Goal: Task Accomplishment & Management: Manage account settings

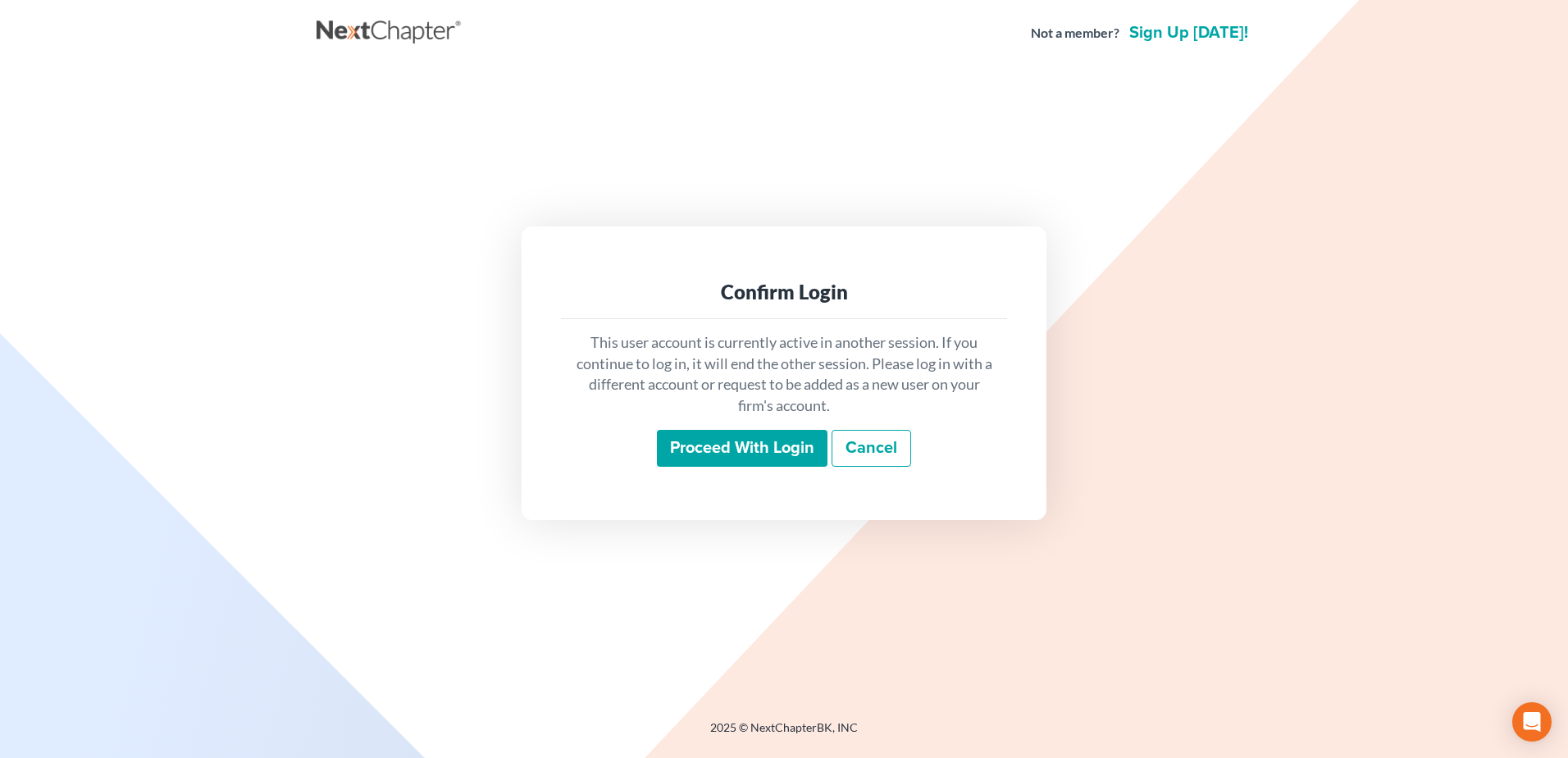
click at [732, 450] on input "Proceed with login" at bounding box center [741, 448] width 170 height 38
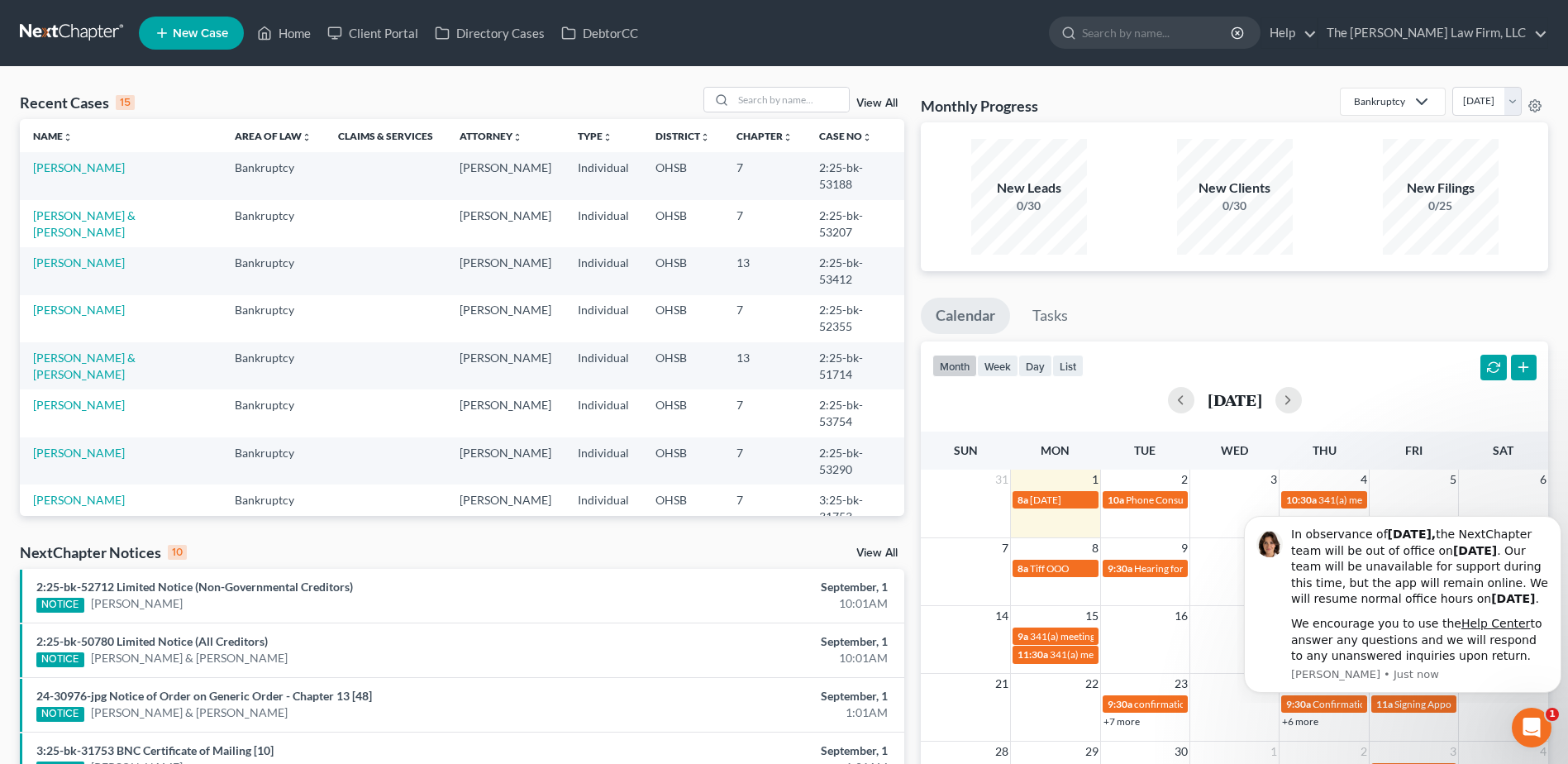
click at [874, 552] on link "View All" at bounding box center [877, 554] width 42 height 12
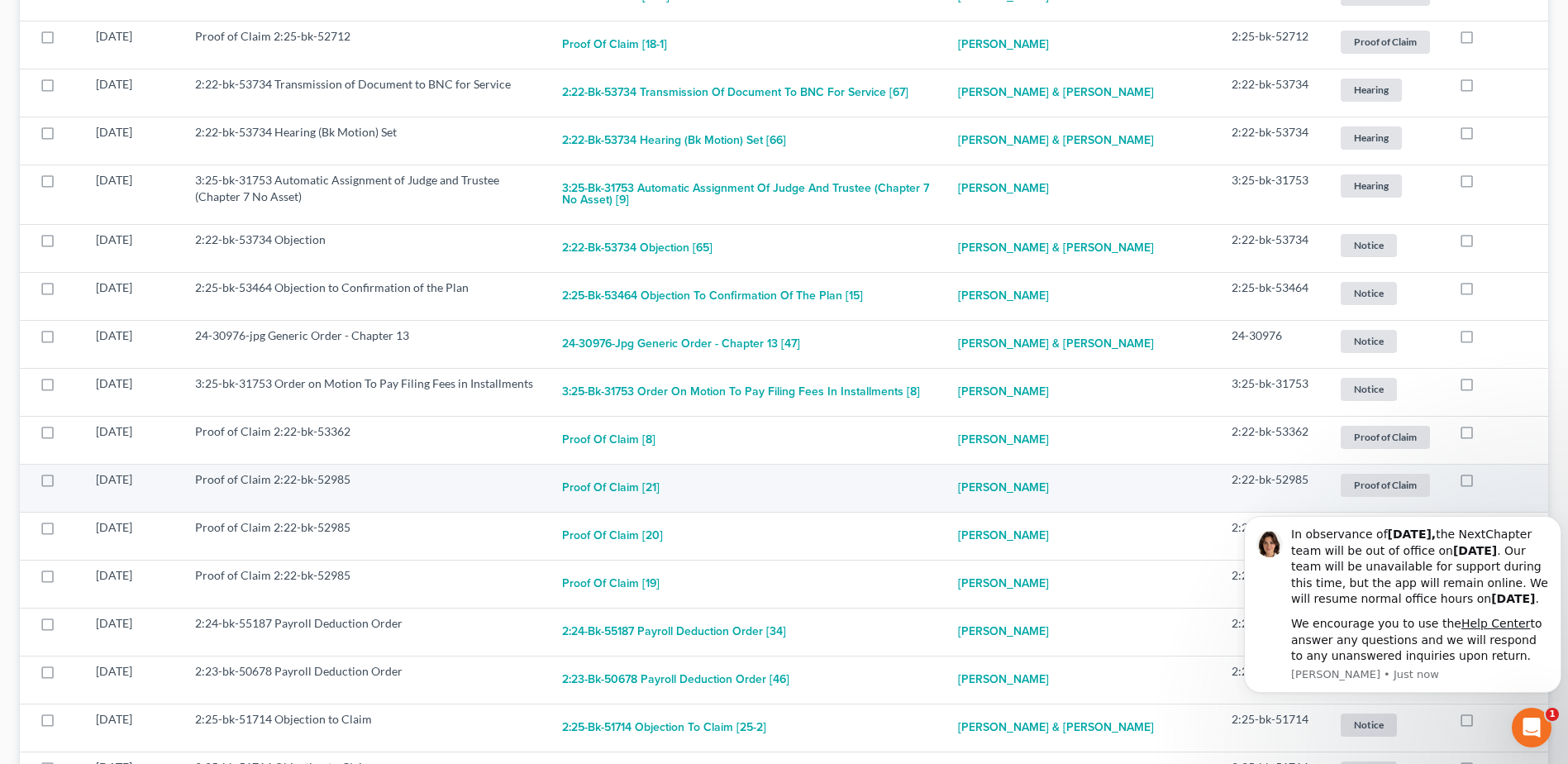
scroll to position [1654, 0]
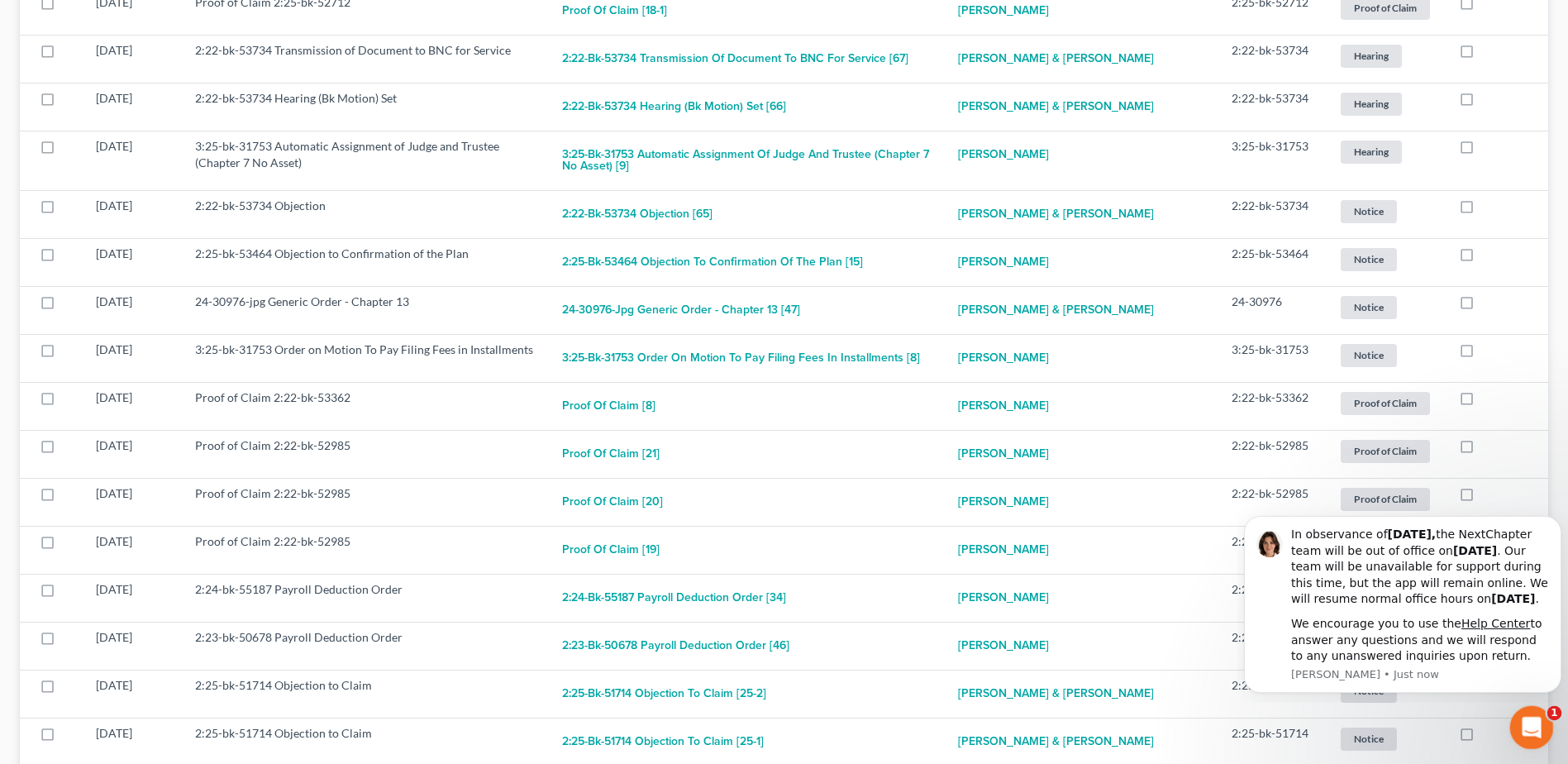
click at [1540, 722] on icon "Open Intercom Messenger" at bounding box center [1529, 725] width 27 height 27
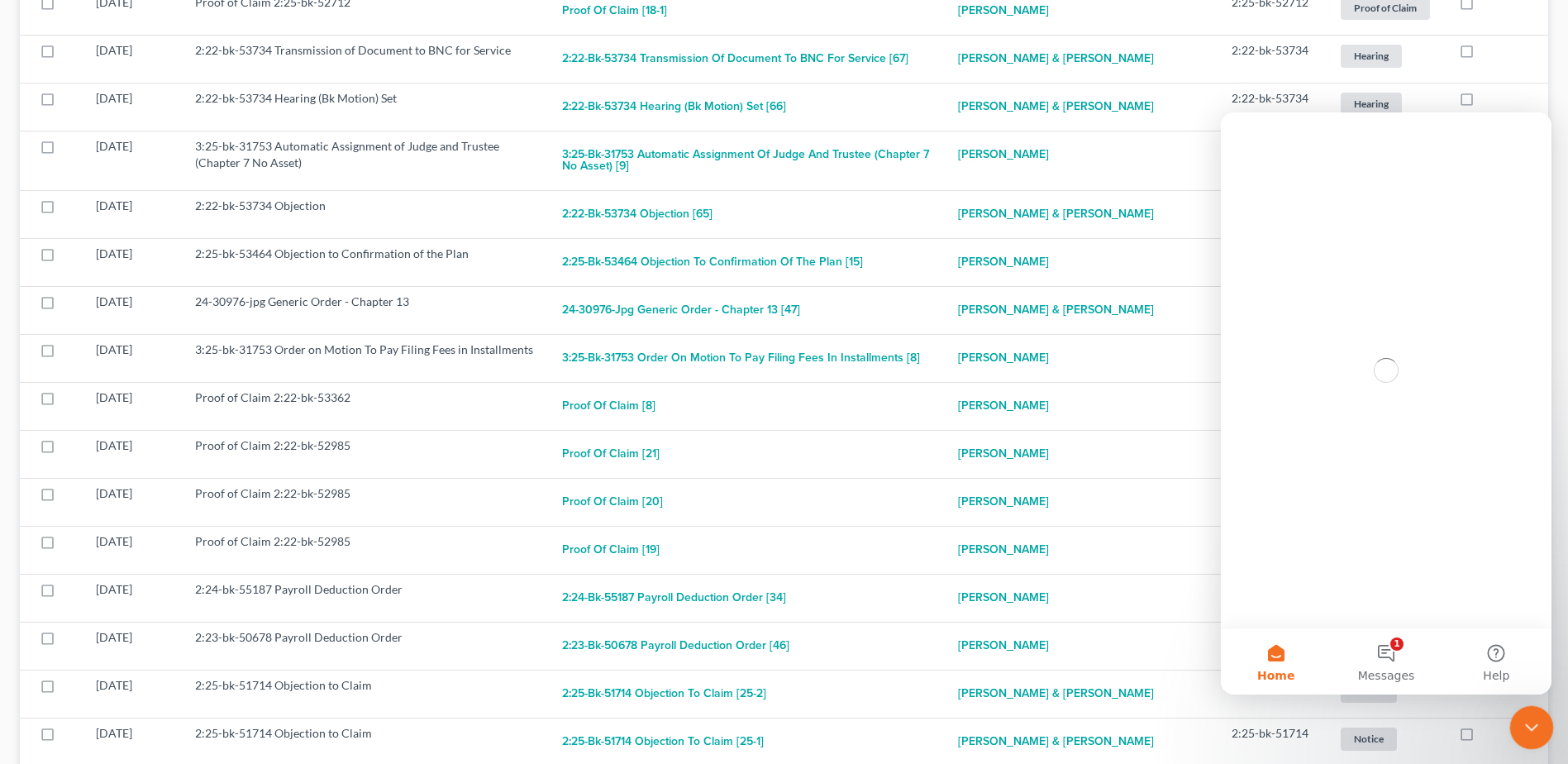
scroll to position [0, 0]
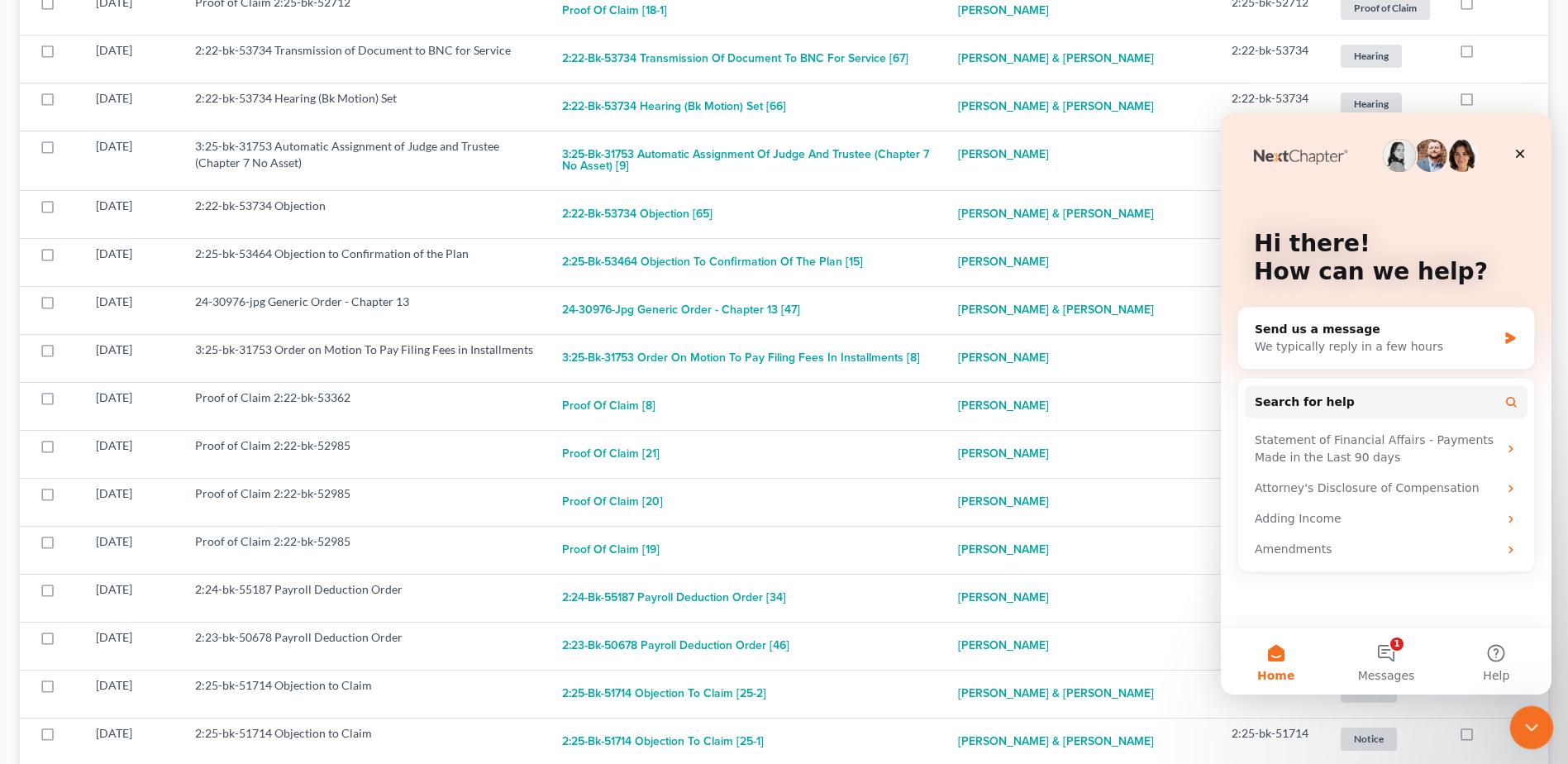
click at [1538, 712] on div "Close Intercom Messenger" at bounding box center [1528, 724] width 40 height 40
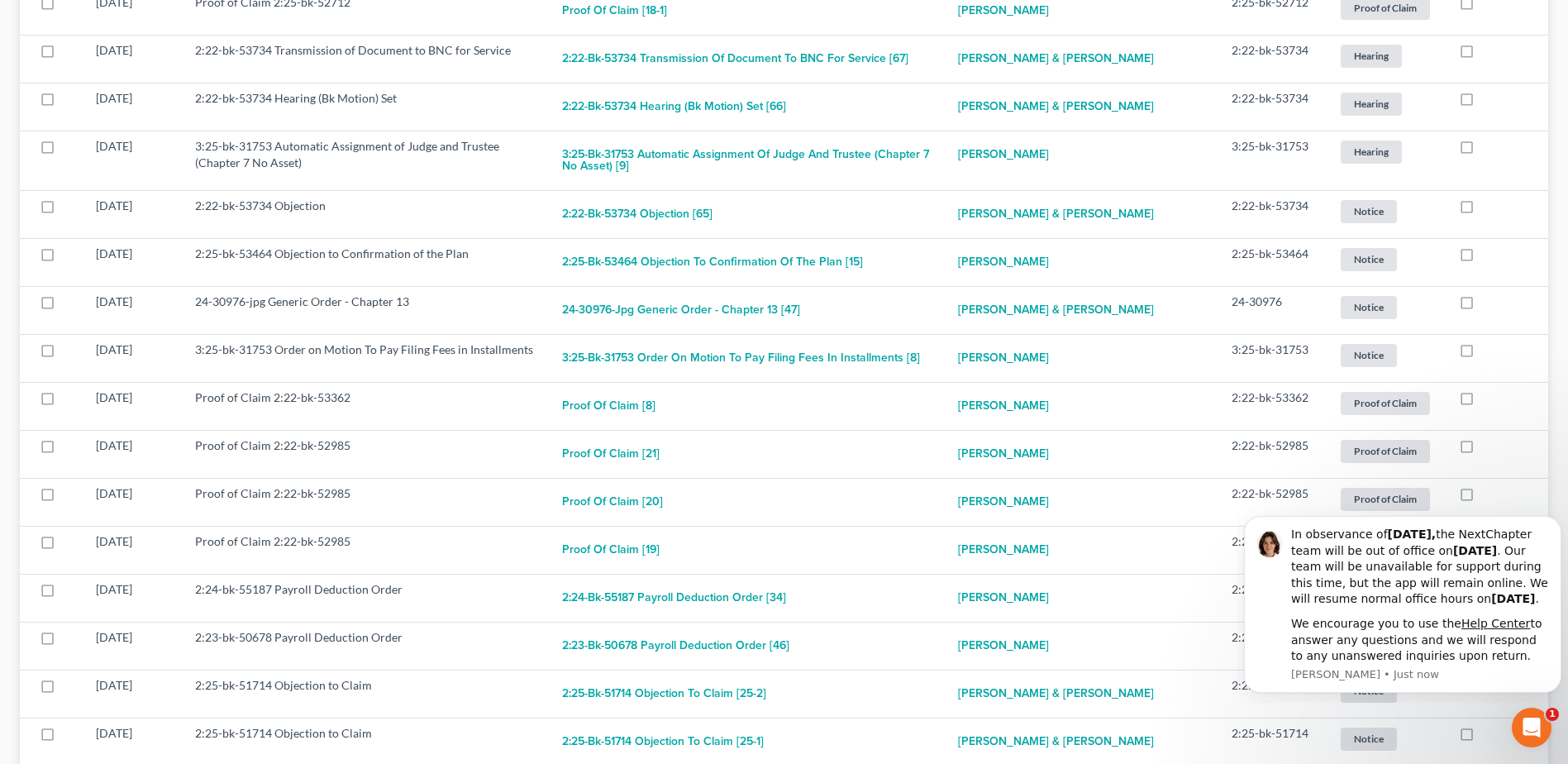
scroll to position [2322, 0]
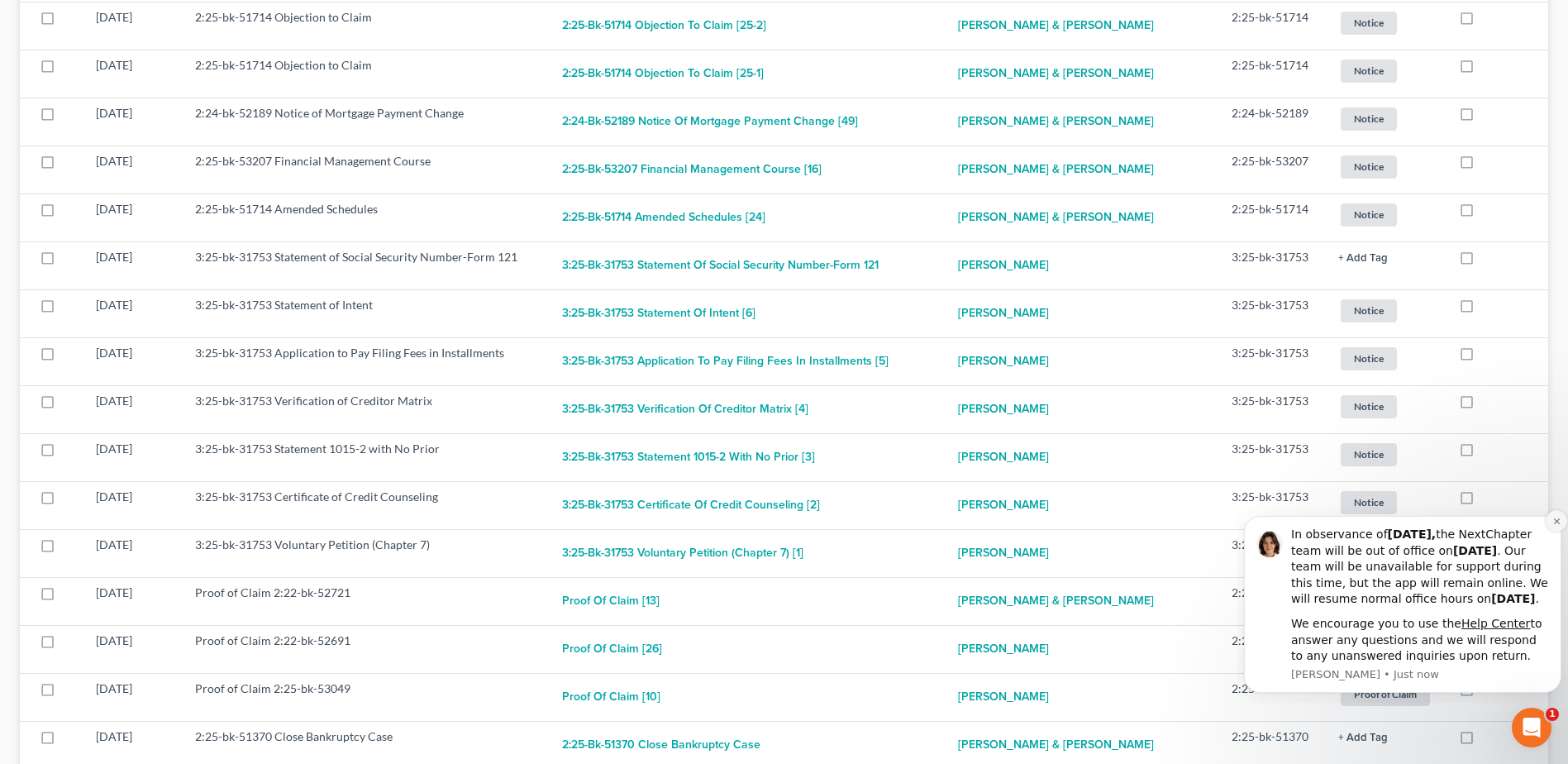
click at [1552, 517] on icon "Dismiss notification" at bounding box center [1556, 521] width 9 height 9
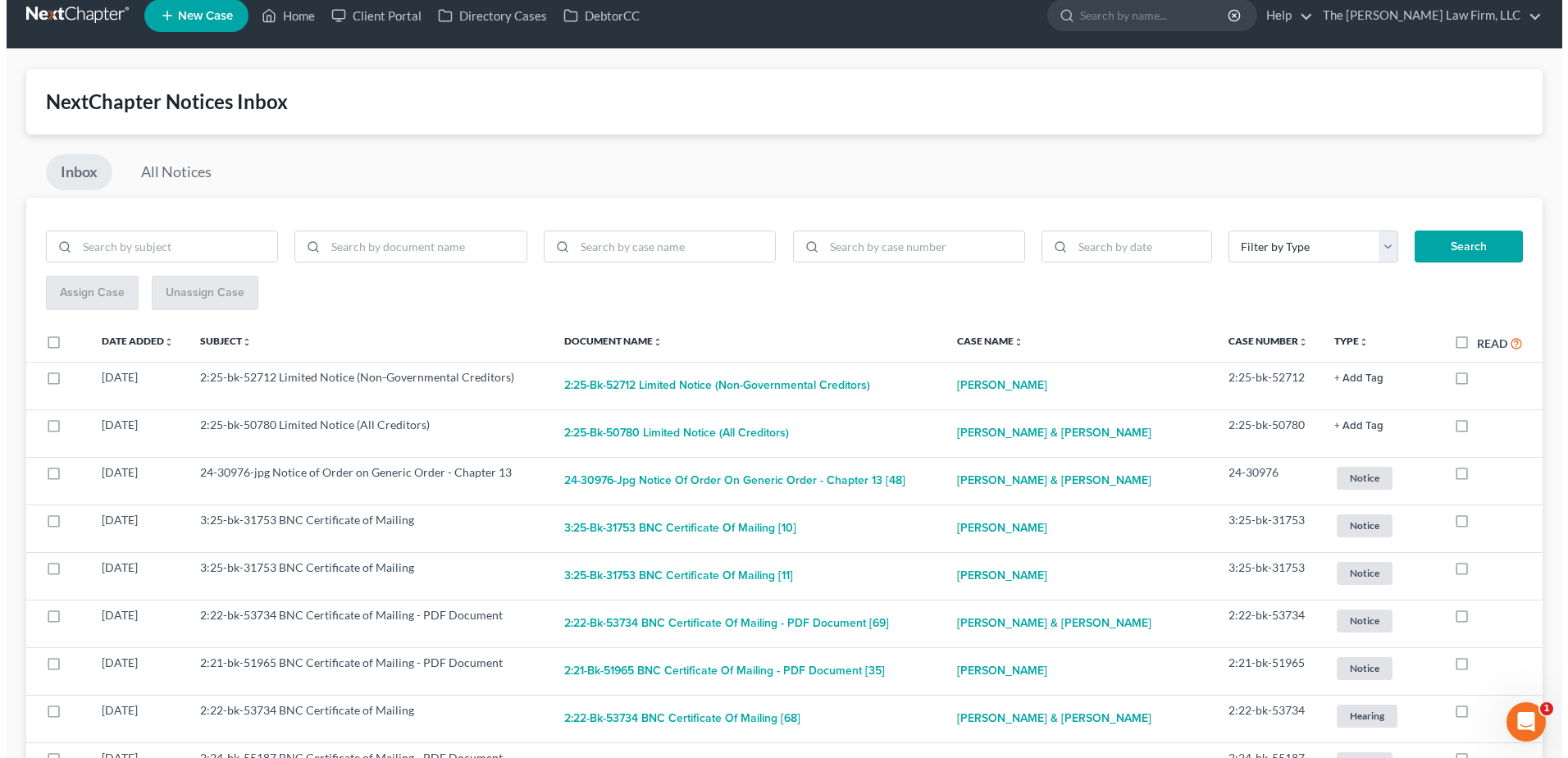
scroll to position [0, 0]
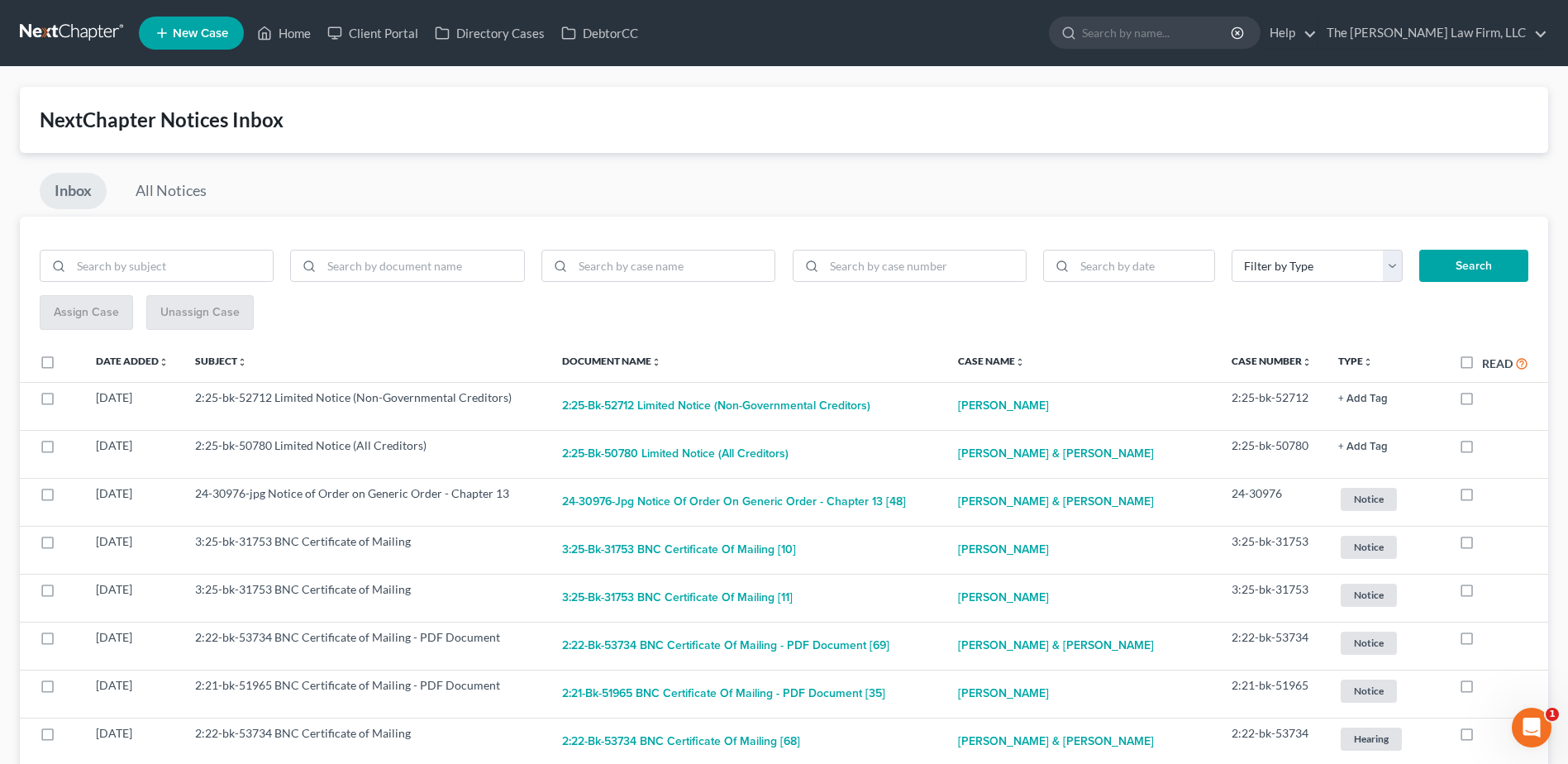
click at [1482, 360] on label "Read" at bounding box center [1505, 364] width 47 height 19
click at [1489, 360] on input "Read" at bounding box center [1493, 359] width 11 height 11
checkbox input "true"
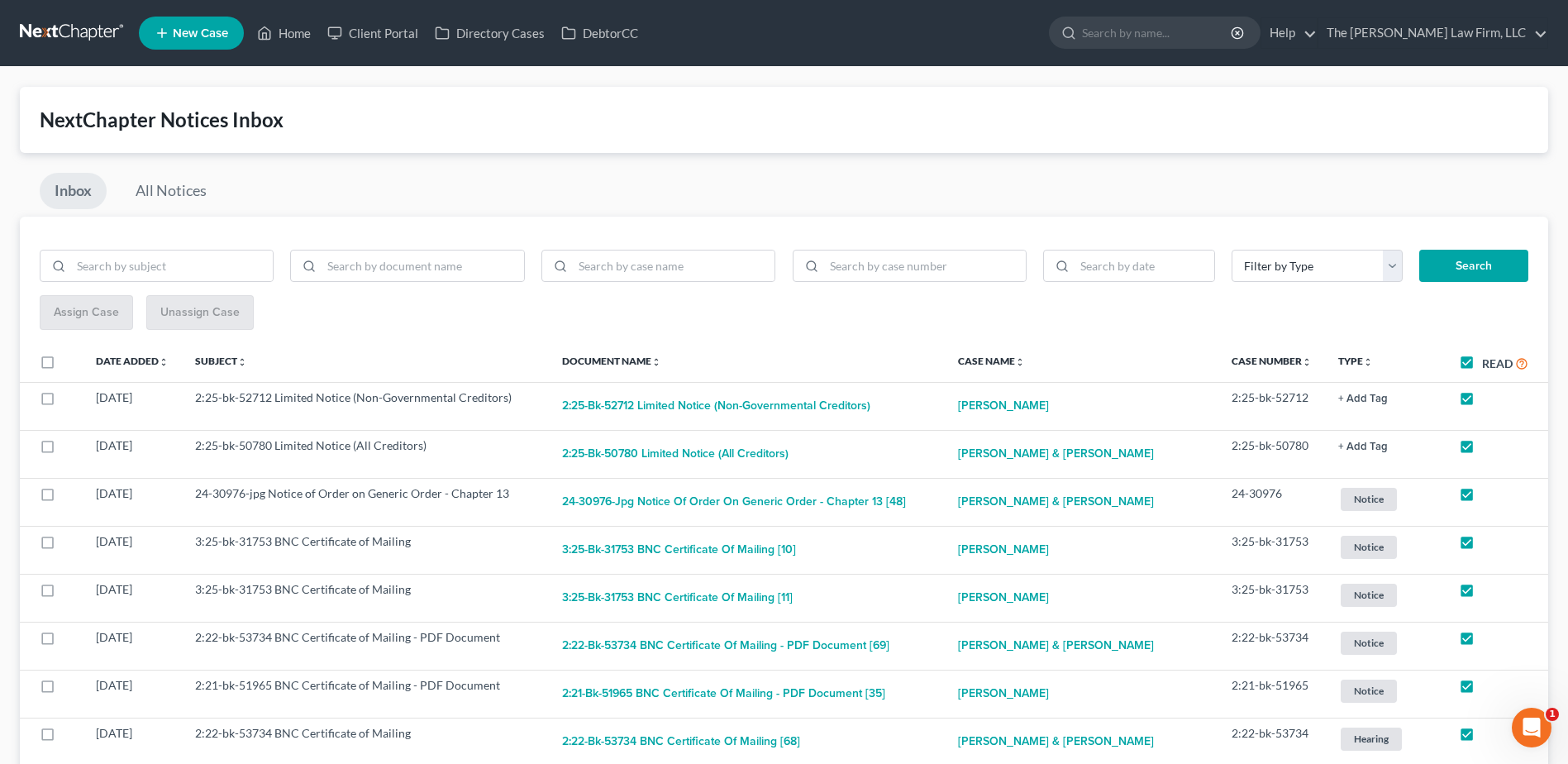
checkbox input "true"
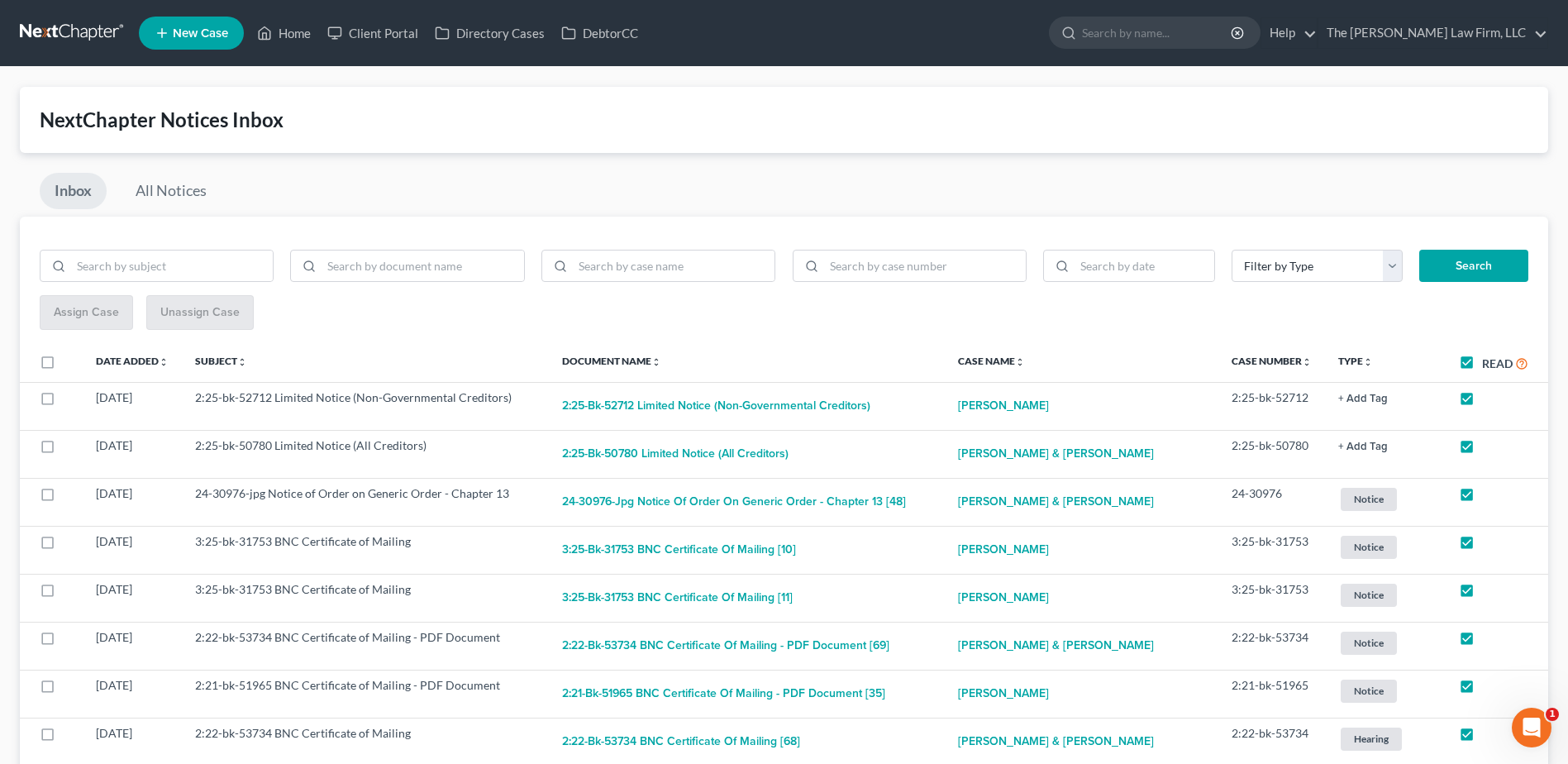
checkbox input "true"
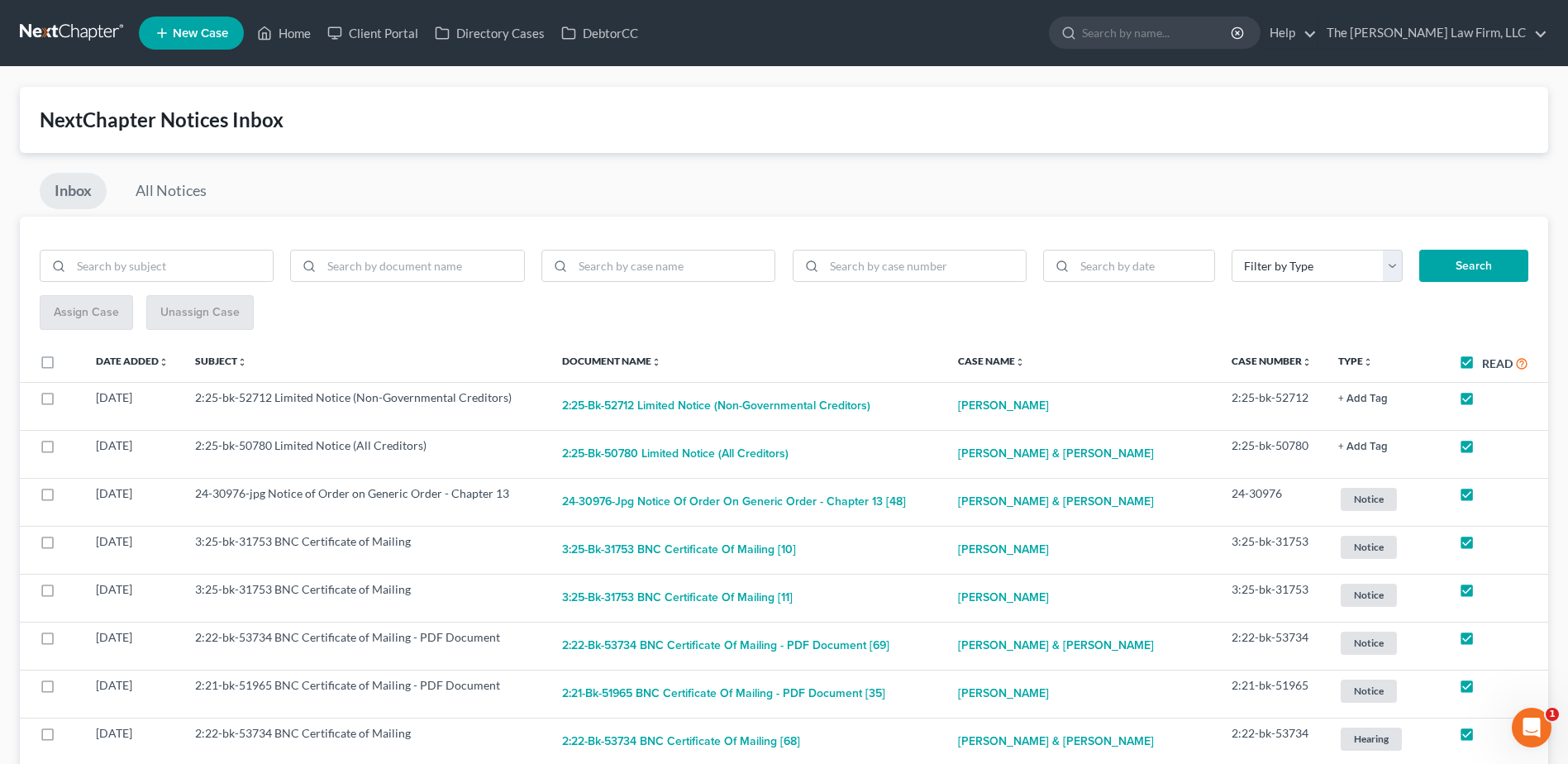
checkbox input "true"
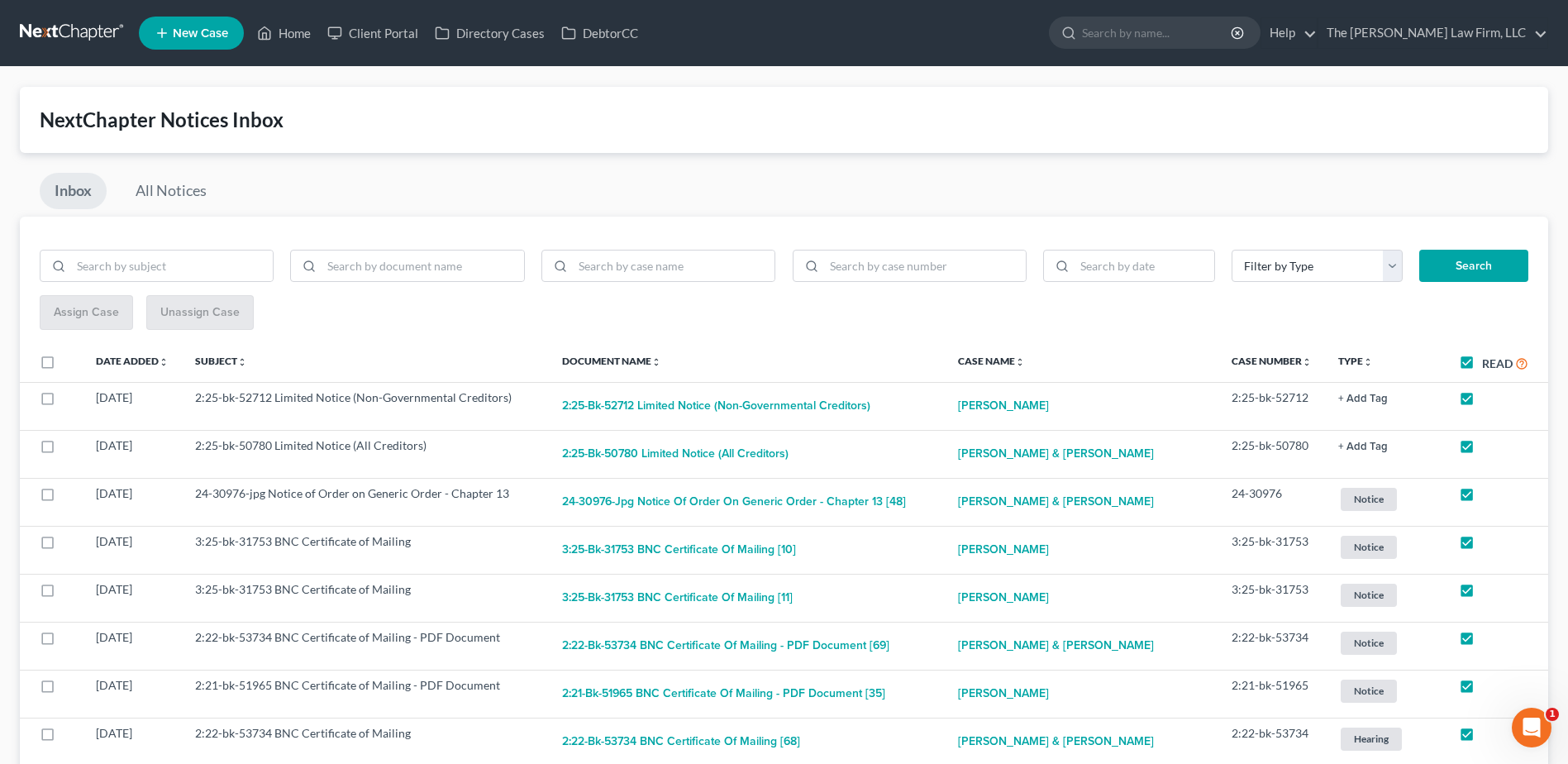
checkbox input "true"
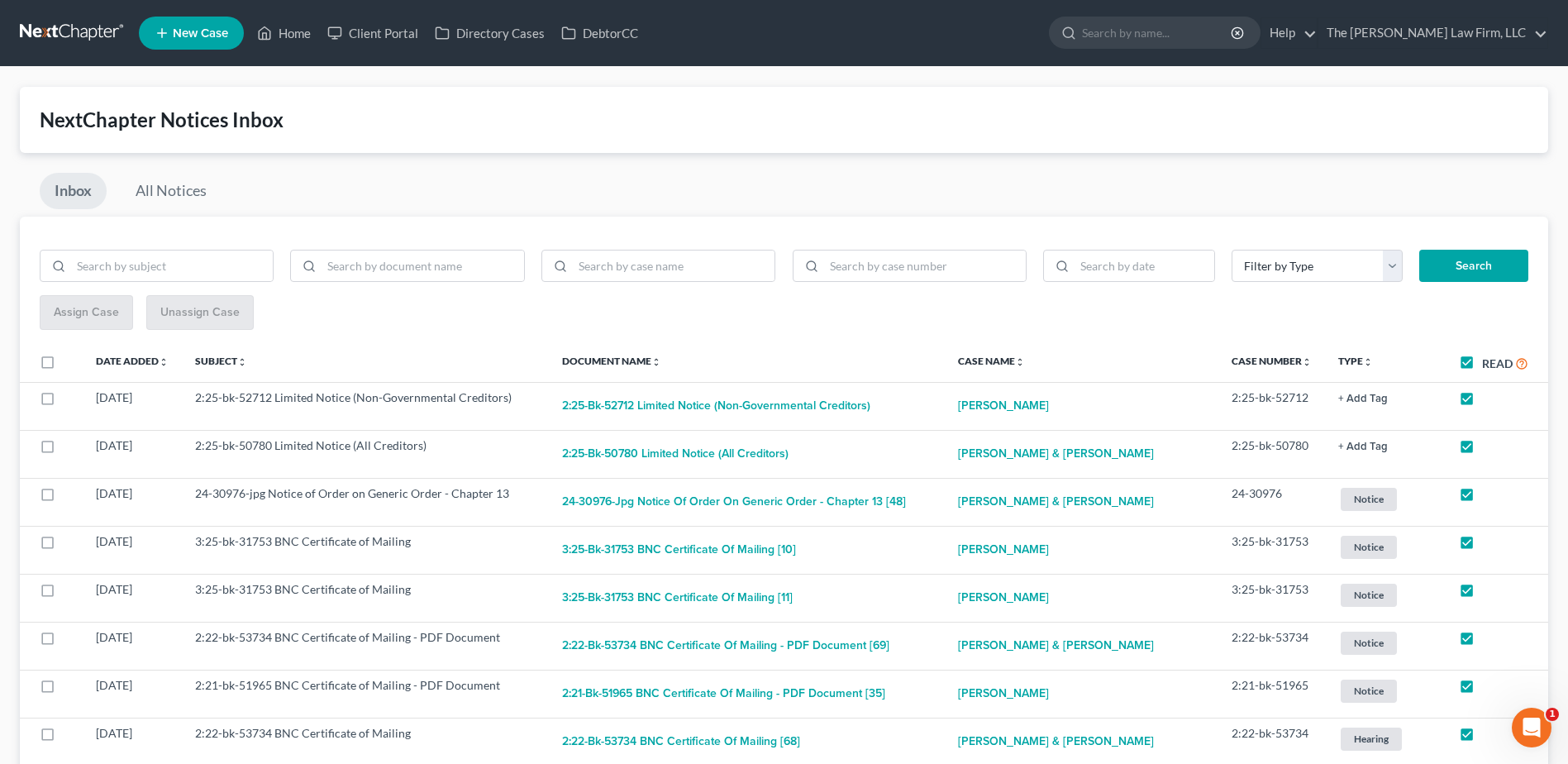
checkbox input "true"
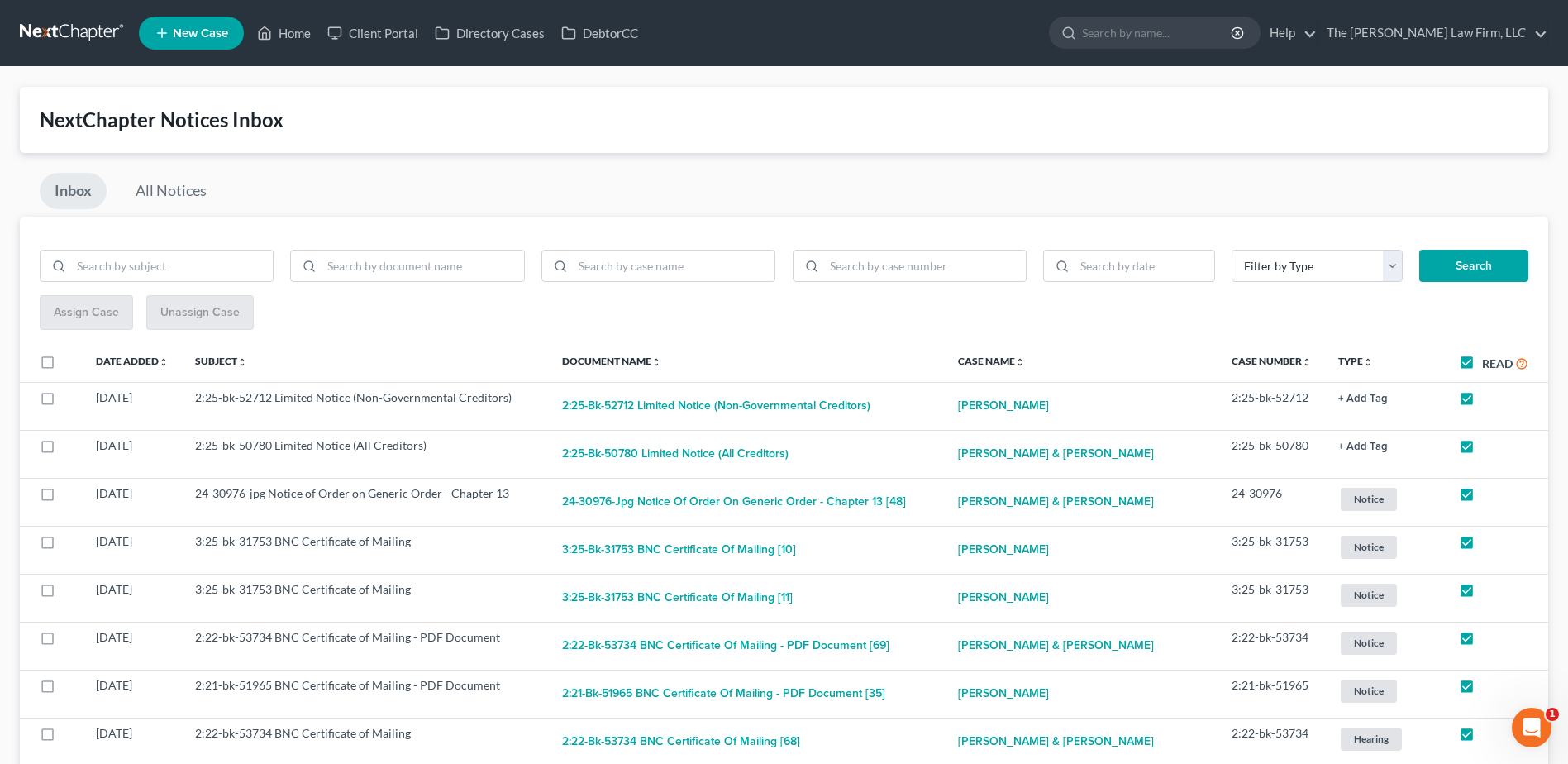
checkbox input "true"
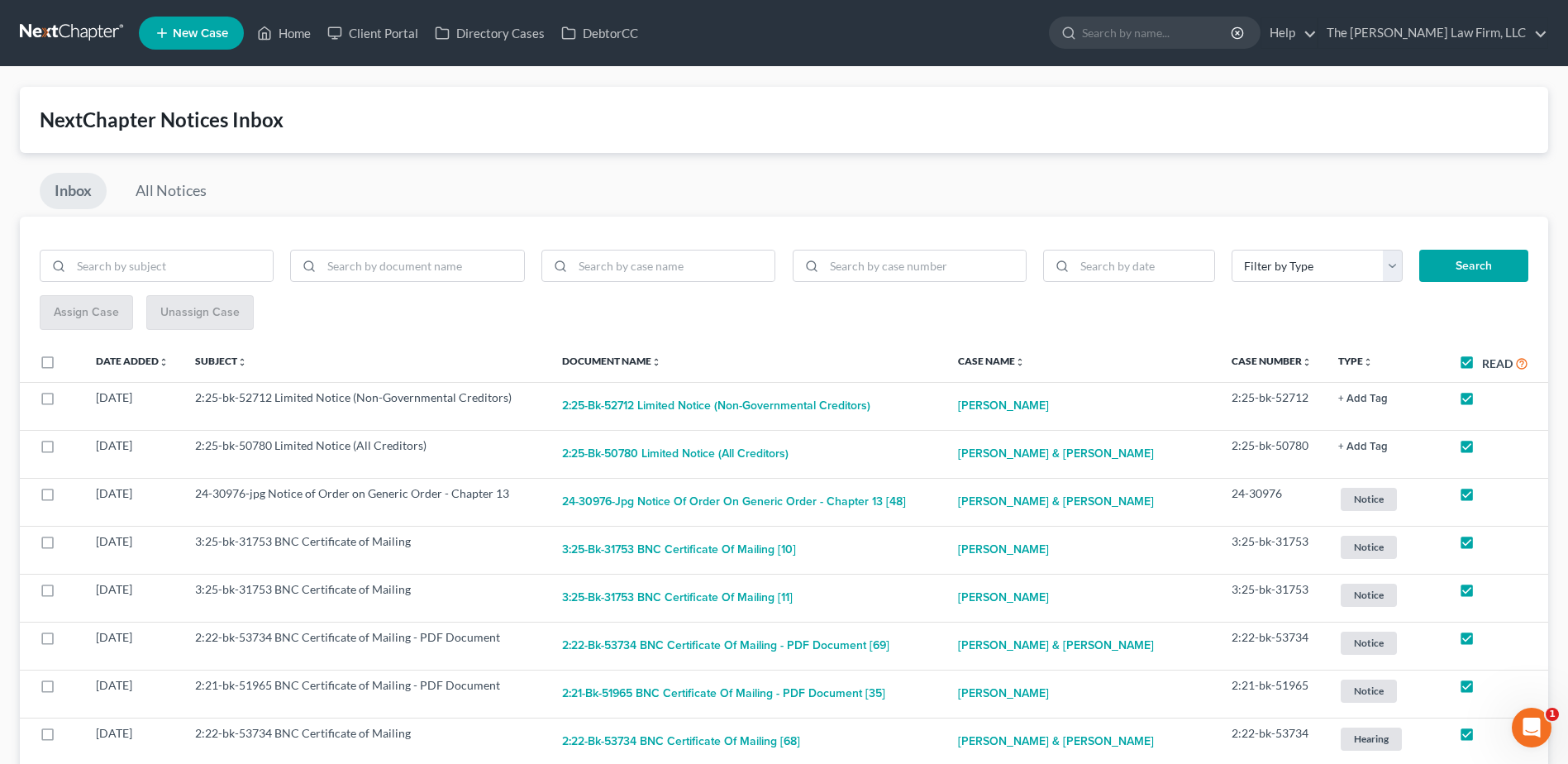
checkbox input "true"
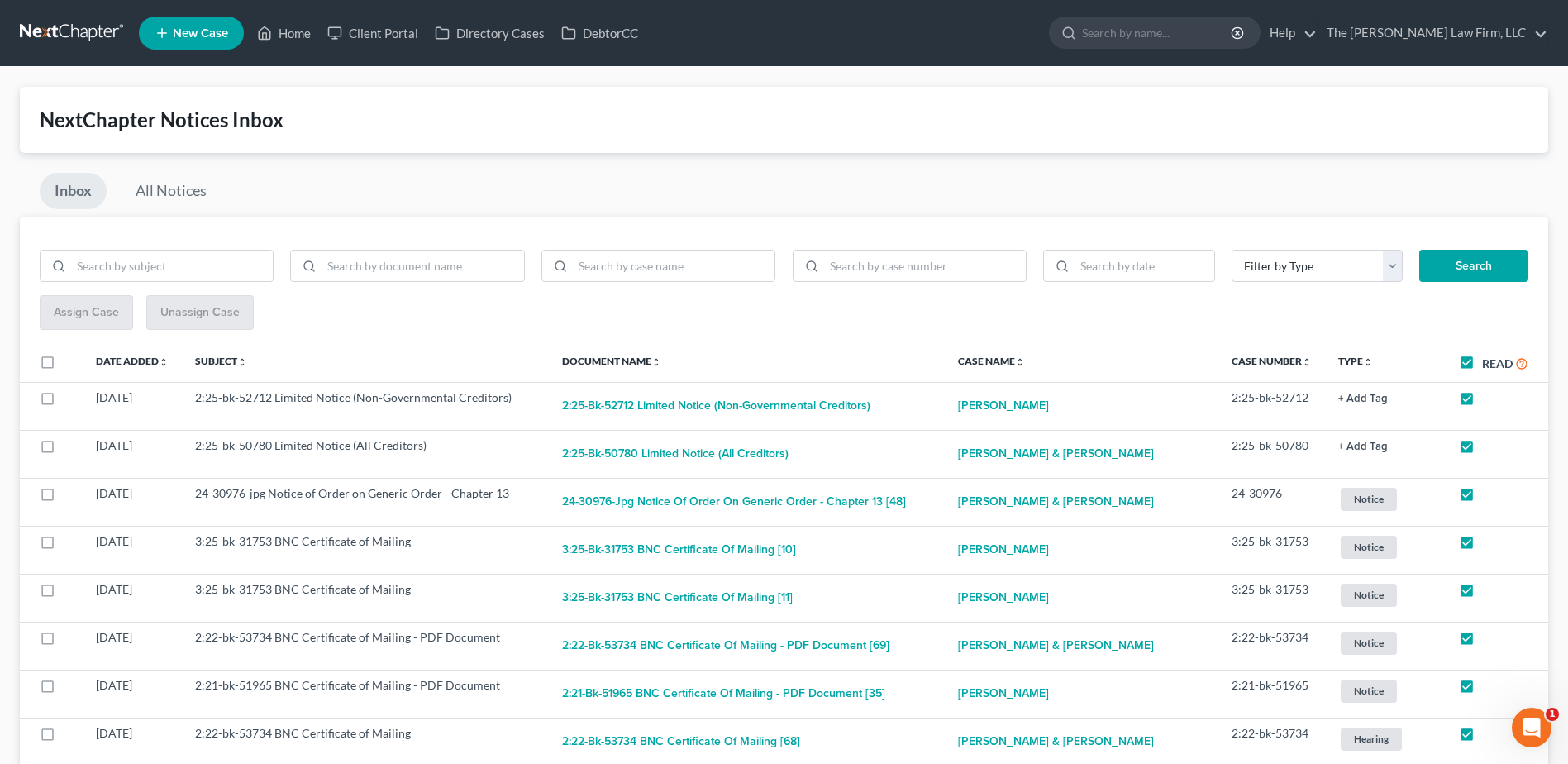
checkbox input "true"
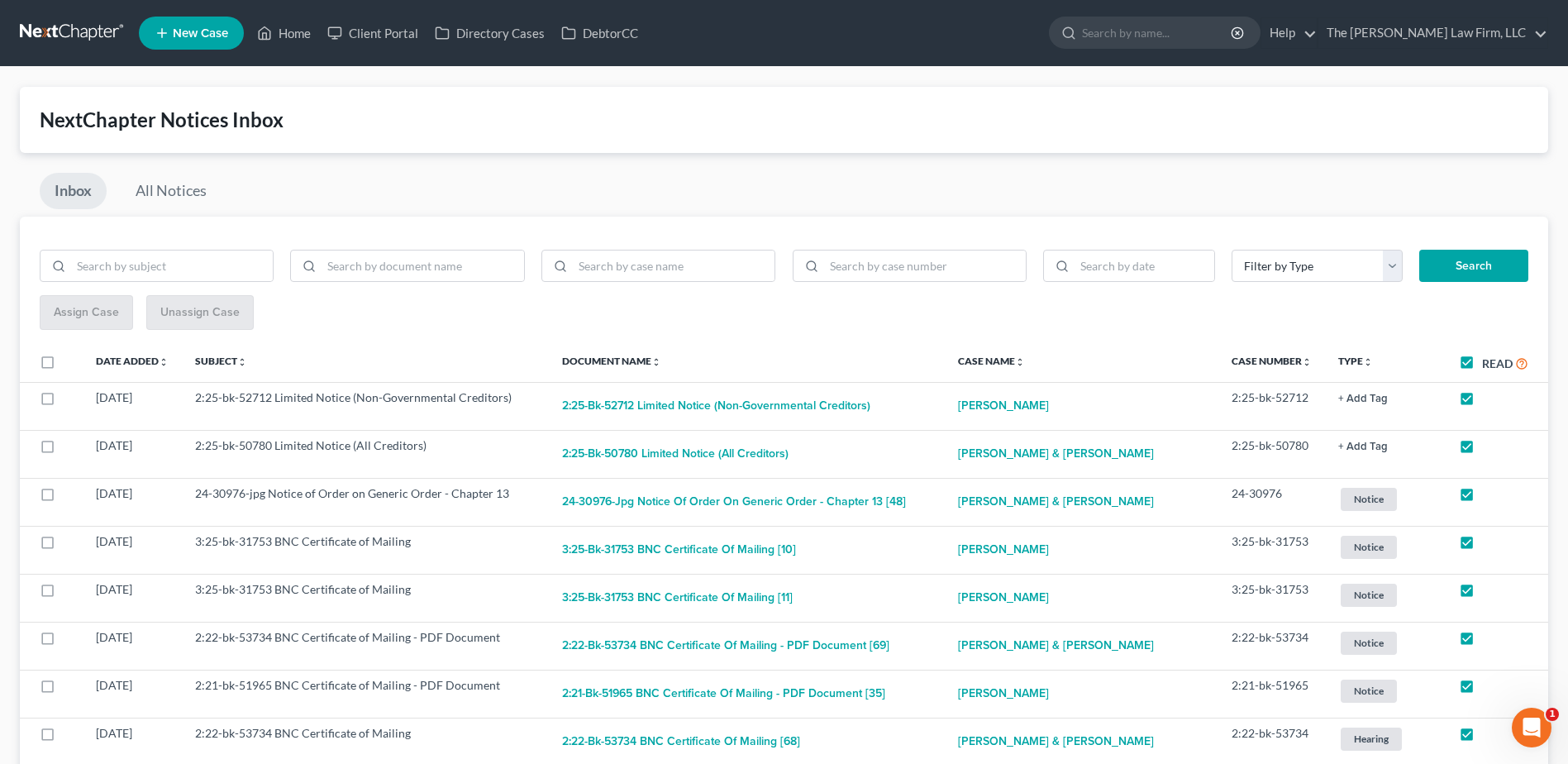
checkbox input "true"
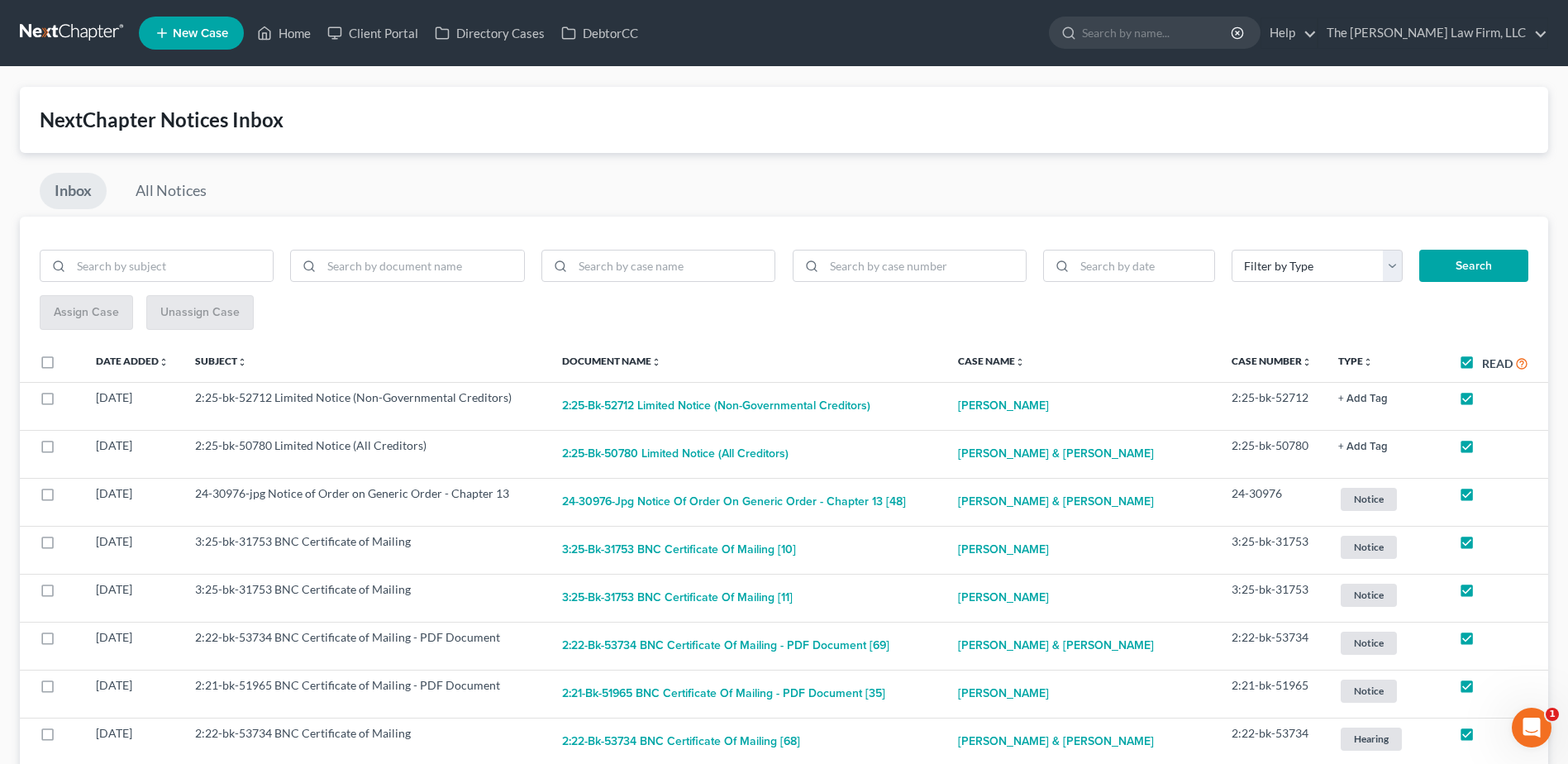
checkbox input "true"
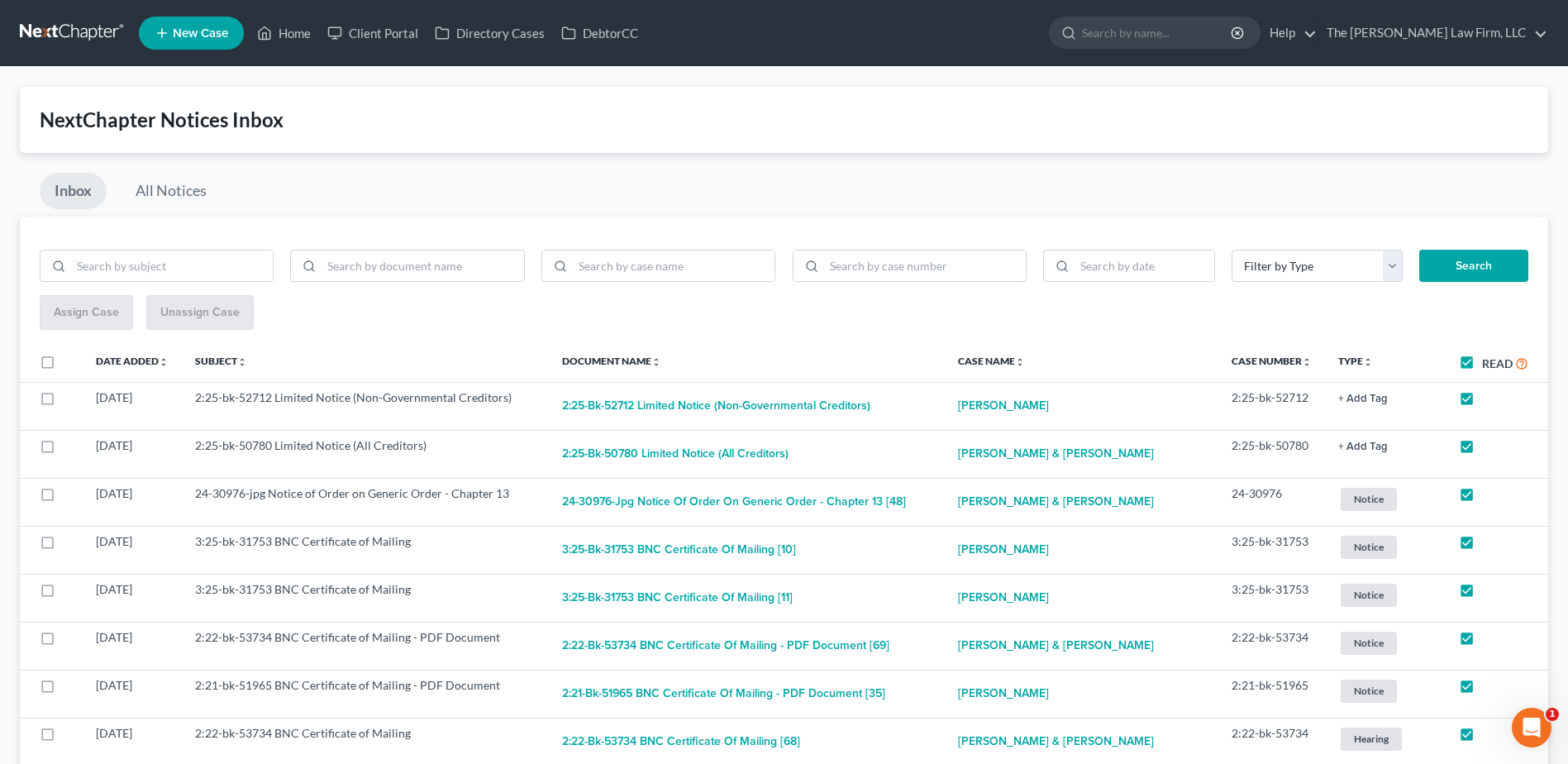
checkbox input "true"
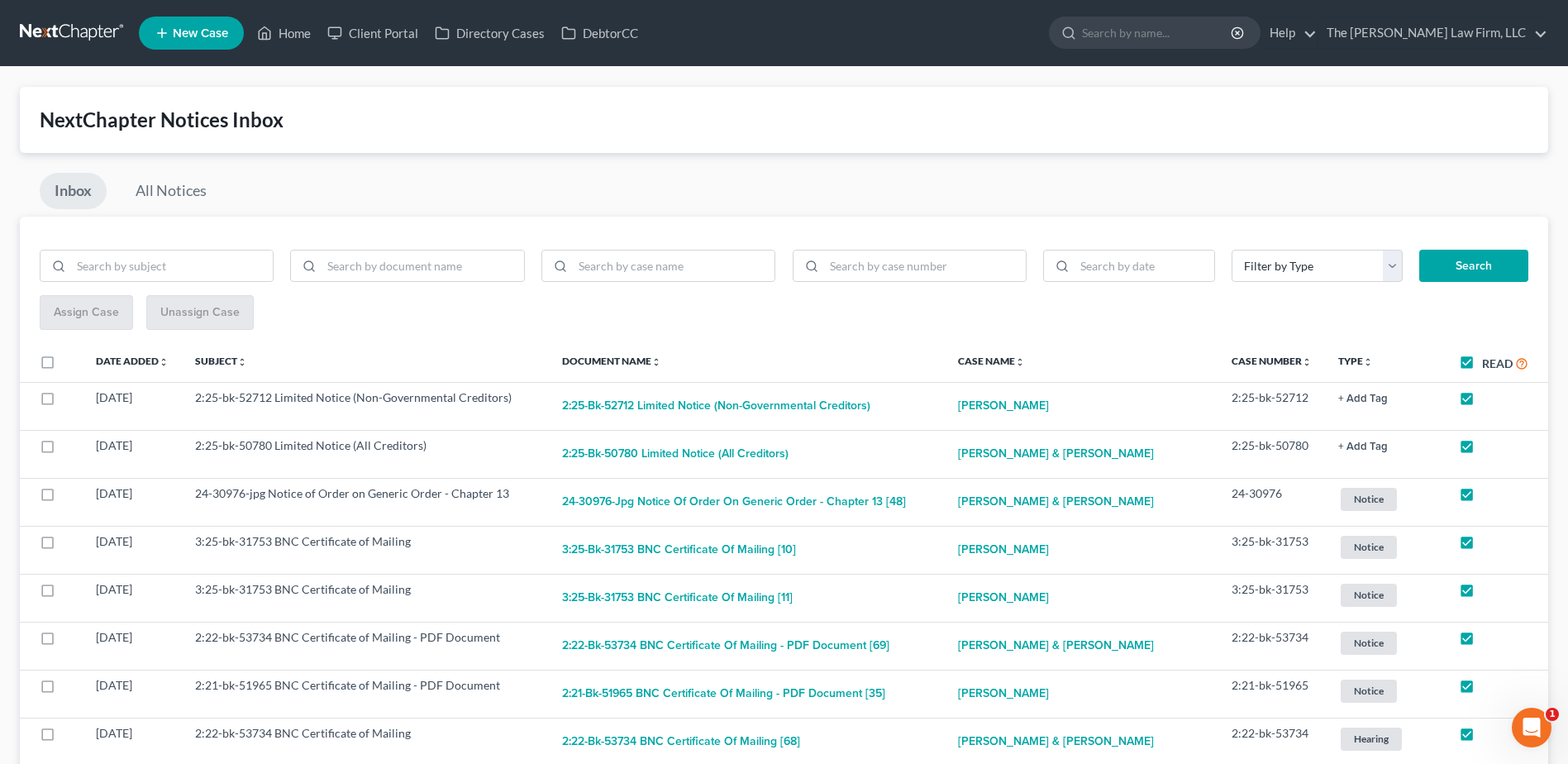
checkbox input "true"
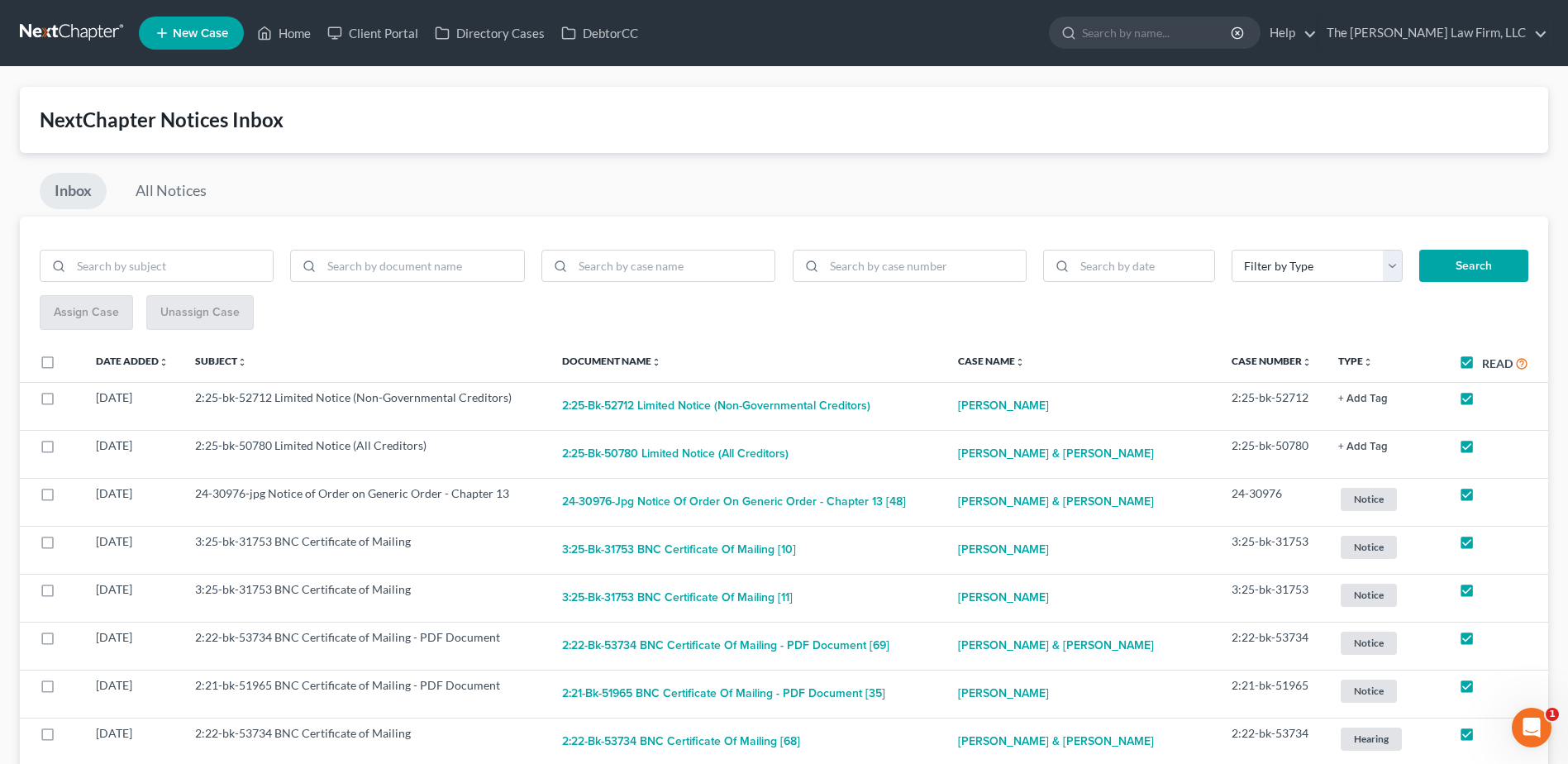
checkbox input "true"
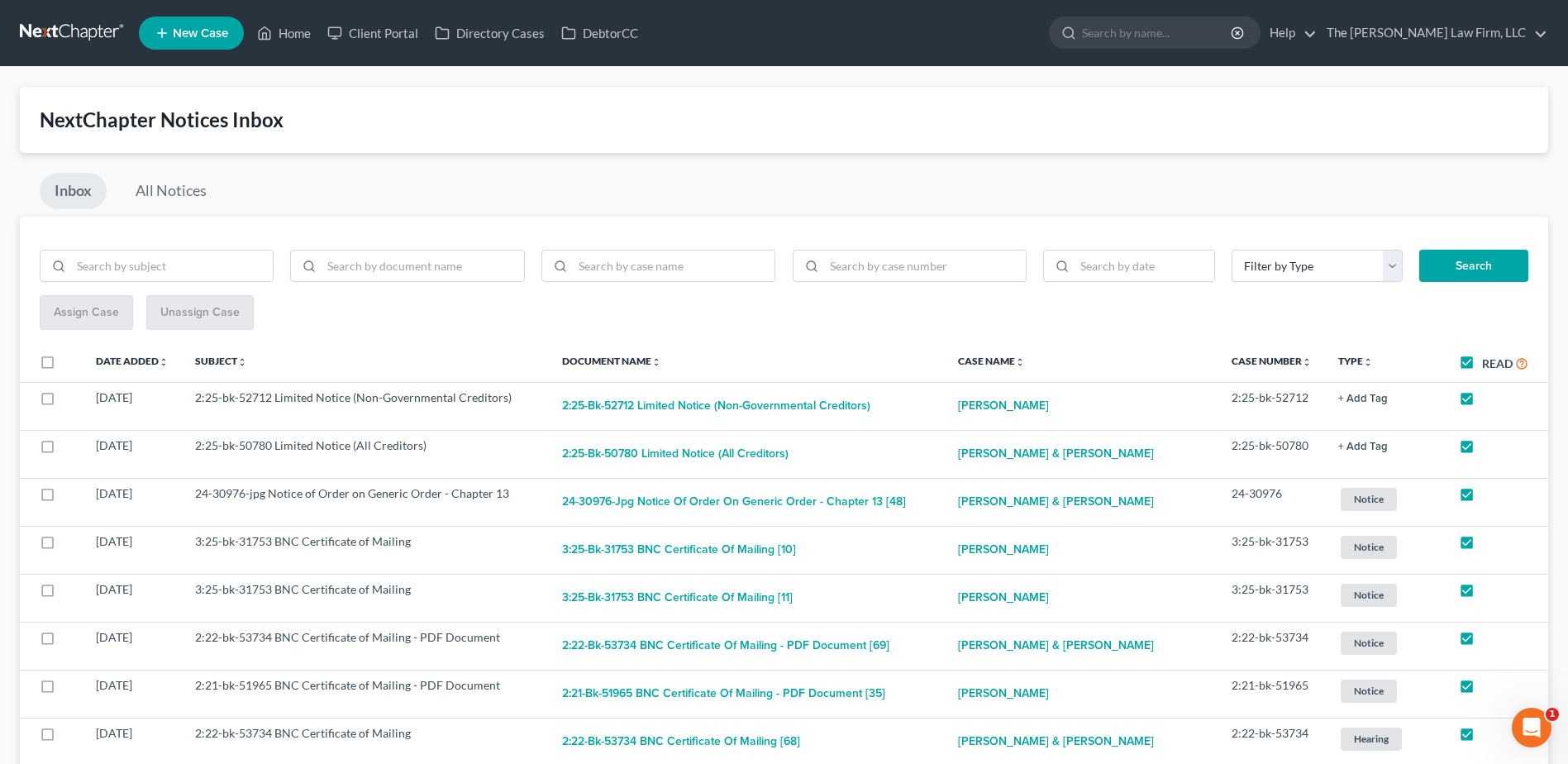
checkbox input "true"
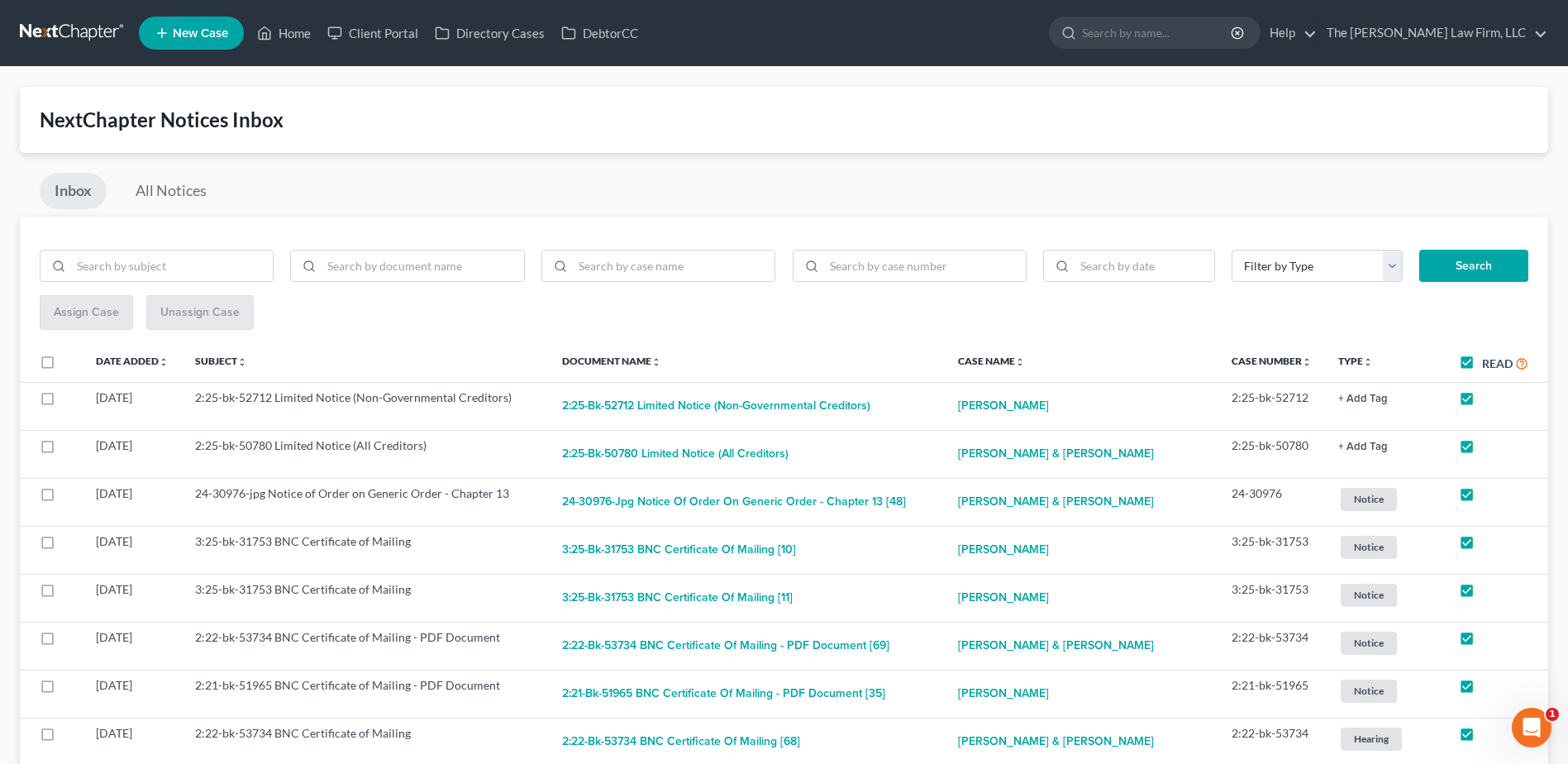
checkbox input "true"
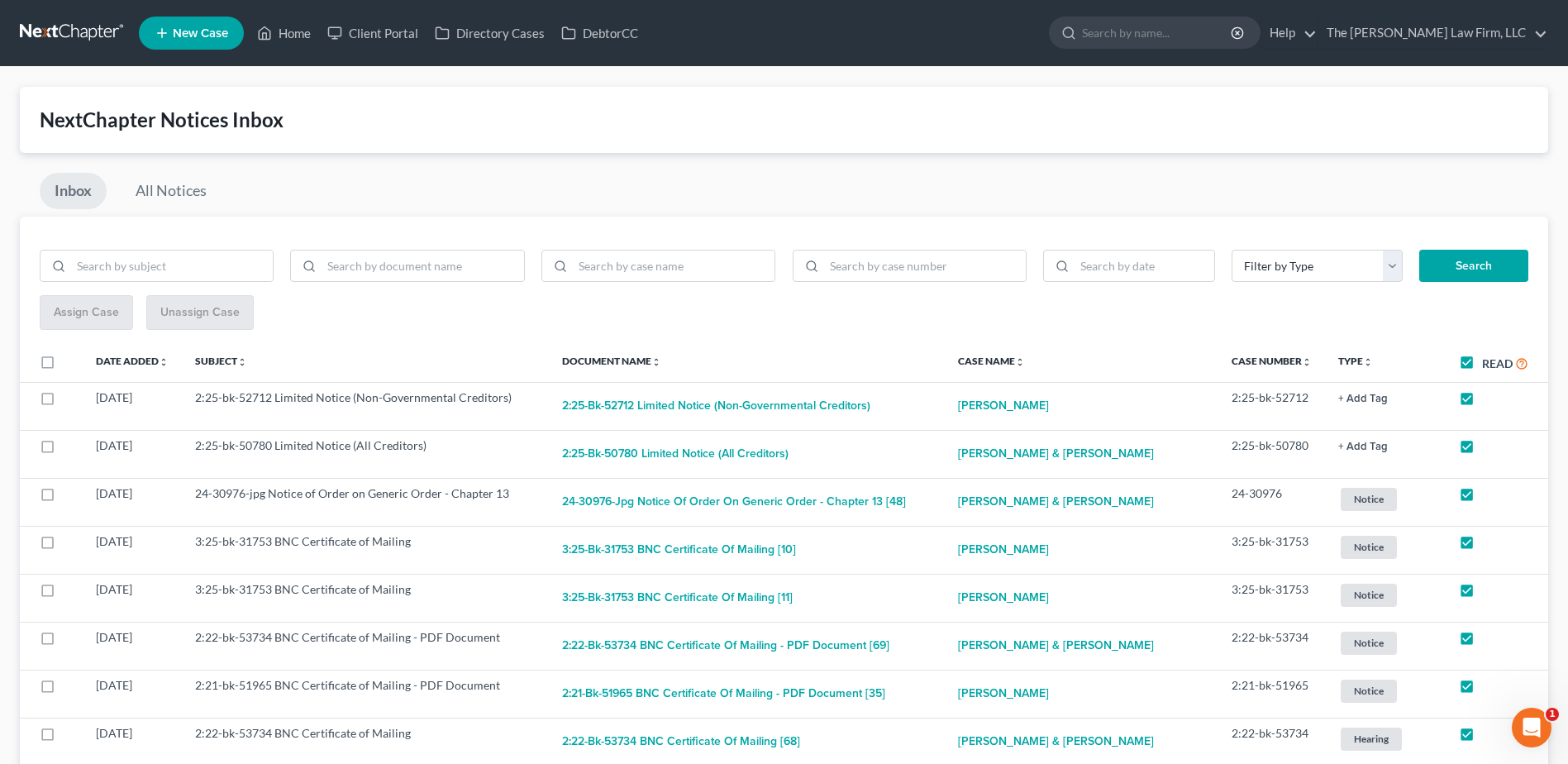
checkbox input "true"
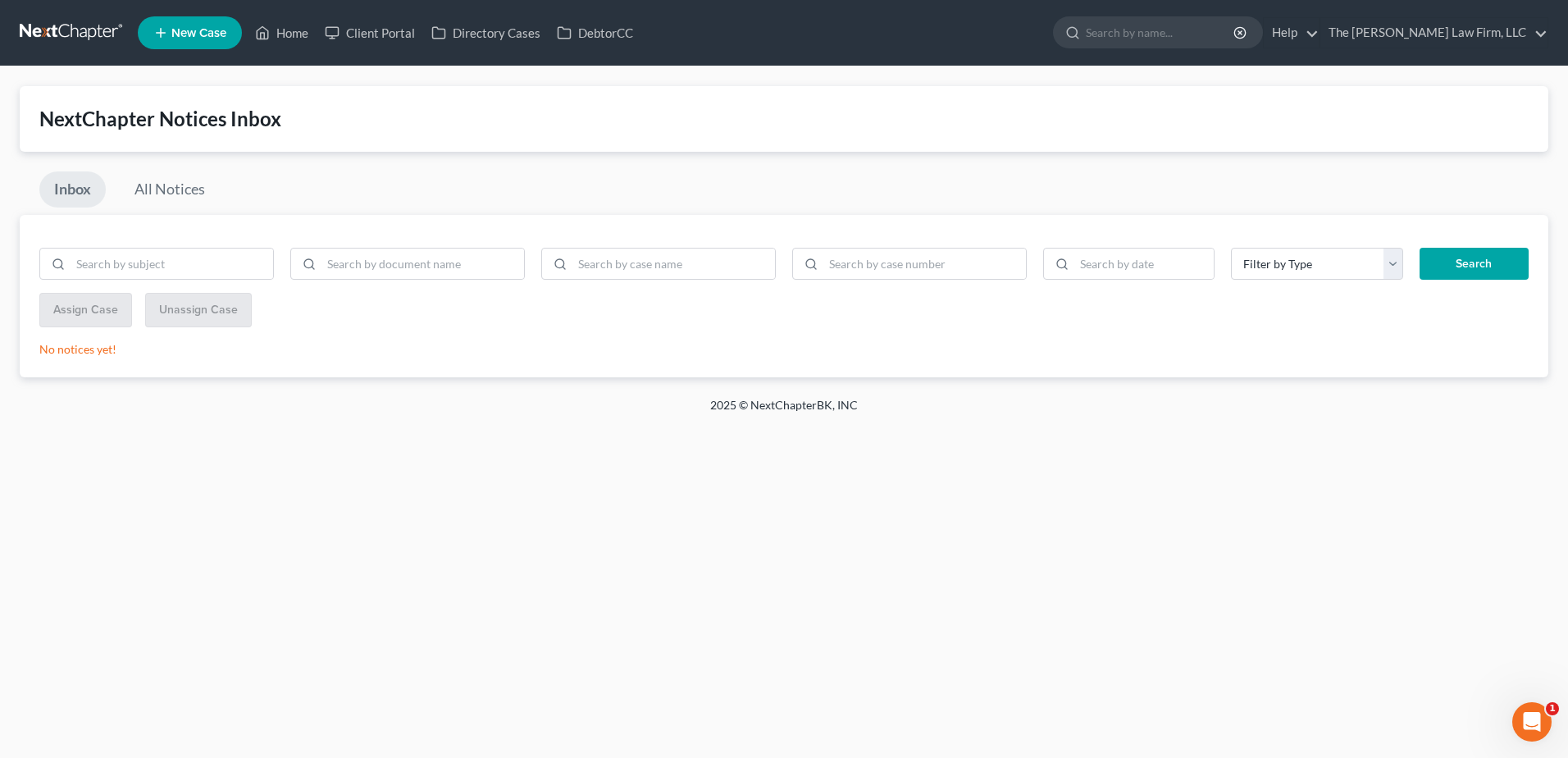
click at [61, 27] on link at bounding box center [71, 33] width 105 height 30
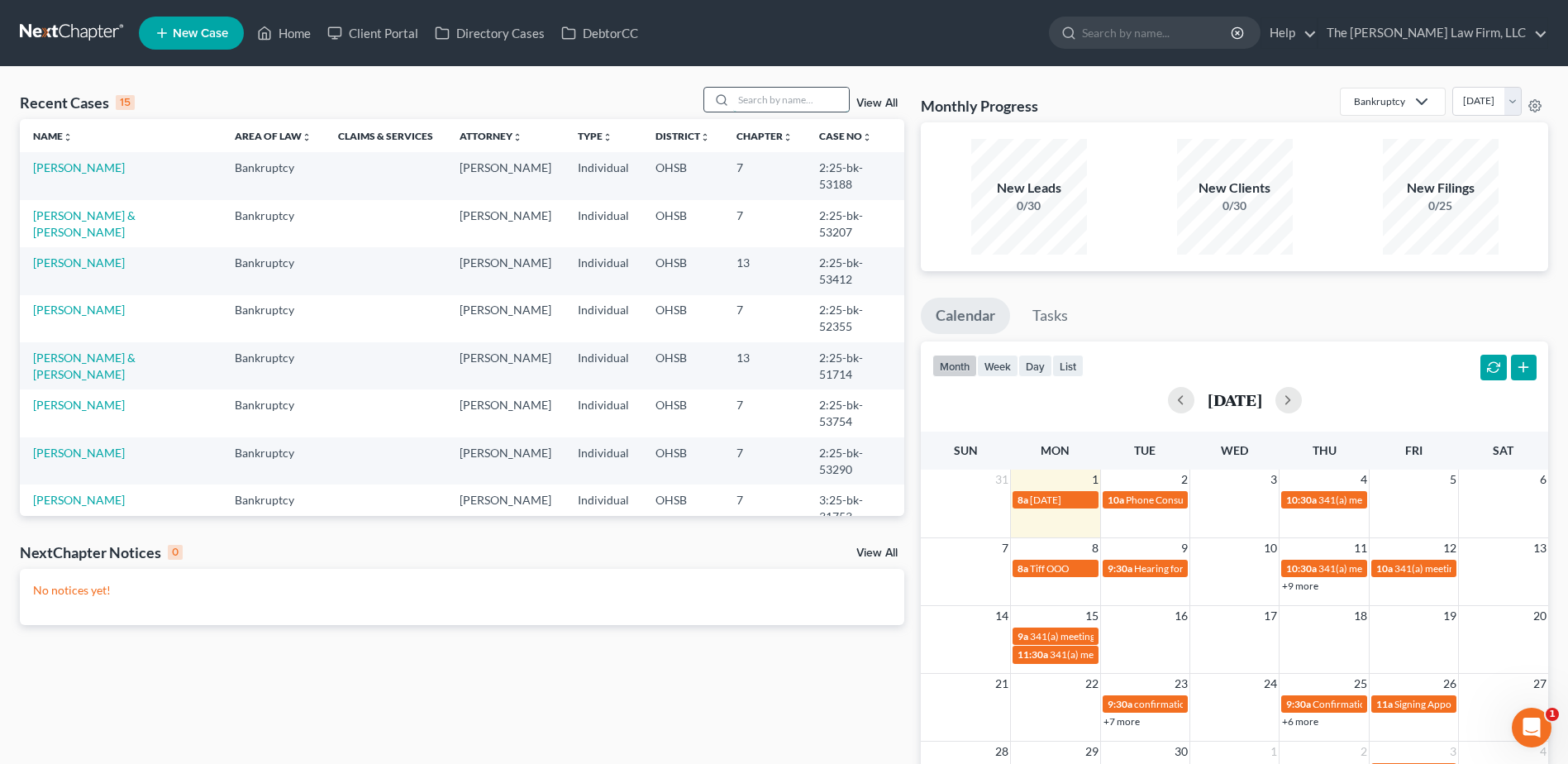
click at [784, 105] on input "search" at bounding box center [790, 99] width 115 height 24
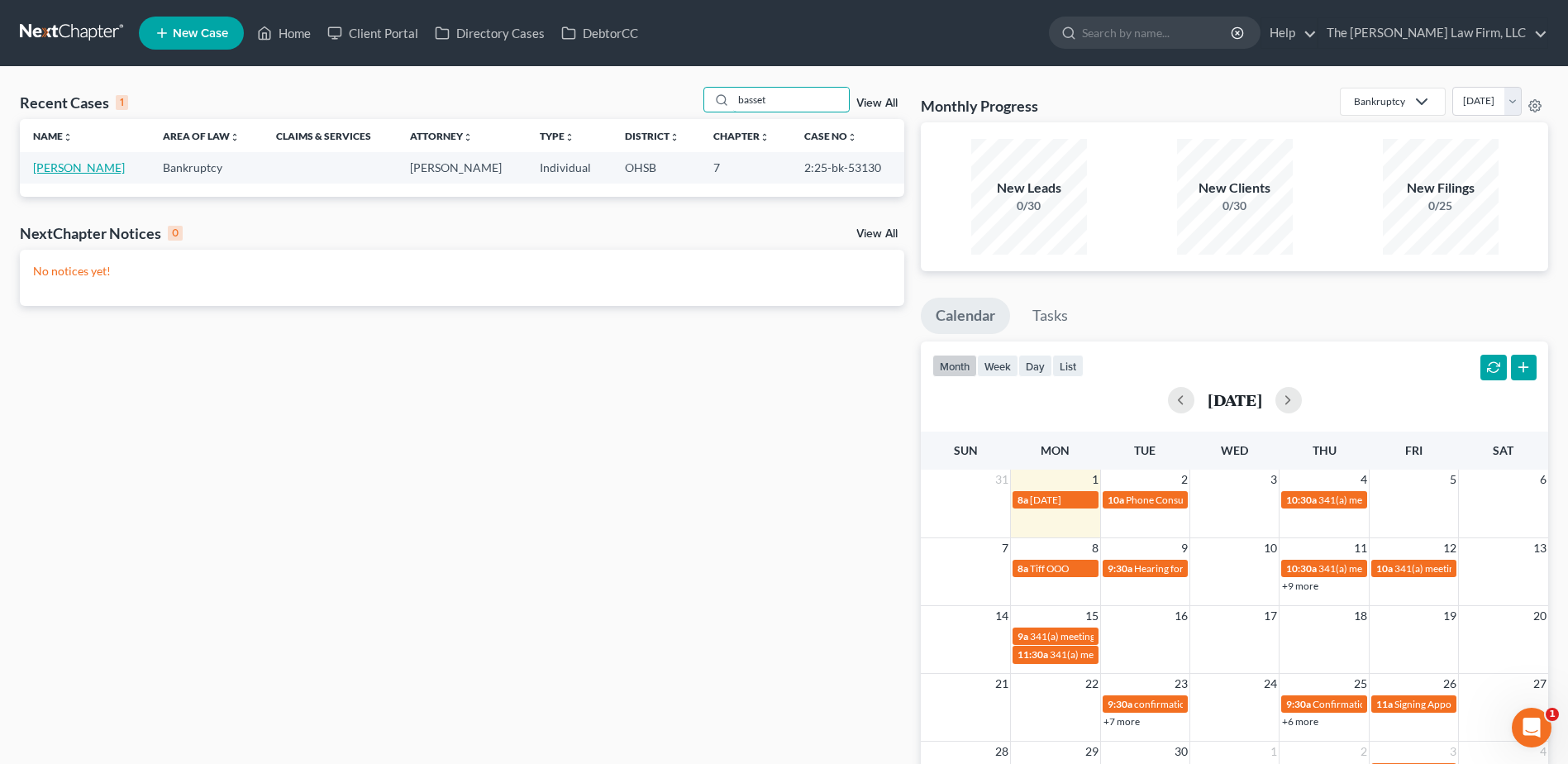
type input "basset"
click at [65, 171] on link "[PERSON_NAME]" at bounding box center [78, 167] width 92 height 14
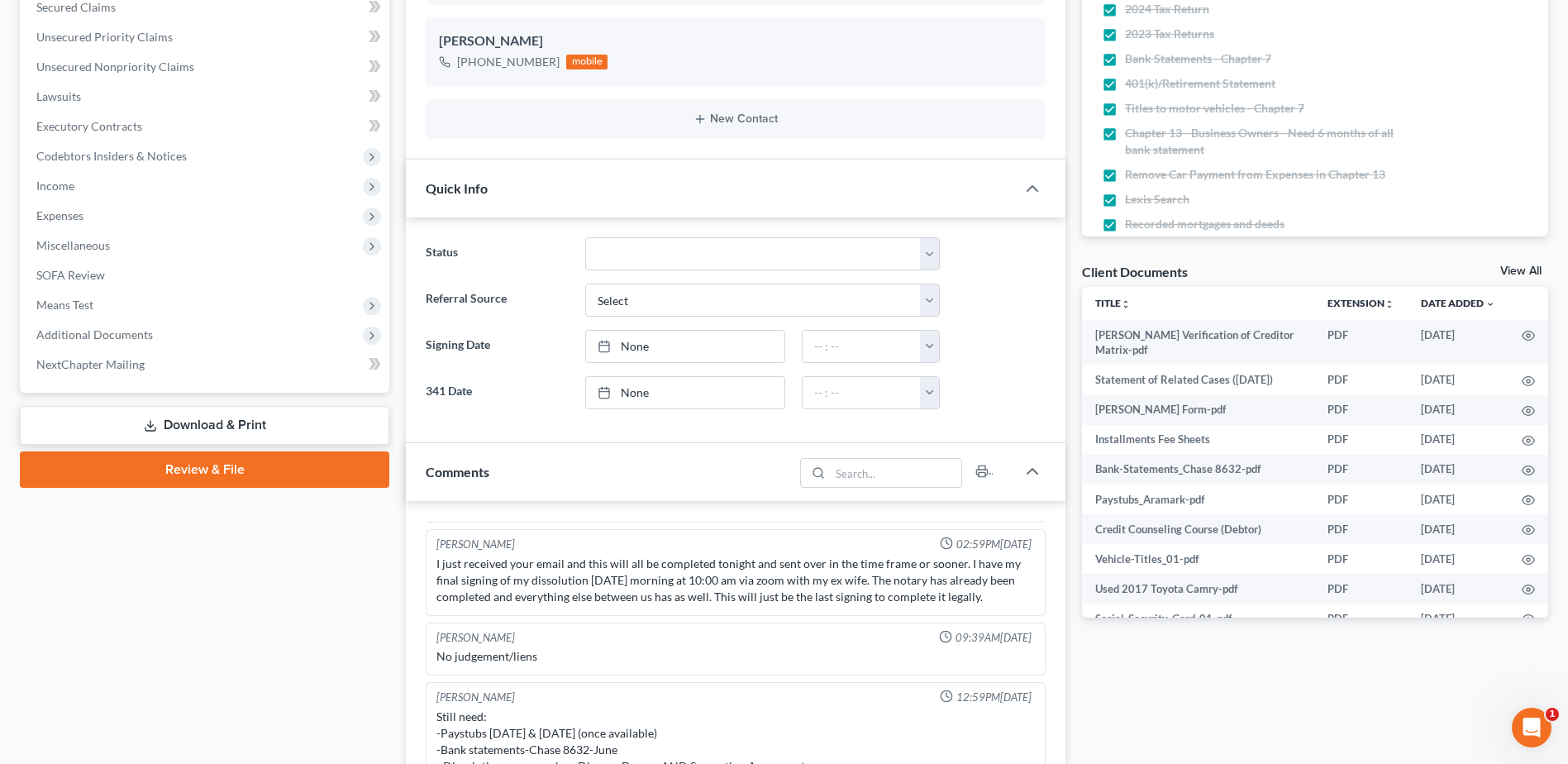
scroll to position [413, 0]
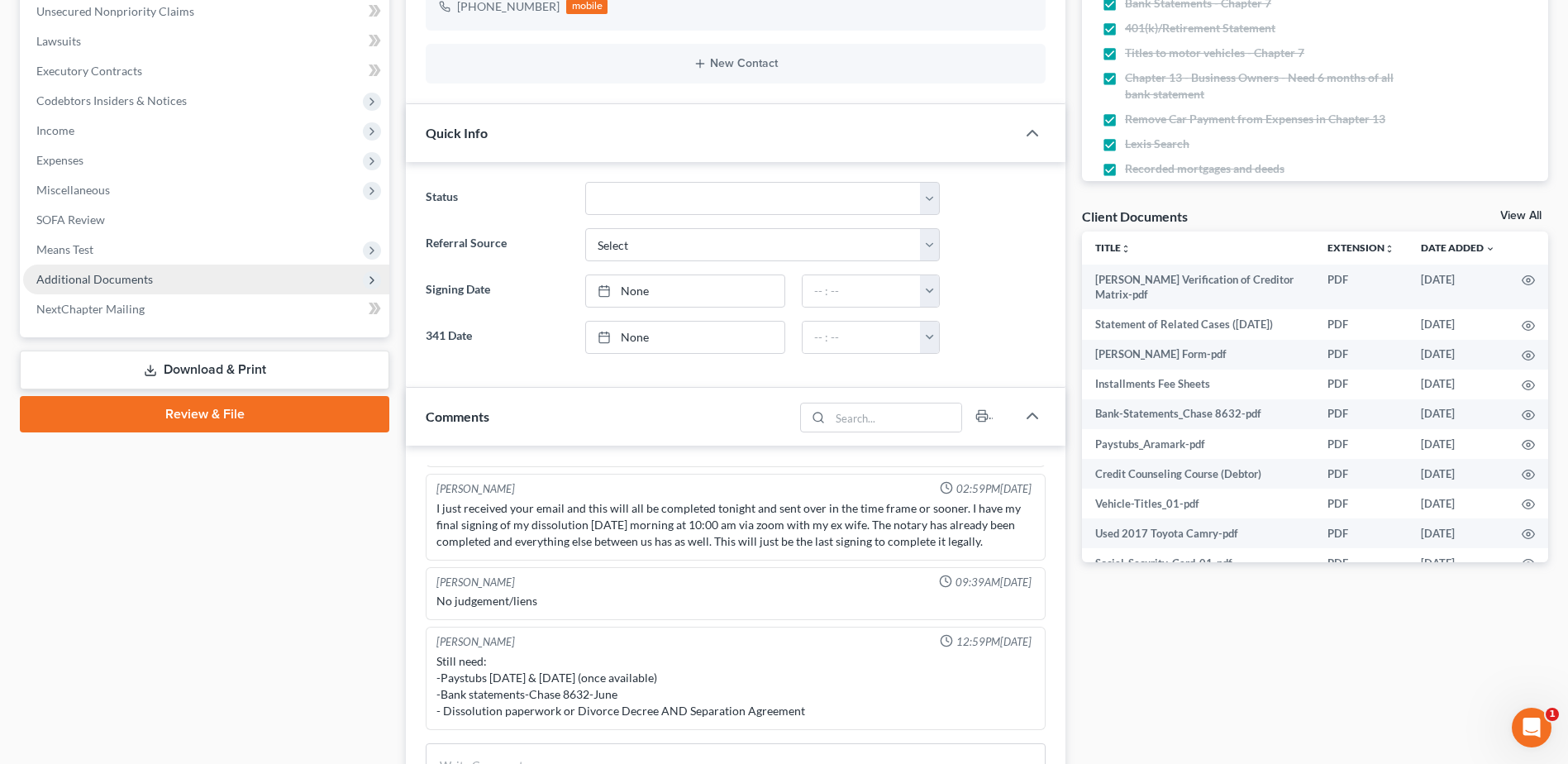
click at [110, 276] on span "Additional Documents" at bounding box center [95, 279] width 116 height 14
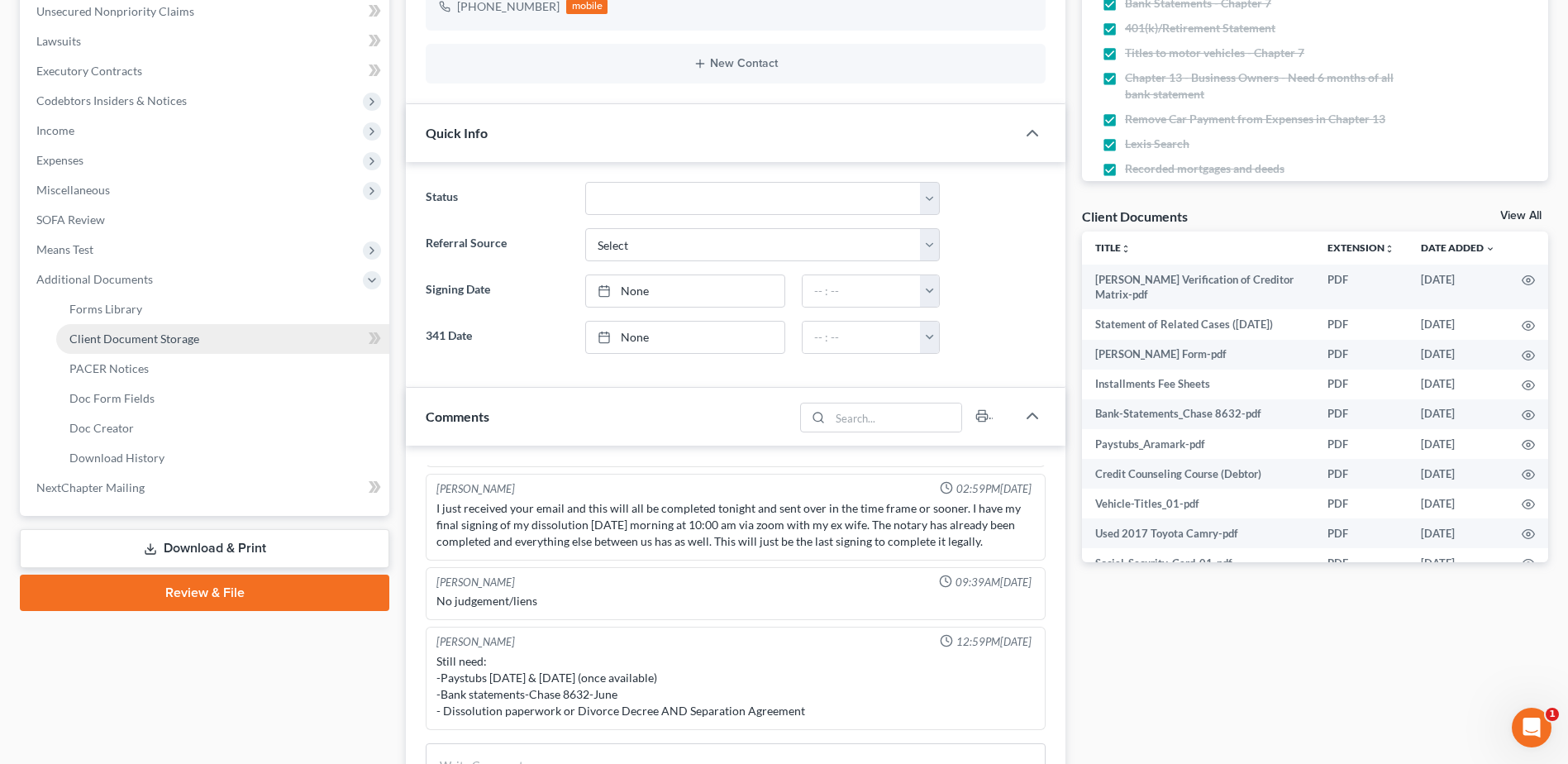
click at [121, 334] on span "Client Document Storage" at bounding box center [135, 338] width 130 height 14
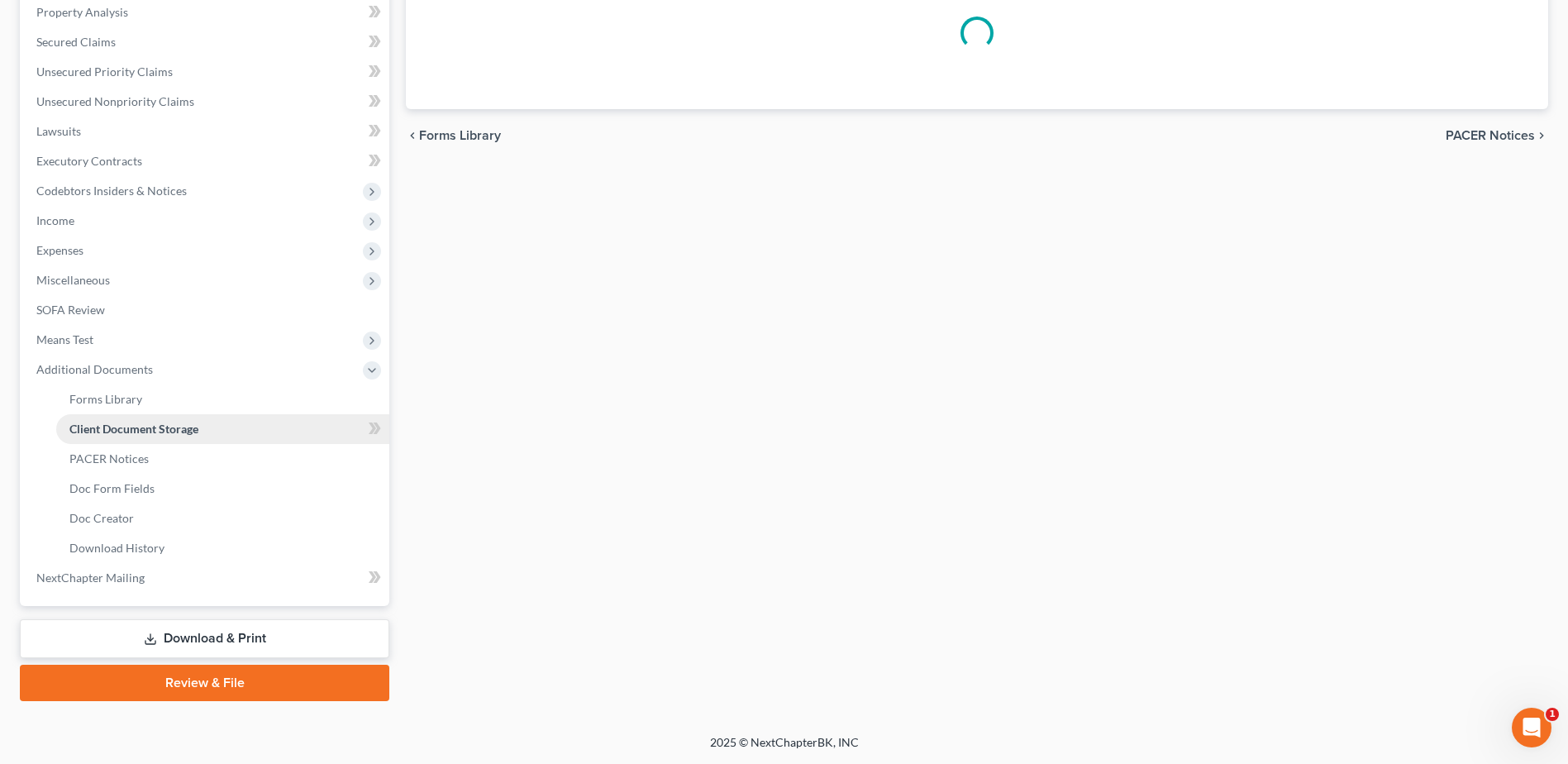
scroll to position [273, 0]
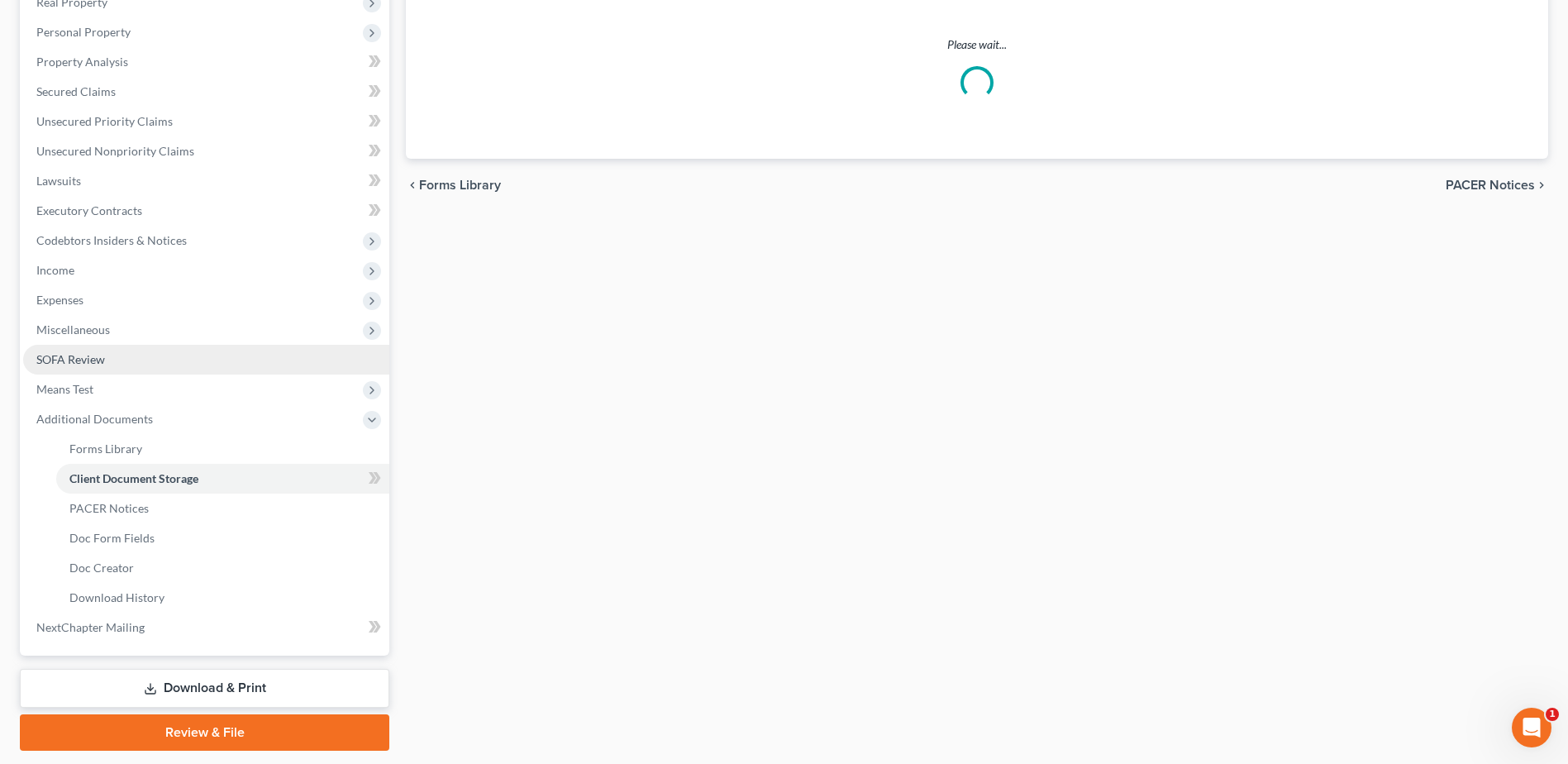
select select "7"
select select "37"
select select "52"
select select "61"
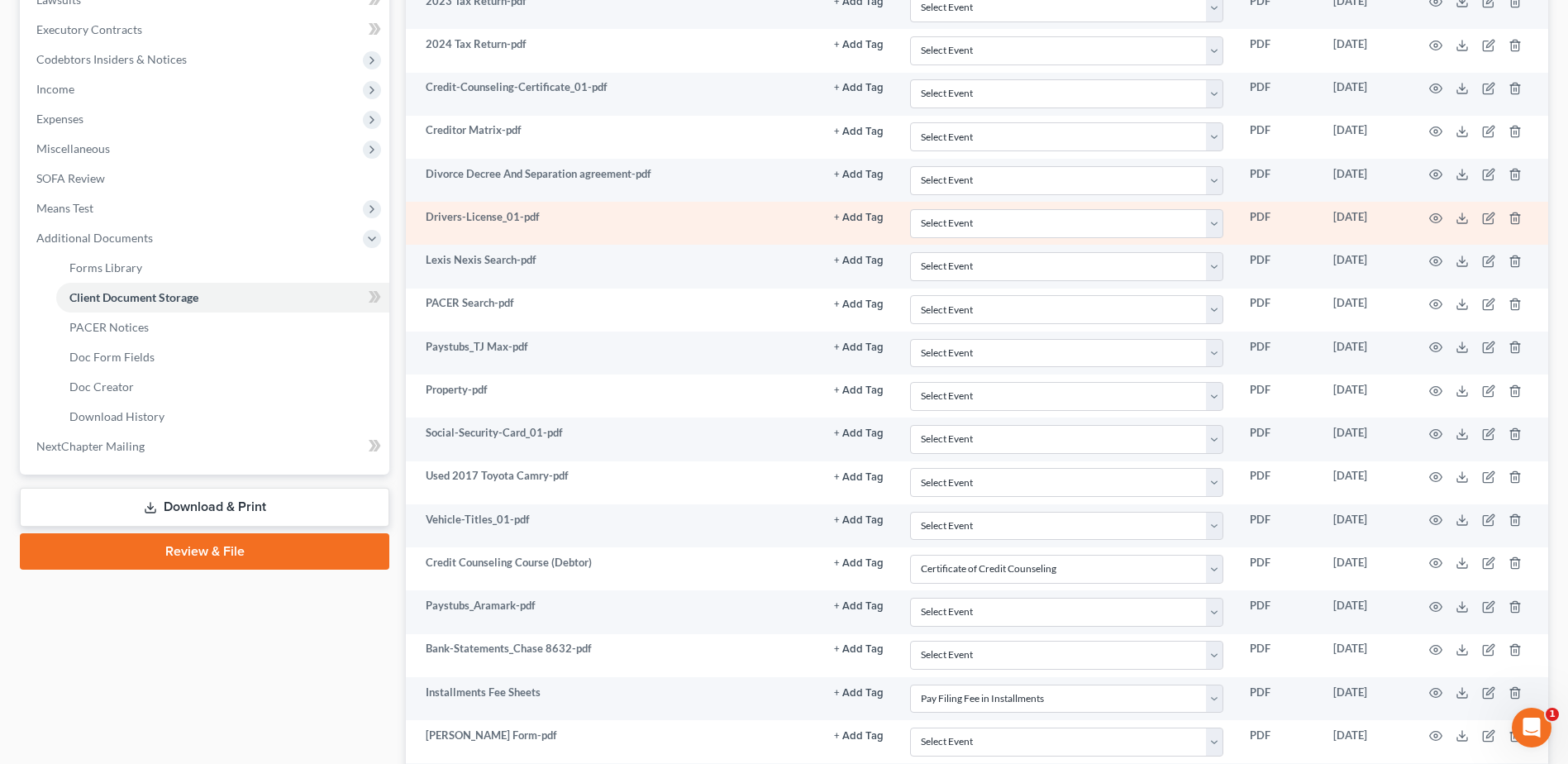
scroll to position [413, 0]
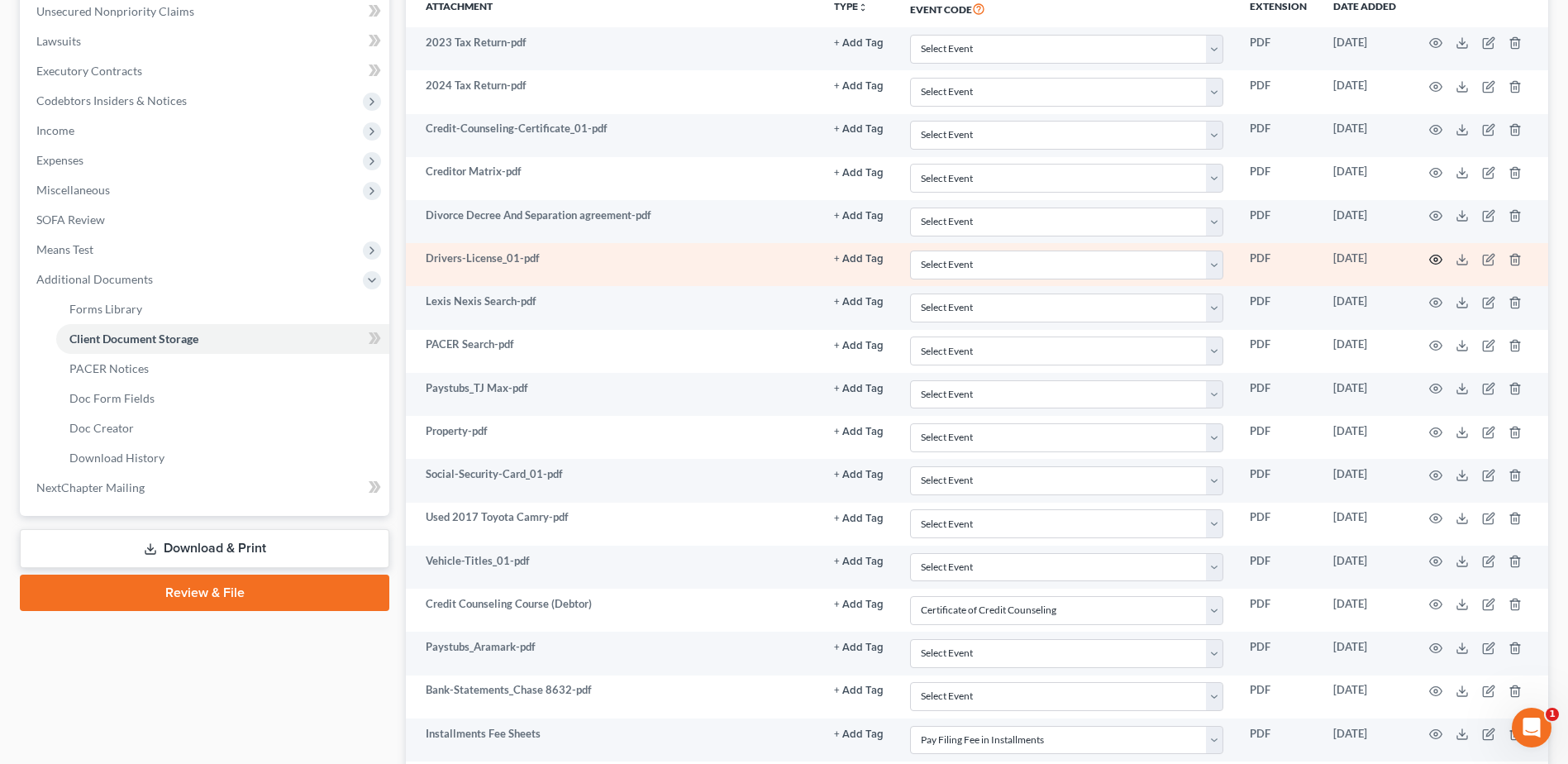
click at [1440, 262] on icon "button" at bounding box center [1435, 259] width 13 height 9
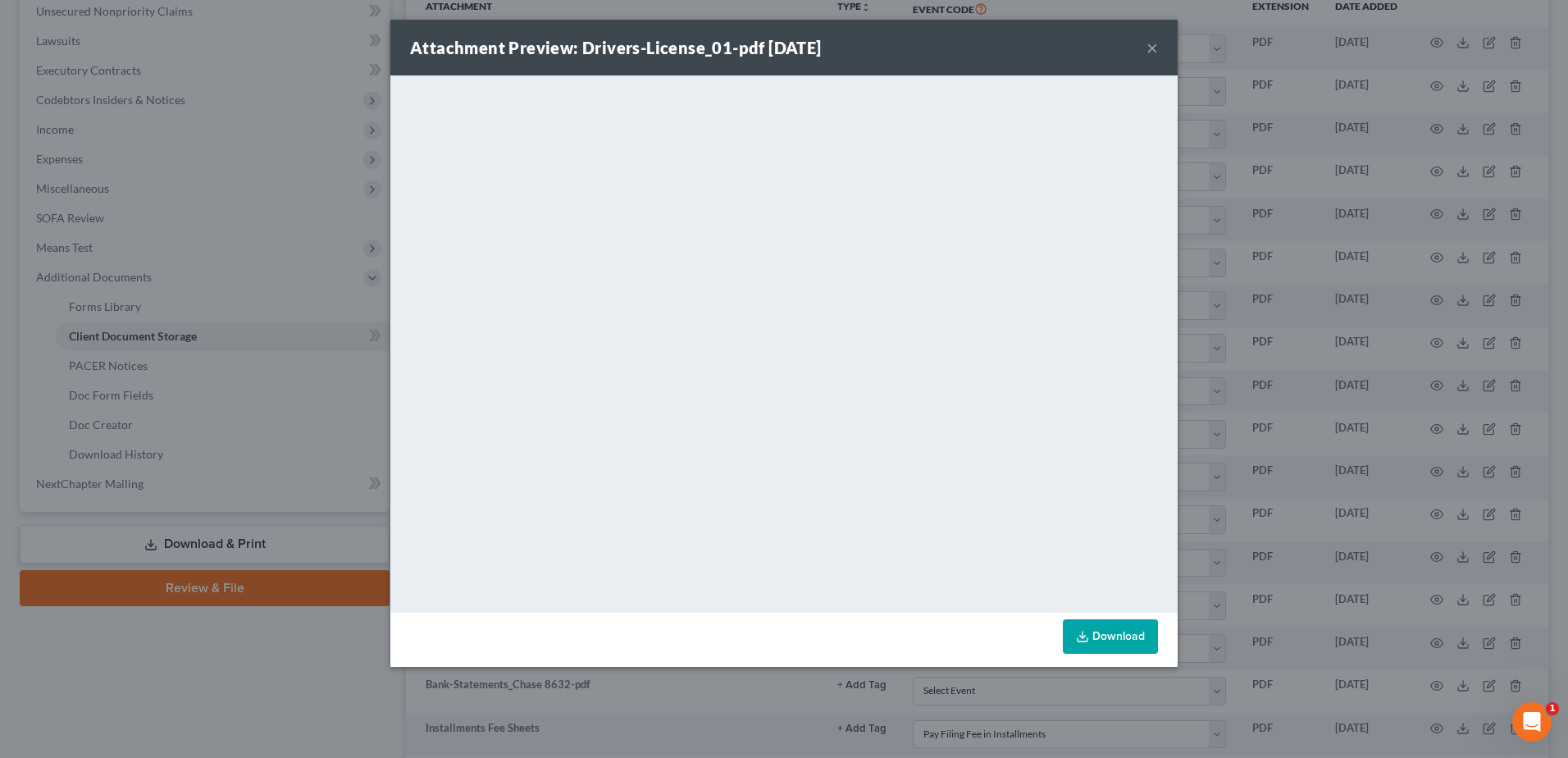
click at [1151, 40] on button "×" at bounding box center [1152, 47] width 12 height 19
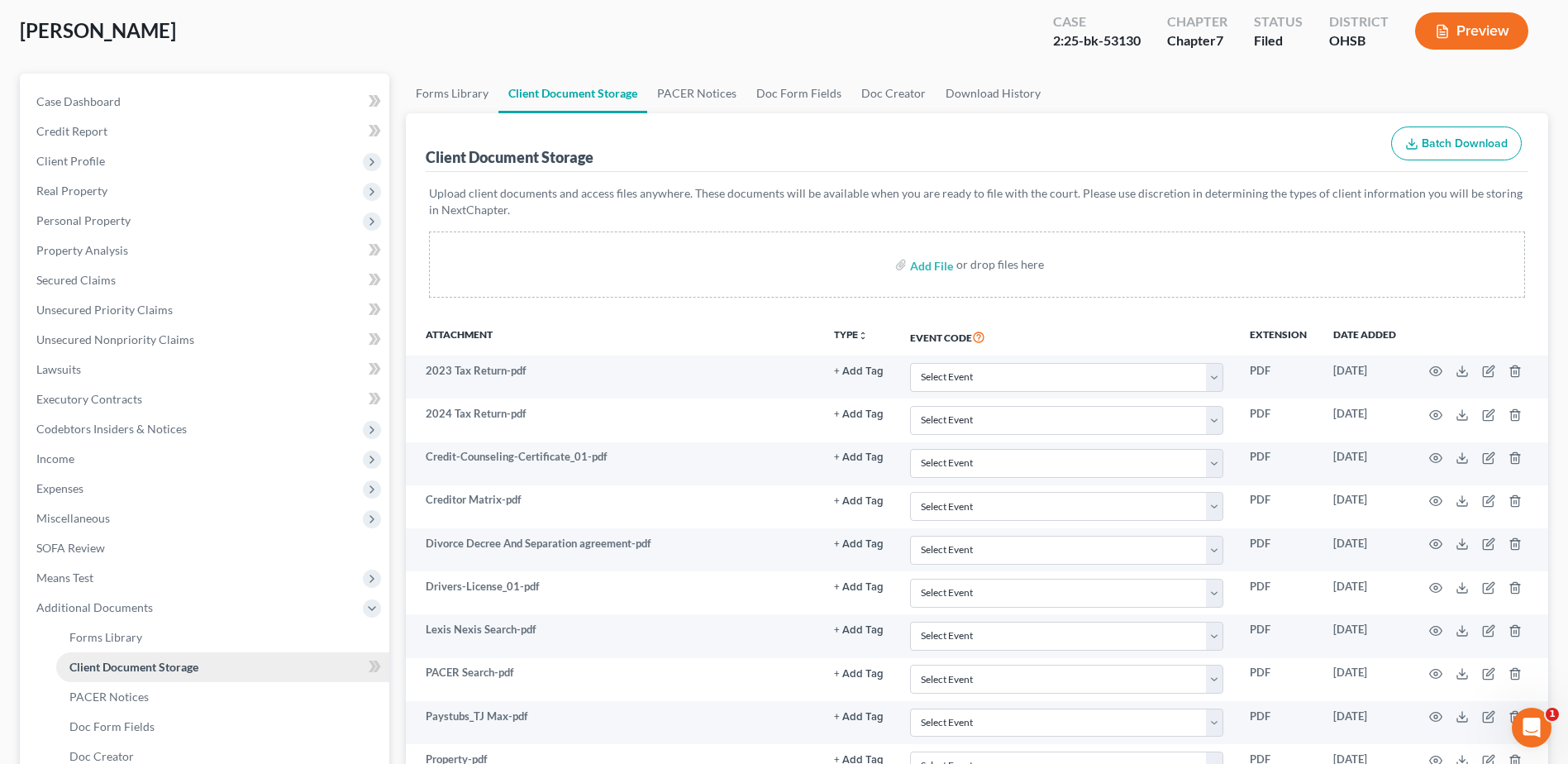
scroll to position [82, 0]
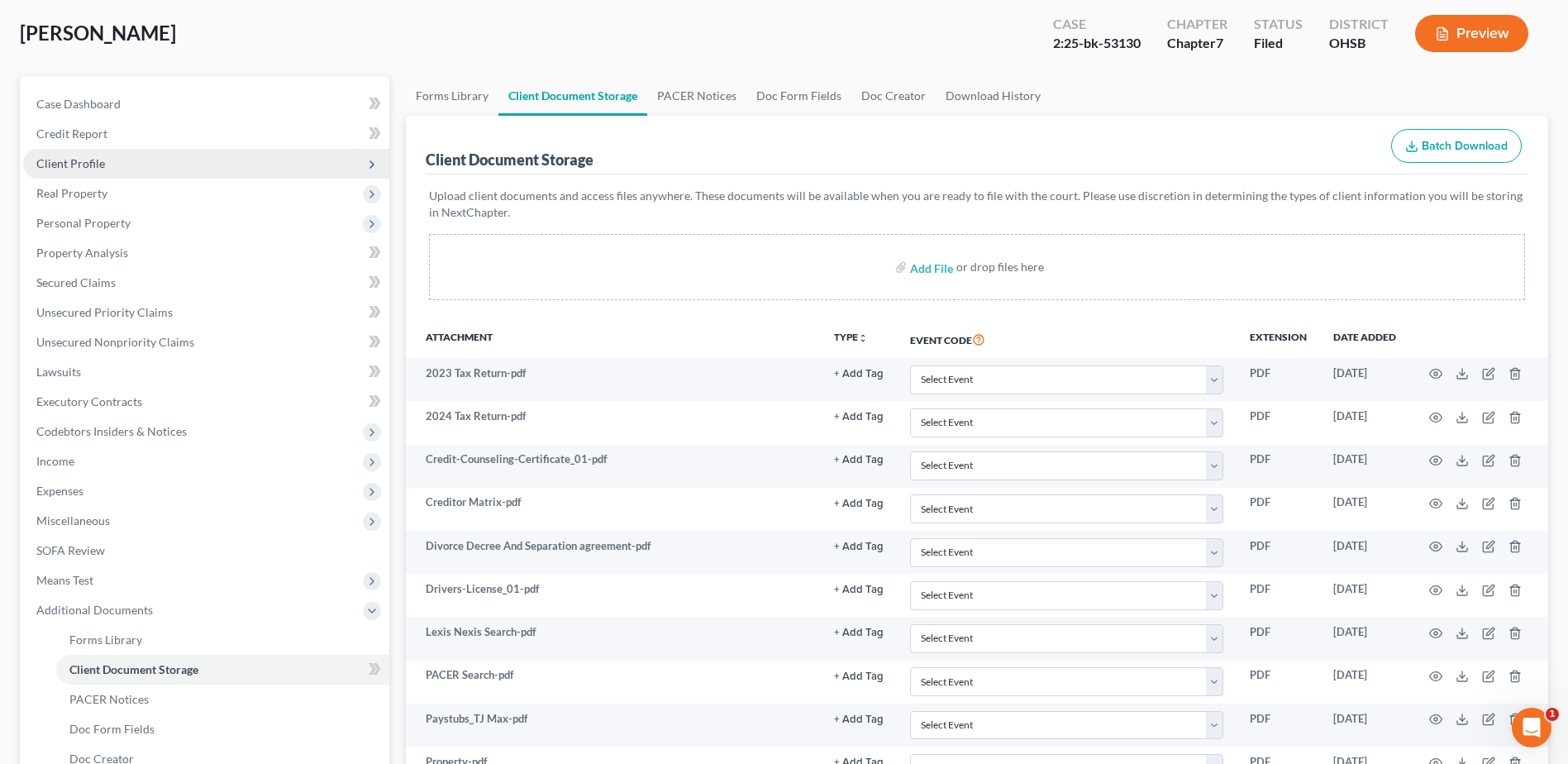
click at [81, 162] on span "Client Profile" at bounding box center [71, 163] width 69 height 14
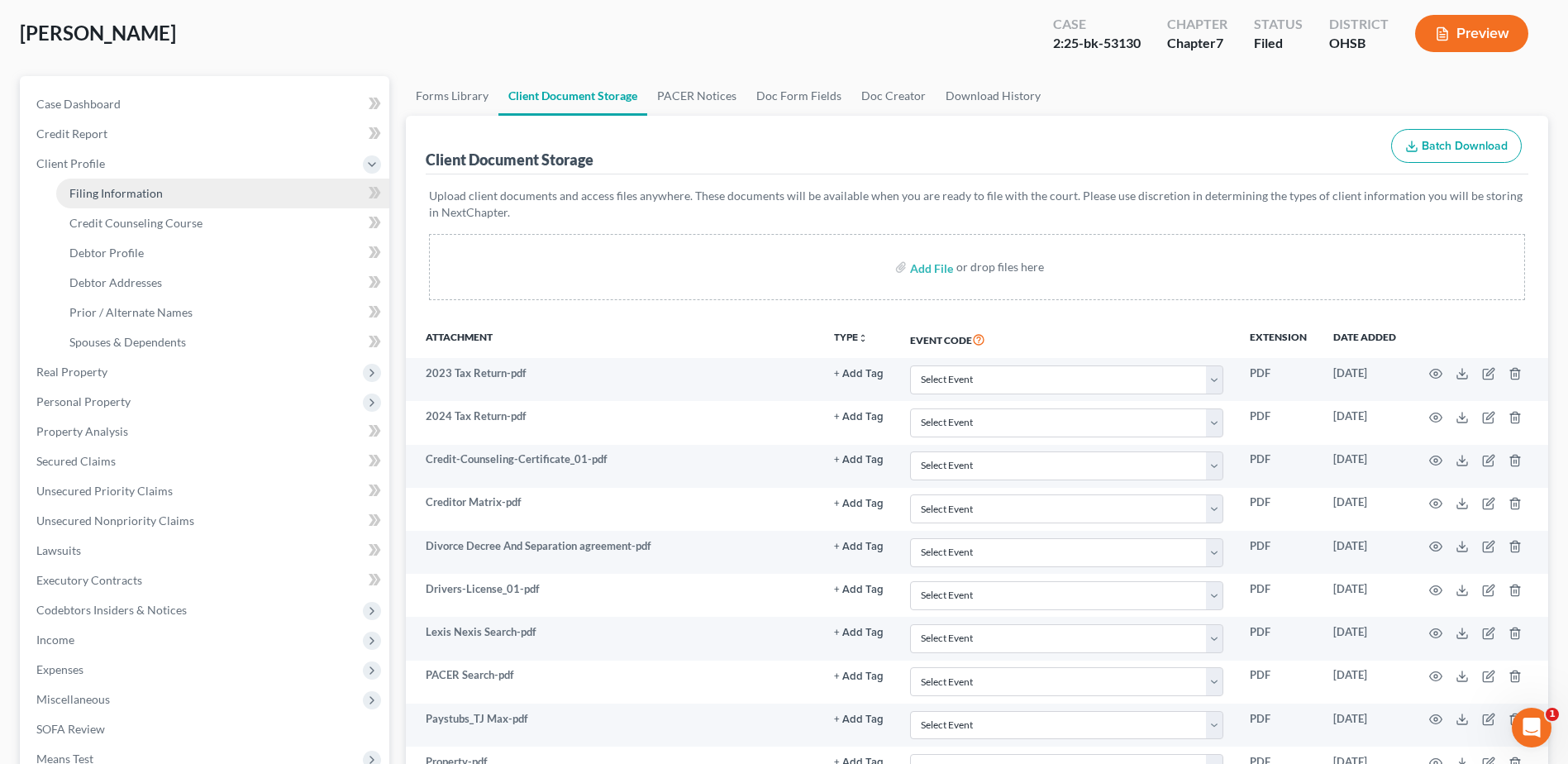
click at [98, 197] on span "Filing Information" at bounding box center [116, 193] width 93 height 14
select select "1"
select select "0"
select select "36"
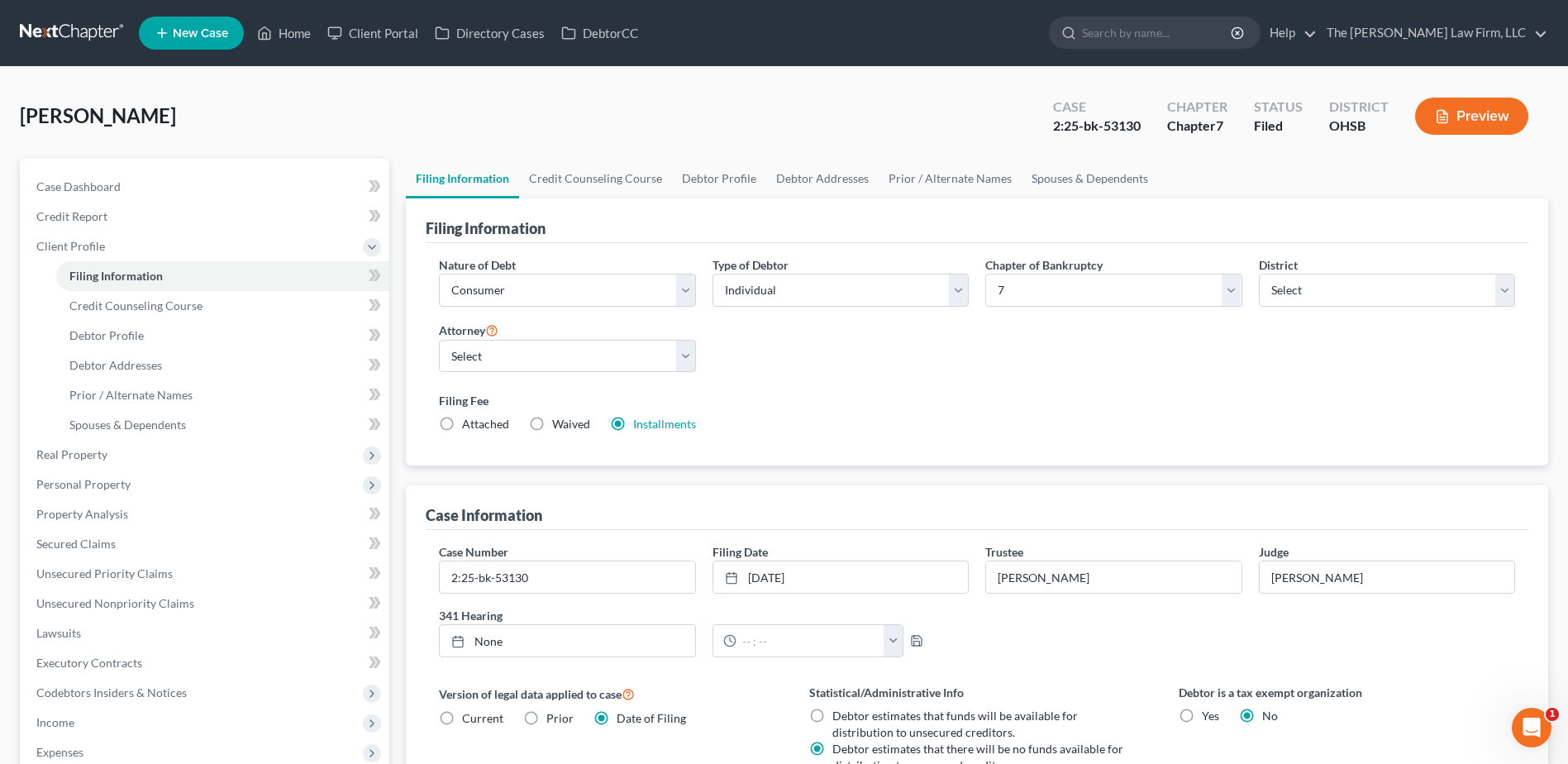
click at [110, 169] on div "Case Dashboard Payments Invoices Payments Payments Credit Report Client Profile…" at bounding box center [204, 544] width 369 height 771
click at [102, 176] on link "Case Dashboard" at bounding box center [206, 186] width 366 height 30
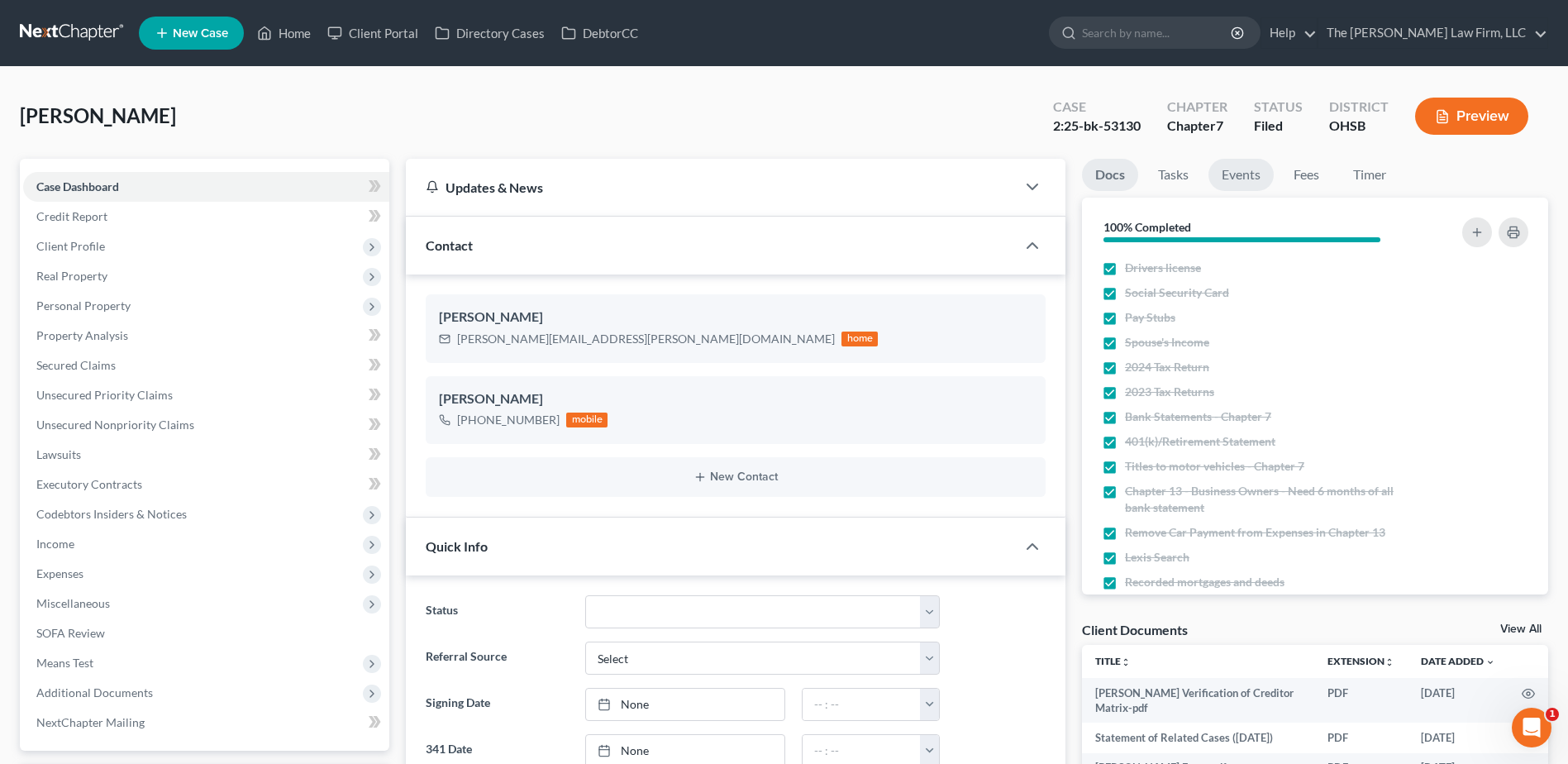
click at [1241, 167] on link "Events" at bounding box center [1240, 175] width 65 height 32
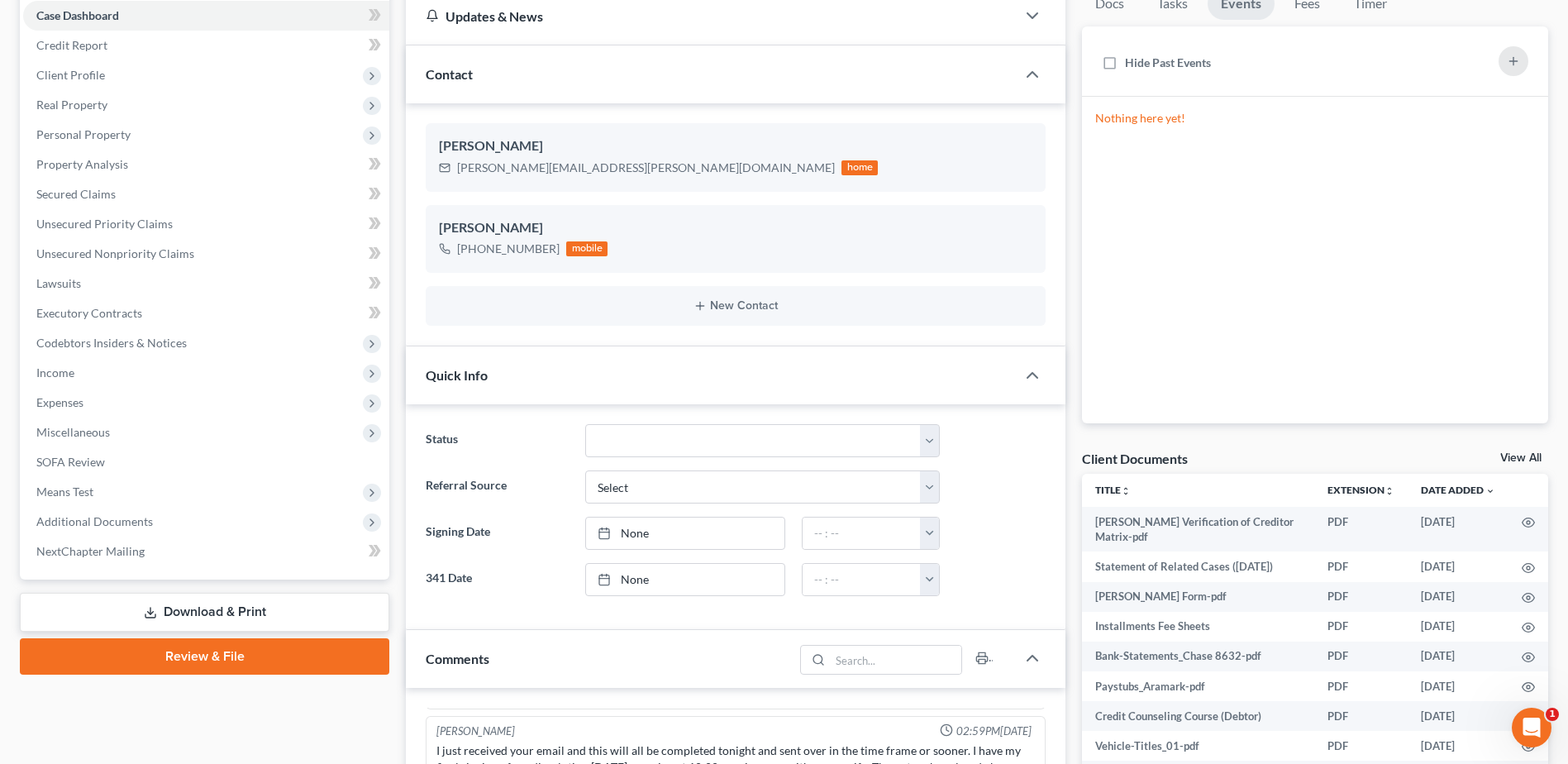
scroll to position [248, 0]
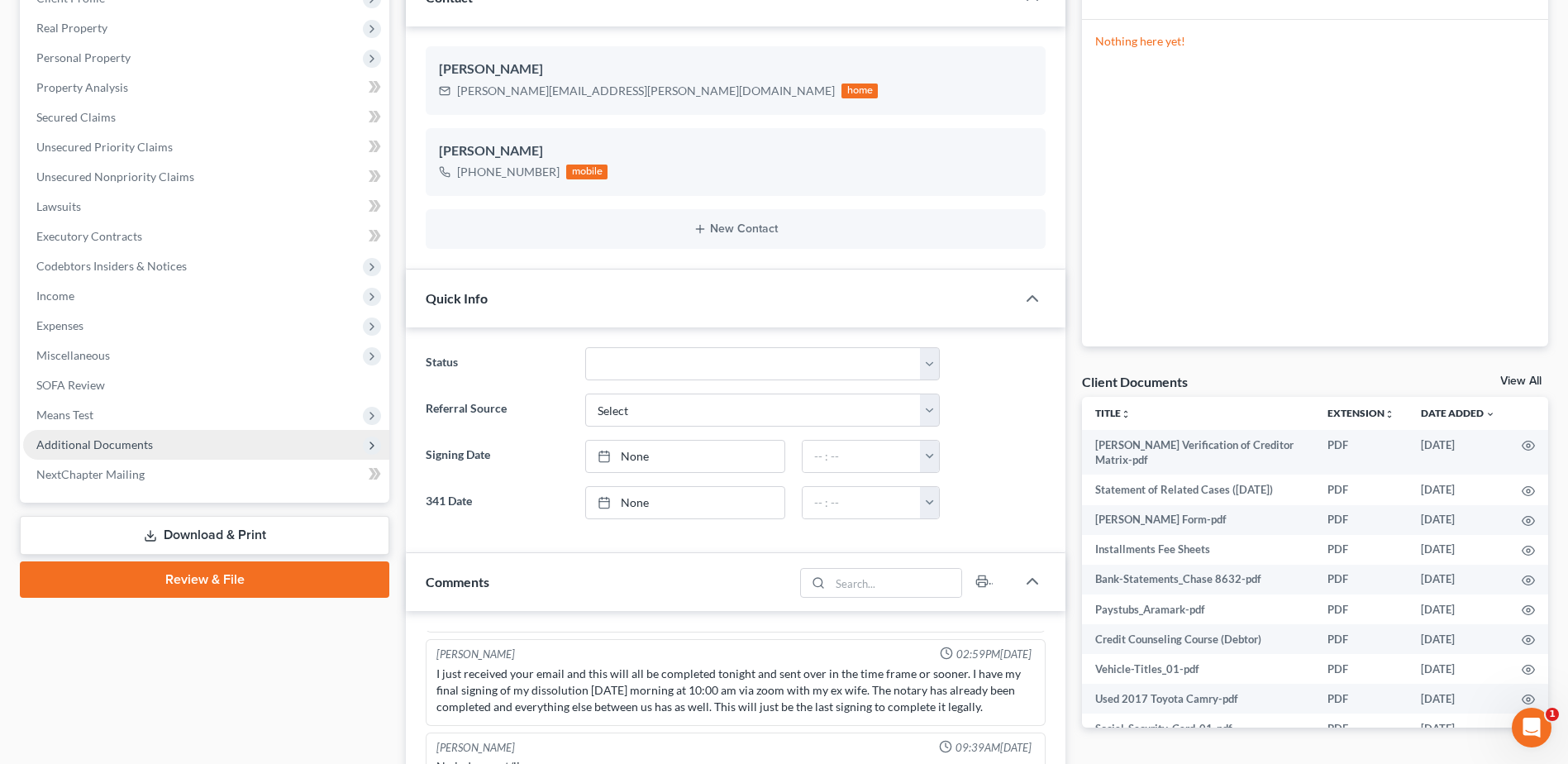
click at [118, 441] on span "Additional Documents" at bounding box center [95, 444] width 116 height 14
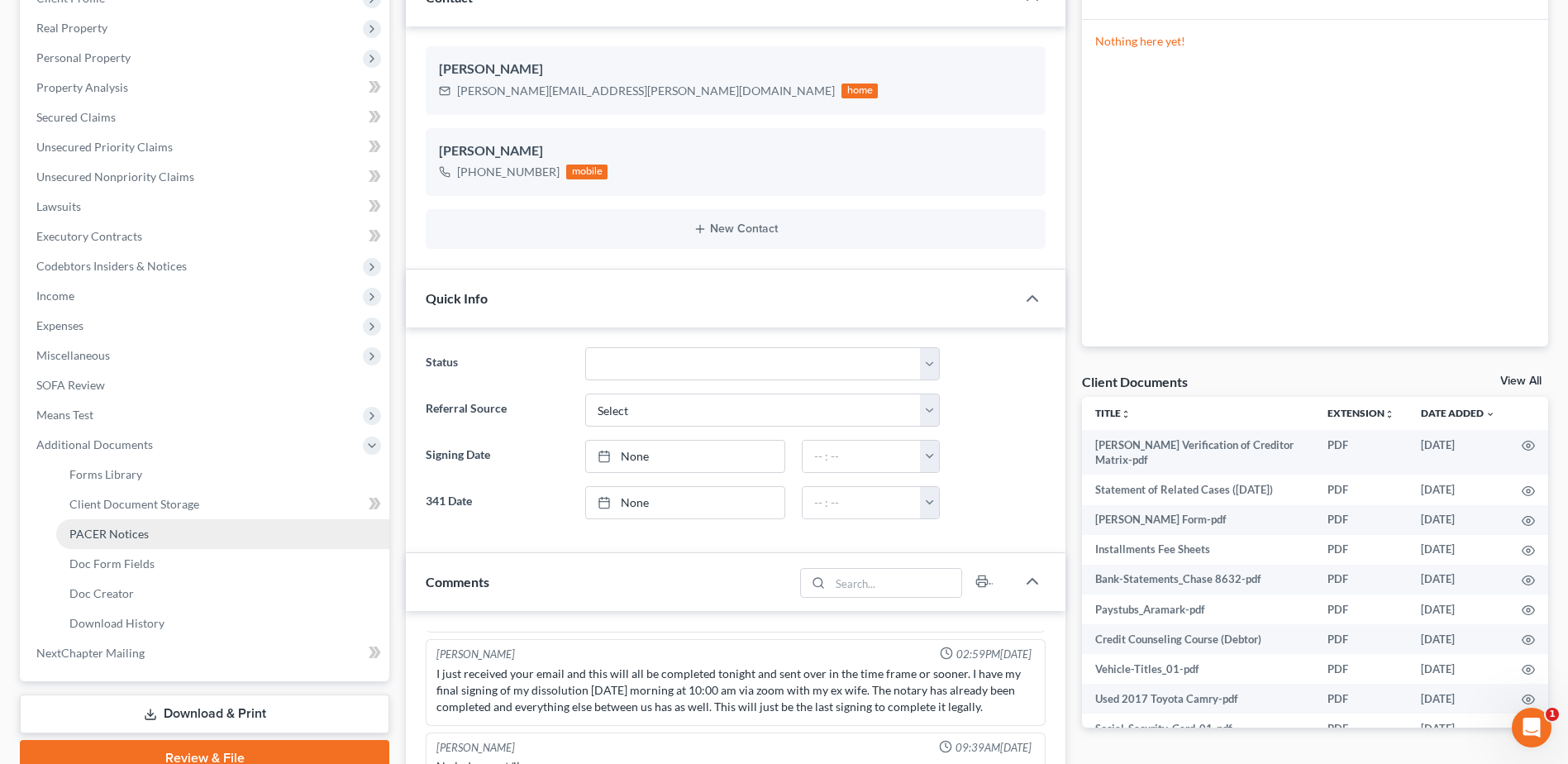
click at [114, 531] on span "PACER Notices" at bounding box center [110, 533] width 79 height 14
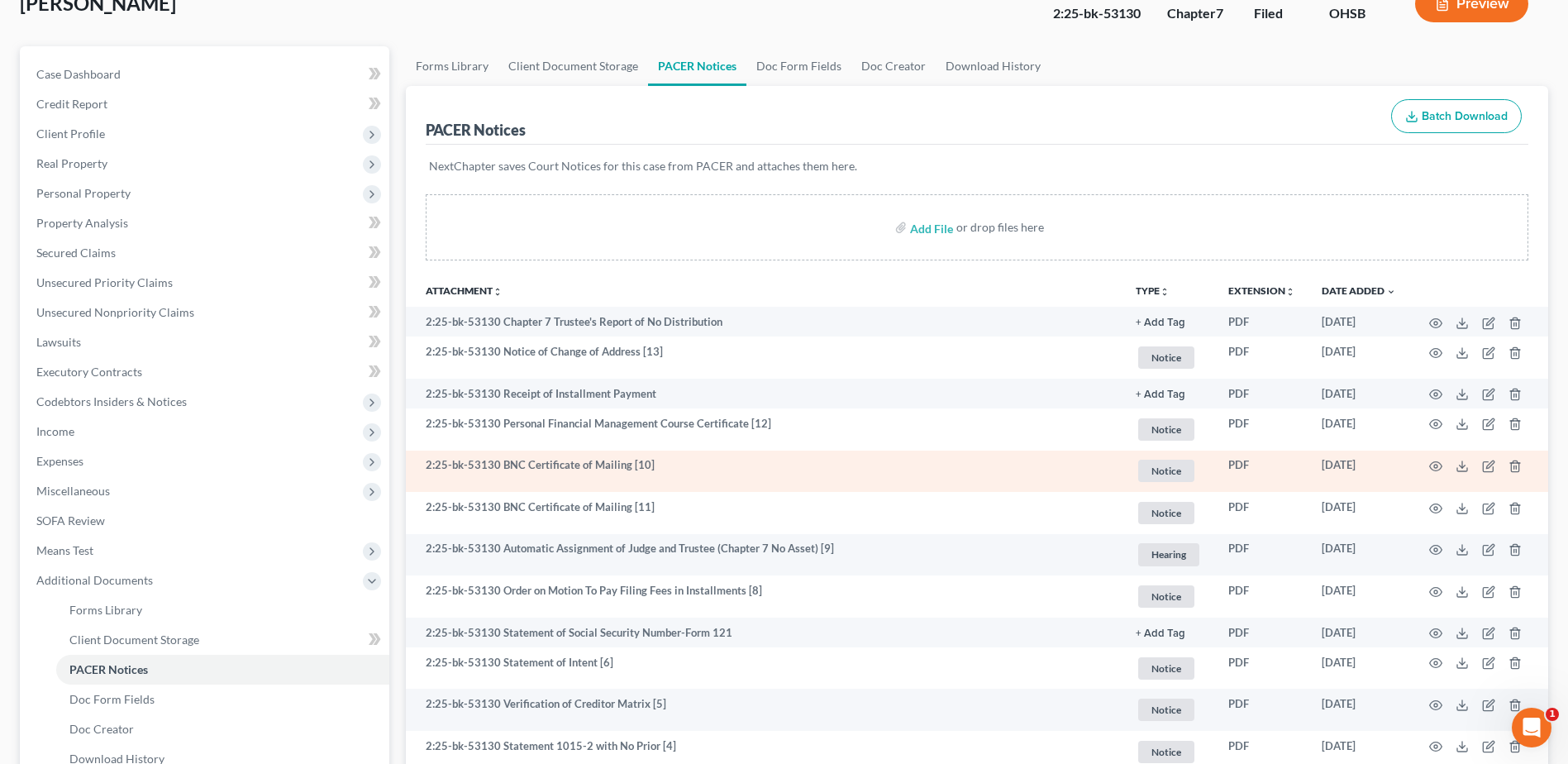
scroll to position [248, 0]
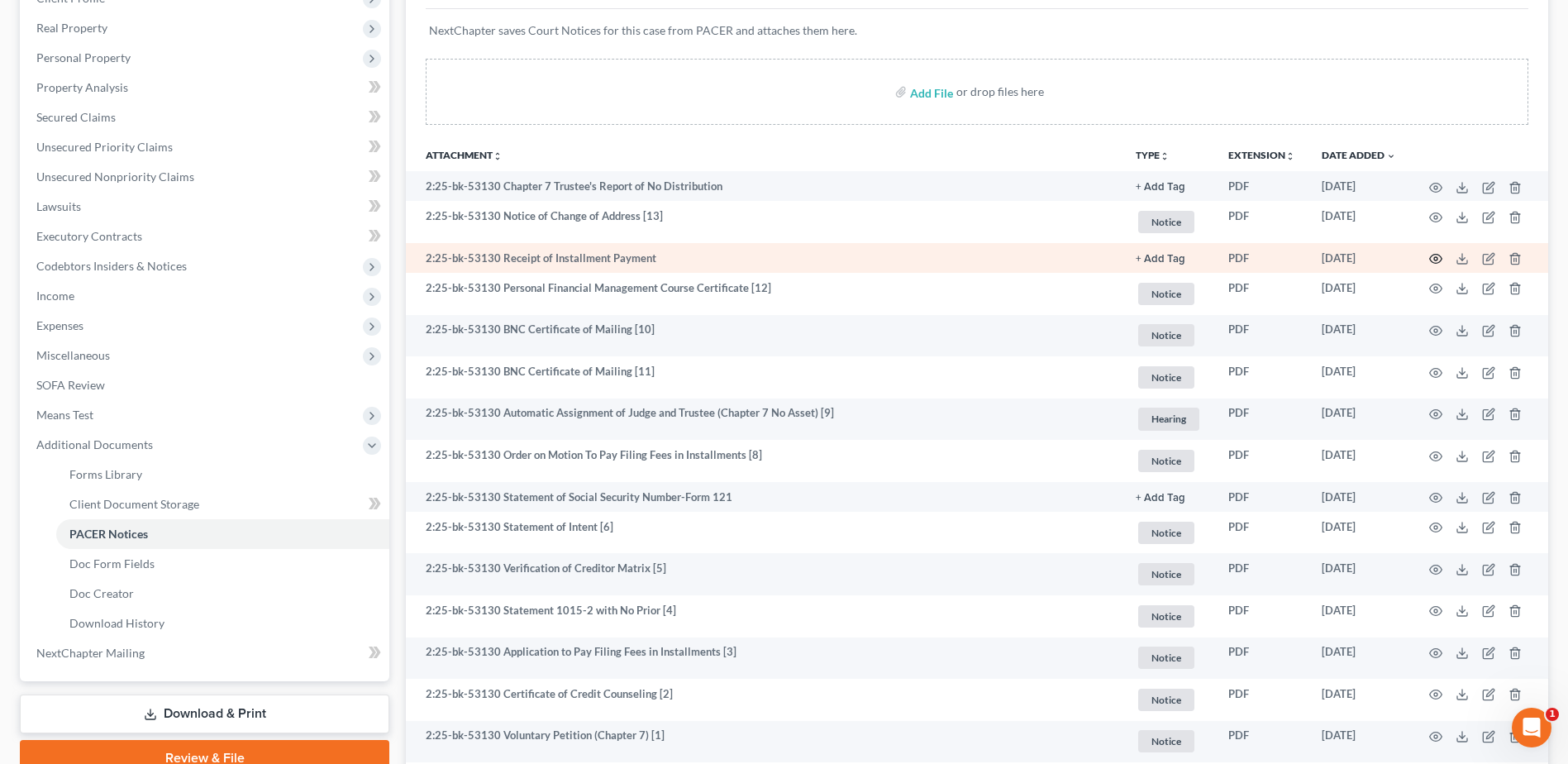
click at [1434, 260] on circle "button" at bounding box center [1435, 258] width 3 height 3
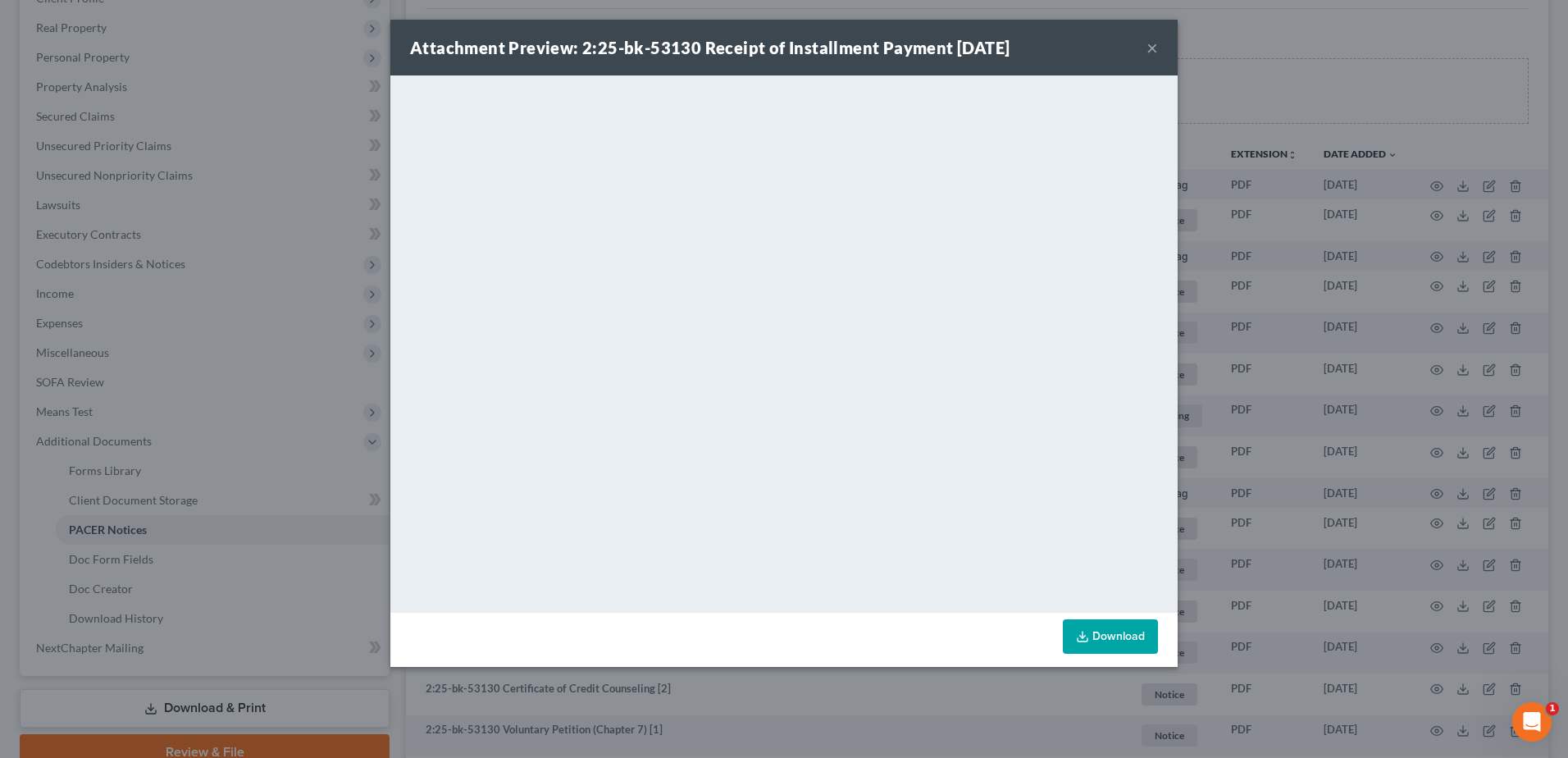
click at [1151, 50] on button "×" at bounding box center [1152, 47] width 12 height 19
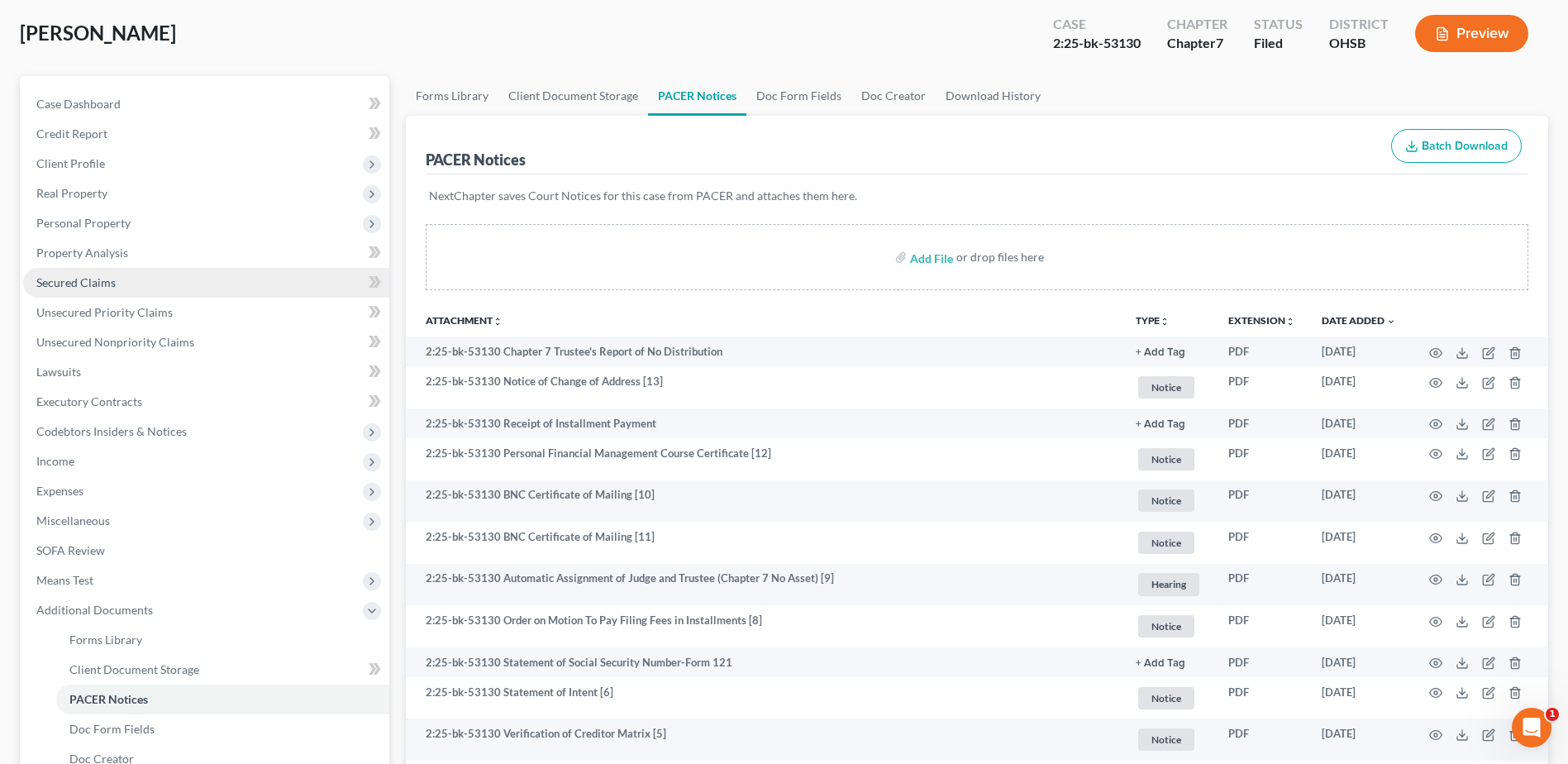
click at [89, 284] on span "Secured Claims" at bounding box center [77, 282] width 79 height 14
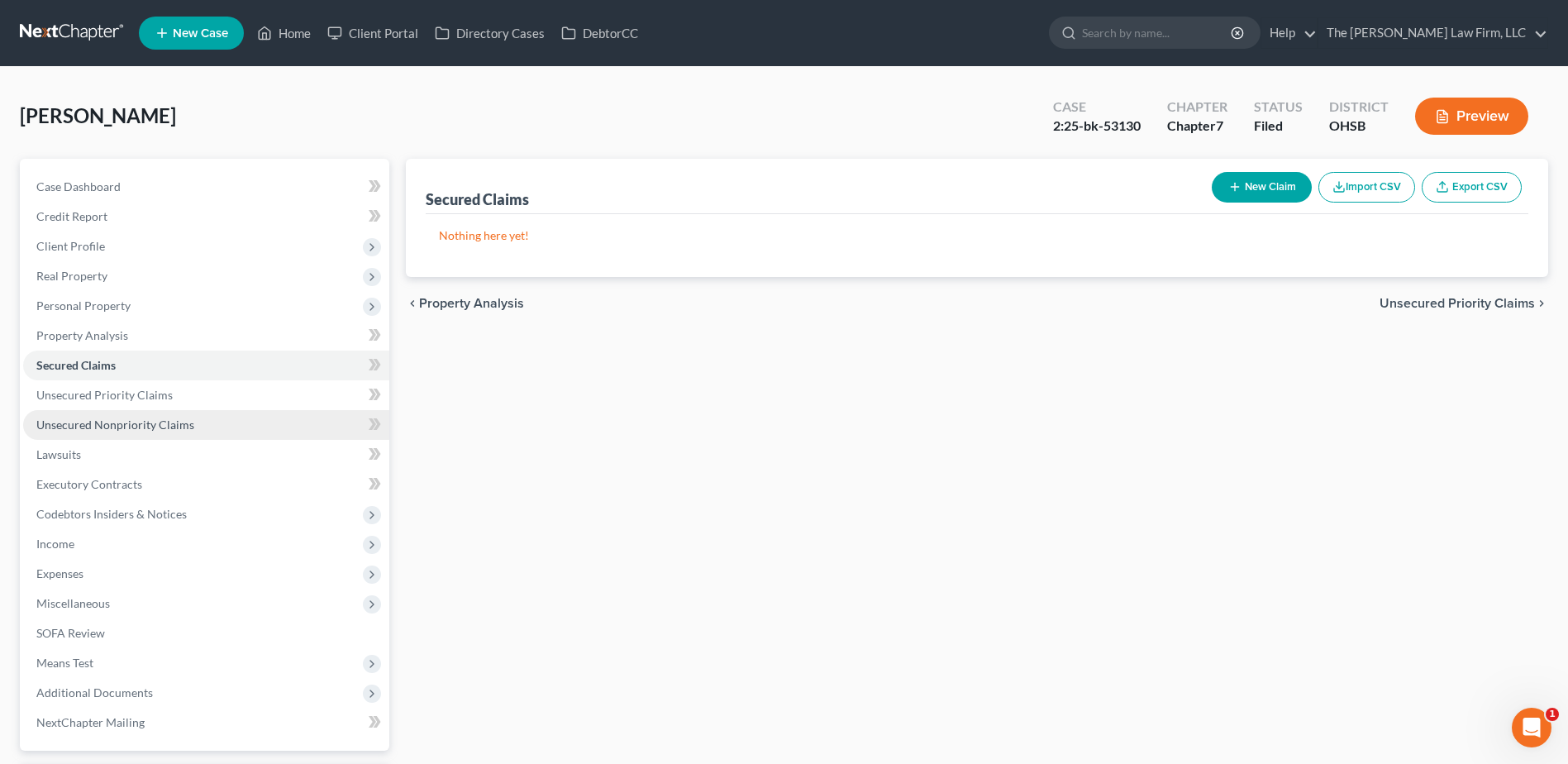
click at [110, 413] on link "Unsecured Nonpriority Claims" at bounding box center [206, 425] width 366 height 30
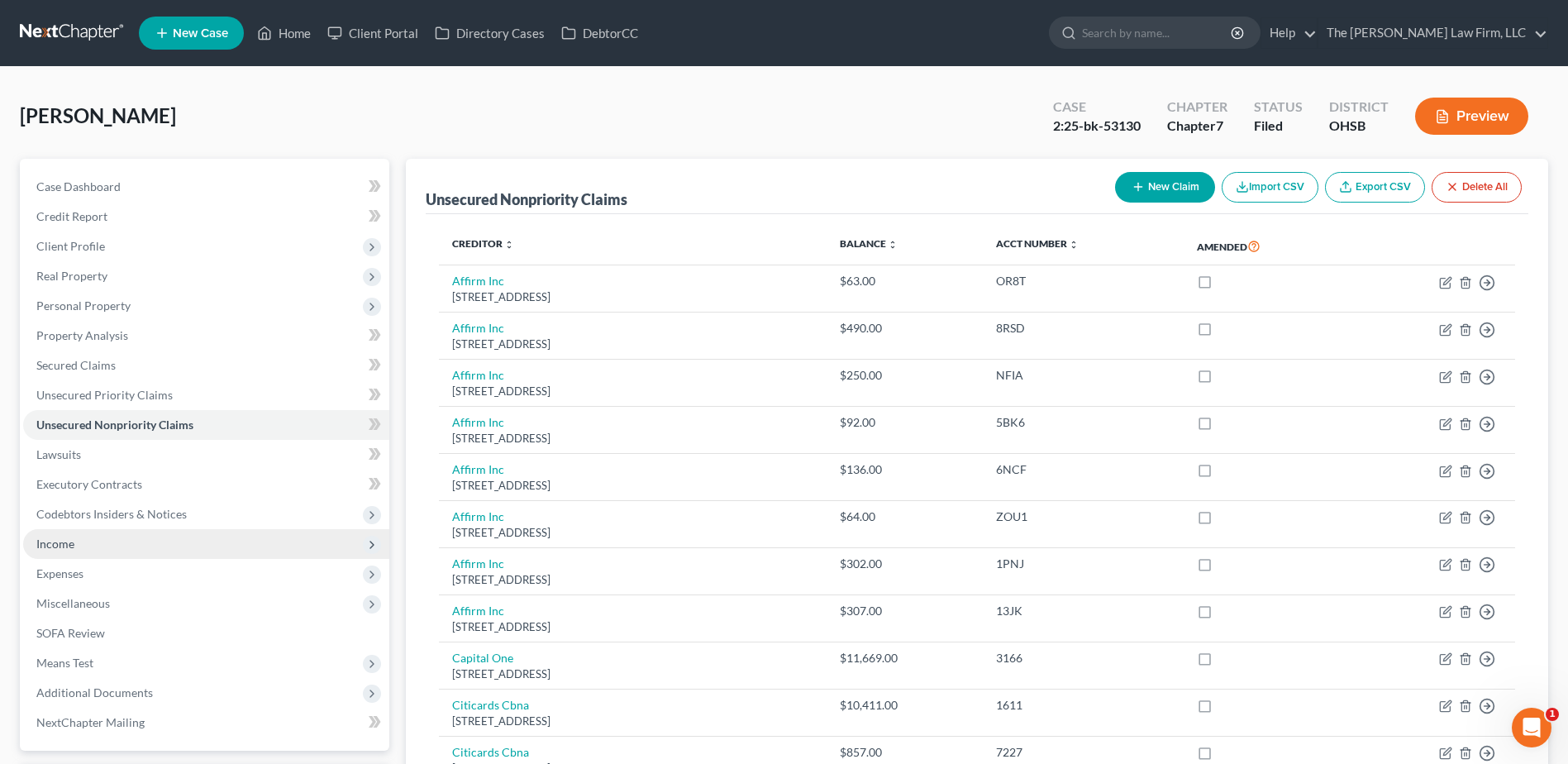
click at [89, 545] on span "Income" at bounding box center [206, 544] width 366 height 30
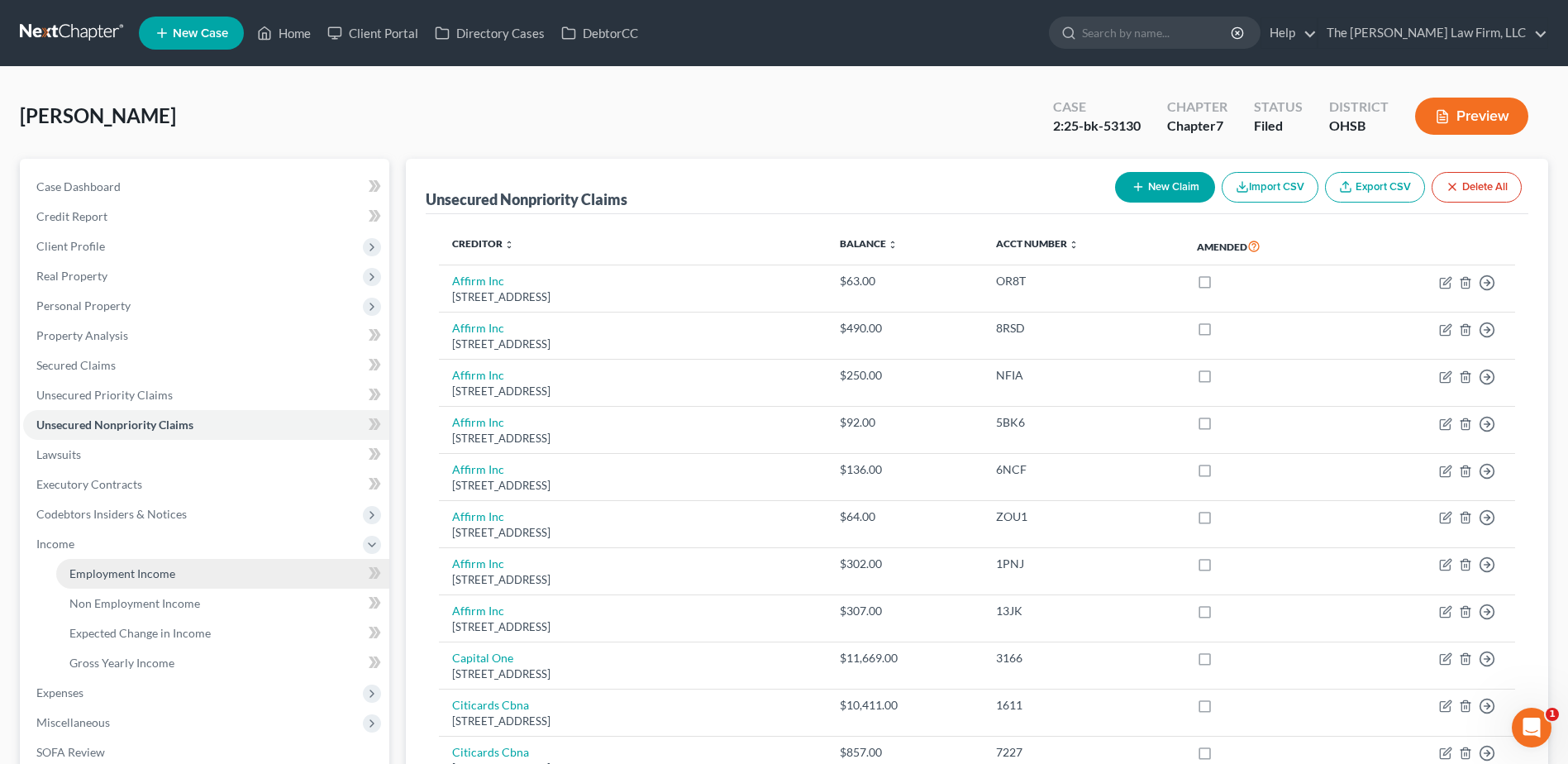
click at [95, 565] on link "Employment Income" at bounding box center [223, 574] width 333 height 30
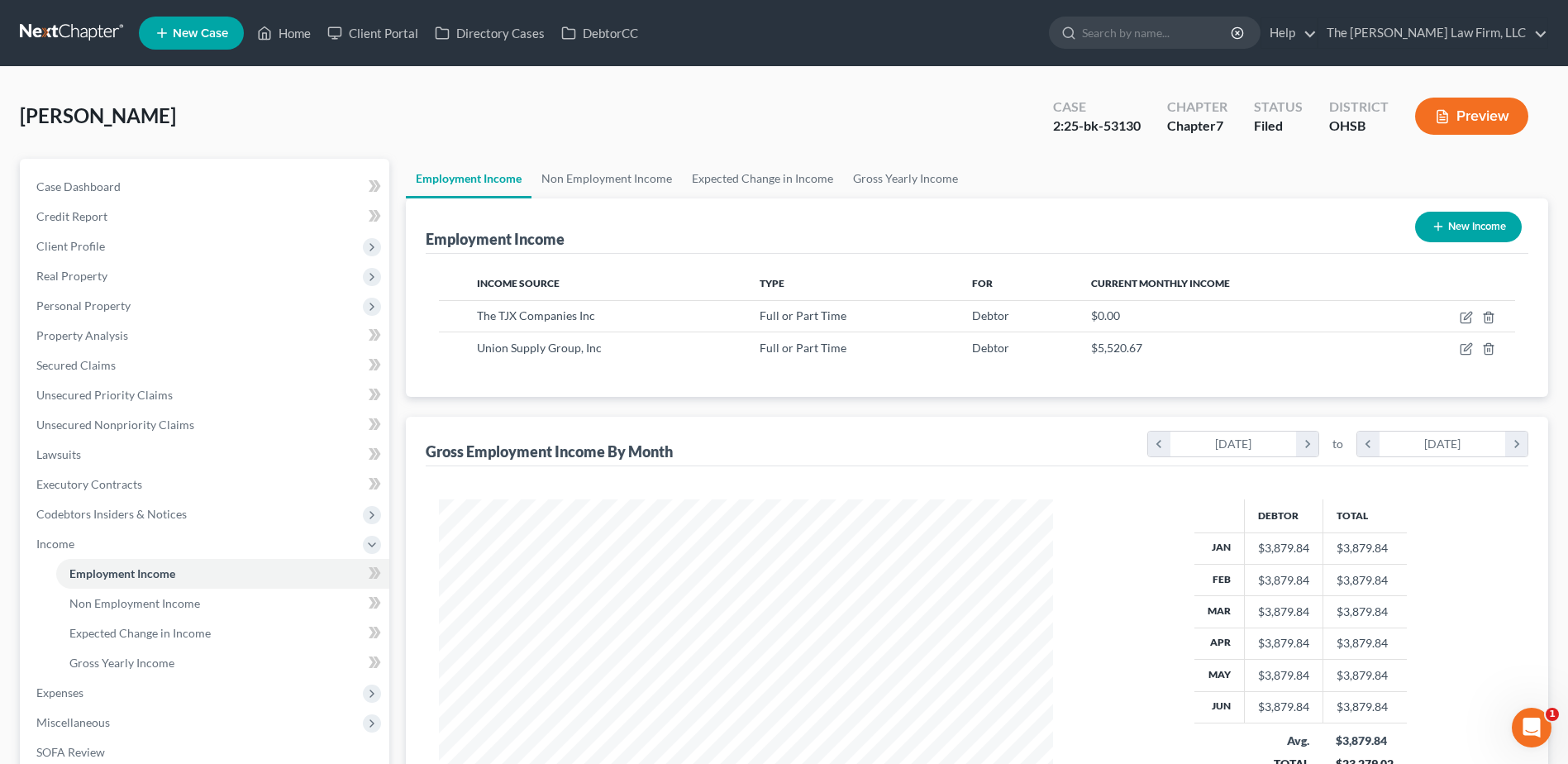
scroll to position [306, 646]
click at [623, 179] on link "Non Employment Income" at bounding box center [606, 178] width 150 height 40
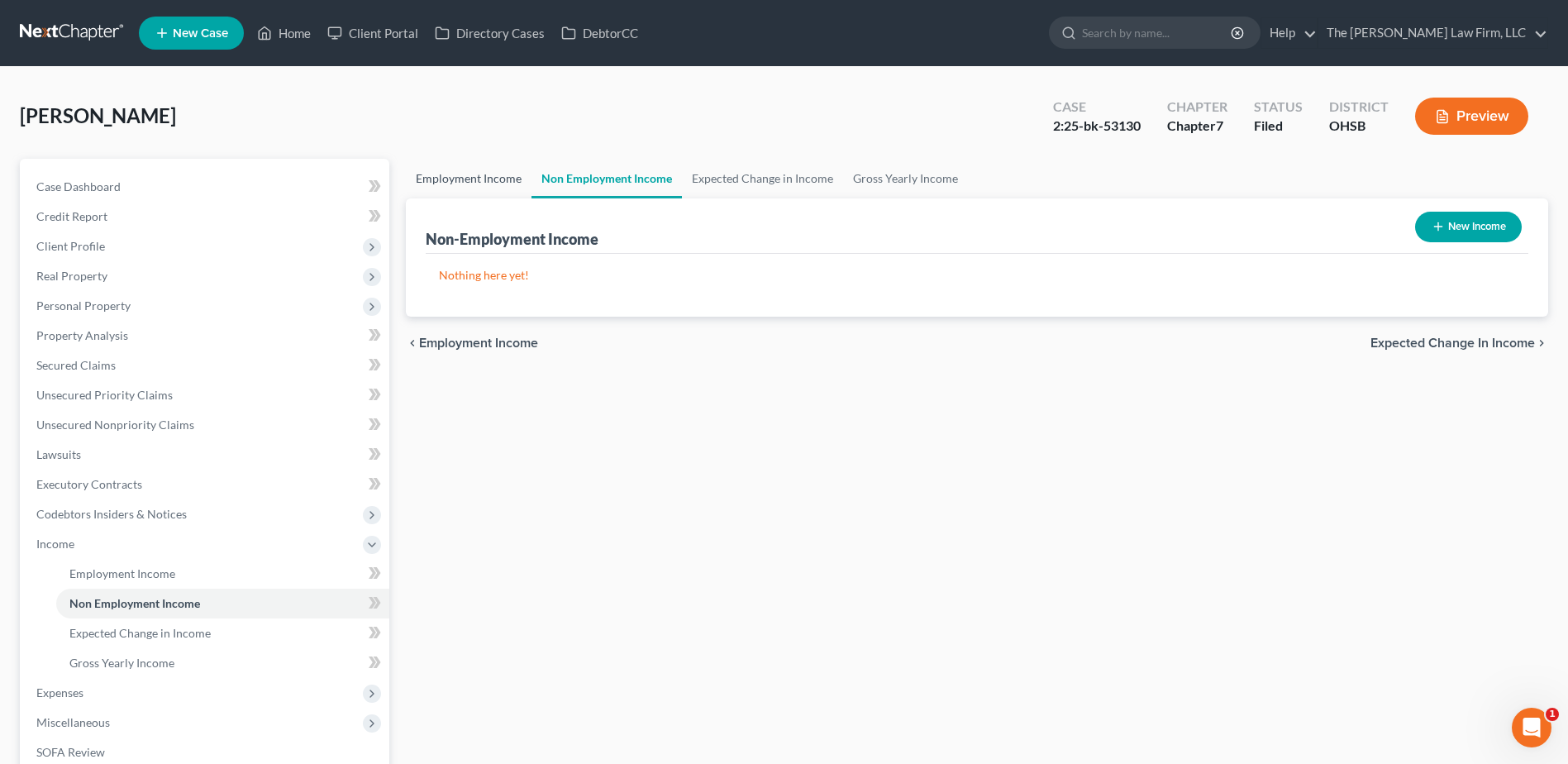
click at [478, 177] on link "Employment Income" at bounding box center [469, 178] width 126 height 40
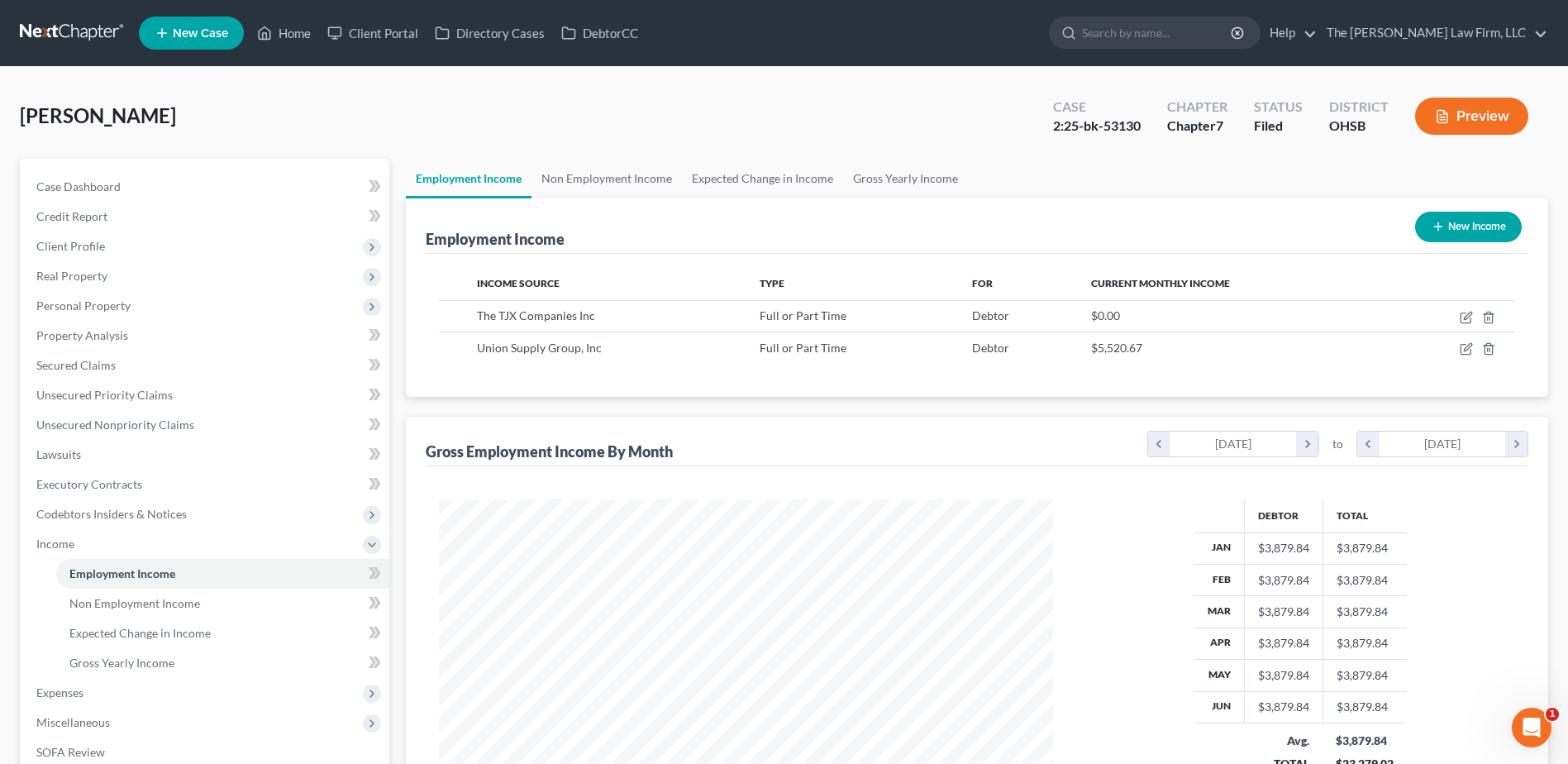
scroll to position [306, 646]
click at [55, 238] on span "Client Profile" at bounding box center [206, 246] width 366 height 30
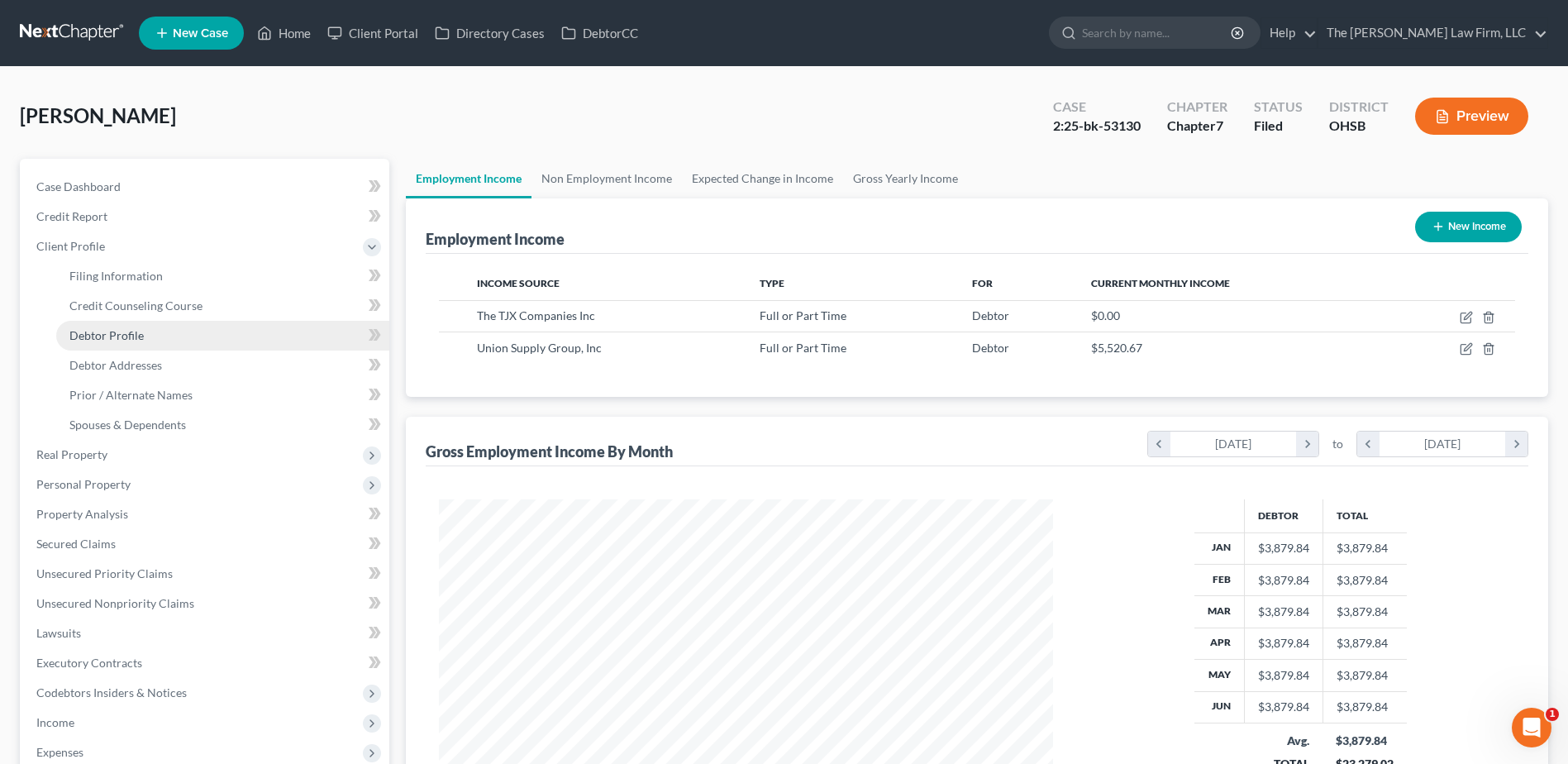
click at [122, 334] on span "Debtor Profile" at bounding box center [107, 335] width 75 height 14
select select "3"
select select "0"
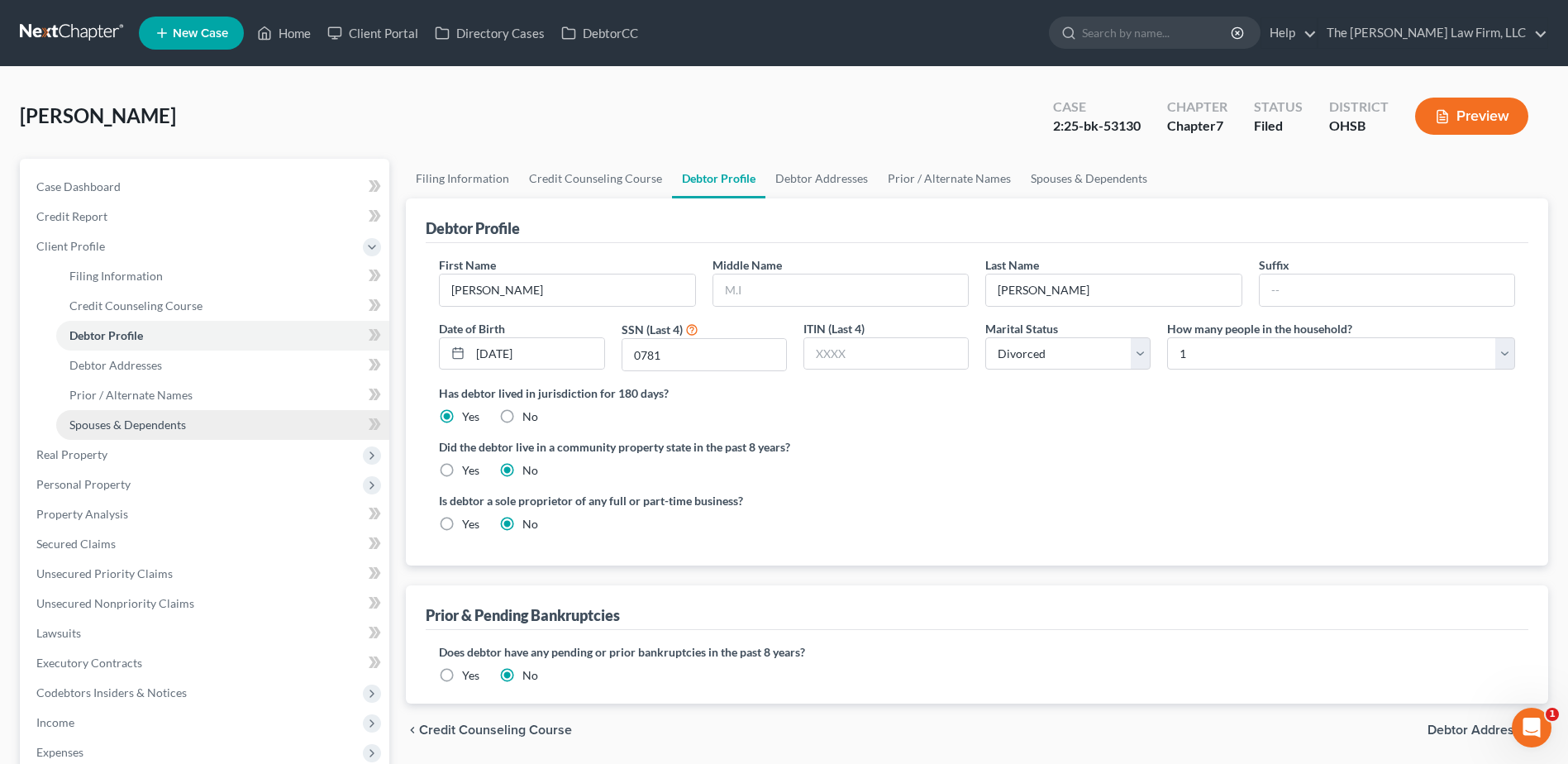
click at [141, 420] on span "Spouses & Dependents" at bounding box center [128, 425] width 116 height 14
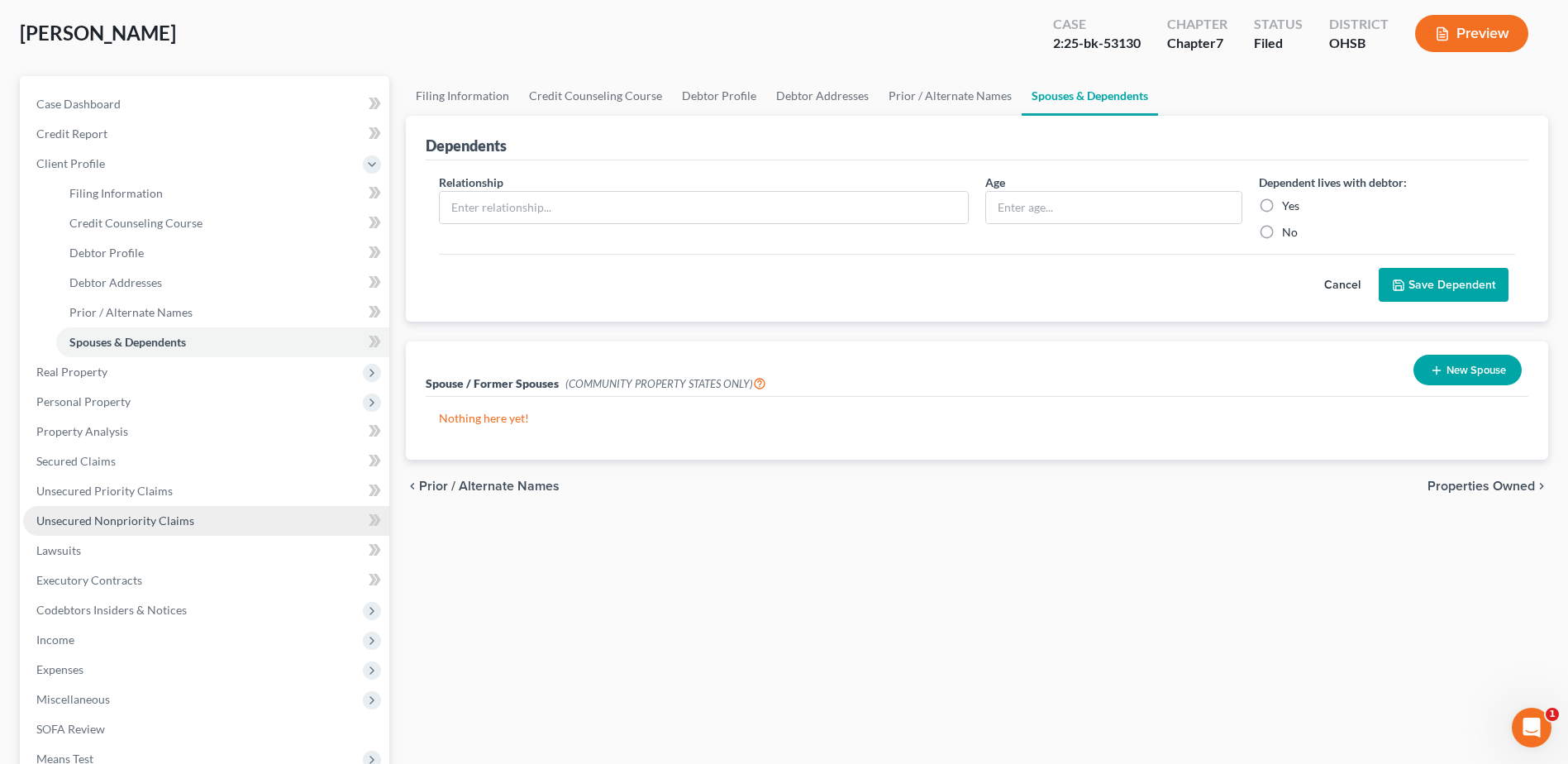
click at [155, 522] on span "Unsecured Nonpriority Claims" at bounding box center [115, 521] width 158 height 14
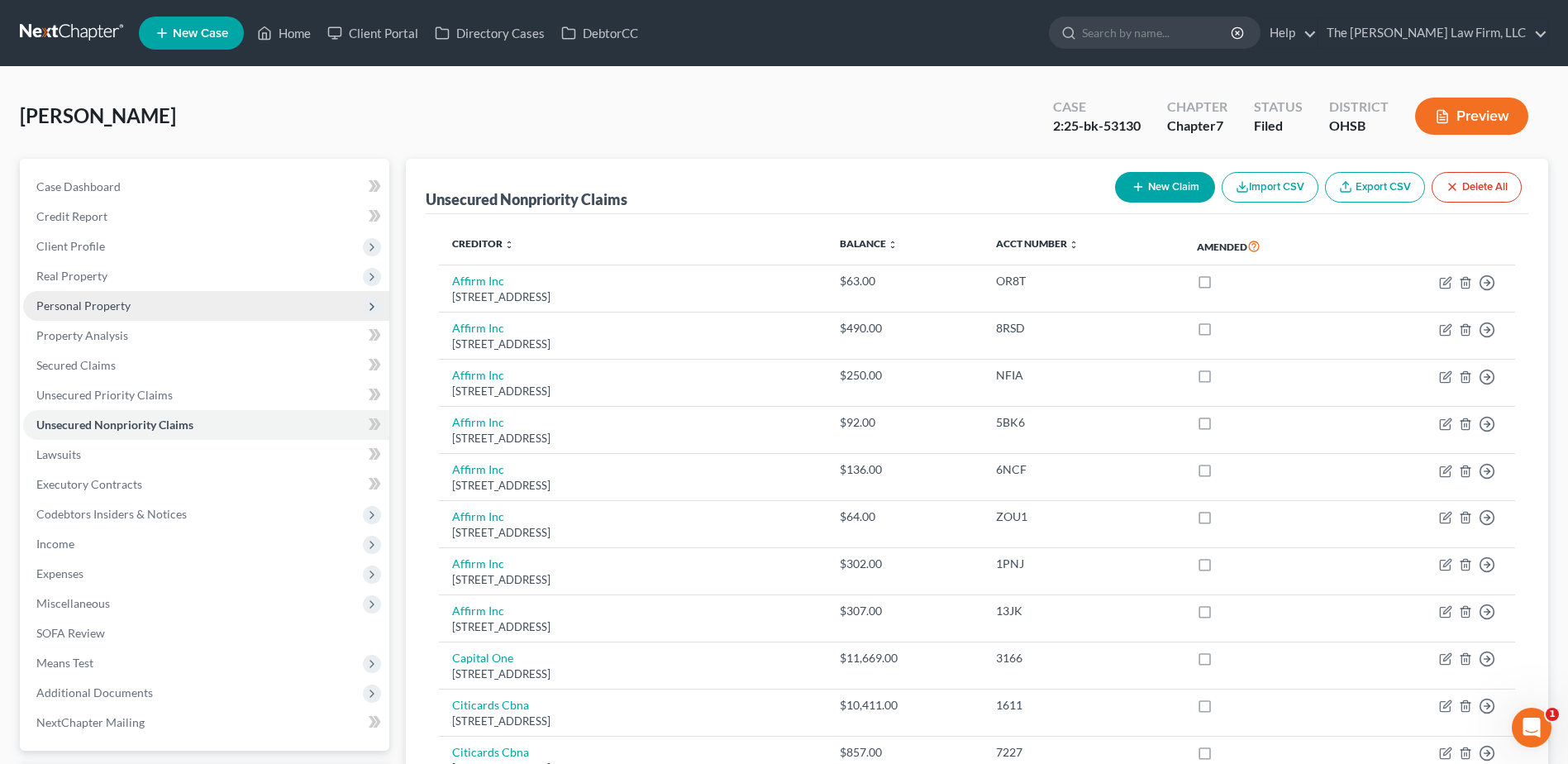
click at [65, 308] on span "Personal Property" at bounding box center [83, 305] width 94 height 14
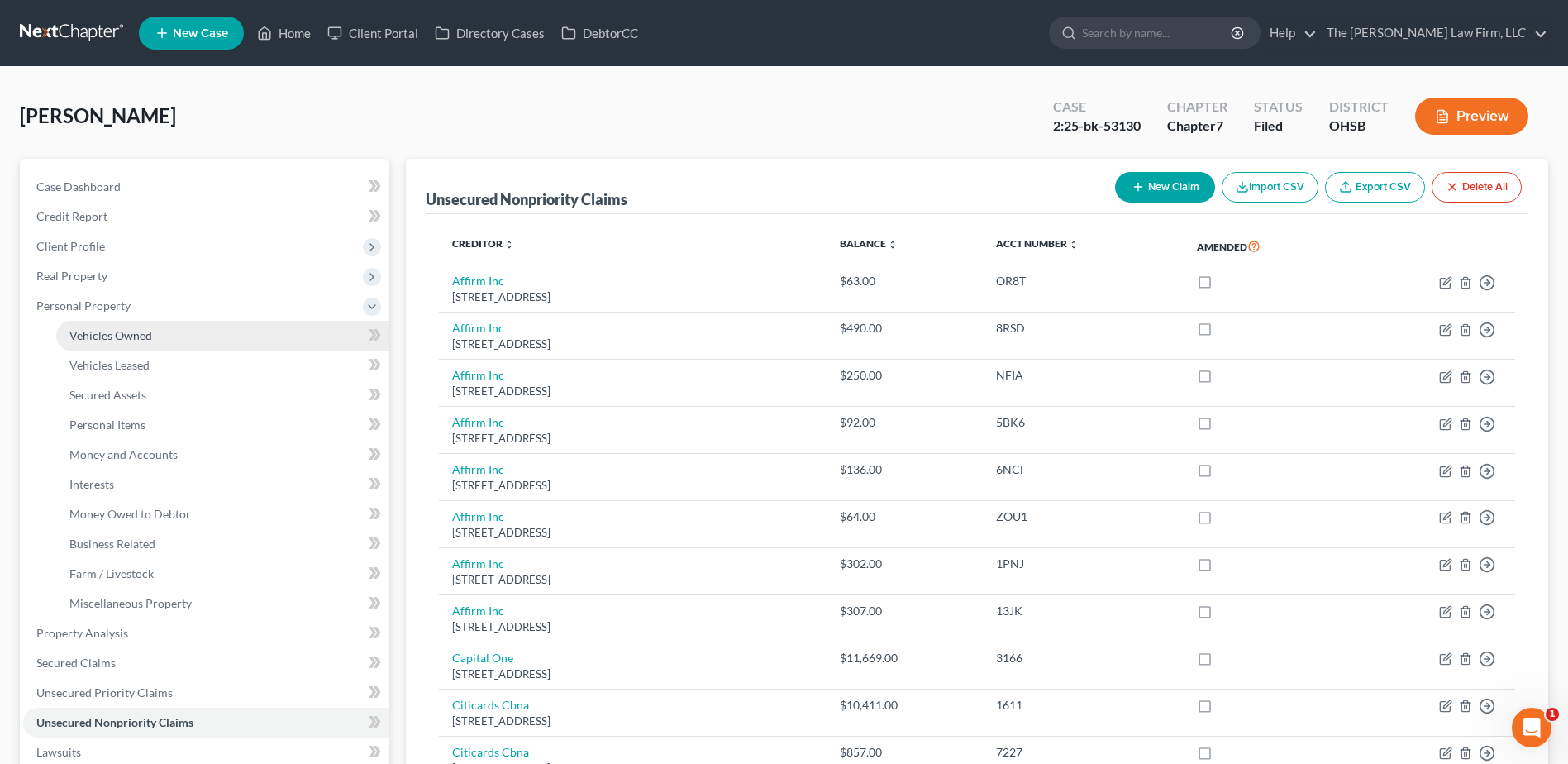
click at [93, 336] on span "Vehicles Owned" at bounding box center [110, 335] width 82 height 14
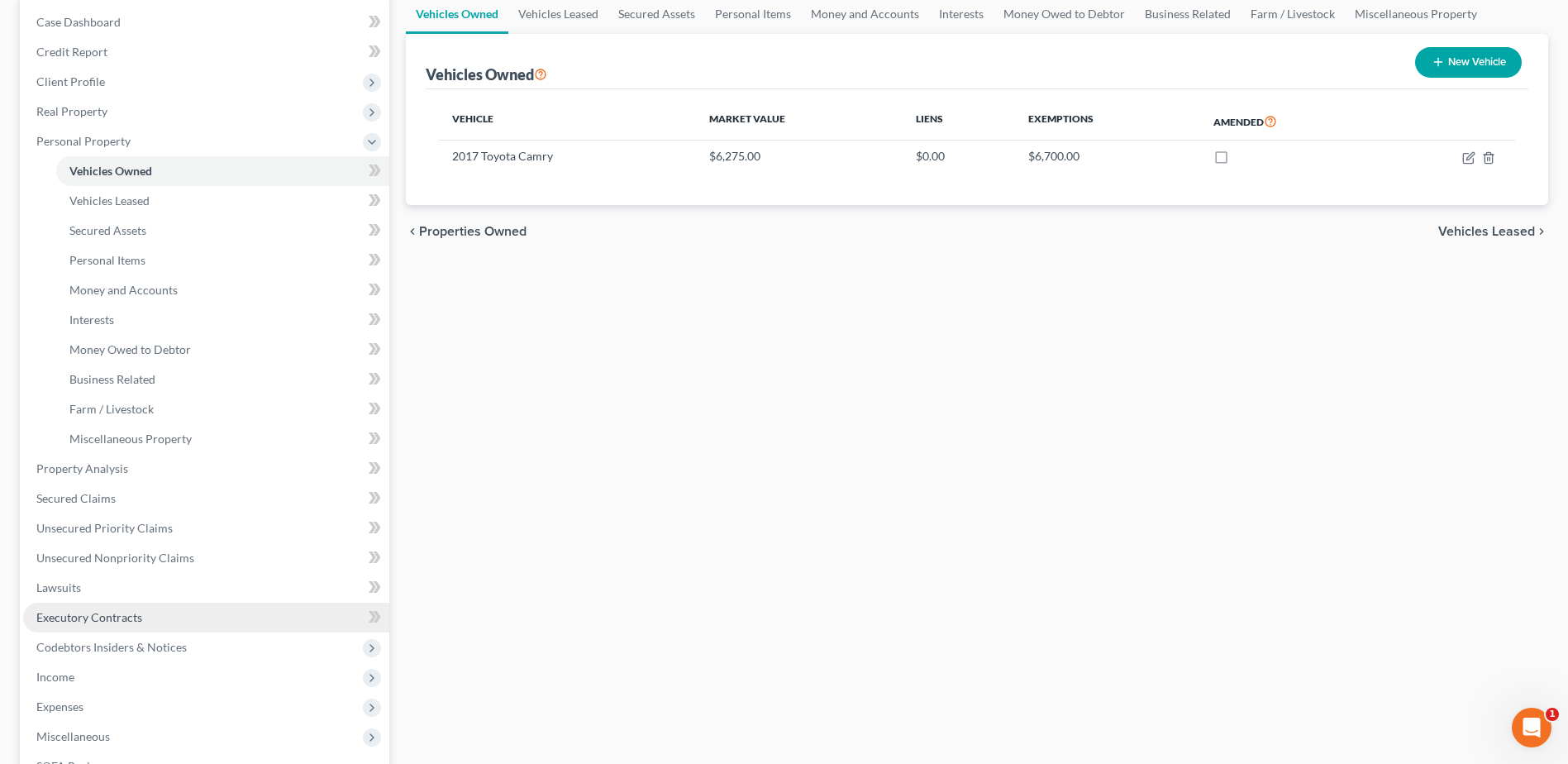
scroll to position [166, 0]
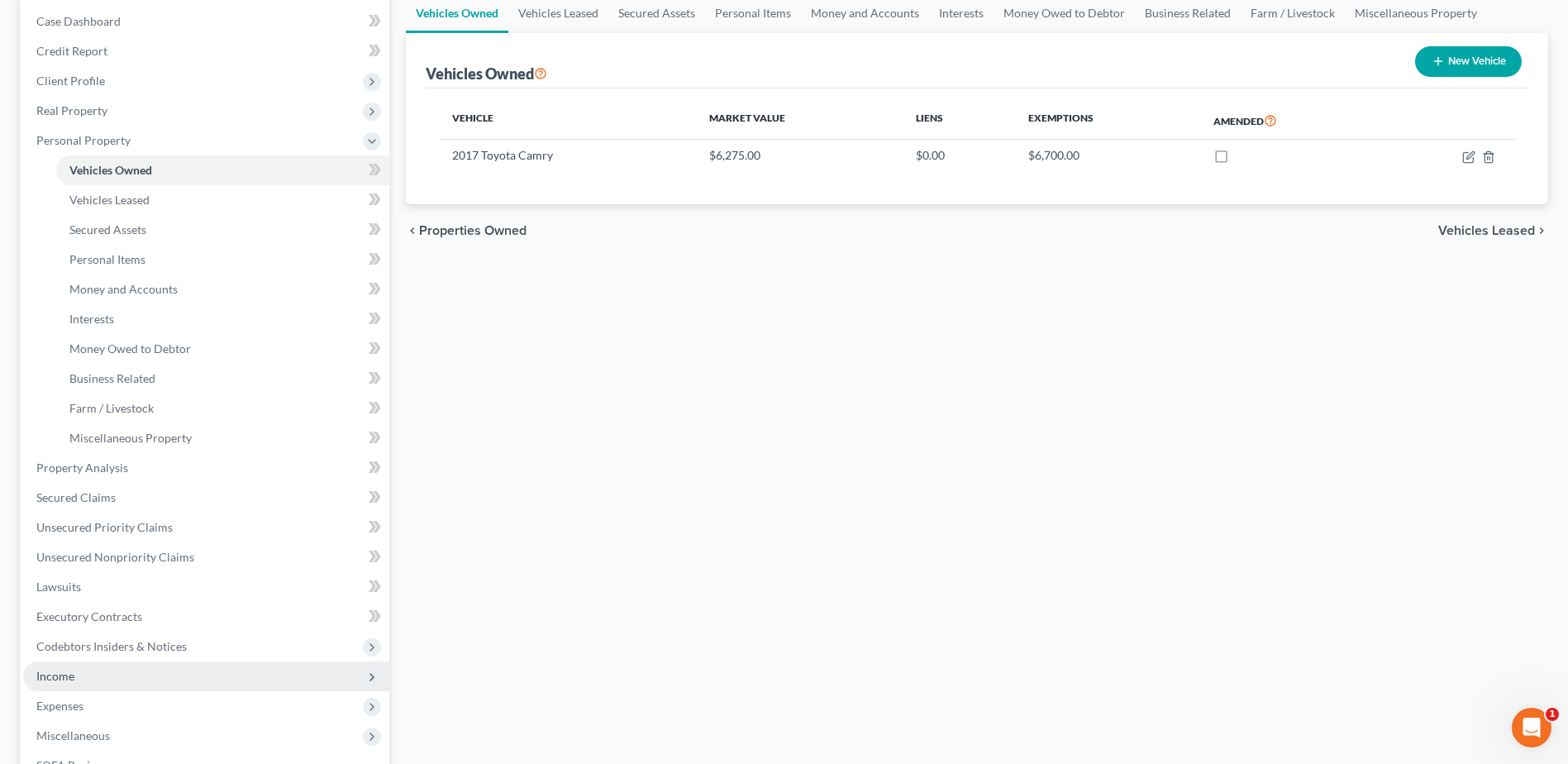
click at [109, 682] on span "Income" at bounding box center [206, 676] width 366 height 30
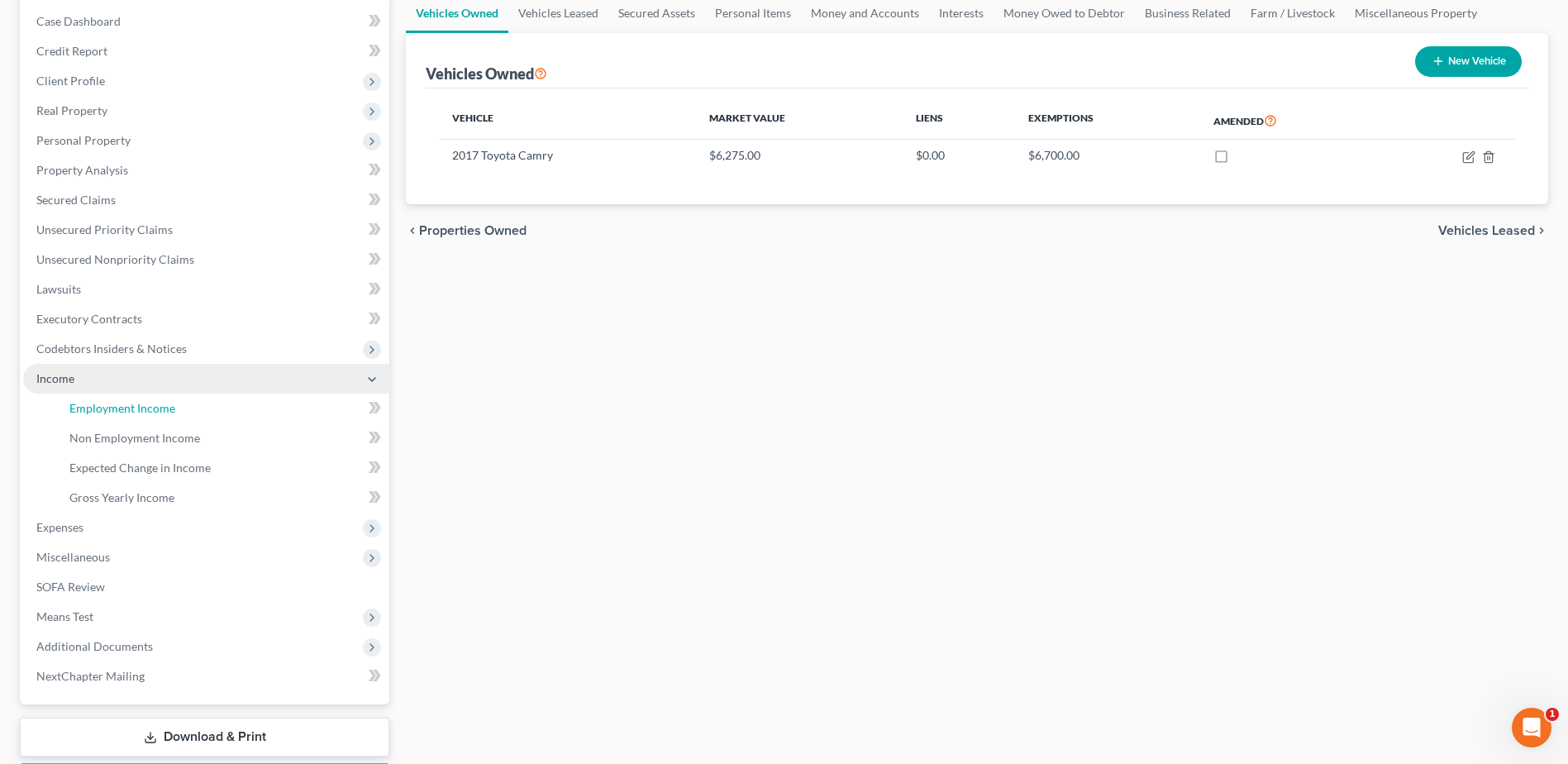
drag, startPoint x: 122, startPoint y: 401, endPoint x: 352, endPoint y: 366, distance: 232.6
click at [122, 401] on span "Employment Income" at bounding box center [122, 408] width 106 height 14
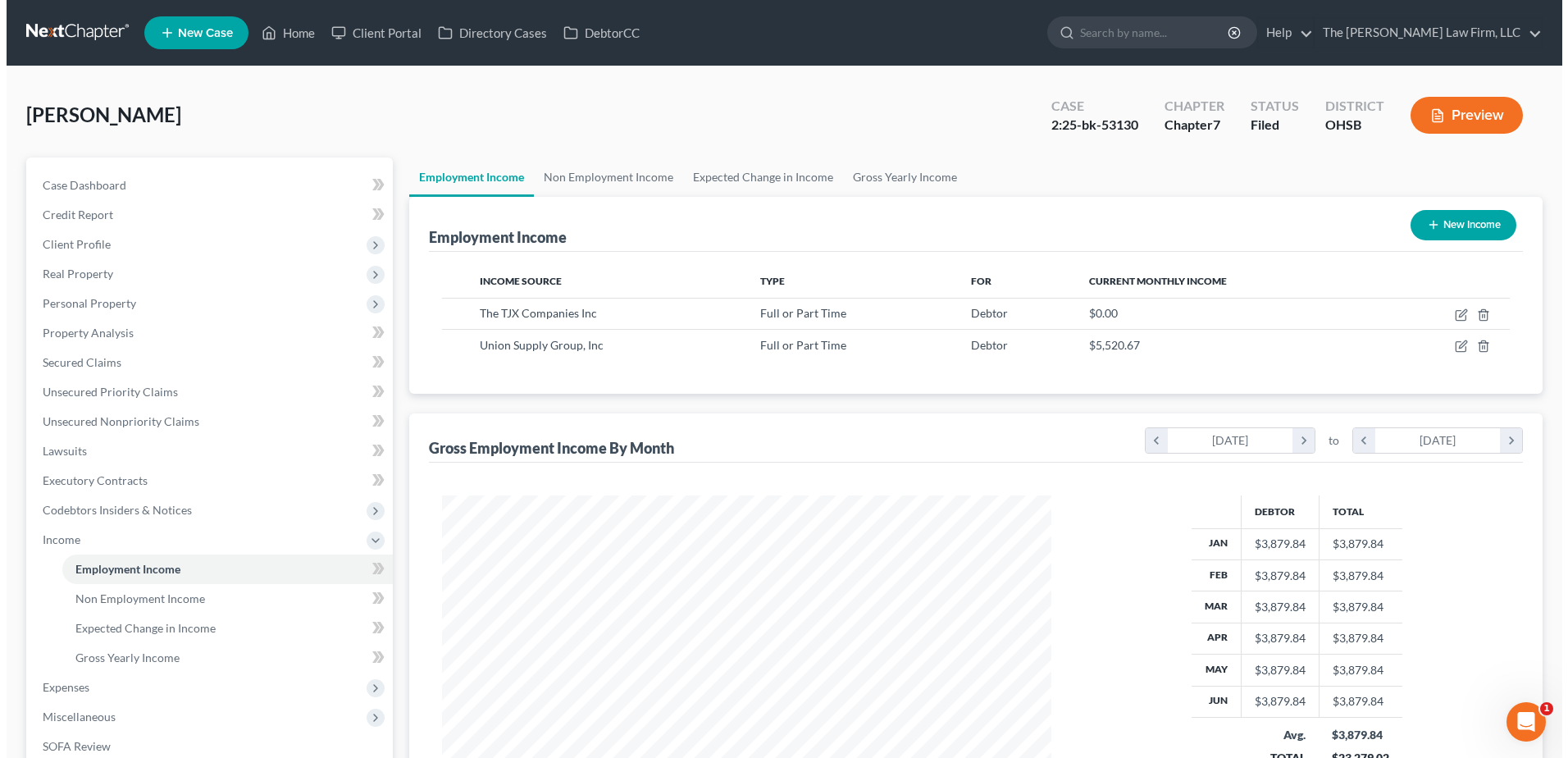
scroll to position [304, 641]
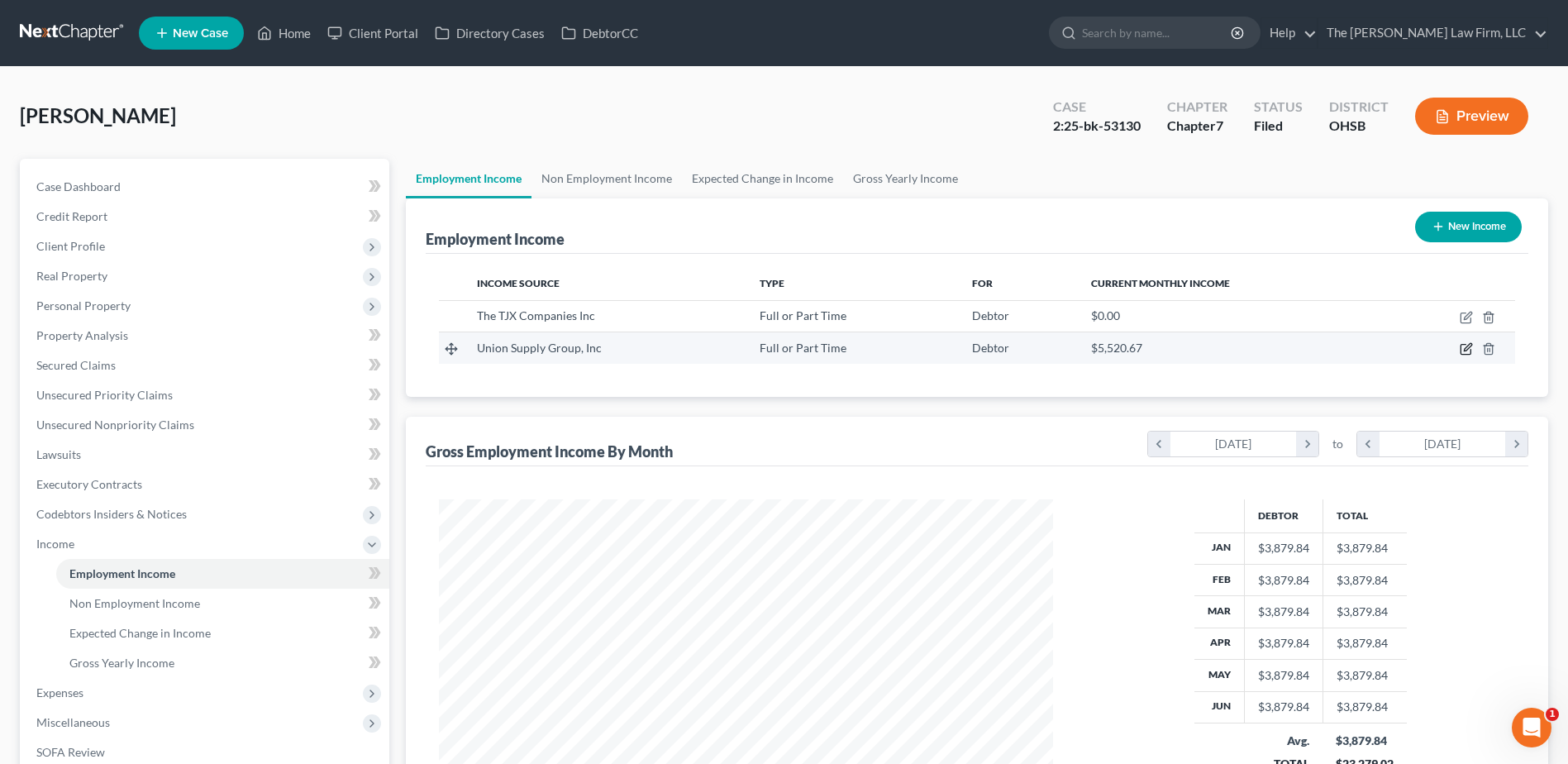
click at [1463, 351] on icon "button" at bounding box center [1467, 348] width 8 height 8
select select "0"
select select "45"
select select "2"
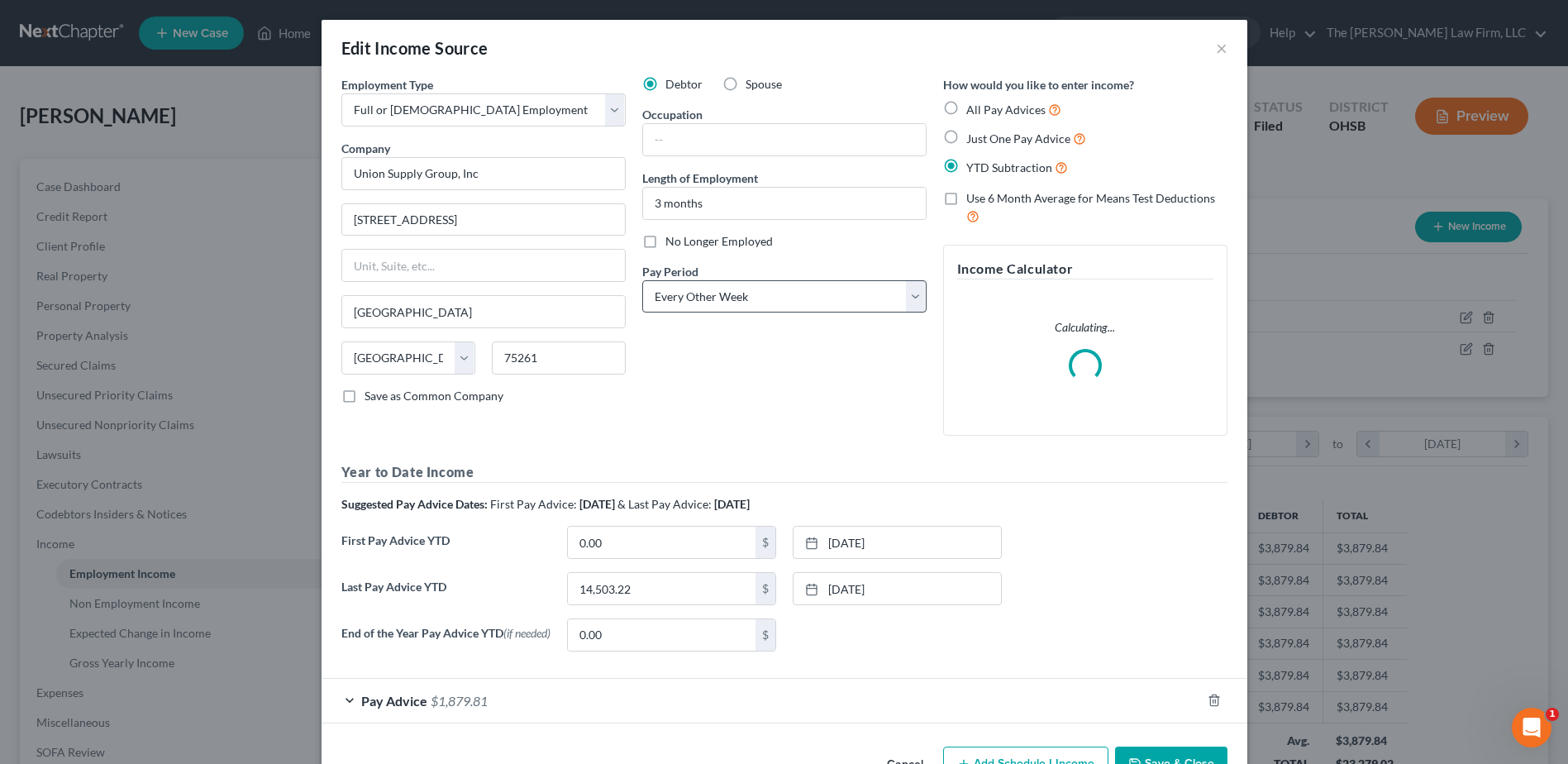
scroll to position [309, 653]
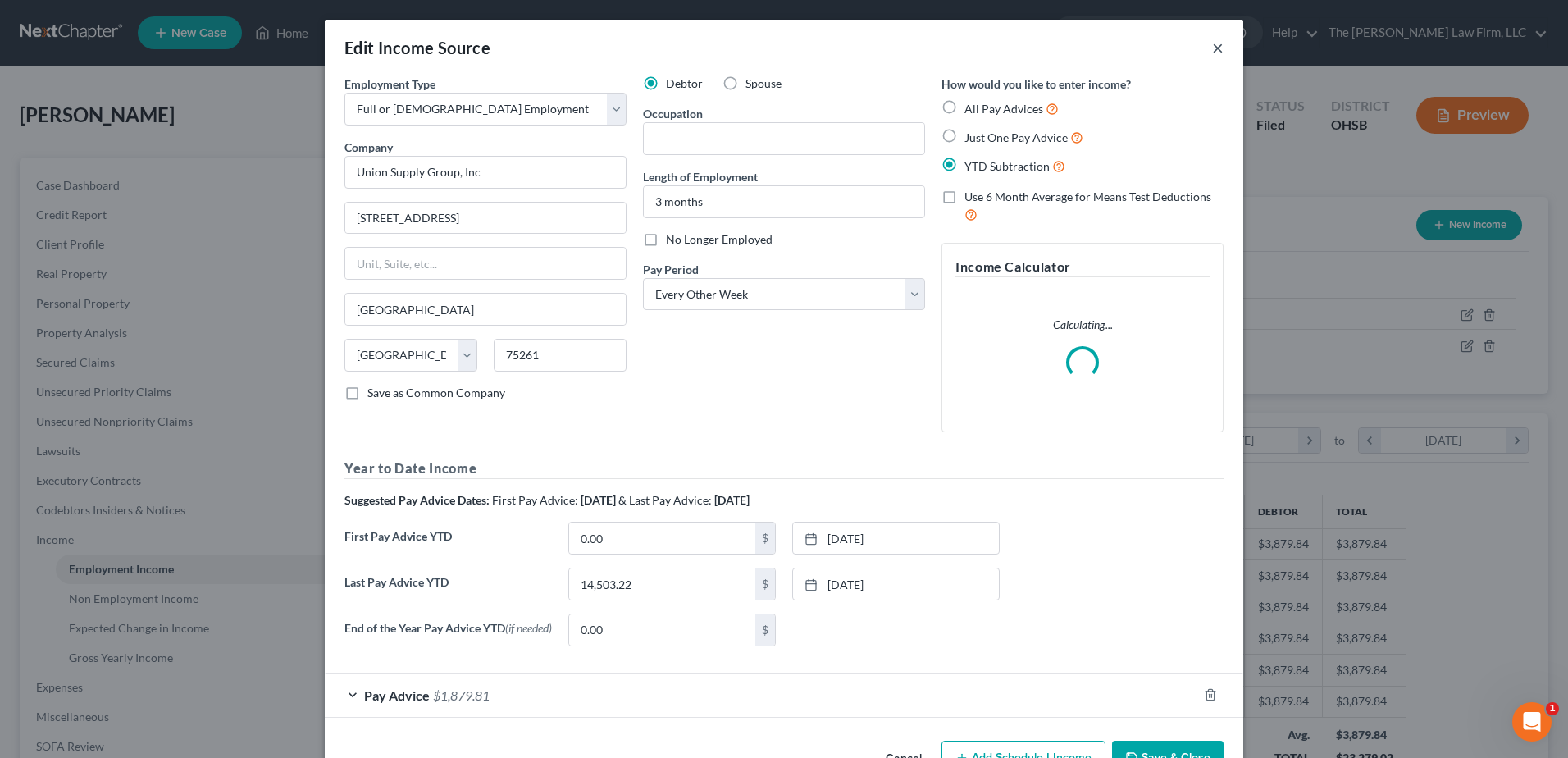
click at [1212, 52] on button "×" at bounding box center [1218, 47] width 12 height 19
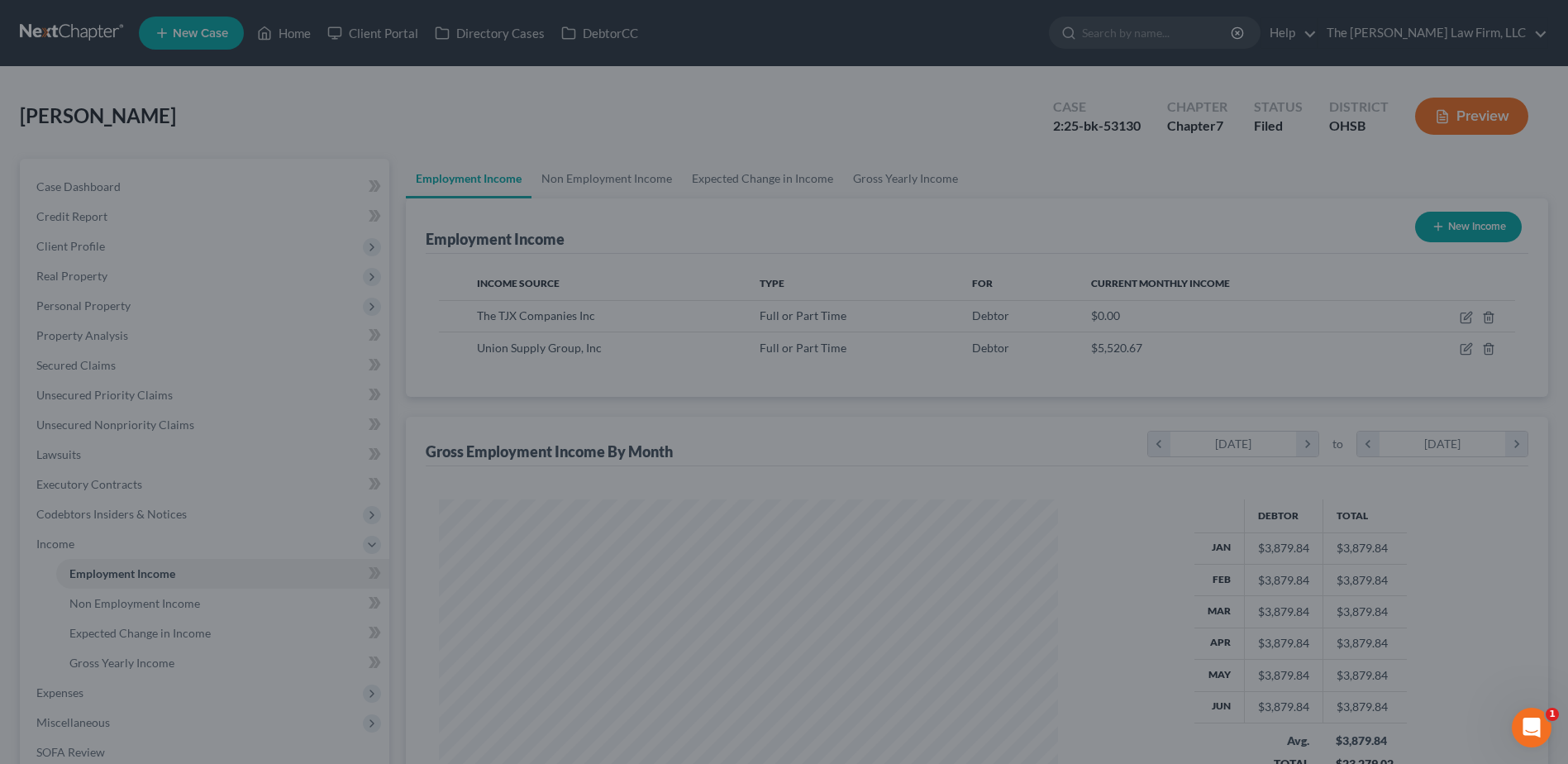
scroll to position [826578, 825858]
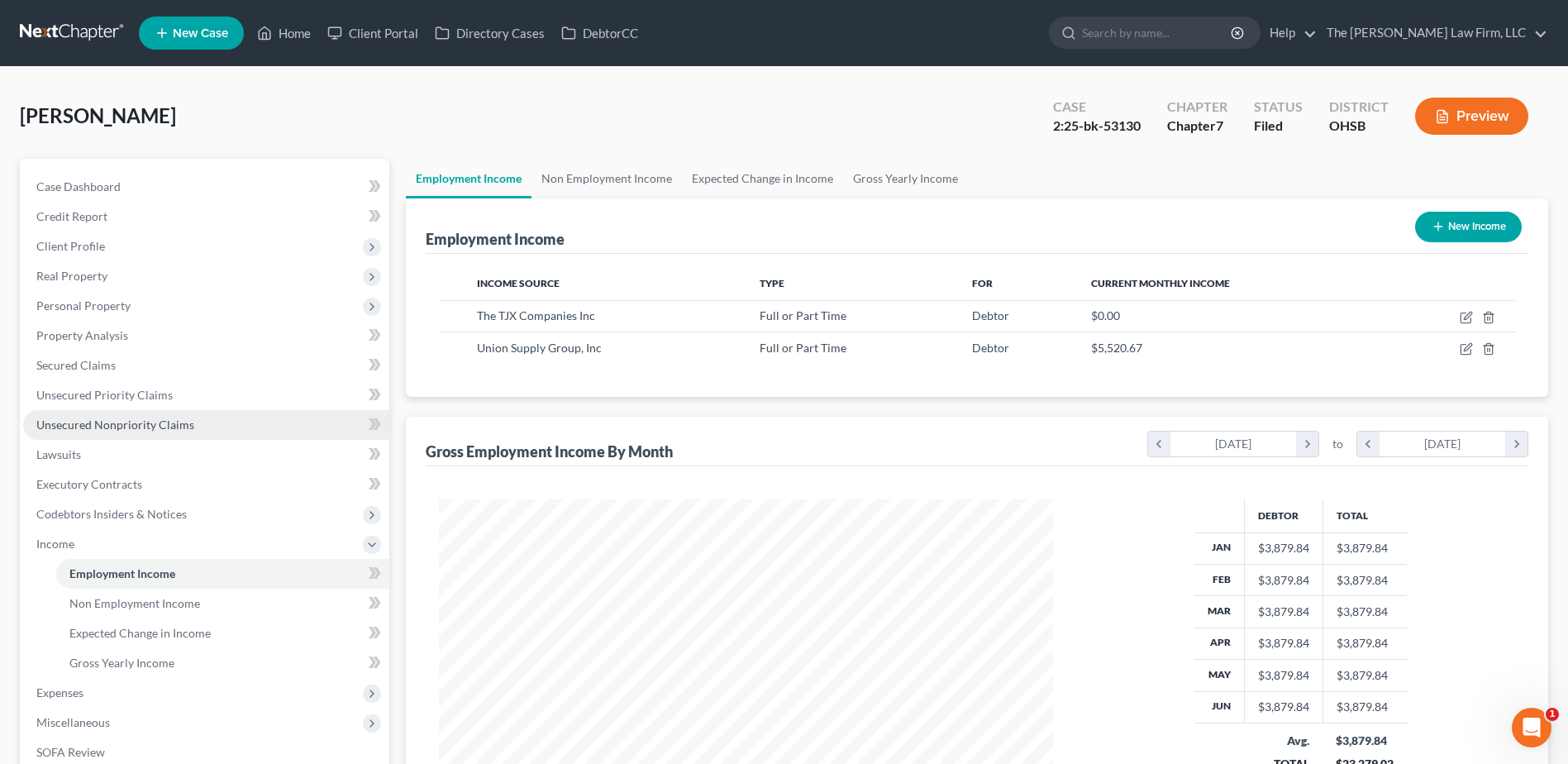
click at [129, 419] on span "Unsecured Nonpriority Claims" at bounding box center [115, 425] width 158 height 14
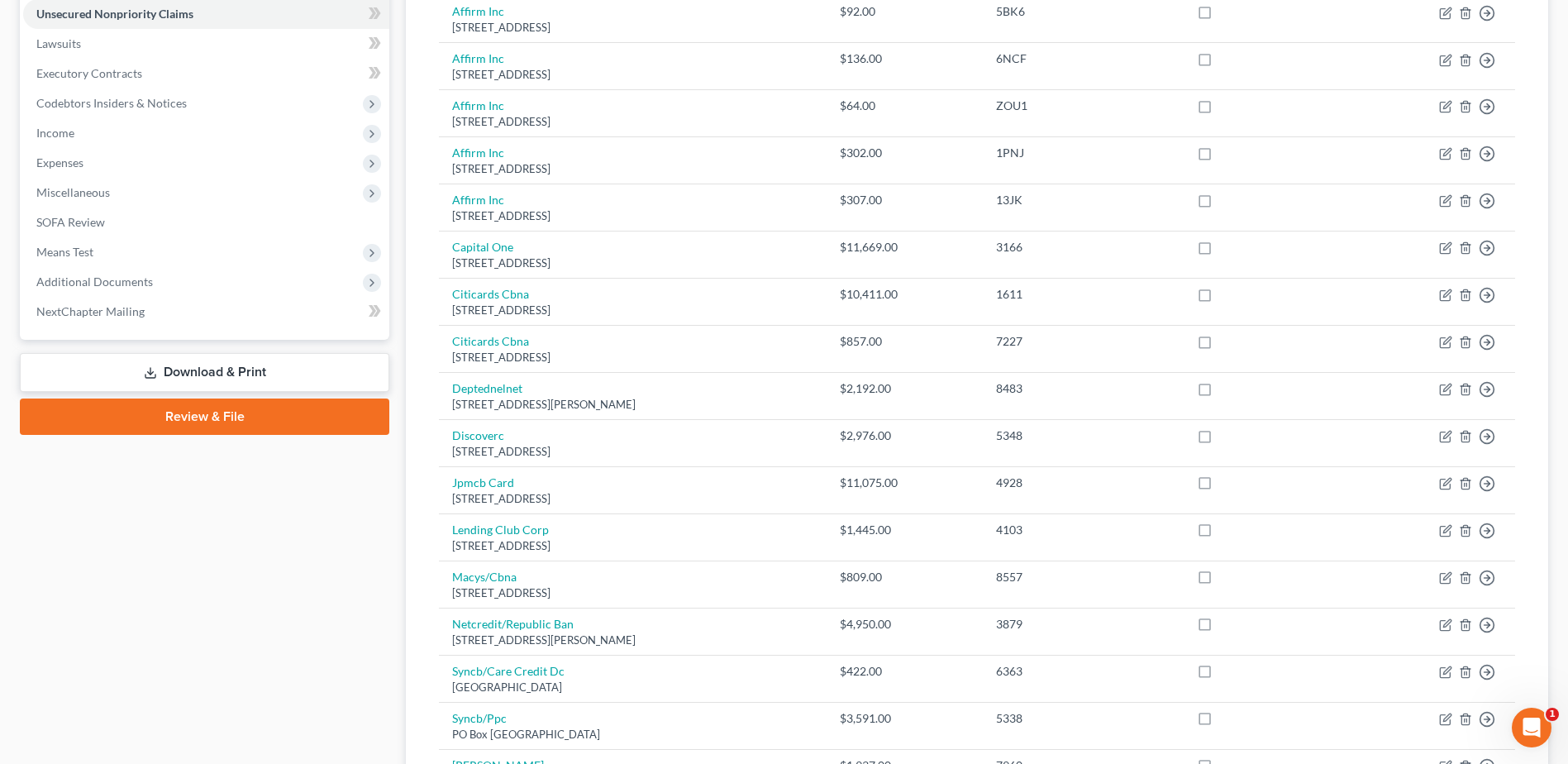
scroll to position [166, 0]
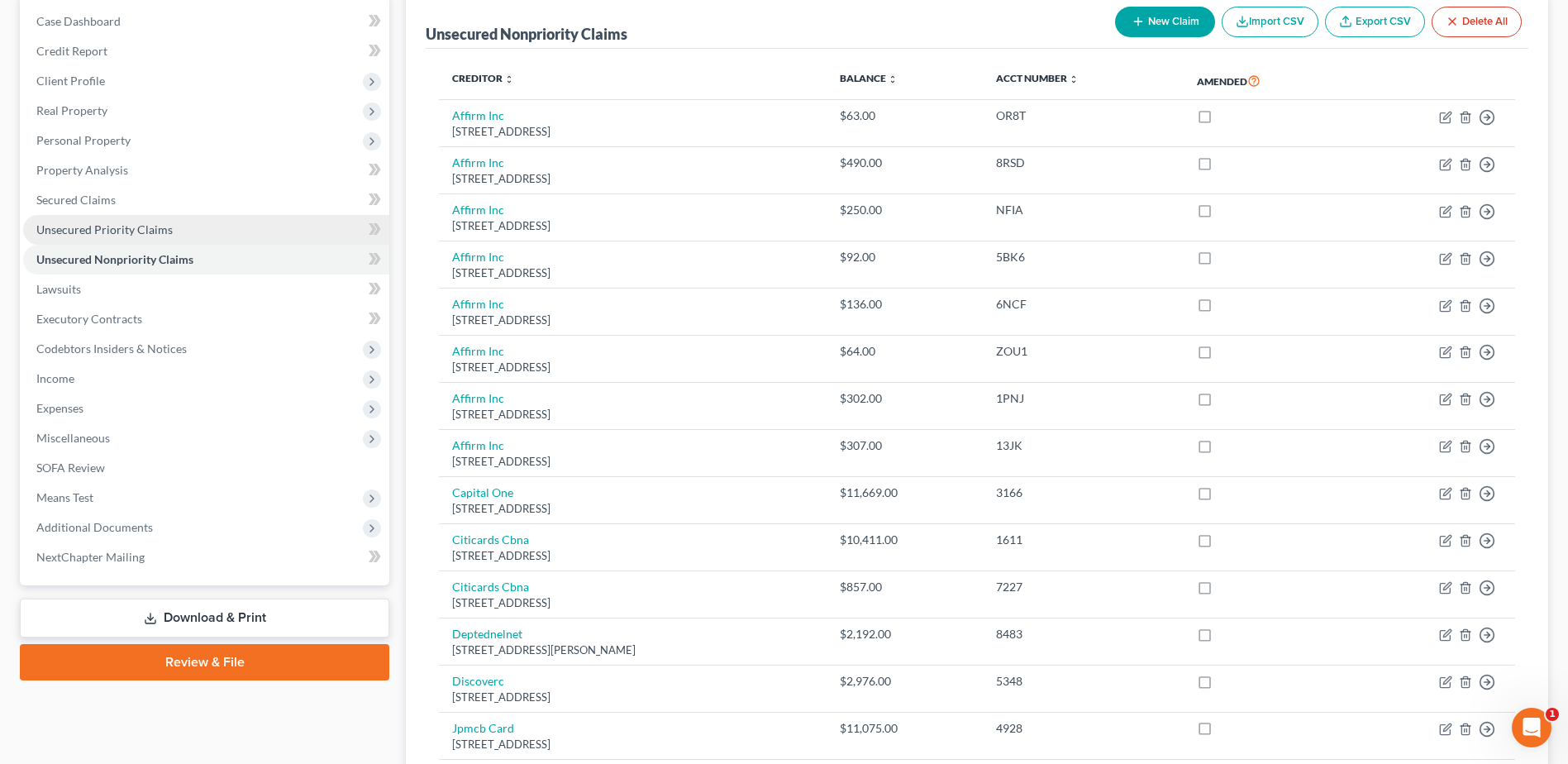
drag, startPoint x: 205, startPoint y: 233, endPoint x: 195, endPoint y: 240, distance: 12.2
click at [205, 233] on link "Unsecured Priority Claims" at bounding box center [206, 230] width 366 height 30
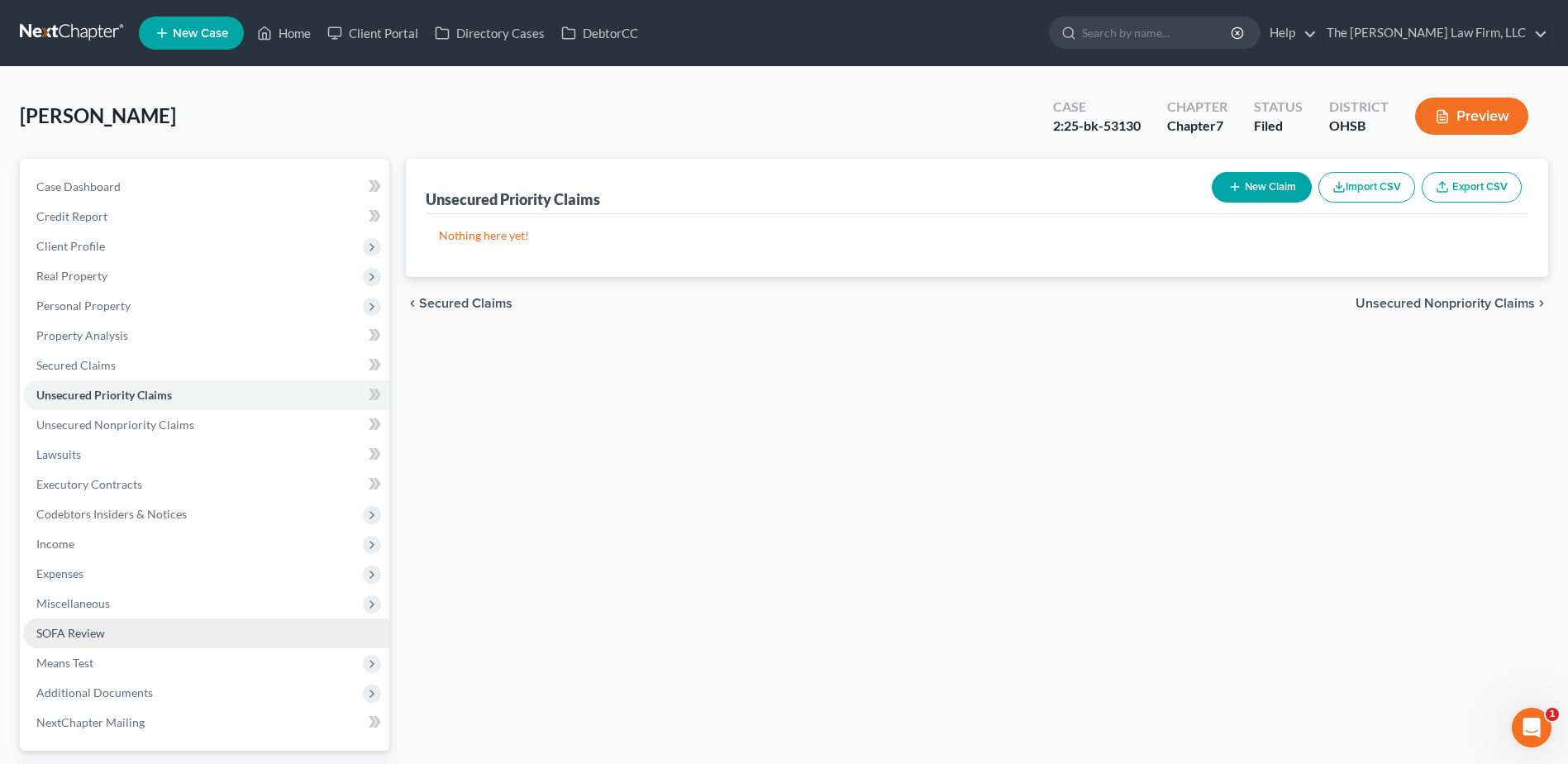
click at [180, 632] on link "SOFA Review" at bounding box center [206, 633] width 366 height 30
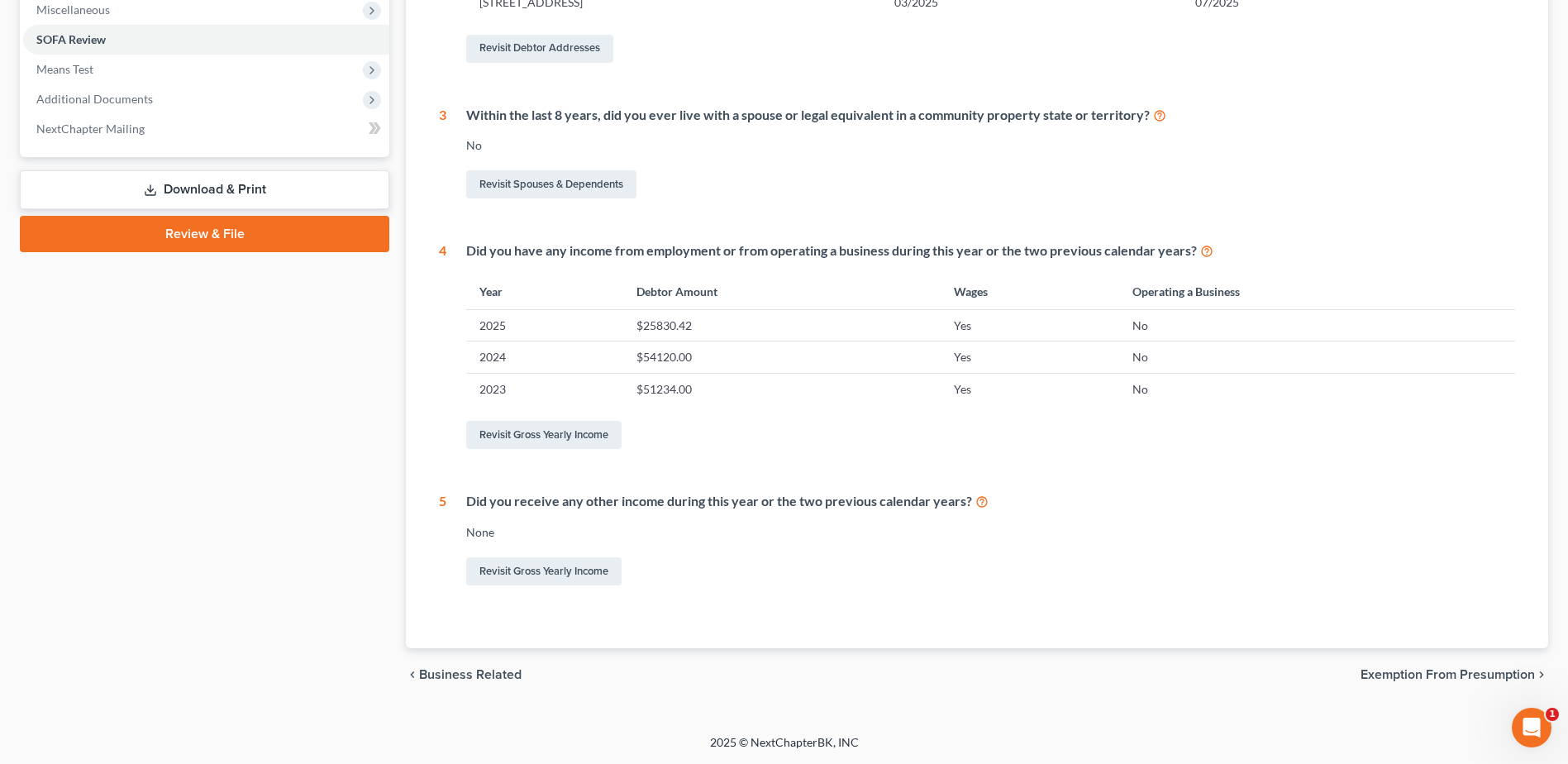
scroll to position [98, 0]
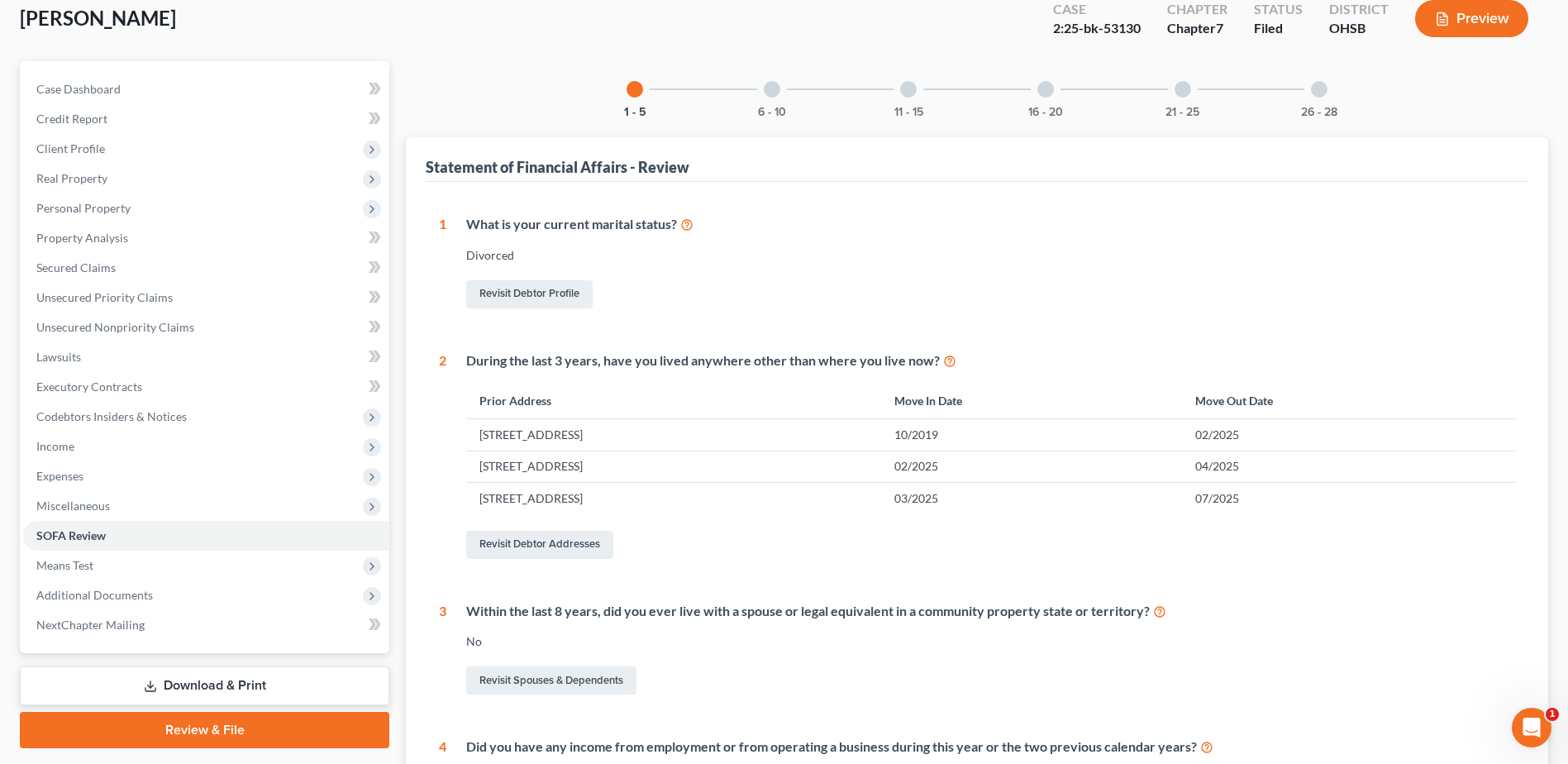
click at [779, 76] on div "6 - 10" at bounding box center [772, 89] width 56 height 56
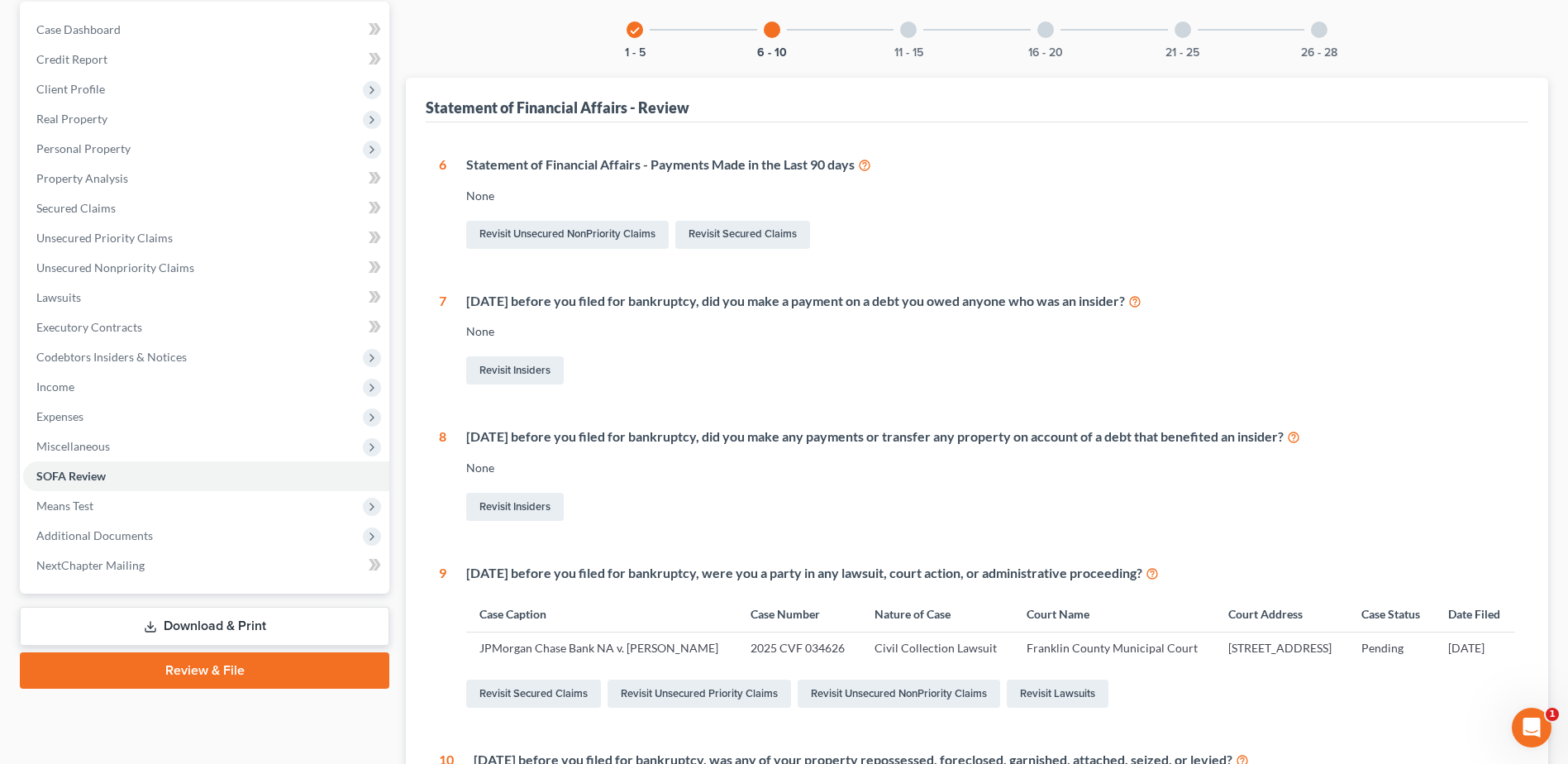
scroll to position [118, 0]
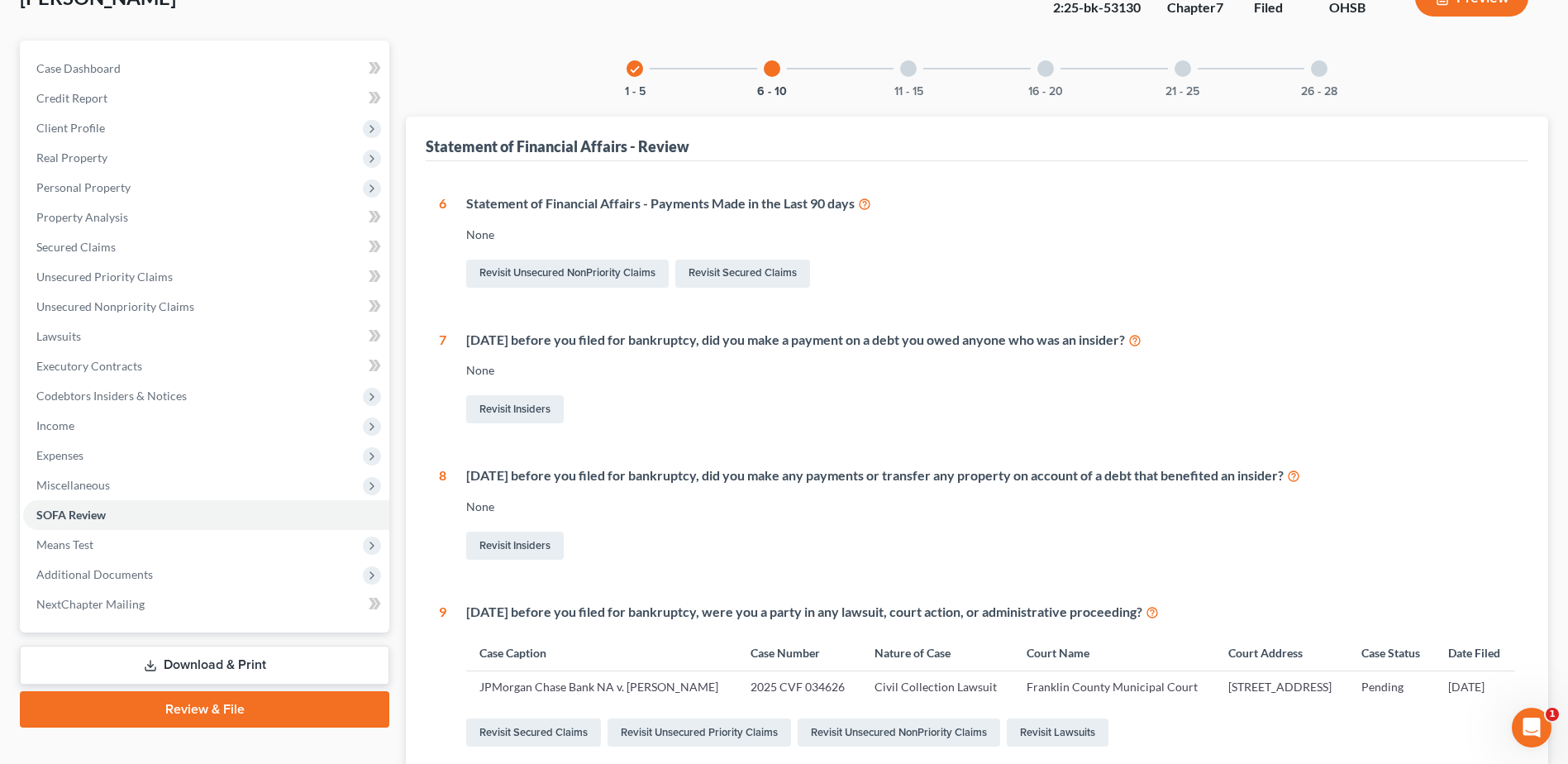
click at [894, 72] on div "11 - 15" at bounding box center [908, 69] width 56 height 56
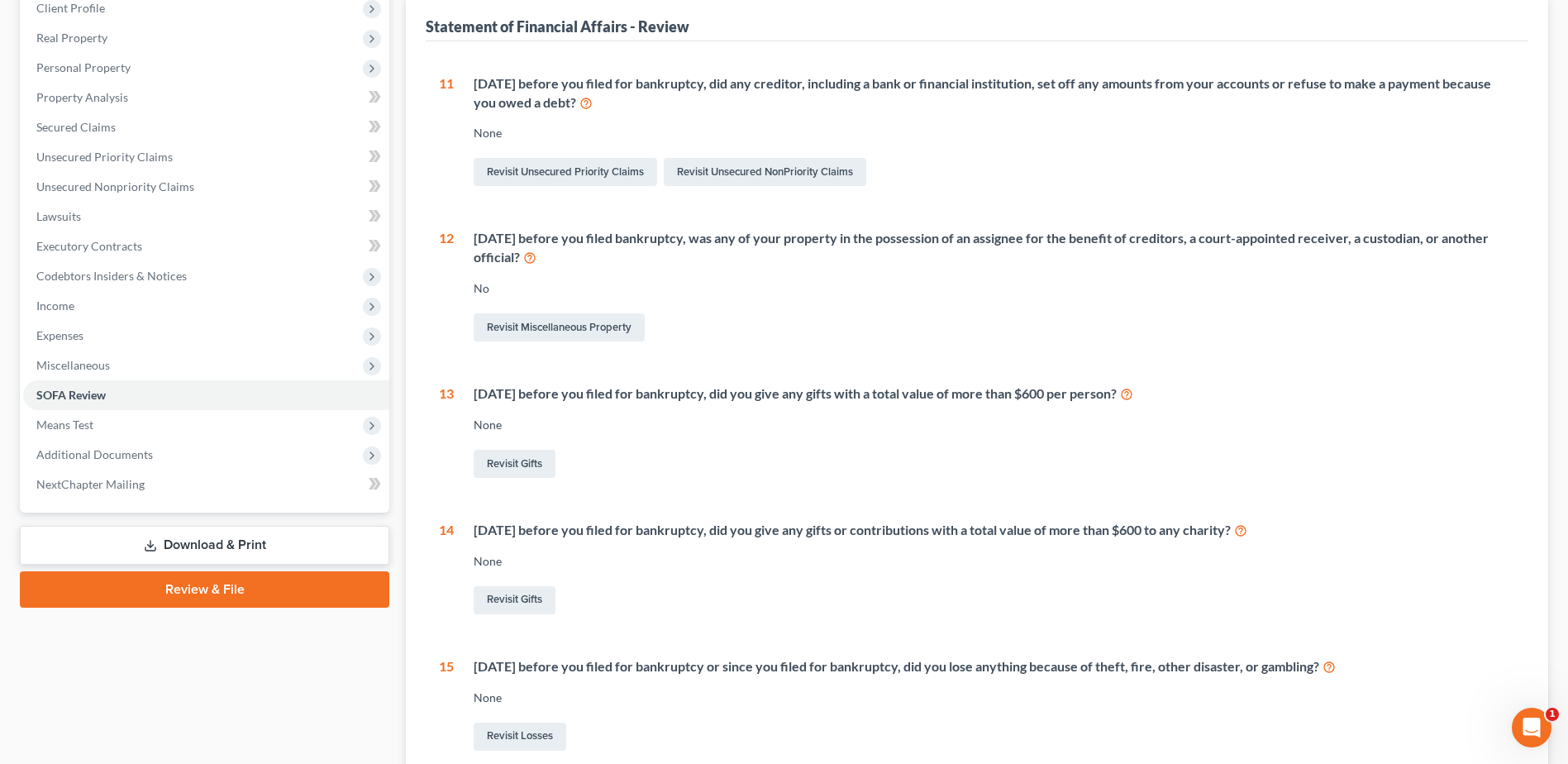
scroll to position [0, 0]
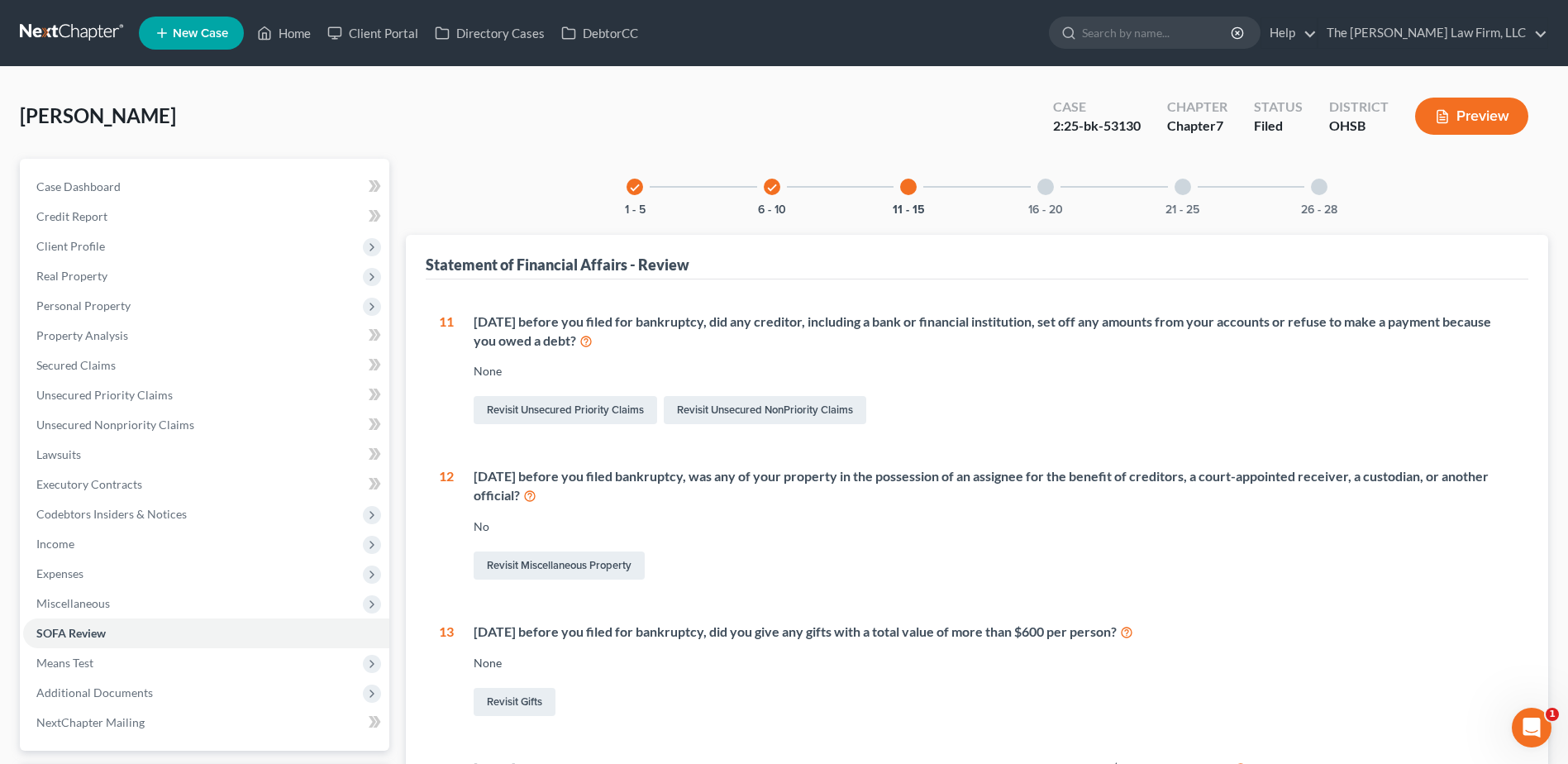
click at [1051, 198] on div "16 - 20" at bounding box center [1046, 187] width 56 height 56
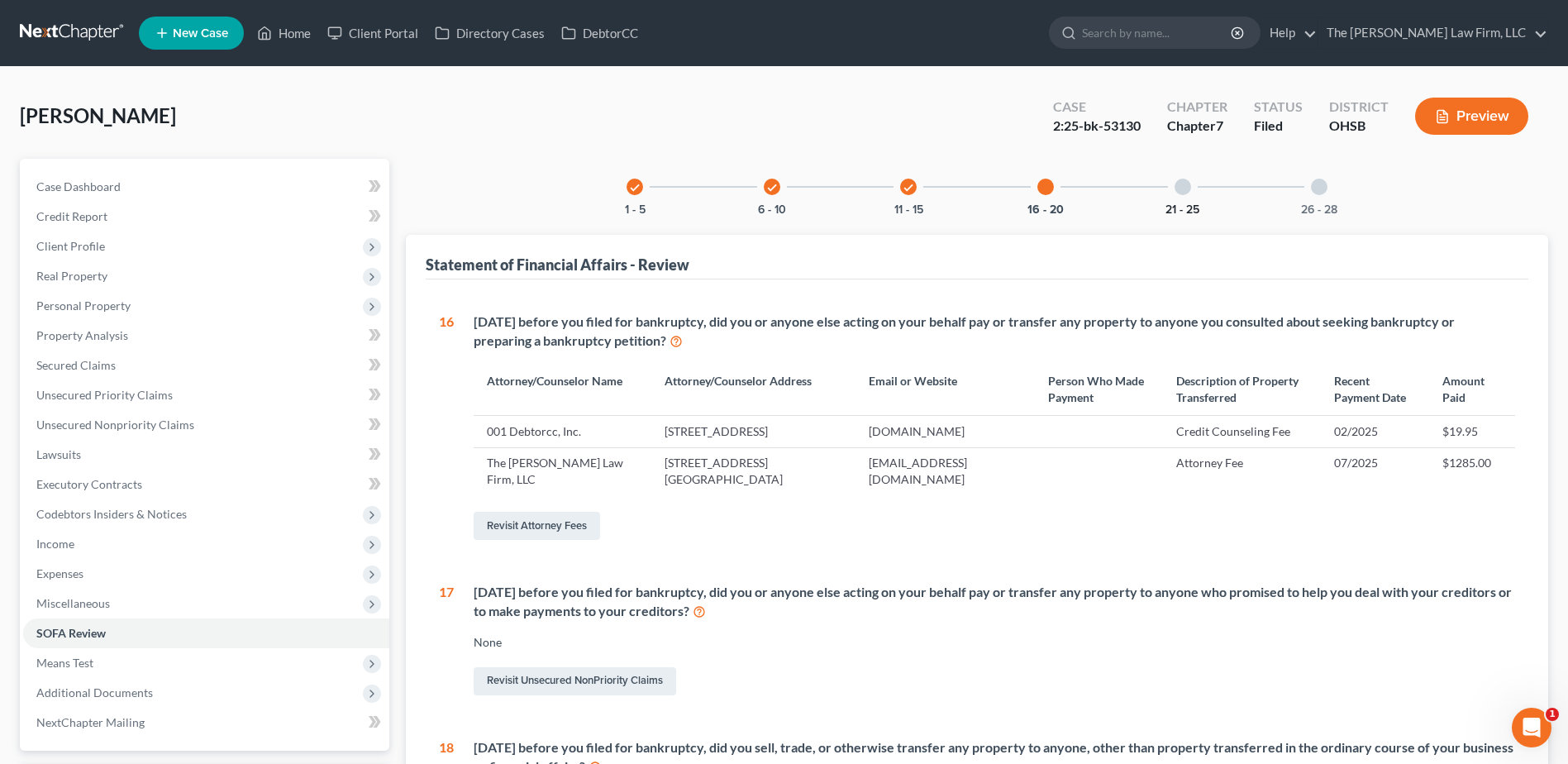
click at [1194, 206] on button "21 - 25" at bounding box center [1182, 210] width 34 height 12
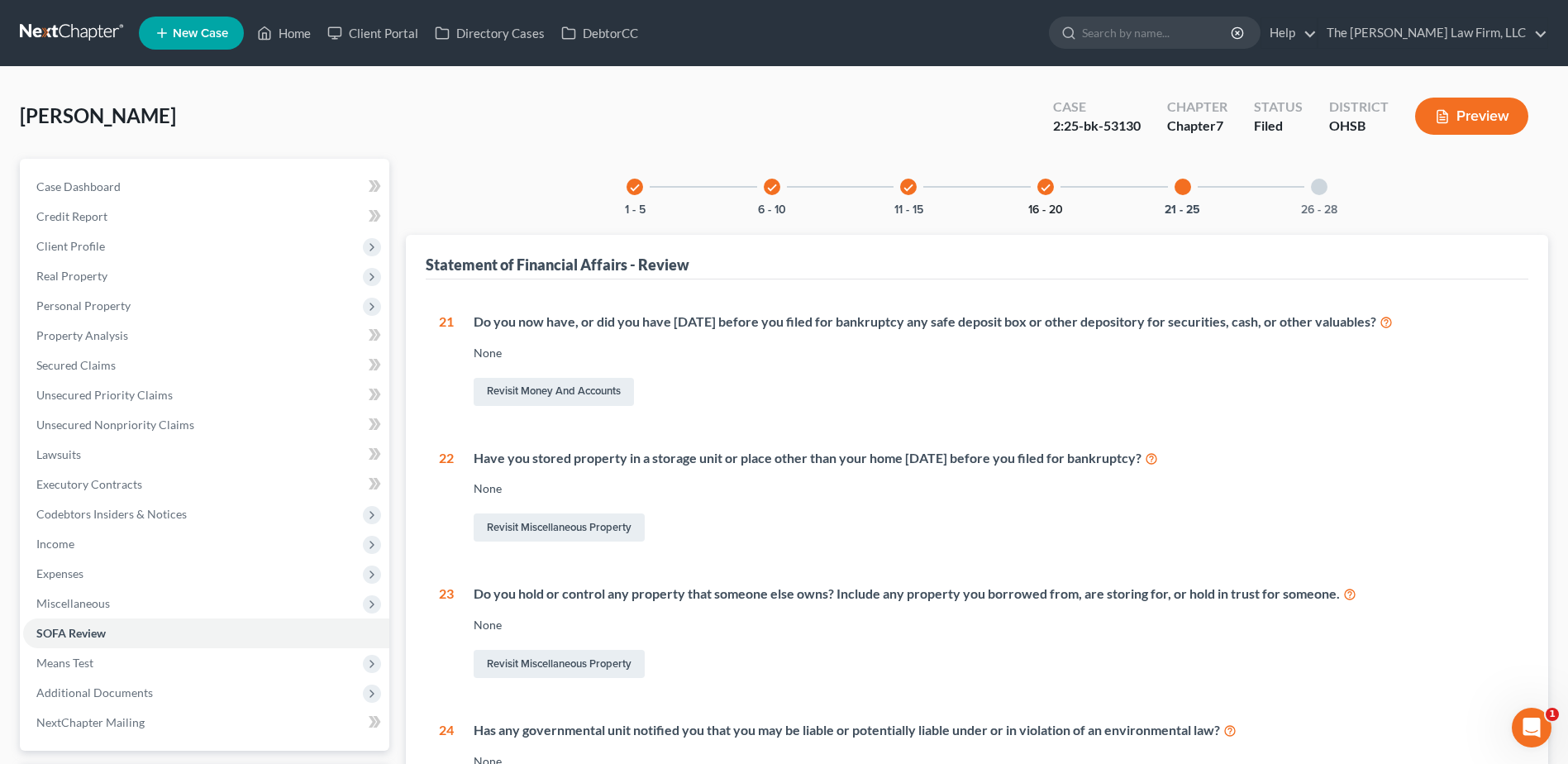
click at [1051, 205] on button "16 - 20" at bounding box center [1046, 210] width 35 height 12
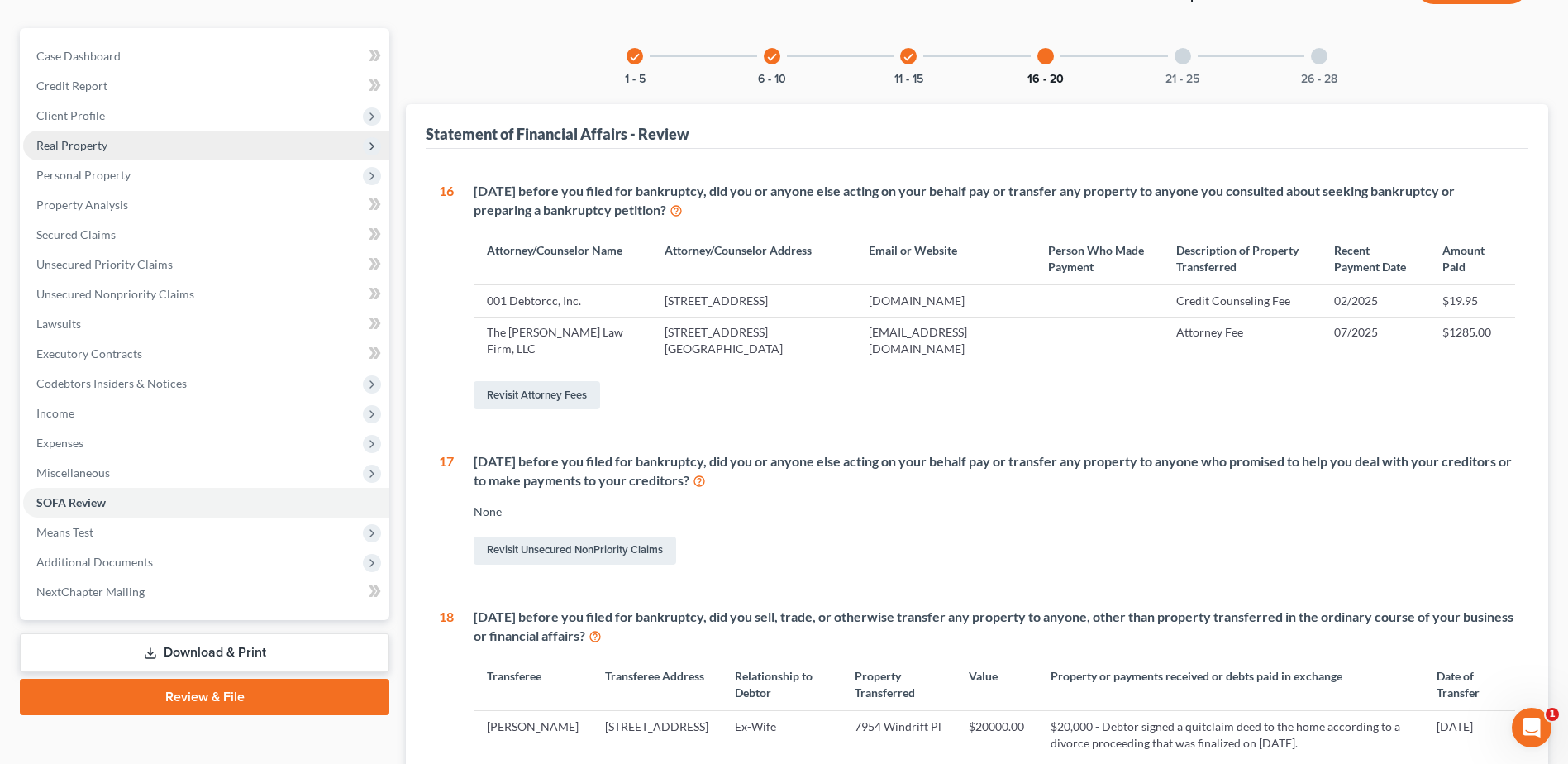
scroll to position [82, 0]
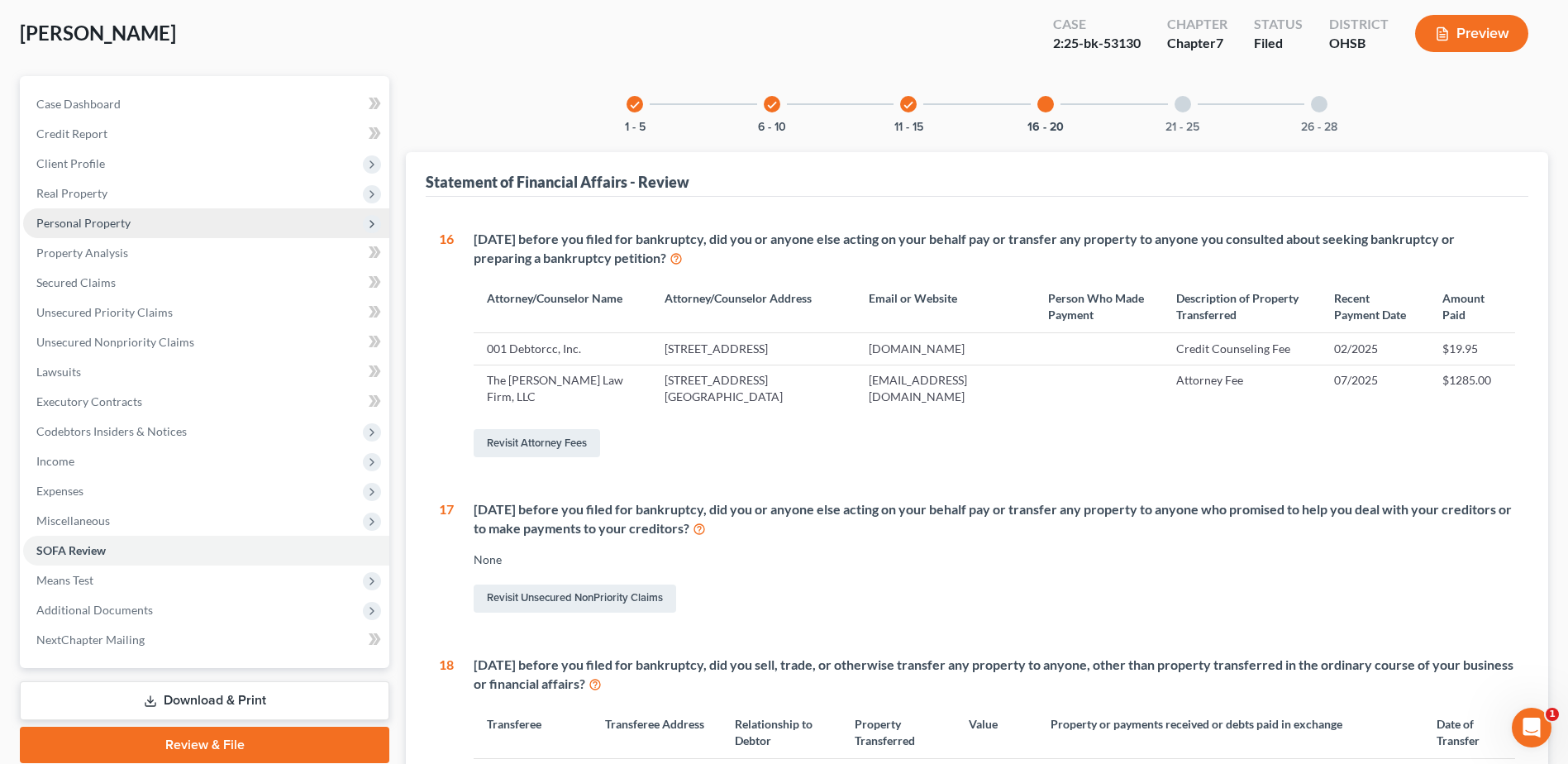
click at [100, 224] on span "Personal Property" at bounding box center [83, 223] width 94 height 14
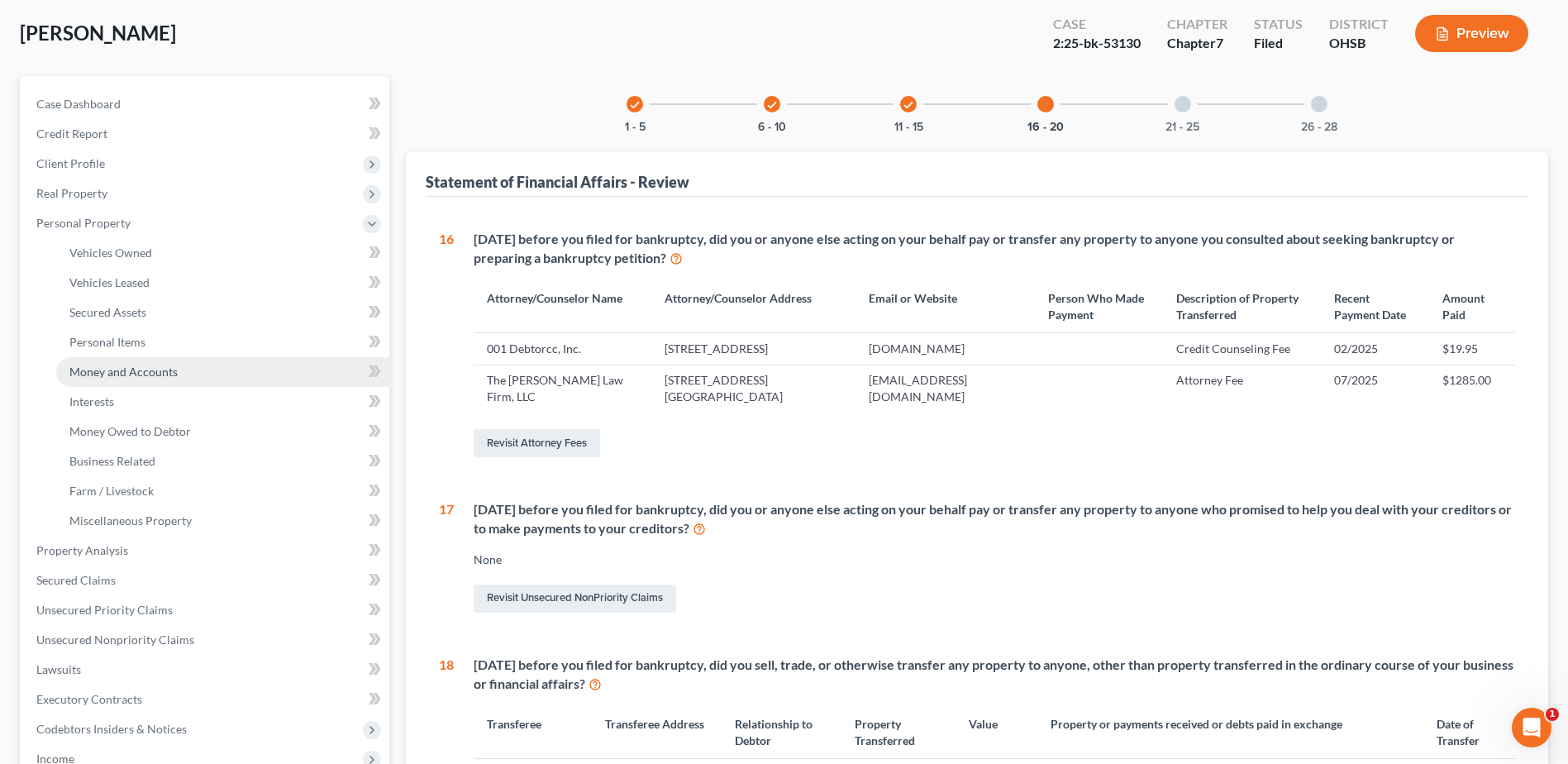
click at [128, 378] on span "Money and Accounts" at bounding box center [124, 371] width 109 height 14
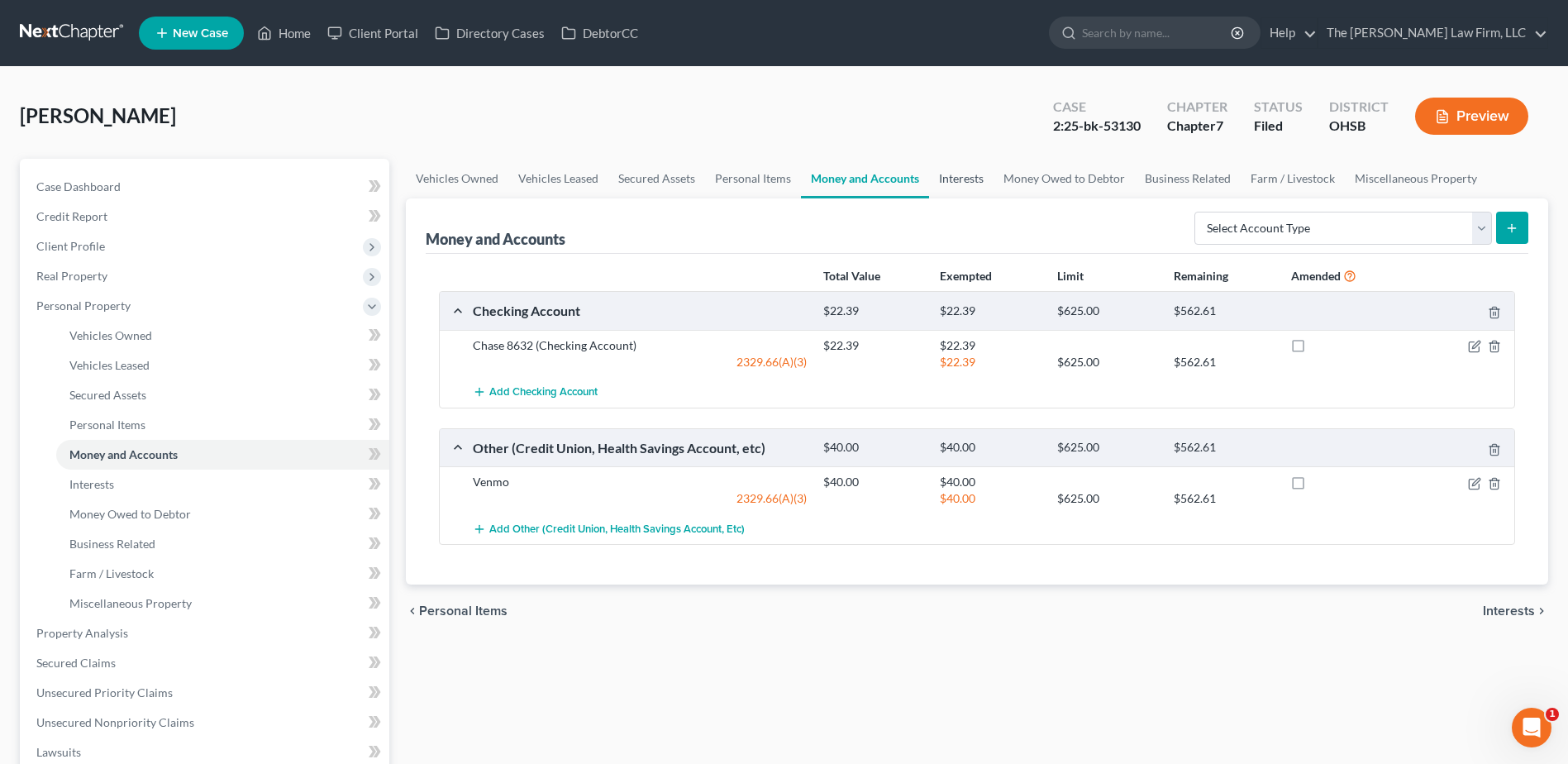
click at [970, 182] on link "Interests" at bounding box center [961, 178] width 65 height 40
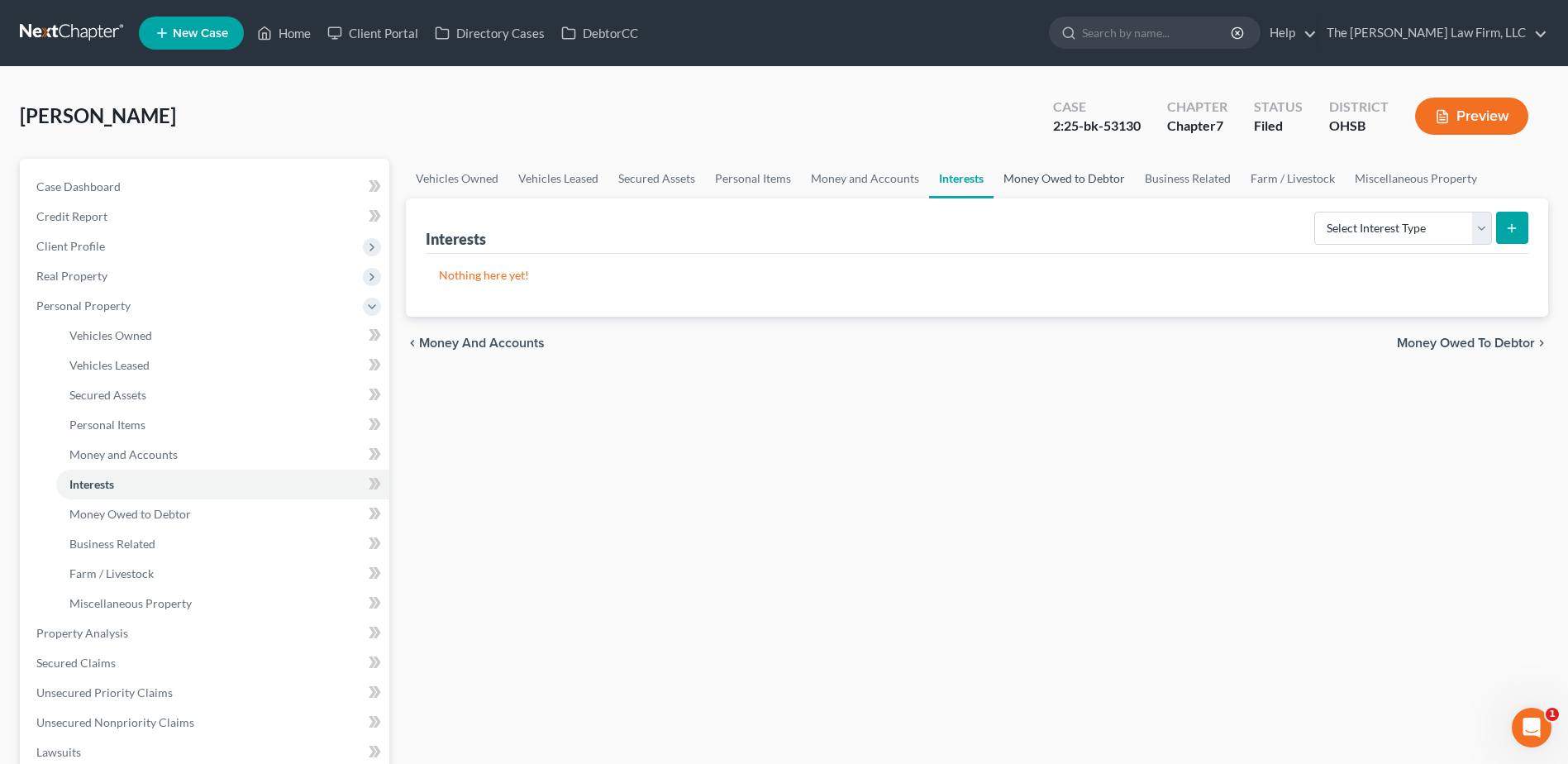
click at [1067, 189] on link "Money Owed to Debtor" at bounding box center [1064, 178] width 141 height 40
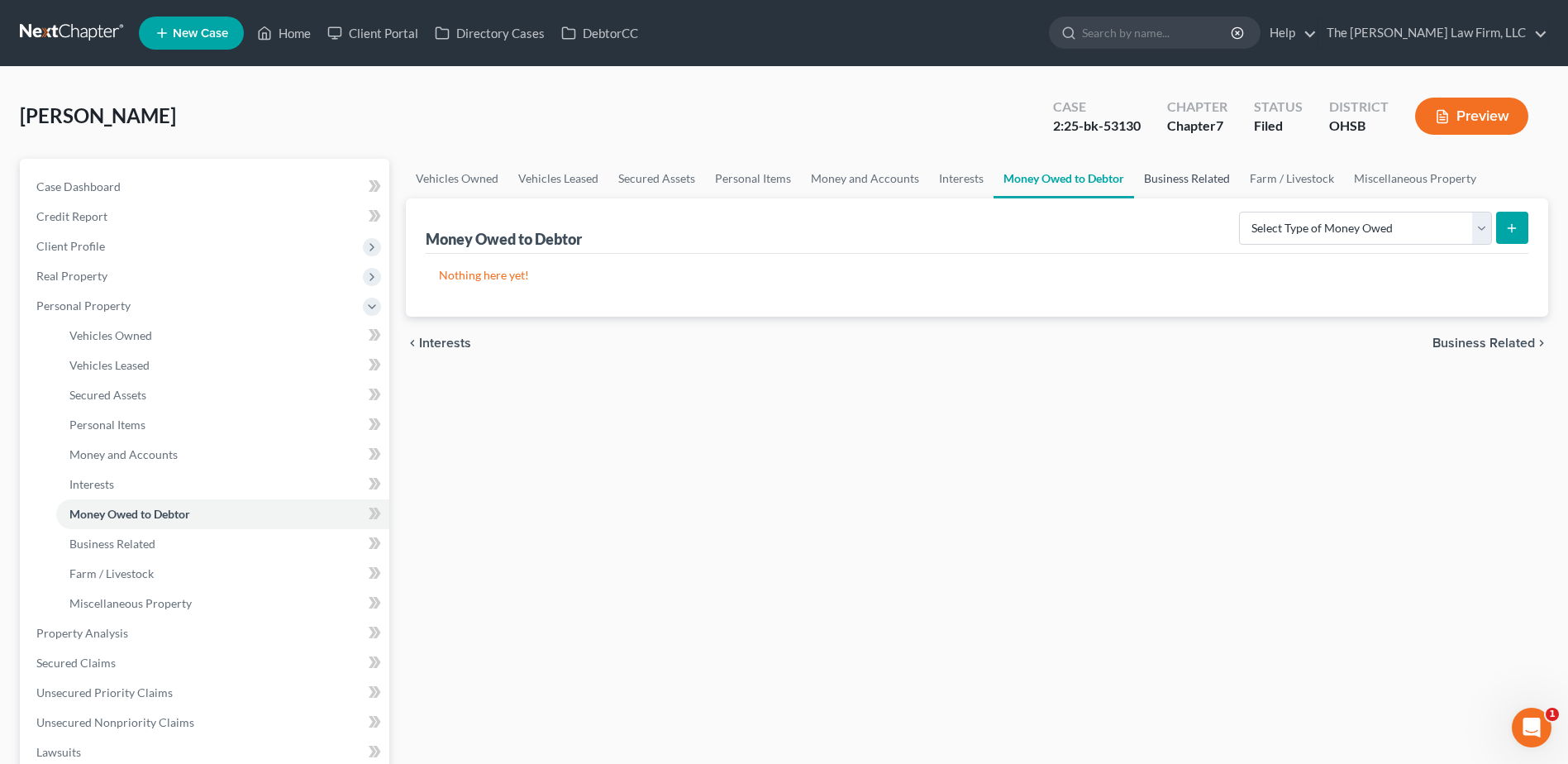
click at [1172, 171] on link "Business Related" at bounding box center [1186, 178] width 106 height 40
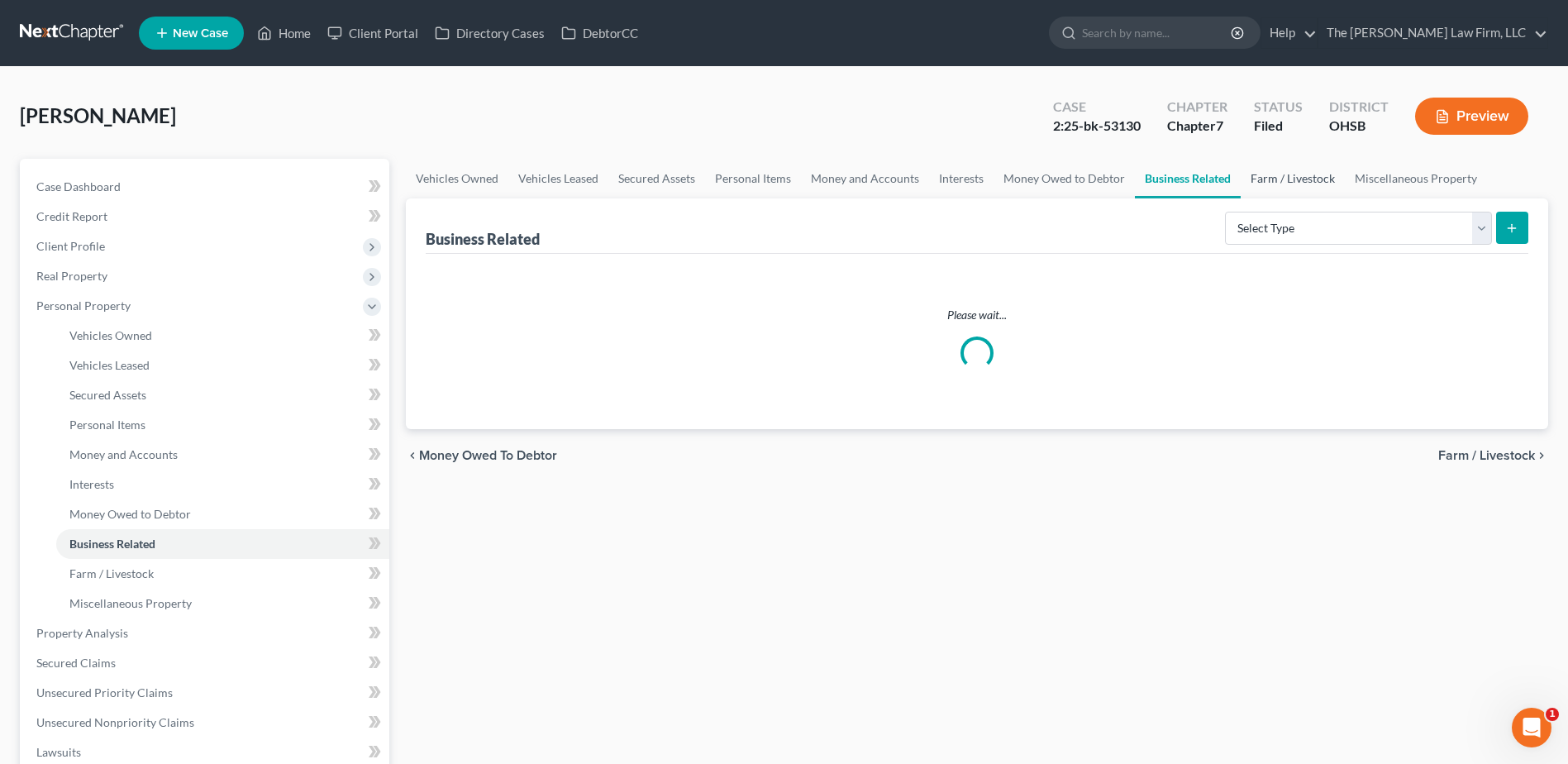
click at [1311, 183] on link "Farm / Livestock" at bounding box center [1292, 178] width 104 height 40
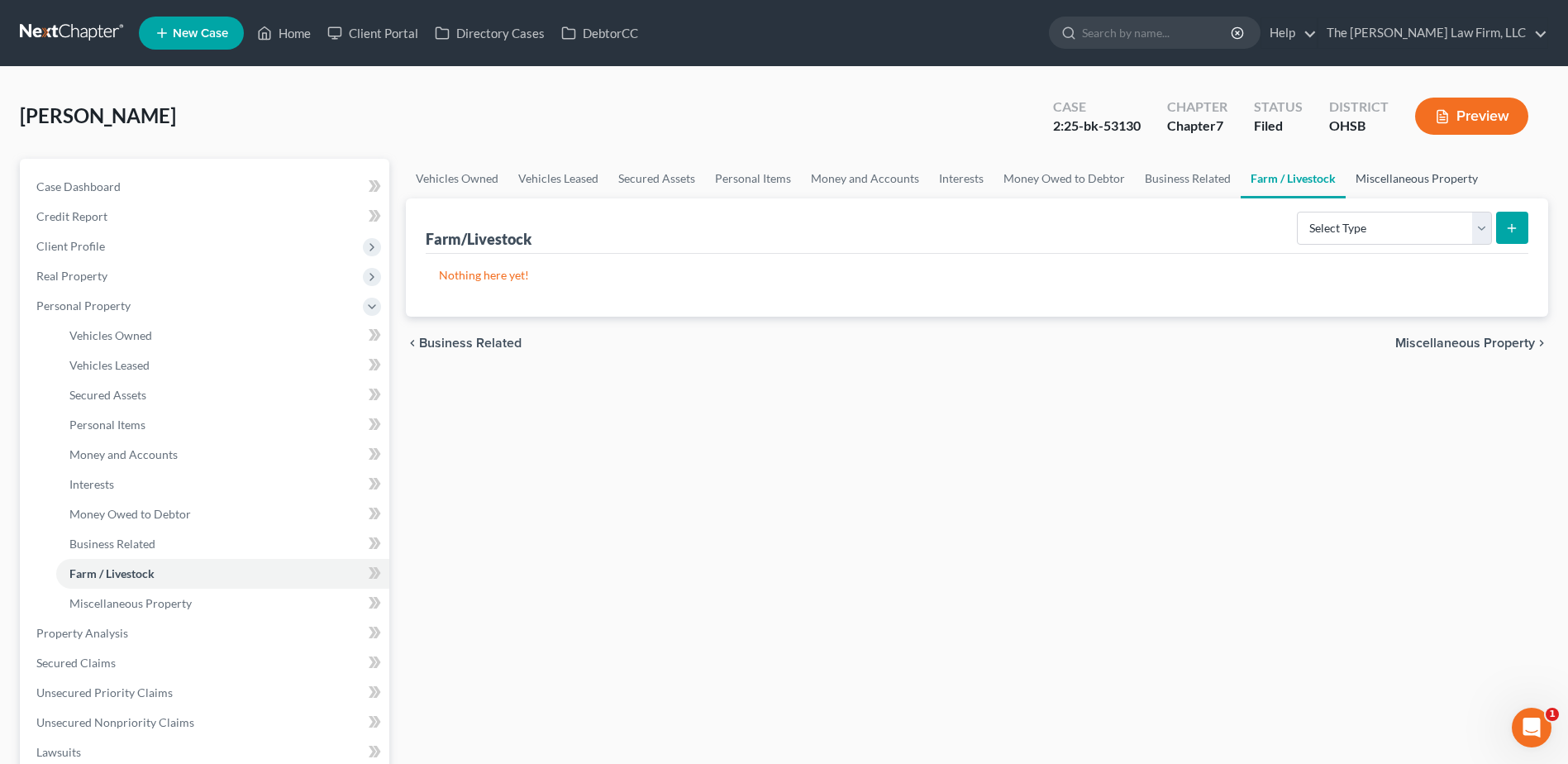
click at [1350, 175] on link "Miscellaneous Property" at bounding box center [1416, 178] width 142 height 40
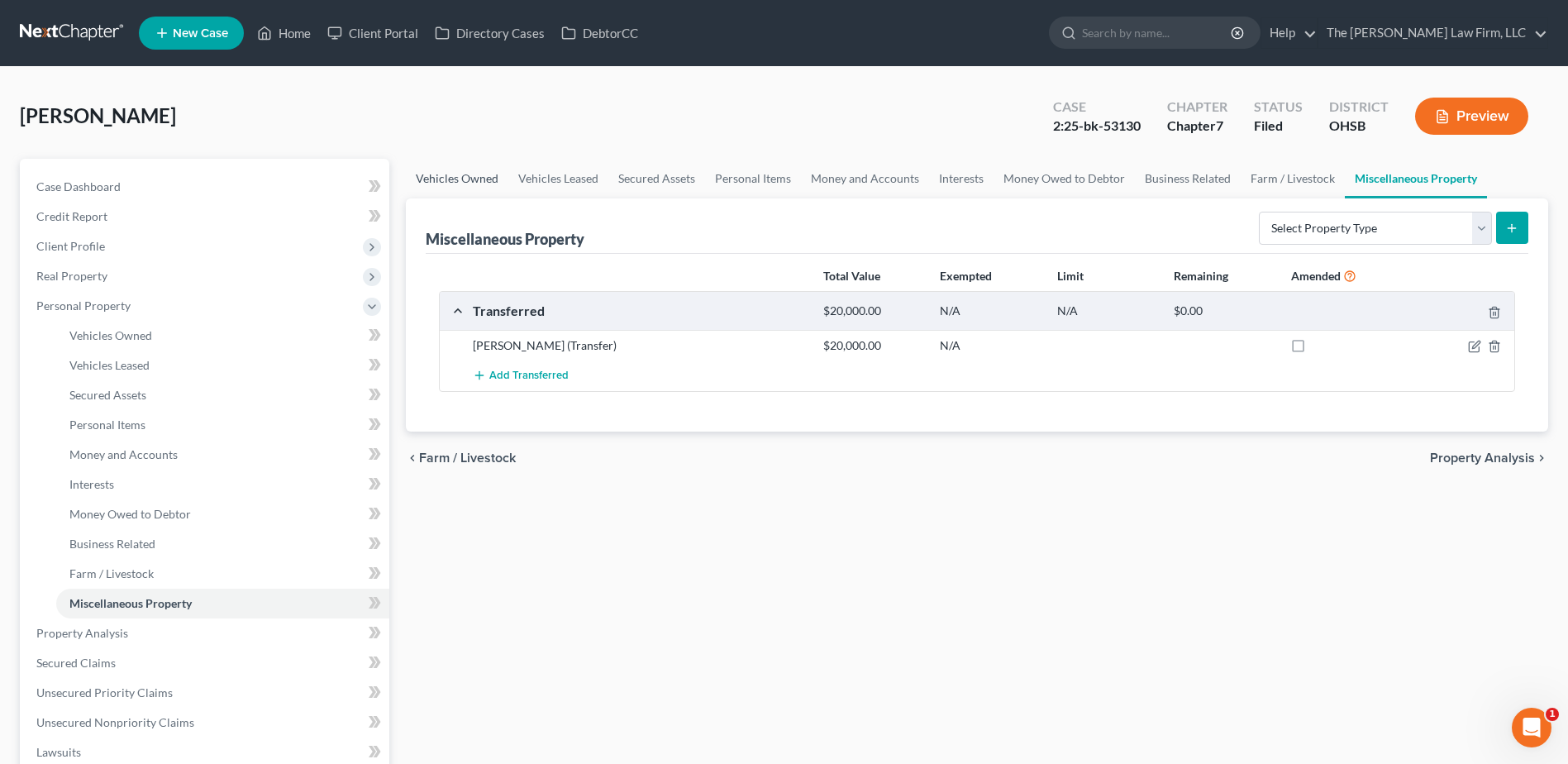
click at [476, 183] on link "Vehicles Owned" at bounding box center [457, 178] width 103 height 40
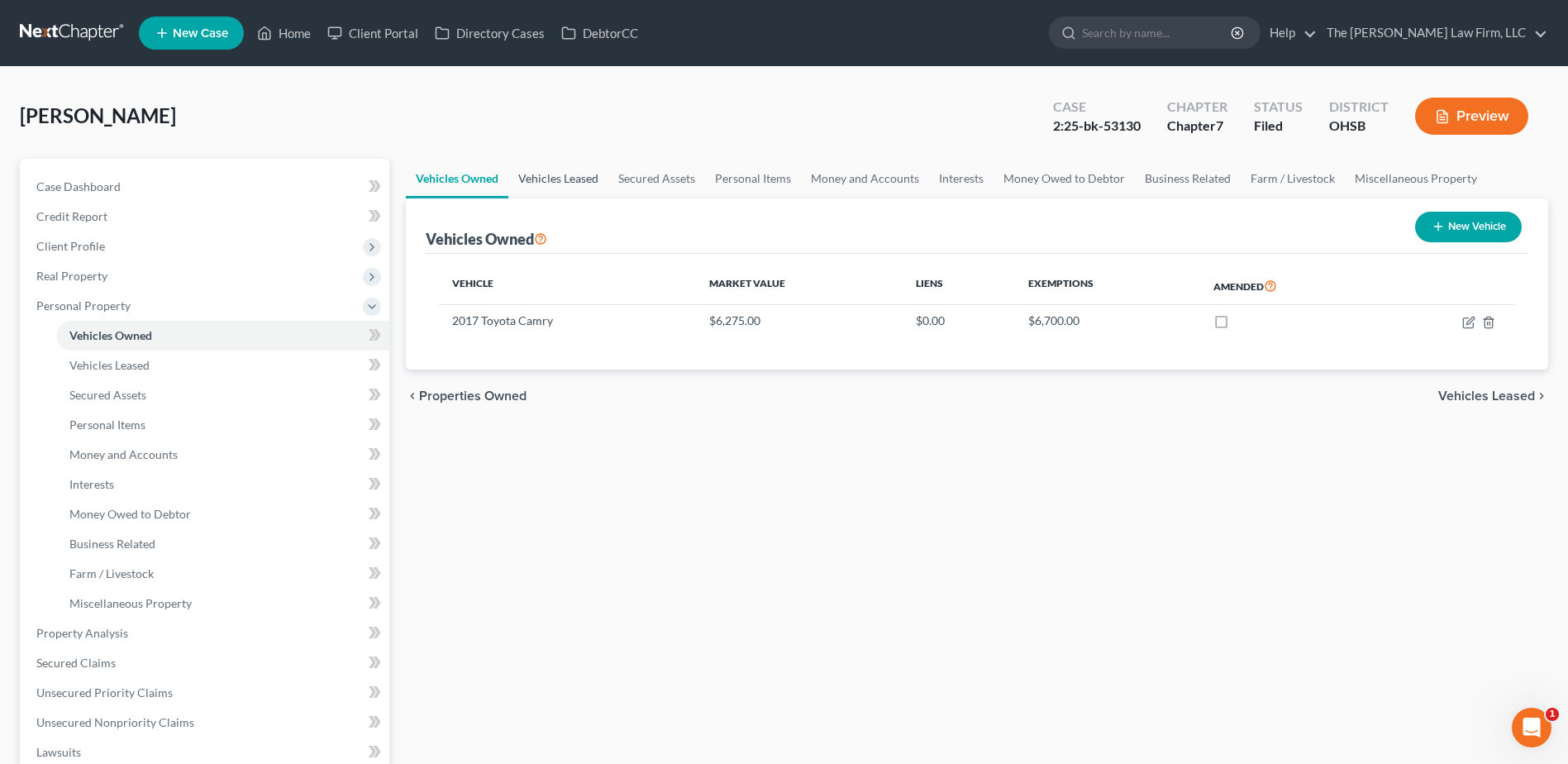
click at [537, 170] on link "Vehicles Leased" at bounding box center [558, 178] width 100 height 40
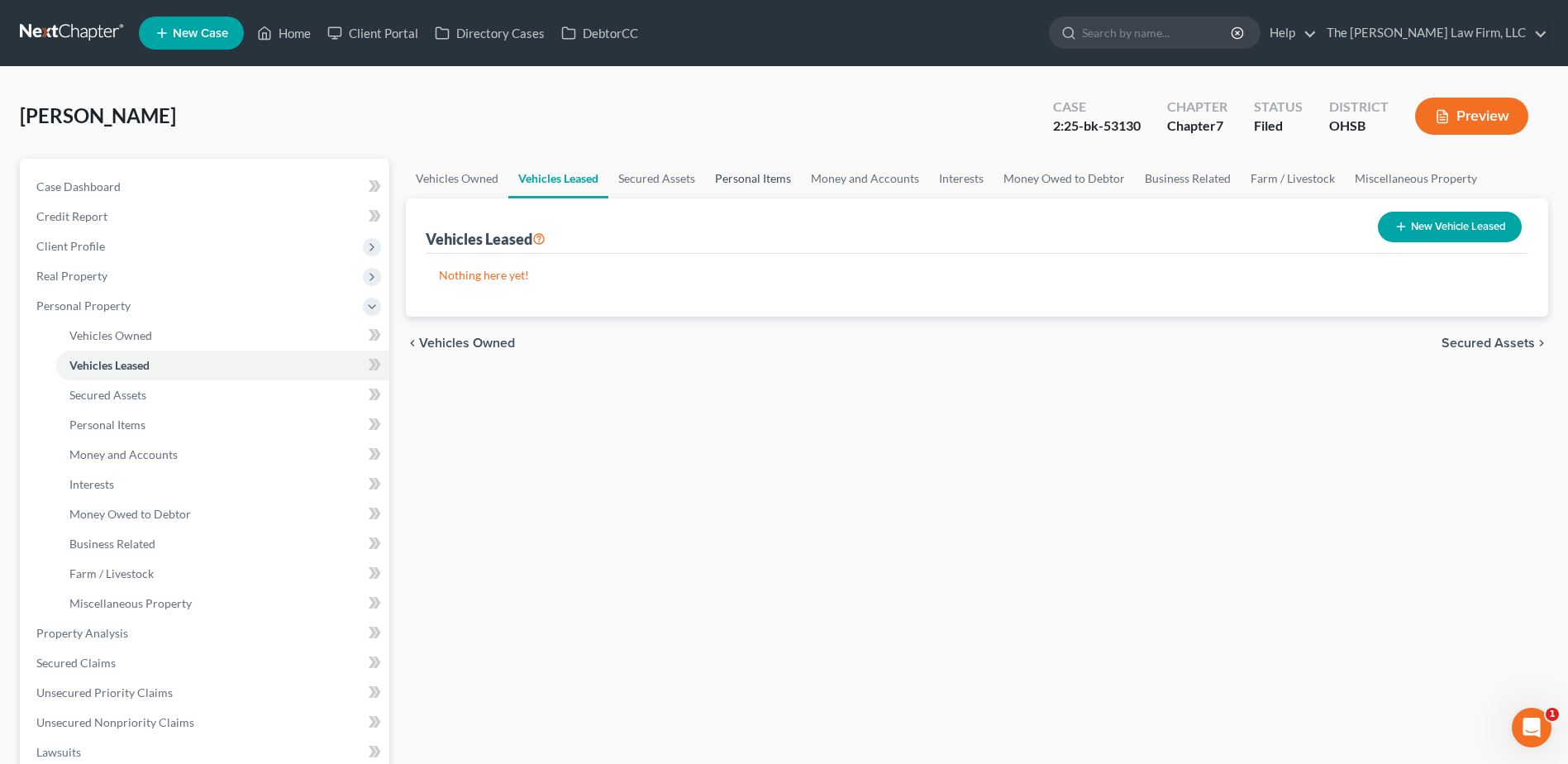
click at [770, 177] on link "Personal Items" at bounding box center [752, 178] width 96 height 40
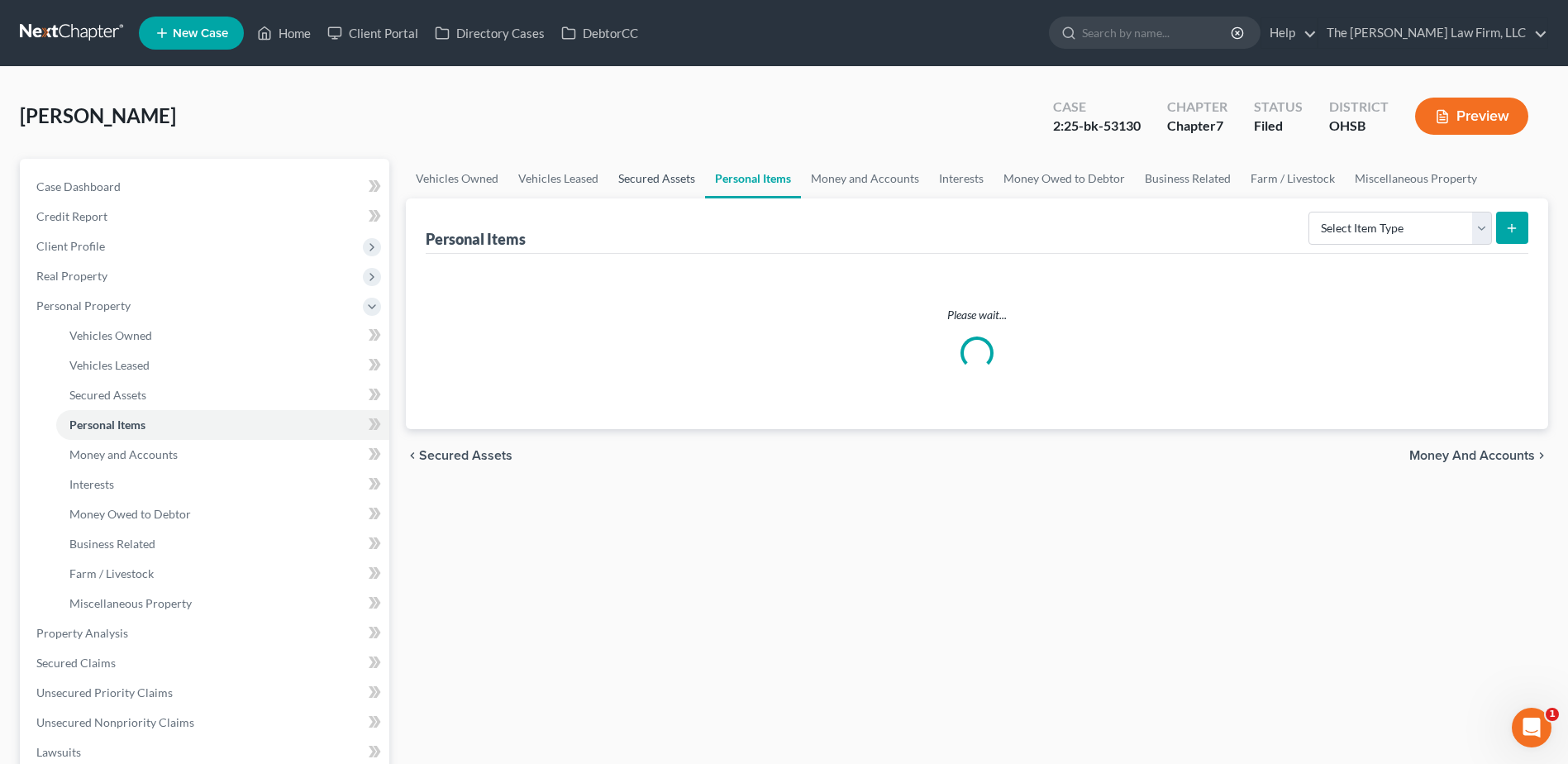
click at [639, 173] on link "Secured Assets" at bounding box center [657, 178] width 97 height 40
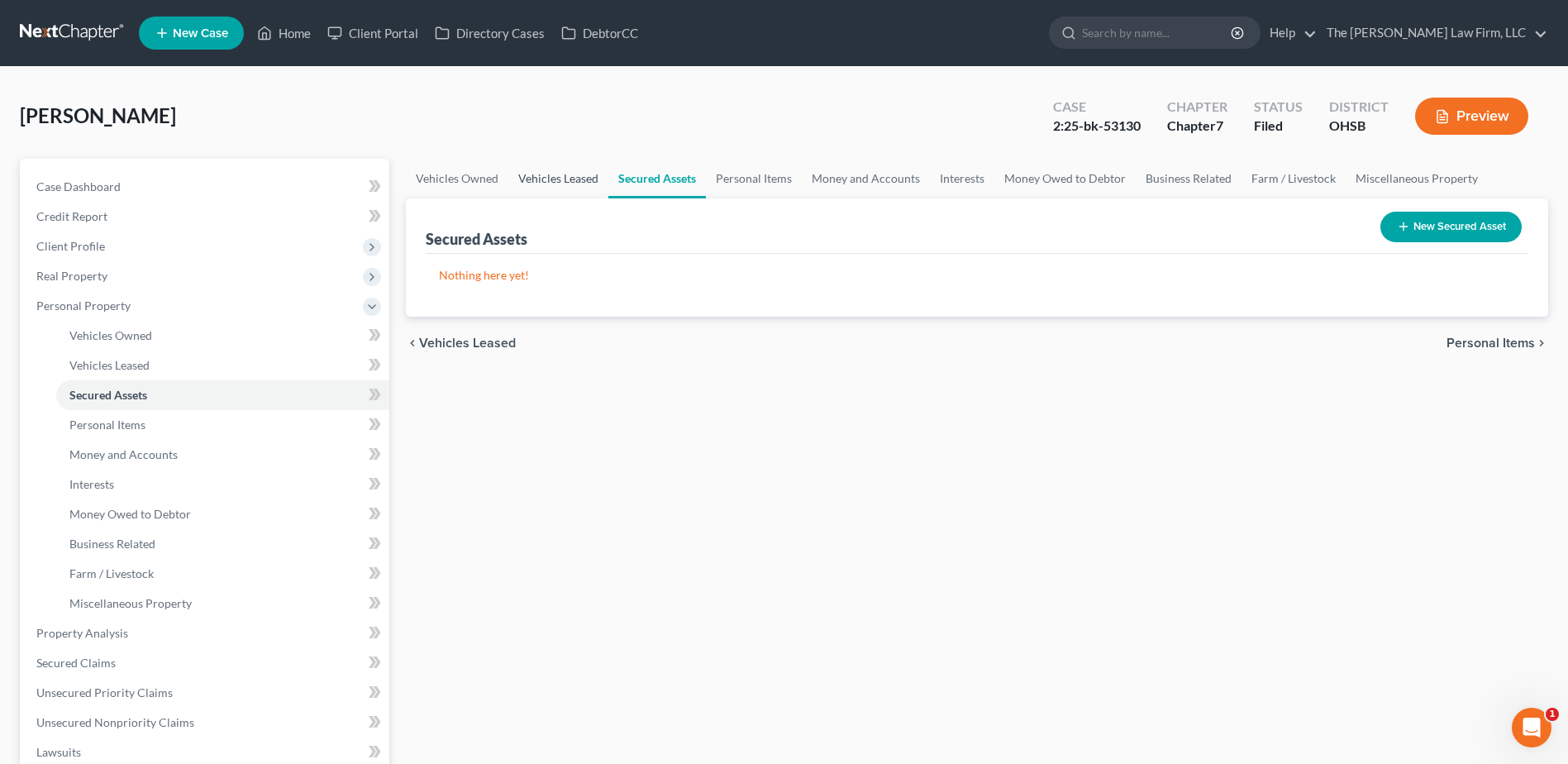
click at [548, 177] on link "Vehicles Leased" at bounding box center [558, 178] width 100 height 40
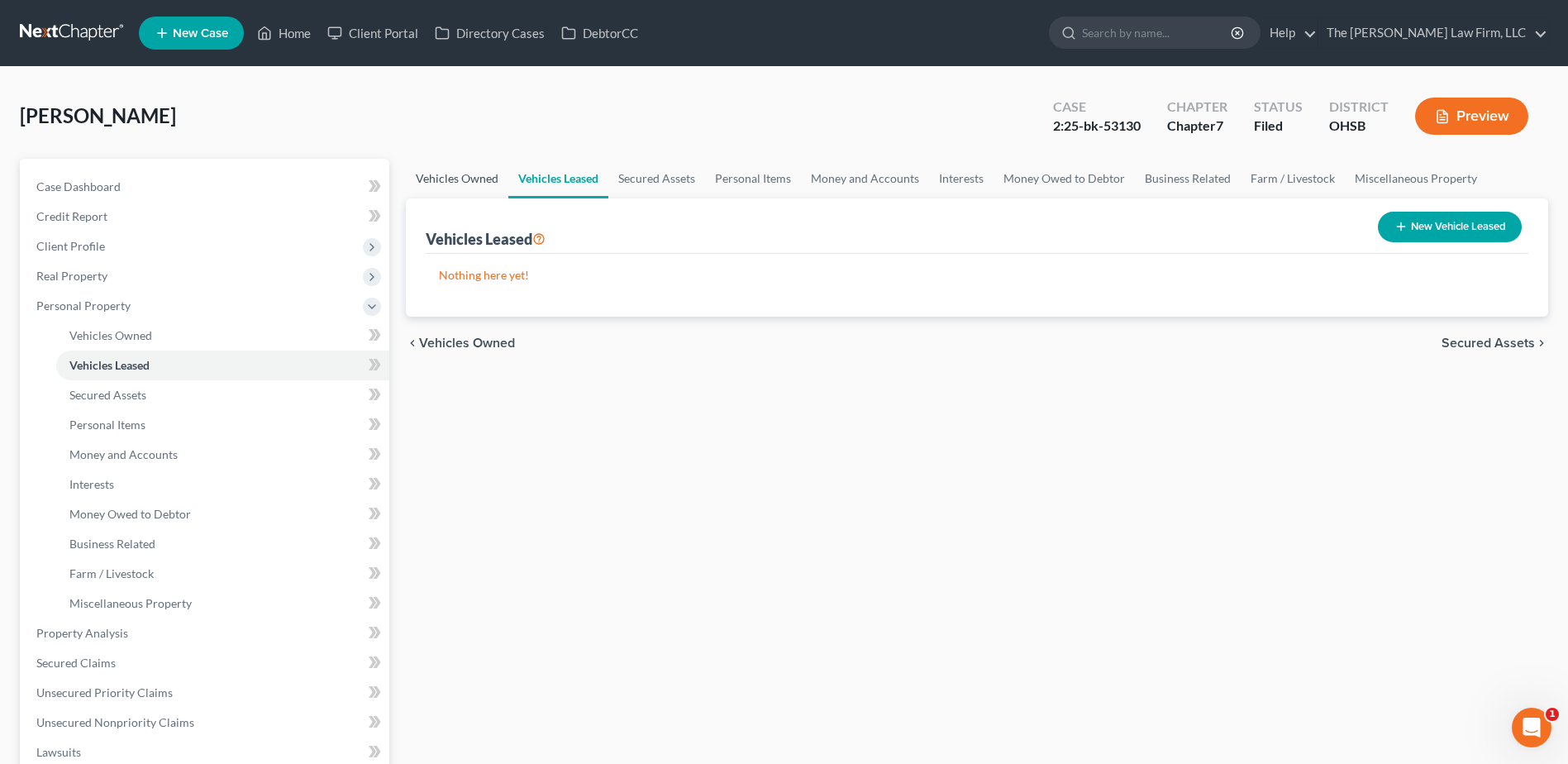
click at [489, 170] on link "Vehicles Owned" at bounding box center [457, 178] width 103 height 40
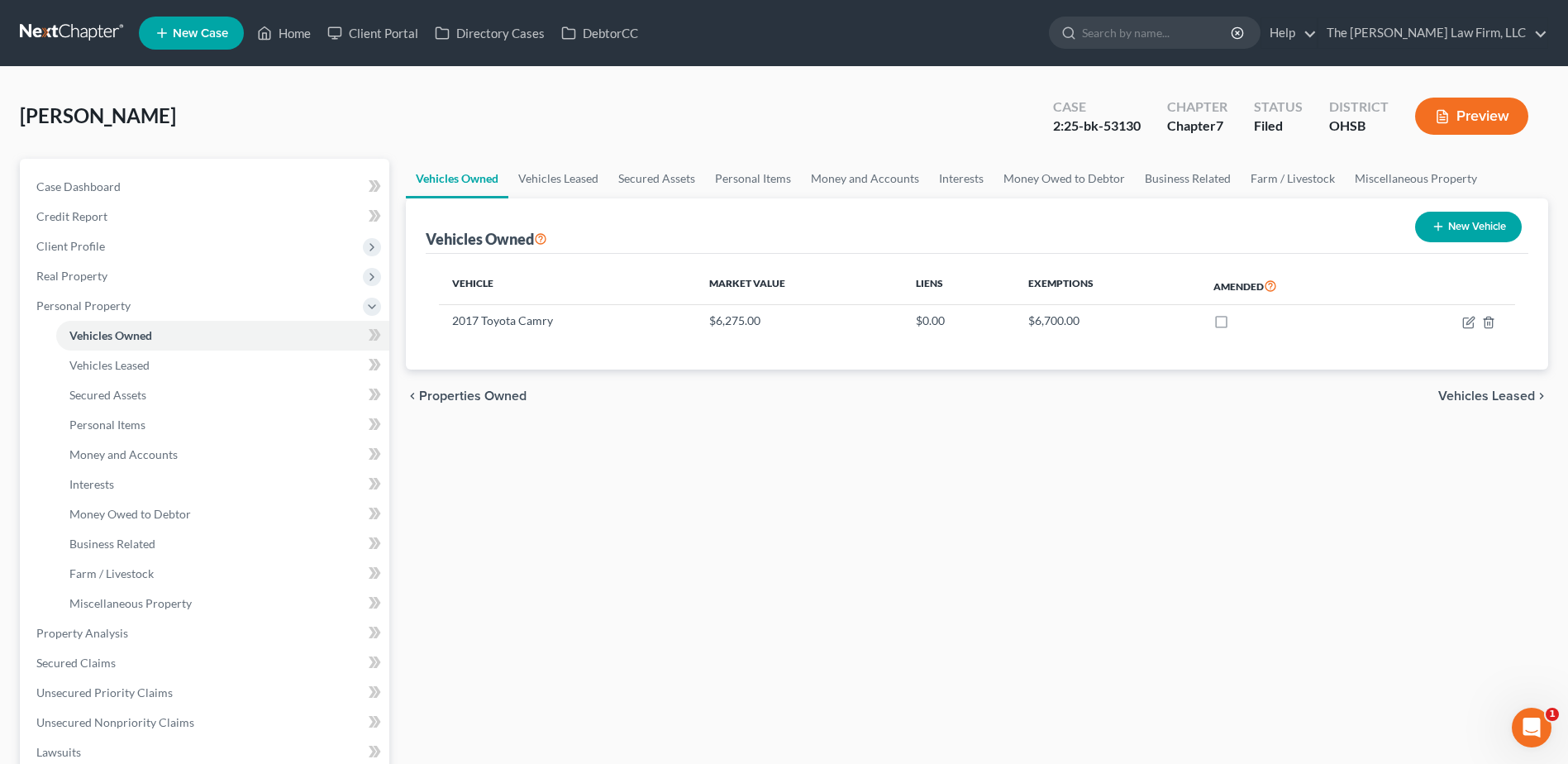
click at [61, 27] on link at bounding box center [72, 33] width 106 height 30
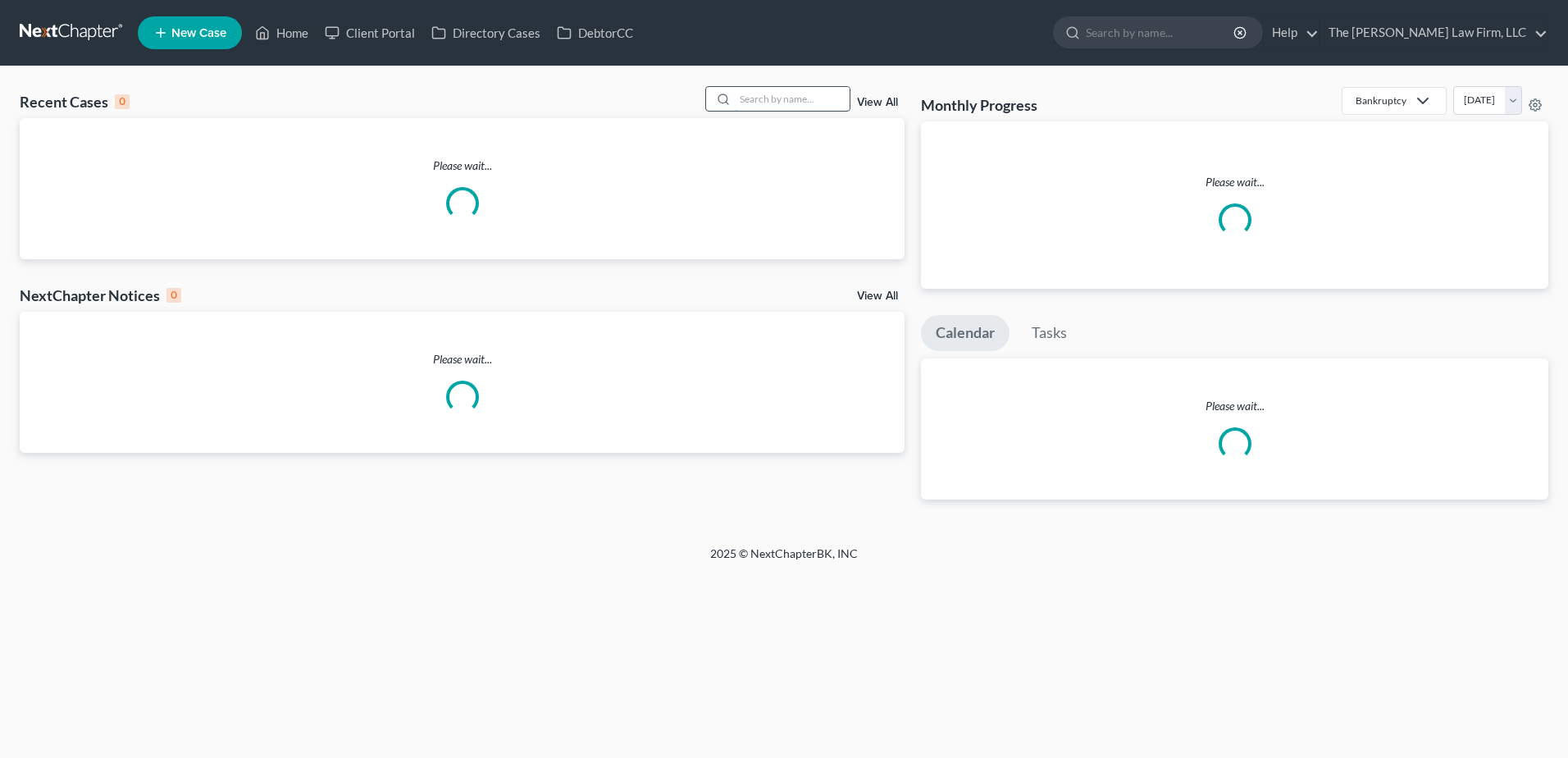
click at [780, 94] on input "search" at bounding box center [791, 98] width 114 height 24
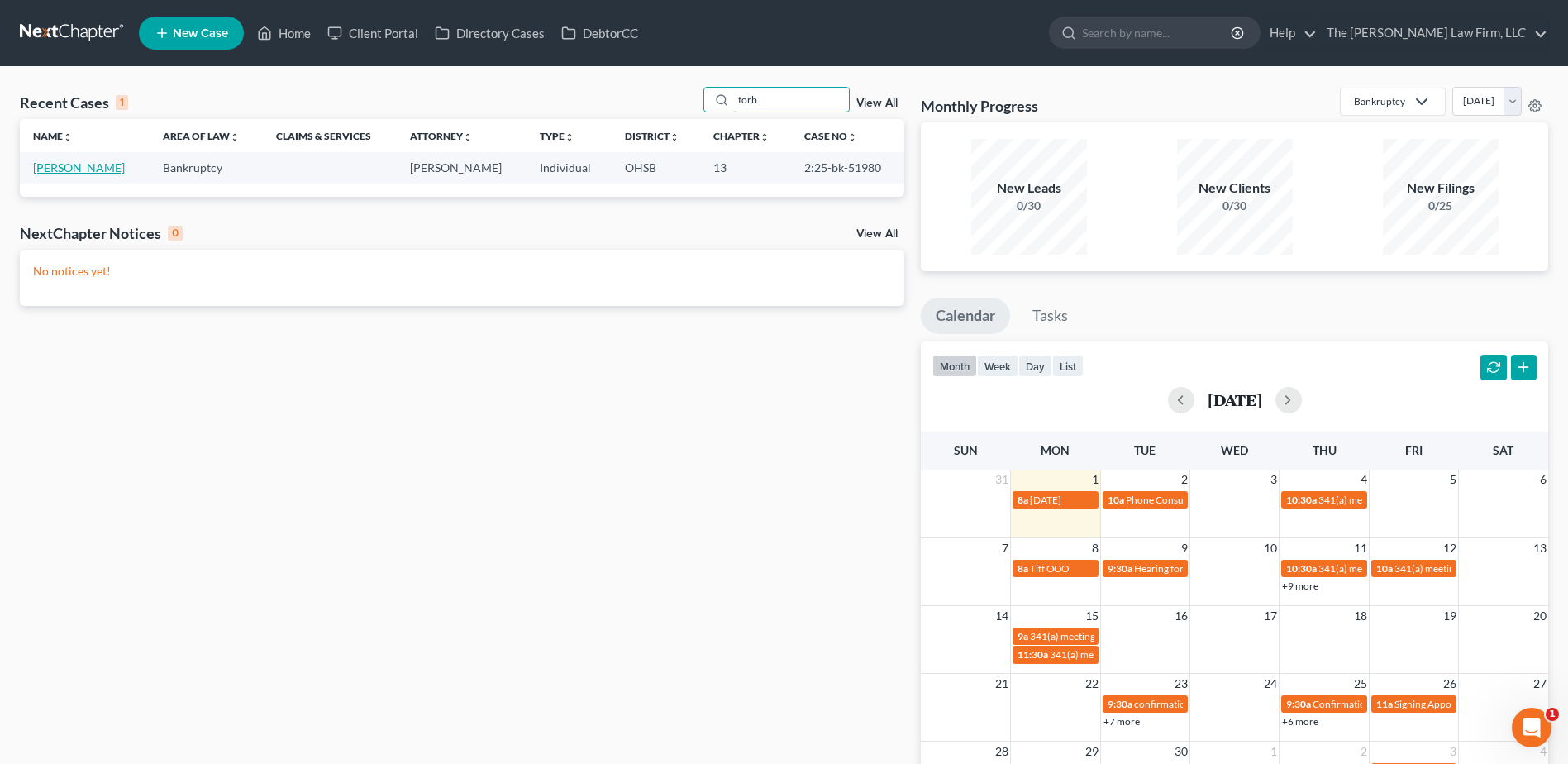
type input "torb"
click at [87, 171] on link "Torbett, Christine" at bounding box center [78, 167] width 92 height 14
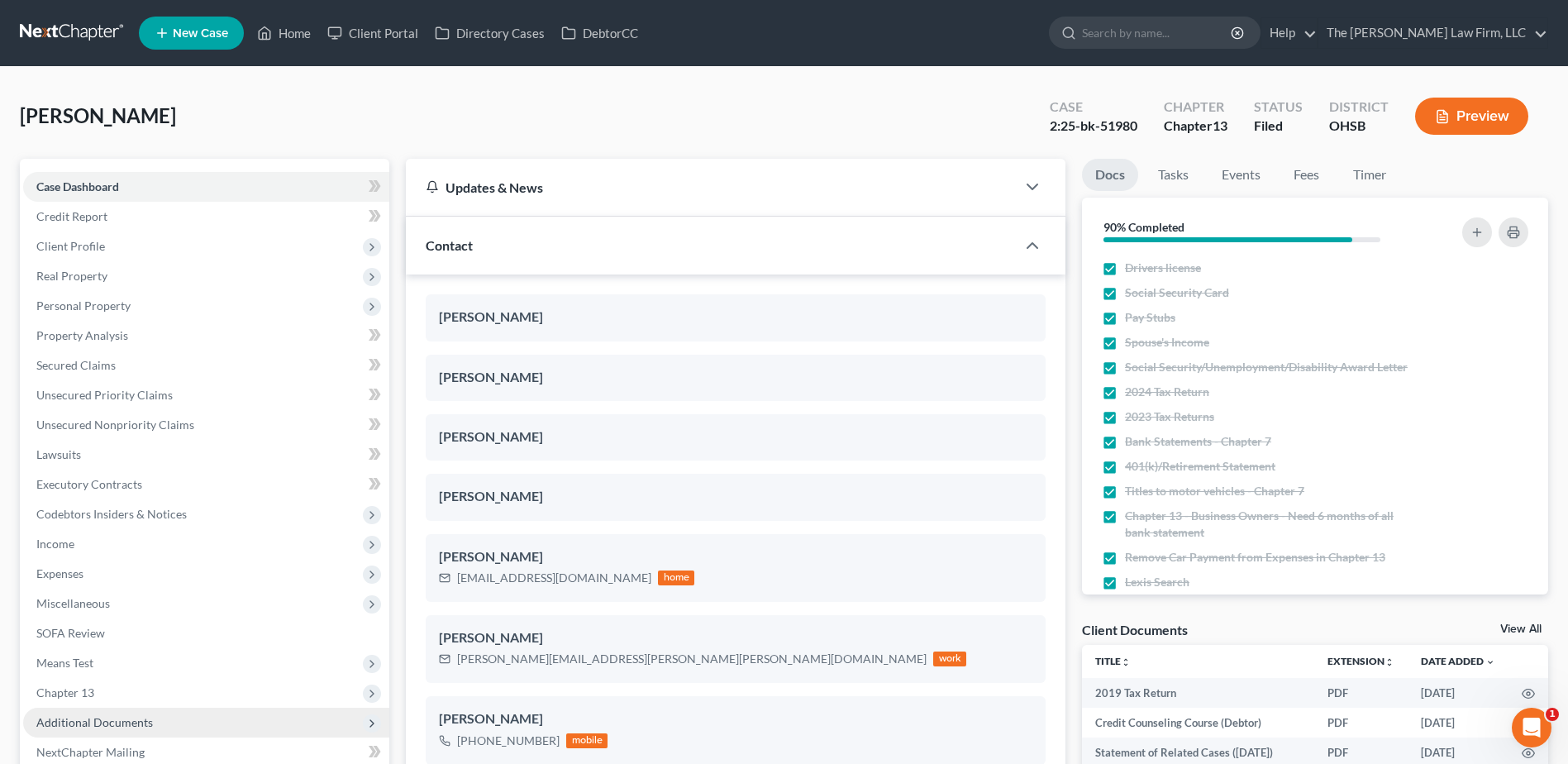
scroll to position [175, 0]
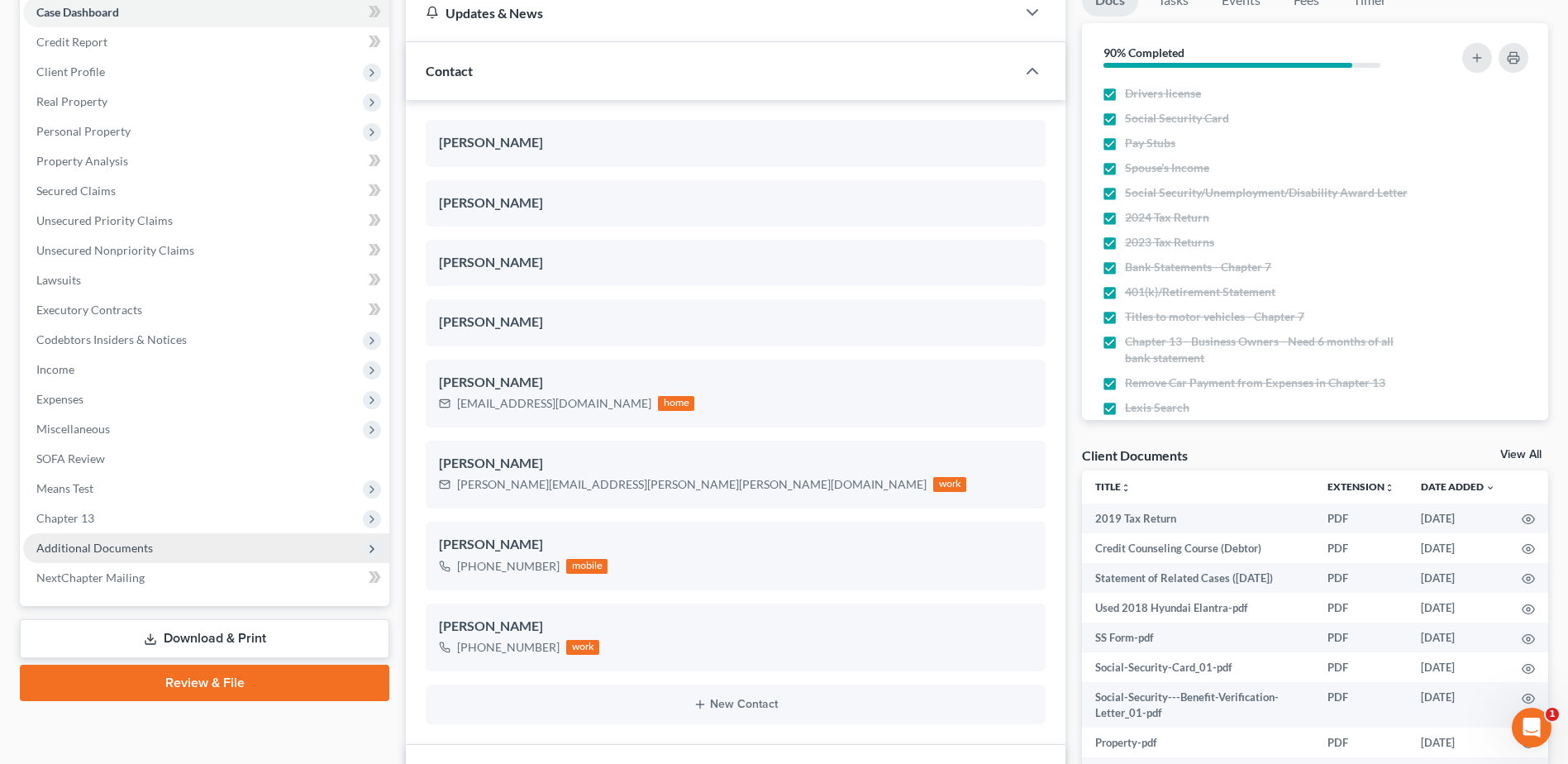
click at [111, 542] on span "Additional Documents" at bounding box center [95, 548] width 116 height 14
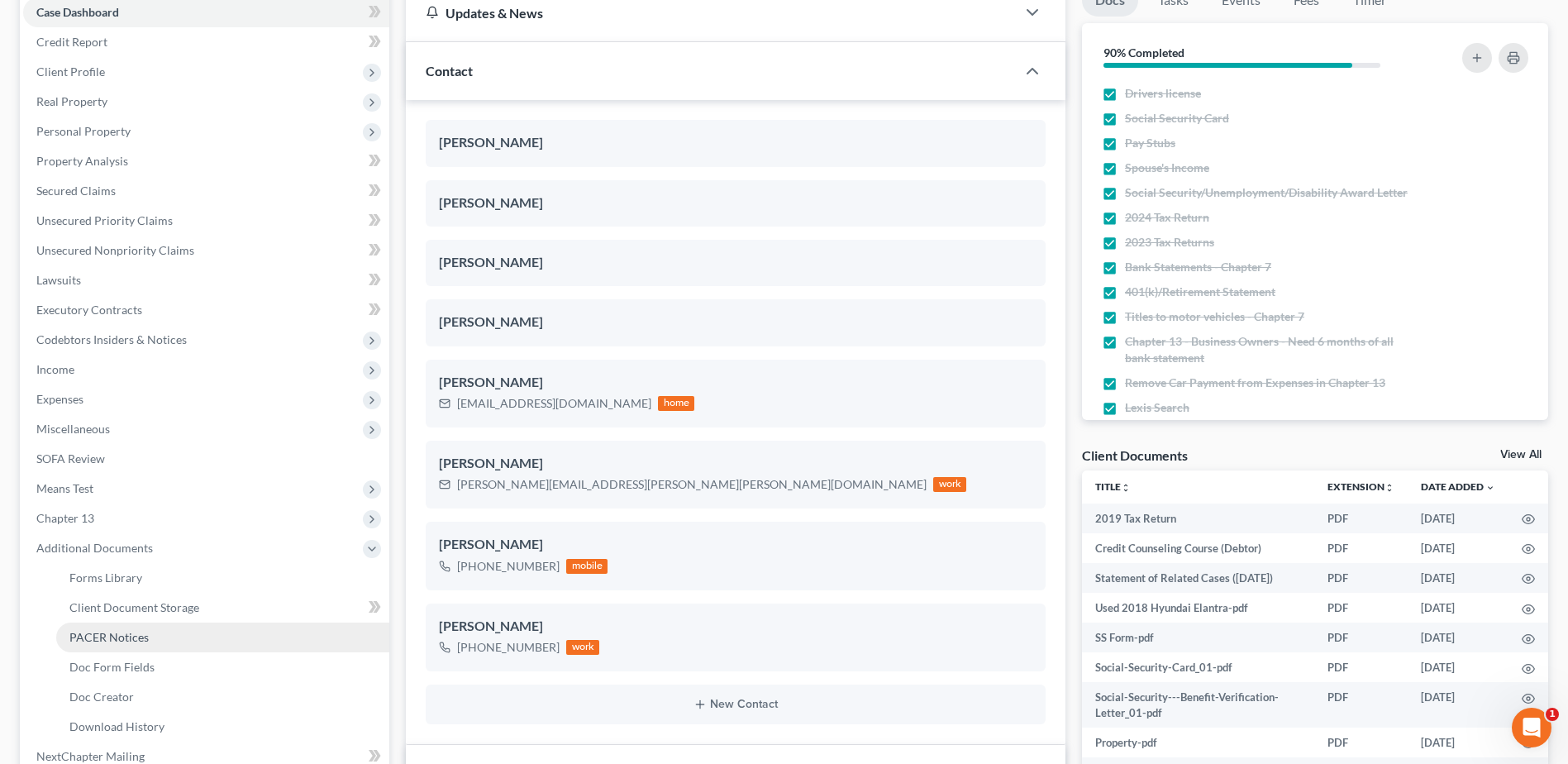
click at [114, 641] on span "PACER Notices" at bounding box center [110, 637] width 79 height 14
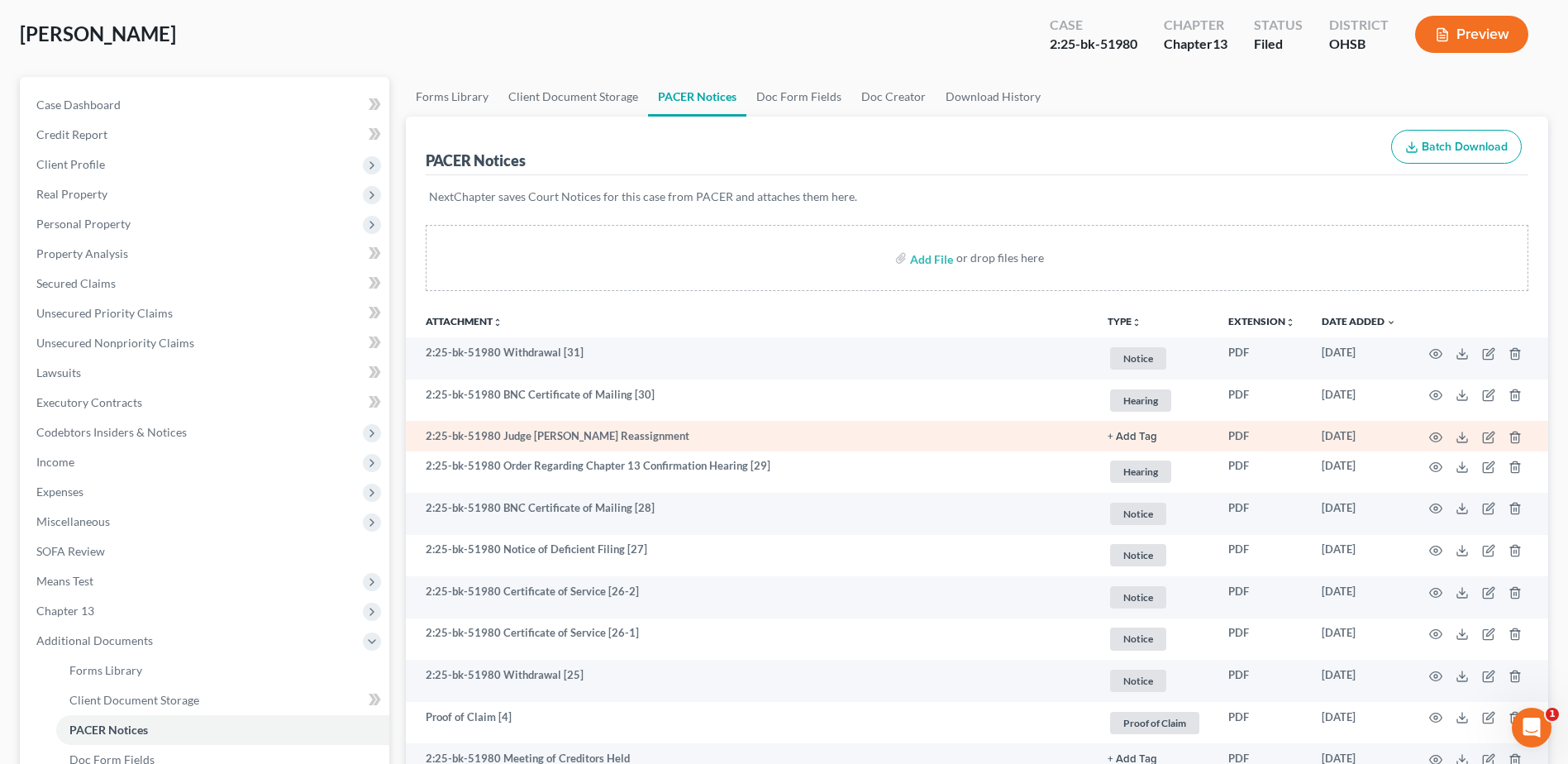
scroll to position [82, 0]
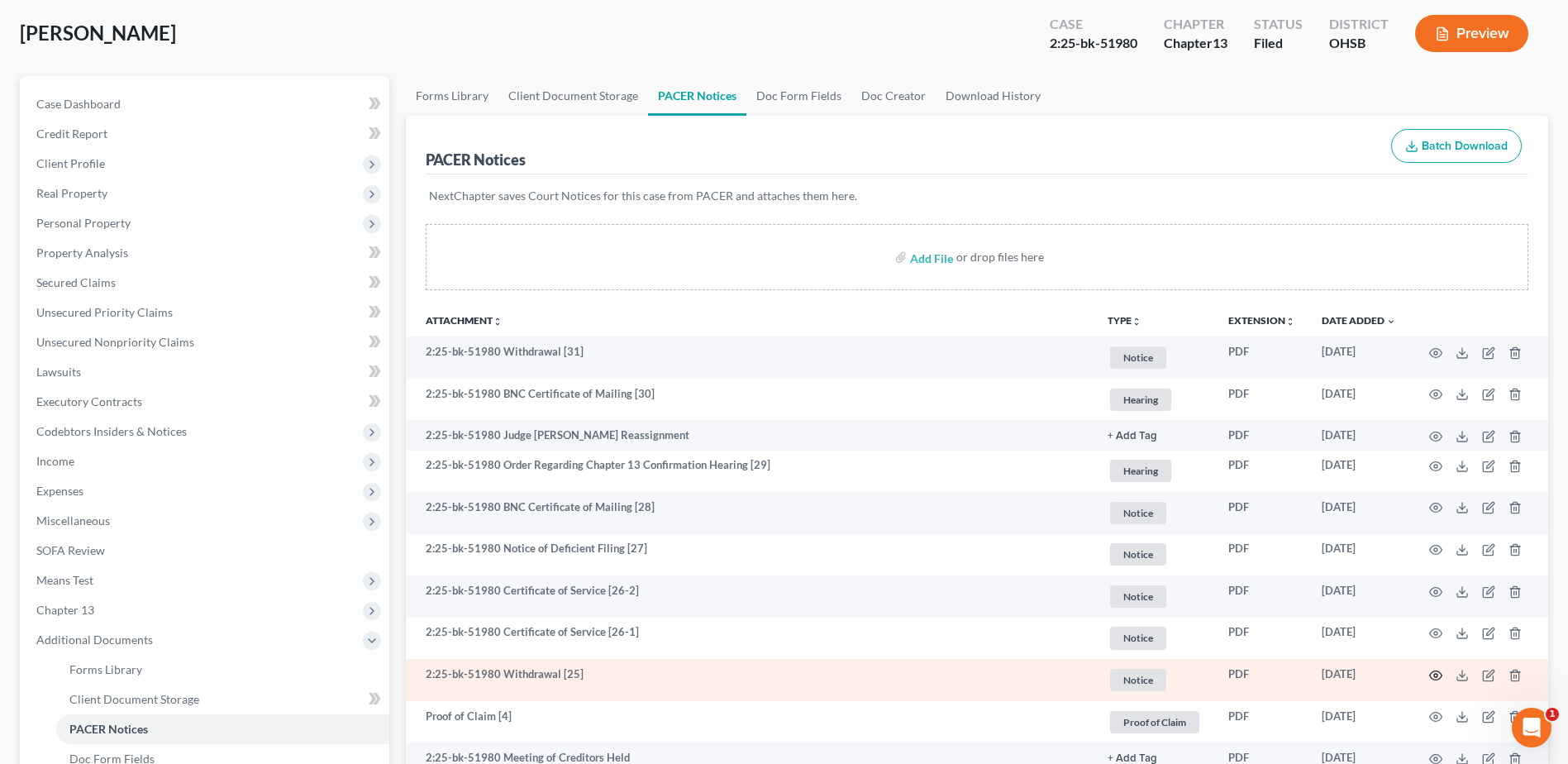
click at [1438, 680] on icon "button" at bounding box center [1435, 675] width 13 height 9
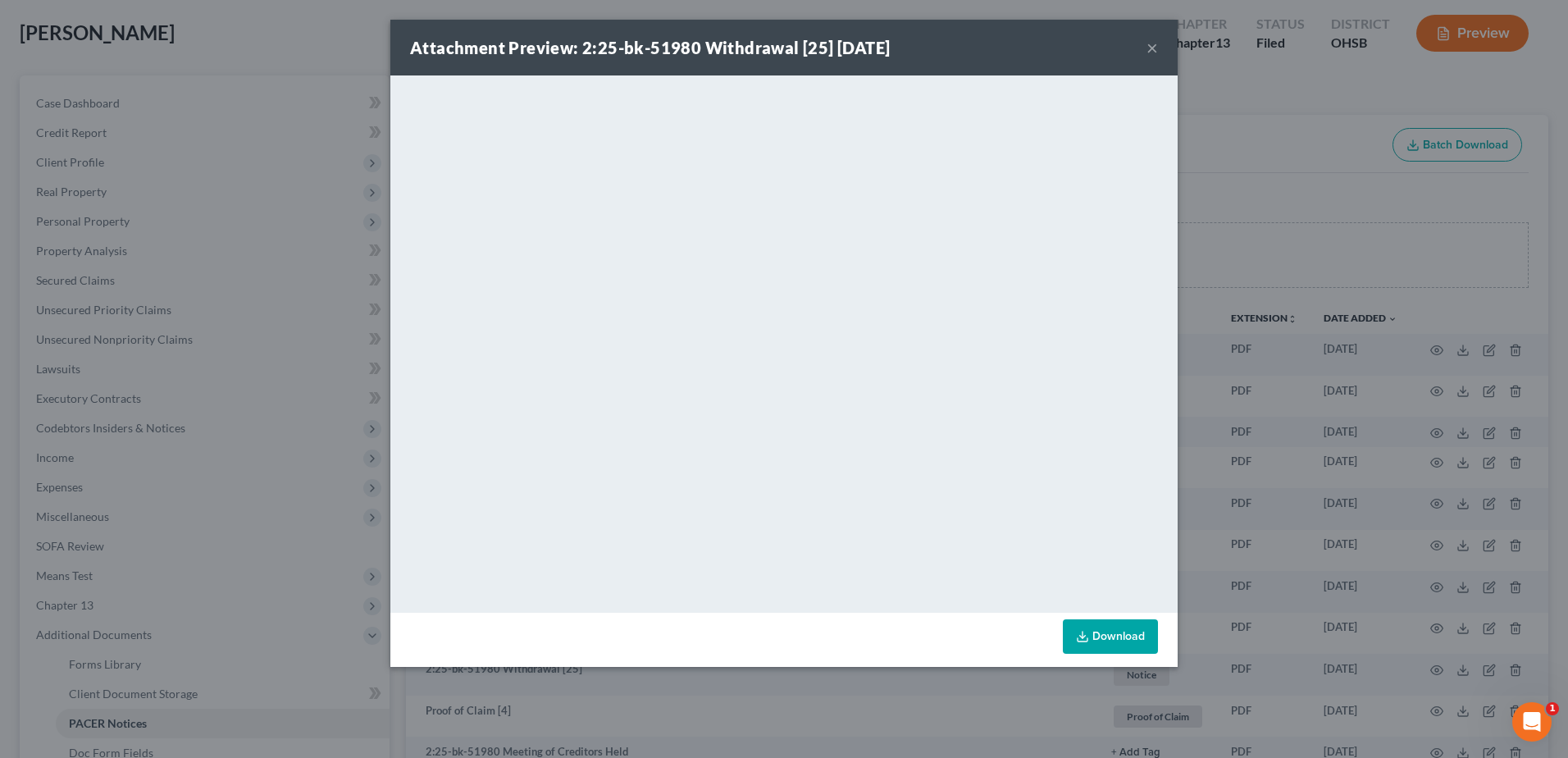
click at [1153, 53] on button "×" at bounding box center [1152, 47] width 12 height 19
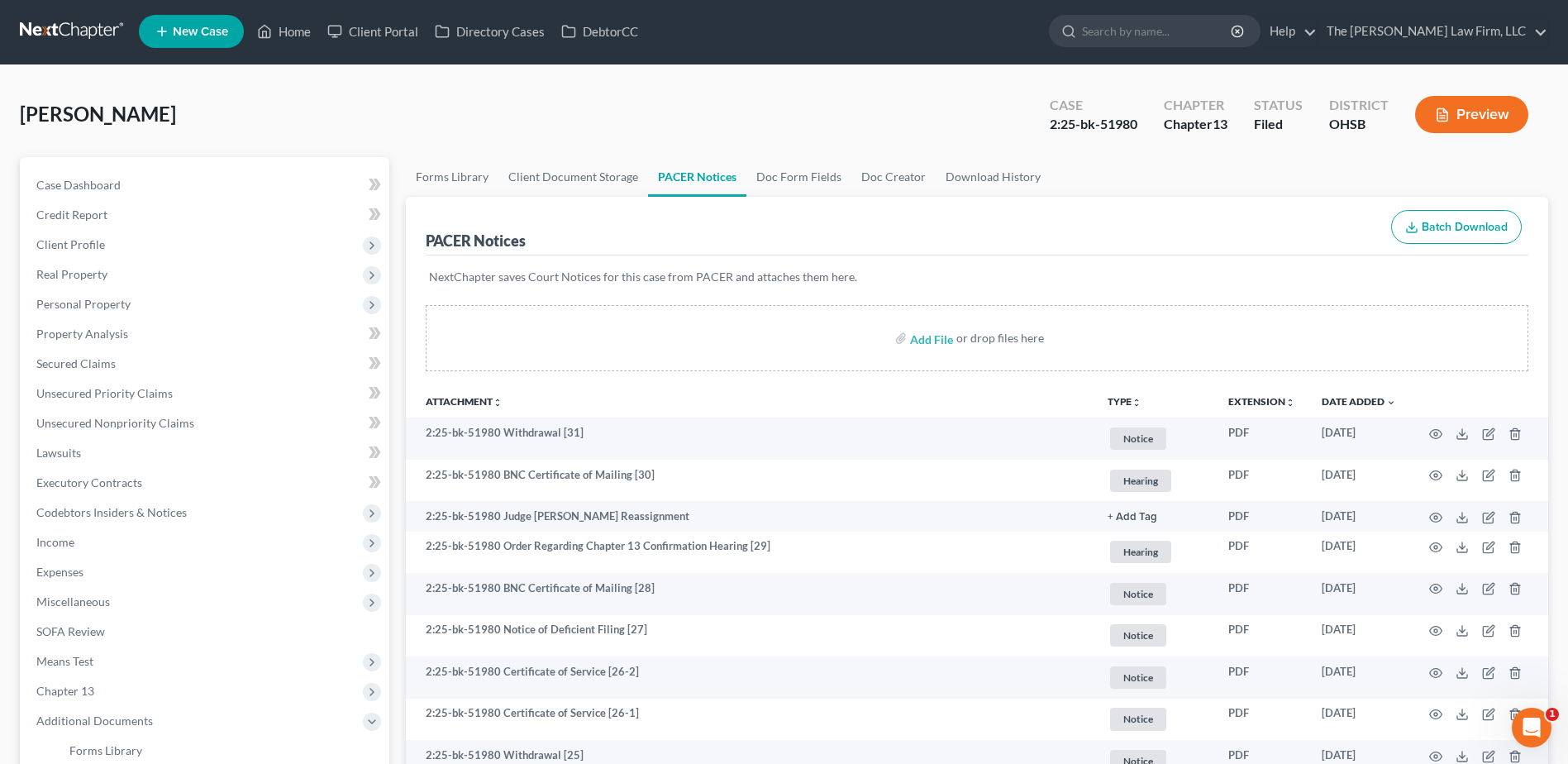
scroll to position [0, 0]
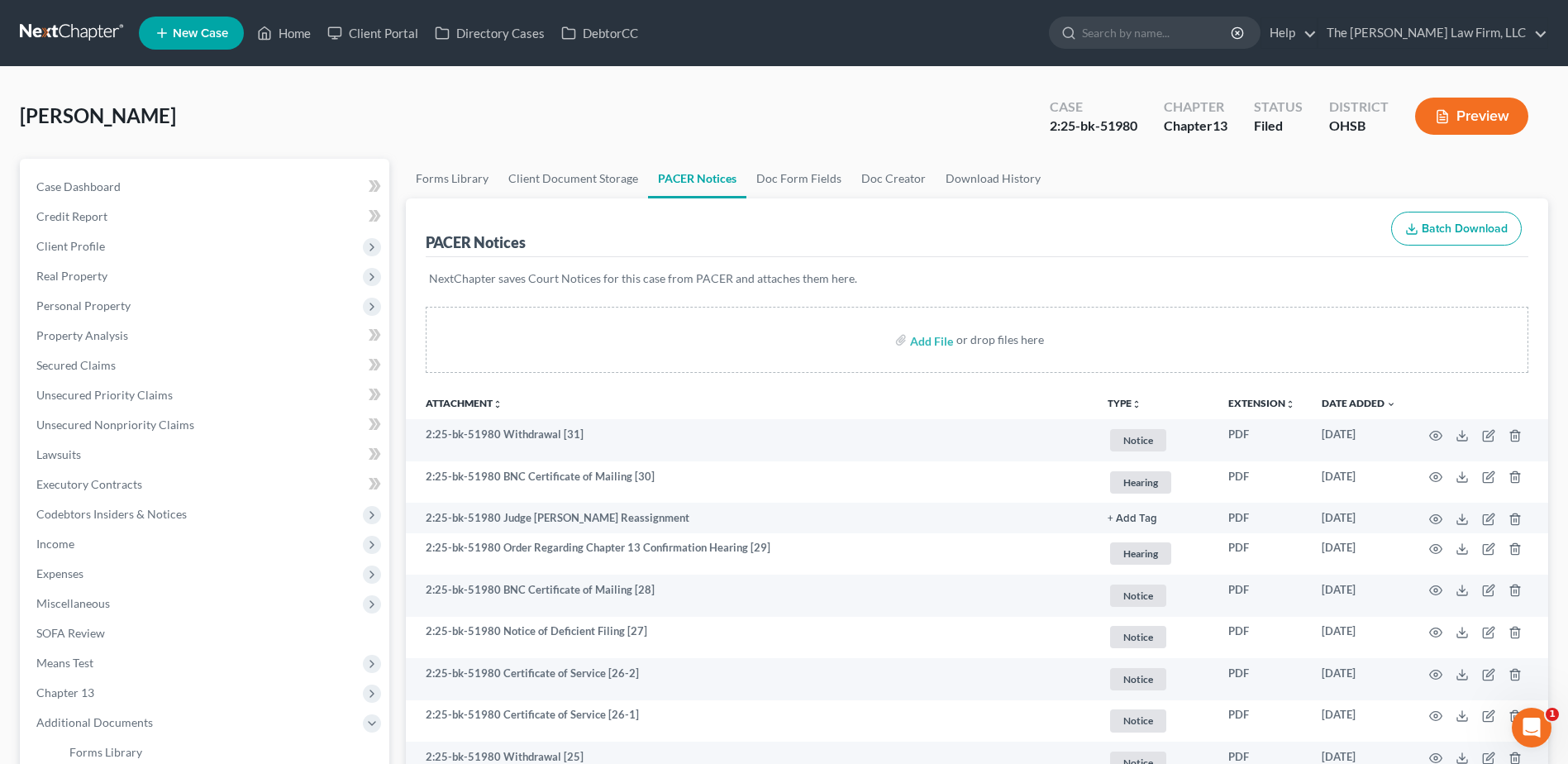
click at [84, 35] on link at bounding box center [72, 33] width 106 height 30
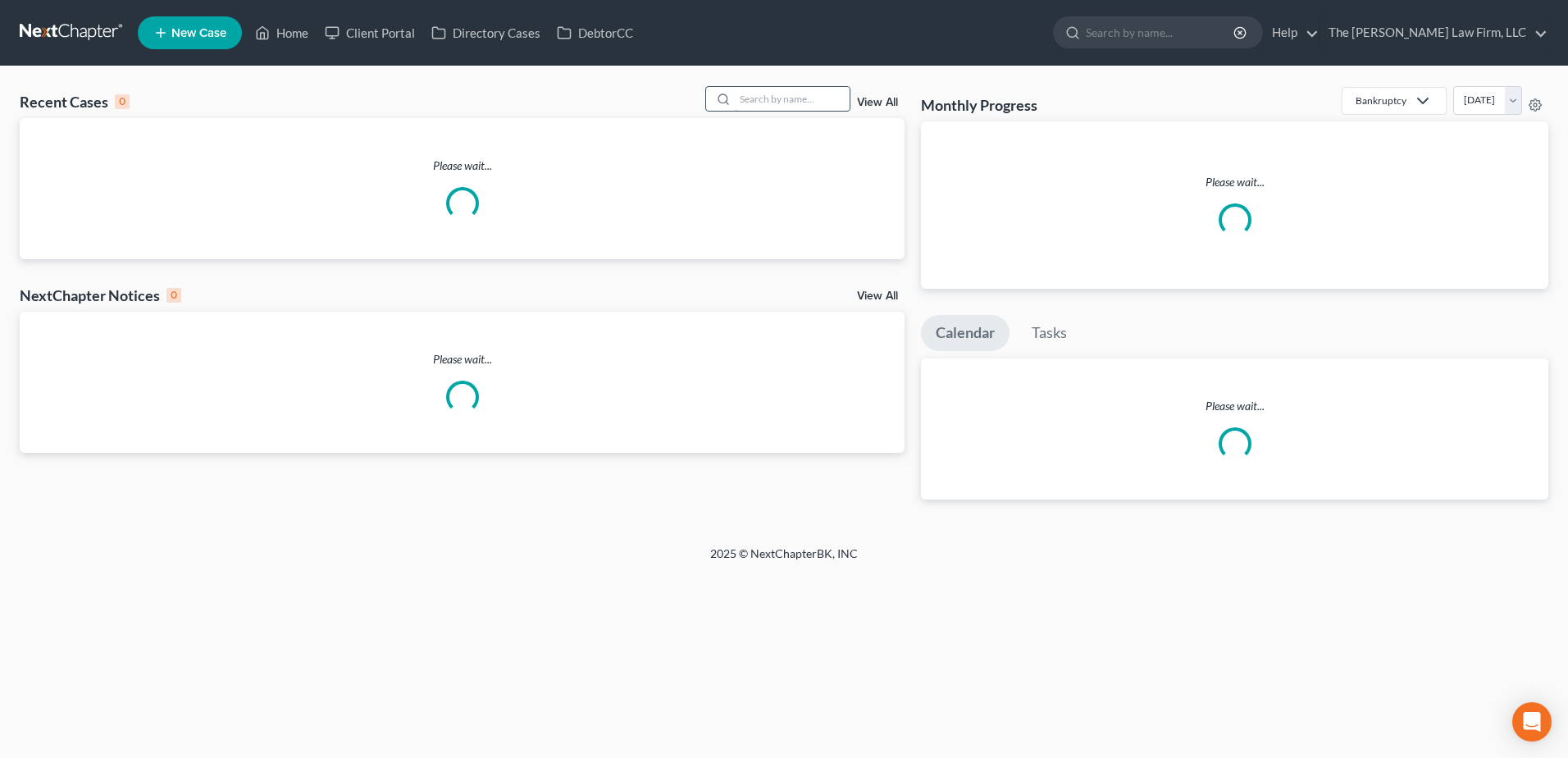
click at [809, 102] on input "search" at bounding box center [791, 98] width 114 height 24
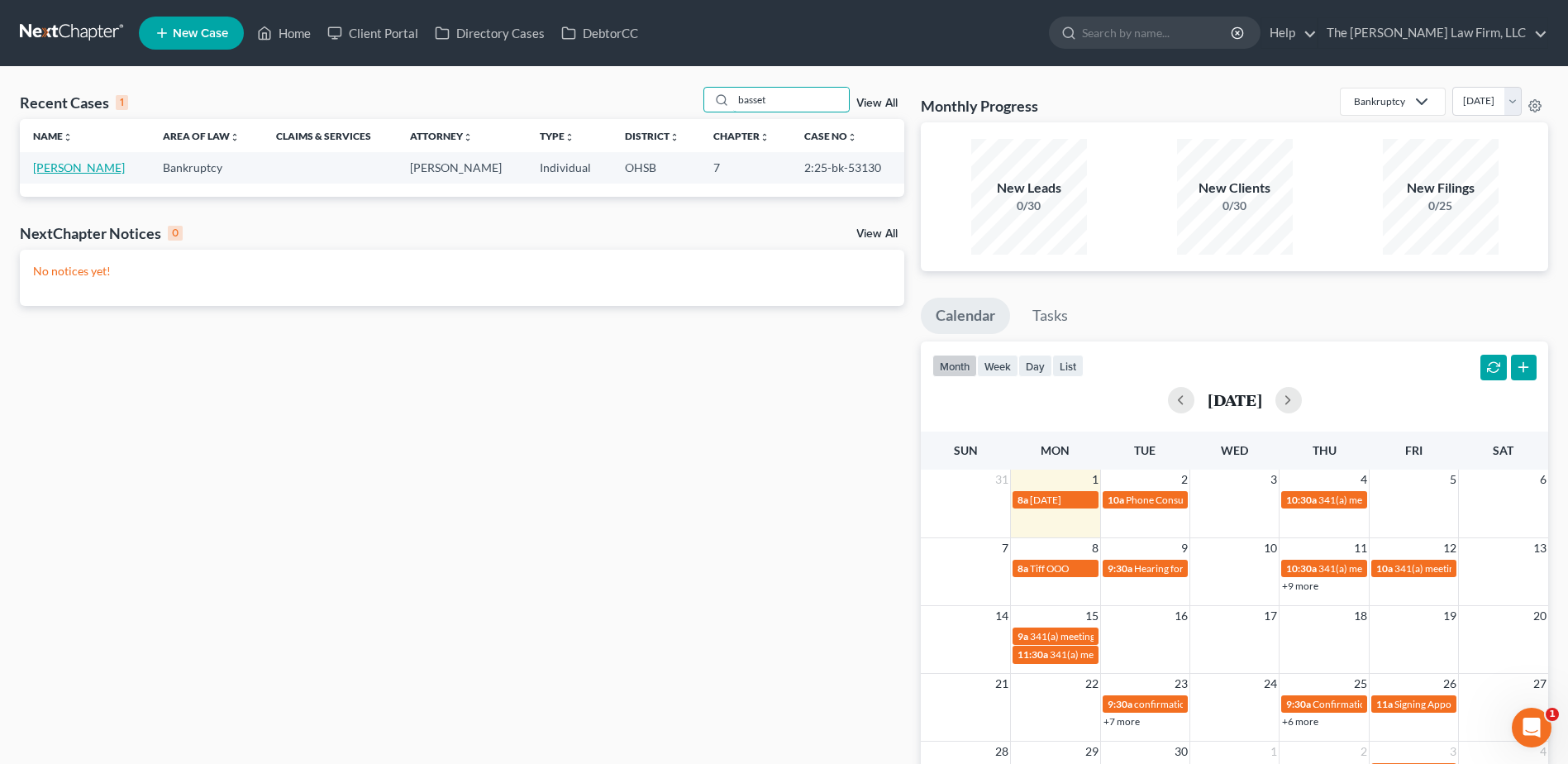
type input "basset"
click at [79, 163] on link "[PERSON_NAME]" at bounding box center [78, 167] width 92 height 14
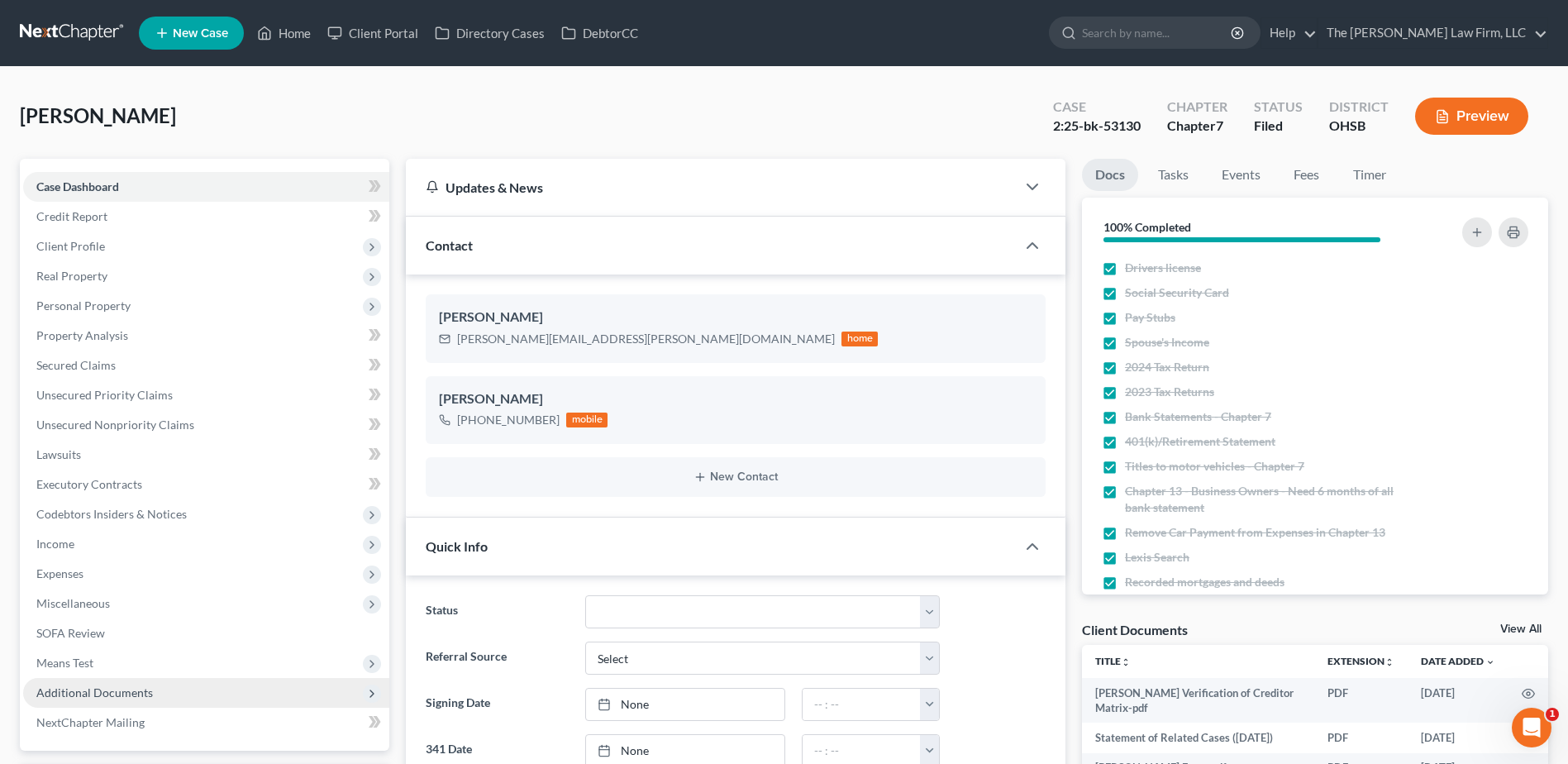
scroll to position [331, 0]
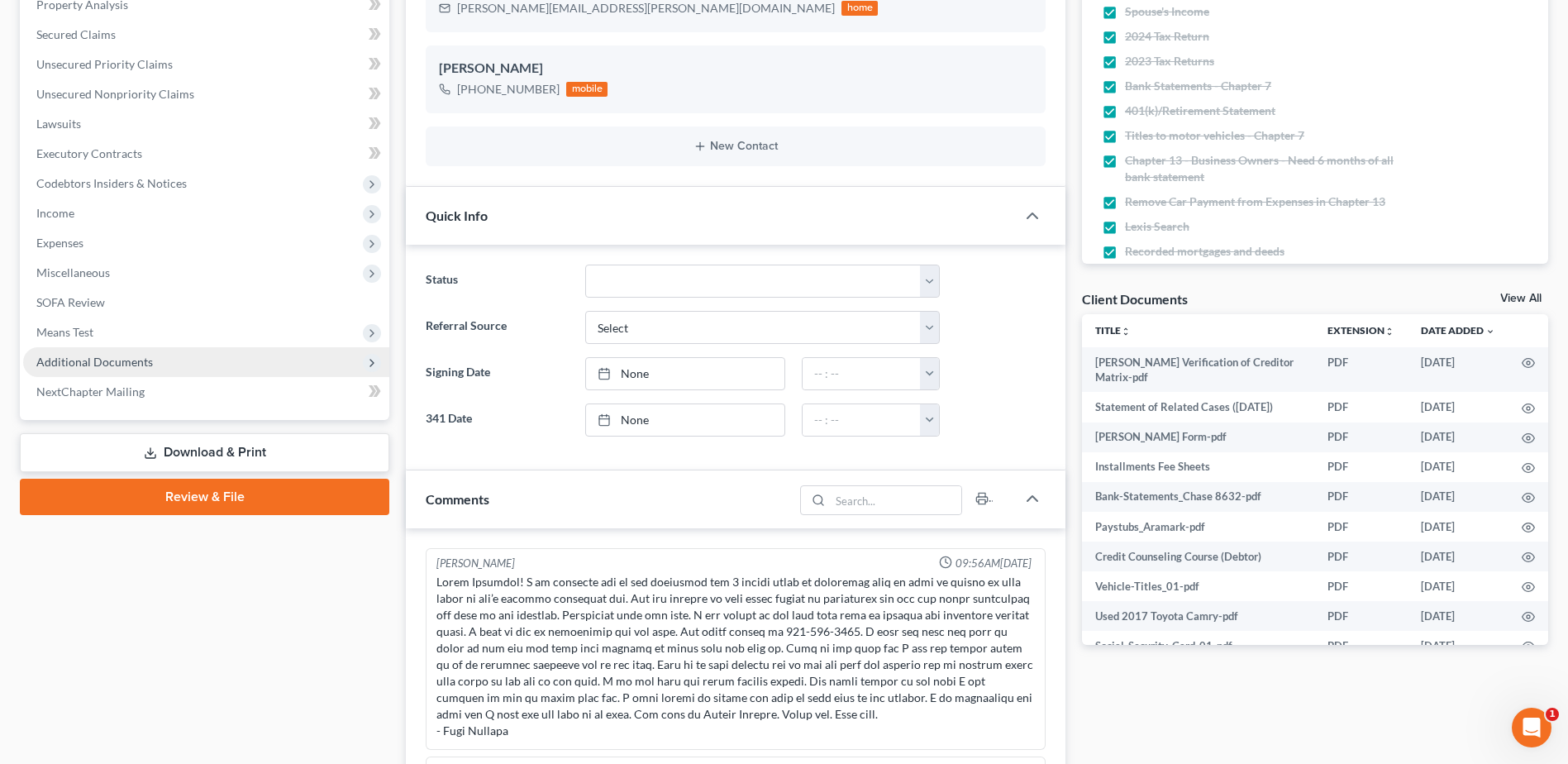
click at [98, 362] on span "Additional Documents" at bounding box center [95, 362] width 116 height 14
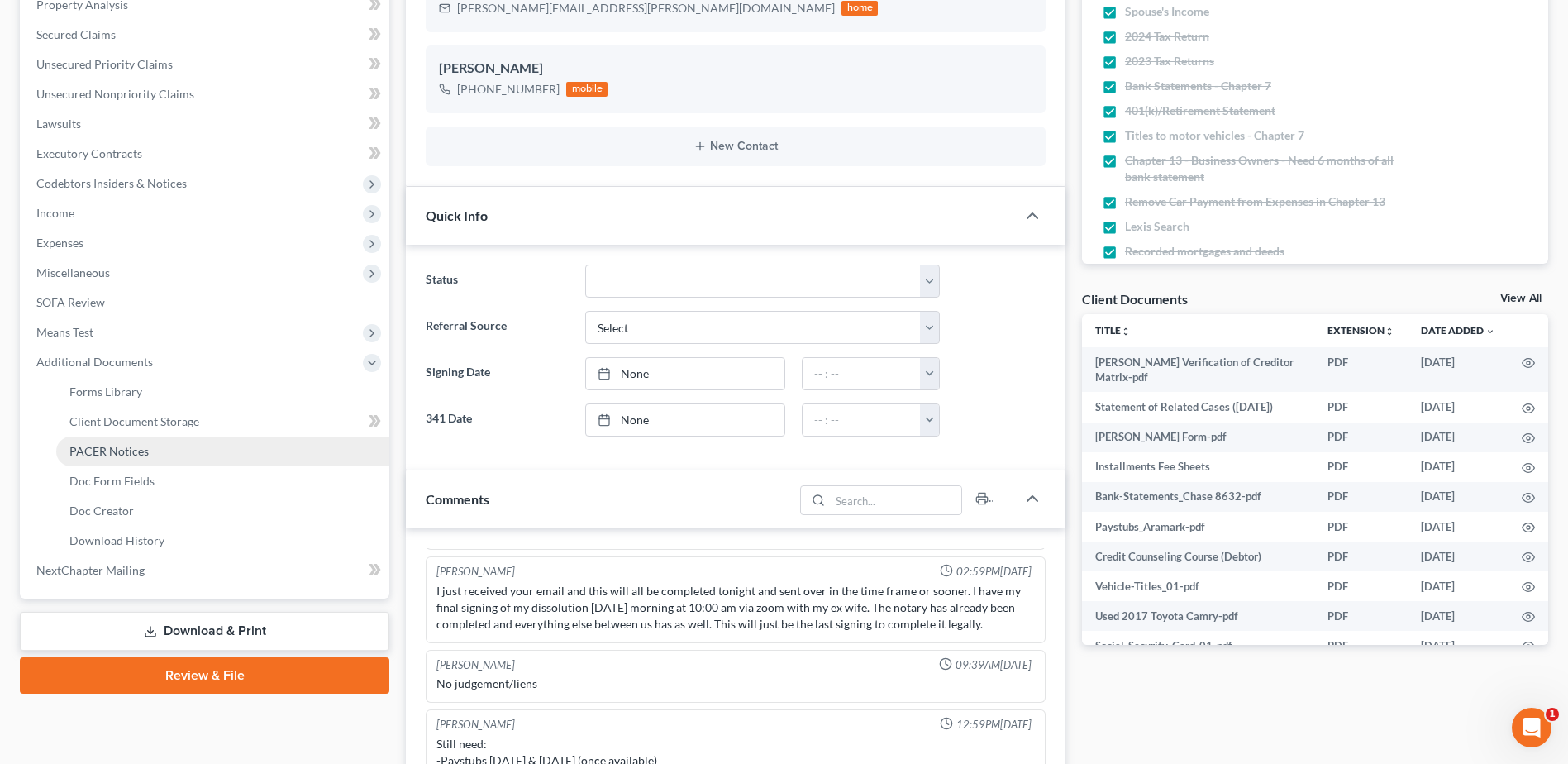
scroll to position [1574, 0]
click at [115, 450] on span "PACER Notices" at bounding box center [110, 451] width 79 height 14
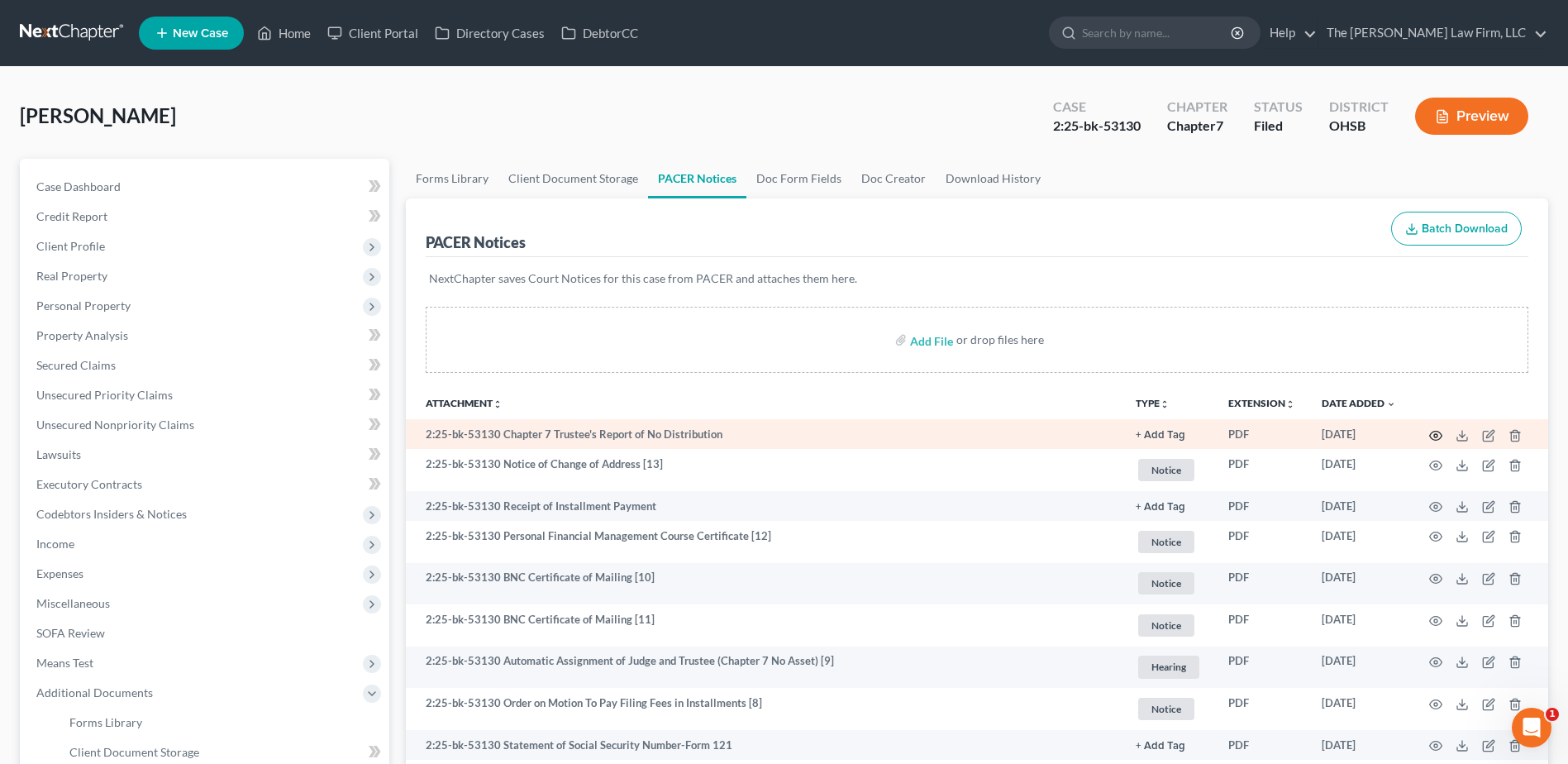
click at [1436, 434] on circle "button" at bounding box center [1435, 435] width 3 height 3
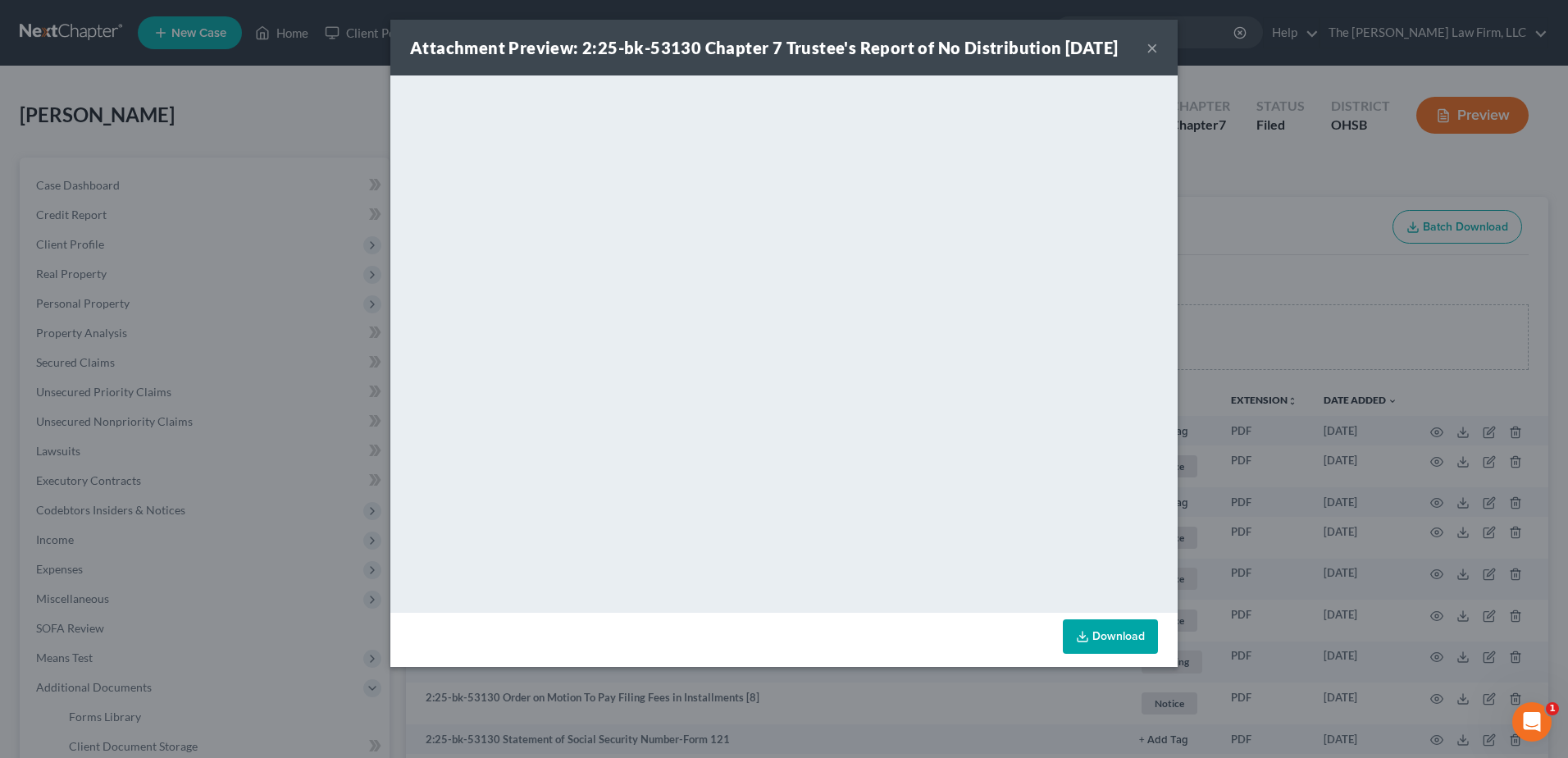
click at [1151, 56] on button "×" at bounding box center [1152, 47] width 12 height 19
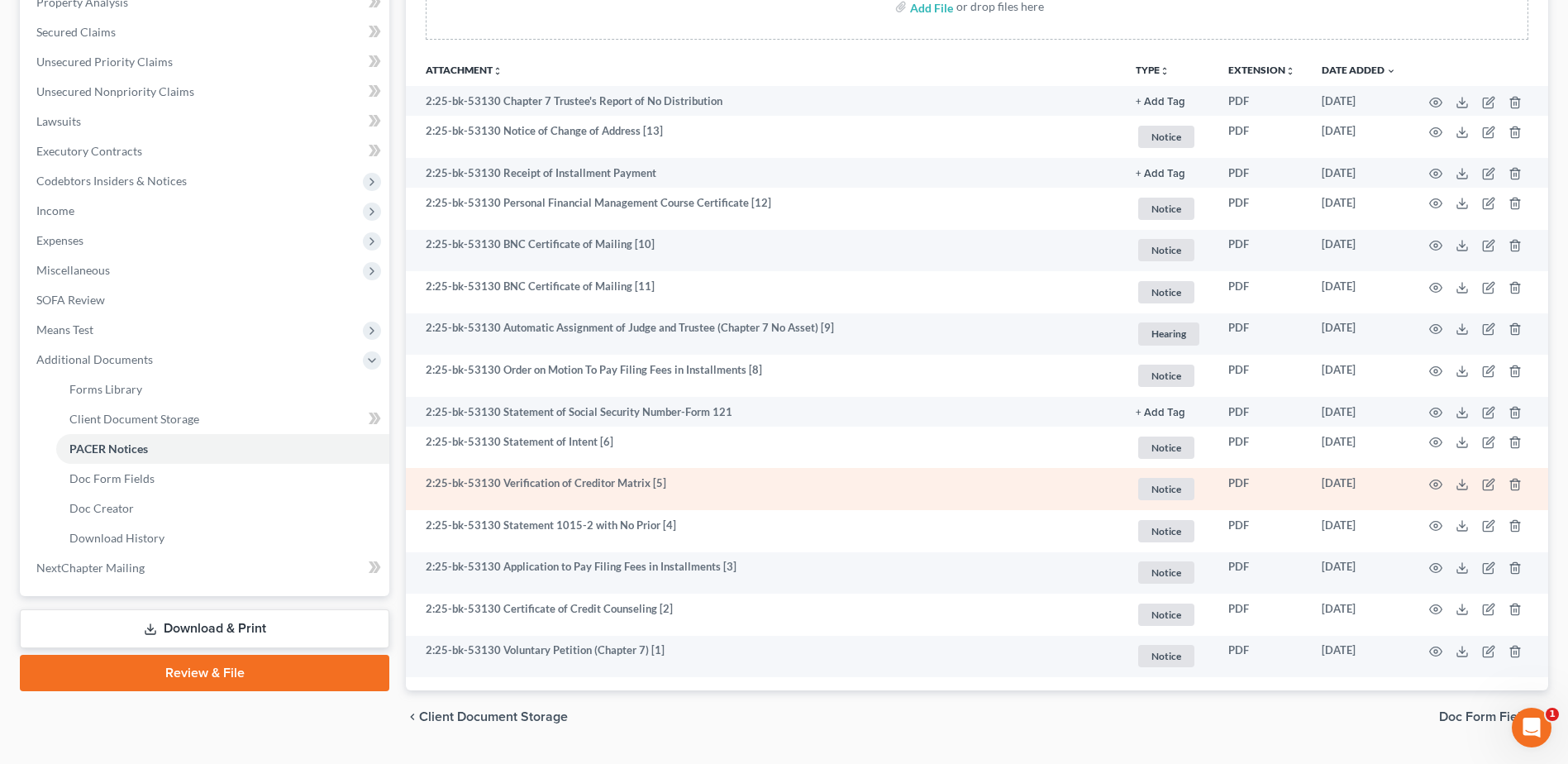
scroll to position [375, 0]
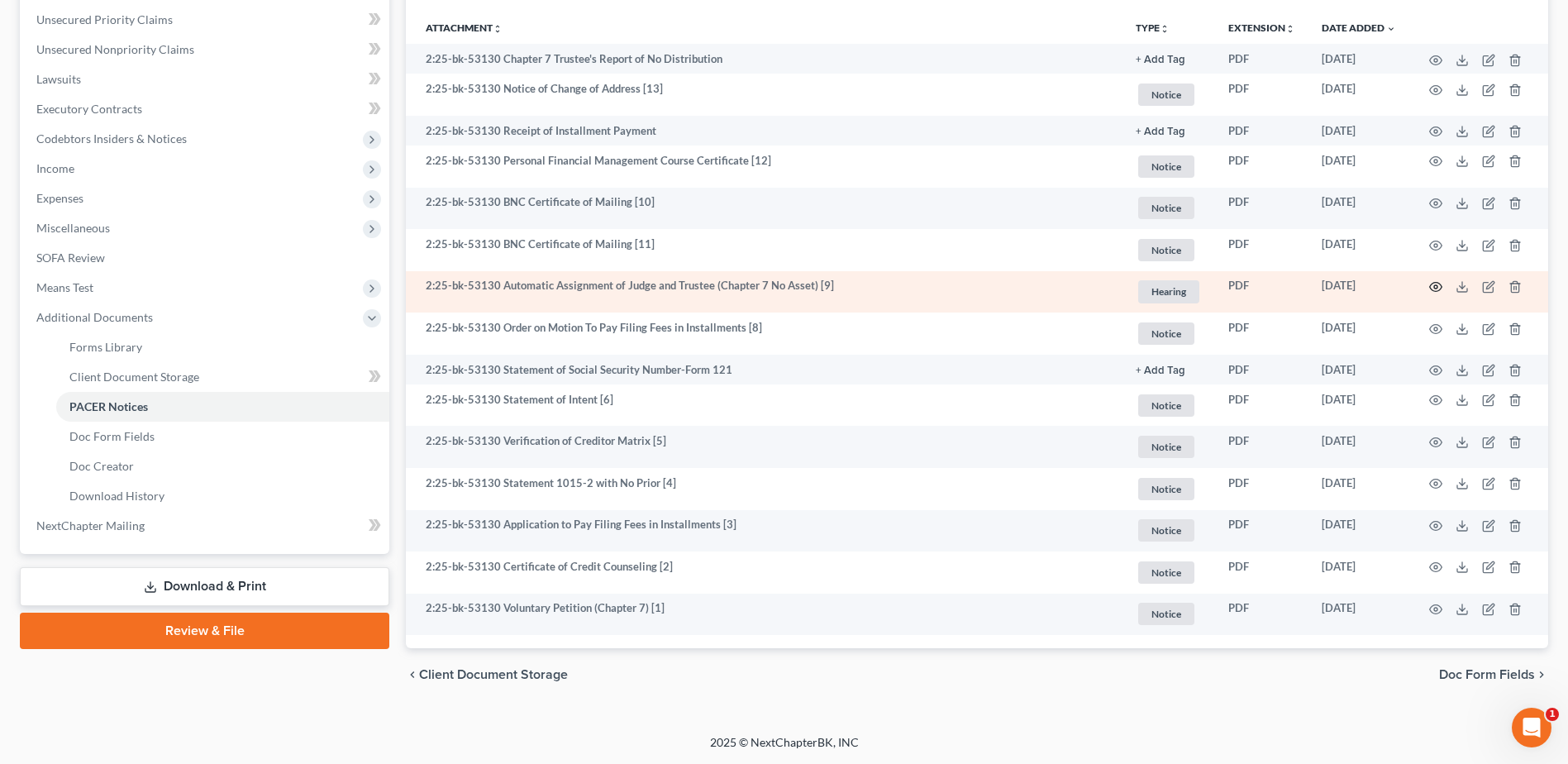
click at [1439, 290] on icon "button" at bounding box center [1435, 287] width 13 height 9
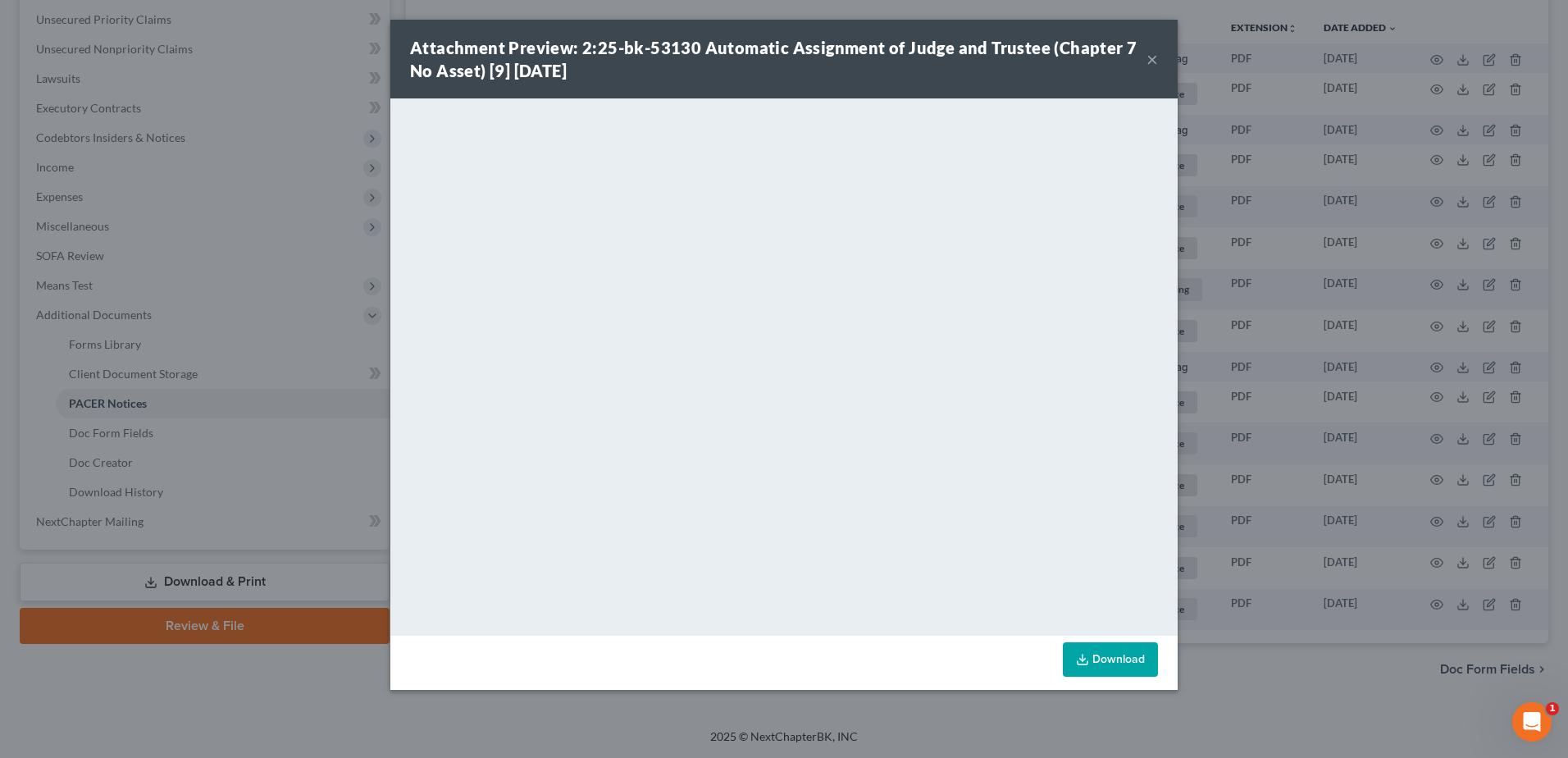
click at [1155, 60] on button "×" at bounding box center [1152, 59] width 12 height 19
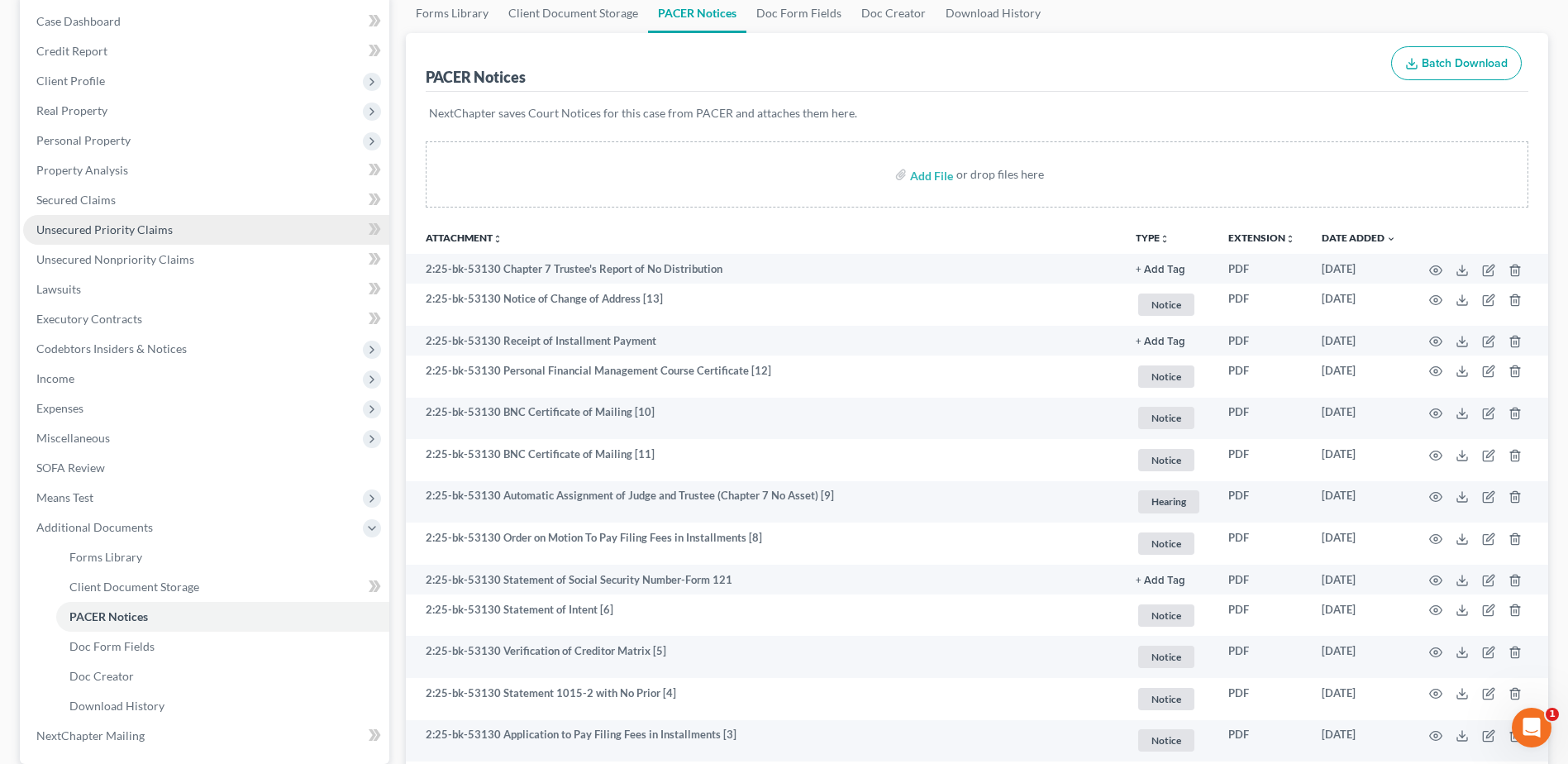
scroll to position [0, 0]
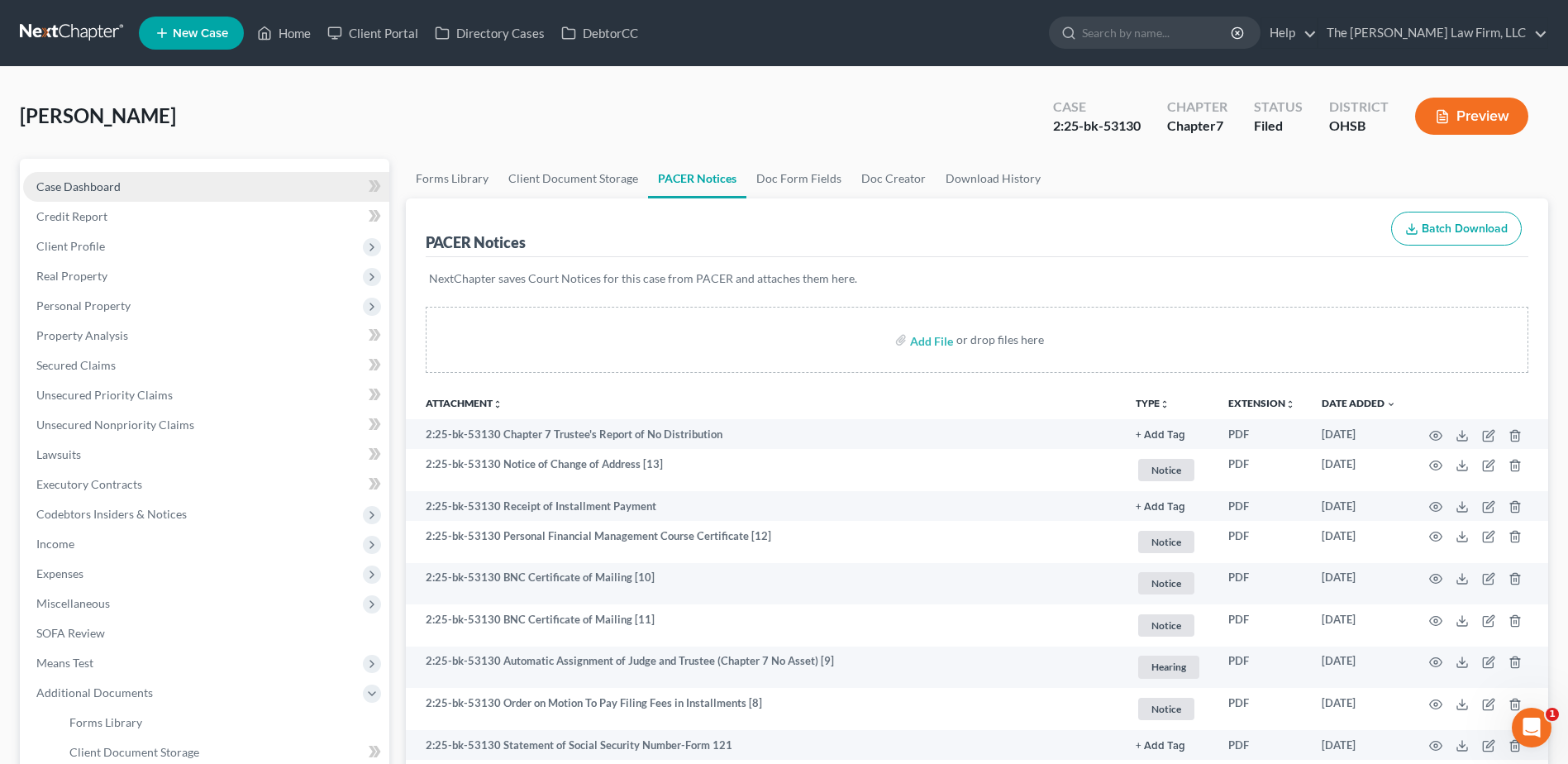
click at [62, 179] on span "Case Dashboard" at bounding box center [78, 186] width 84 height 14
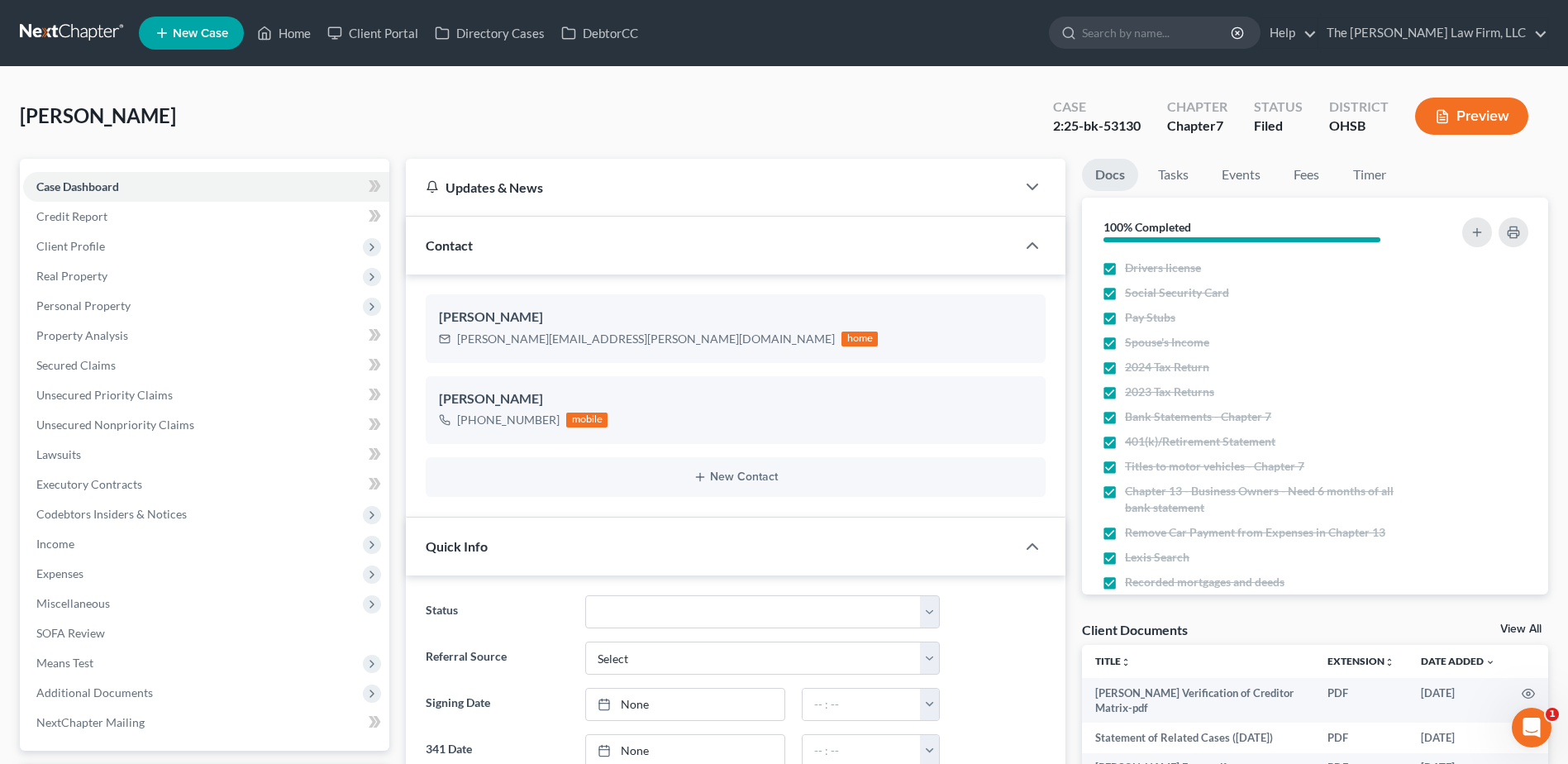
scroll to position [1574, 0]
click at [1166, 175] on link "Tasks" at bounding box center [1173, 175] width 57 height 32
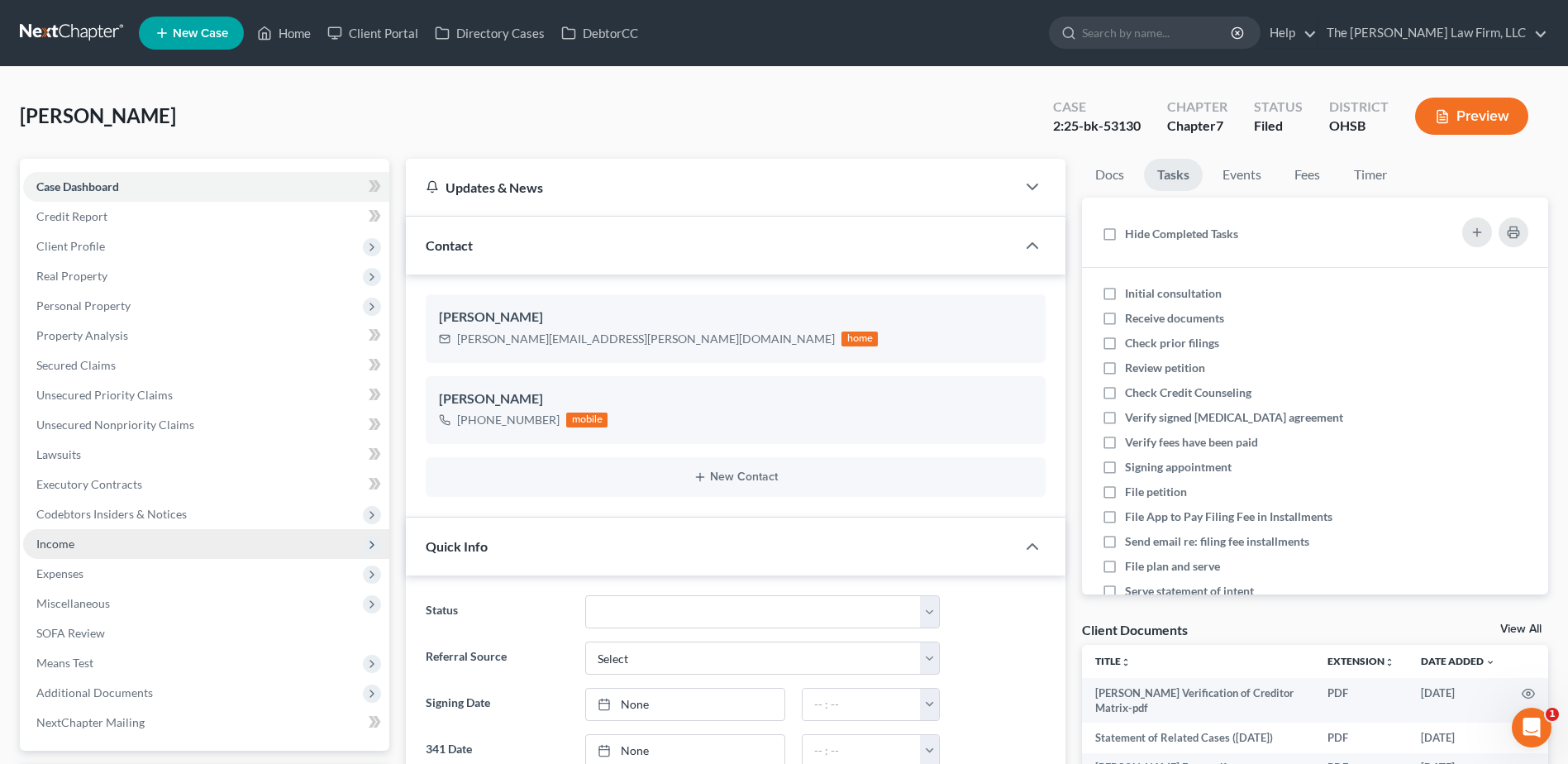
click at [79, 549] on span "Income" at bounding box center [206, 544] width 366 height 30
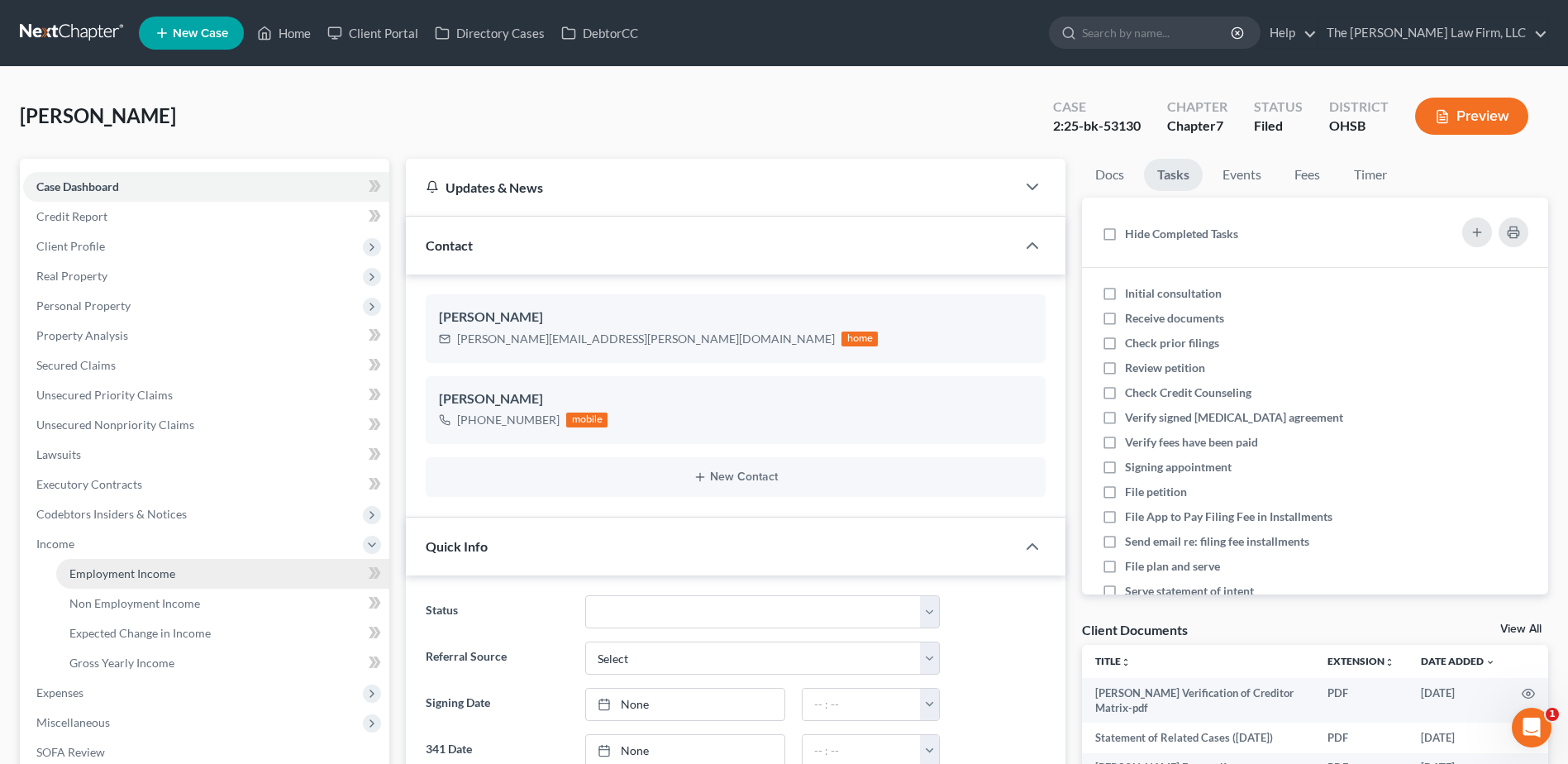
click at [85, 571] on span "Employment Income" at bounding box center [122, 573] width 106 height 14
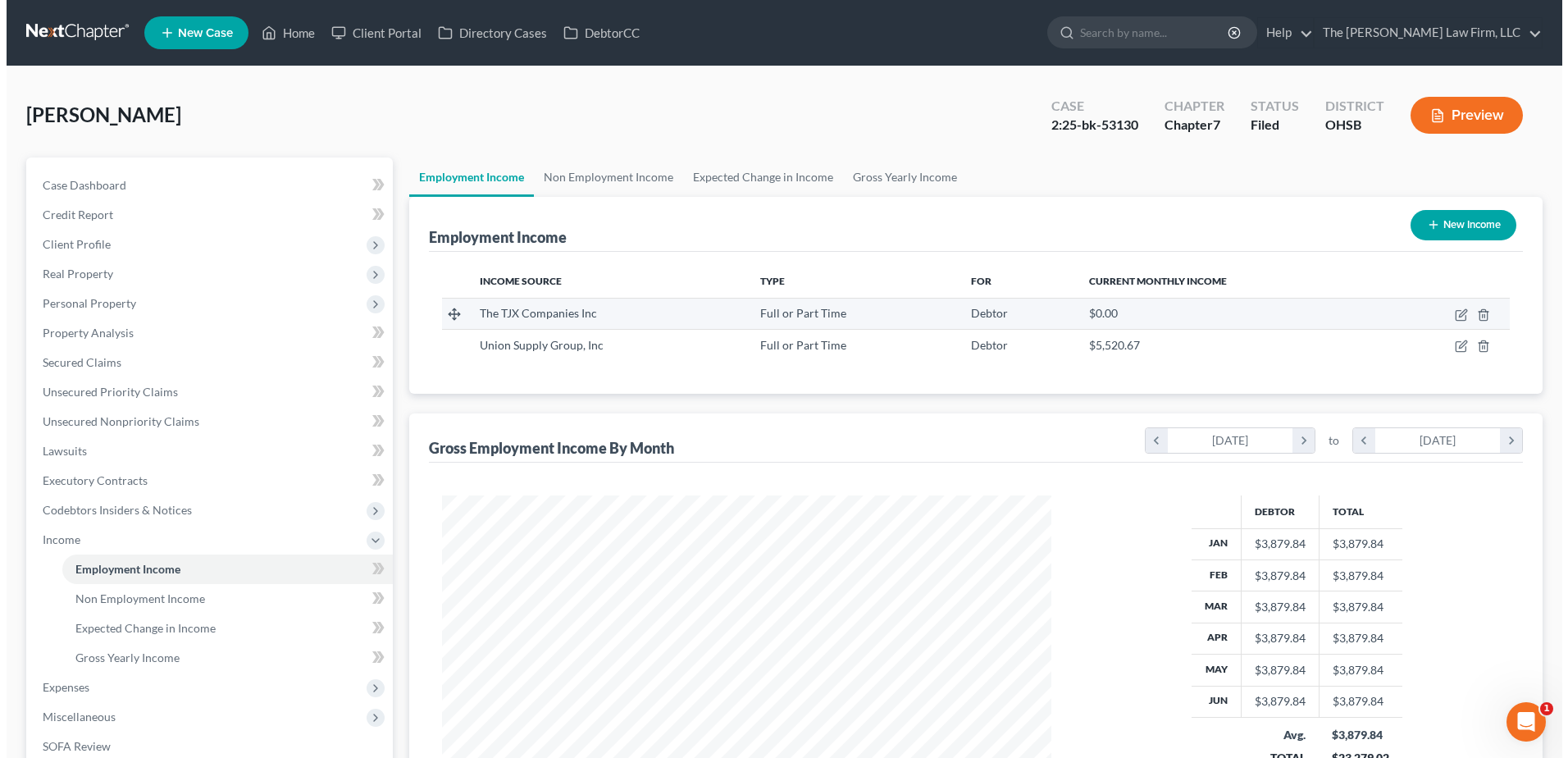
scroll to position [304, 641]
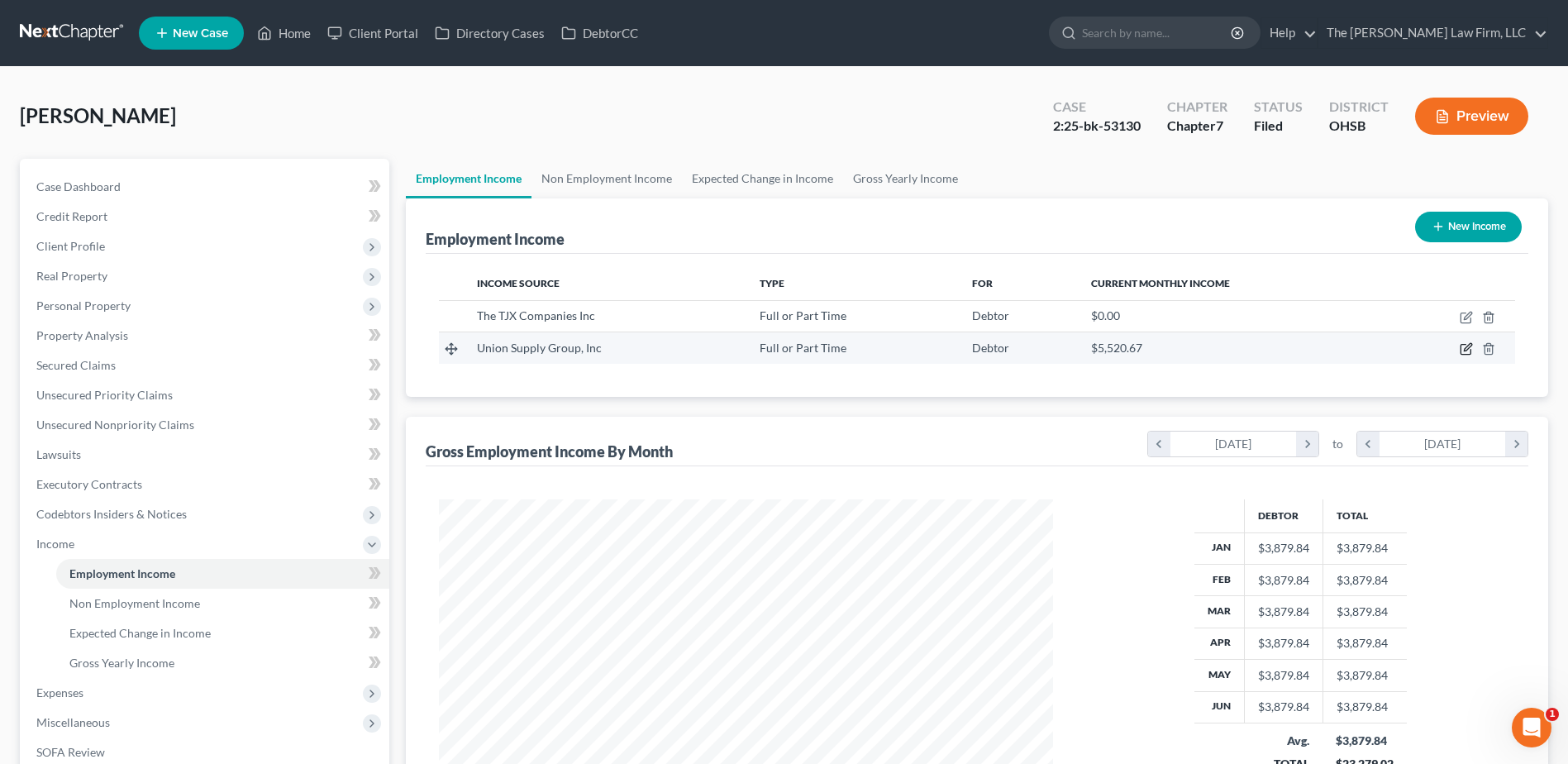
click at [1465, 345] on icon "button" at bounding box center [1466, 349] width 14 height 14
select select "0"
select select "45"
select select "2"
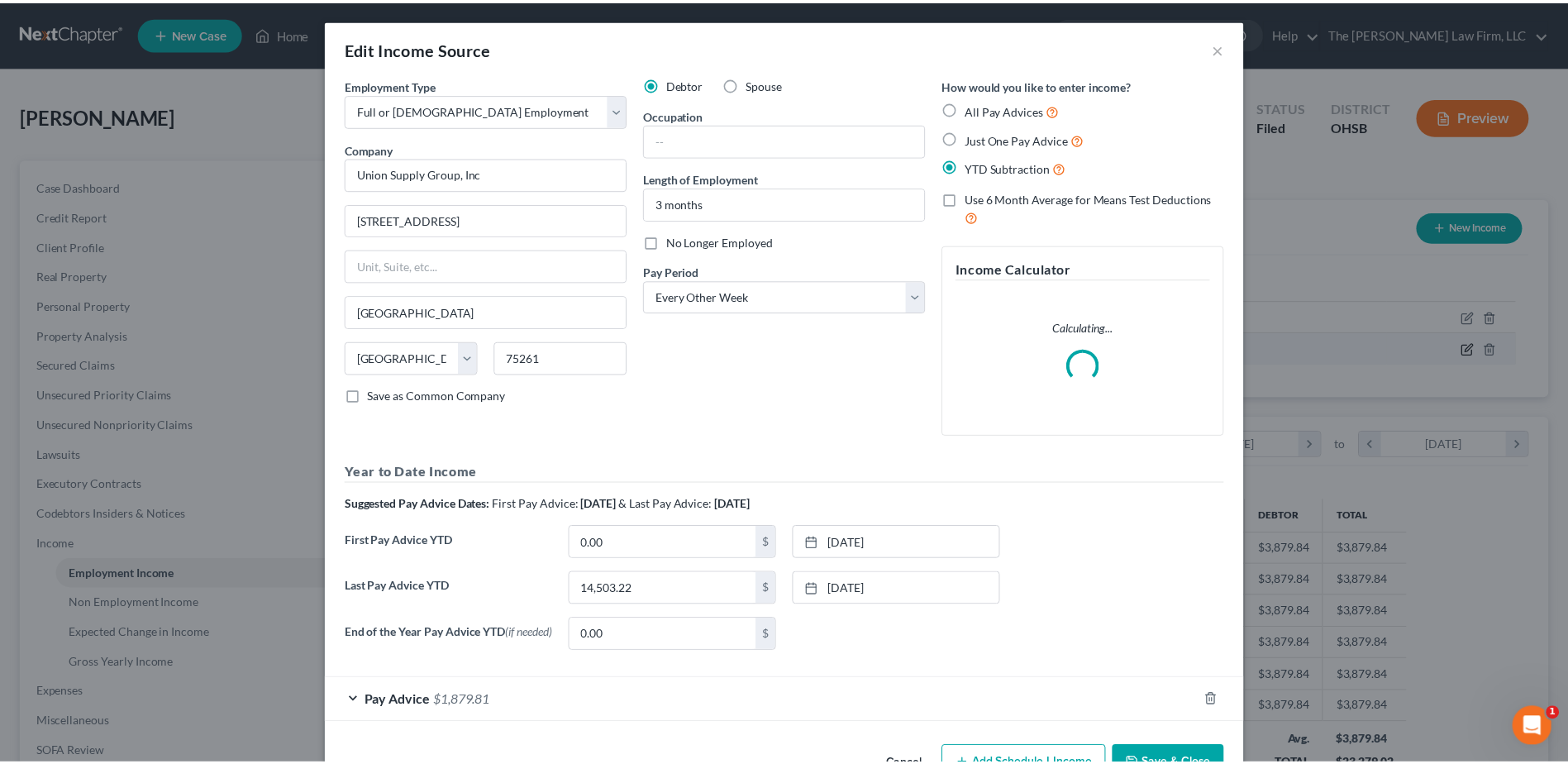
scroll to position [309, 653]
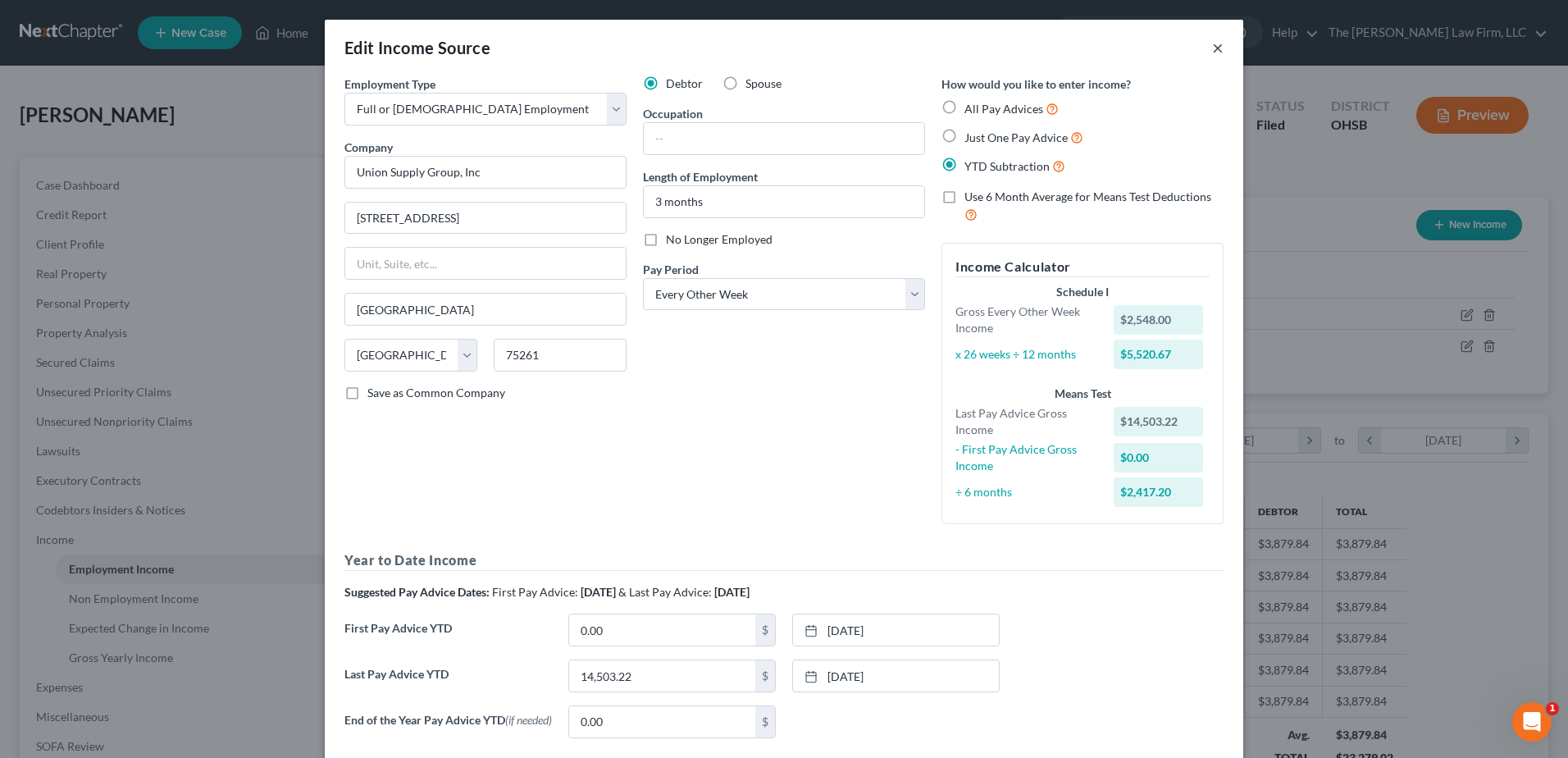
click at [1212, 32] on div "Edit Income Source ×" at bounding box center [784, 47] width 918 height 56
click at [1212, 55] on button "×" at bounding box center [1218, 47] width 12 height 19
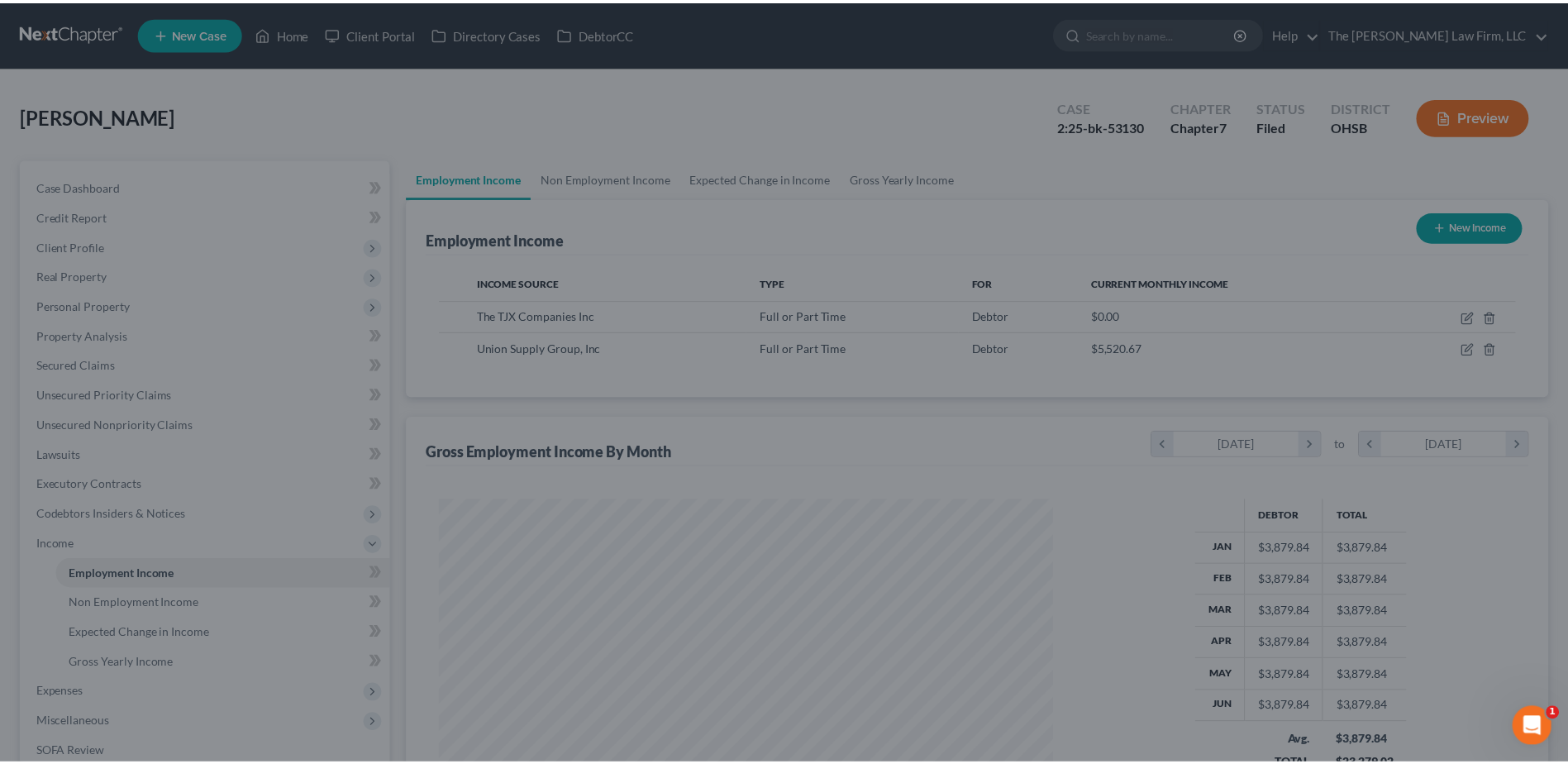
scroll to position [826578, 825858]
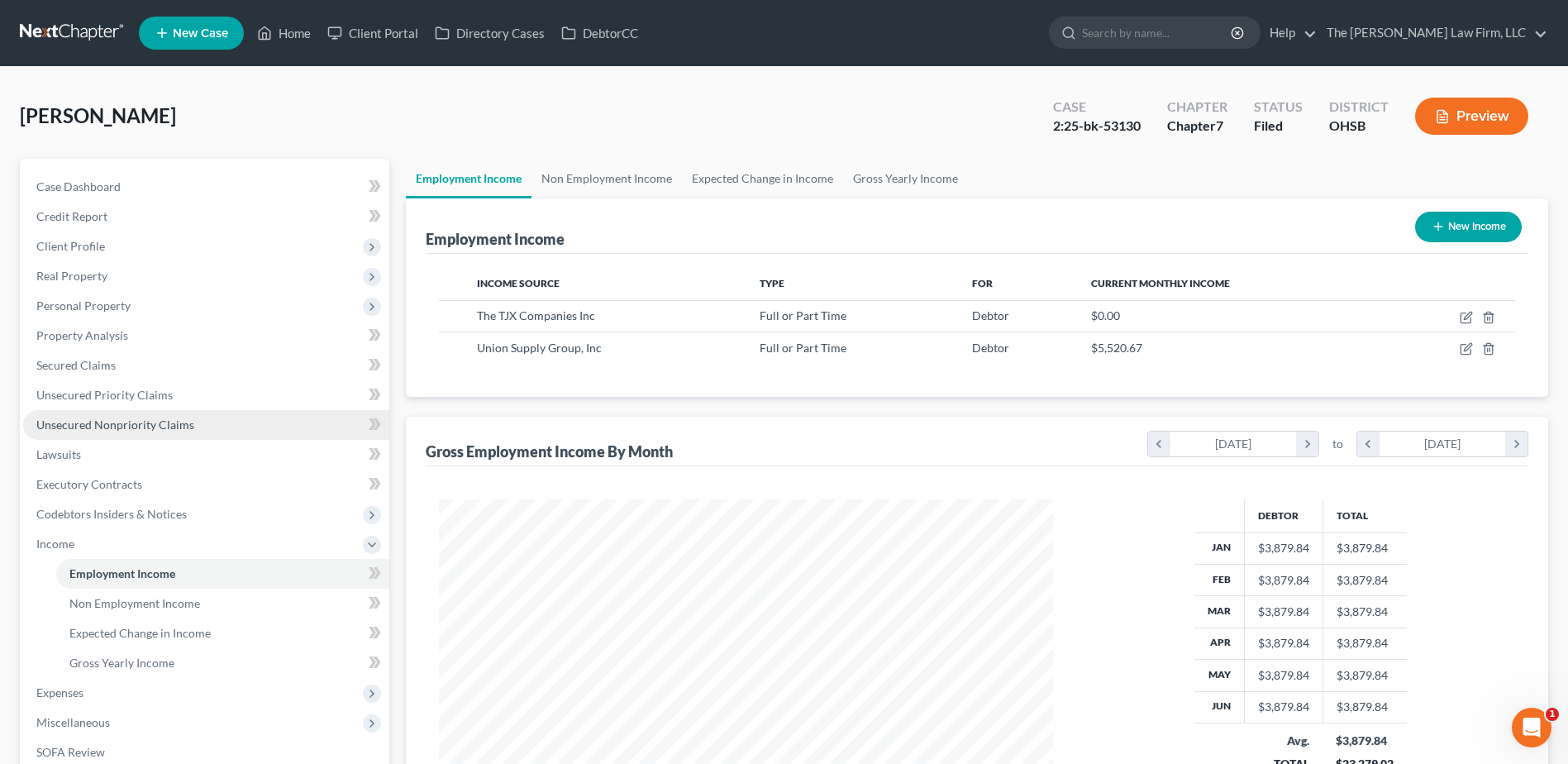
click at [95, 419] on span "Unsecured Nonpriority Claims" at bounding box center [115, 425] width 158 height 14
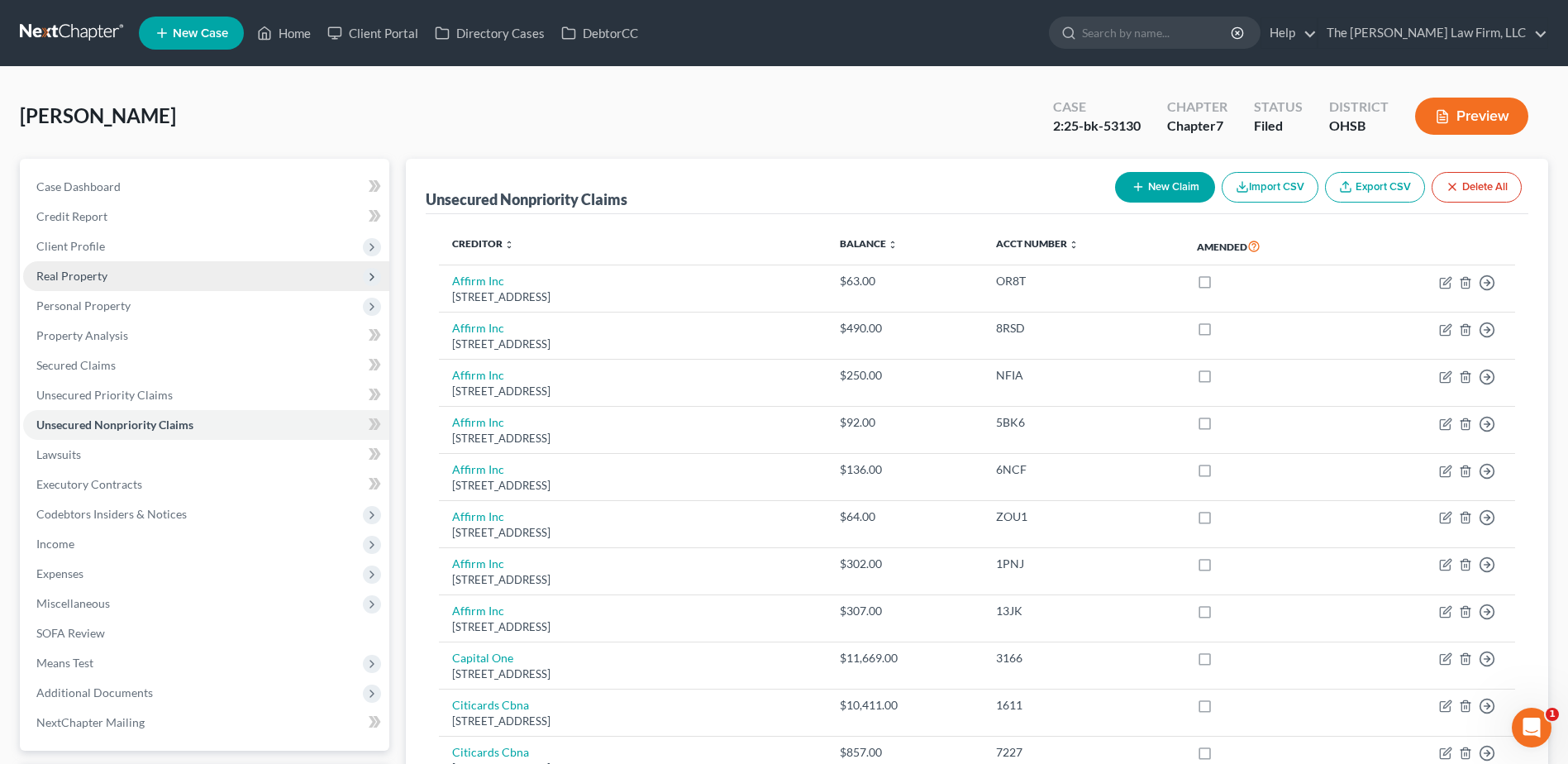
click at [76, 276] on span "Real Property" at bounding box center [72, 275] width 71 height 14
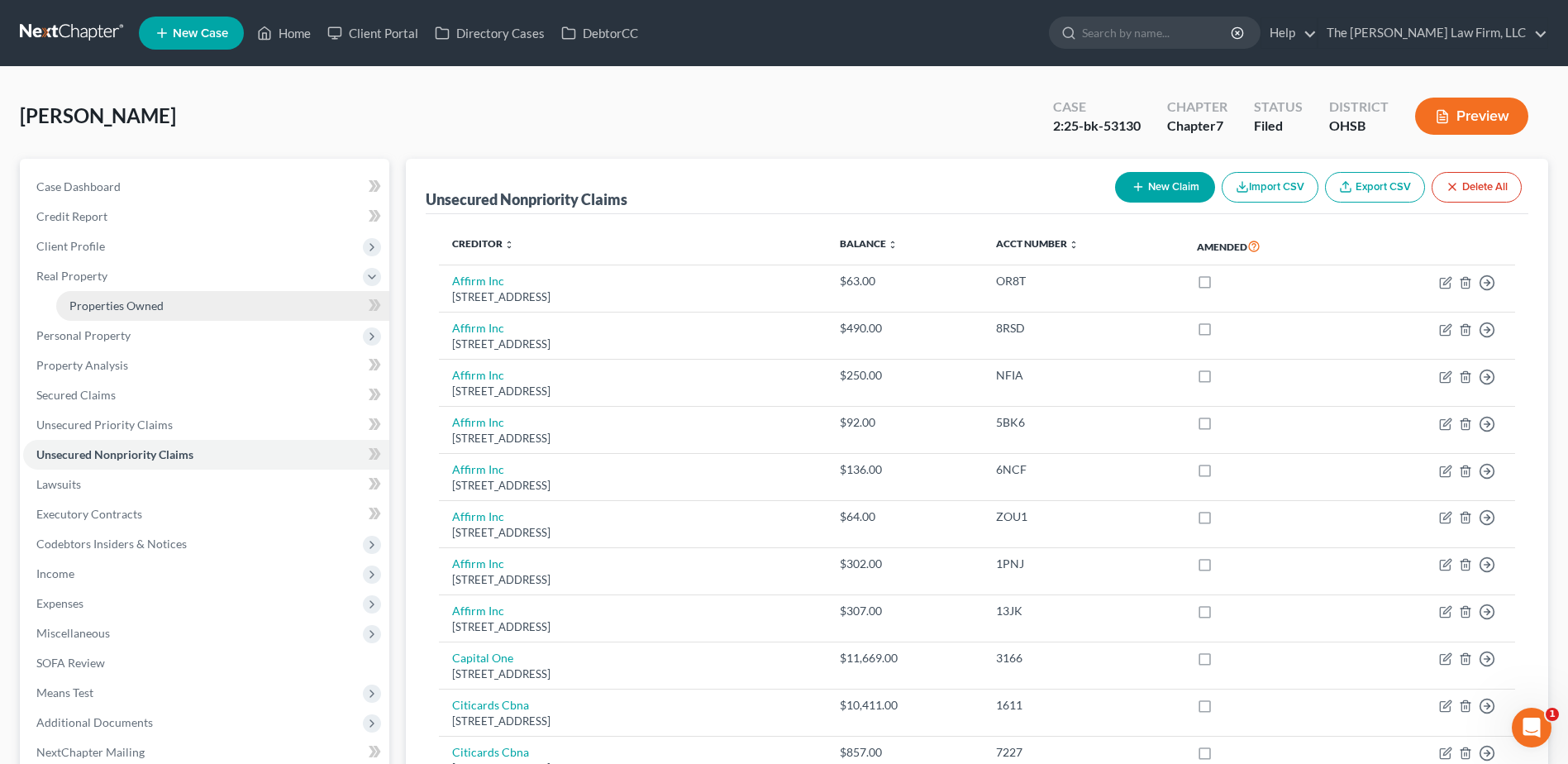
click at [97, 302] on span "Properties Owned" at bounding box center [116, 305] width 94 height 14
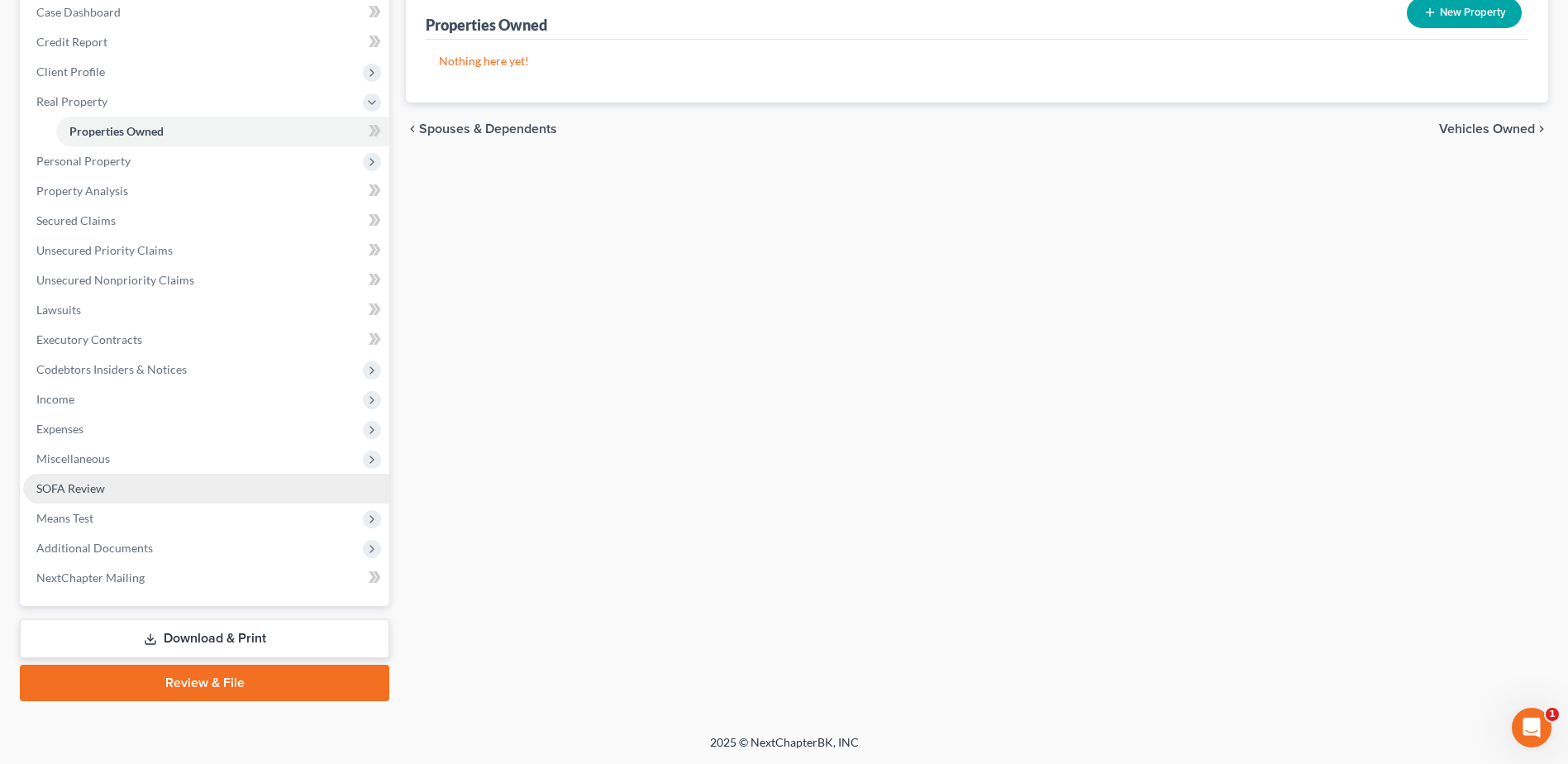
click at [67, 493] on span "SOFA Review" at bounding box center [71, 488] width 69 height 14
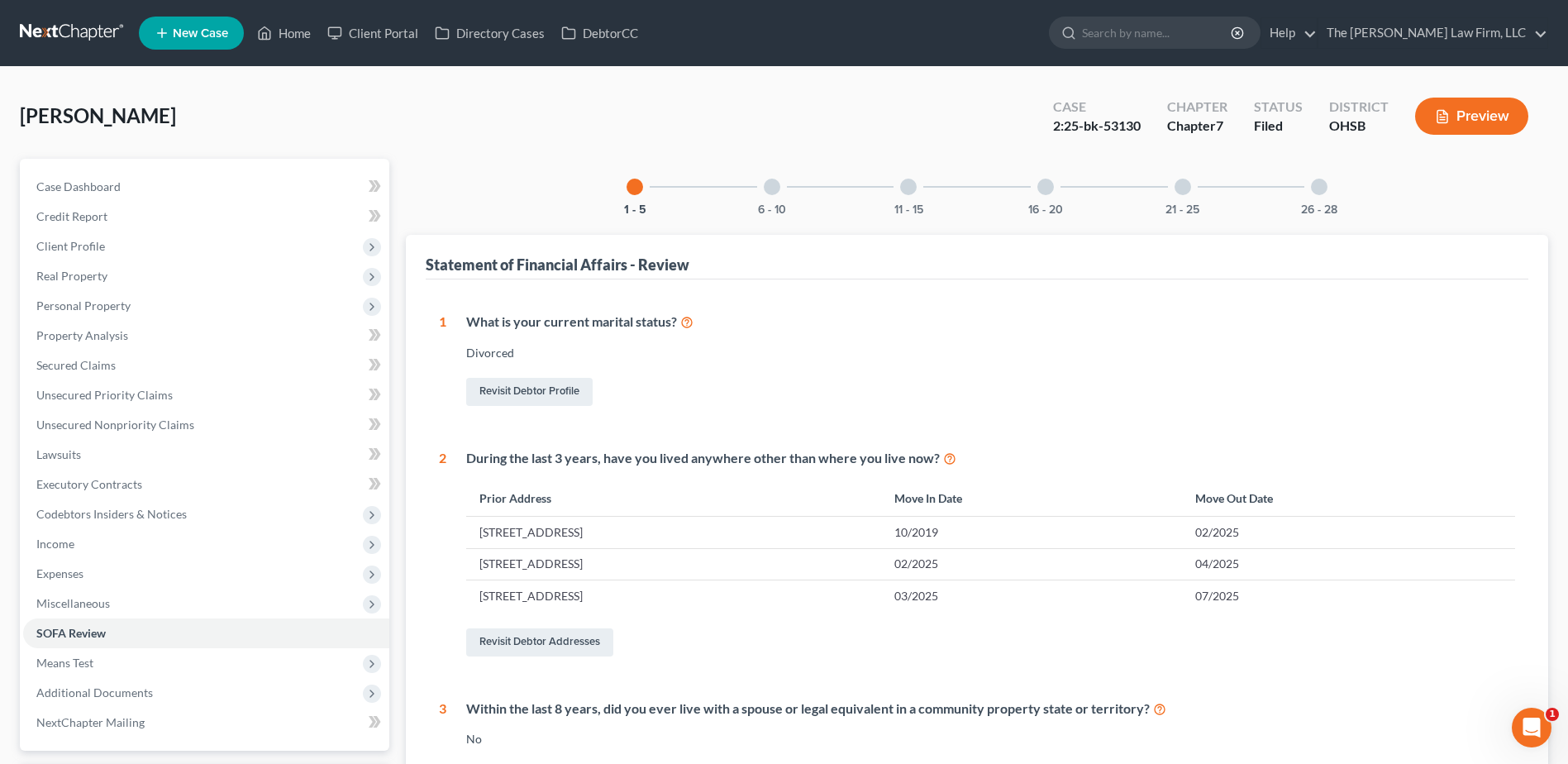
click at [1164, 205] on div "21 - 25" at bounding box center [1182, 187] width 56 height 56
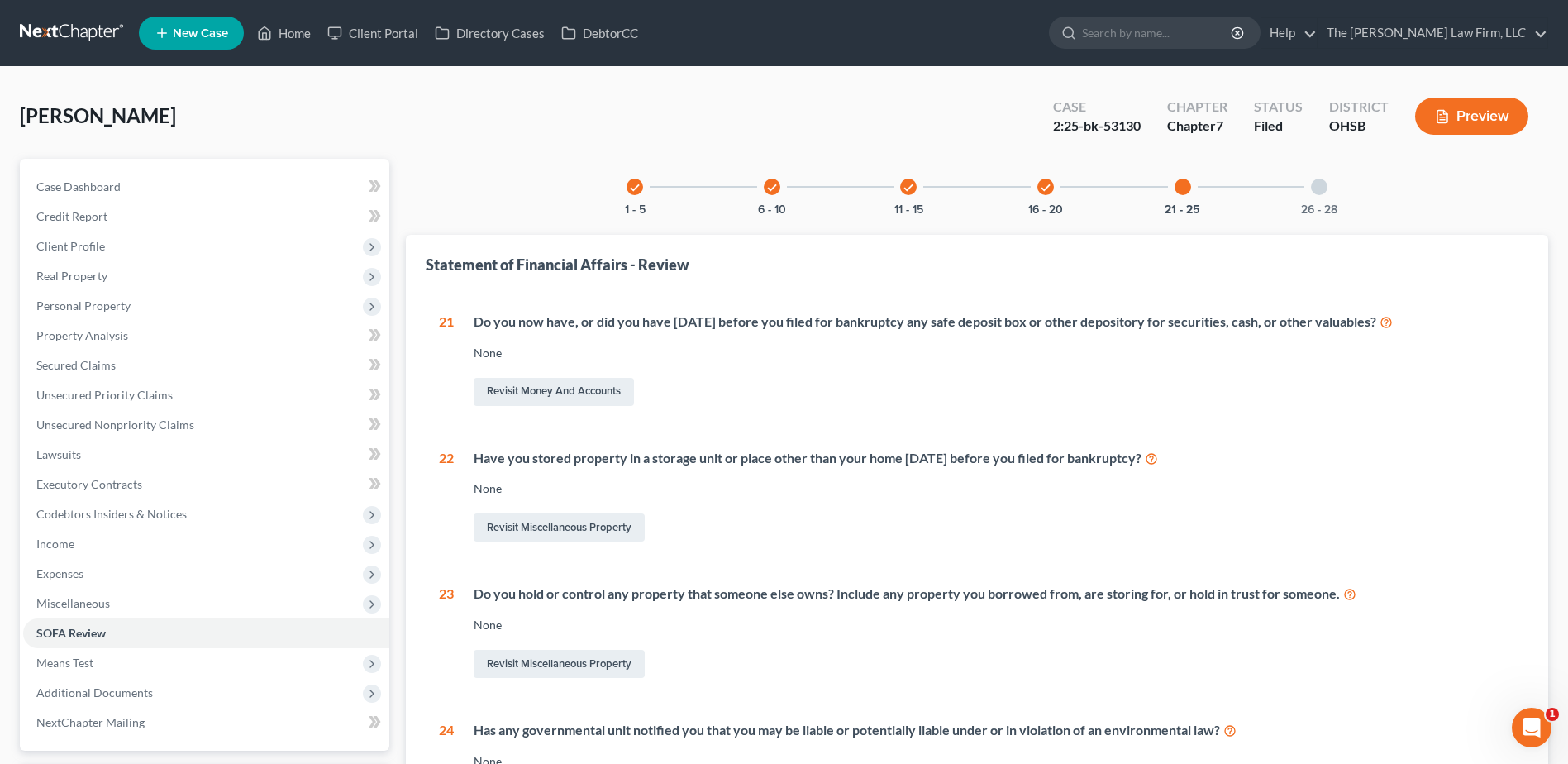
click at [1053, 218] on div "check 1 - 5 check 6 - 10 check 11 - 15 check 16 - 20 21 - 25 26 - 28 Statement …" at bounding box center [977, 587] width 1143 height 855
click at [1048, 194] on div "check" at bounding box center [1045, 186] width 16 height 16
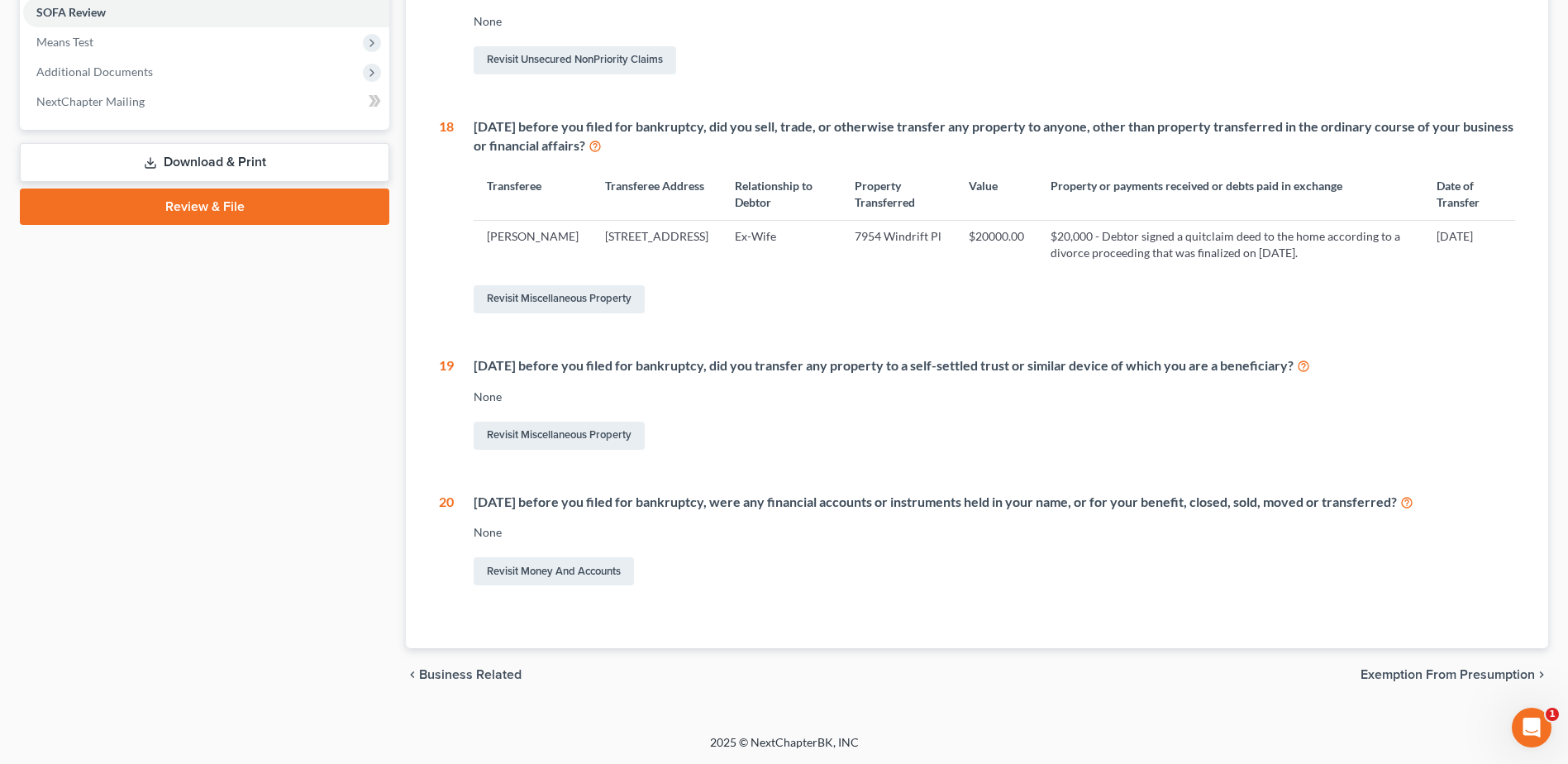
scroll to position [638, 0]
click at [90, 65] on span "Additional Documents" at bounding box center [95, 72] width 116 height 14
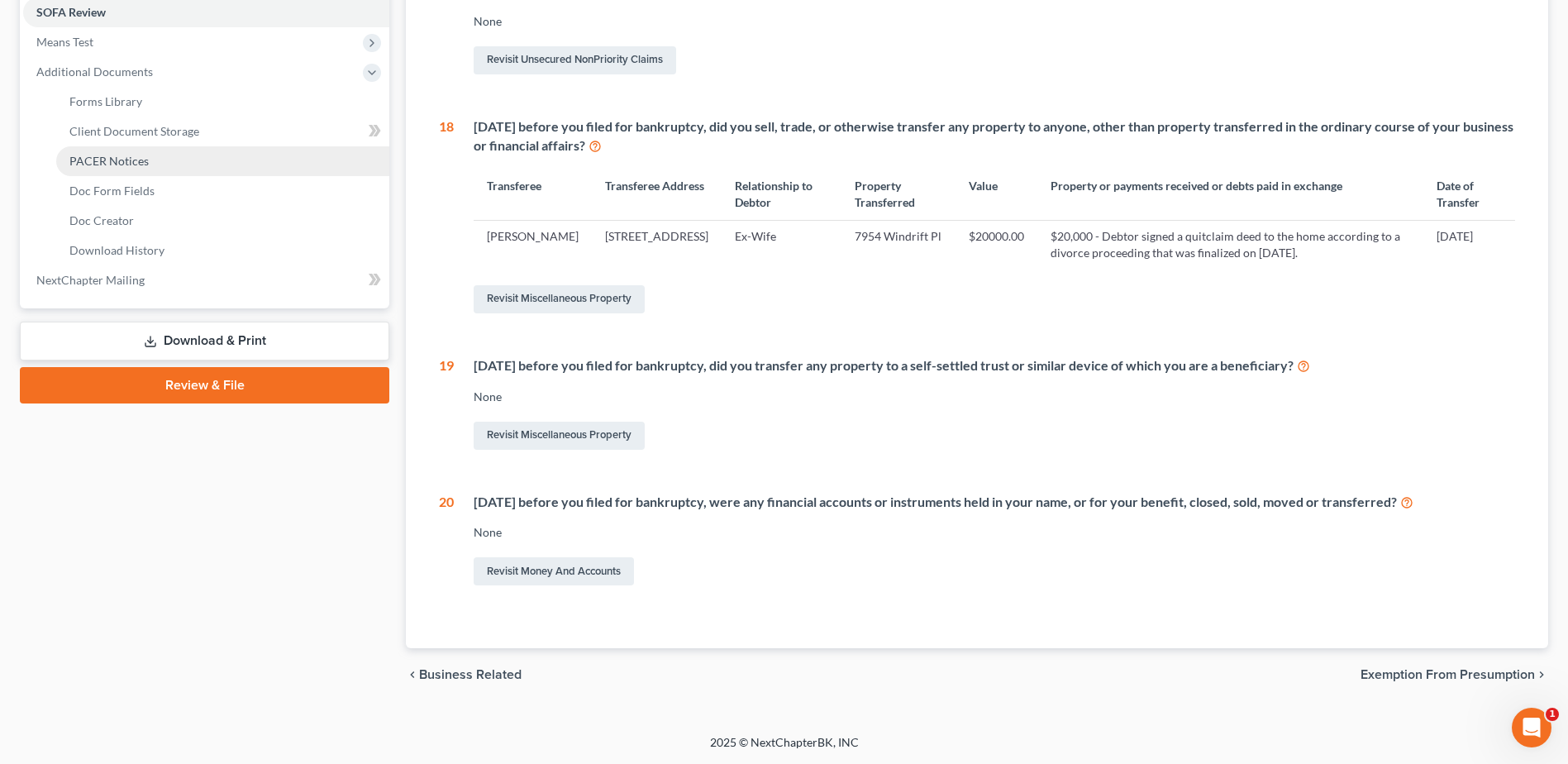
click at [106, 154] on span "PACER Notices" at bounding box center [110, 161] width 79 height 14
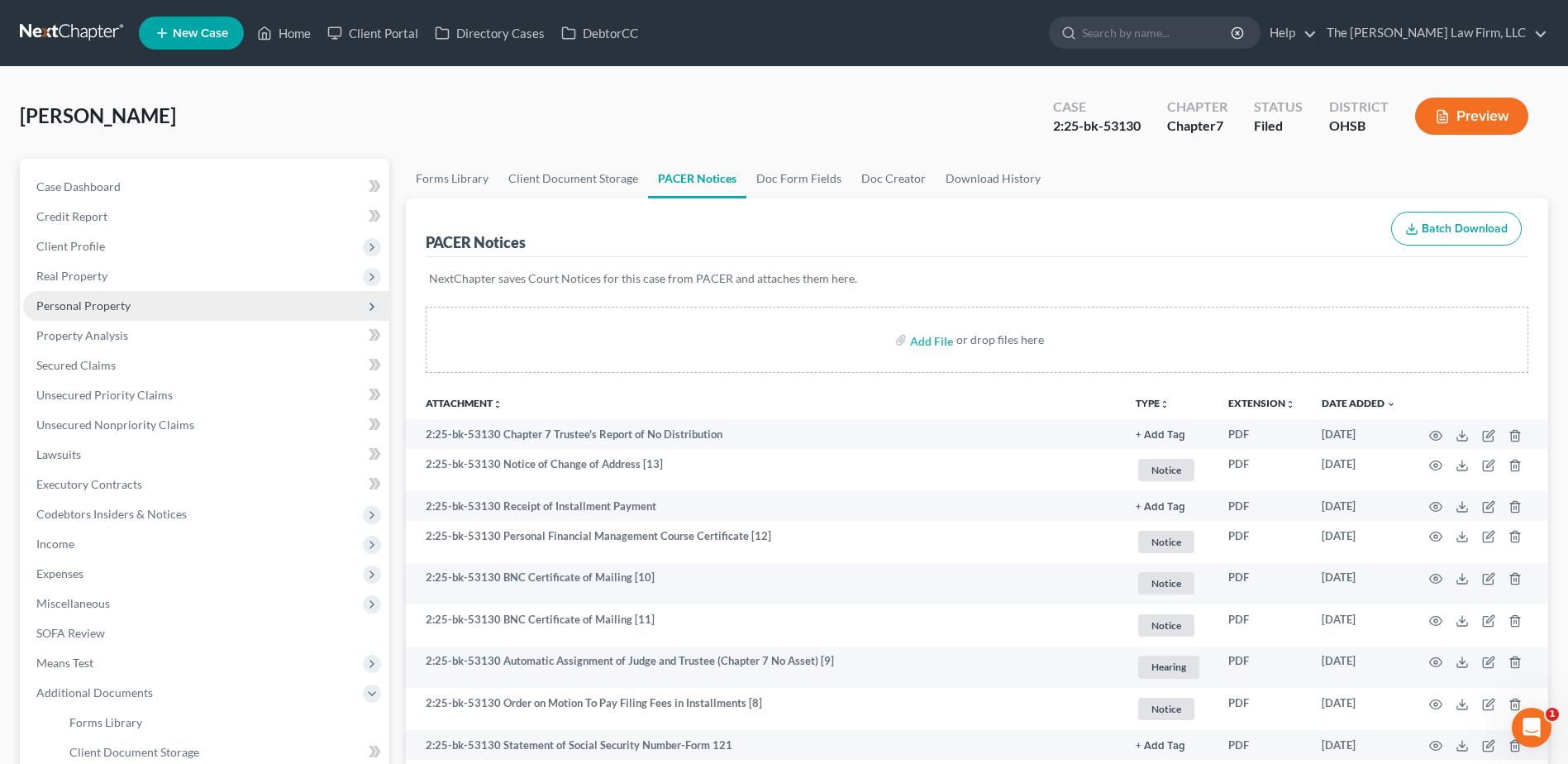
click at [76, 308] on span "Personal Property" at bounding box center [83, 305] width 94 height 14
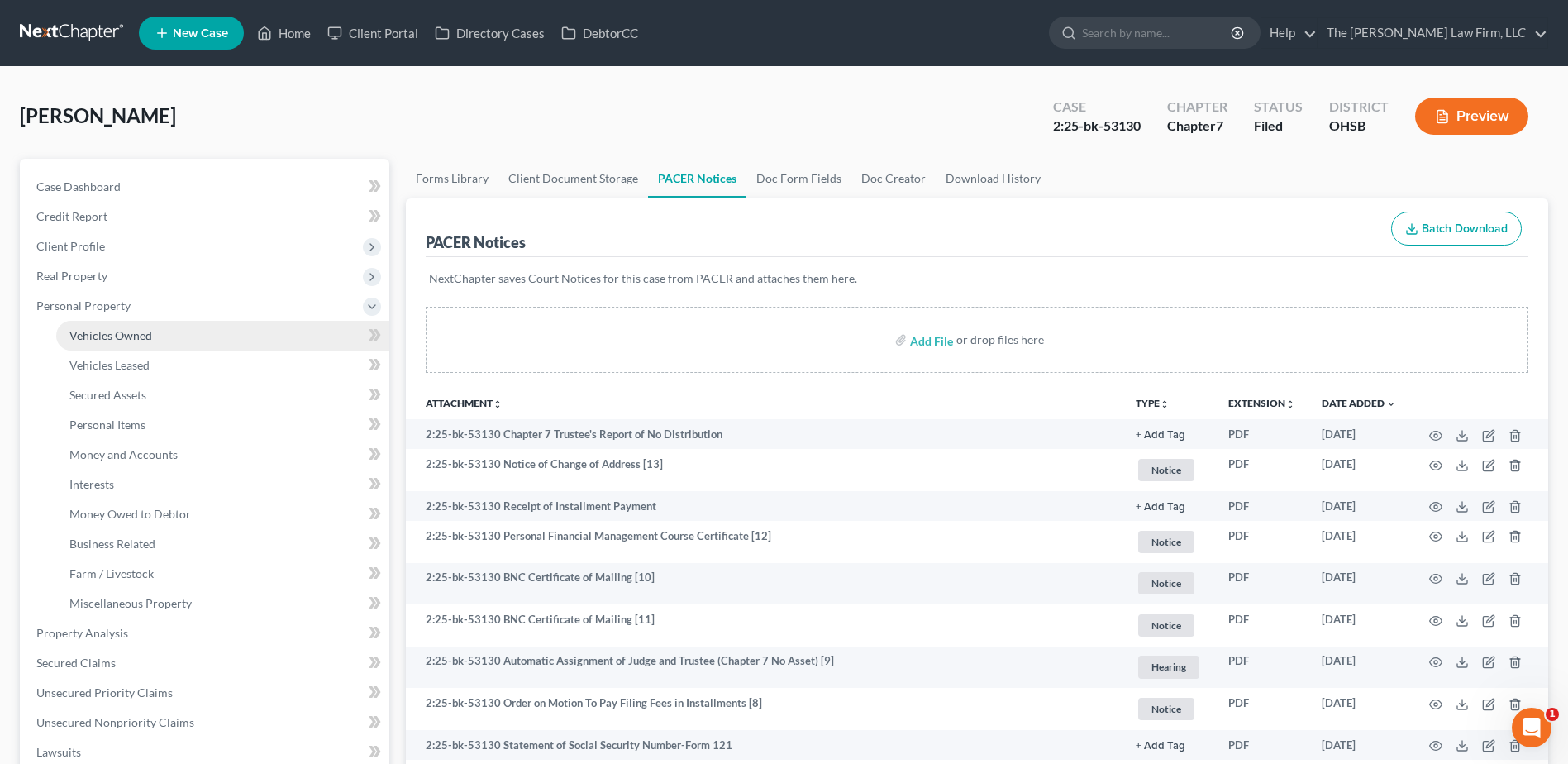
click at [103, 335] on span "Vehicles Owned" at bounding box center [110, 335] width 82 height 14
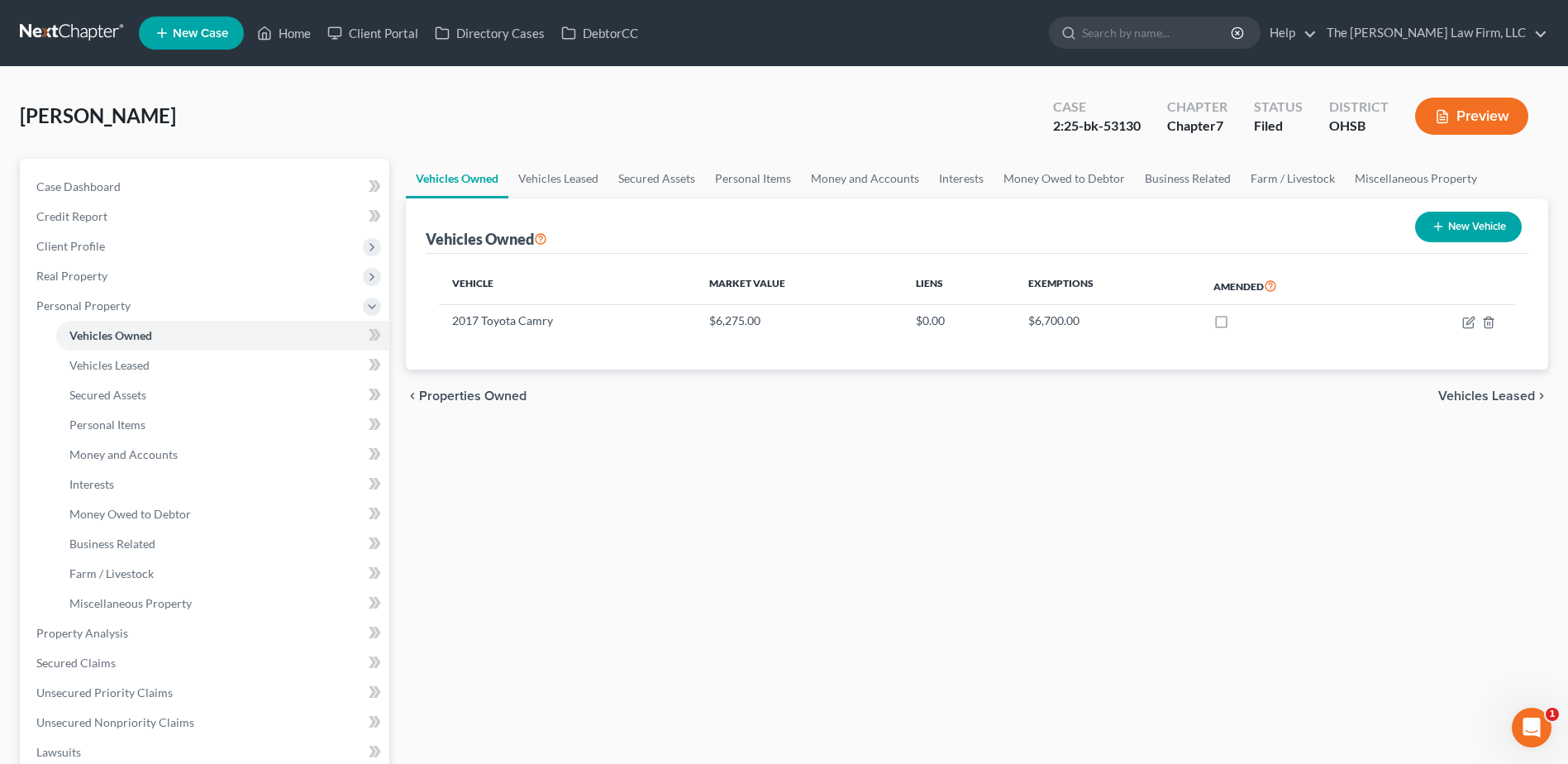
click at [42, 32] on link at bounding box center [72, 33] width 106 height 30
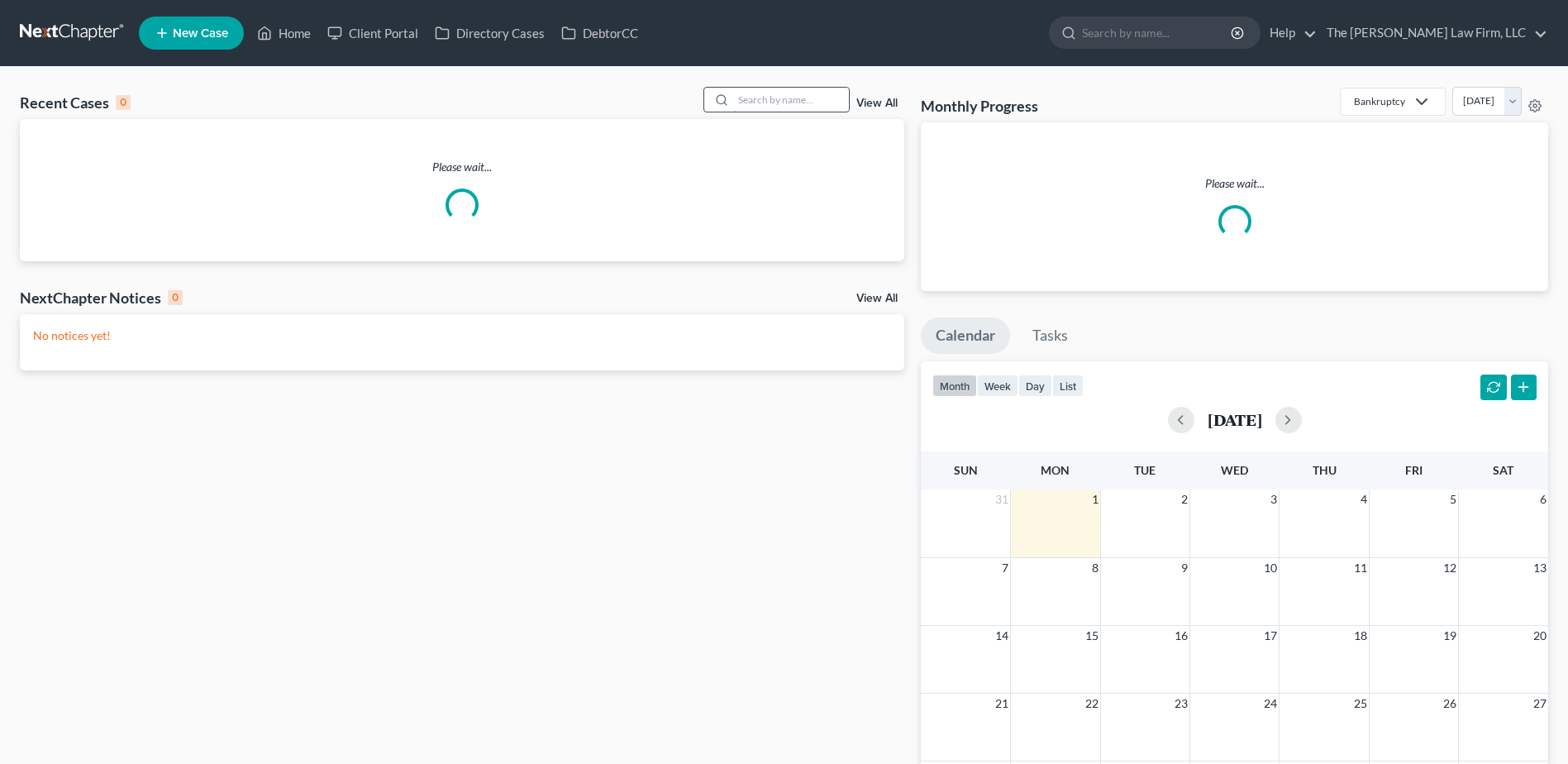
click at [760, 110] on input "search" at bounding box center [790, 99] width 115 height 24
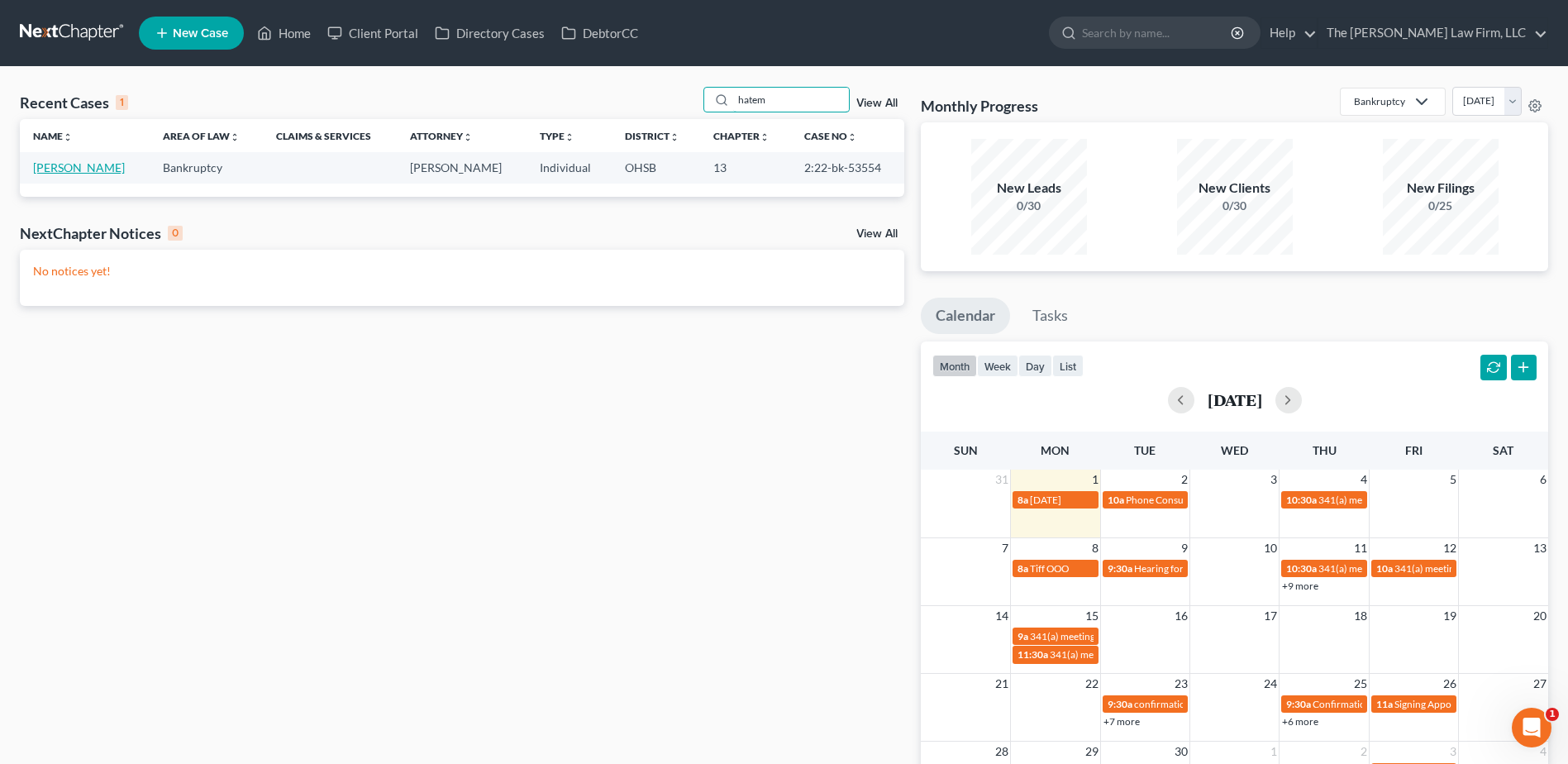
type input "hatem"
click at [71, 166] on link "[PERSON_NAME]" at bounding box center [78, 167] width 92 height 14
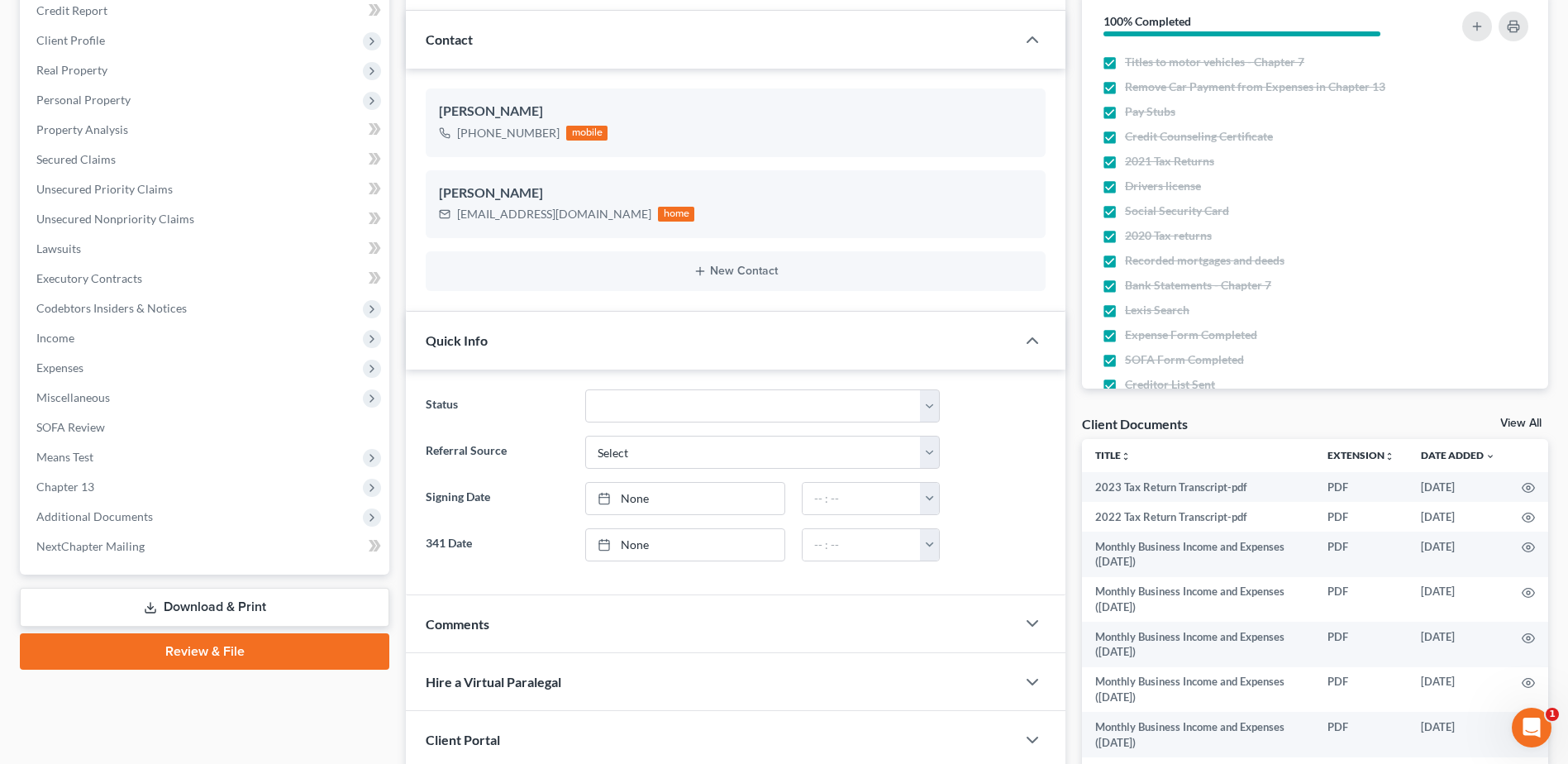
scroll to position [248, 0]
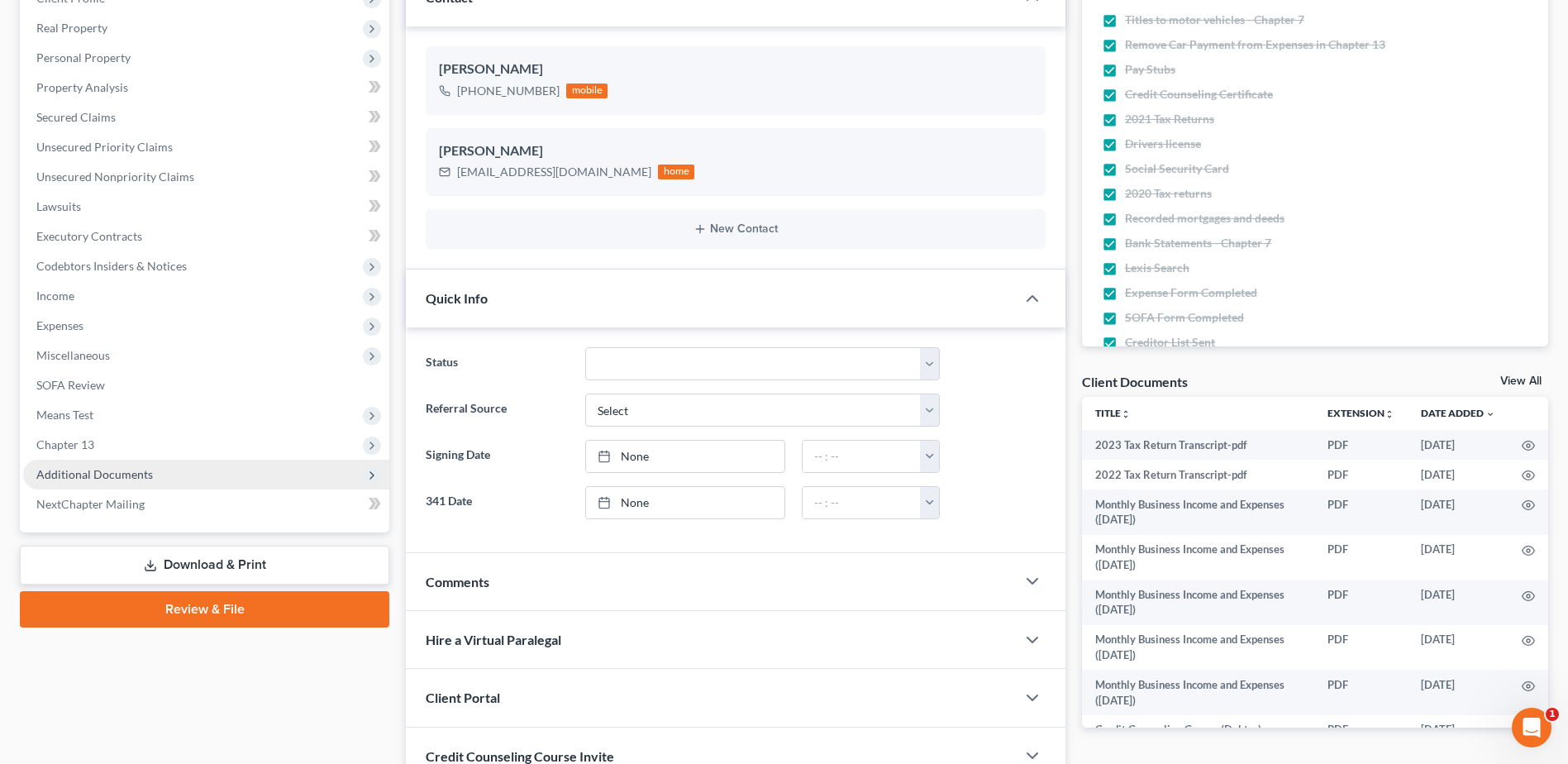
click at [124, 473] on span "Additional Documents" at bounding box center [95, 474] width 116 height 14
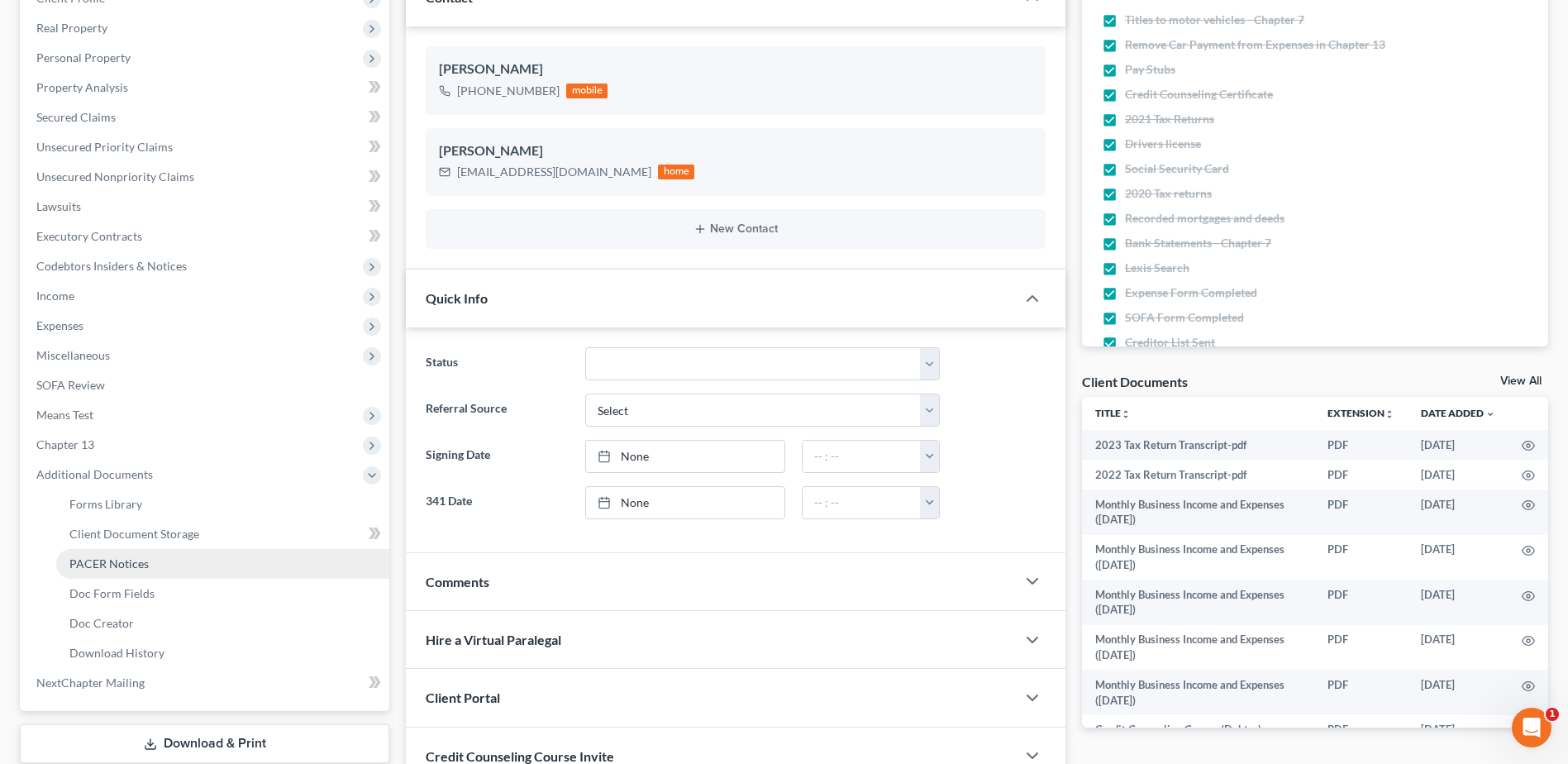
click at [107, 553] on link "PACER Notices" at bounding box center [223, 563] width 333 height 30
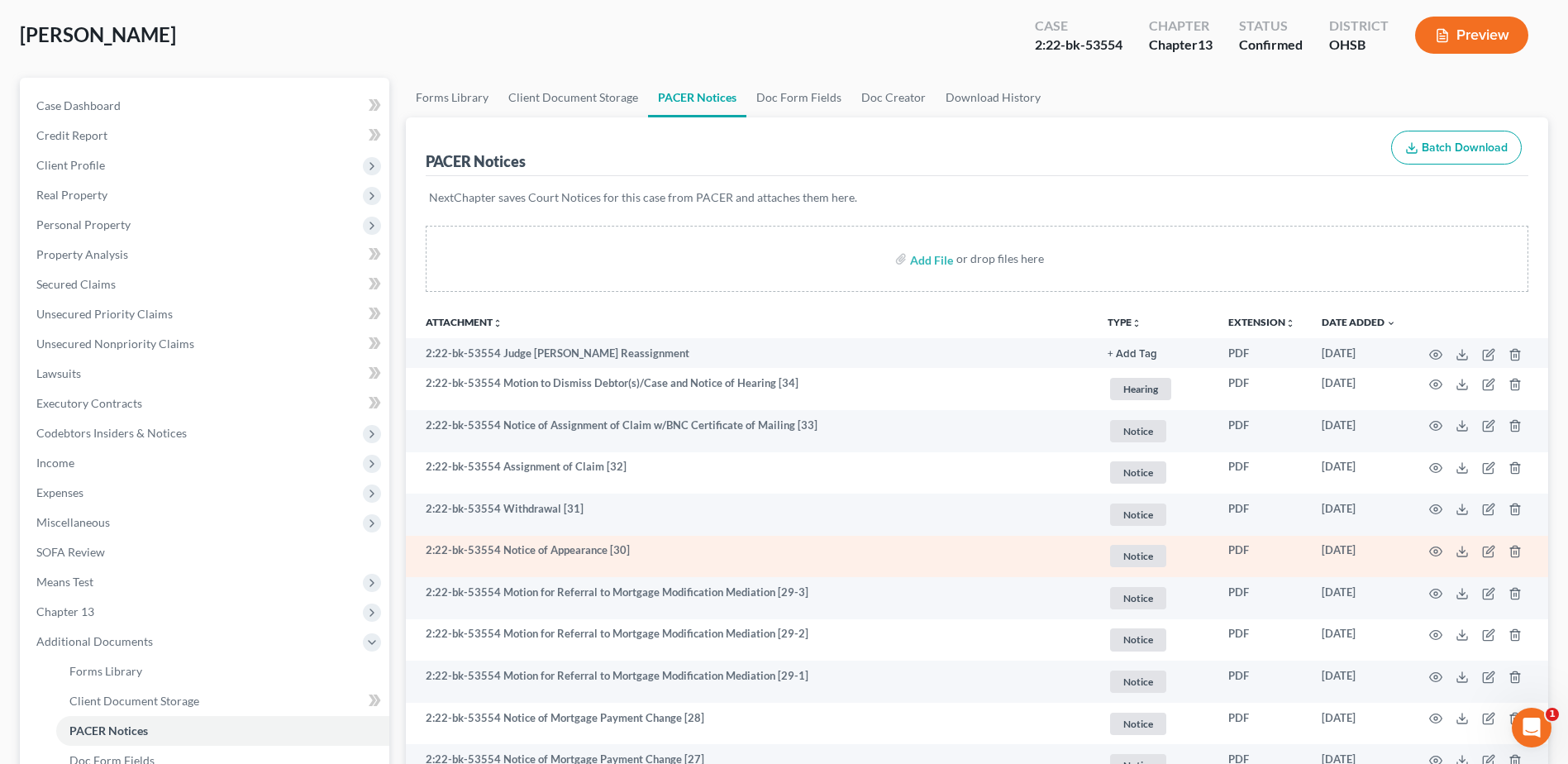
scroll to position [82, 0]
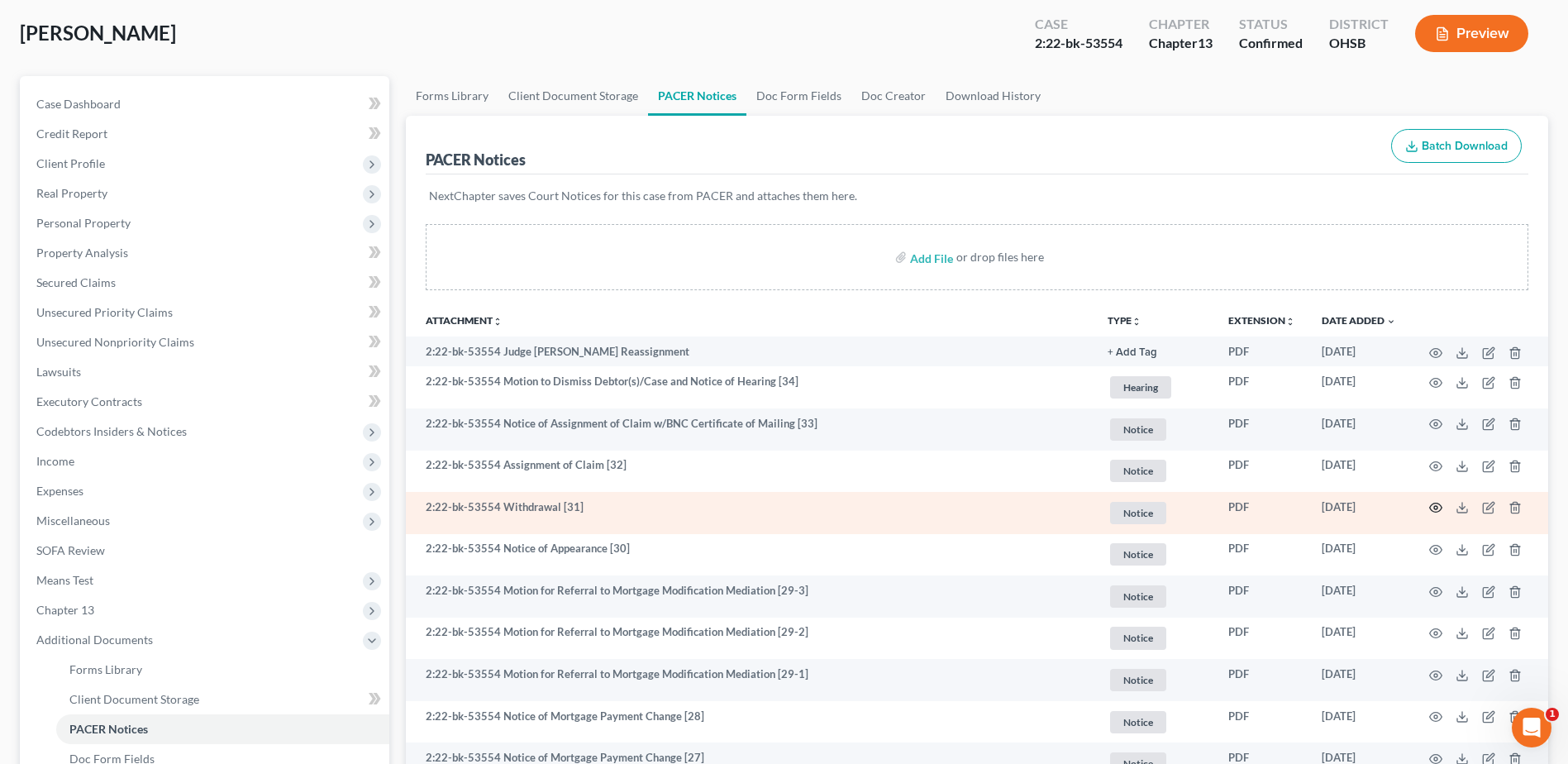
click at [1439, 508] on icon "button" at bounding box center [1436, 508] width 14 height 14
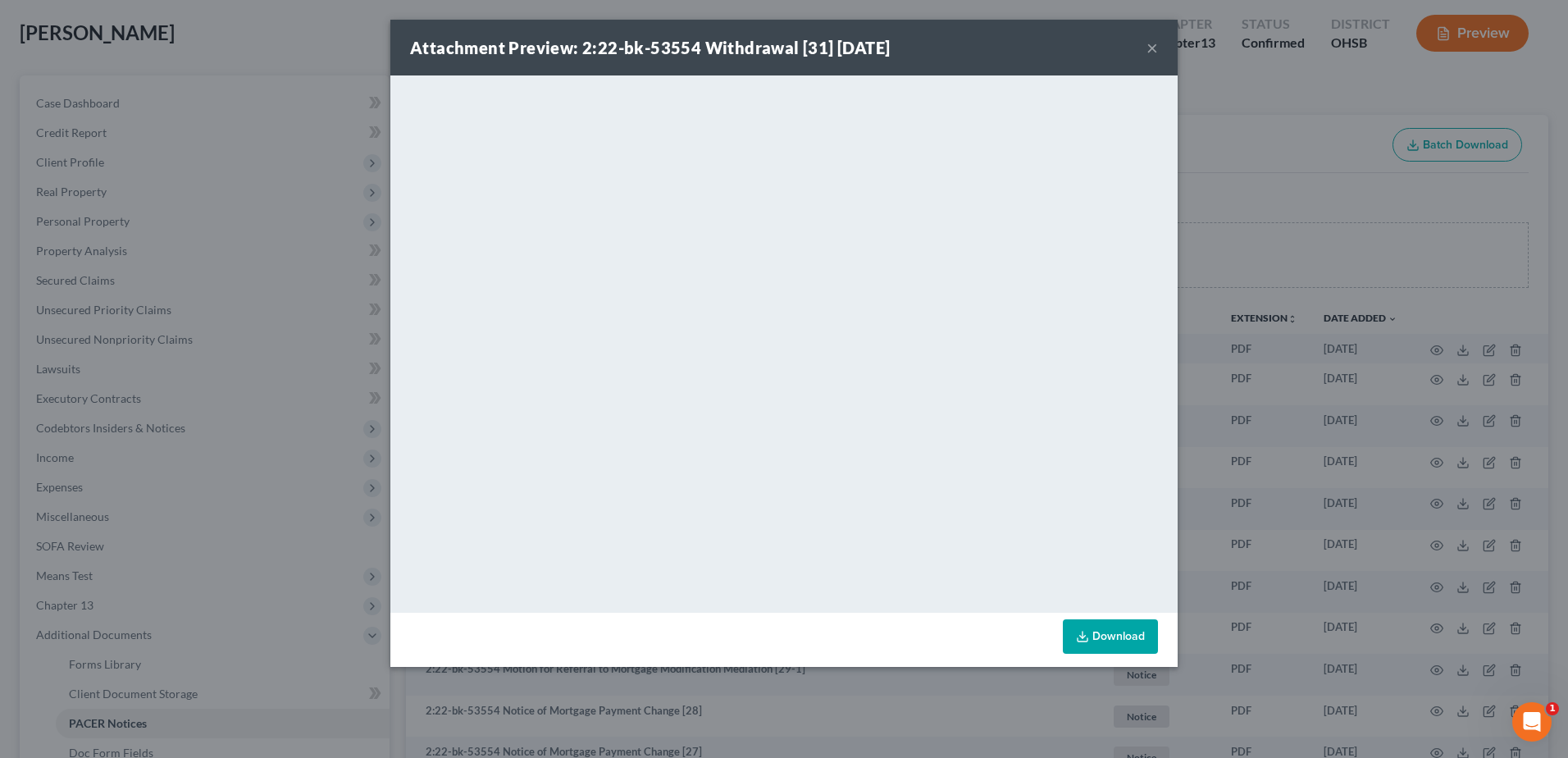
drag, startPoint x: 1157, startPoint y: 46, endPoint x: 1145, endPoint y: 52, distance: 13.4
click at [1156, 48] on button "×" at bounding box center [1152, 47] width 12 height 19
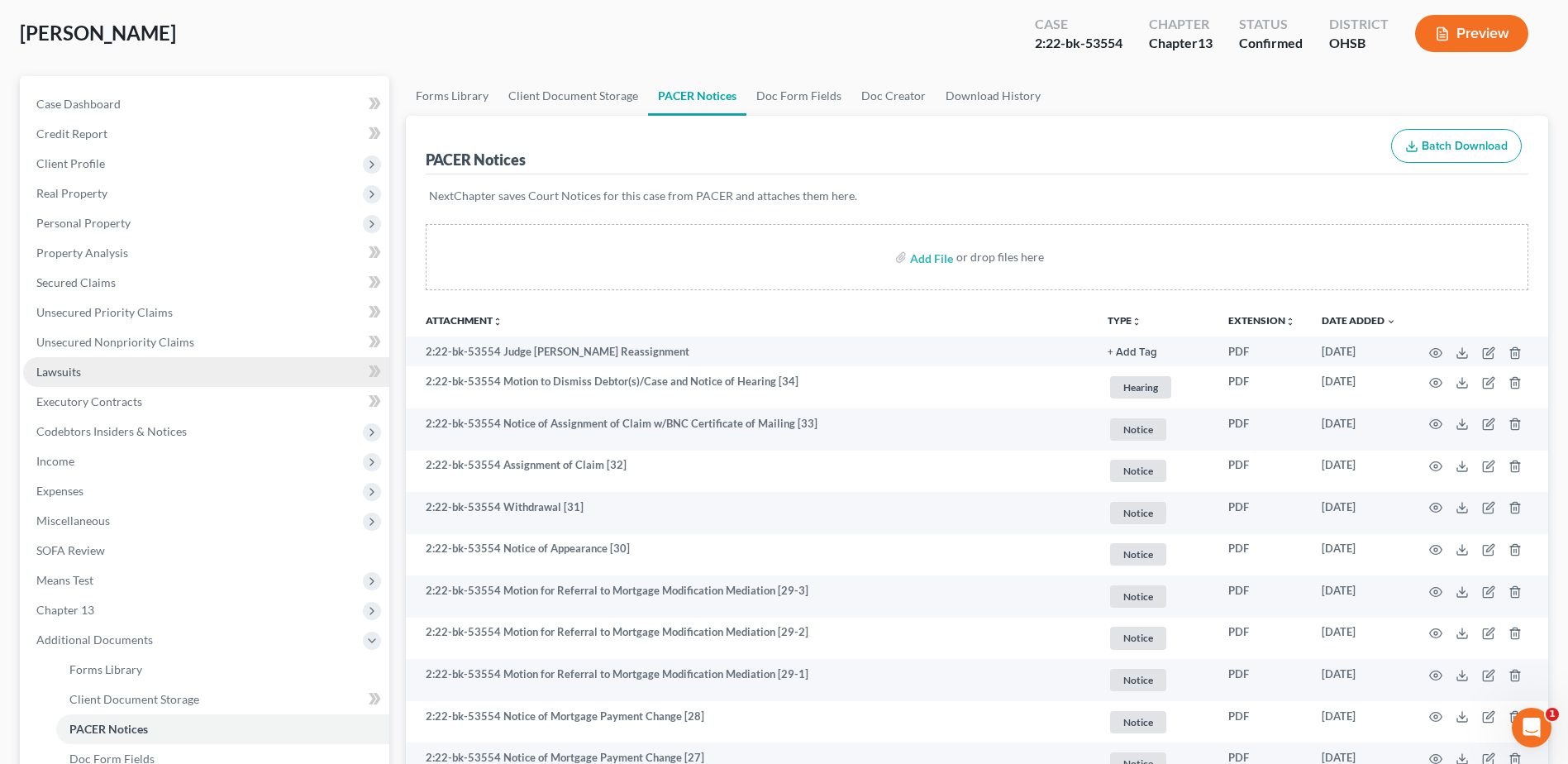
scroll to position [0, 0]
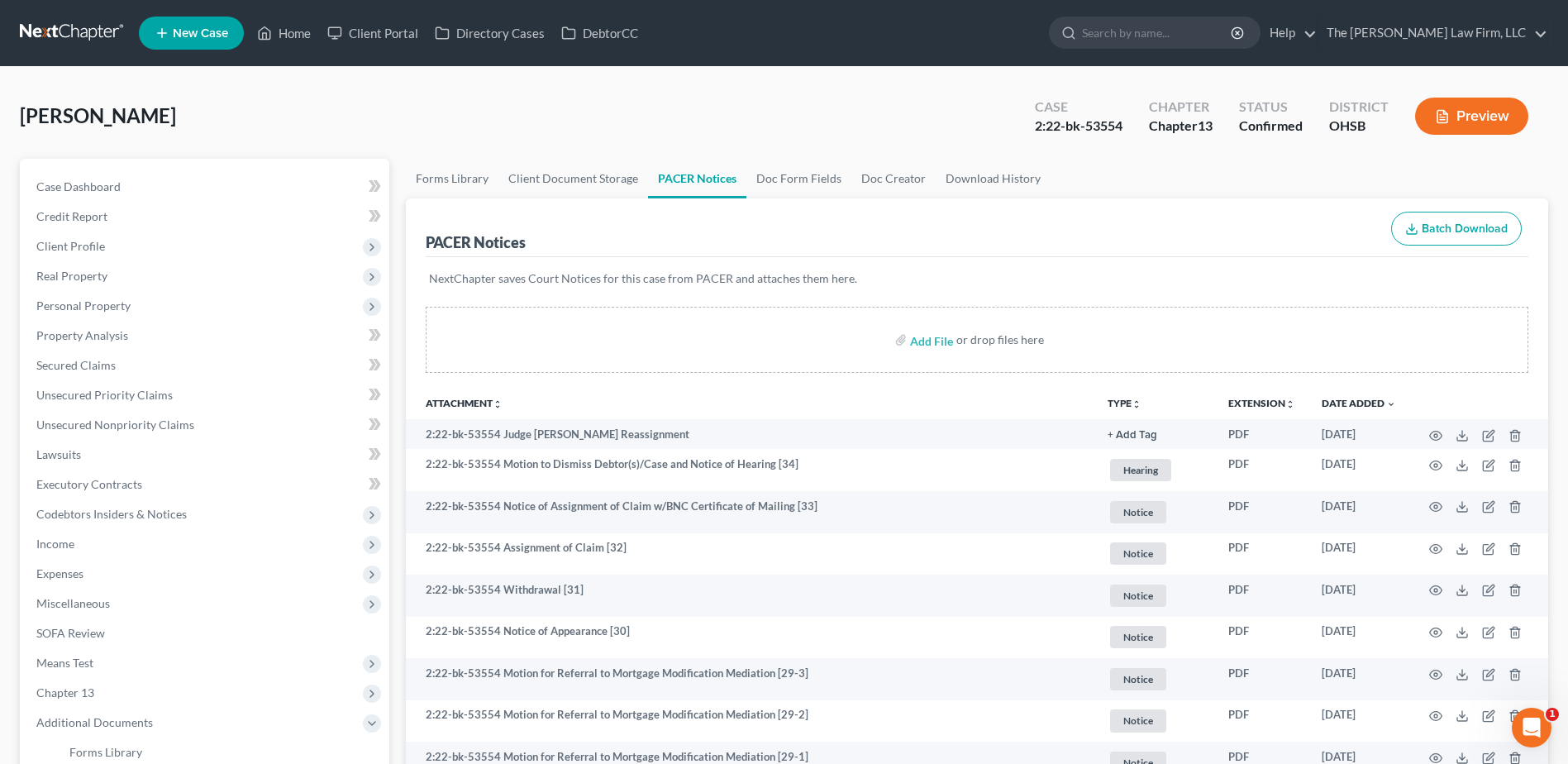
click at [46, 31] on link at bounding box center [72, 33] width 106 height 30
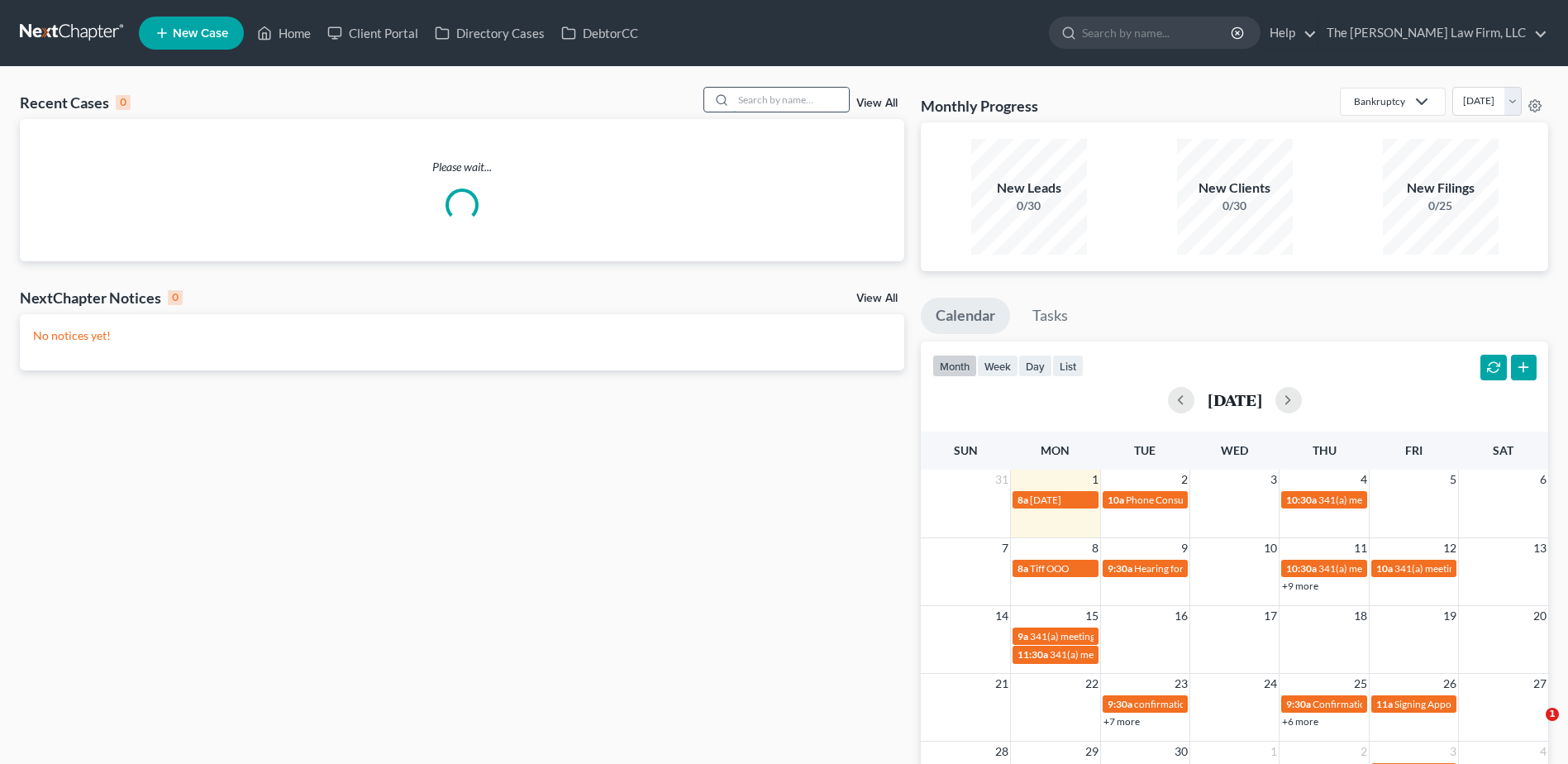
click at [797, 108] on input "search" at bounding box center [790, 99] width 115 height 24
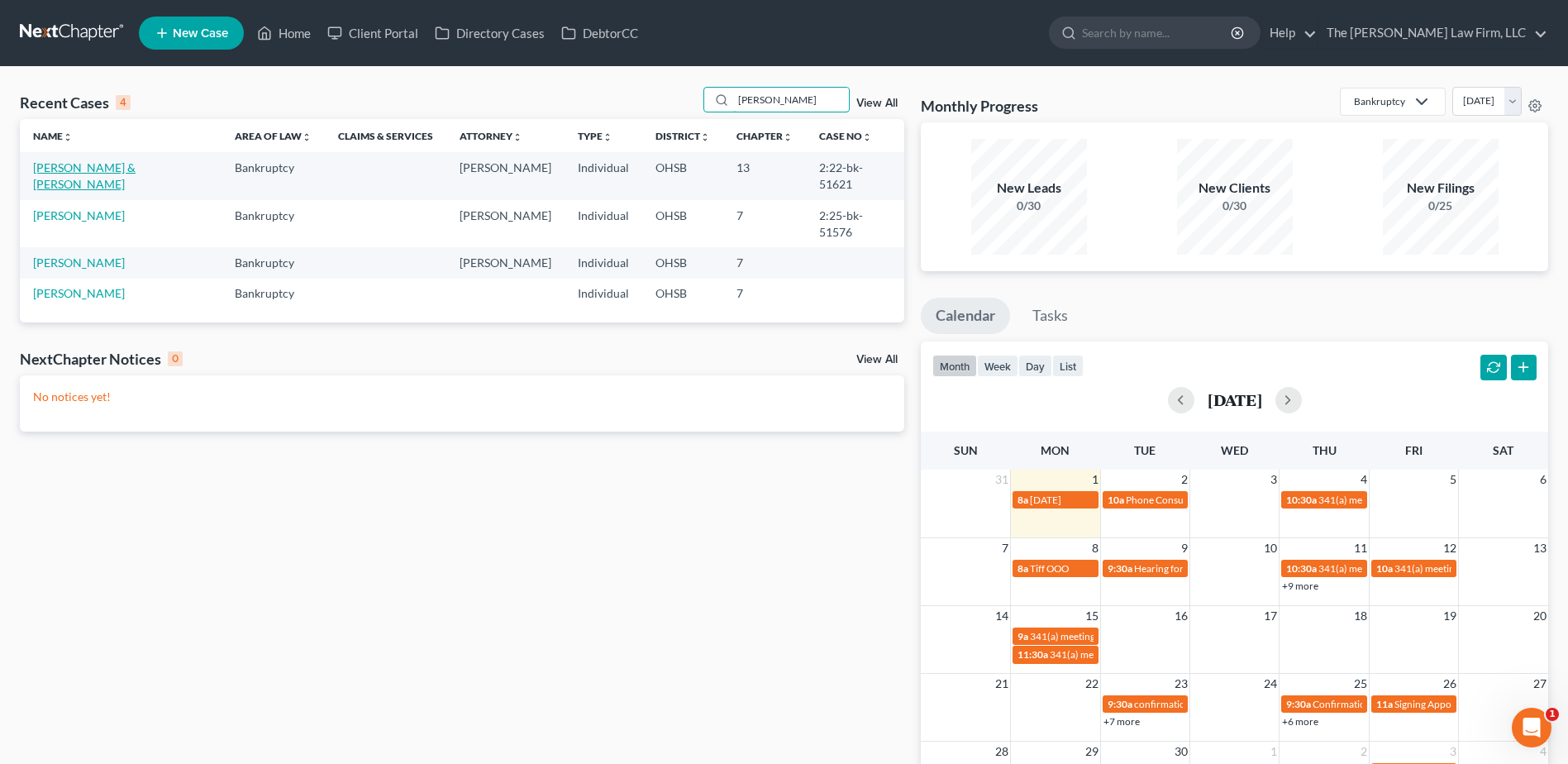
type input "[PERSON_NAME]"
click at [93, 169] on link "[PERSON_NAME] & [PERSON_NAME]" at bounding box center [84, 175] width 103 height 31
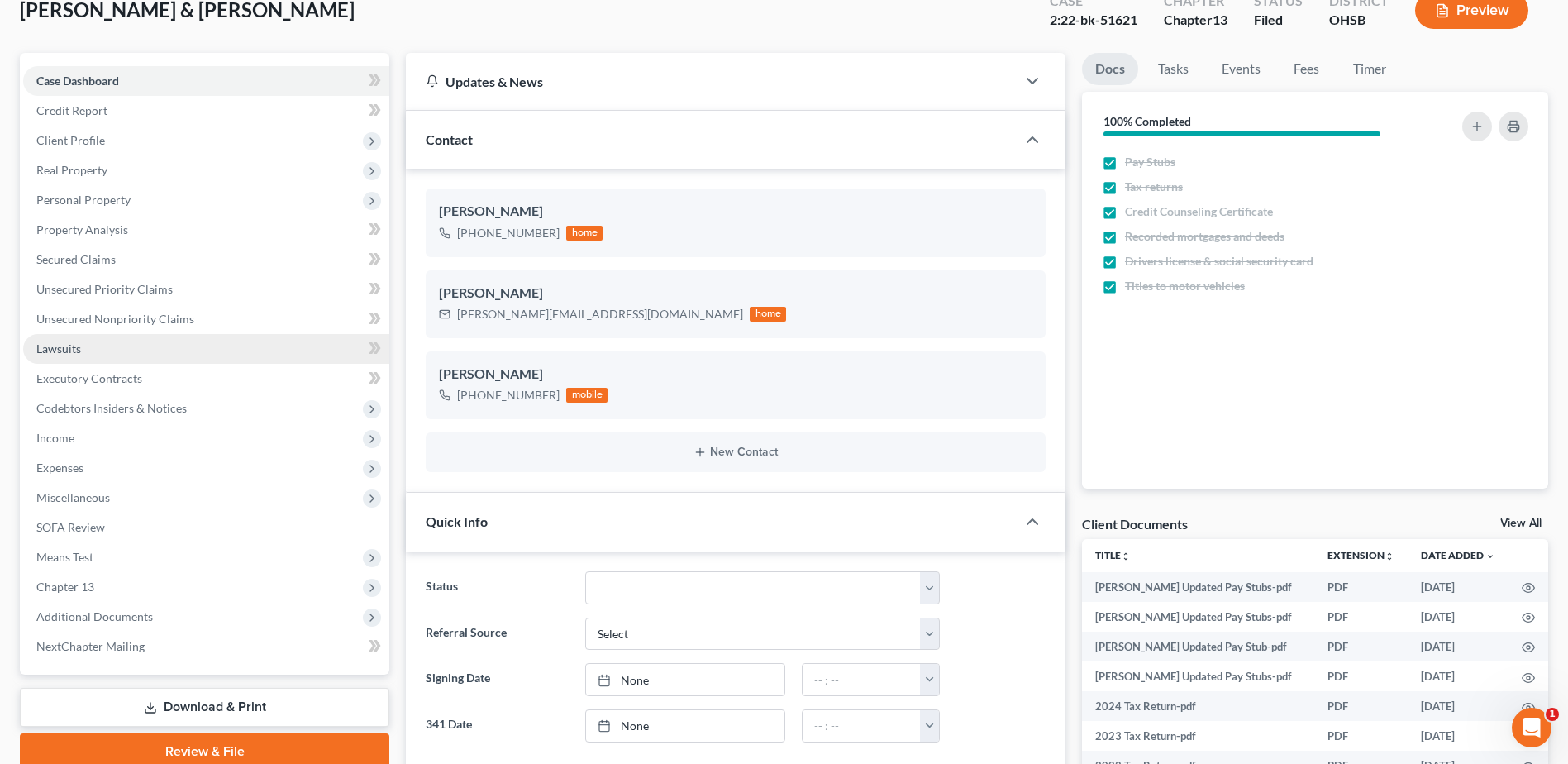
scroll to position [5243, 0]
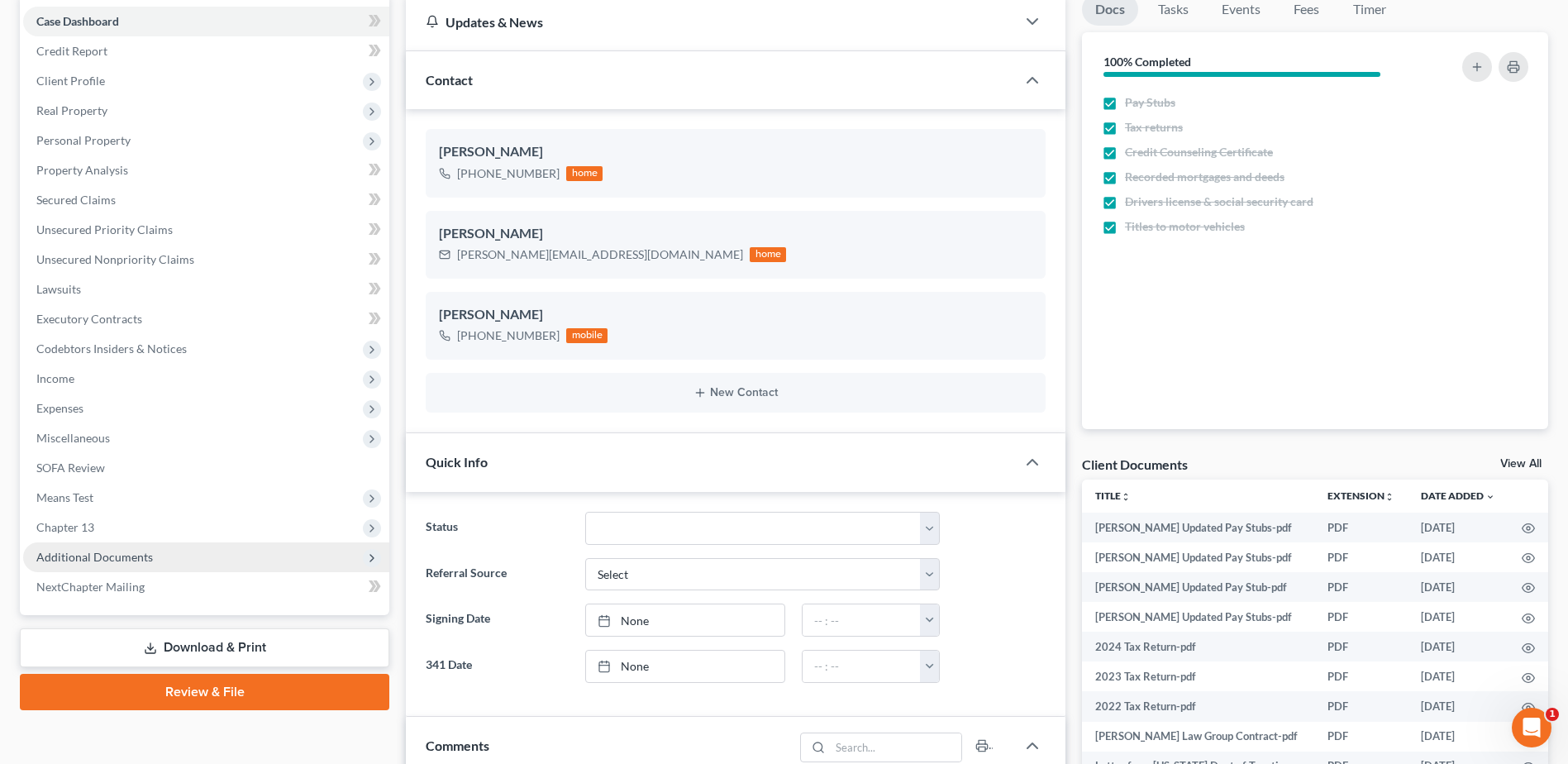
click at [97, 546] on span "Additional Documents" at bounding box center [206, 557] width 366 height 30
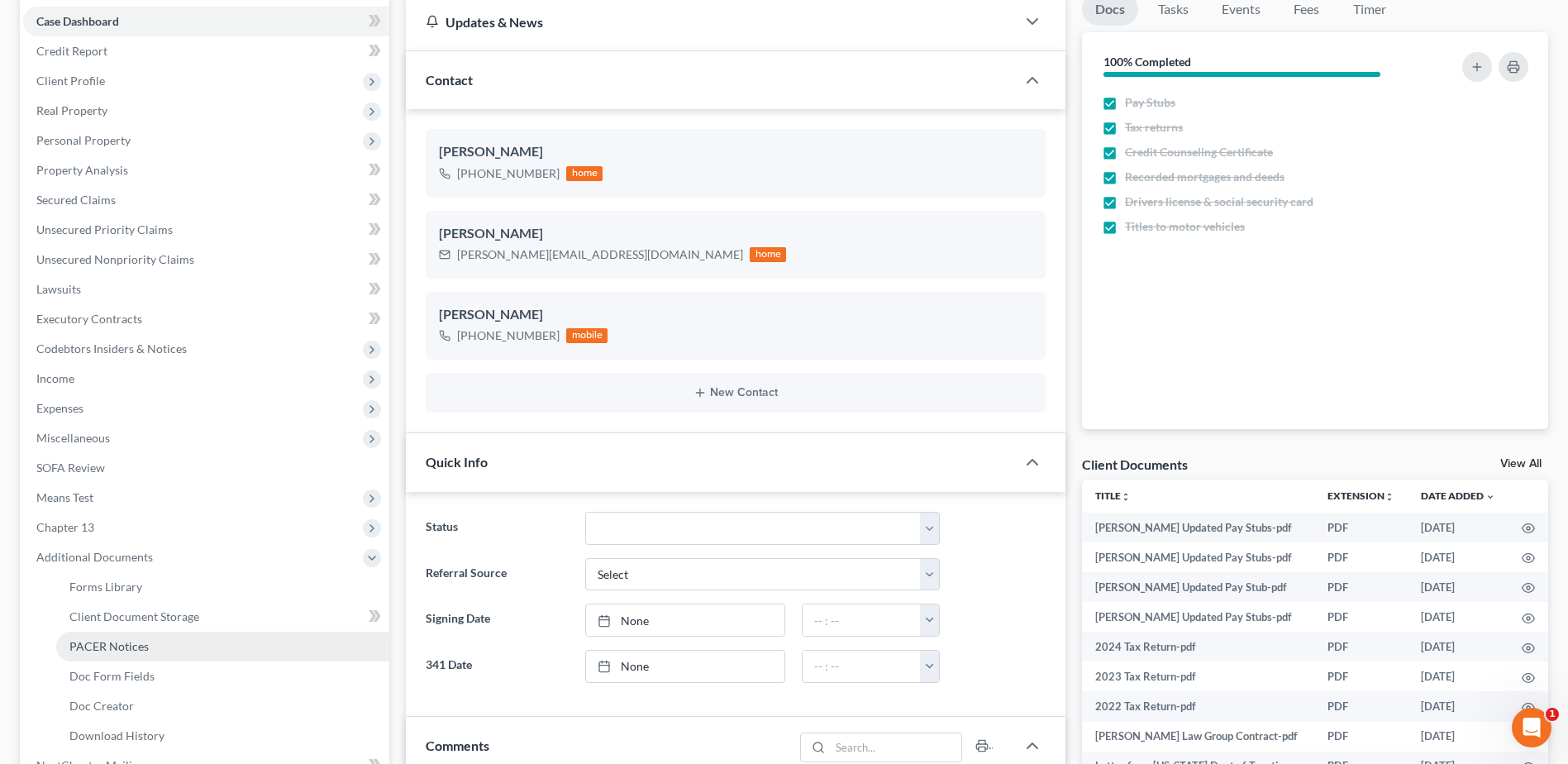
click at [113, 648] on span "PACER Notices" at bounding box center [110, 646] width 79 height 14
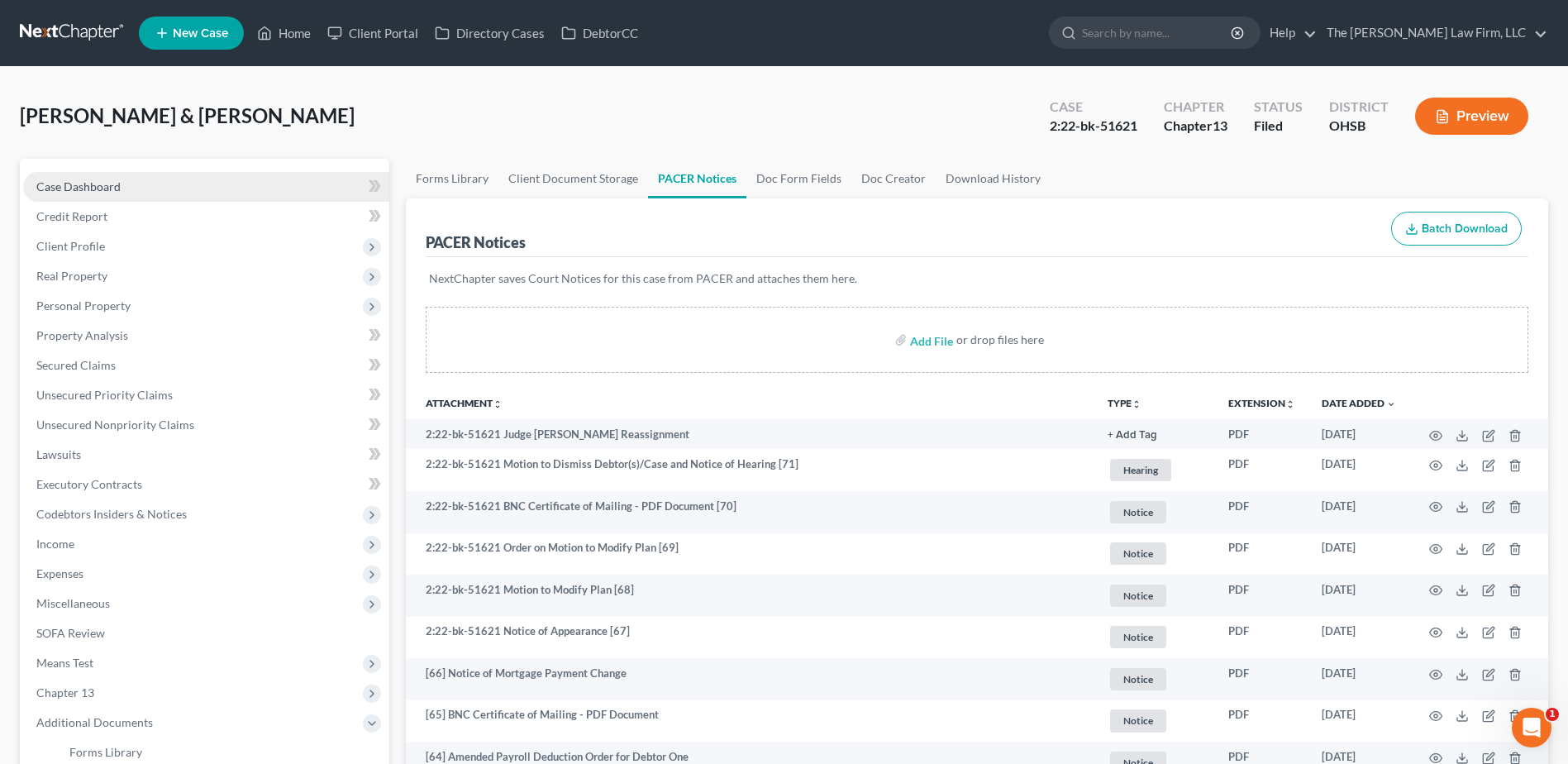
click at [70, 186] on span "Case Dashboard" at bounding box center [78, 186] width 84 height 14
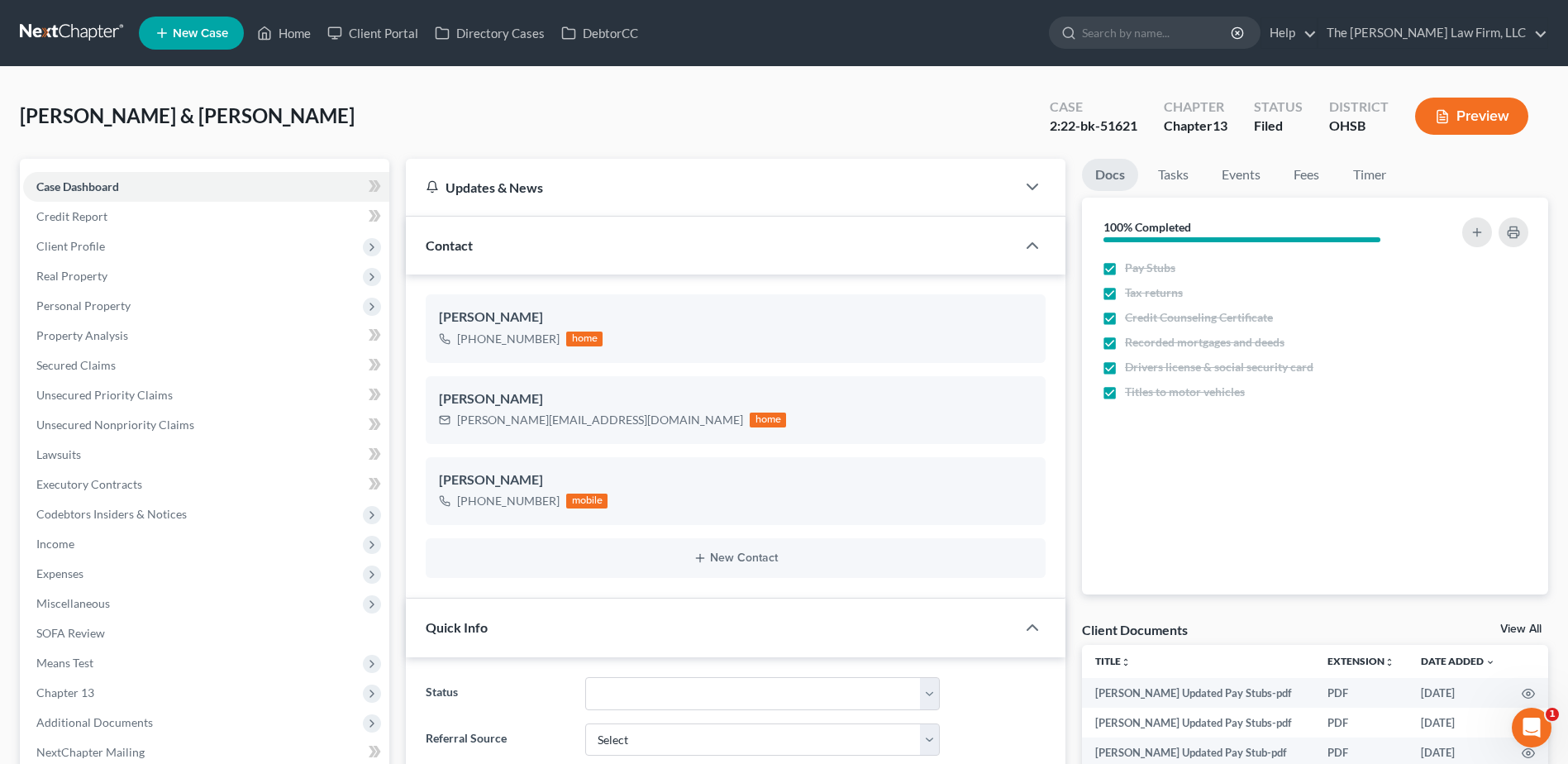
scroll to position [5243, 0]
click at [60, 246] on span "Client Profile" at bounding box center [71, 245] width 69 height 14
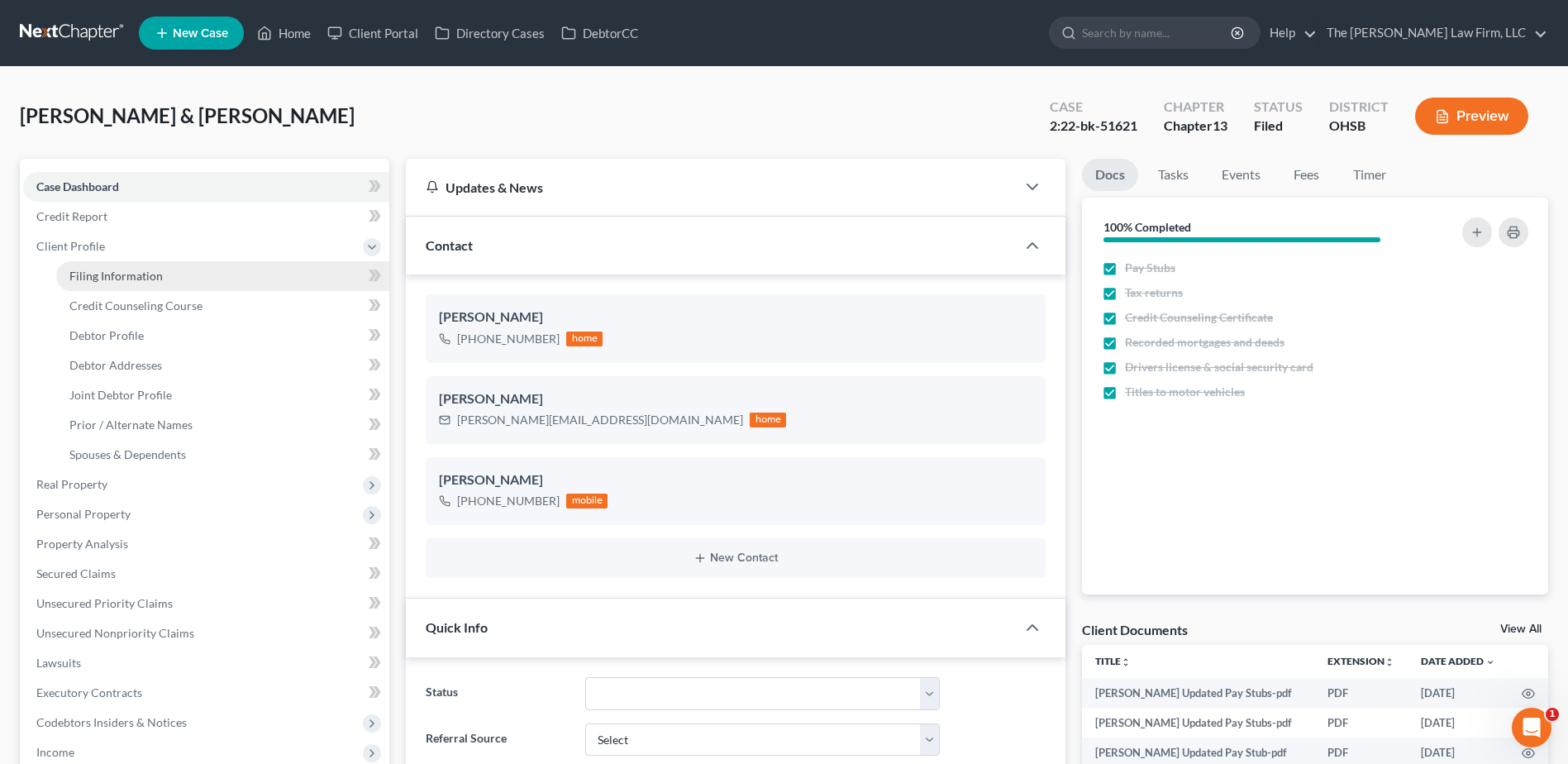
click at [84, 276] on span "Filing Information" at bounding box center [116, 275] width 93 height 14
select select "1"
select select "3"
select select "36"
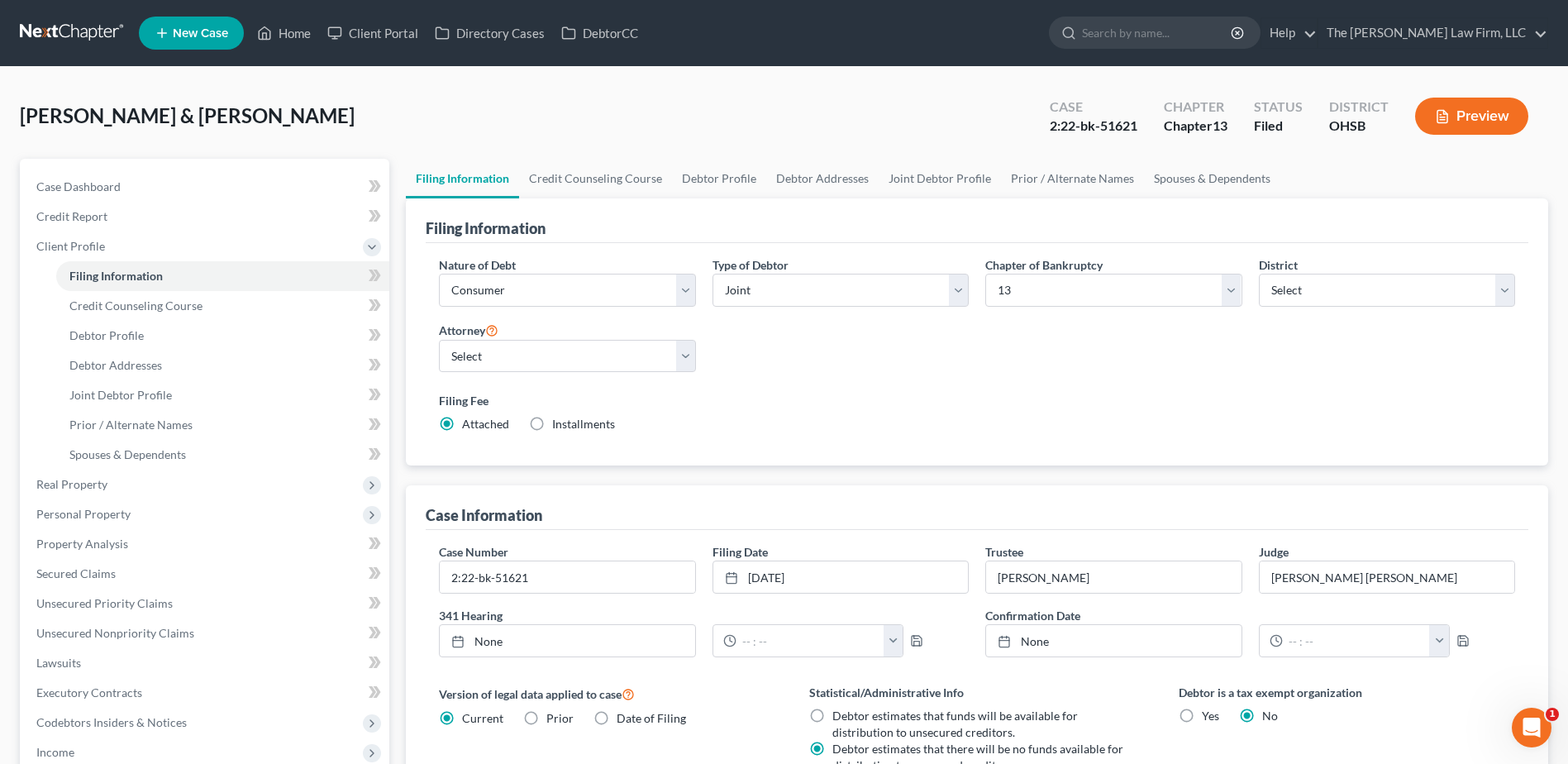
click at [62, 31] on link at bounding box center [72, 33] width 106 height 30
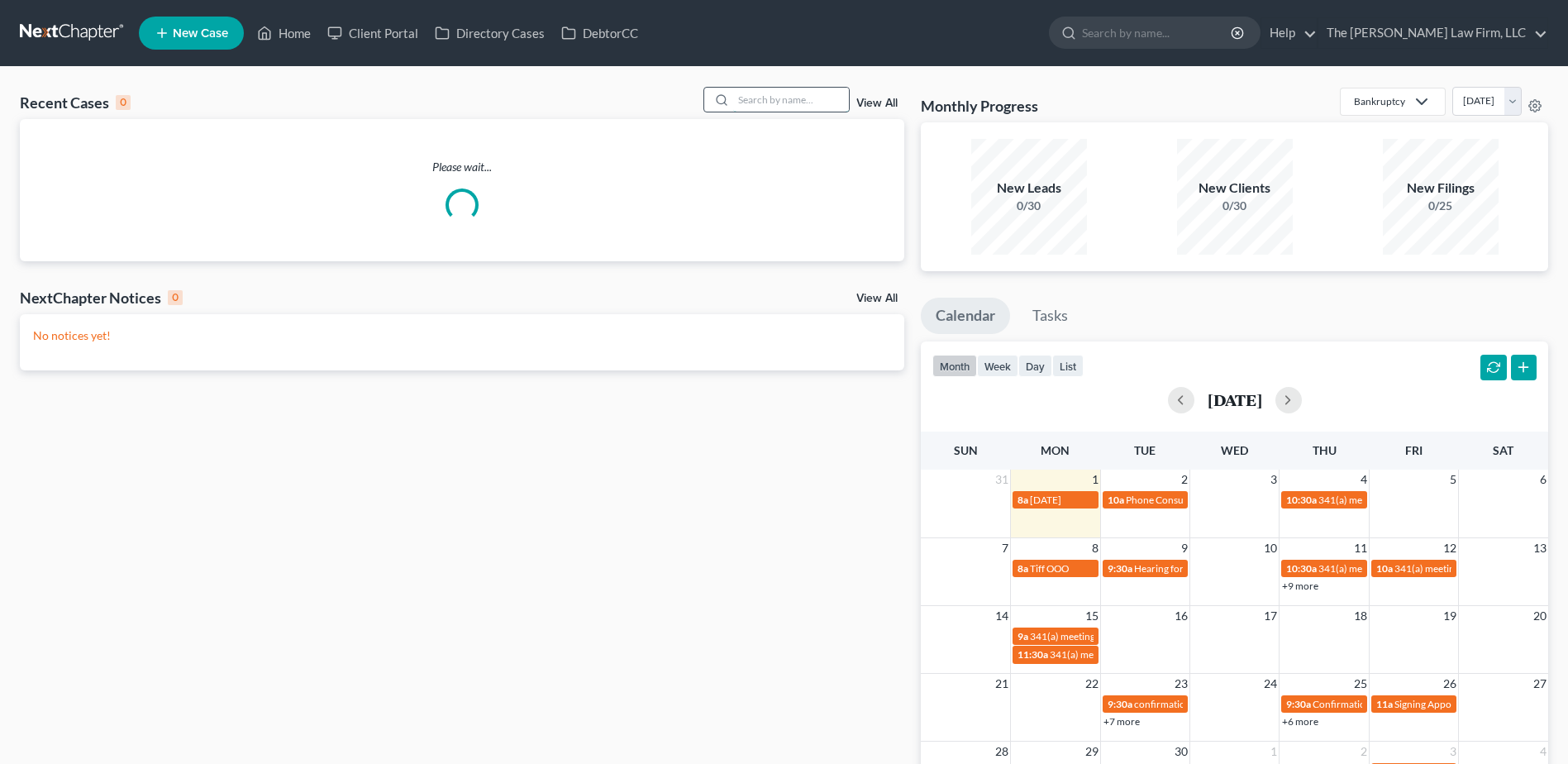
click at [743, 93] on input "search" at bounding box center [790, 99] width 115 height 24
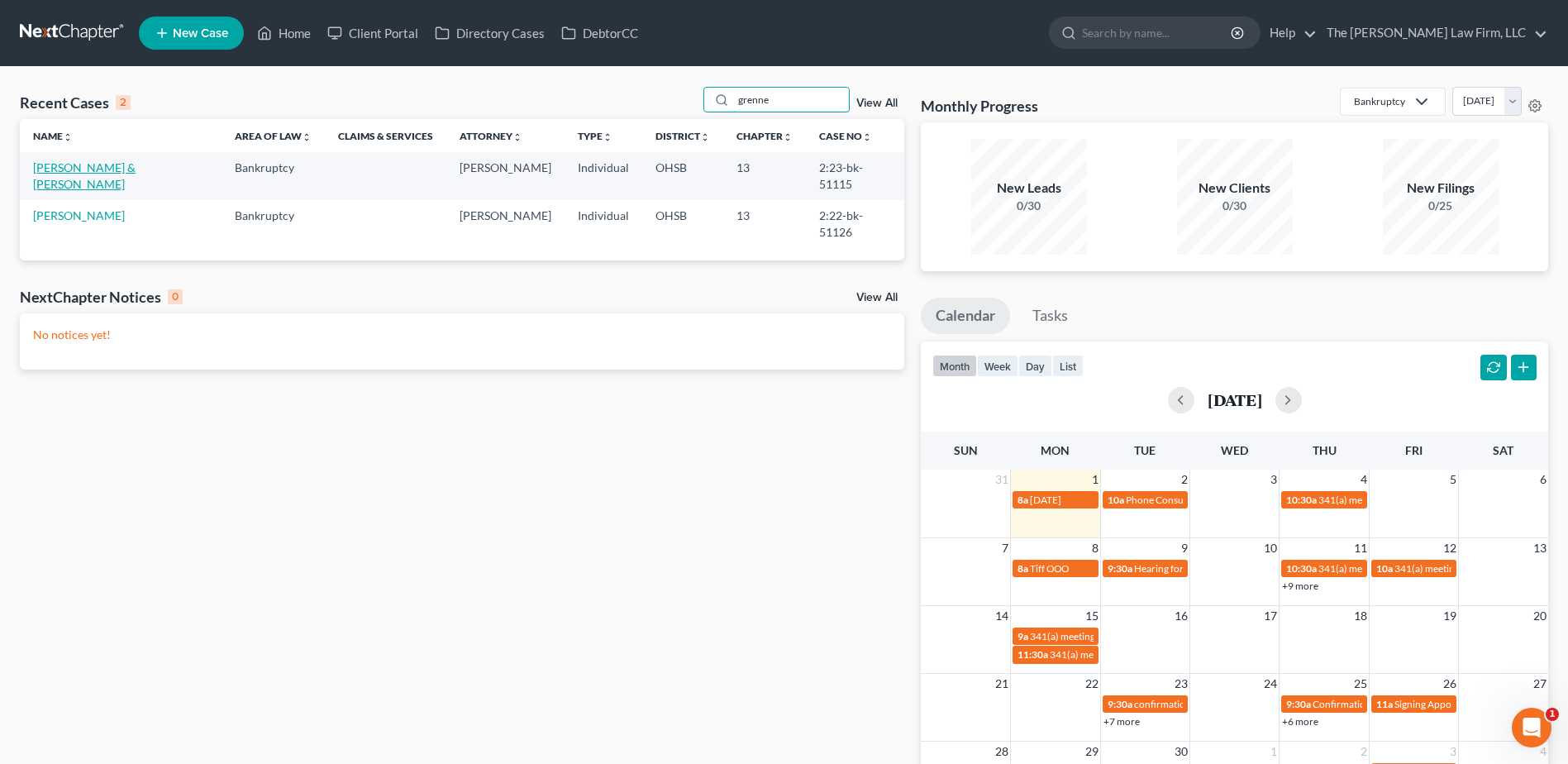
type input "grenne"
click at [126, 169] on link "[PERSON_NAME] & [PERSON_NAME]" at bounding box center [84, 175] width 103 height 31
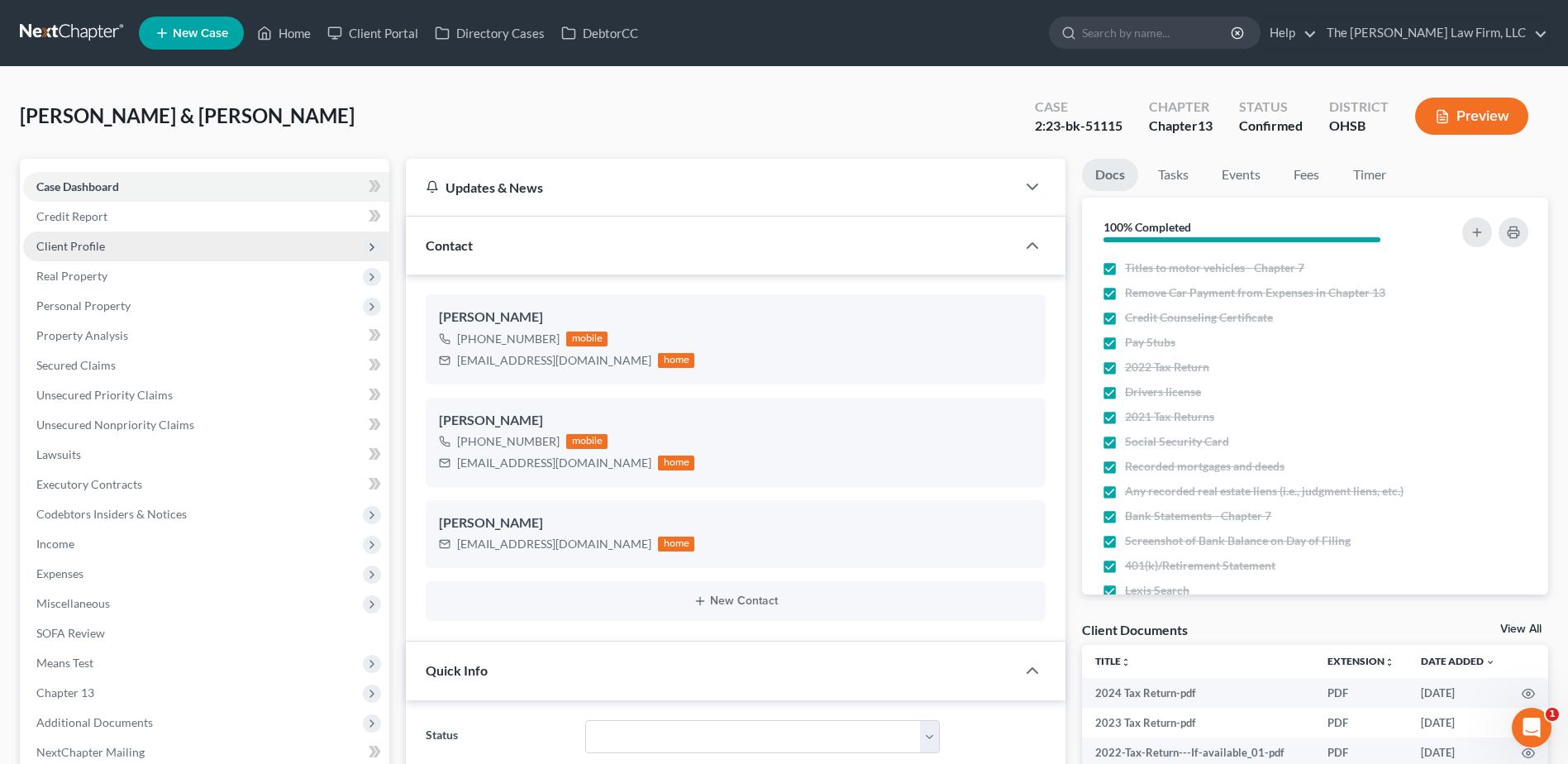
click at [54, 248] on span "Client Profile" at bounding box center [71, 245] width 69 height 14
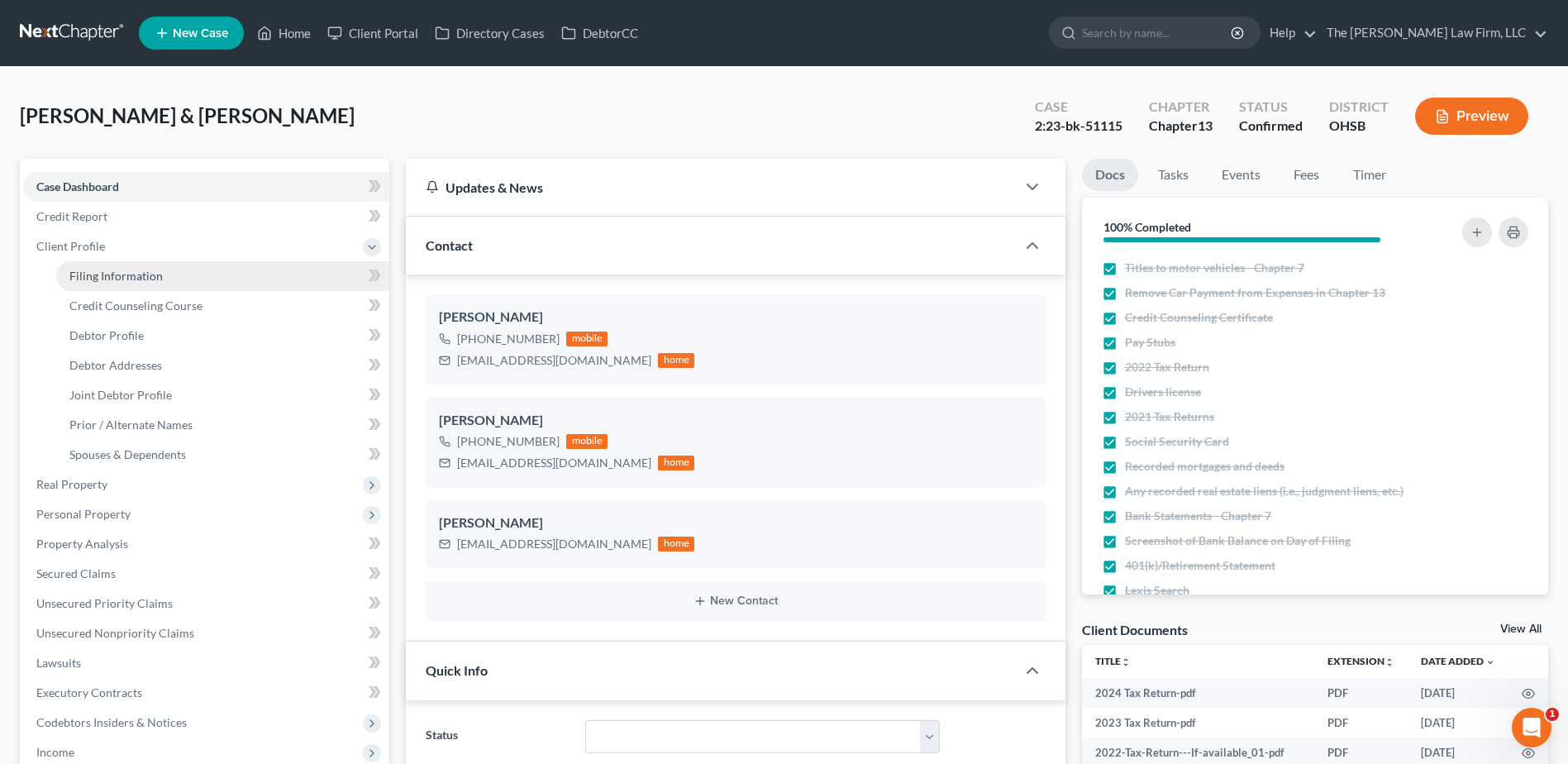
click at [74, 278] on span "Filing Information" at bounding box center [116, 275] width 93 height 14
select select "1"
select select "3"
select select "36"
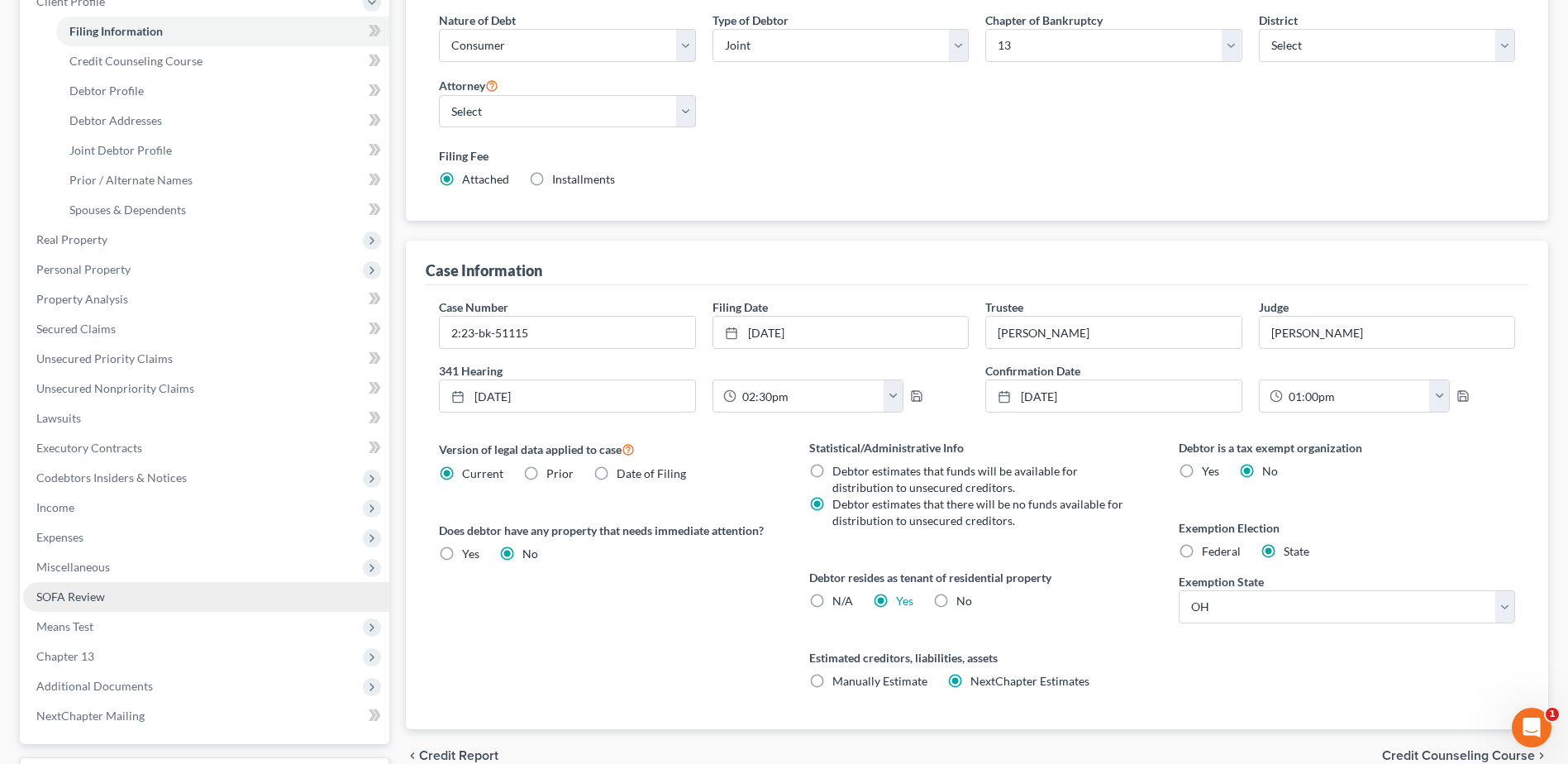
scroll to position [248, 0]
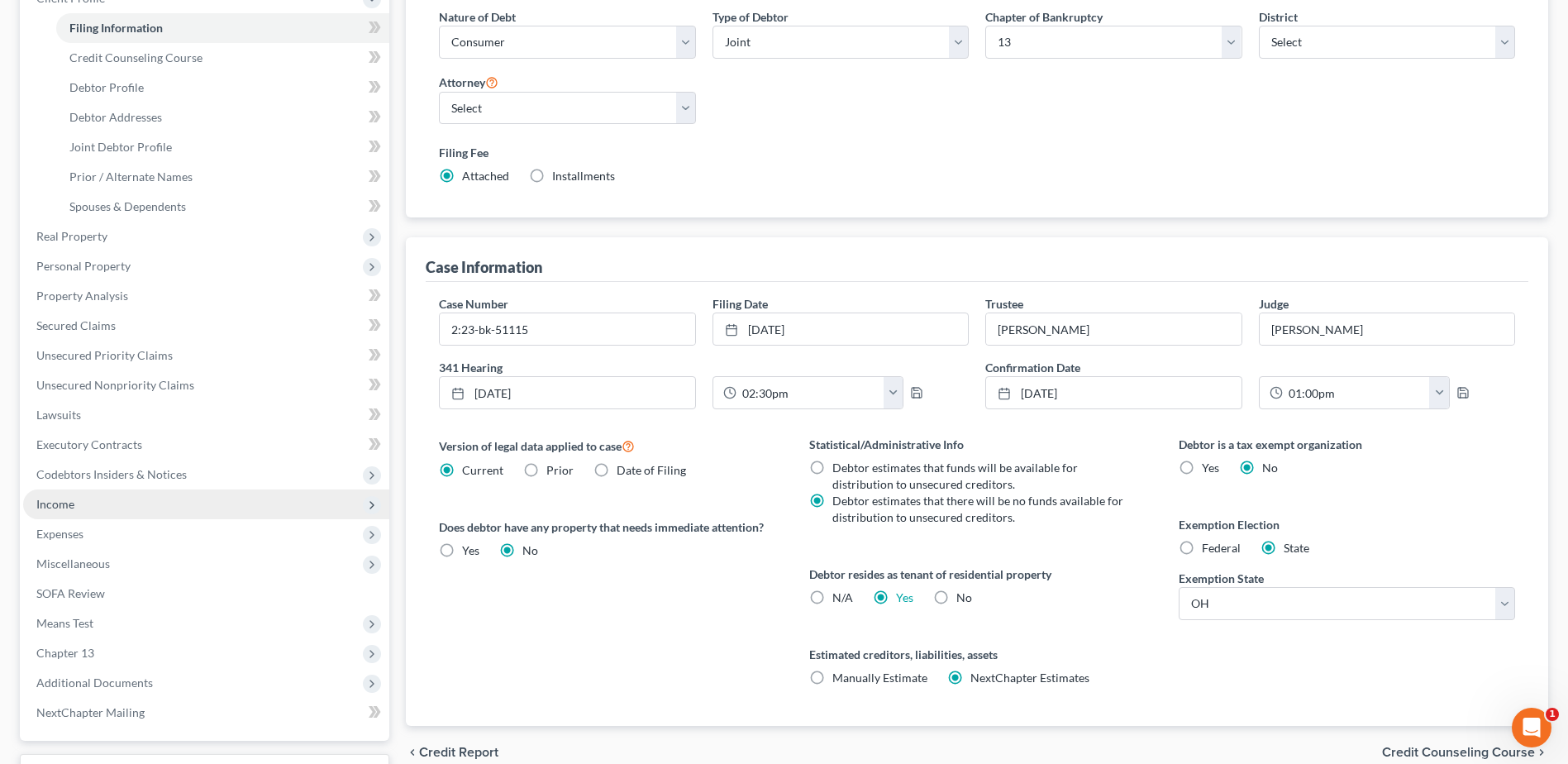
click at [50, 509] on span "Income" at bounding box center [55, 504] width 38 height 14
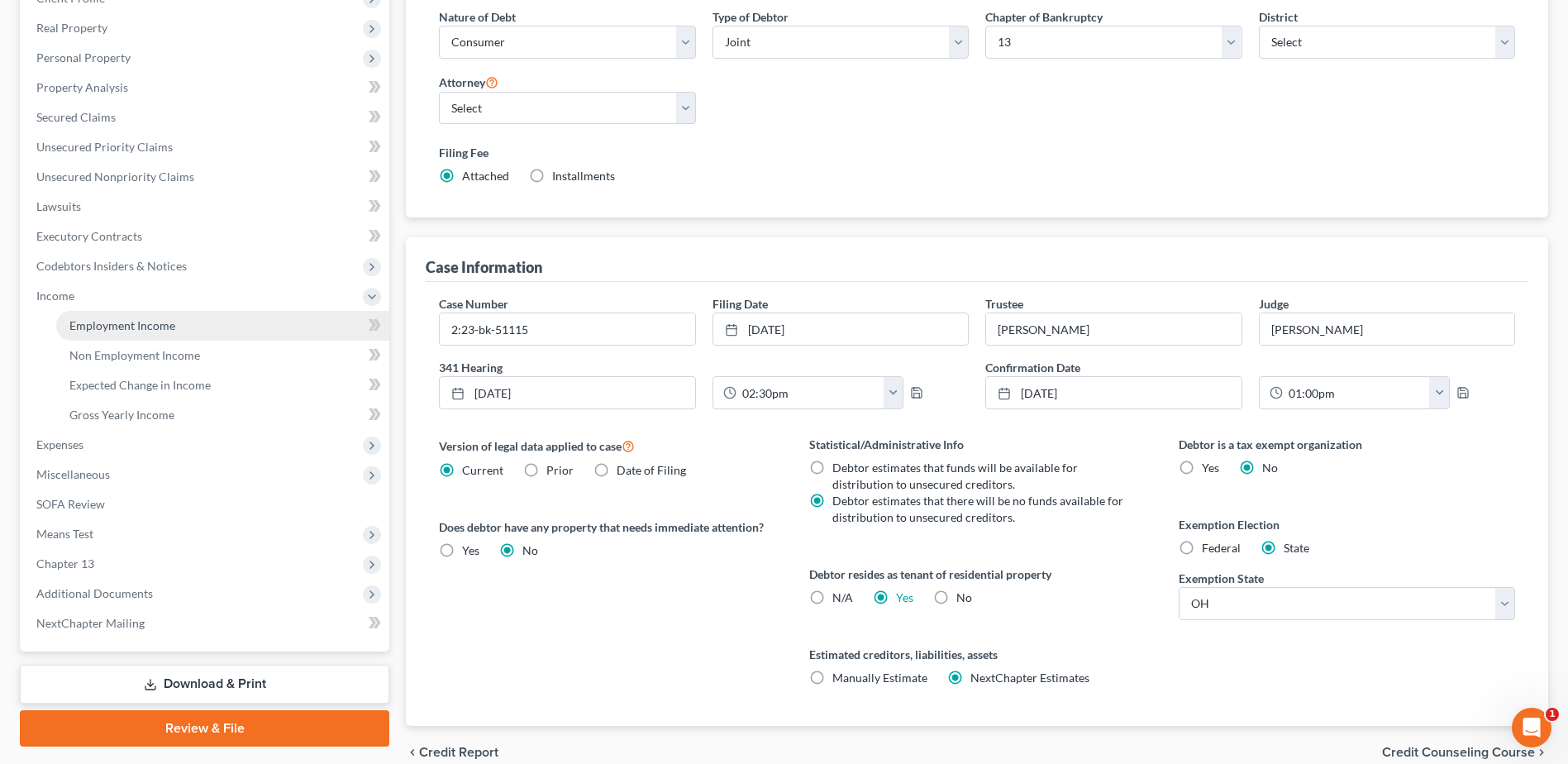
click at [134, 323] on span "Employment Income" at bounding box center [122, 325] width 106 height 14
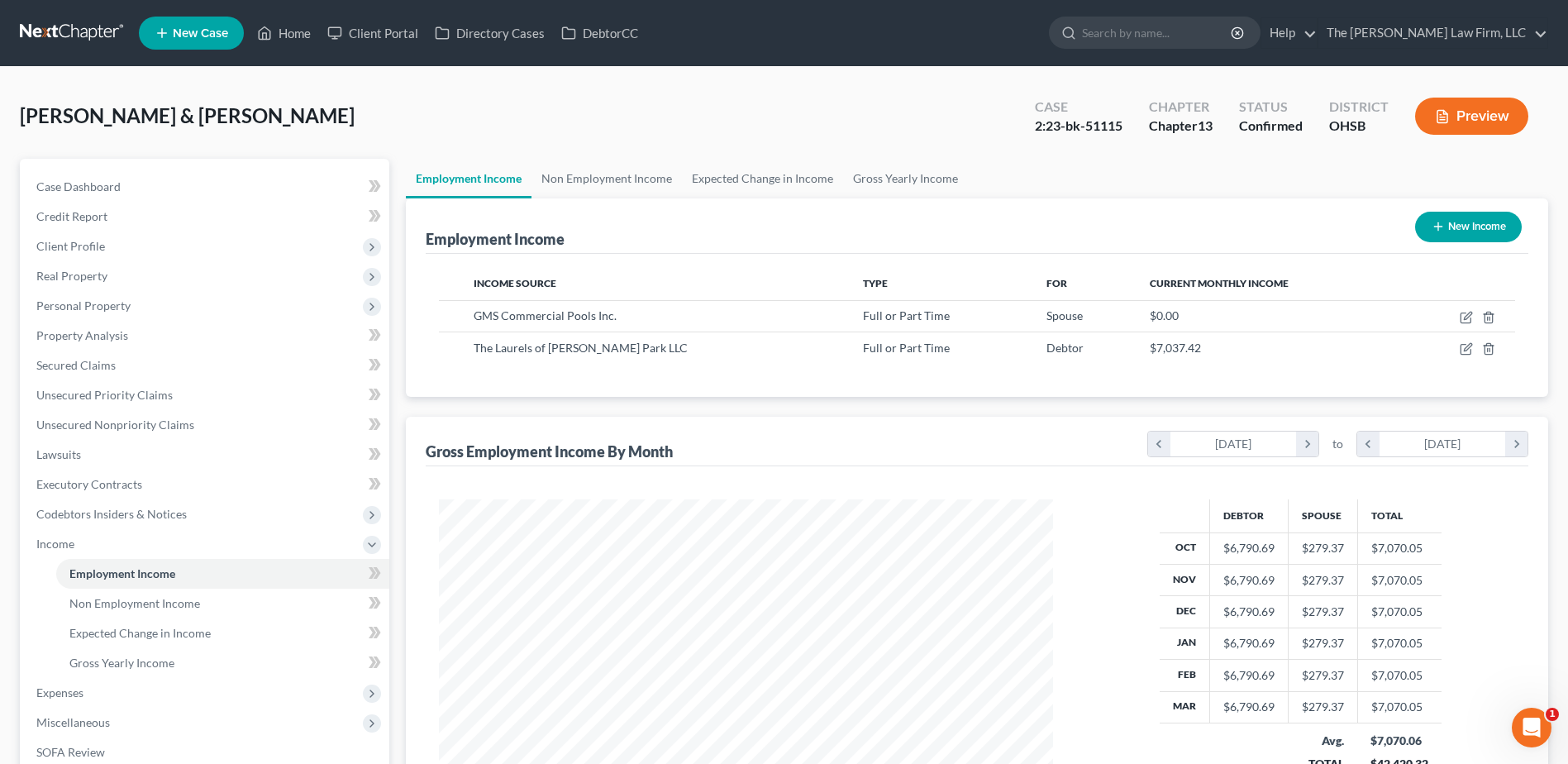
scroll to position [306, 646]
click at [612, 175] on link "Non Employment Income" at bounding box center [606, 178] width 150 height 40
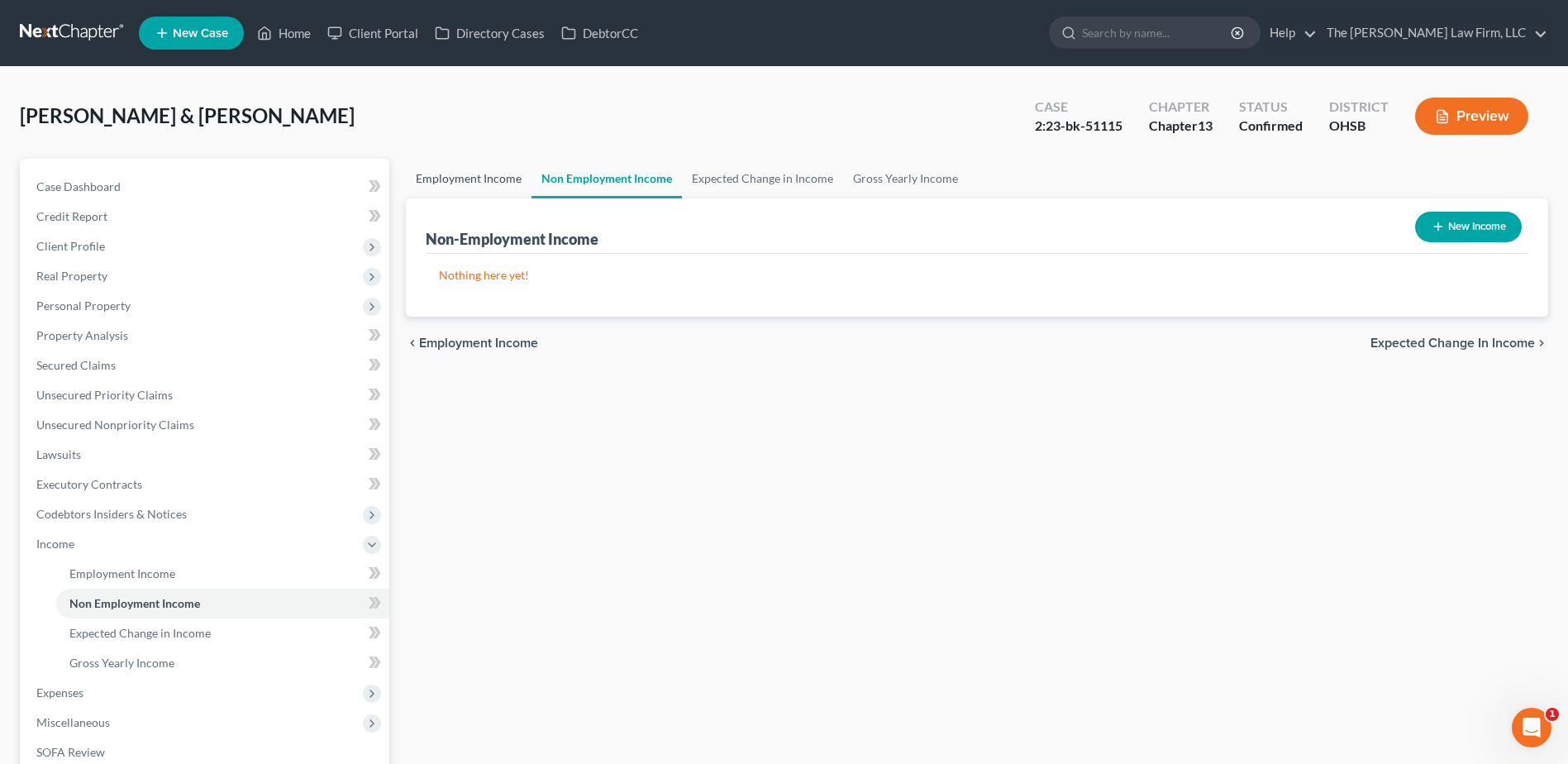
click at [481, 176] on link "Employment Income" at bounding box center [469, 178] width 126 height 40
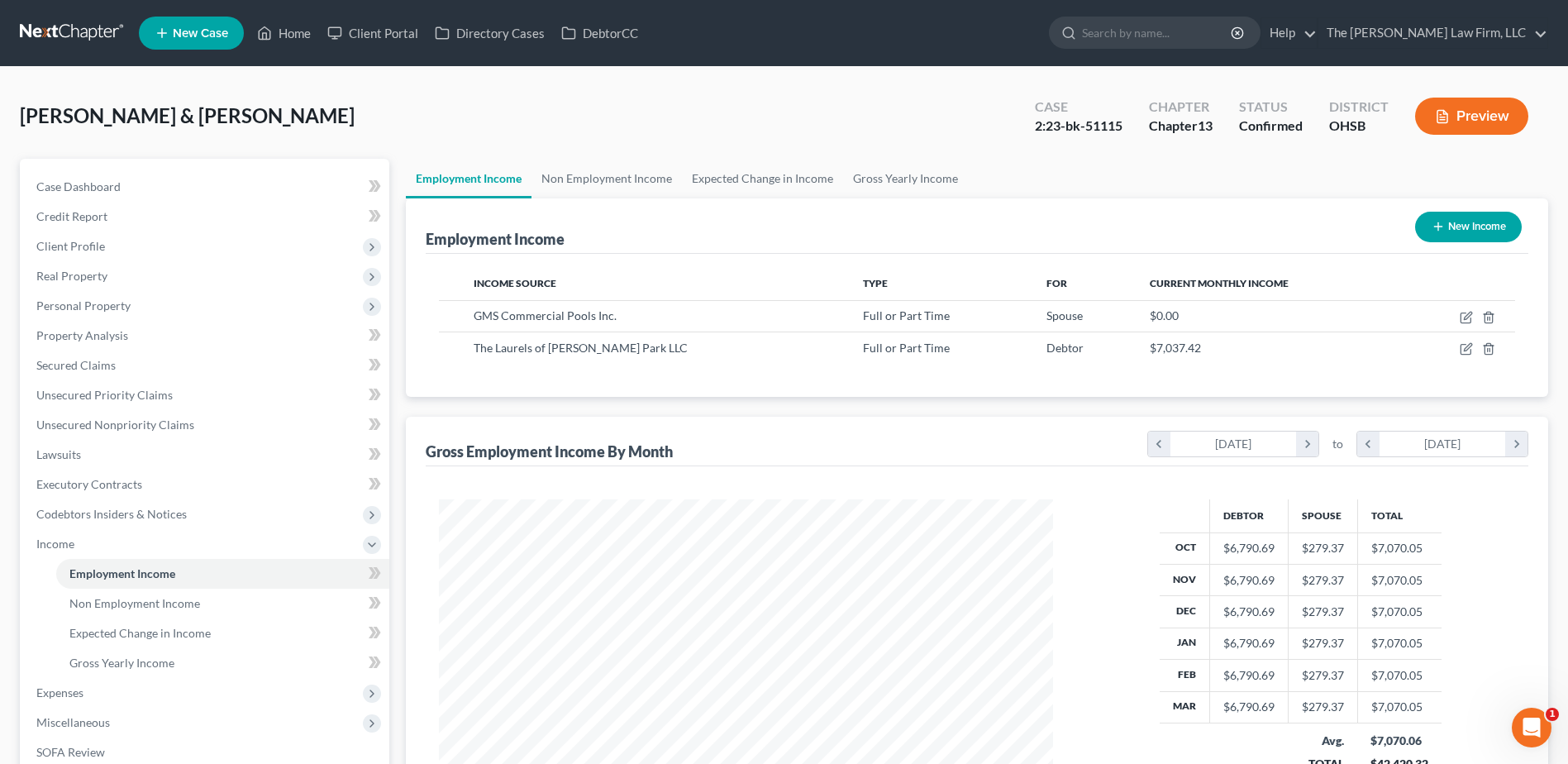
scroll to position [306, 646]
click at [68, 42] on link at bounding box center [72, 33] width 106 height 30
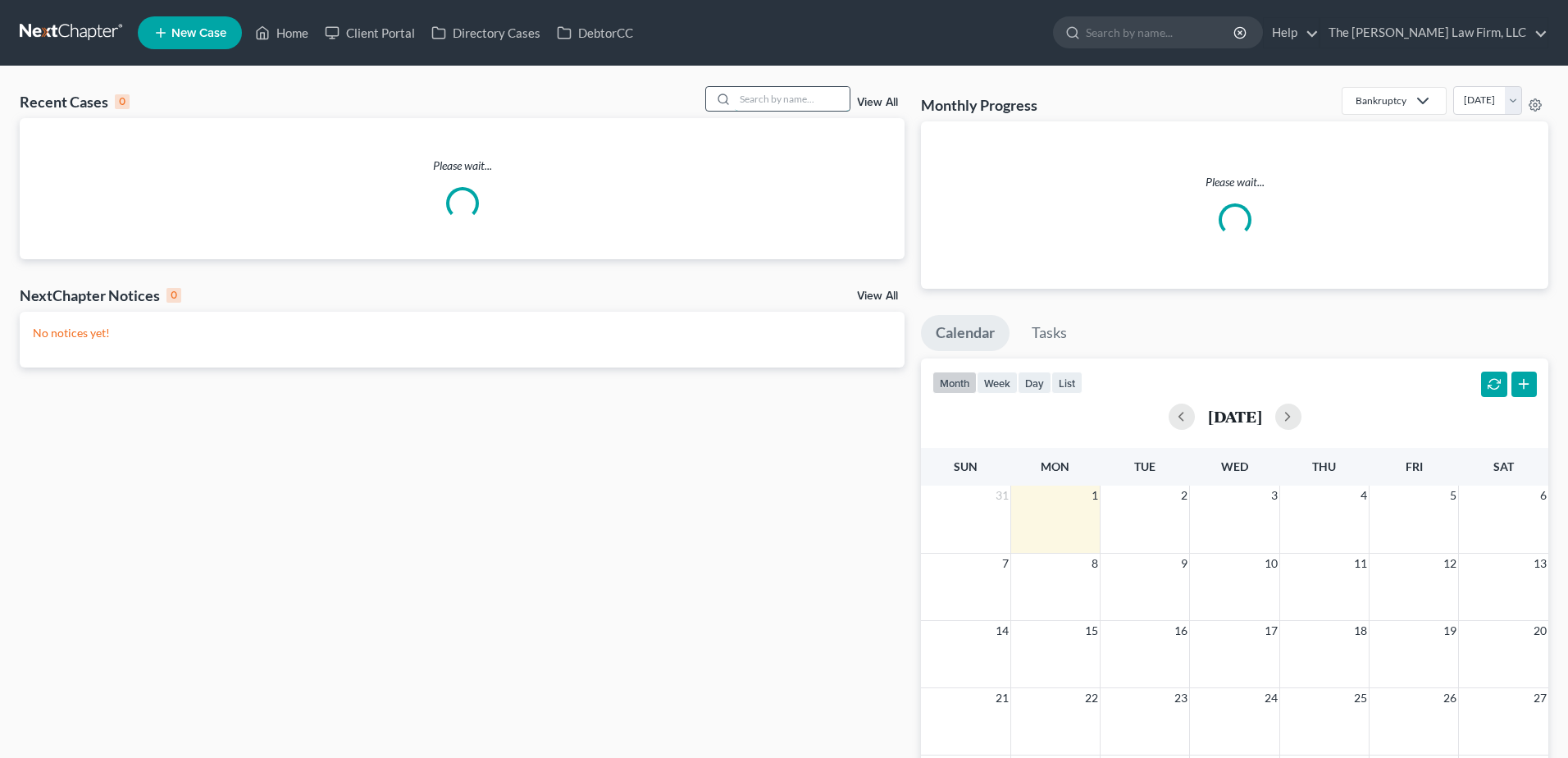
click at [769, 106] on input "search" at bounding box center [791, 98] width 114 height 24
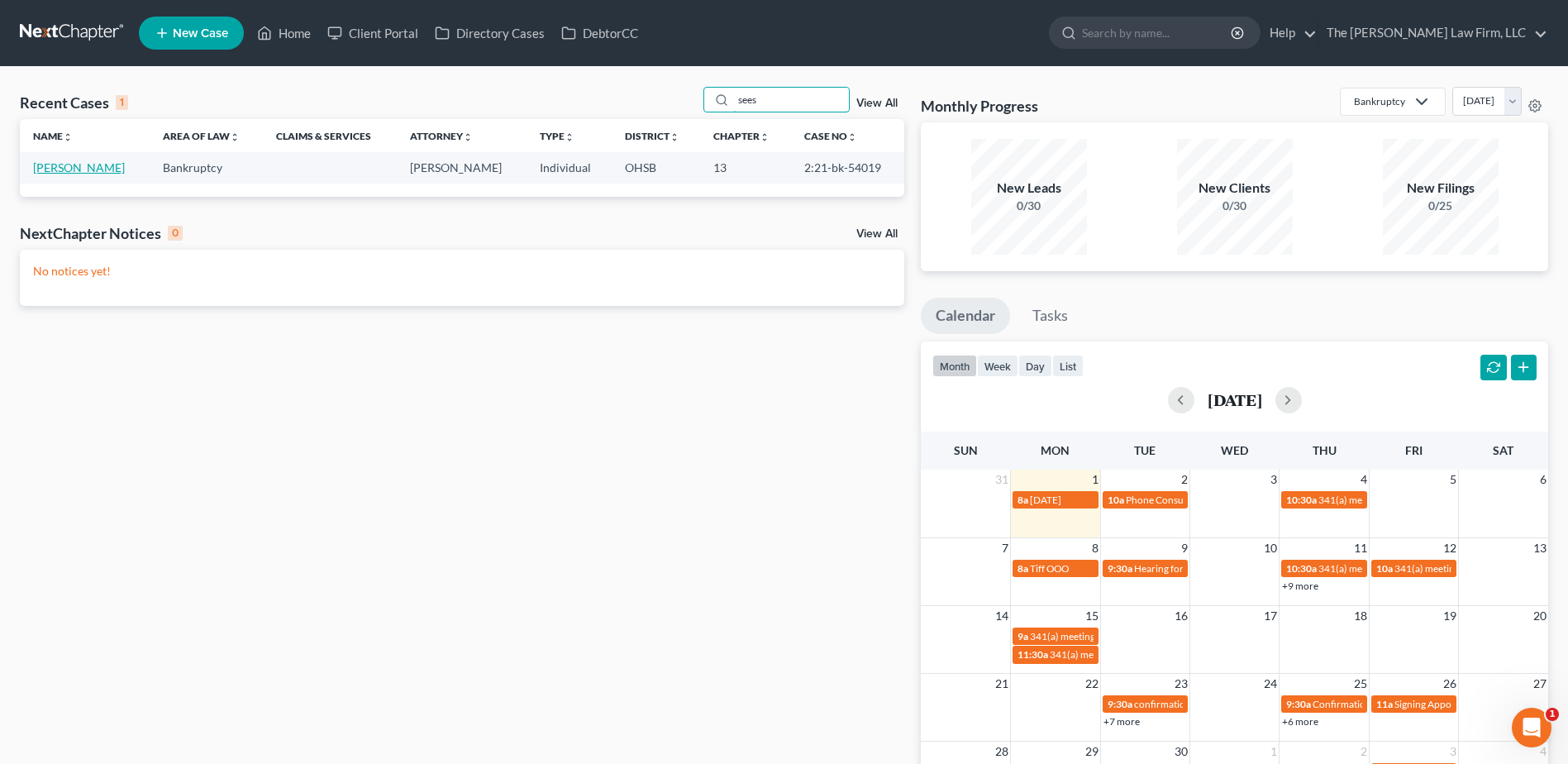
type input "sees"
click at [80, 166] on link "[PERSON_NAME]" at bounding box center [78, 167] width 92 height 14
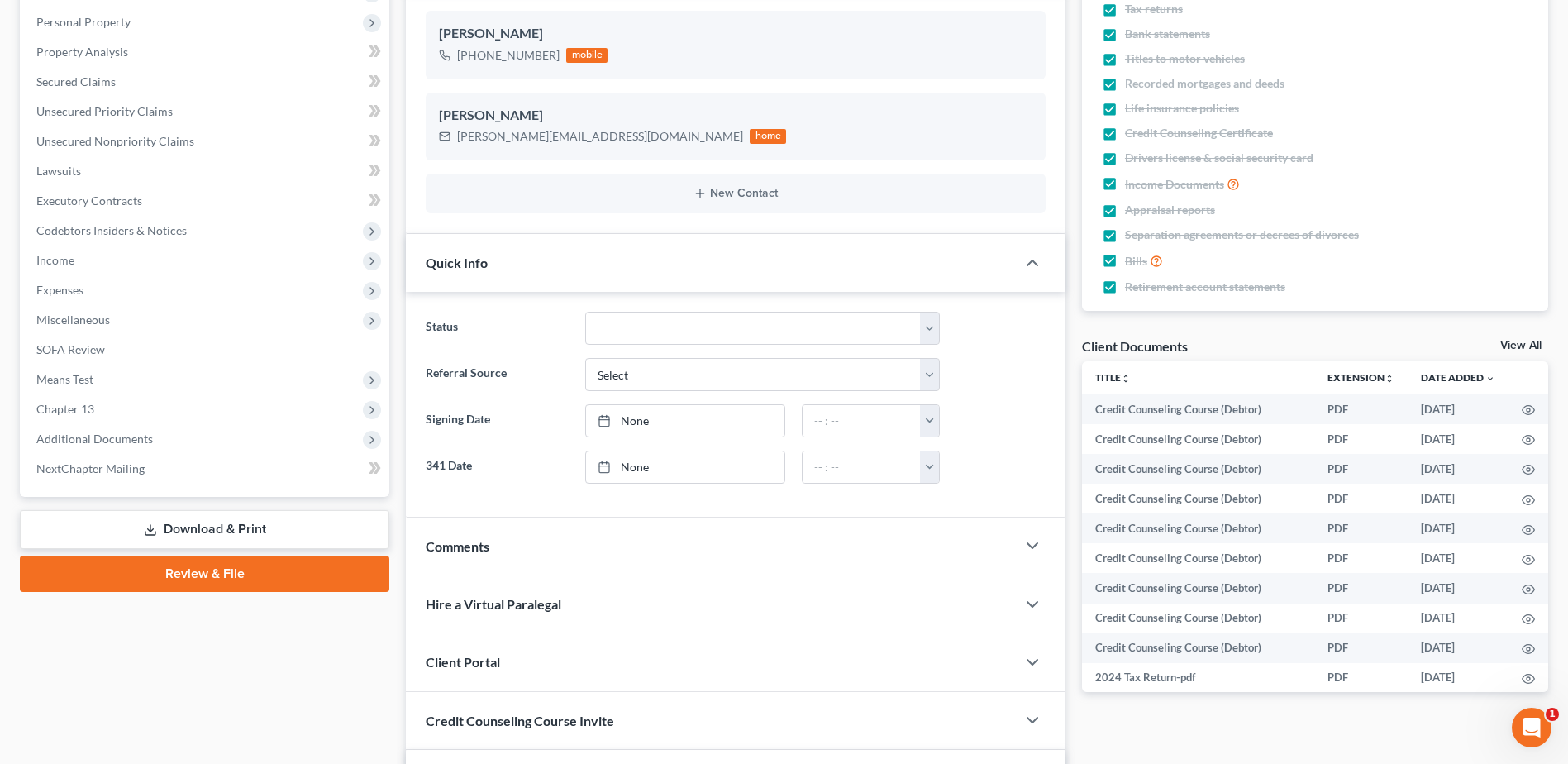
scroll to position [331, 0]
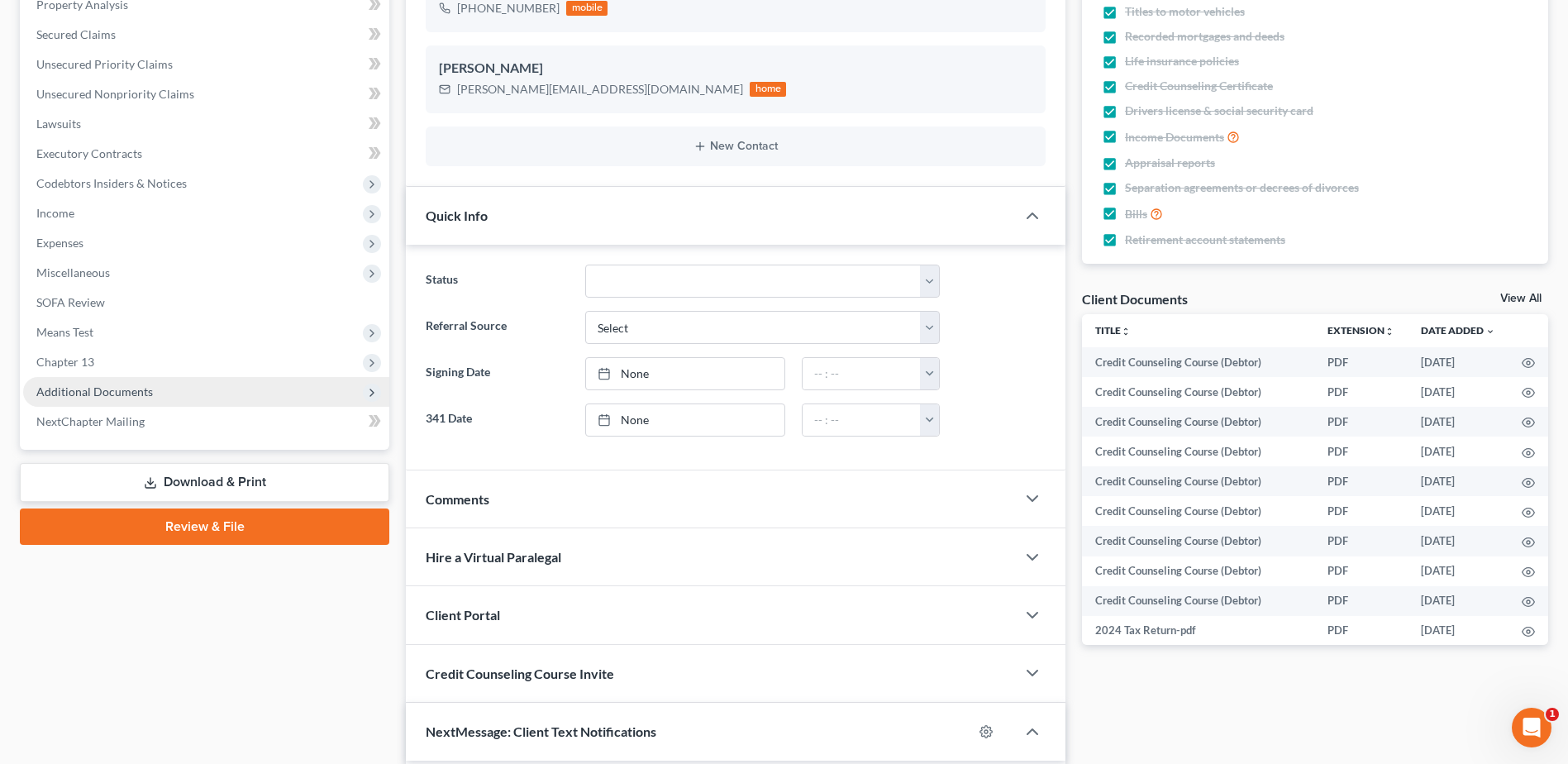
click at [93, 383] on span "Additional Documents" at bounding box center [206, 392] width 366 height 30
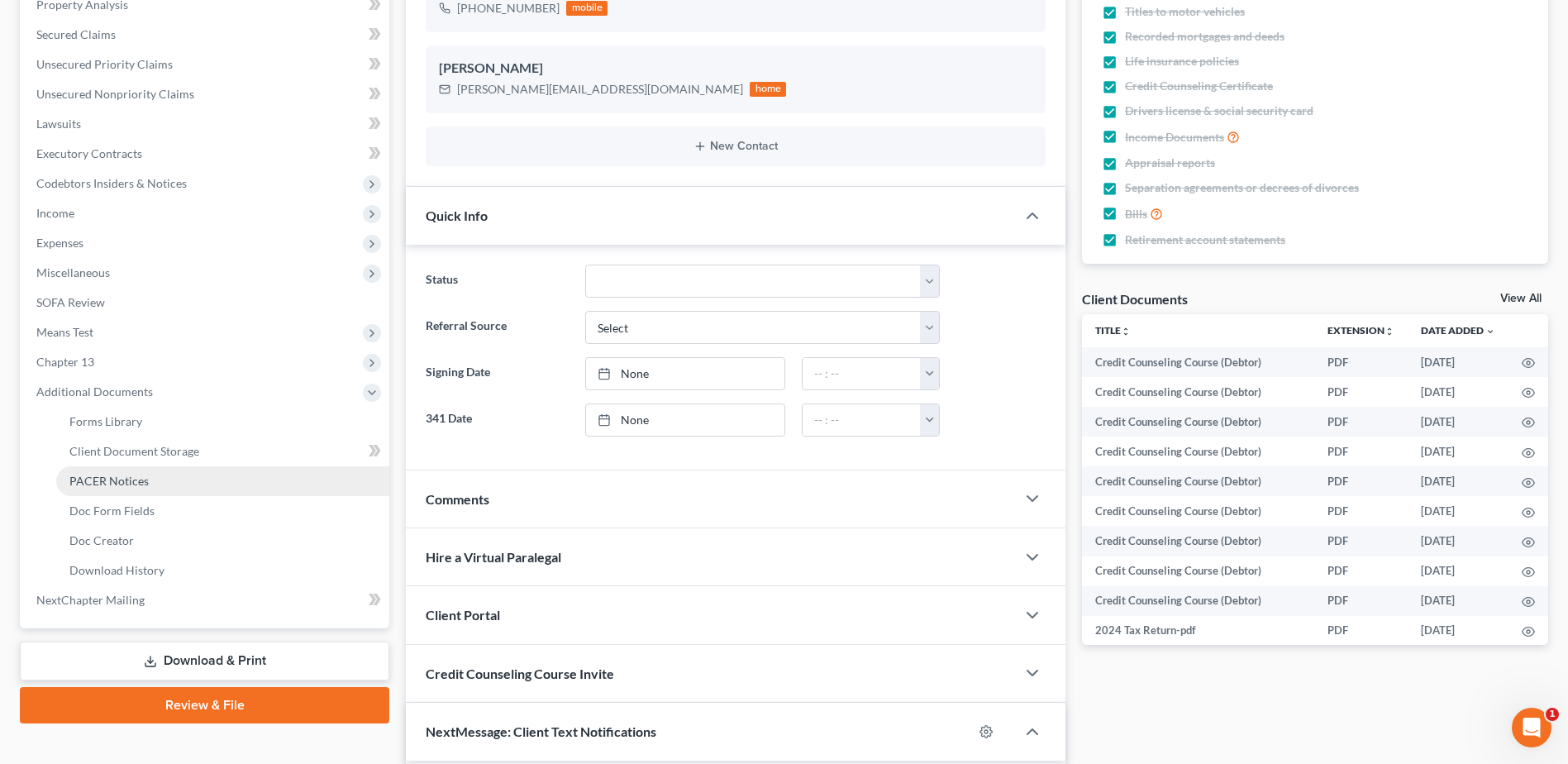
click at [112, 478] on span "PACER Notices" at bounding box center [110, 481] width 79 height 14
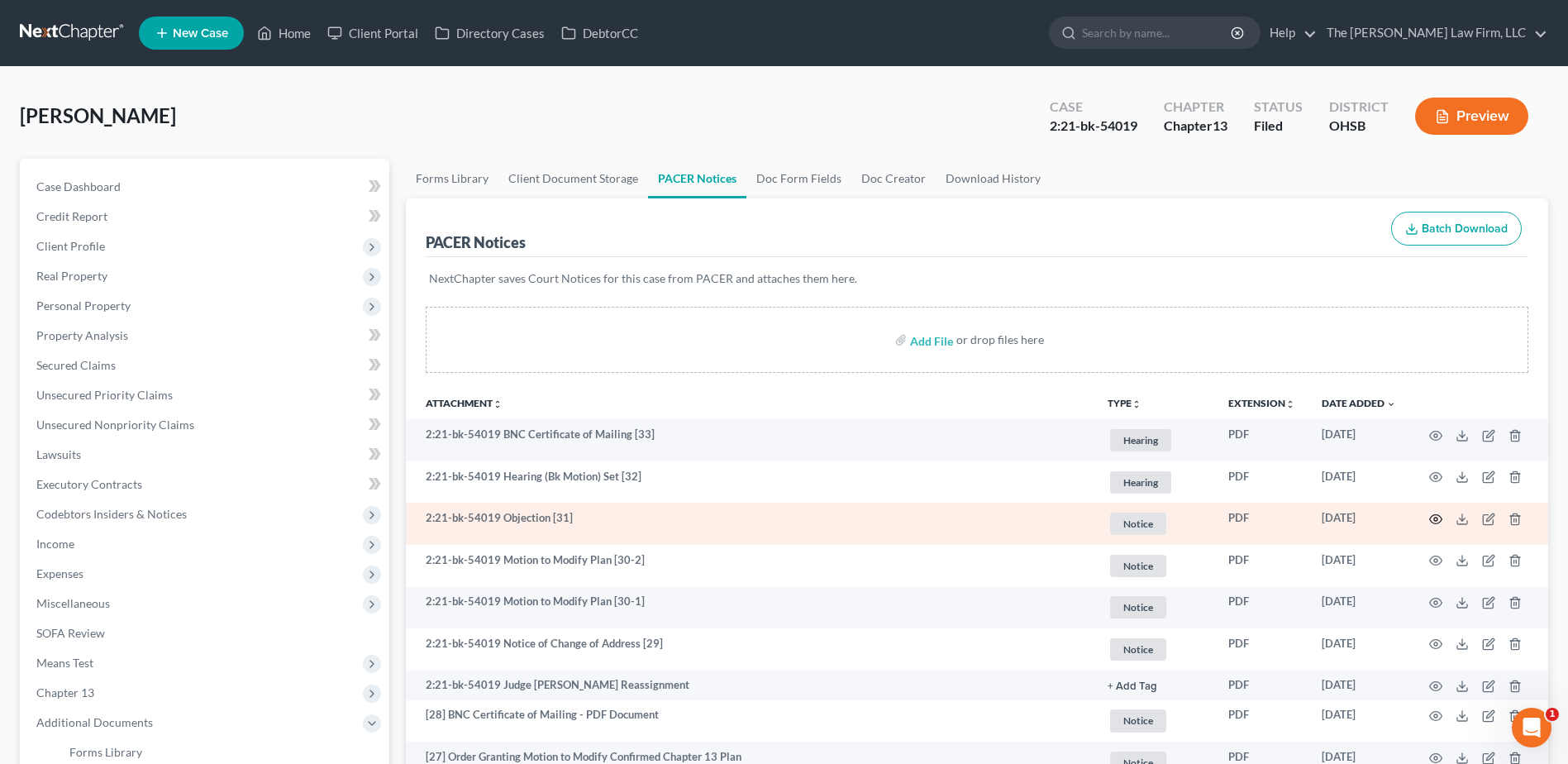
click at [1430, 521] on icon "button" at bounding box center [1436, 520] width 14 height 14
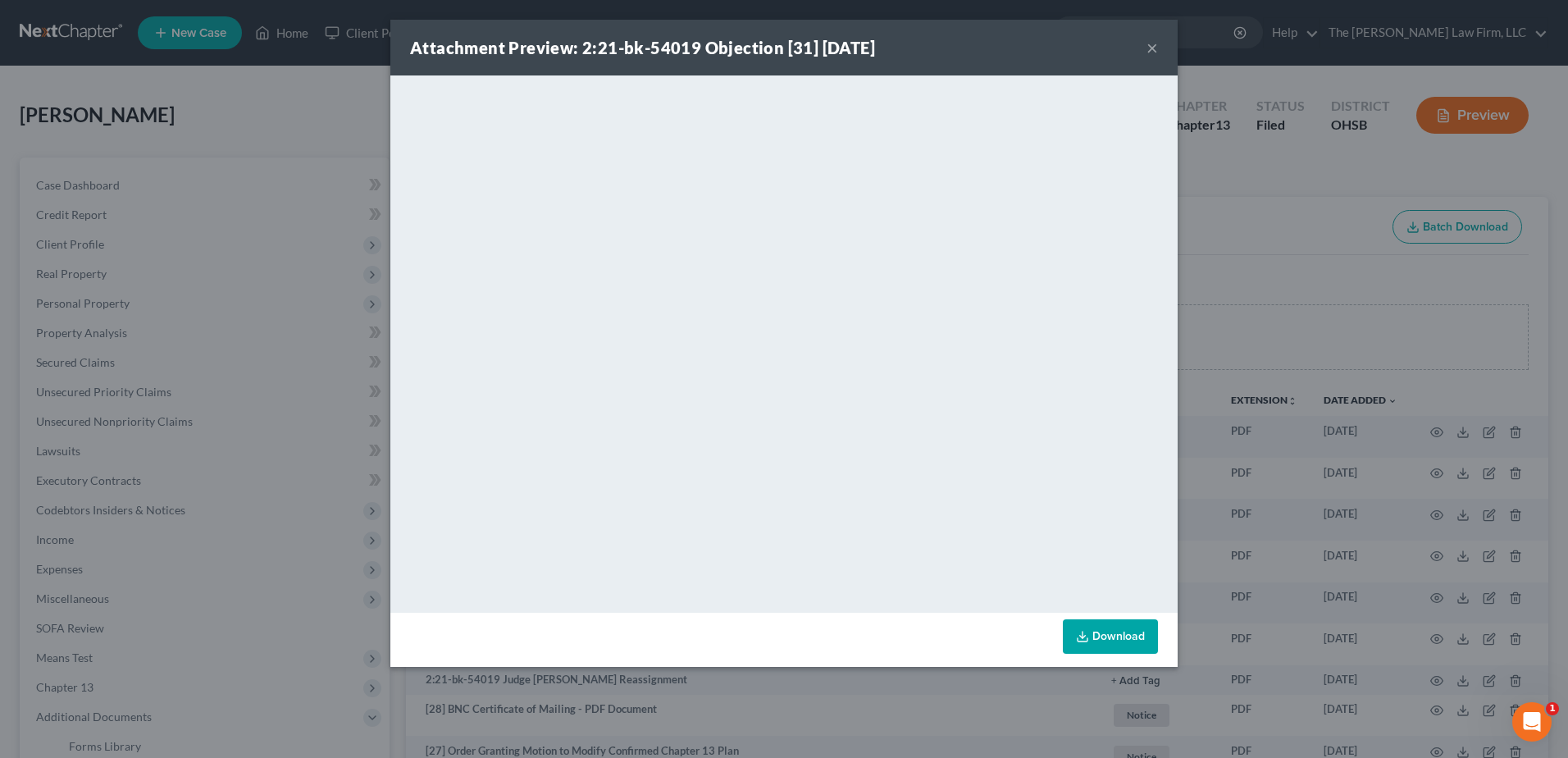
click at [1147, 49] on button "×" at bounding box center [1152, 47] width 12 height 19
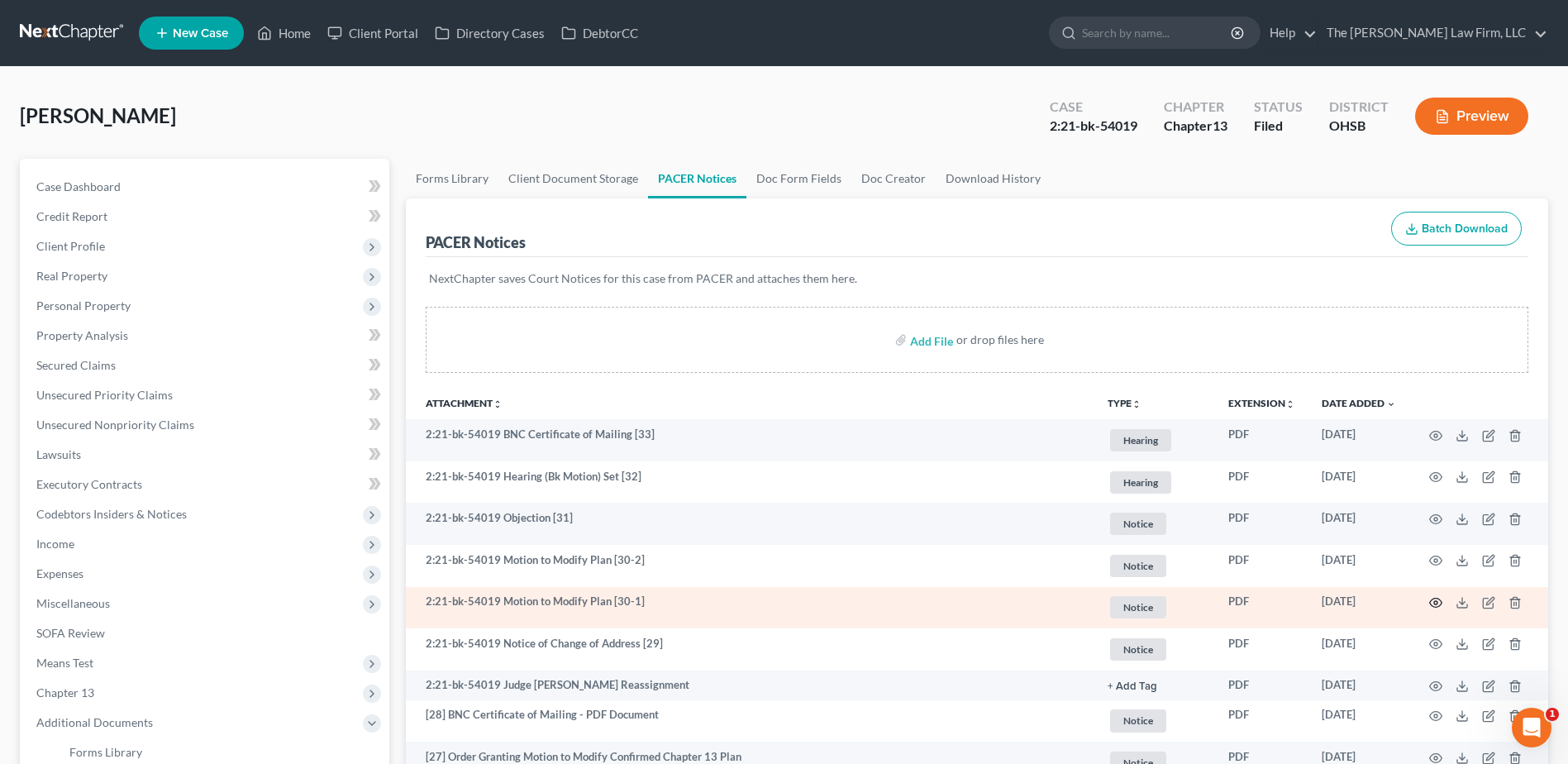
click at [1437, 600] on icon "button" at bounding box center [1436, 603] width 14 height 14
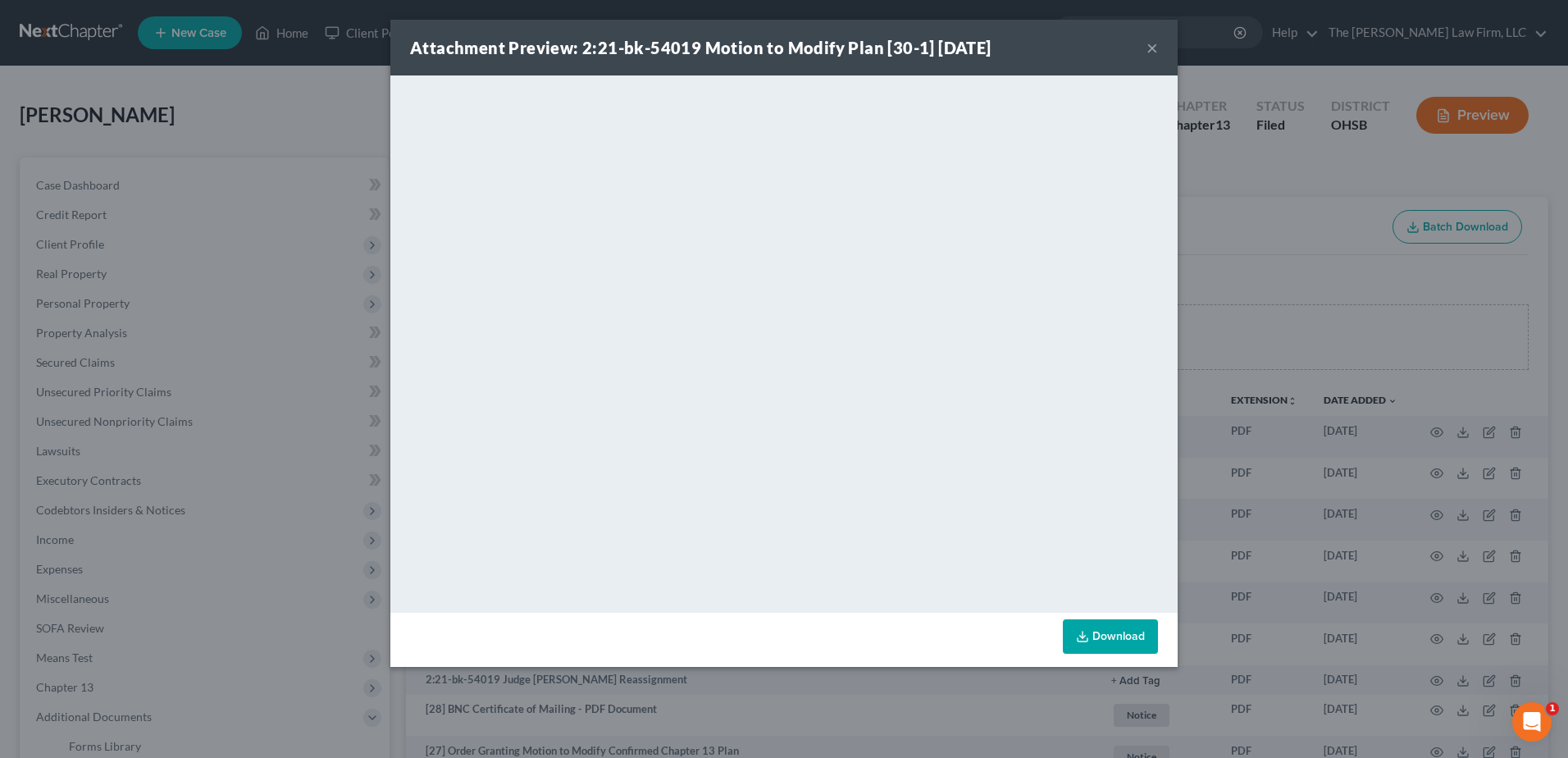
click at [1146, 52] on button "×" at bounding box center [1152, 47] width 12 height 19
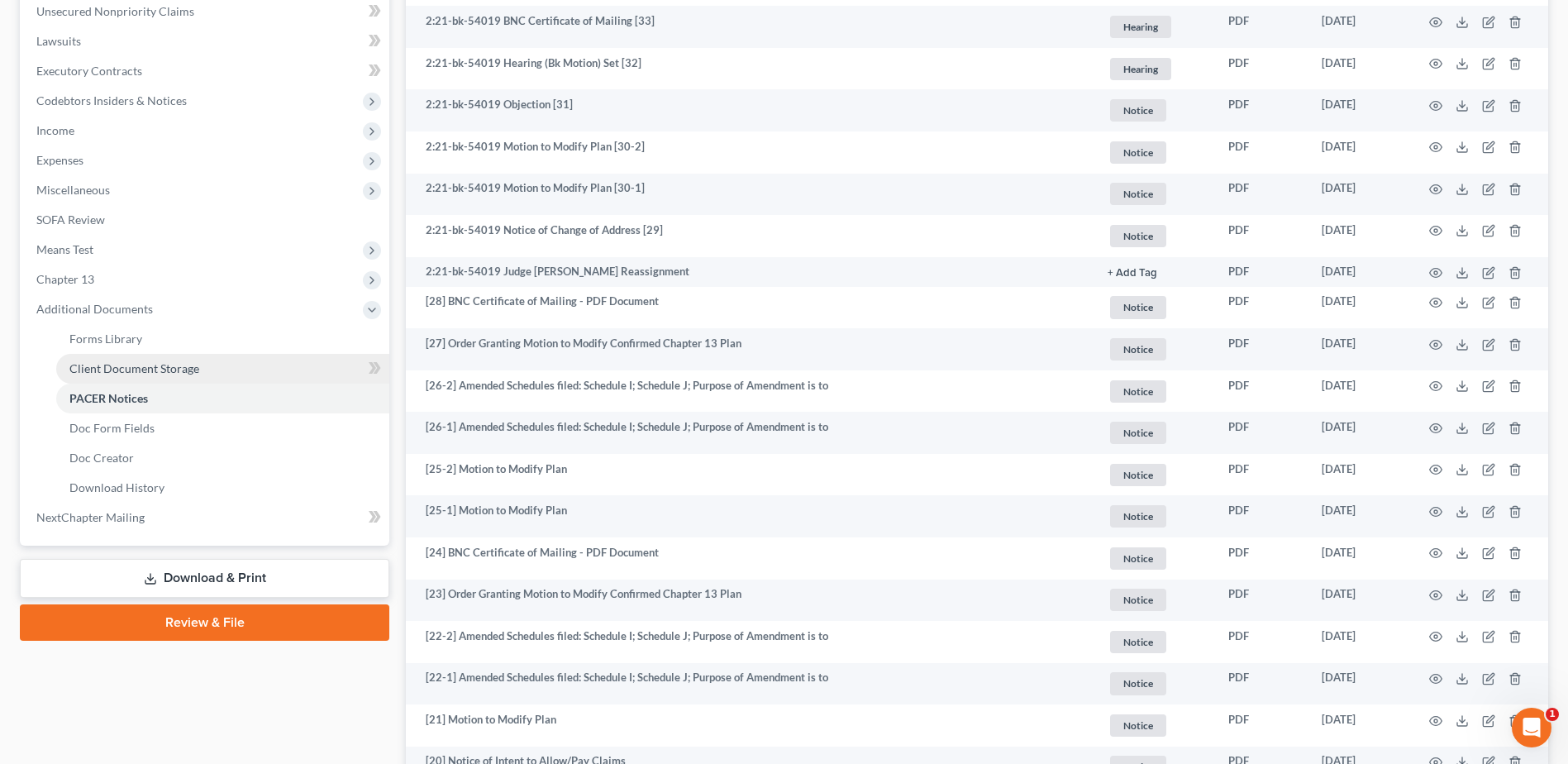
click at [205, 378] on link "Client Document Storage" at bounding box center [223, 368] width 333 height 30
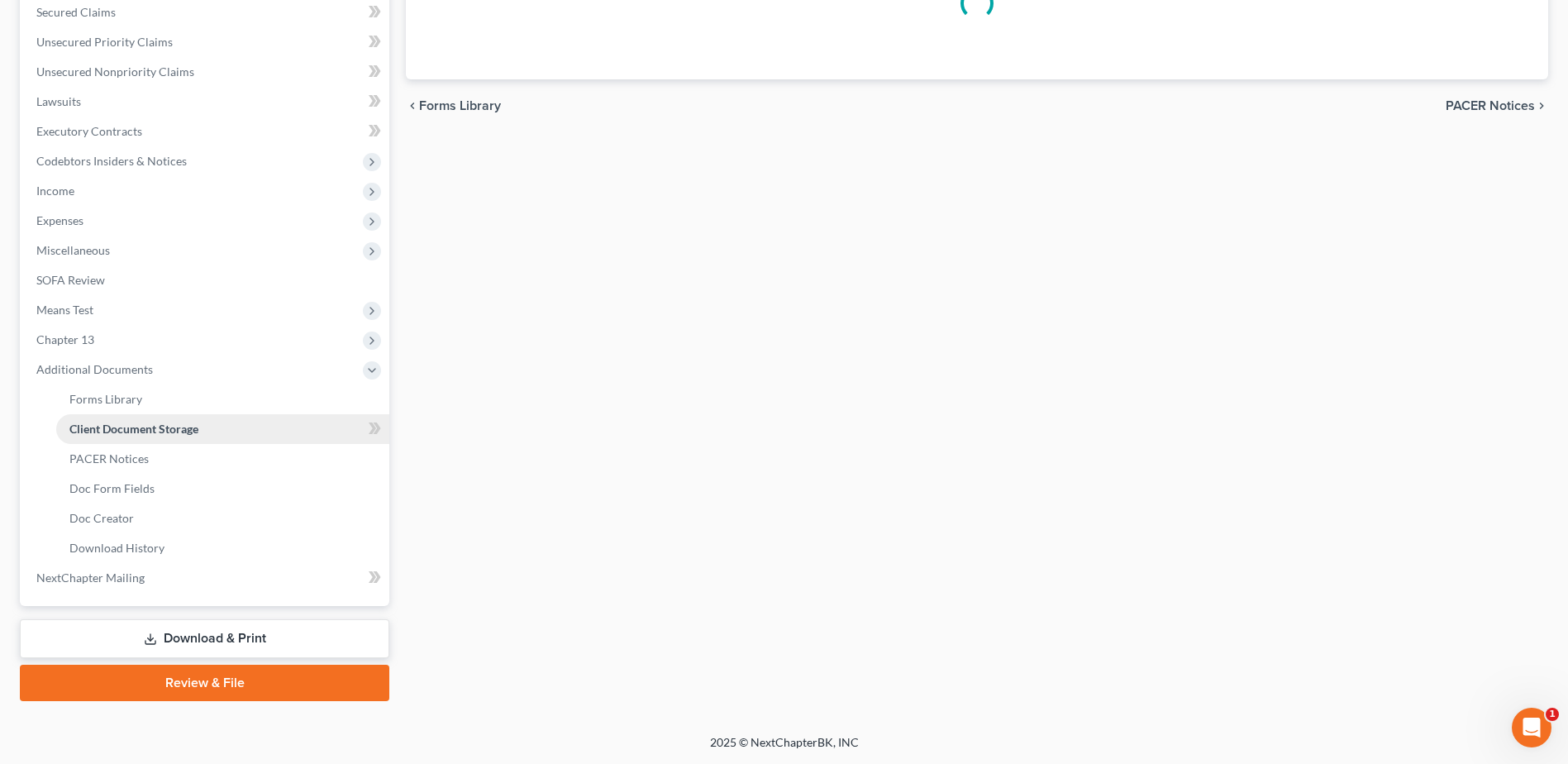
scroll to position [303, 0]
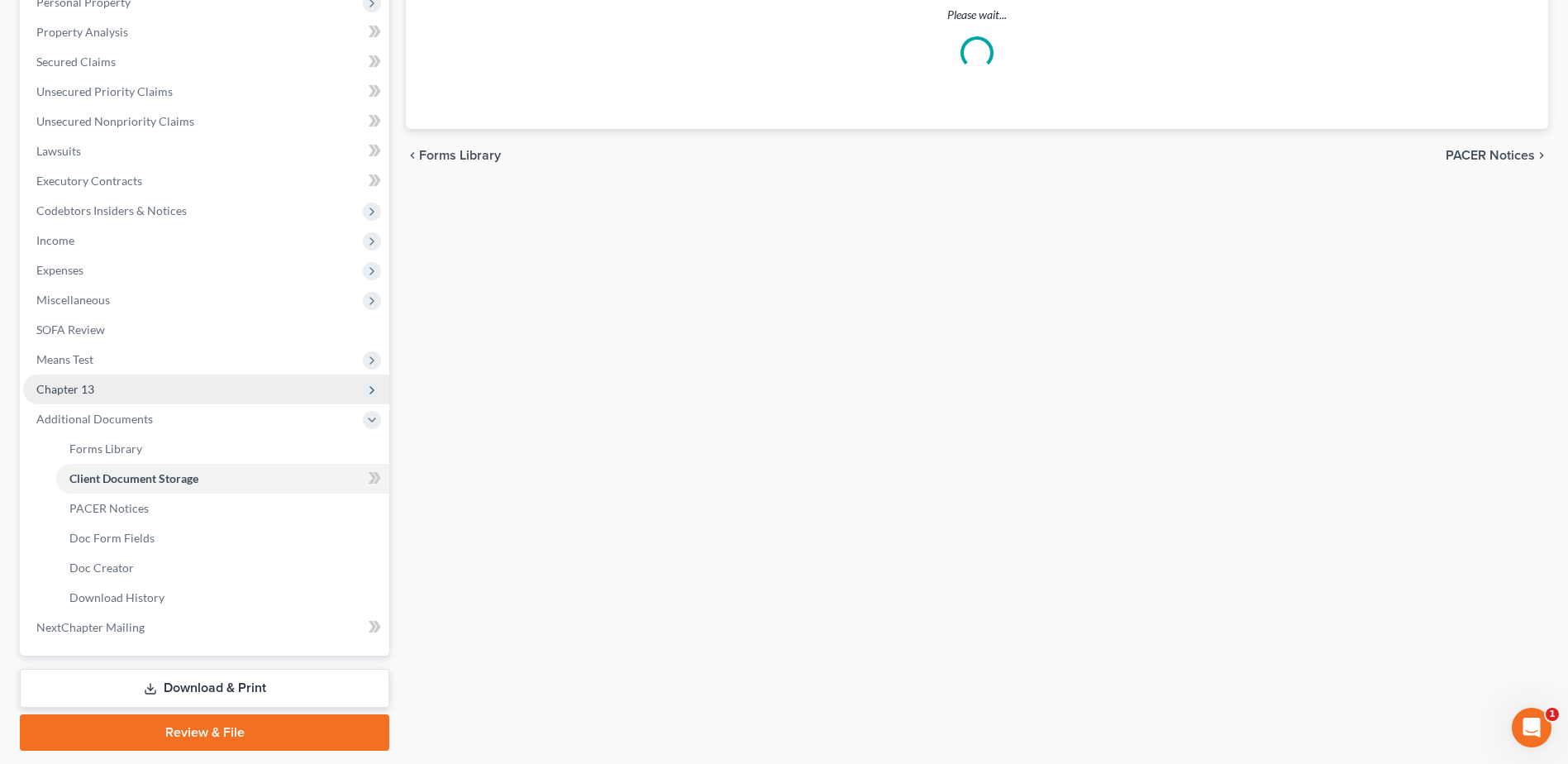
select select "7"
select select "52"
select select "37"
select select "61"
select select "7"
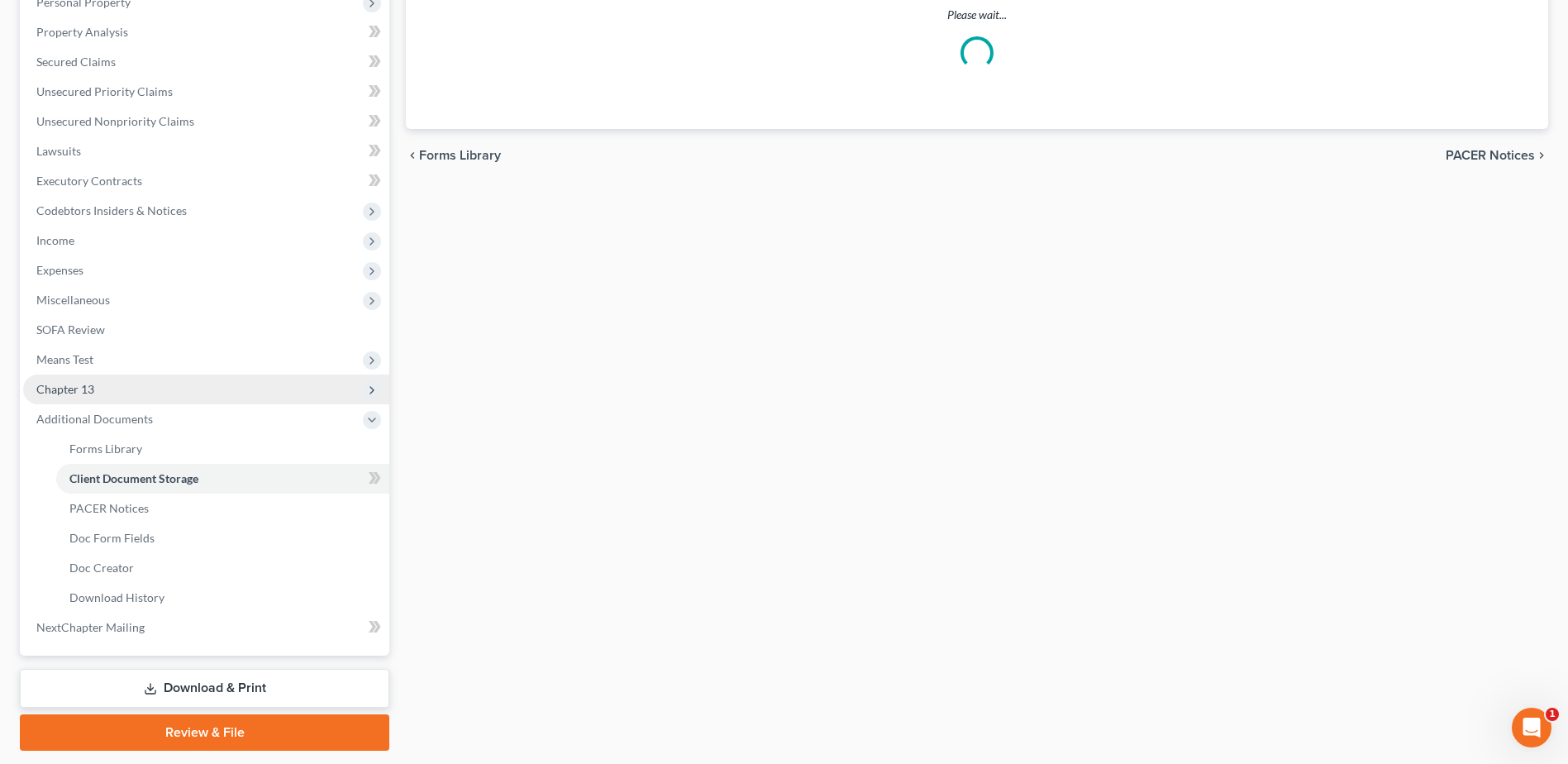
select select "7"
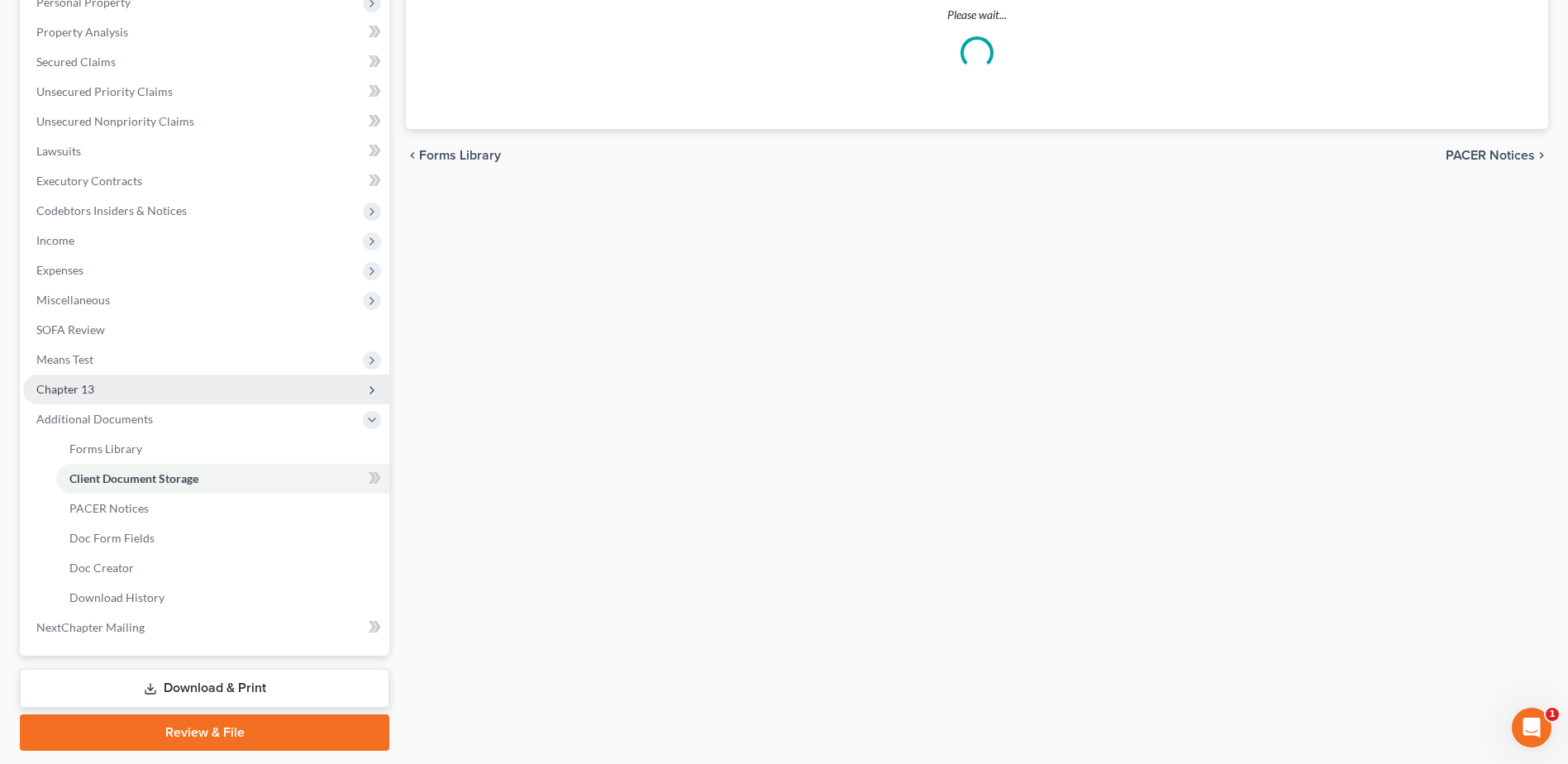
select select "7"
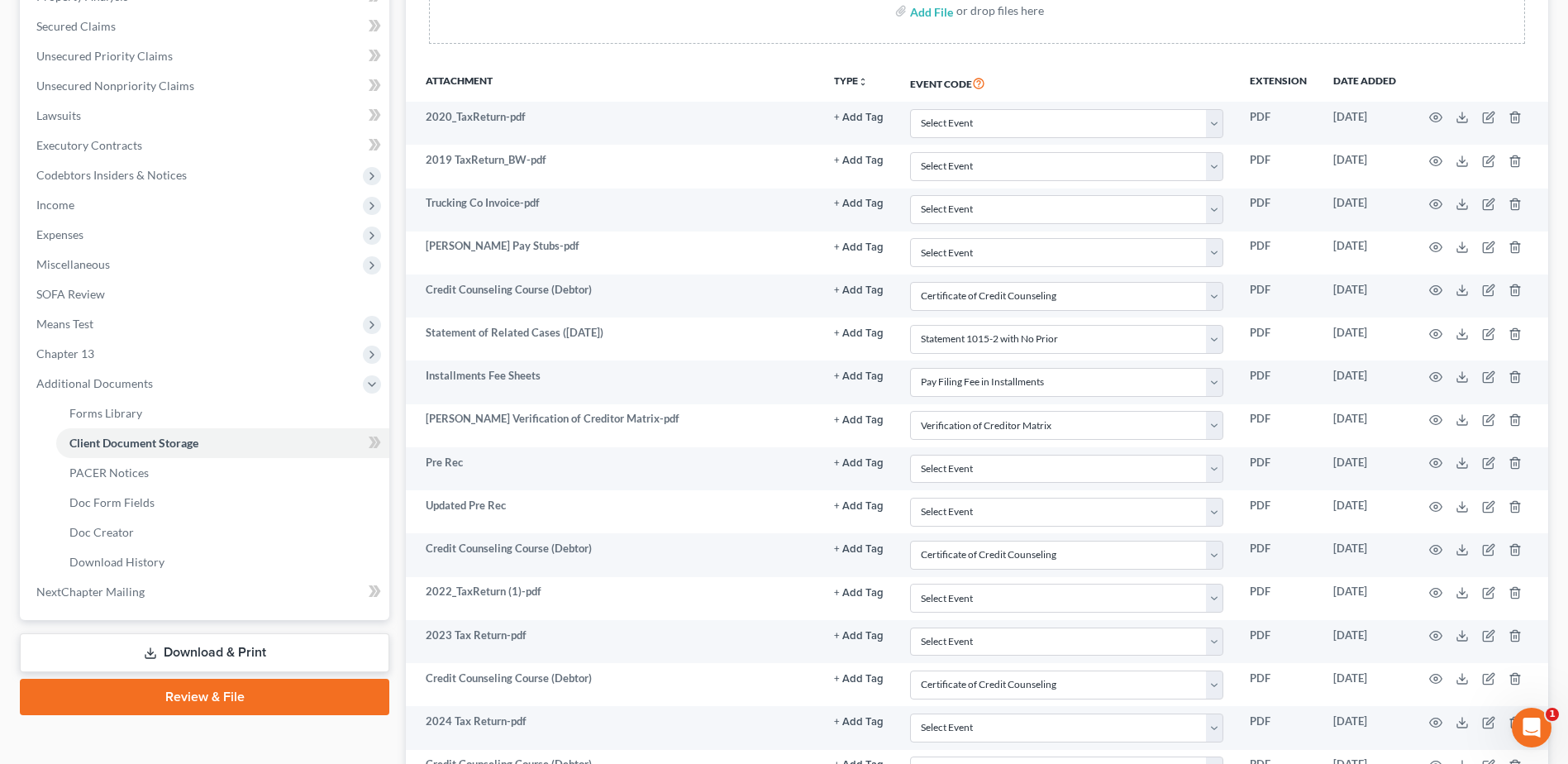
scroll to position [0, 0]
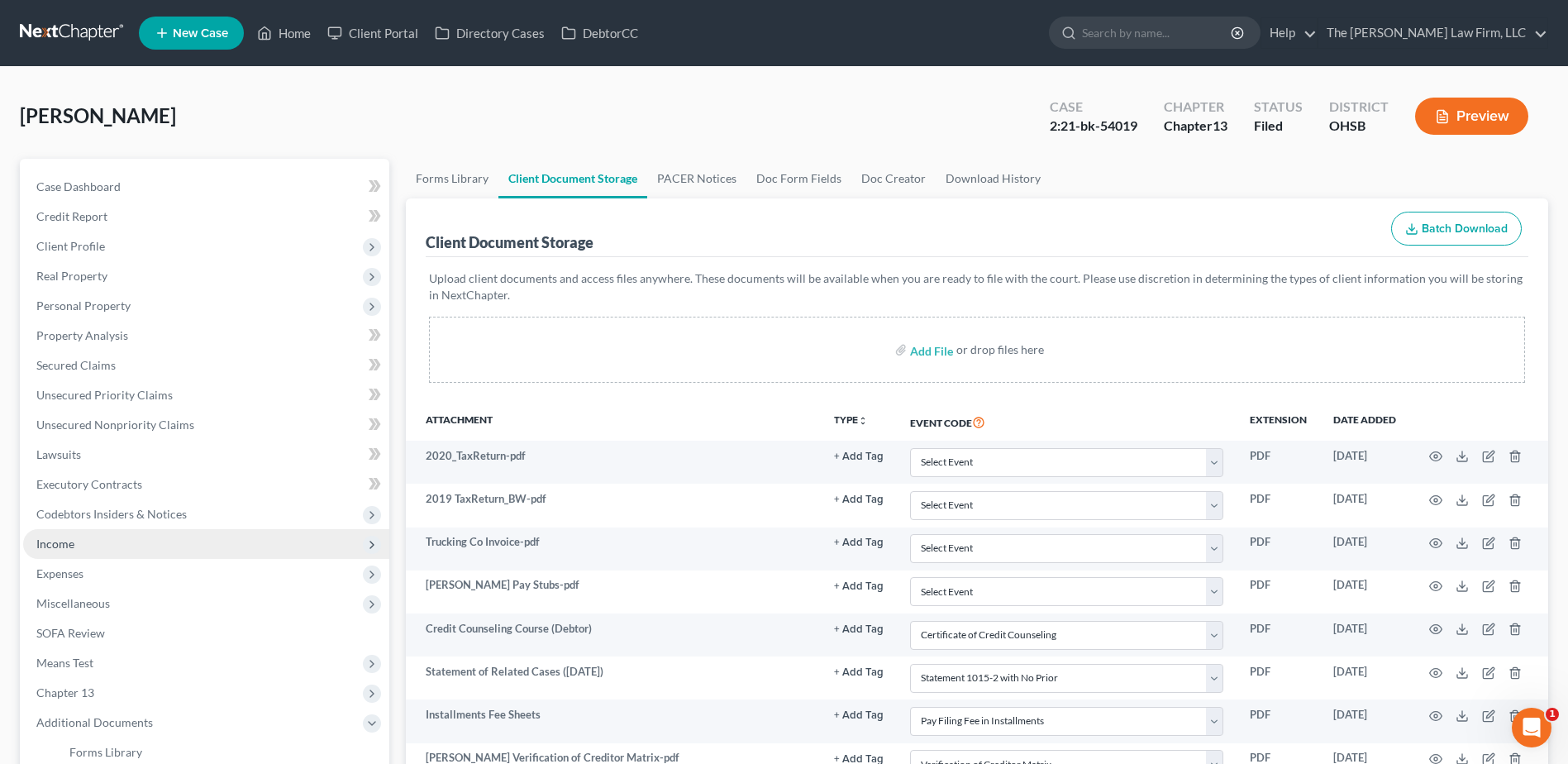
click at [54, 534] on span "Income" at bounding box center [206, 544] width 366 height 30
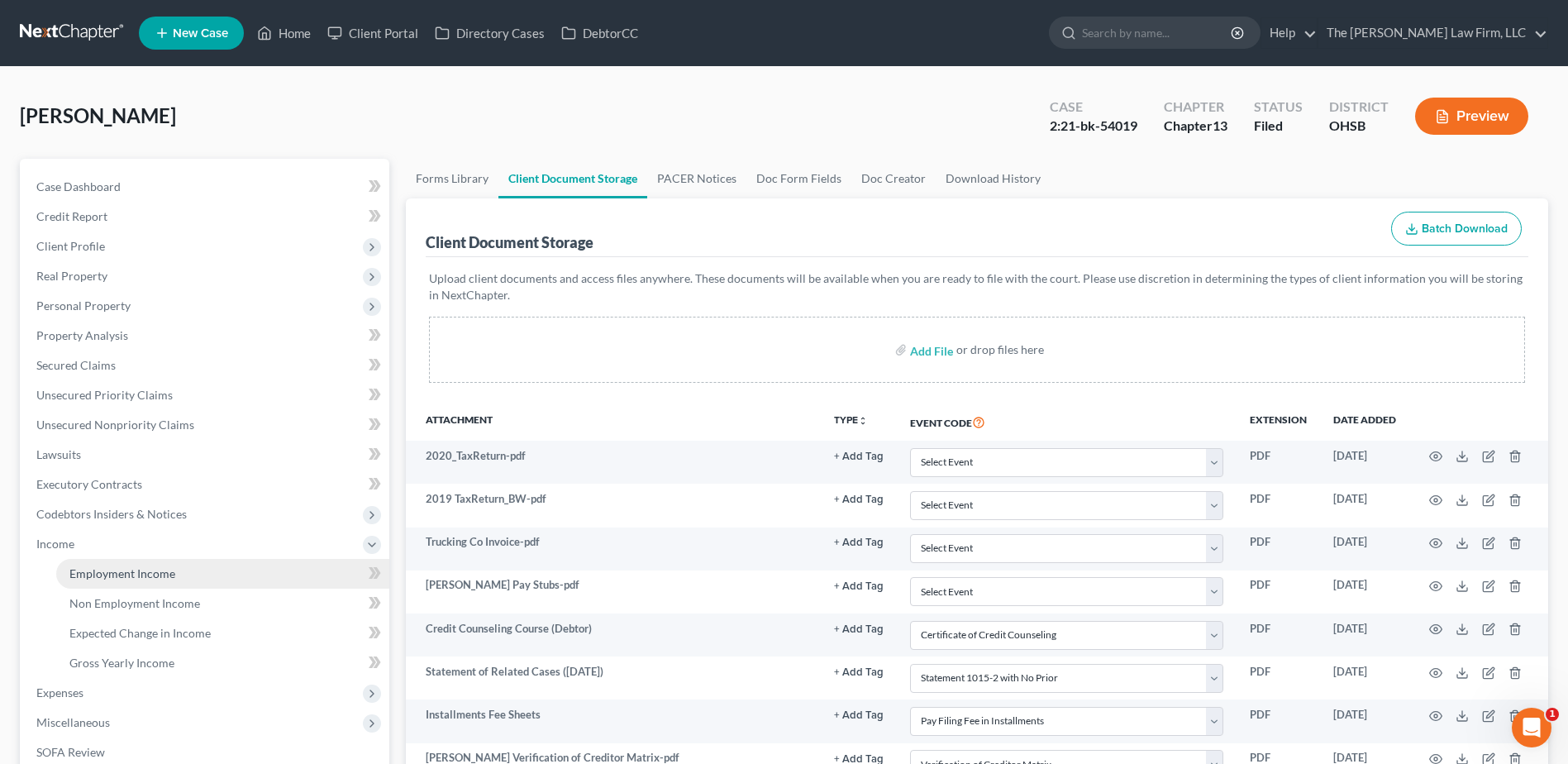
click at [161, 566] on span "Employment Income" at bounding box center [122, 573] width 106 height 14
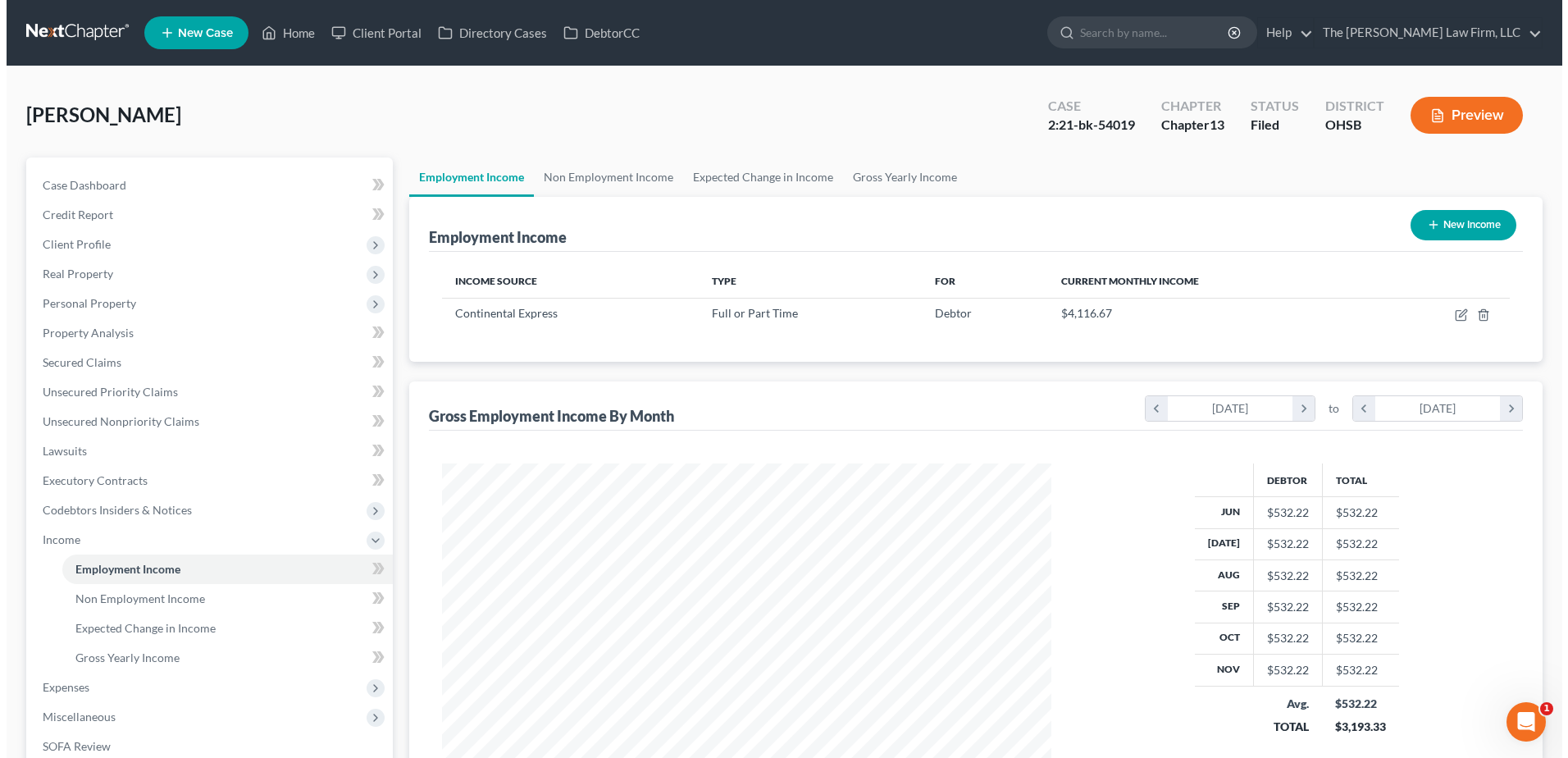
scroll to position [304, 641]
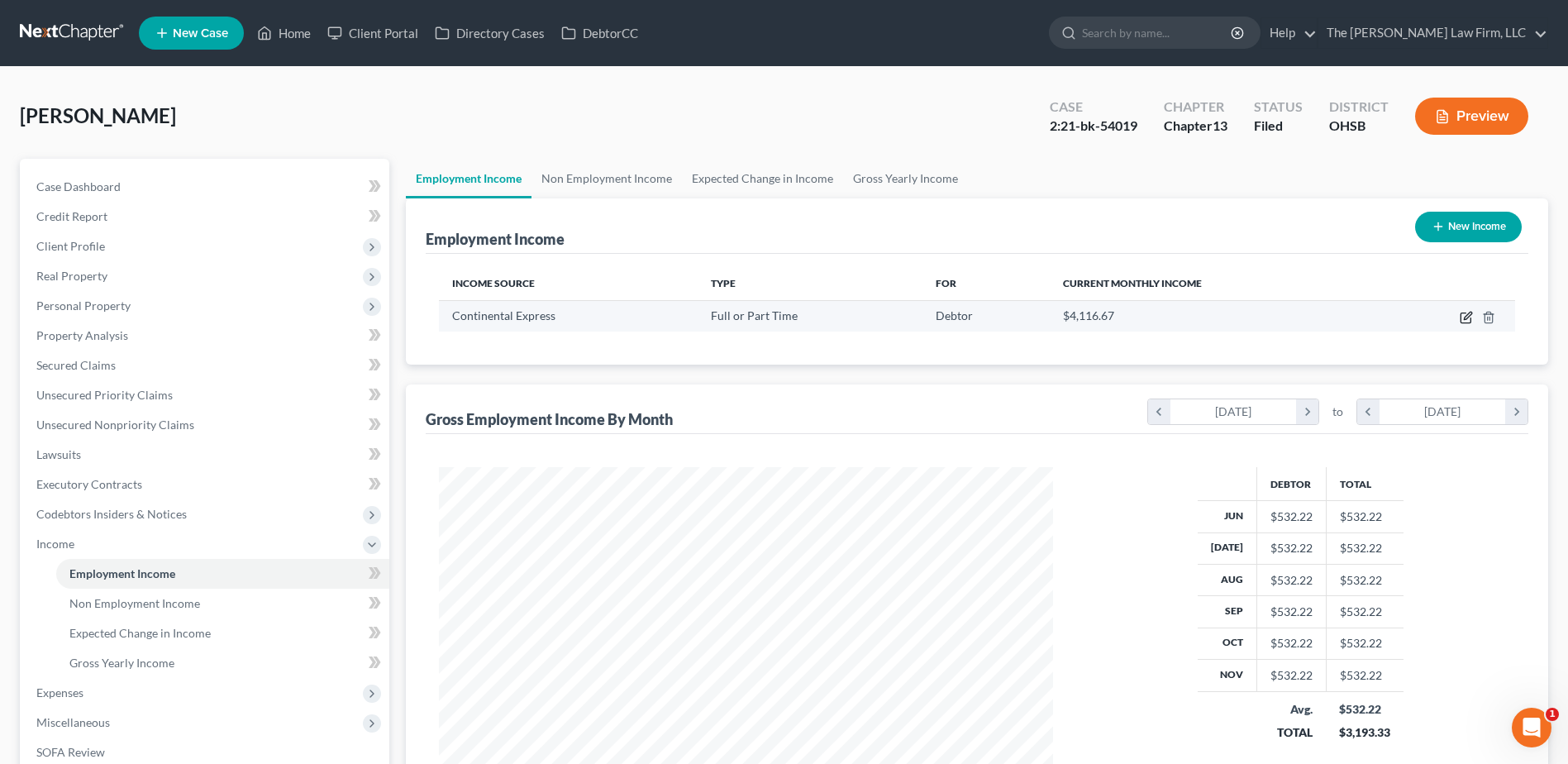
click at [1463, 316] on icon "button" at bounding box center [1466, 318] width 14 height 14
select select "0"
select select "36"
select select "3"
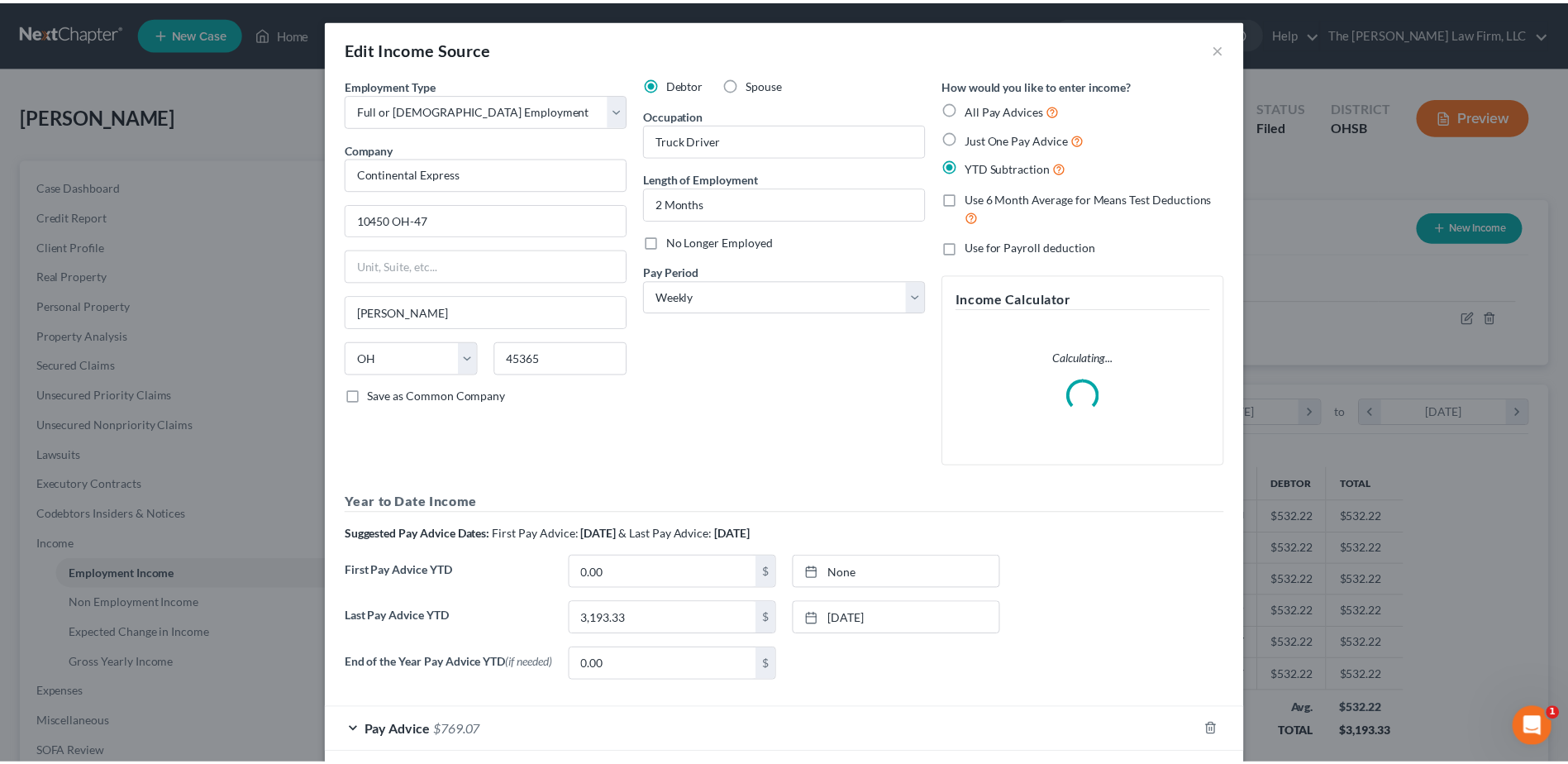
scroll to position [309, 653]
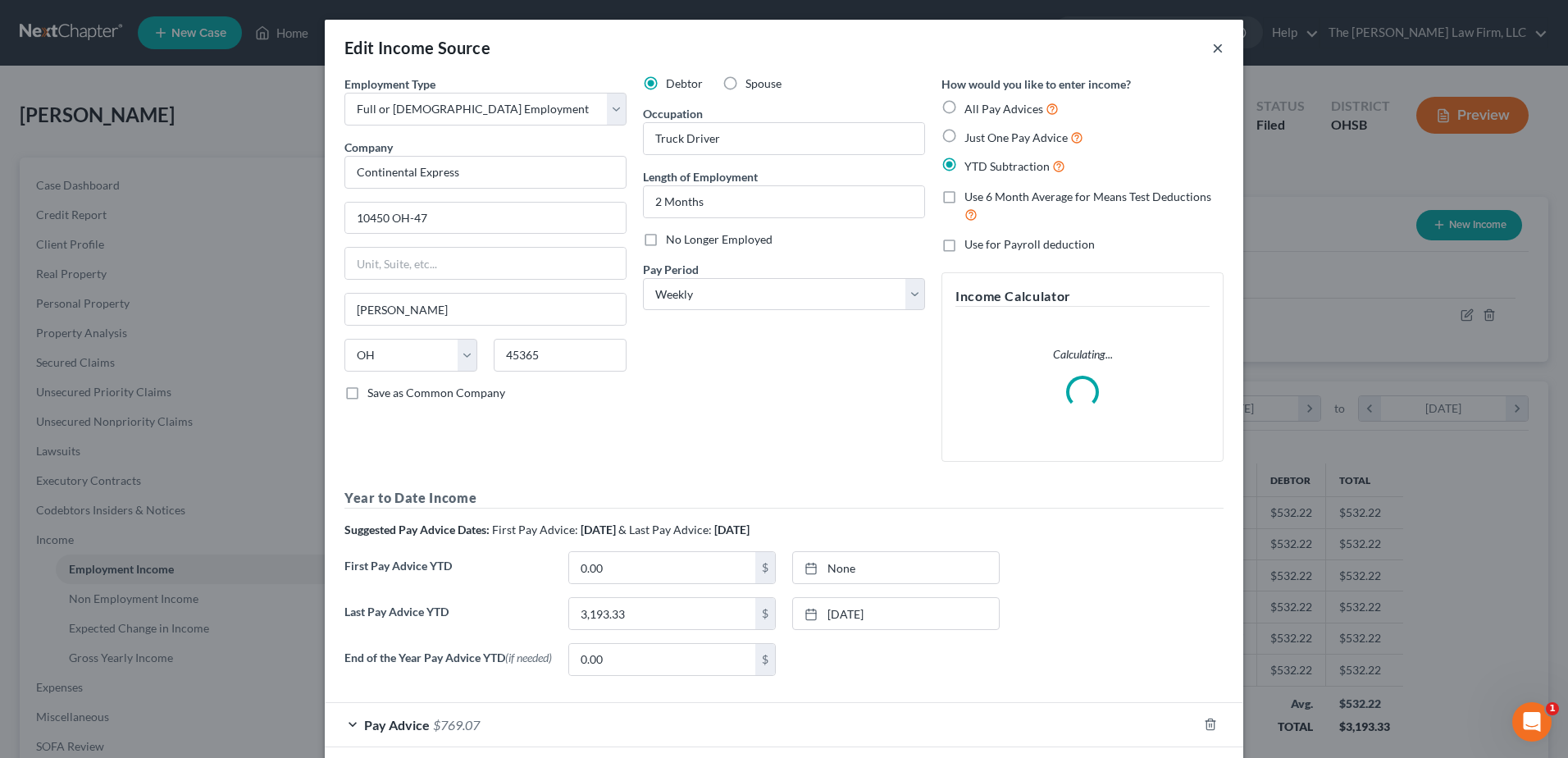
click at [1212, 53] on button "×" at bounding box center [1218, 47] width 12 height 19
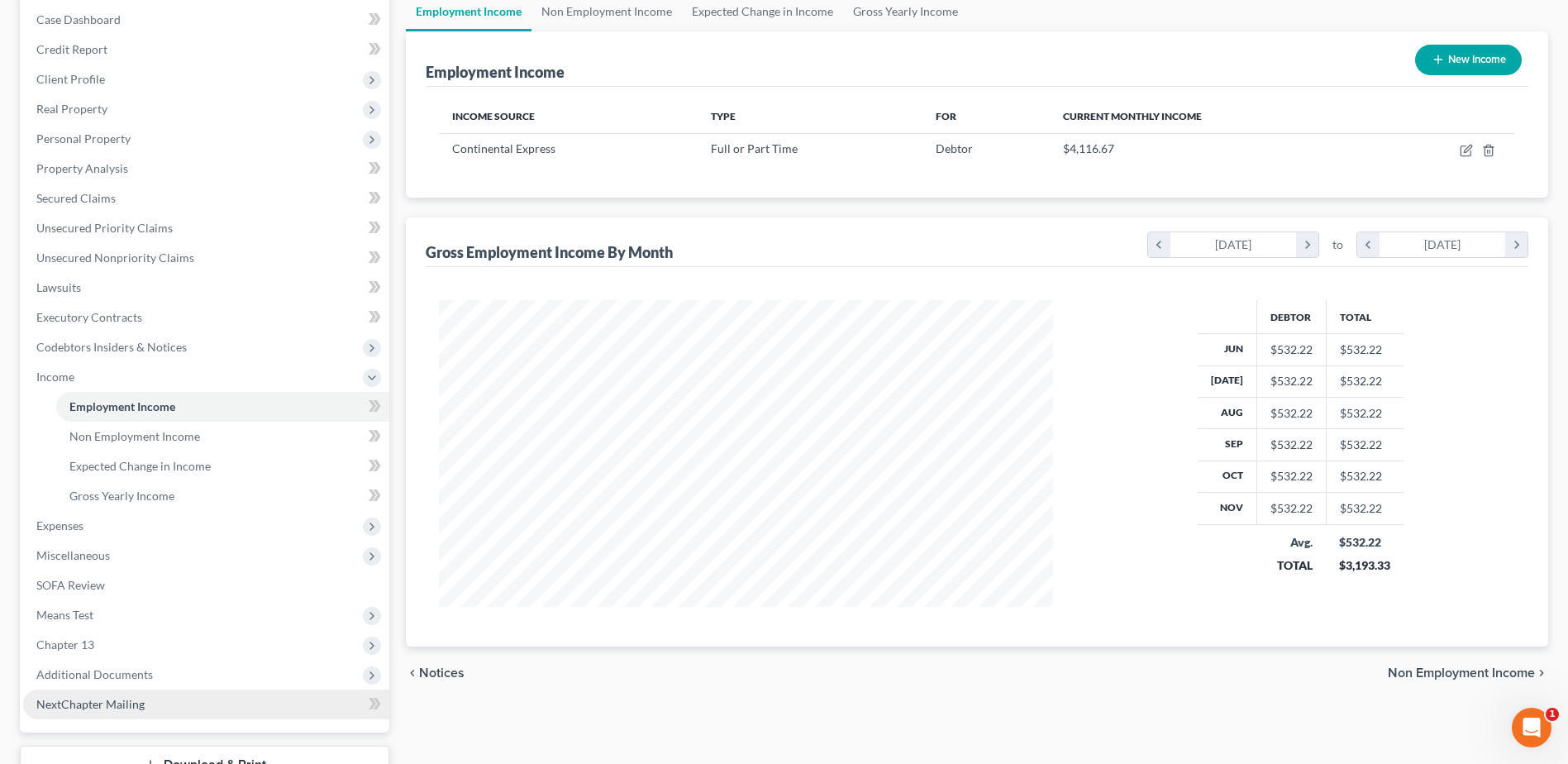
scroll to position [294, 0]
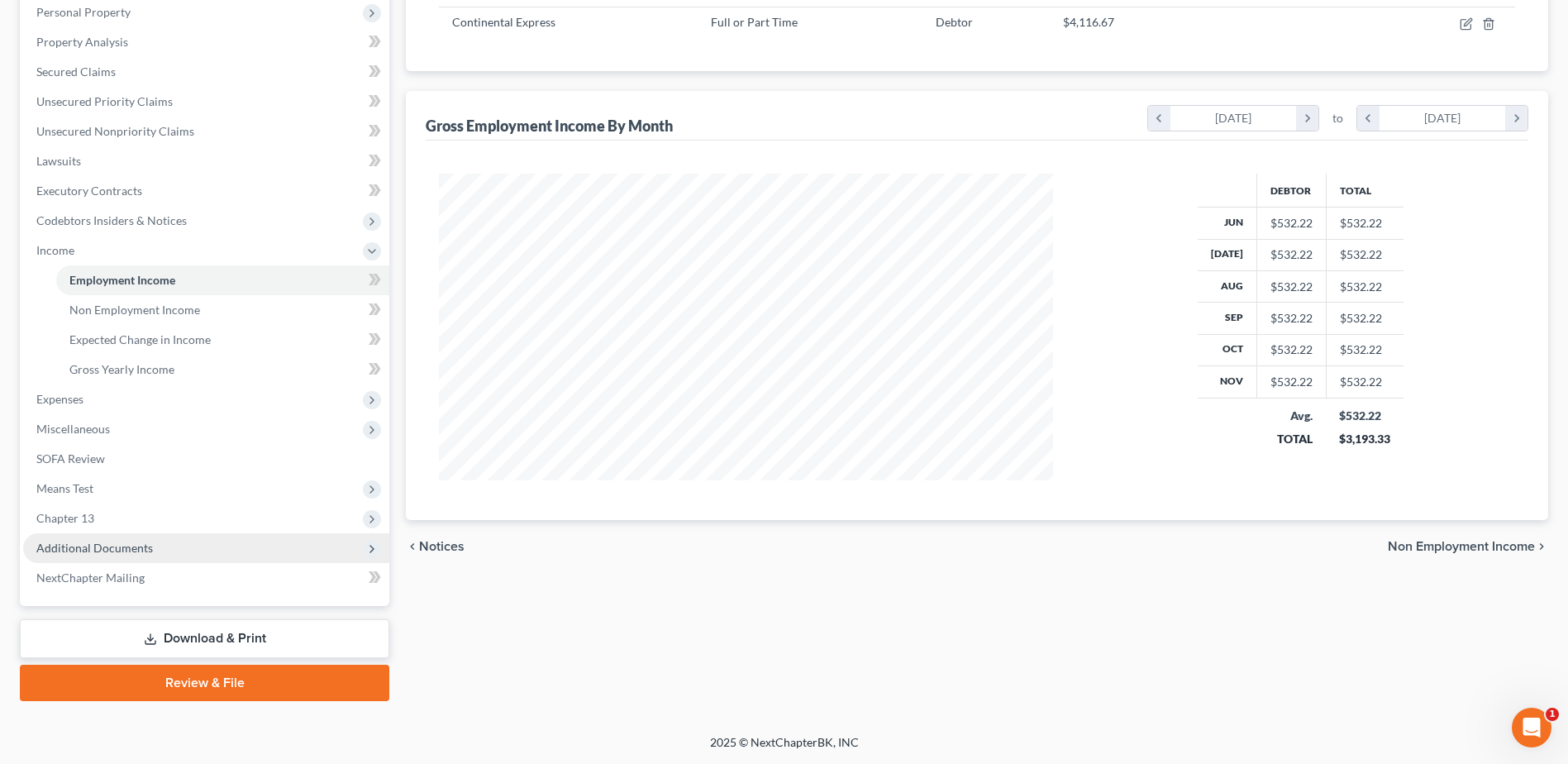
click at [77, 544] on span "Additional Documents" at bounding box center [95, 548] width 116 height 14
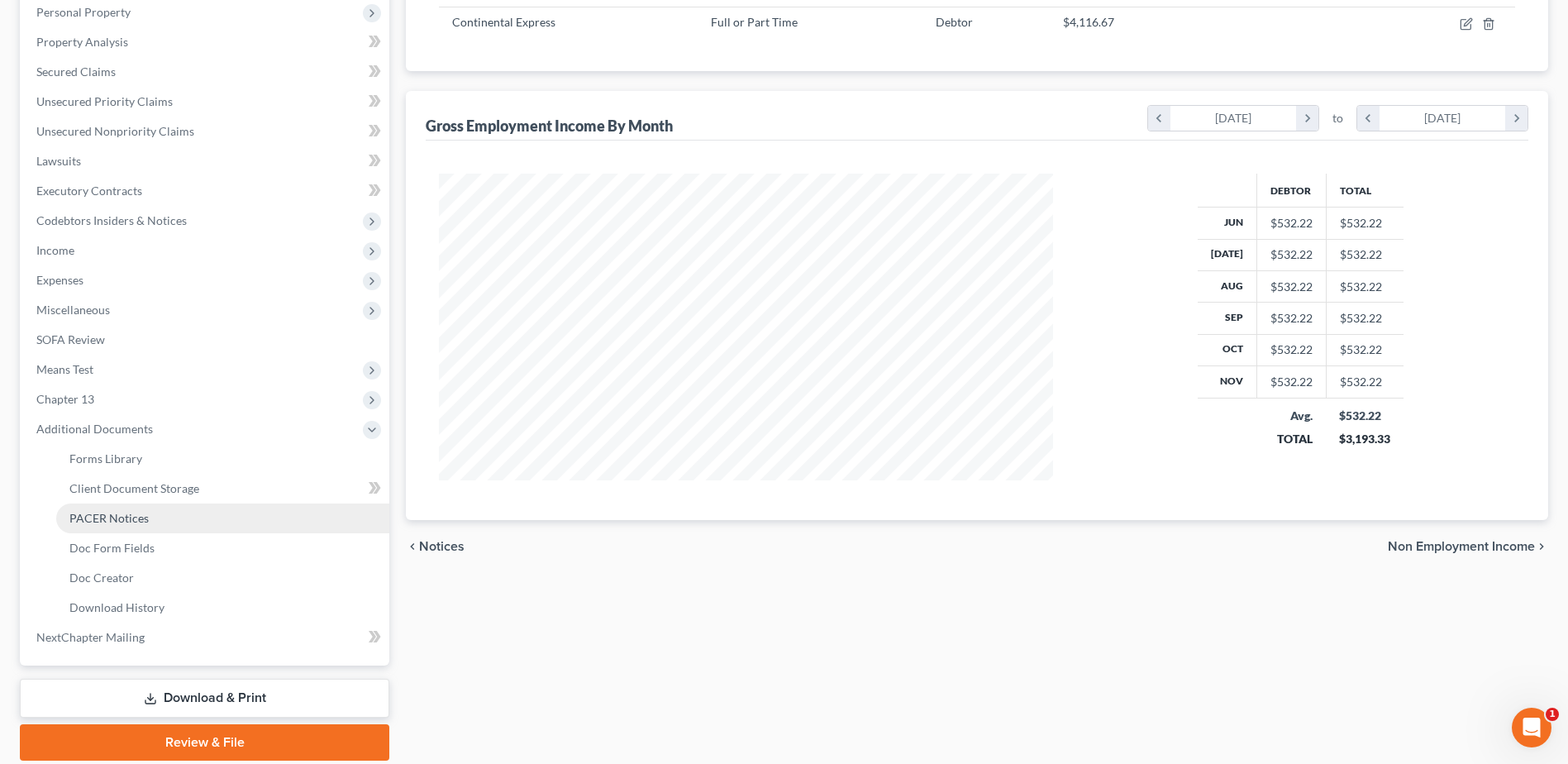
drag, startPoint x: 128, startPoint y: 522, endPoint x: 172, endPoint y: 522, distance: 44.0
click at [129, 522] on span "PACER Notices" at bounding box center [110, 518] width 79 height 14
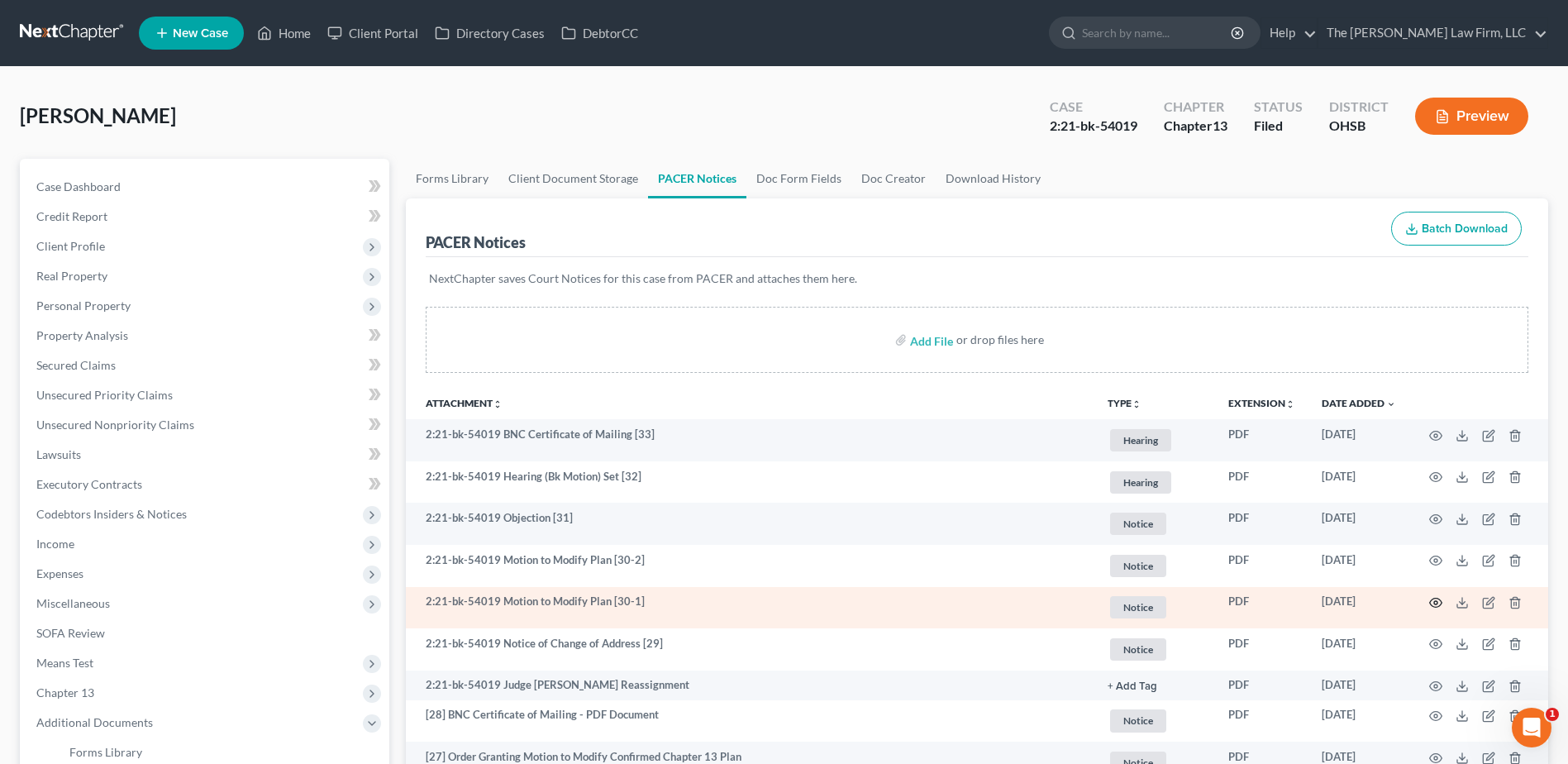
click at [1439, 601] on icon "button" at bounding box center [1436, 603] width 14 height 14
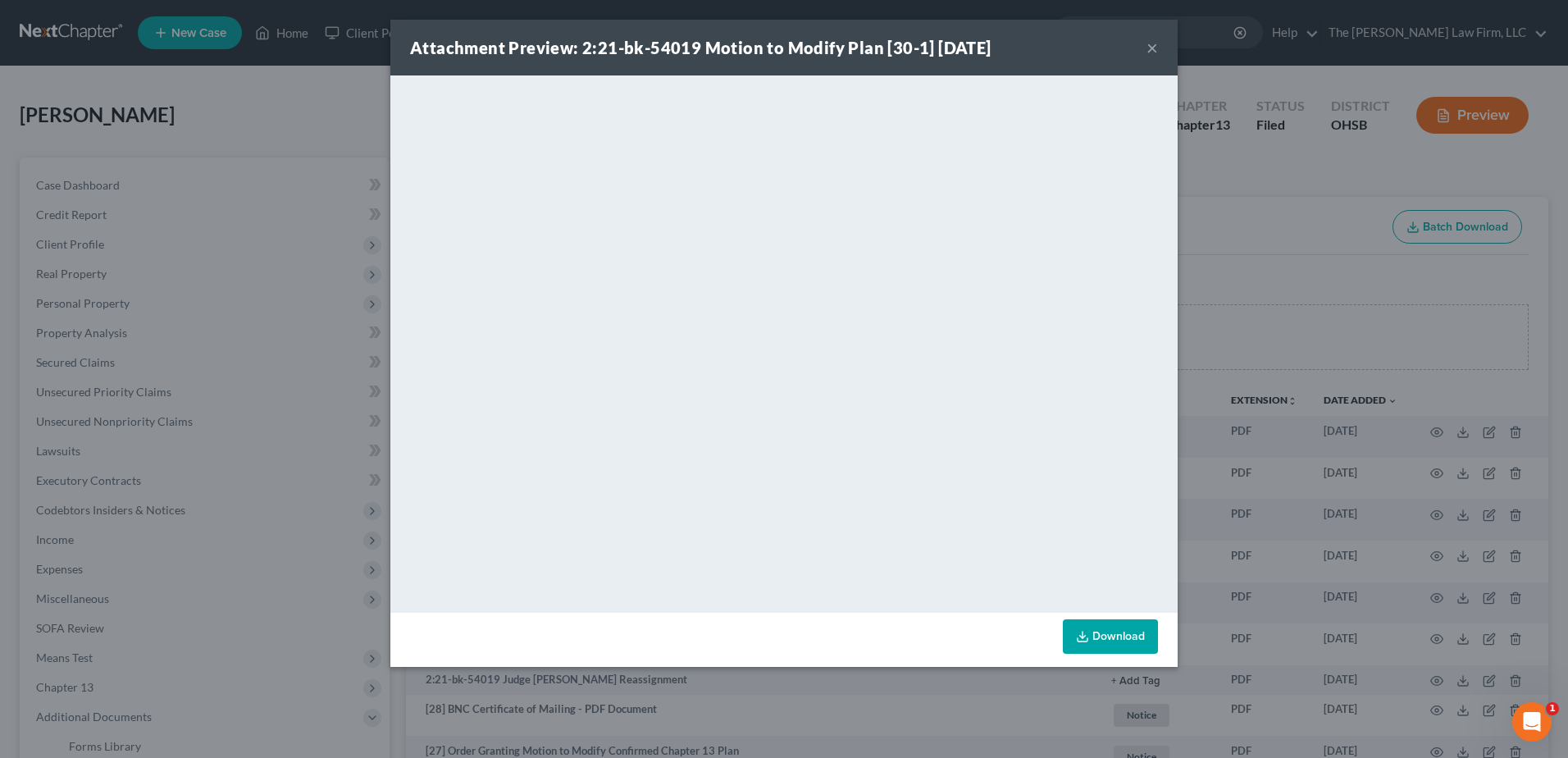
click at [1149, 48] on button "×" at bounding box center [1152, 47] width 12 height 19
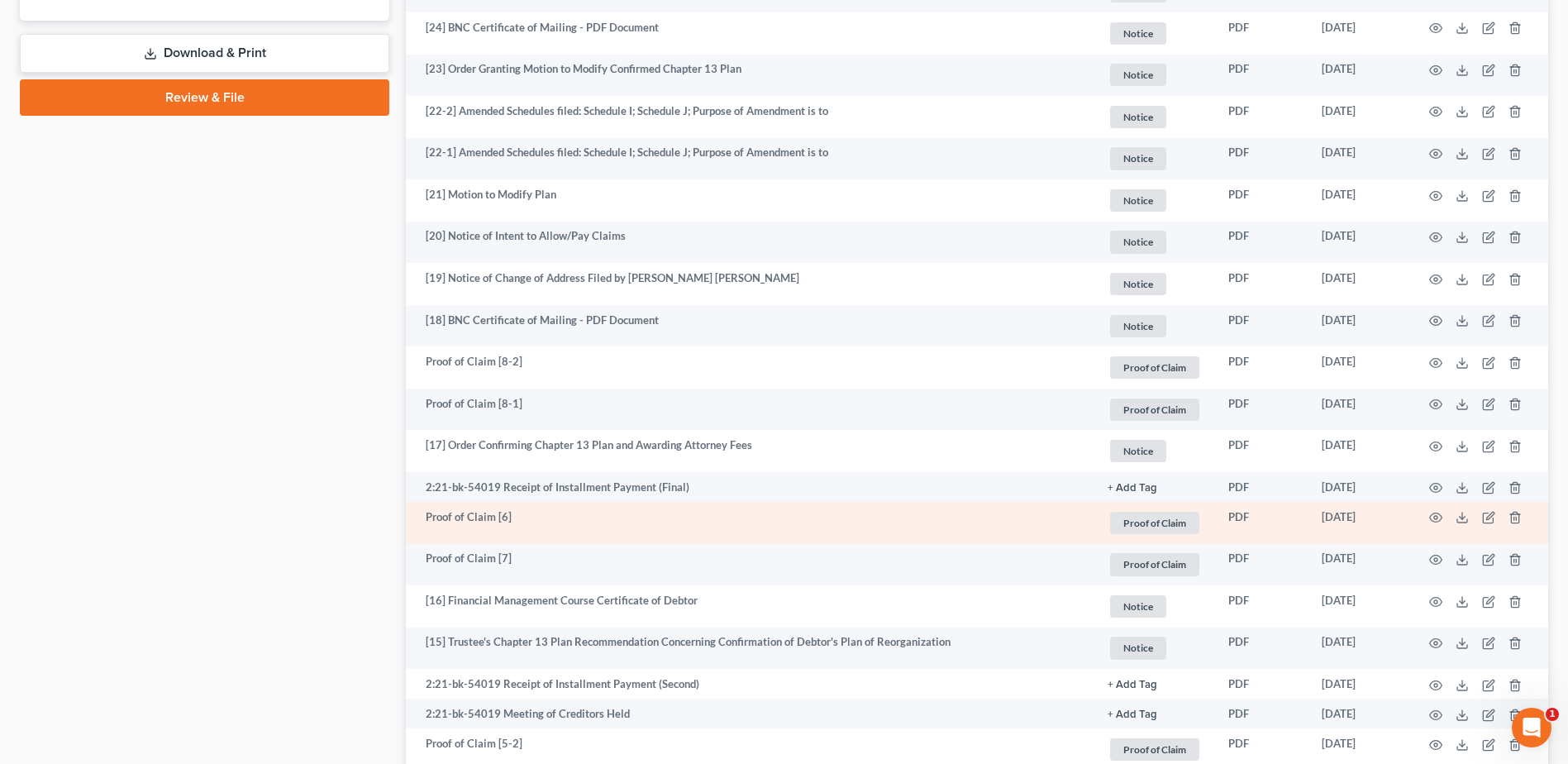
scroll to position [992, 0]
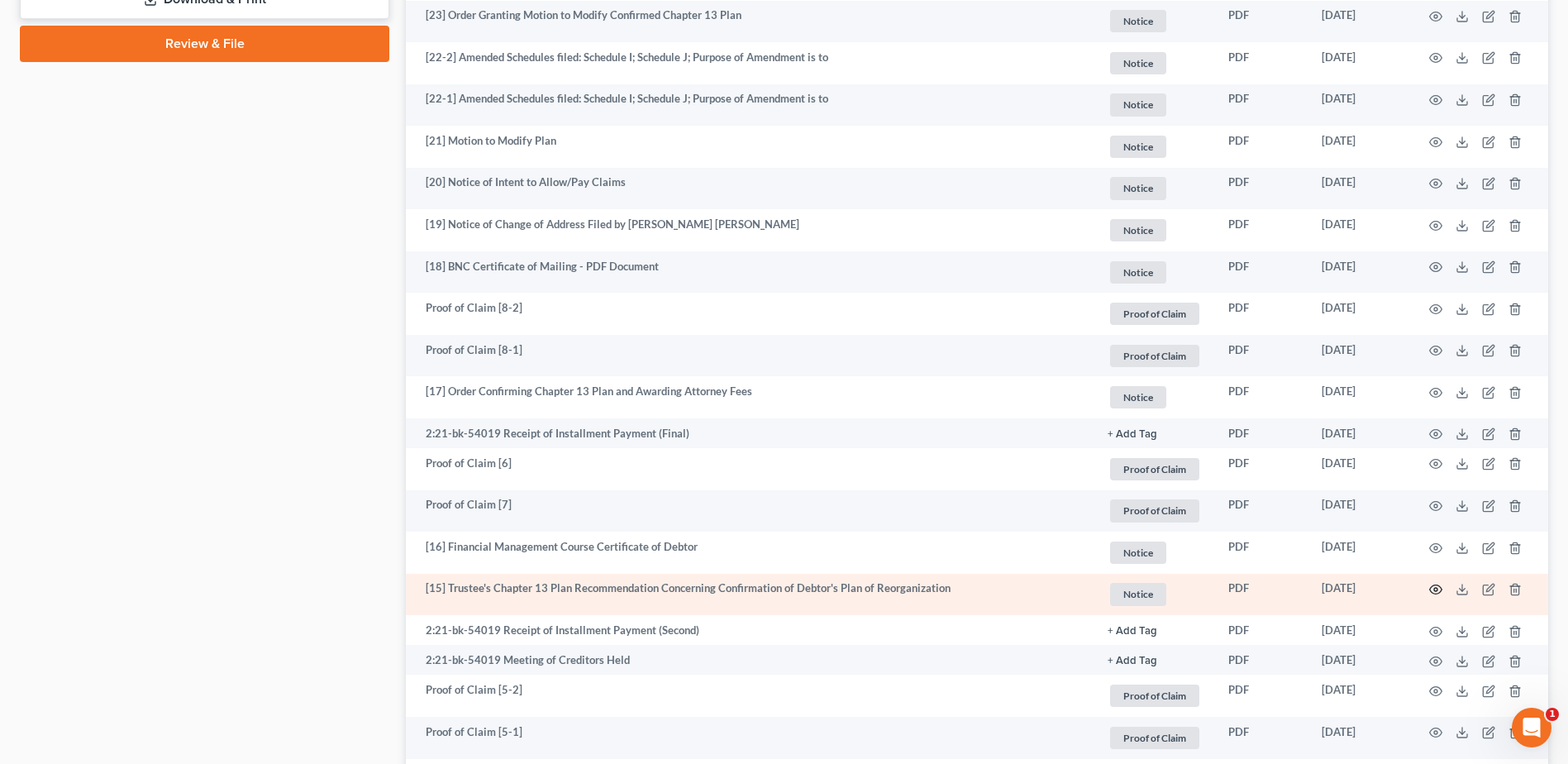
click at [1438, 591] on icon "button" at bounding box center [1436, 589] width 14 height 14
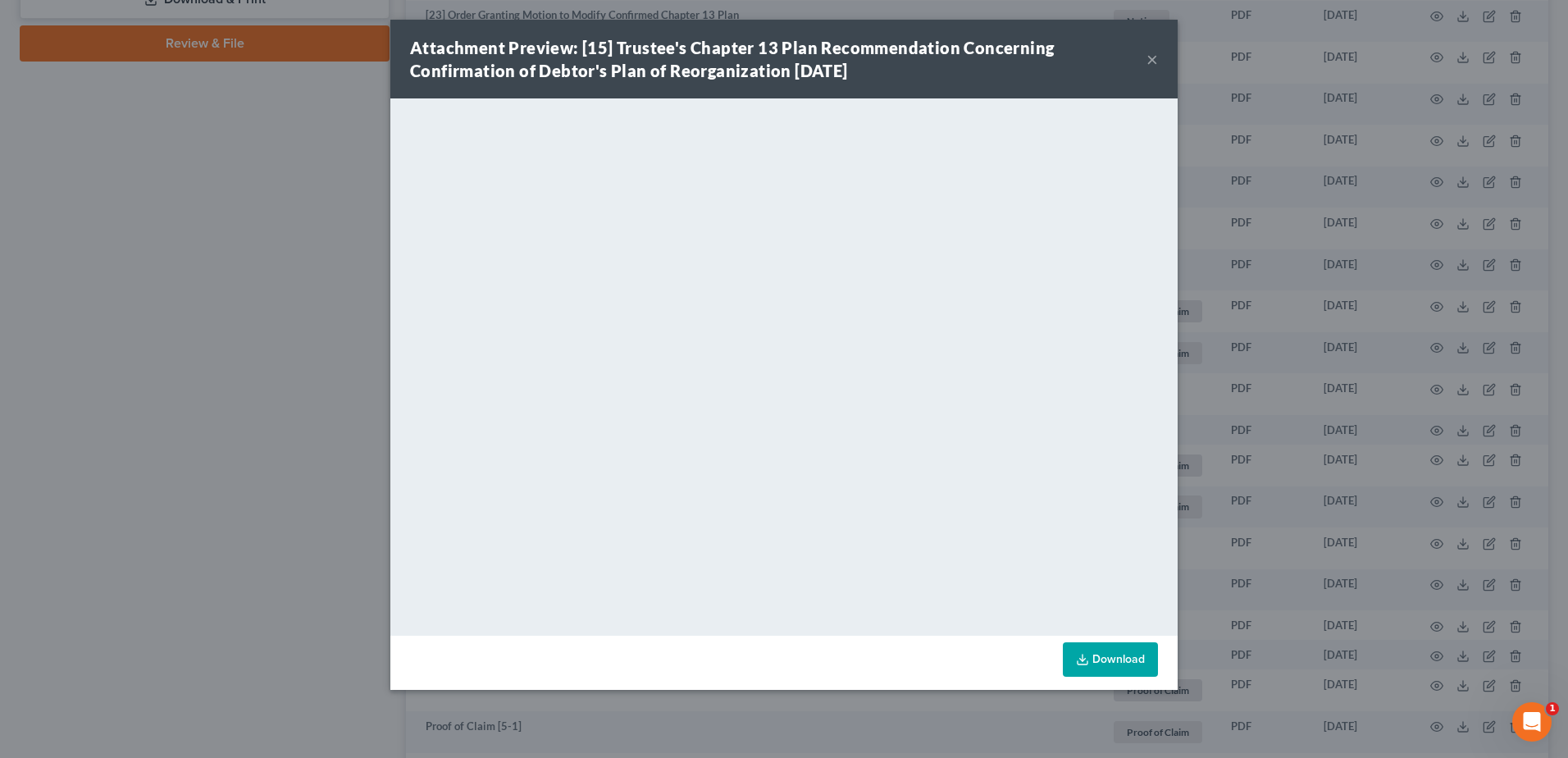
click at [1152, 63] on button "×" at bounding box center [1152, 59] width 12 height 19
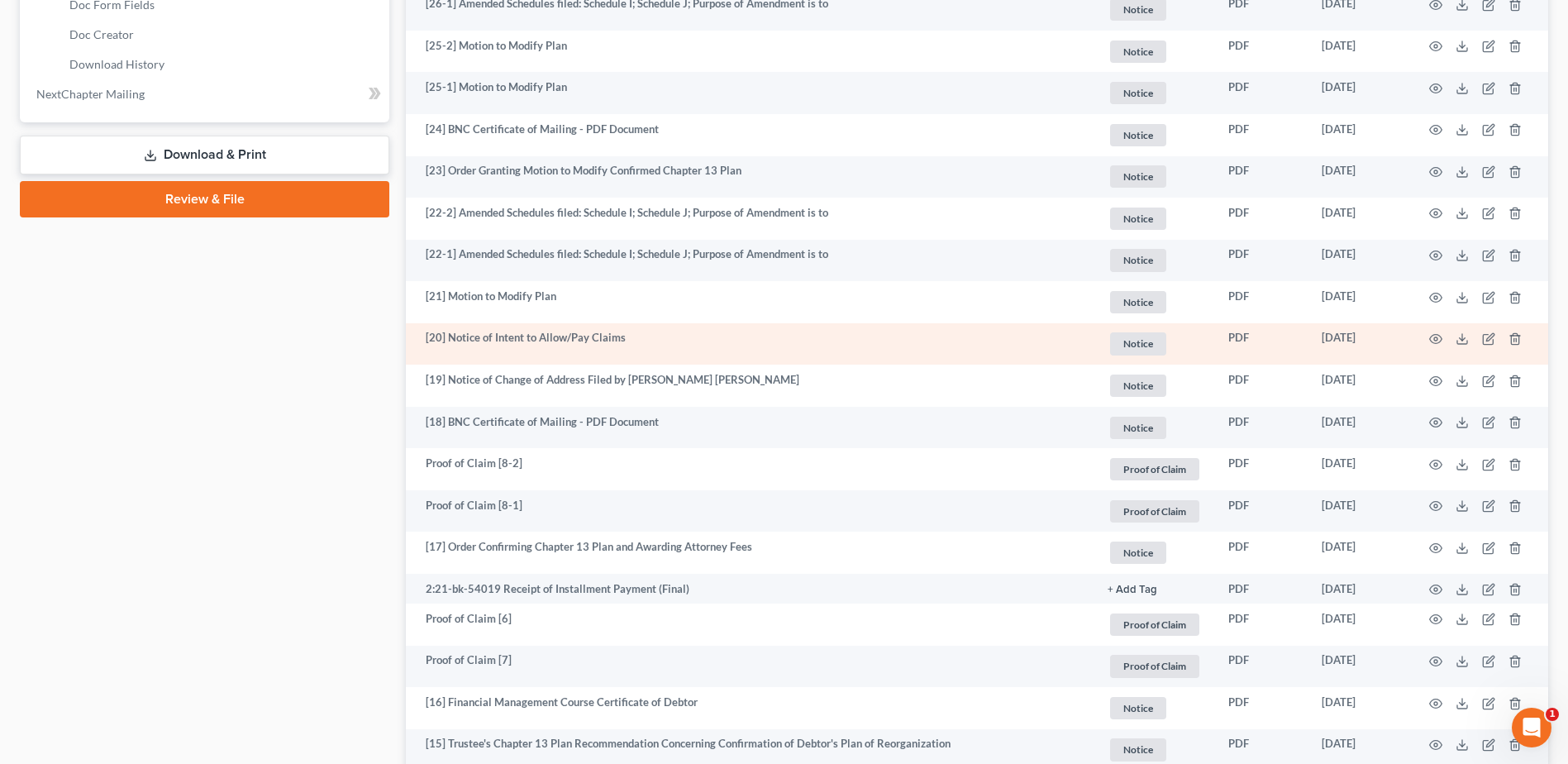
scroll to position [827, 0]
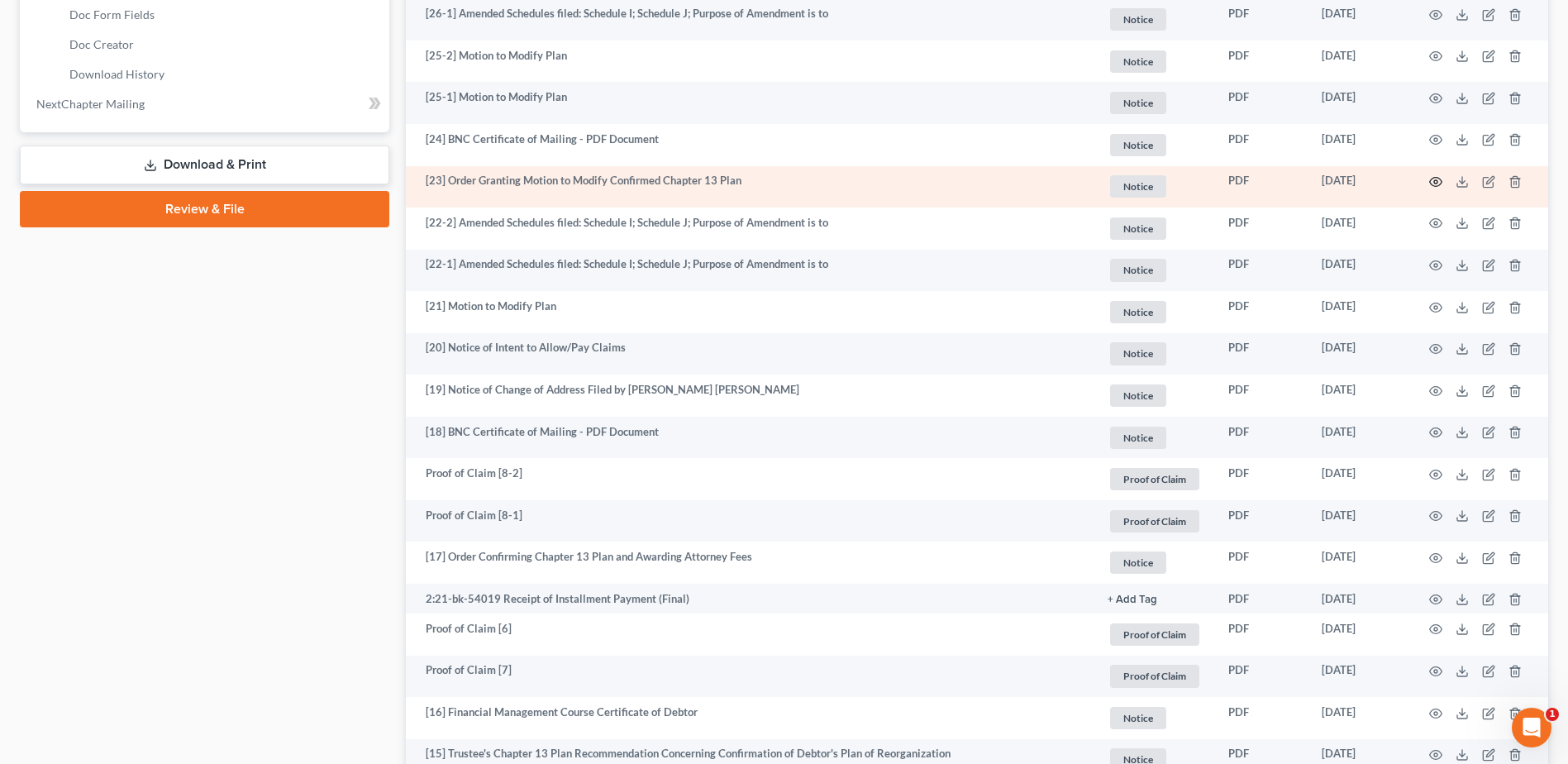
click at [1439, 182] on icon "button" at bounding box center [1436, 182] width 14 height 14
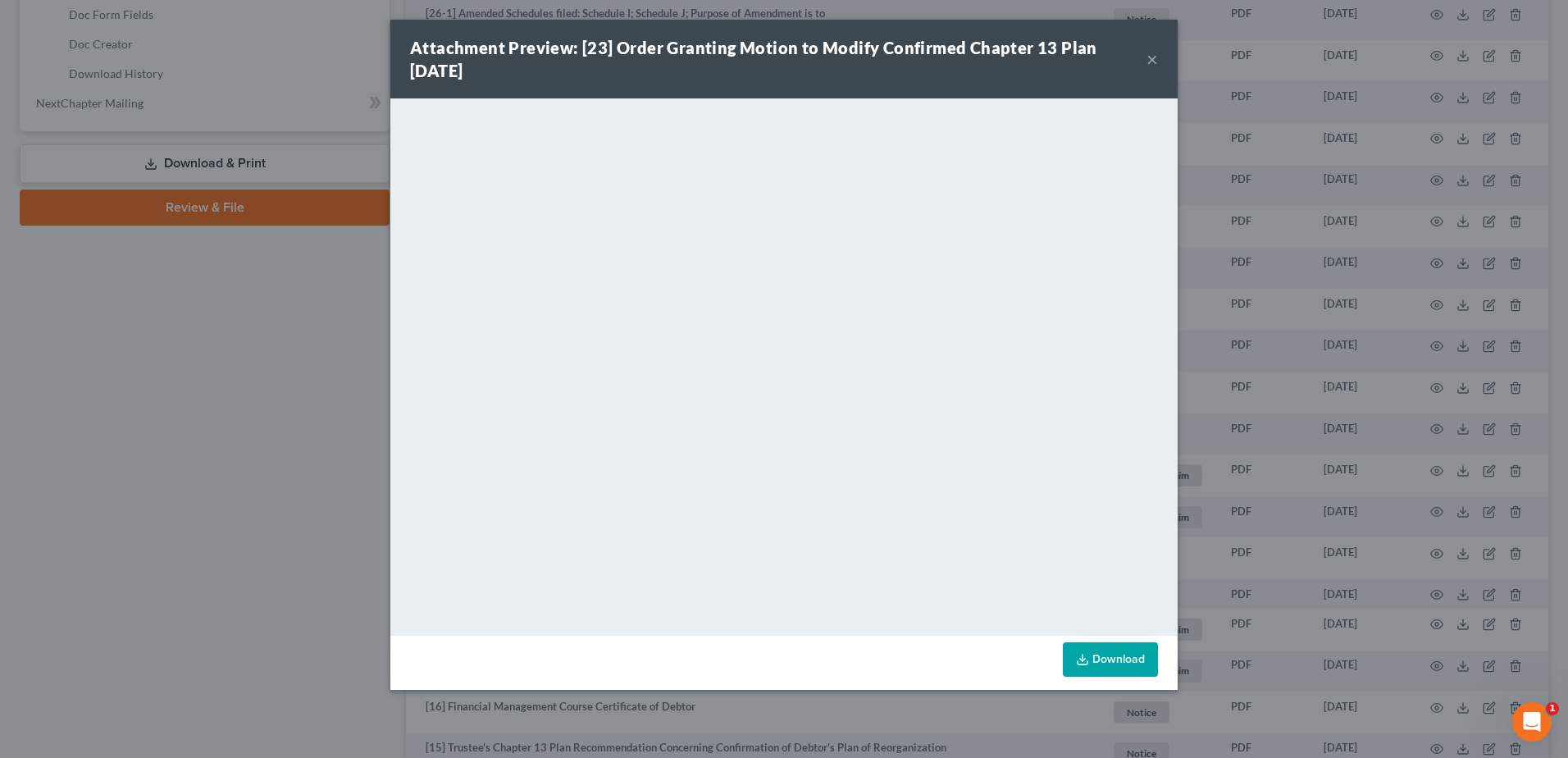
click at [1152, 56] on button "×" at bounding box center [1152, 59] width 12 height 19
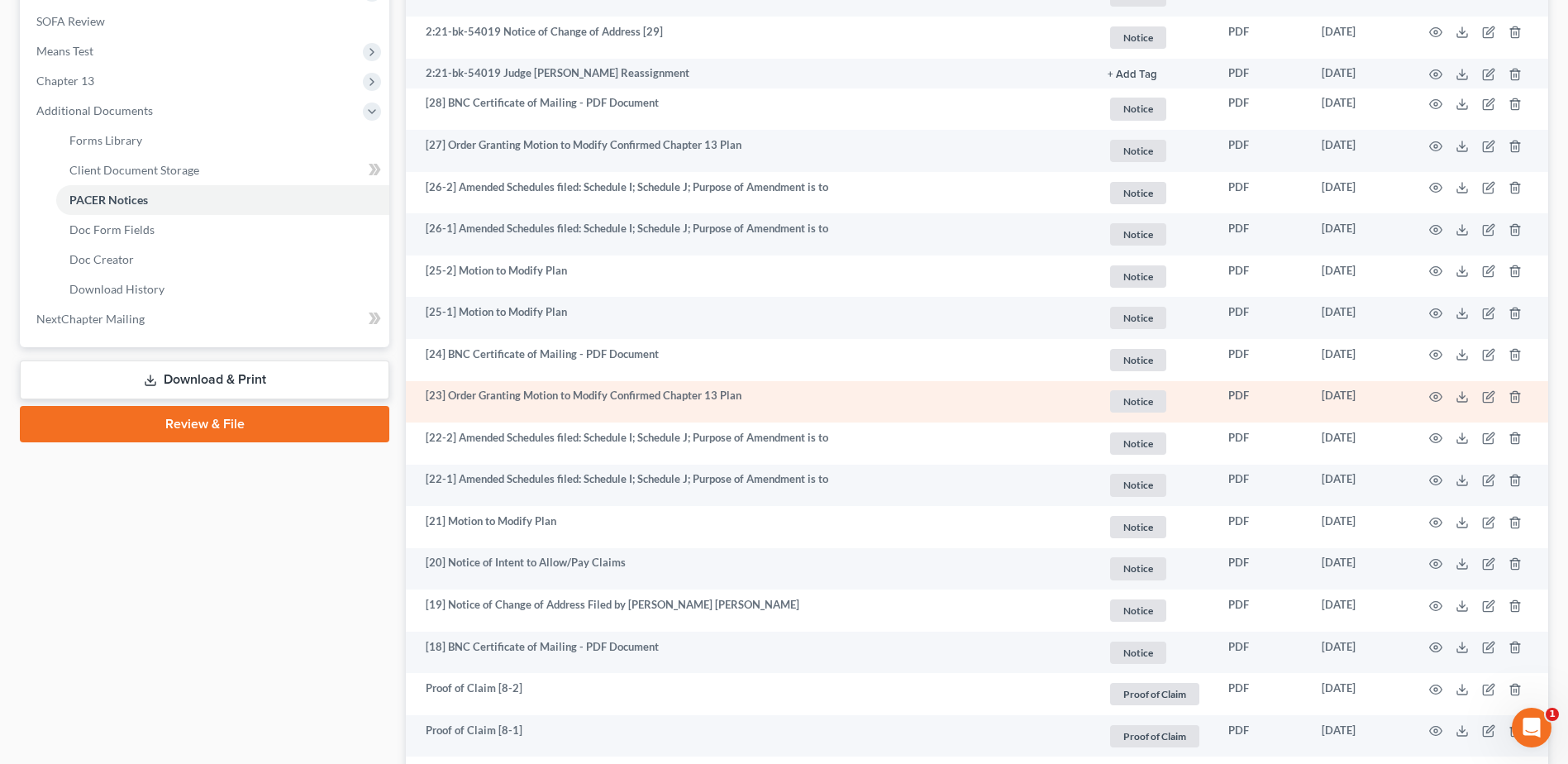
scroll to position [579, 0]
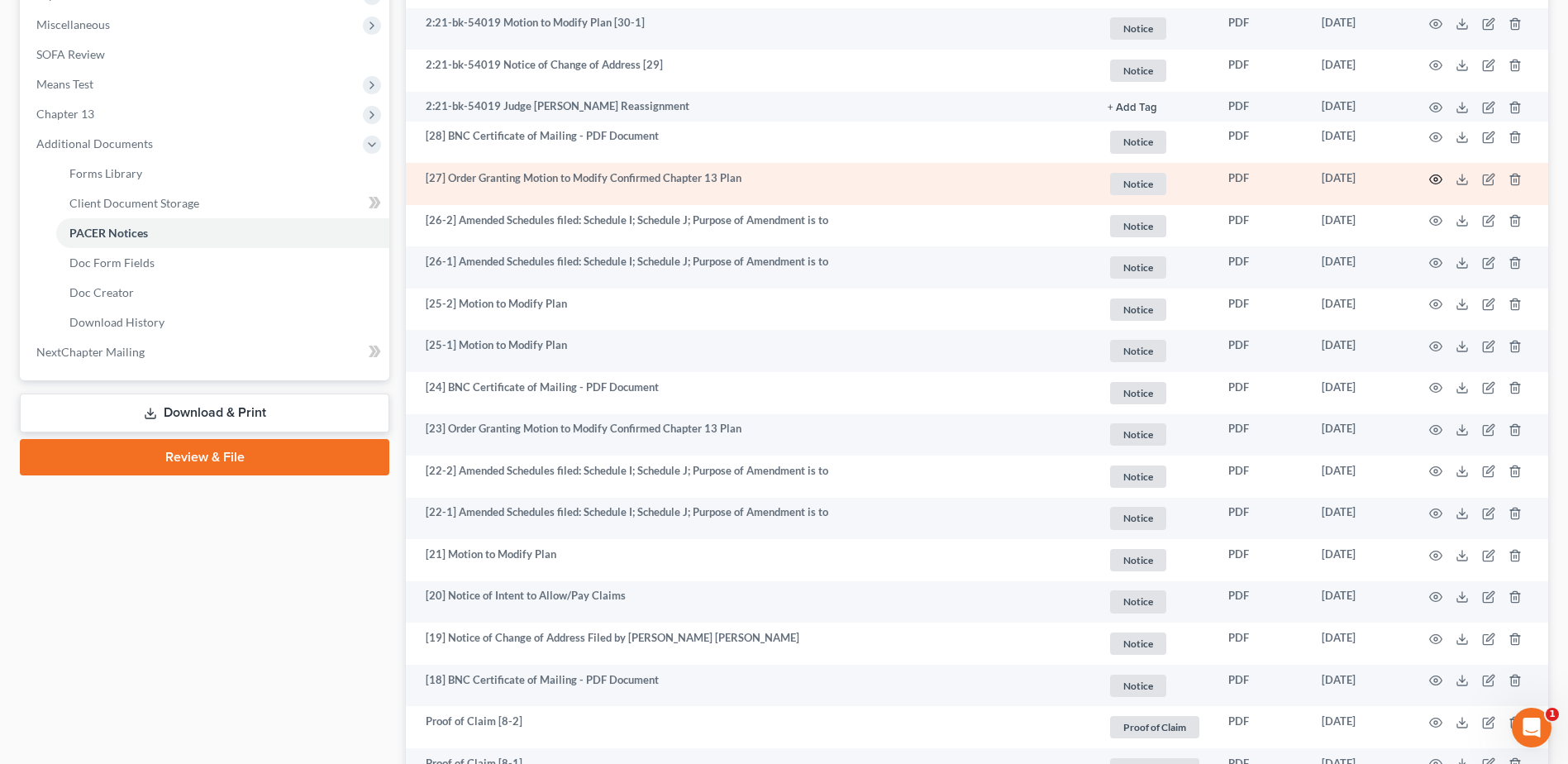
click at [1435, 180] on circle "button" at bounding box center [1435, 178] width 3 height 3
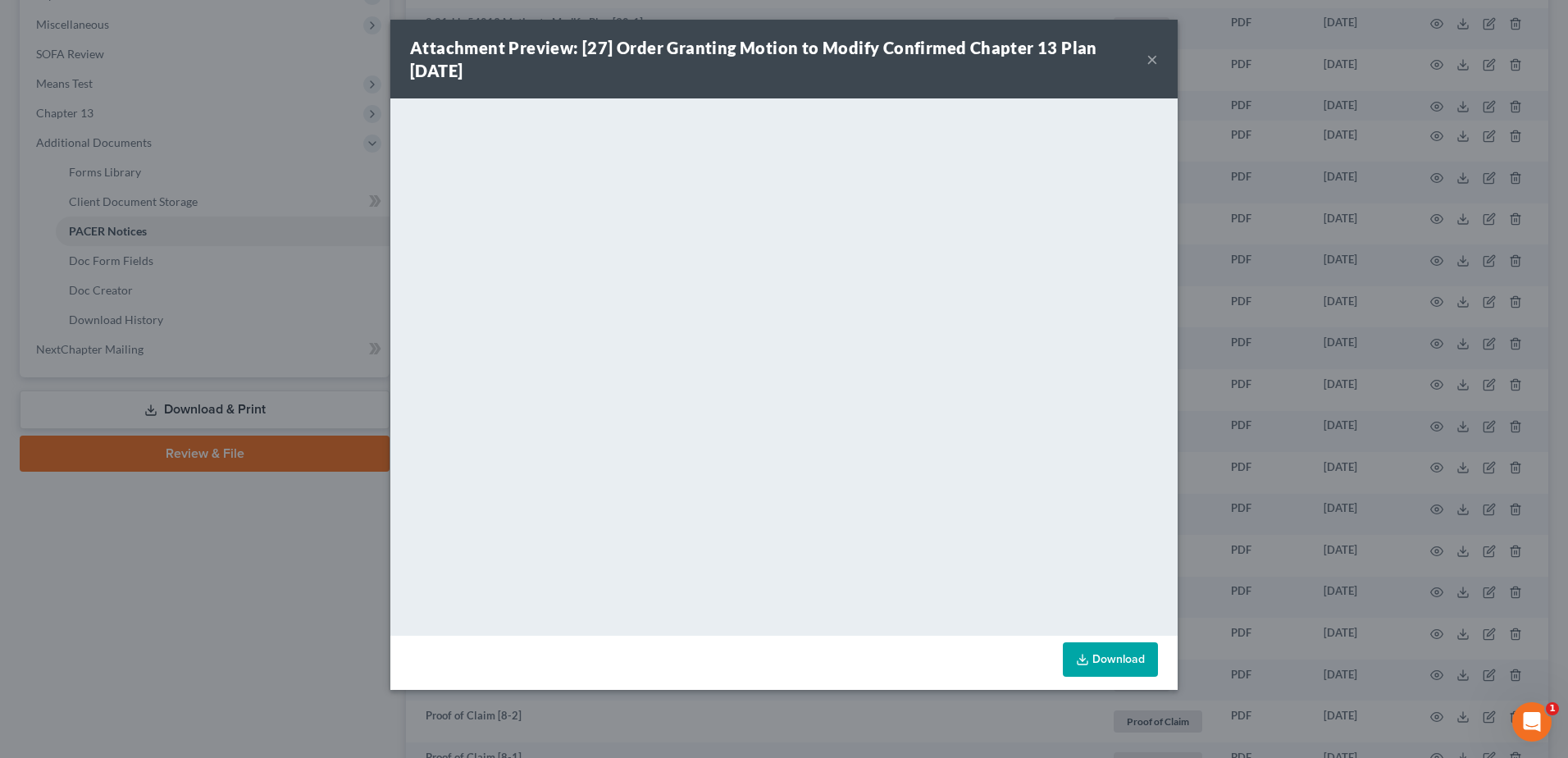
click at [1153, 59] on button "×" at bounding box center [1152, 59] width 12 height 19
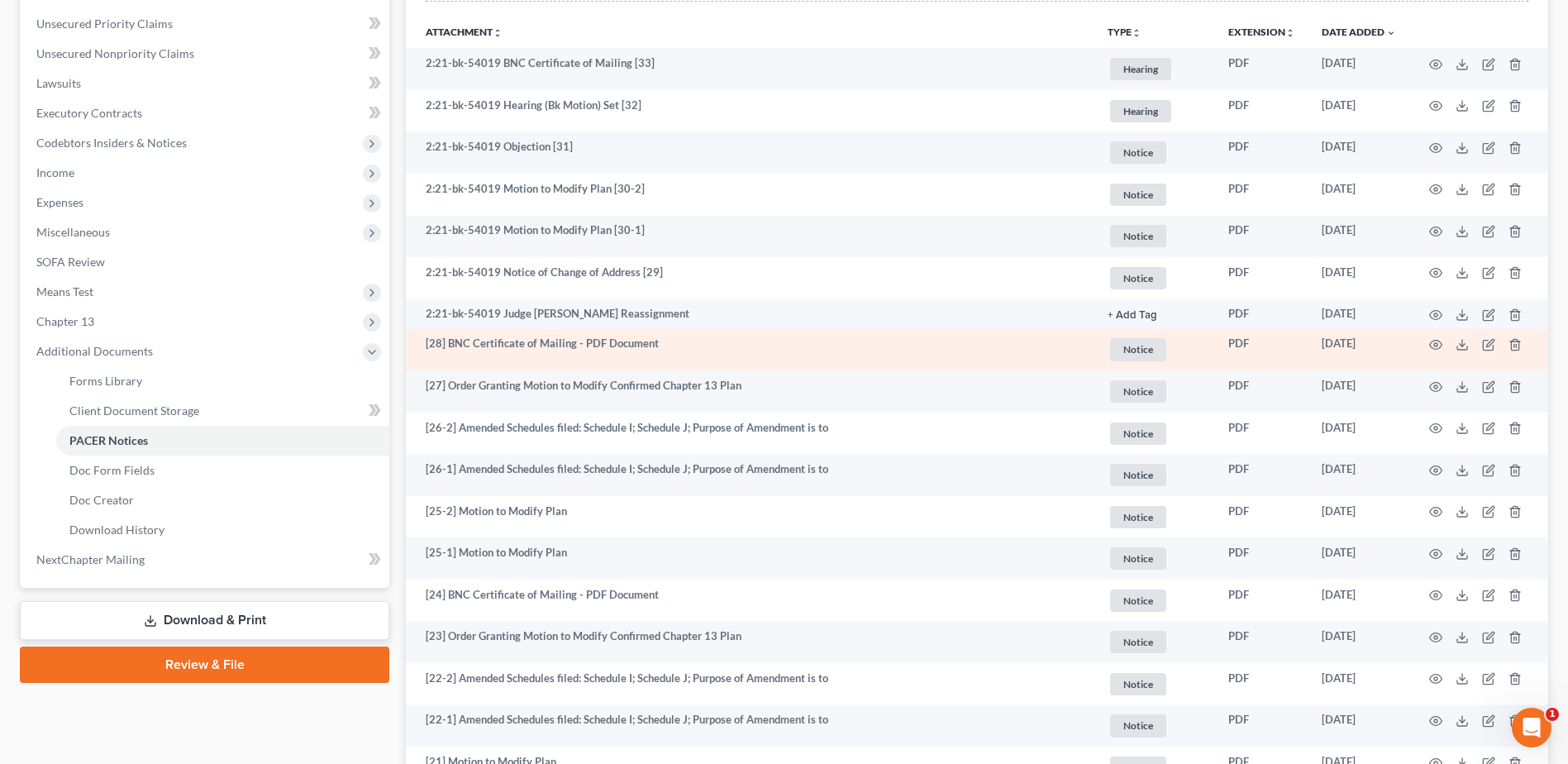
scroll to position [331, 0]
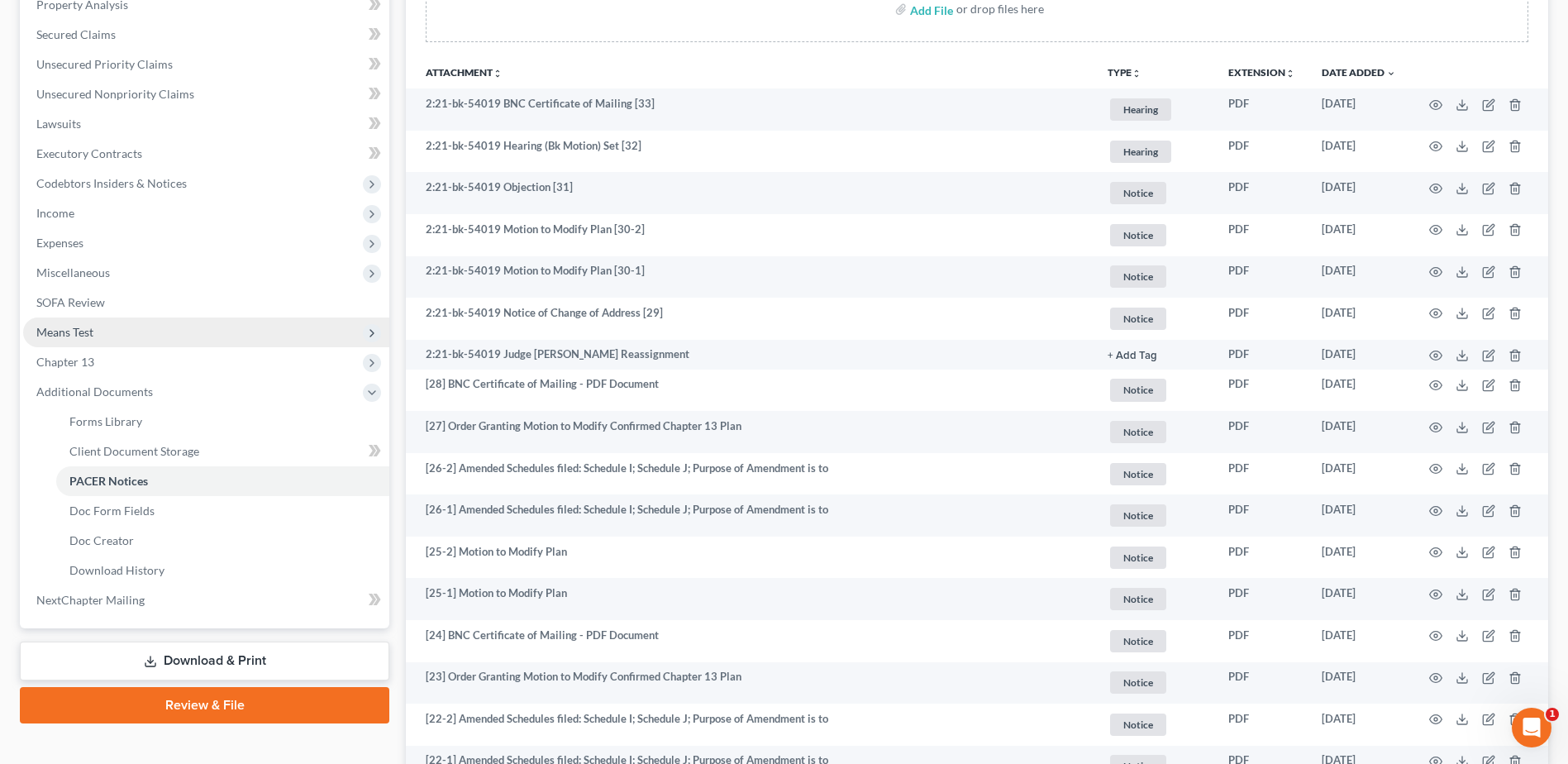
click at [53, 327] on span "Means Test" at bounding box center [65, 332] width 57 height 14
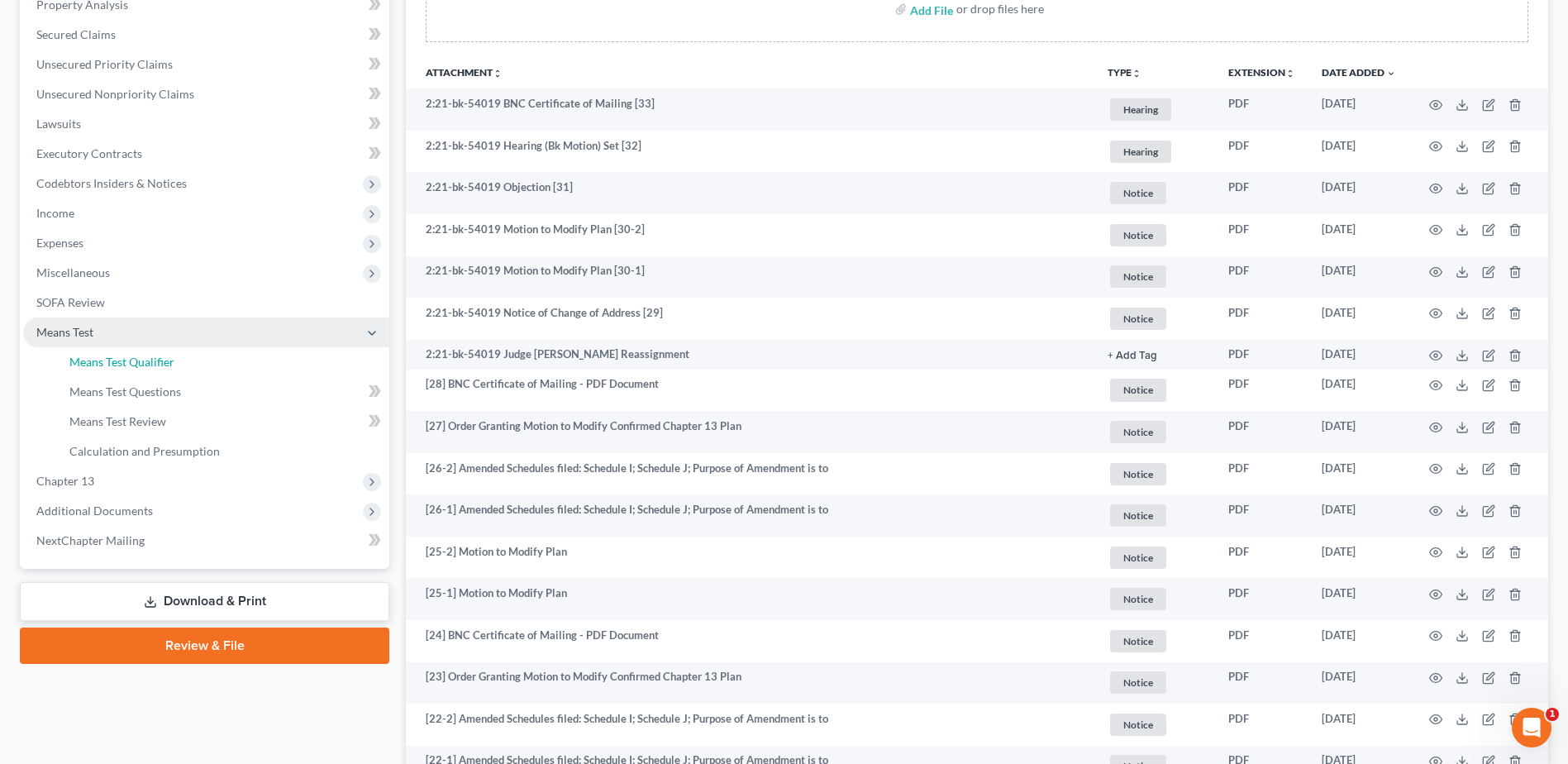
click at [187, 354] on link "Means Test Qualifier" at bounding box center [223, 362] width 333 height 30
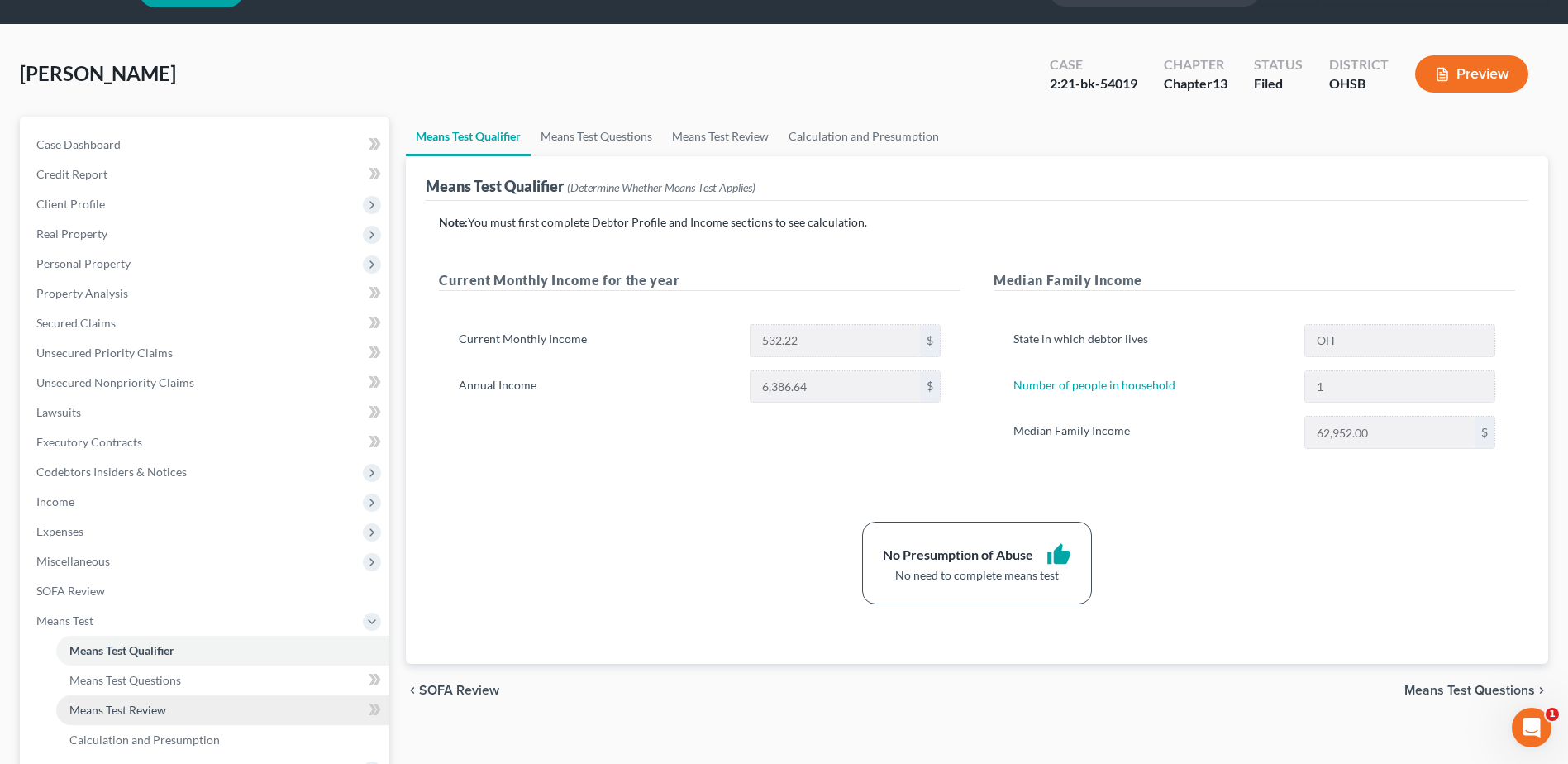
scroll to position [166, 0]
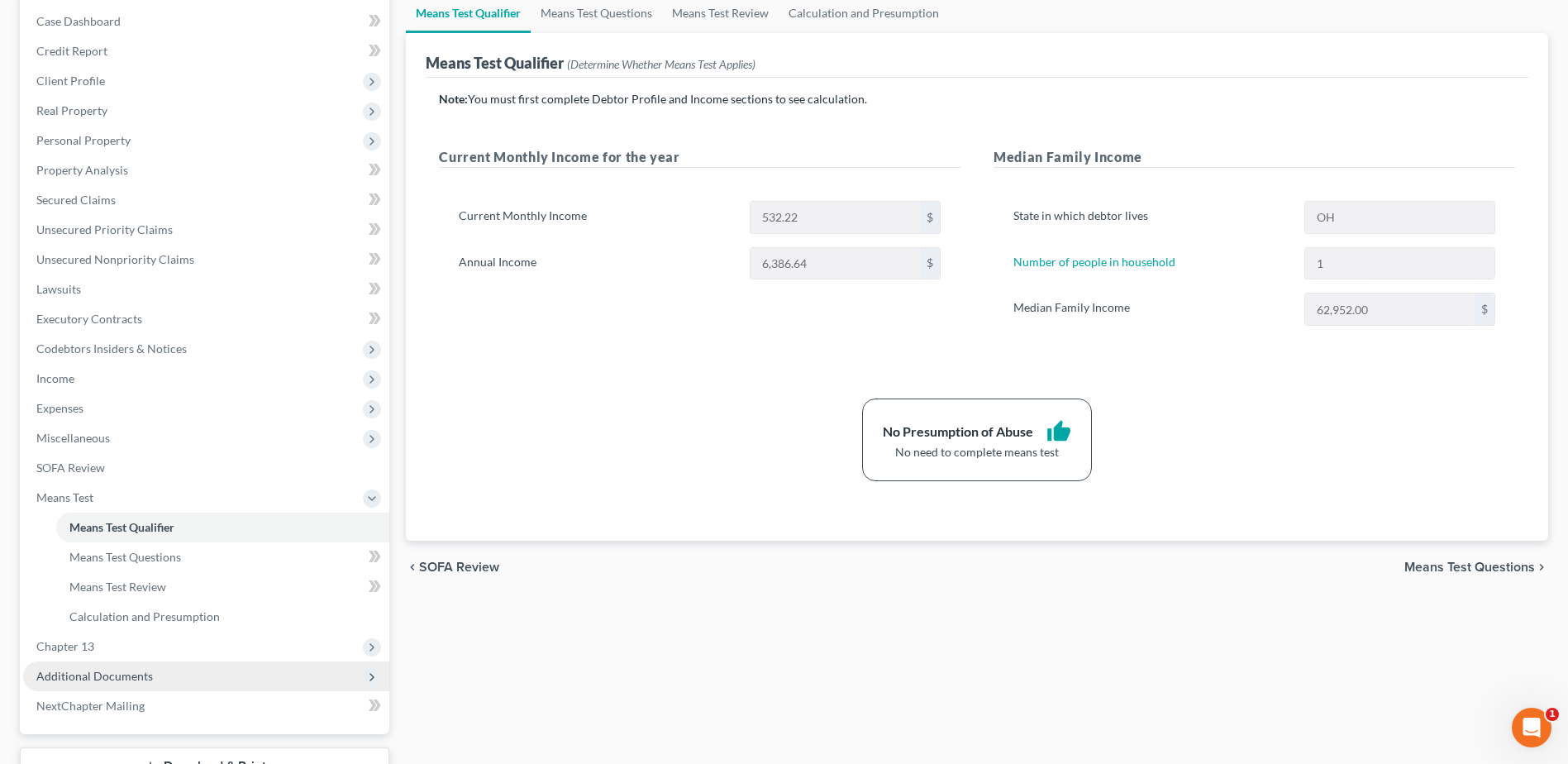
click at [79, 671] on span "Additional Documents" at bounding box center [95, 676] width 116 height 14
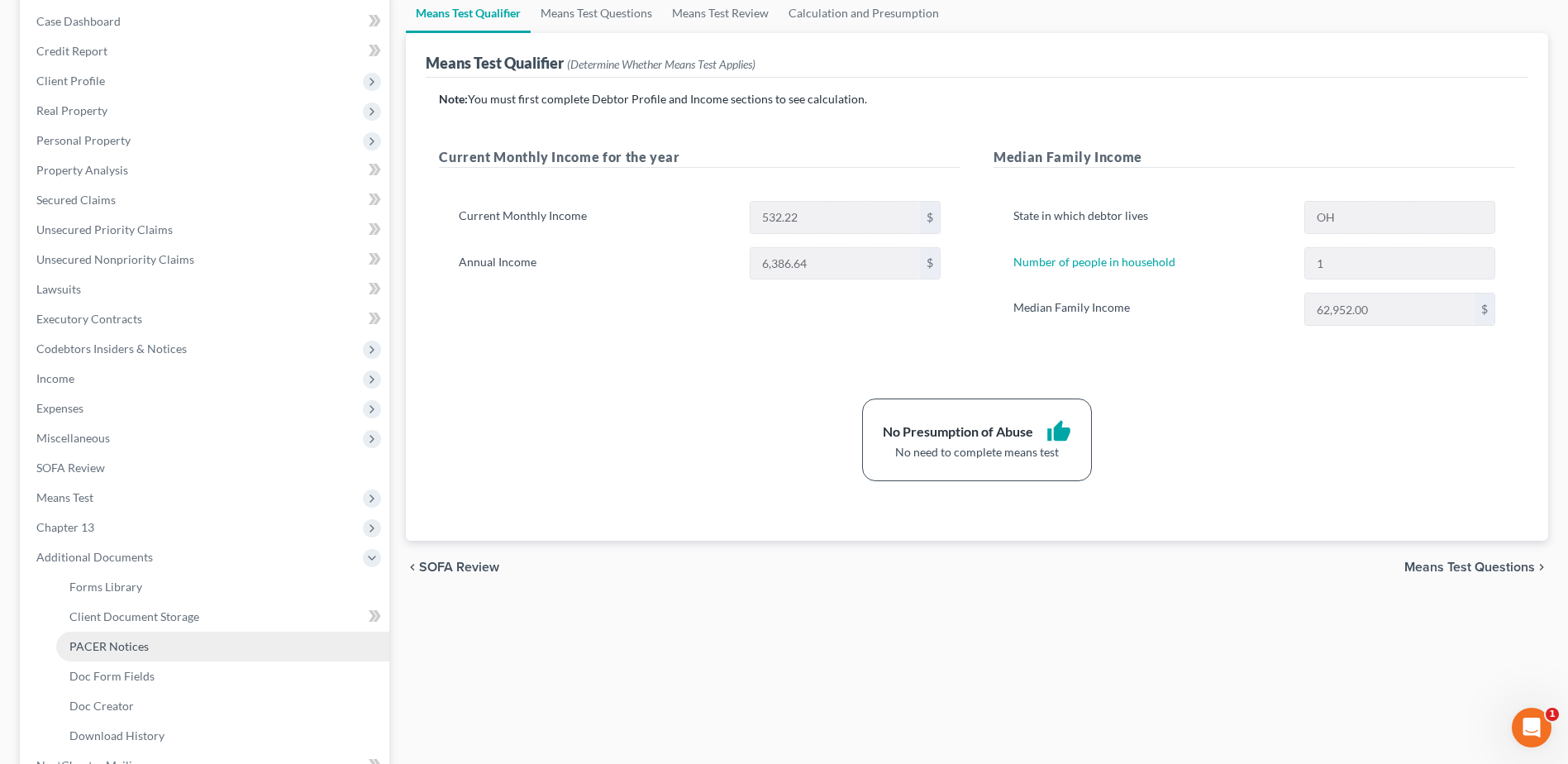
click at [118, 639] on span "PACER Notices" at bounding box center [110, 646] width 79 height 14
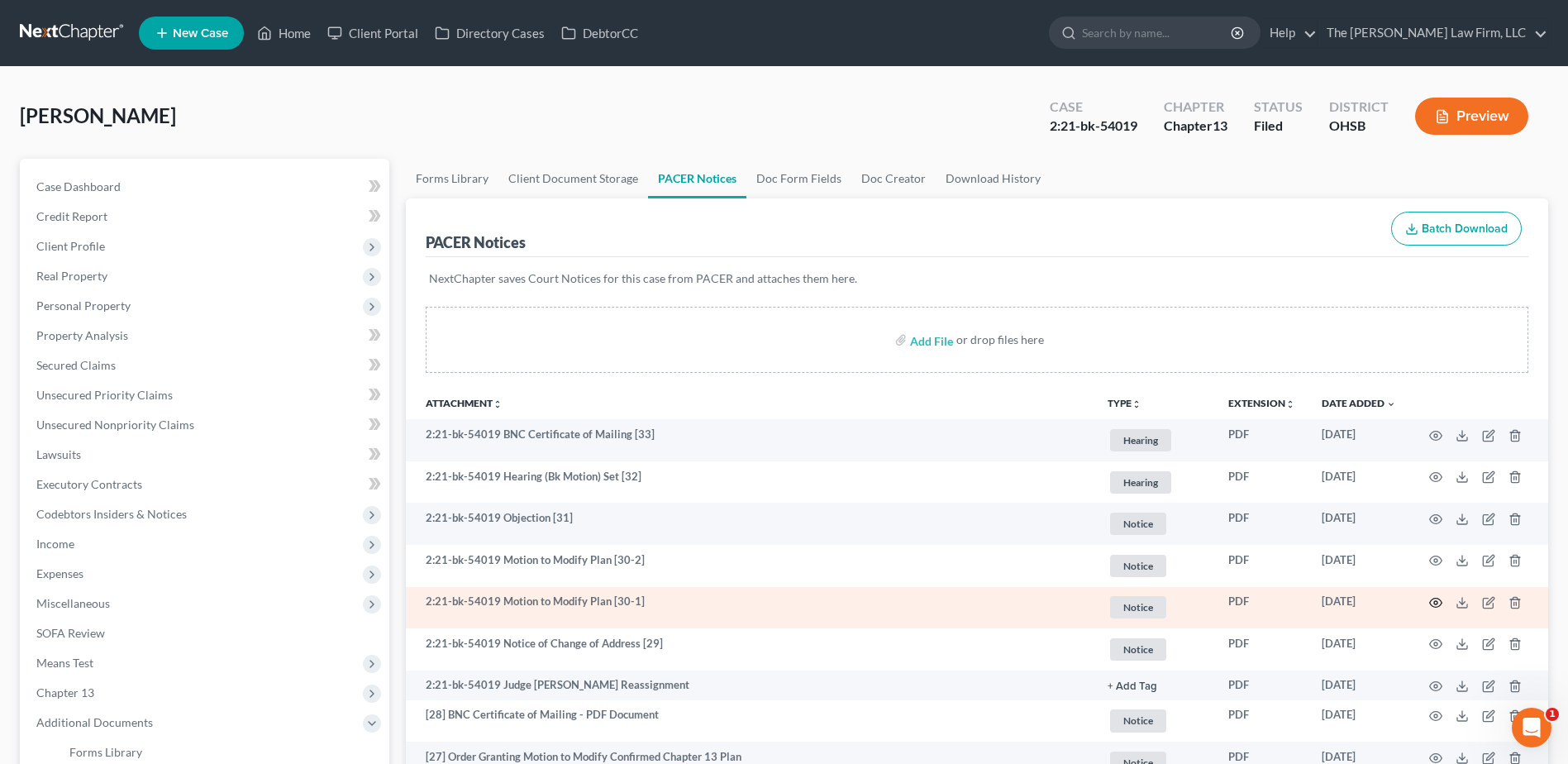
click at [1435, 602] on circle "button" at bounding box center [1435, 602] width 3 height 3
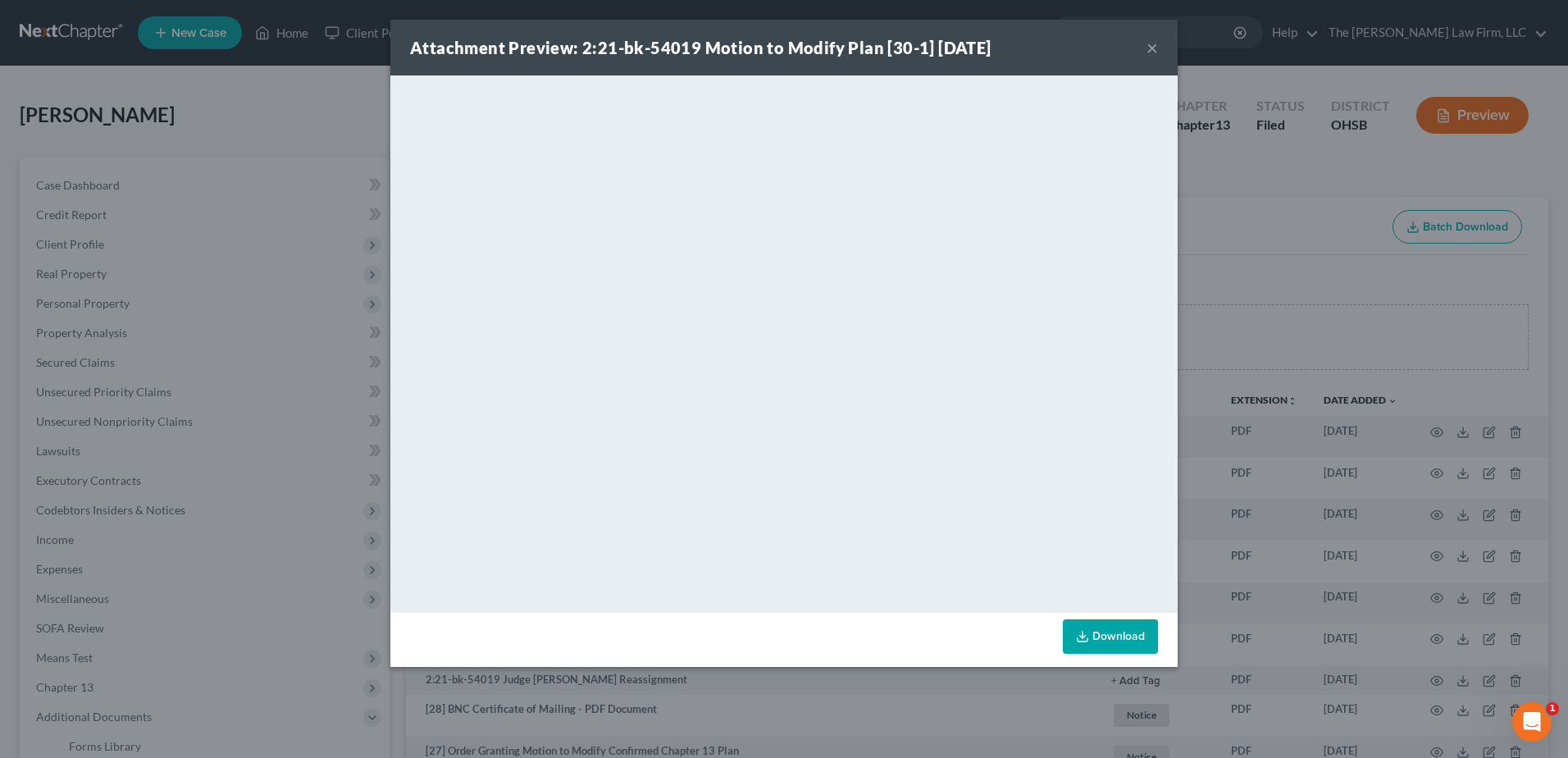
click at [1148, 48] on button "×" at bounding box center [1152, 47] width 12 height 19
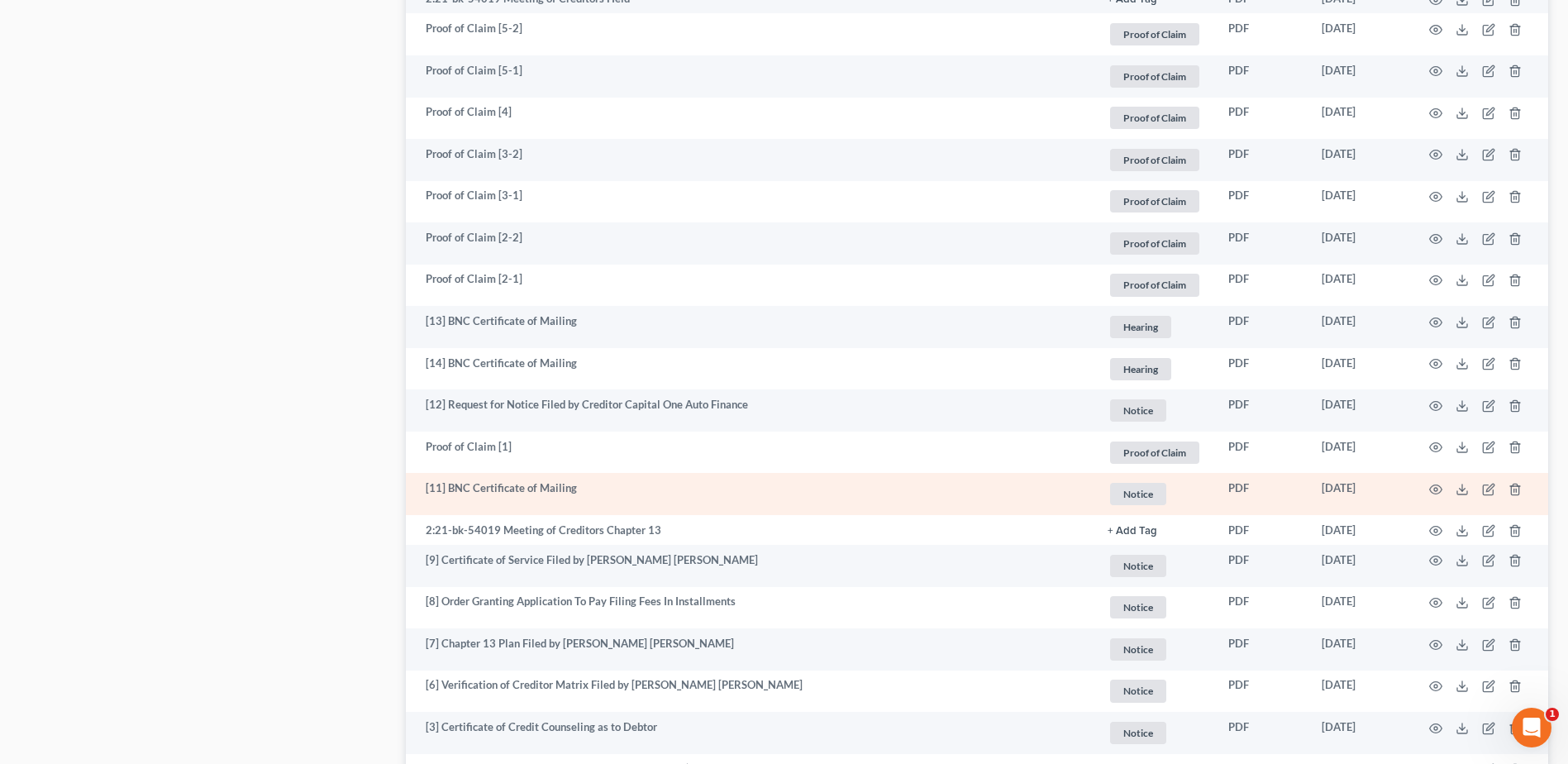
scroll to position [1736, 0]
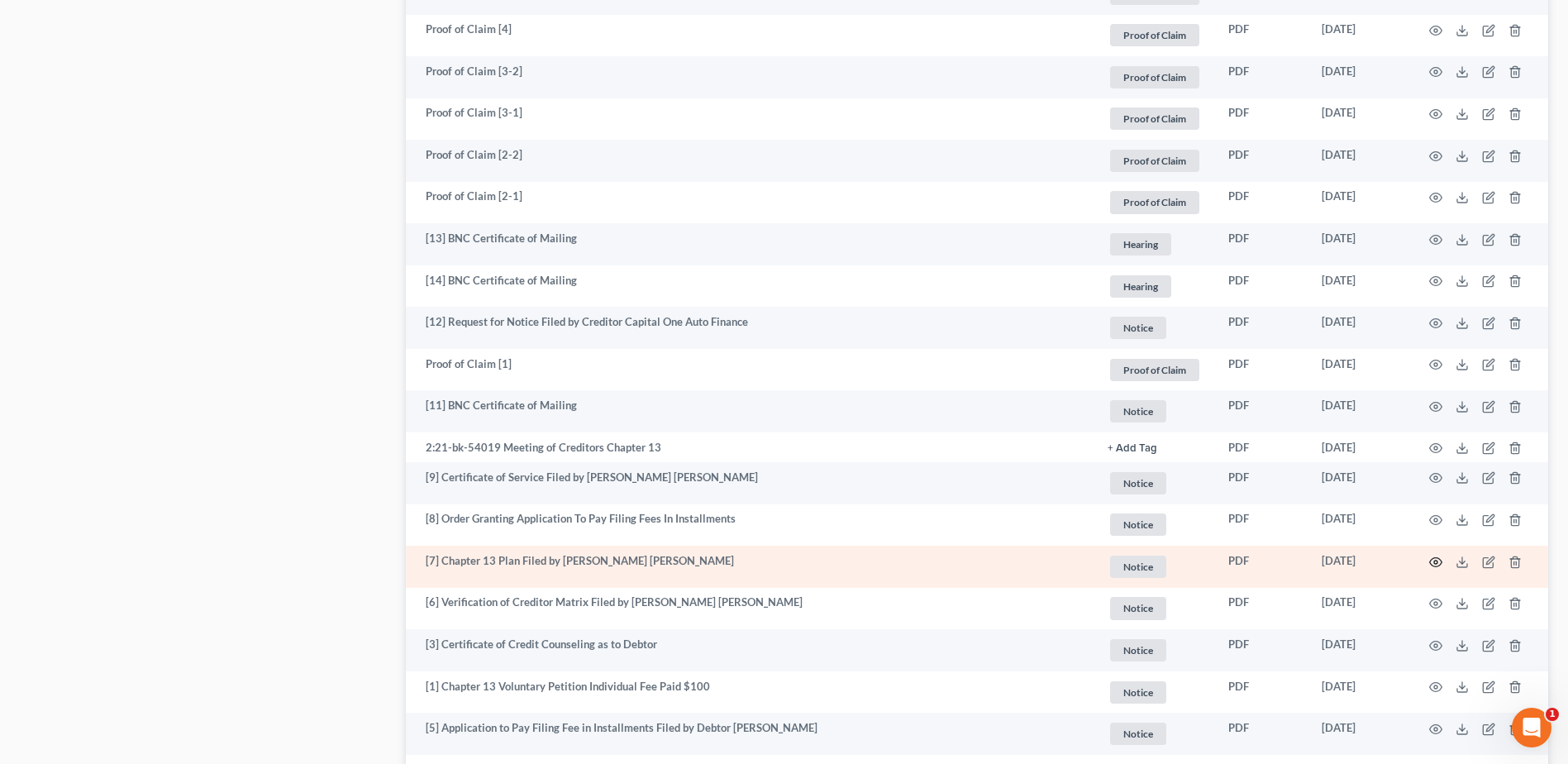
click at [1432, 568] on icon "button" at bounding box center [1436, 562] width 14 height 14
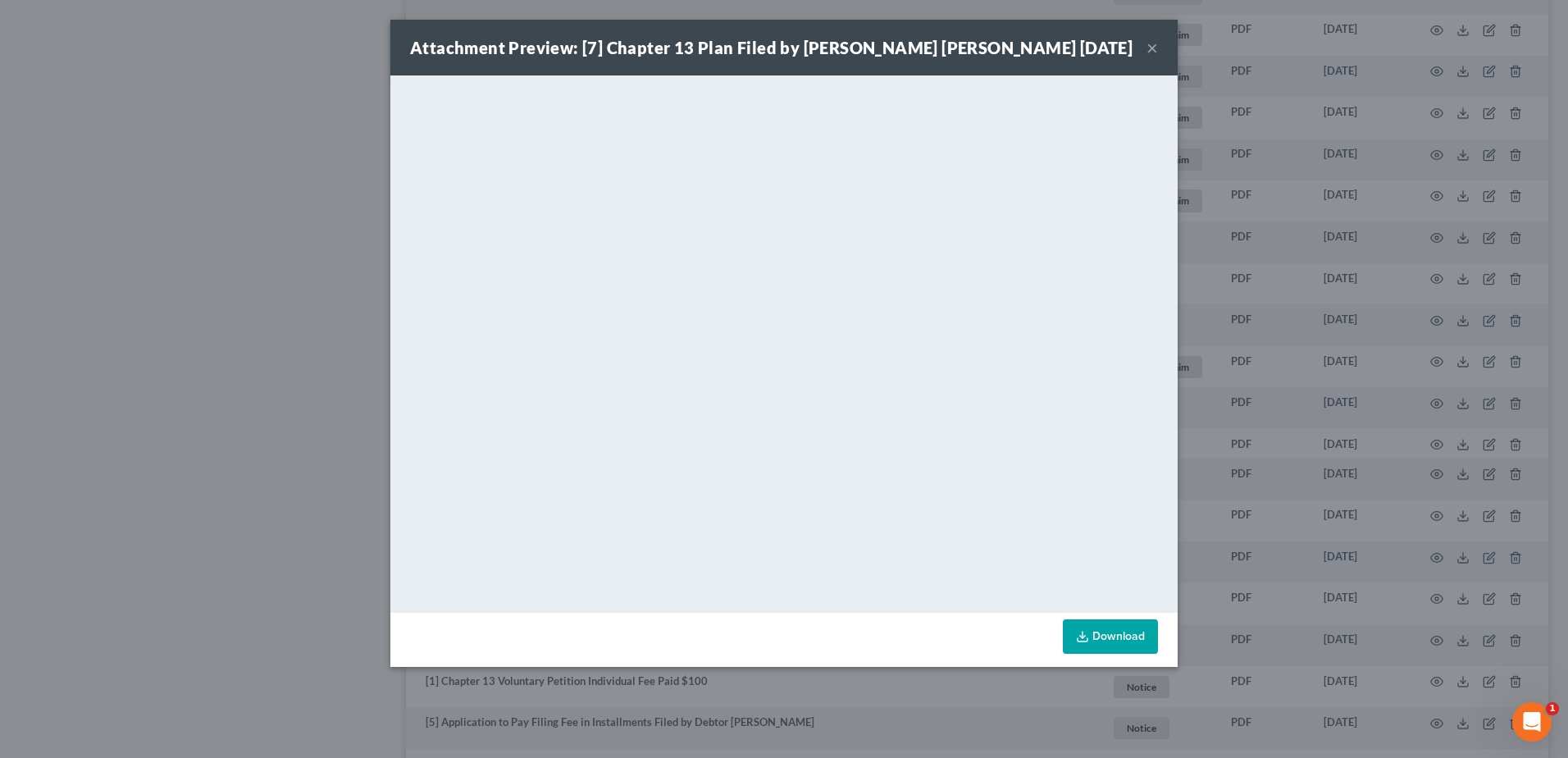
drag, startPoint x: 1151, startPoint y: 46, endPoint x: 1153, endPoint y: 64, distance: 18.1
click at [1151, 46] on button "×" at bounding box center [1152, 47] width 12 height 19
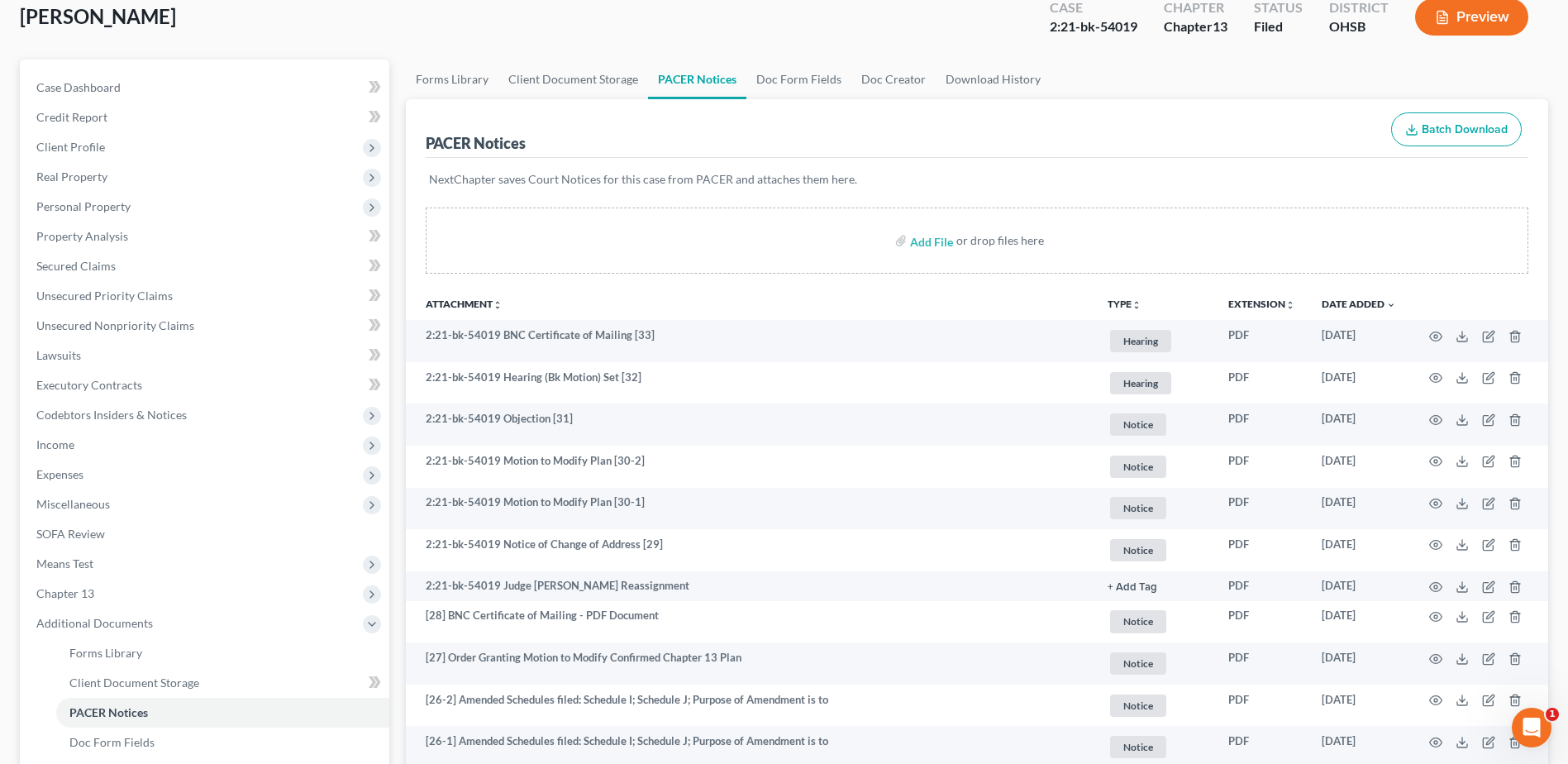
scroll to position [0, 0]
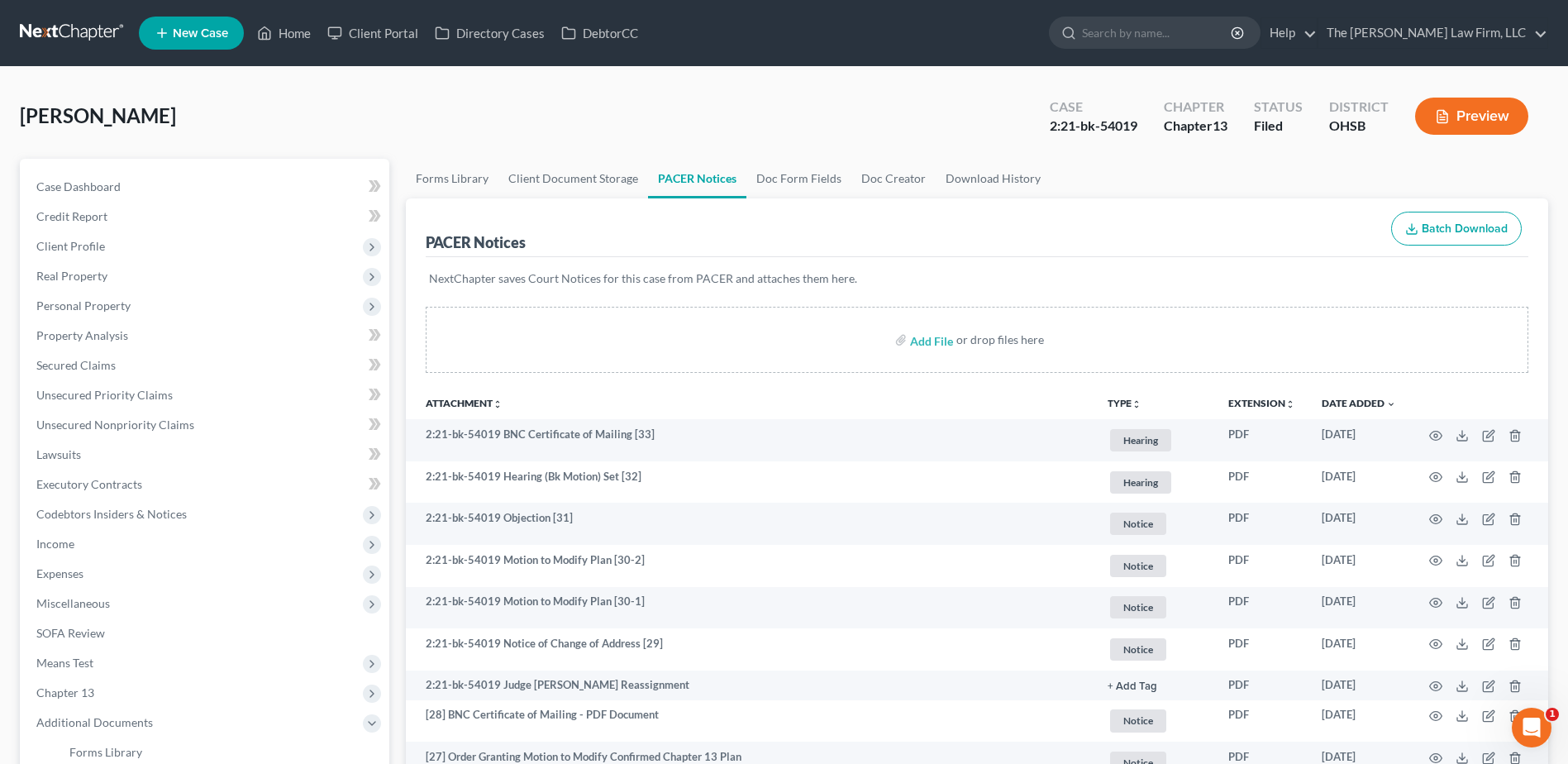
click at [79, 38] on link at bounding box center [72, 33] width 106 height 30
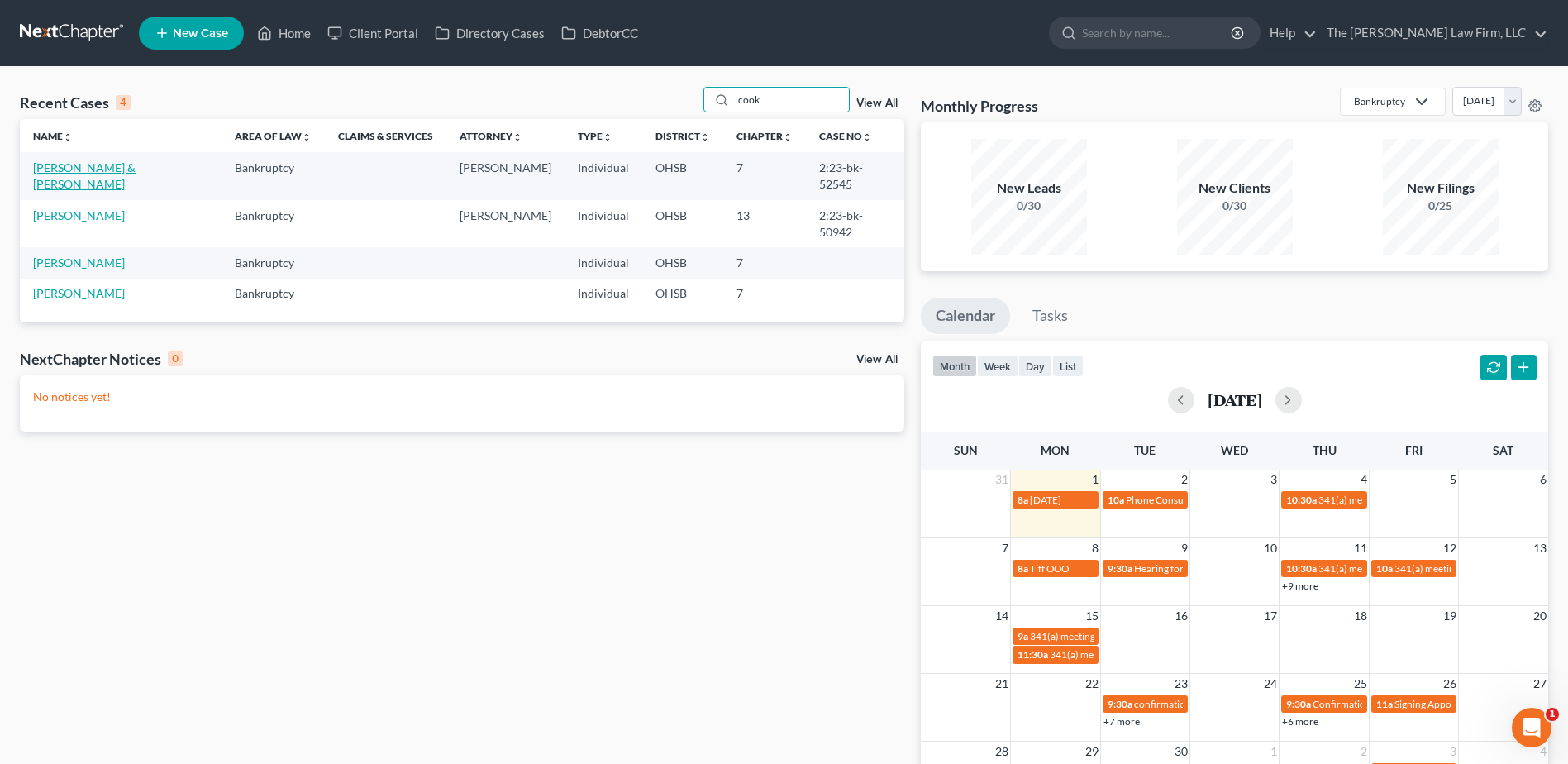
type input "cook"
click at [70, 164] on link "[PERSON_NAME] & [PERSON_NAME]" at bounding box center [84, 175] width 103 height 31
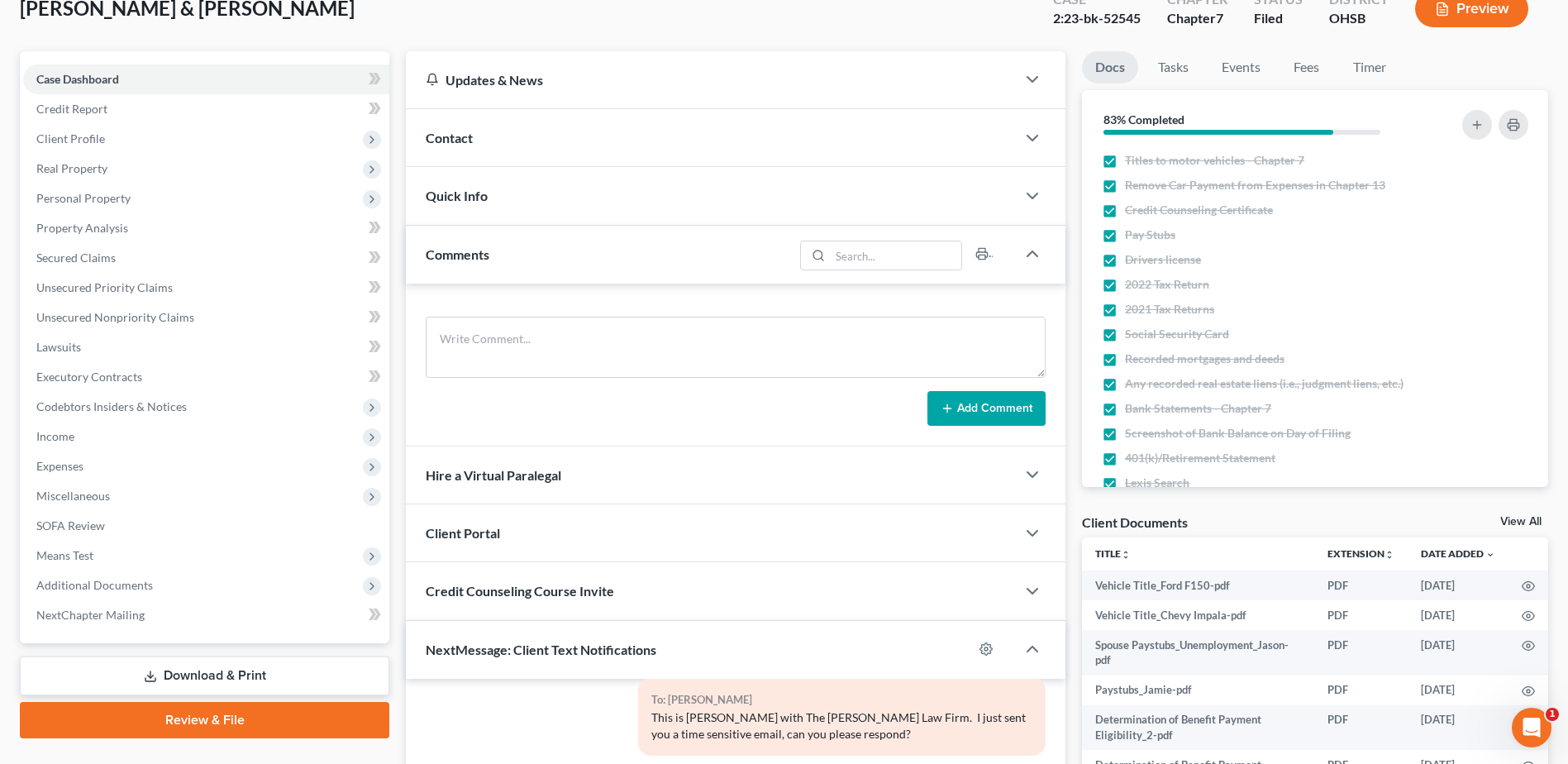
scroll to position [331, 0]
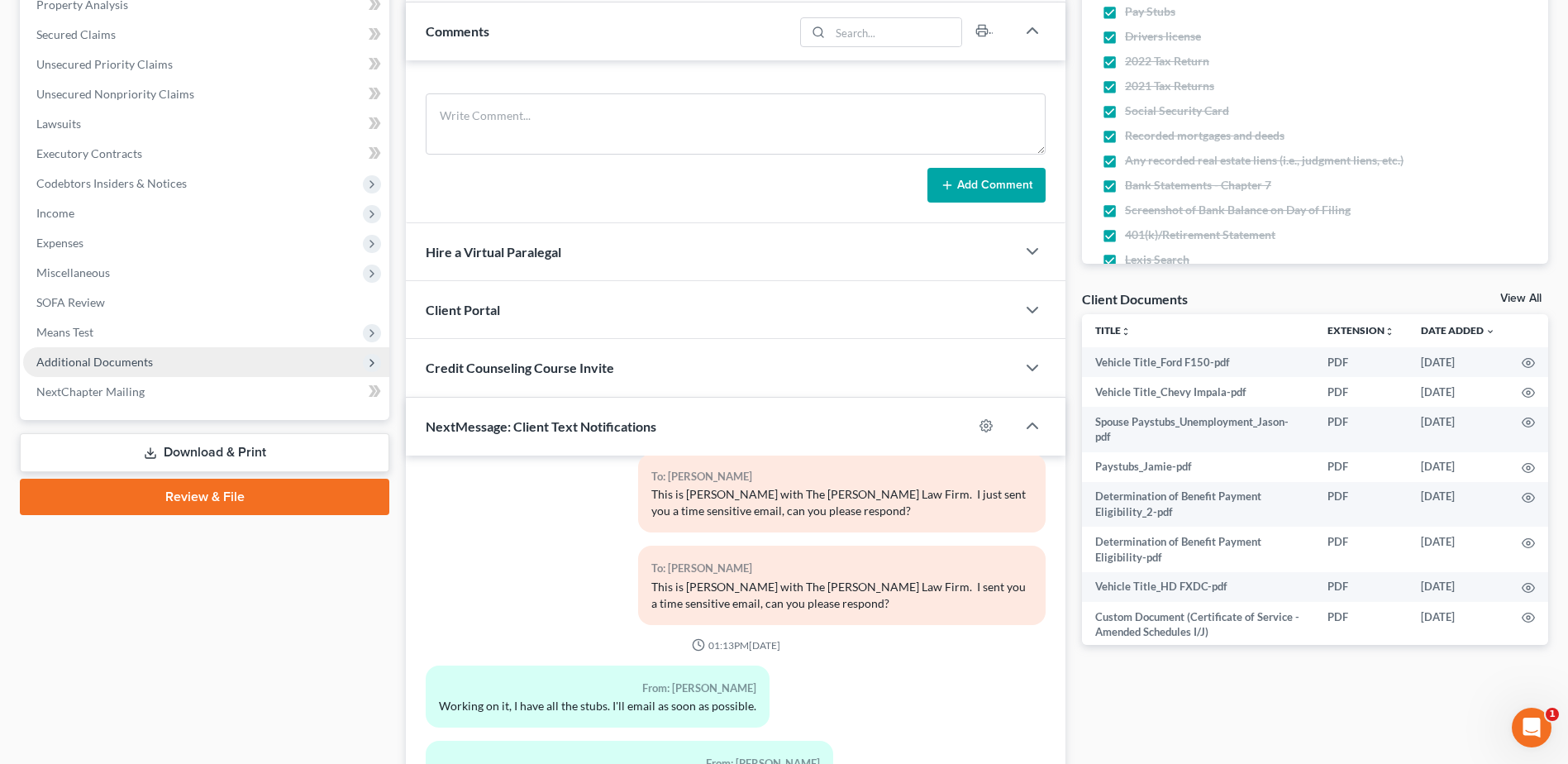
click at [99, 363] on span "Additional Documents" at bounding box center [95, 362] width 116 height 14
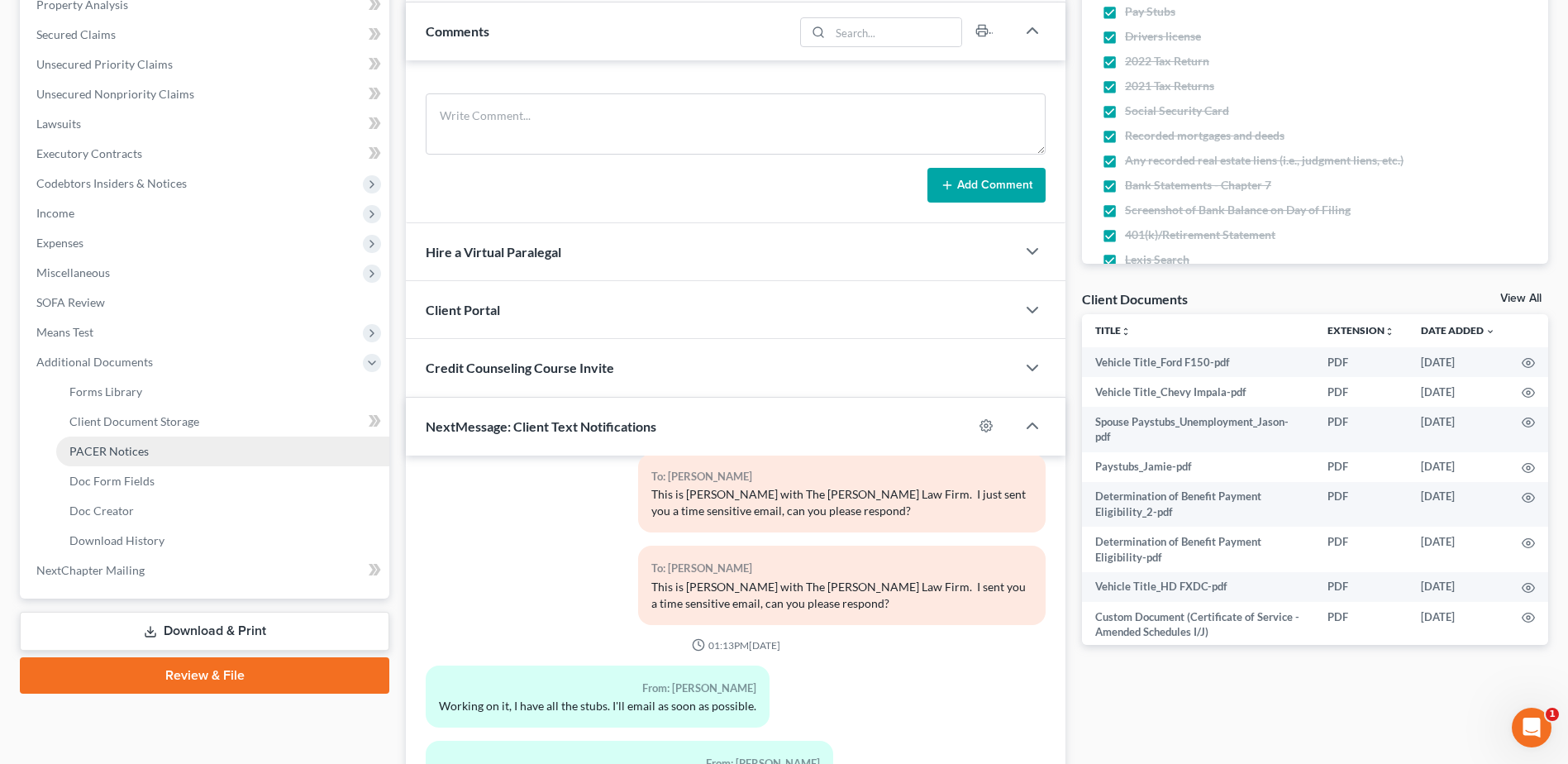
click at [101, 455] on span "PACER Notices" at bounding box center [110, 451] width 79 height 14
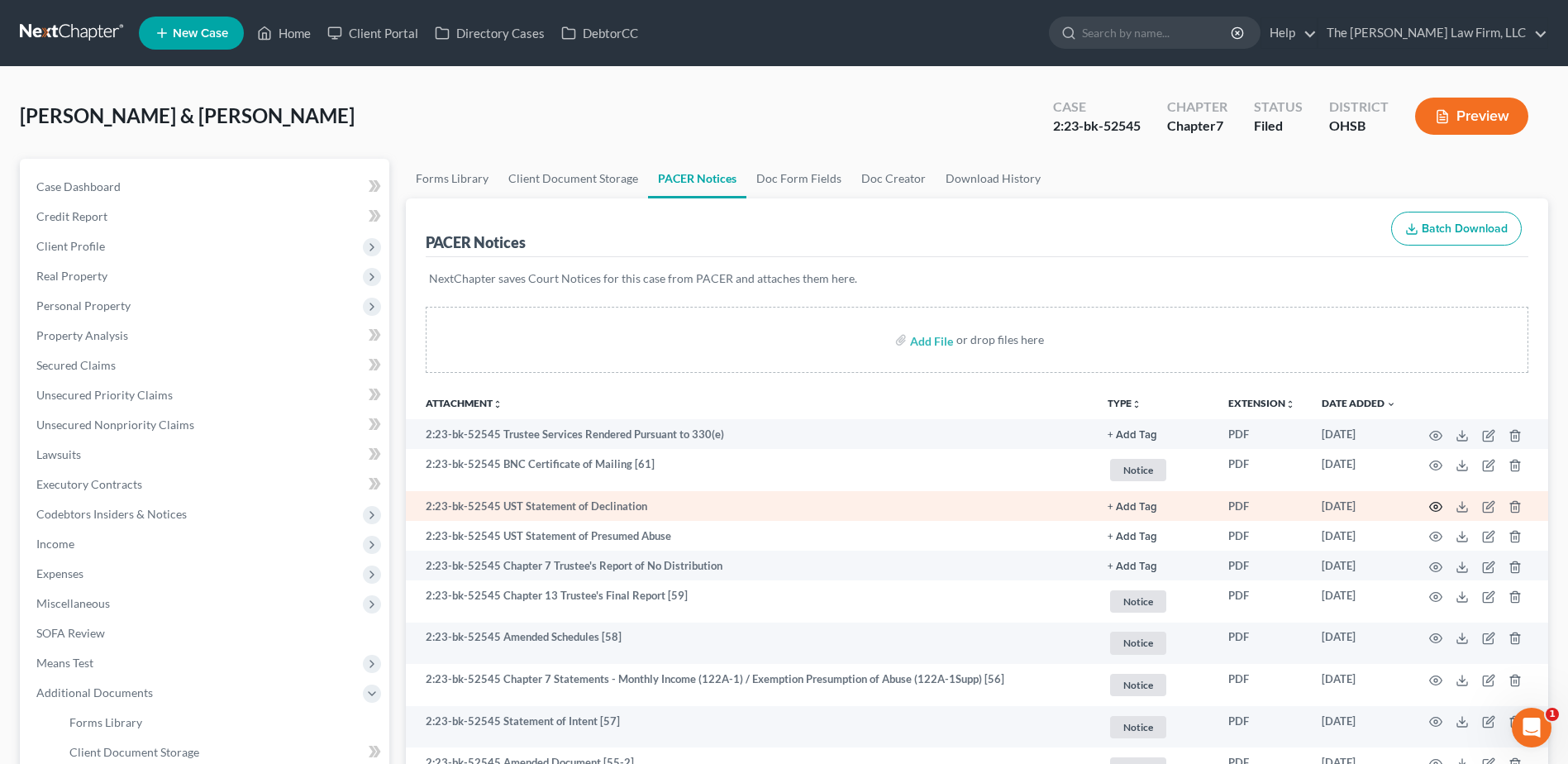
click at [1435, 509] on circle "button" at bounding box center [1435, 506] width 3 height 3
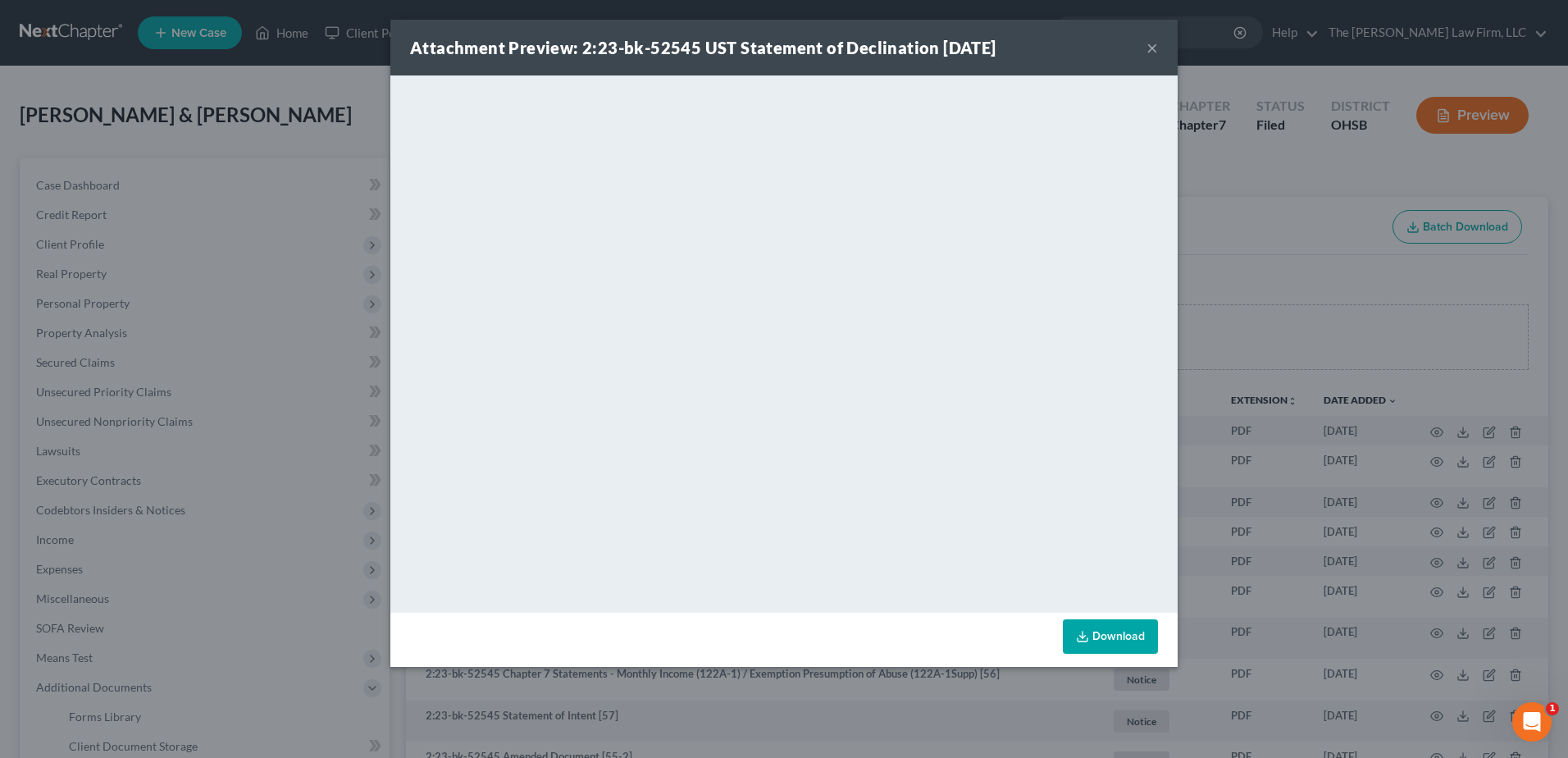
click at [1157, 50] on button "×" at bounding box center [1152, 47] width 12 height 19
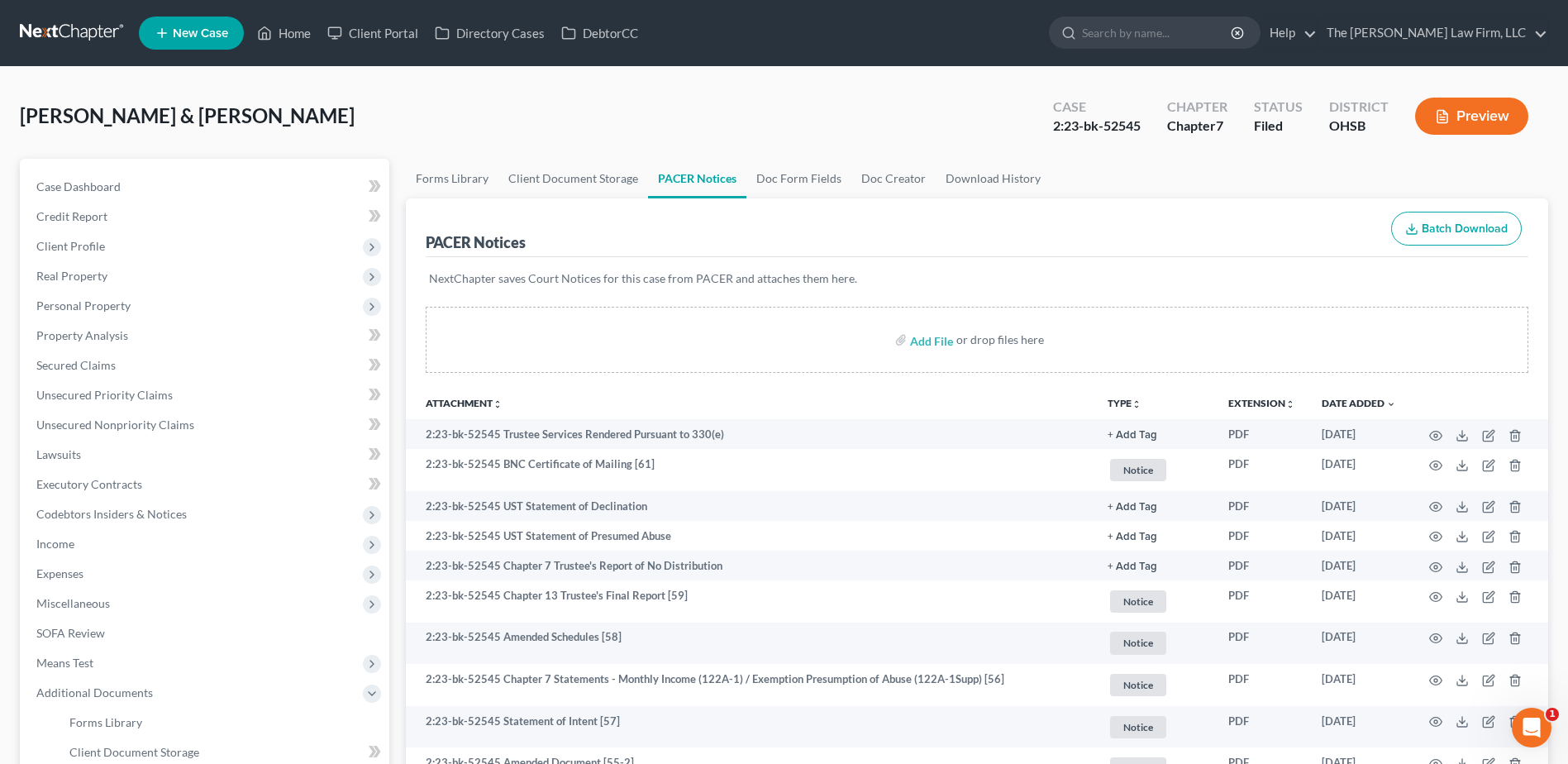
click at [90, 23] on nav "Home New Case Client Portal Directory Cases DebtorCC The Jones Law Firm, LLC mj…" at bounding box center [784, 33] width 1568 height 66
click at [70, 46] on link at bounding box center [72, 33] width 106 height 30
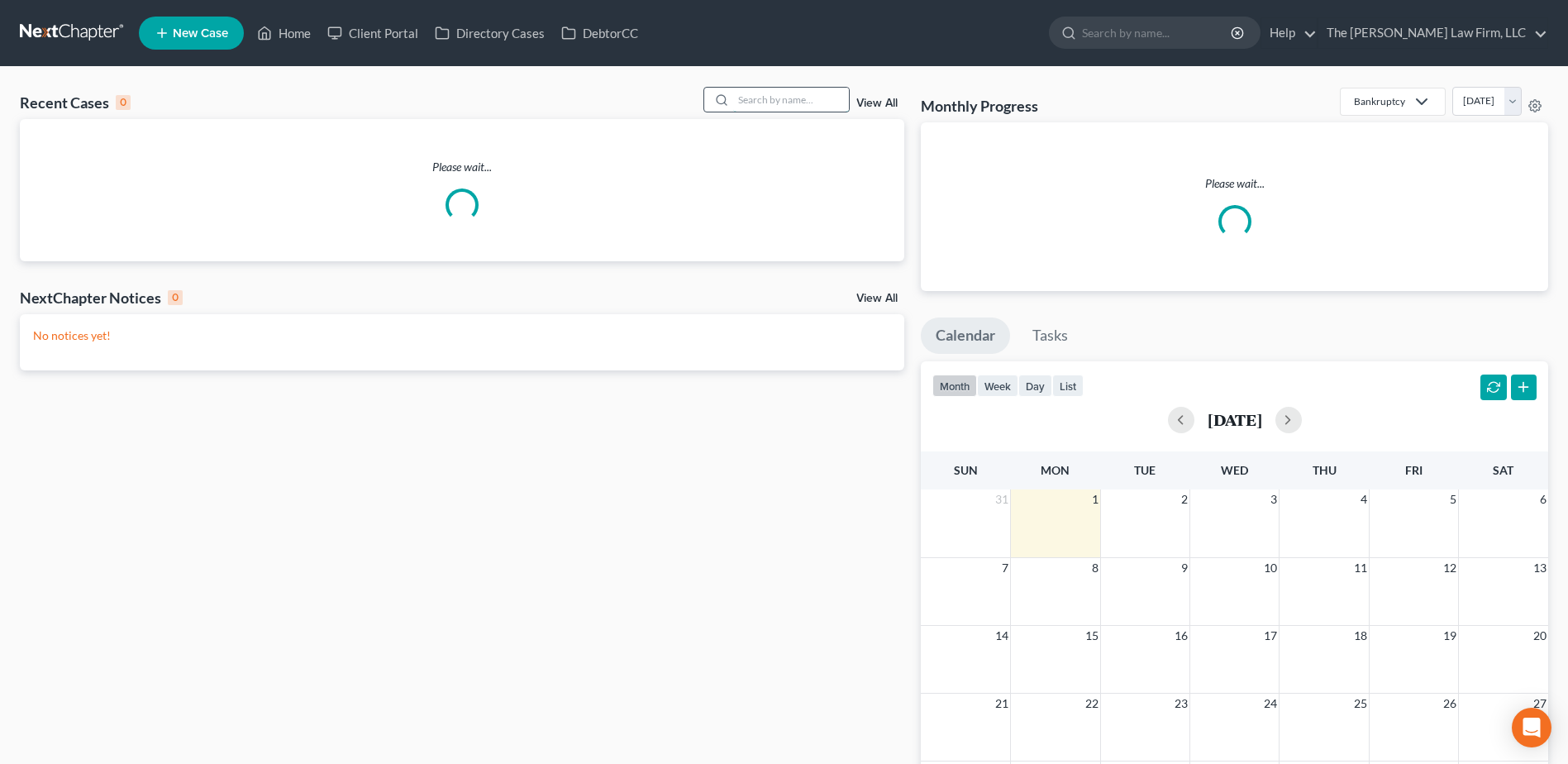
click at [795, 98] on input "search" at bounding box center [790, 99] width 115 height 24
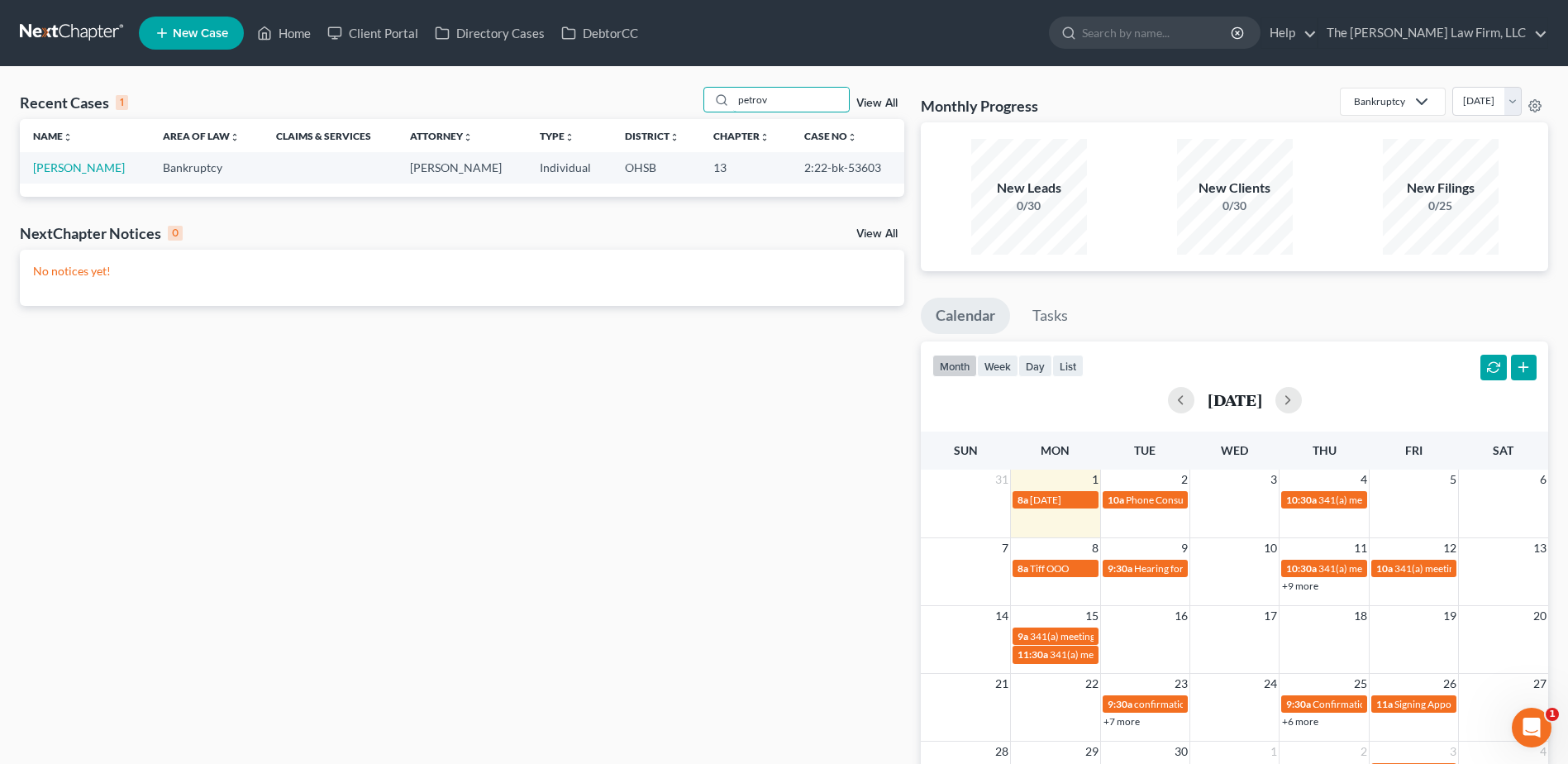
type input "petrov"
click at [65, 161] on link "[PERSON_NAME]" at bounding box center [78, 167] width 92 height 14
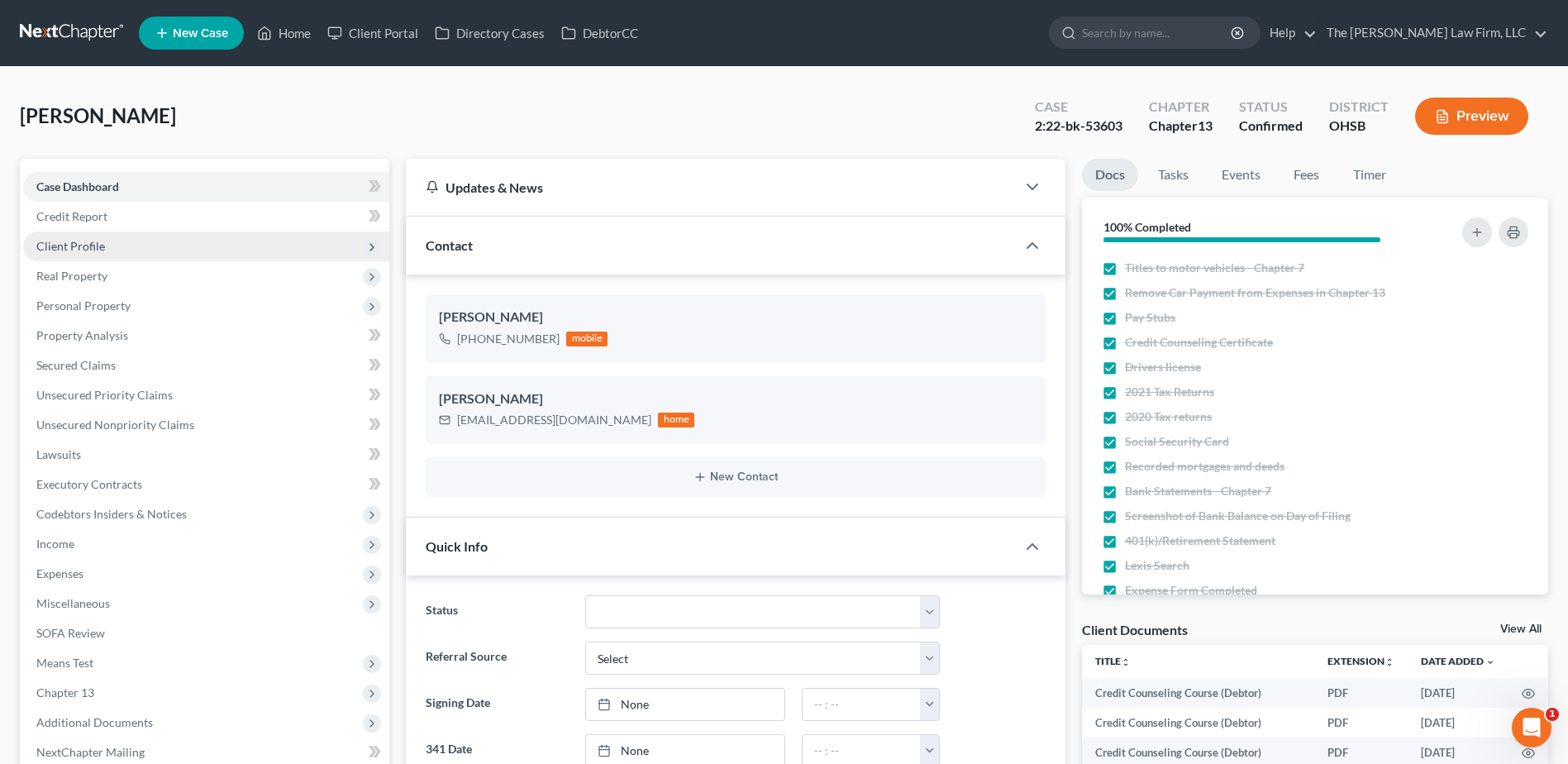
click at [65, 259] on span "Client Profile" at bounding box center [206, 246] width 366 height 30
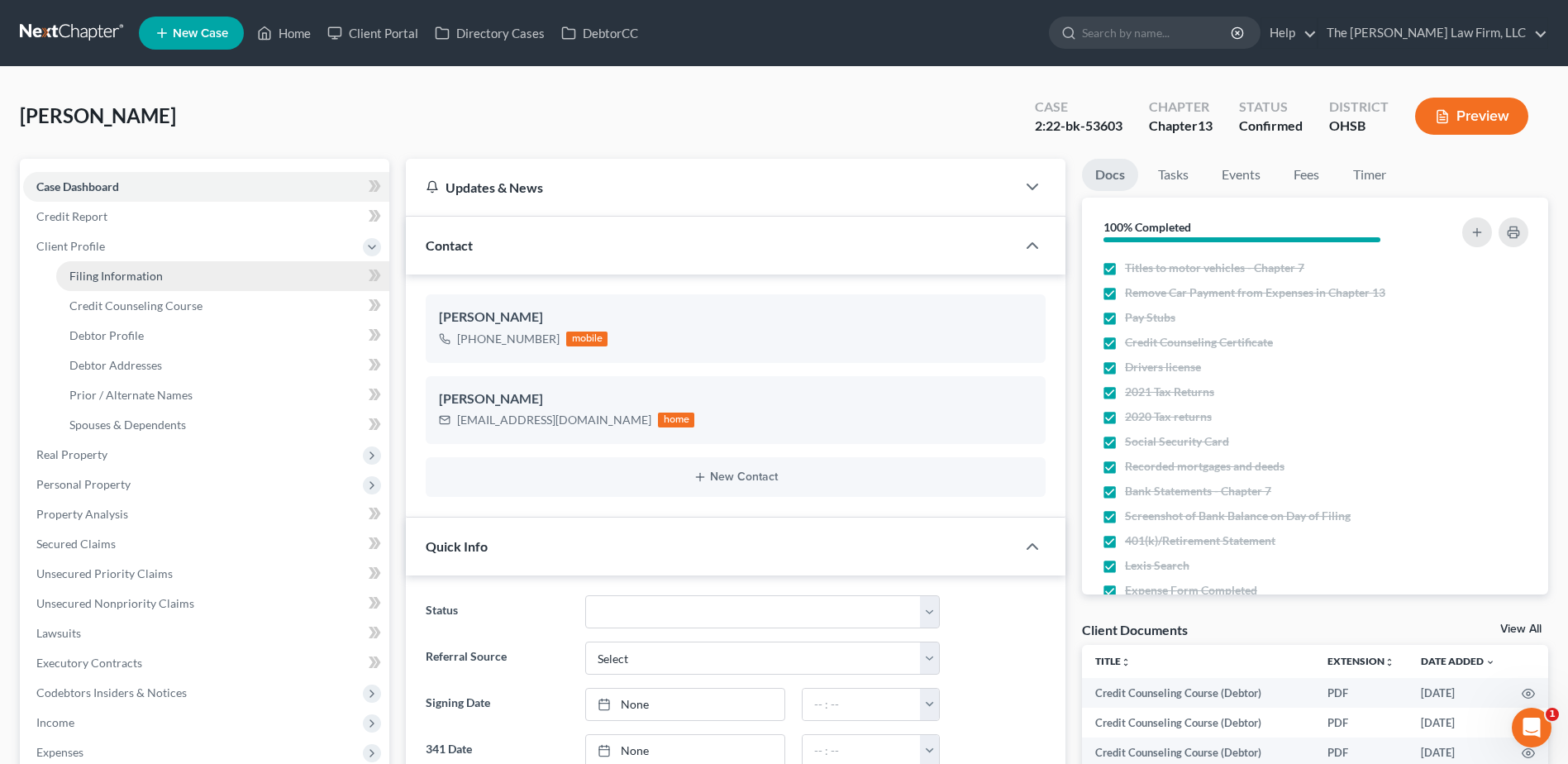
click at [86, 272] on span "Filing Information" at bounding box center [116, 275] width 93 height 14
select select "1"
select select "0"
select select "3"
select select "36"
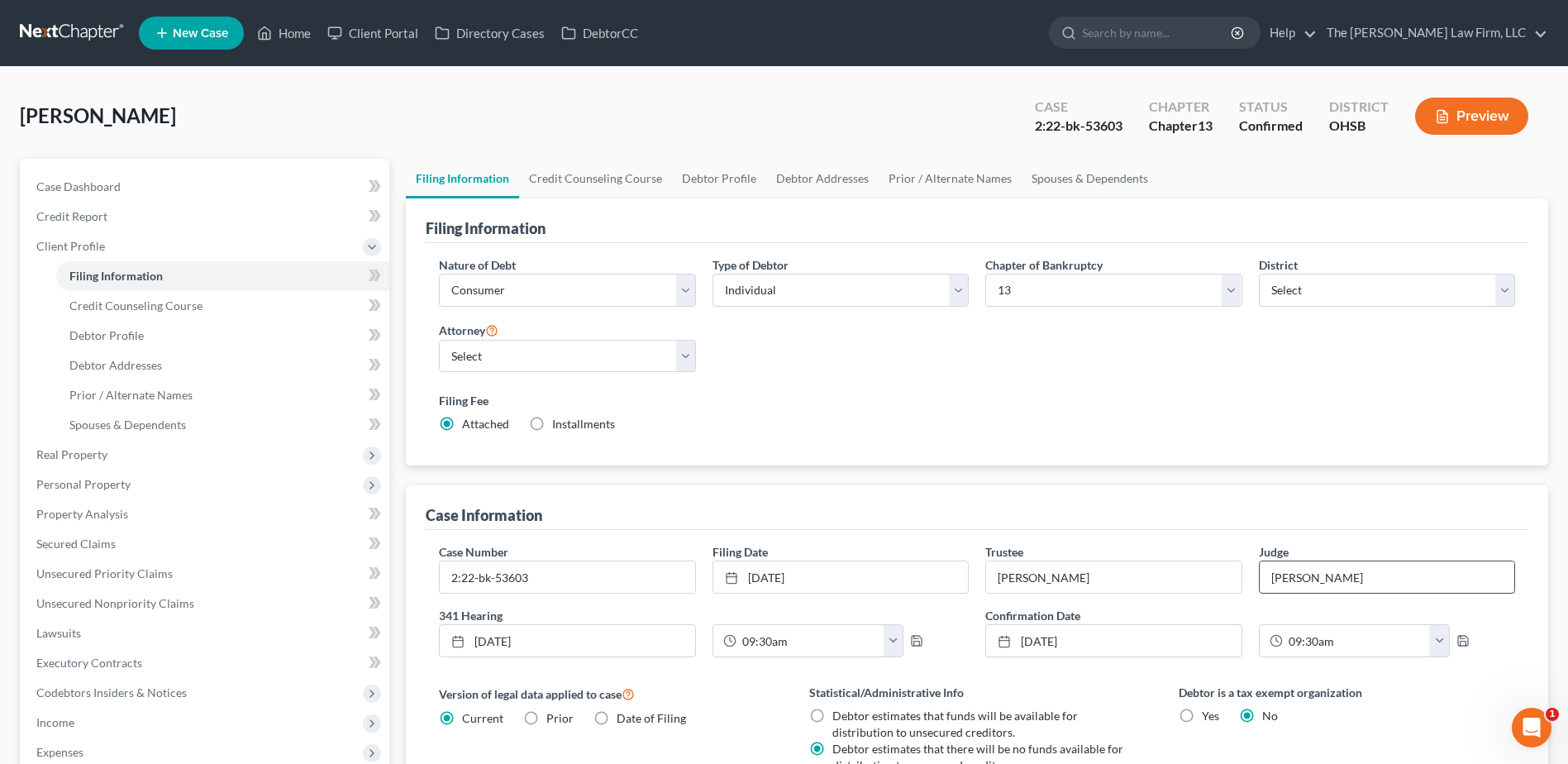
click at [1301, 577] on input "[PERSON_NAME]" at bounding box center [1387, 577] width 255 height 31
type input "[PERSON_NAME] [PERSON_NAME]"
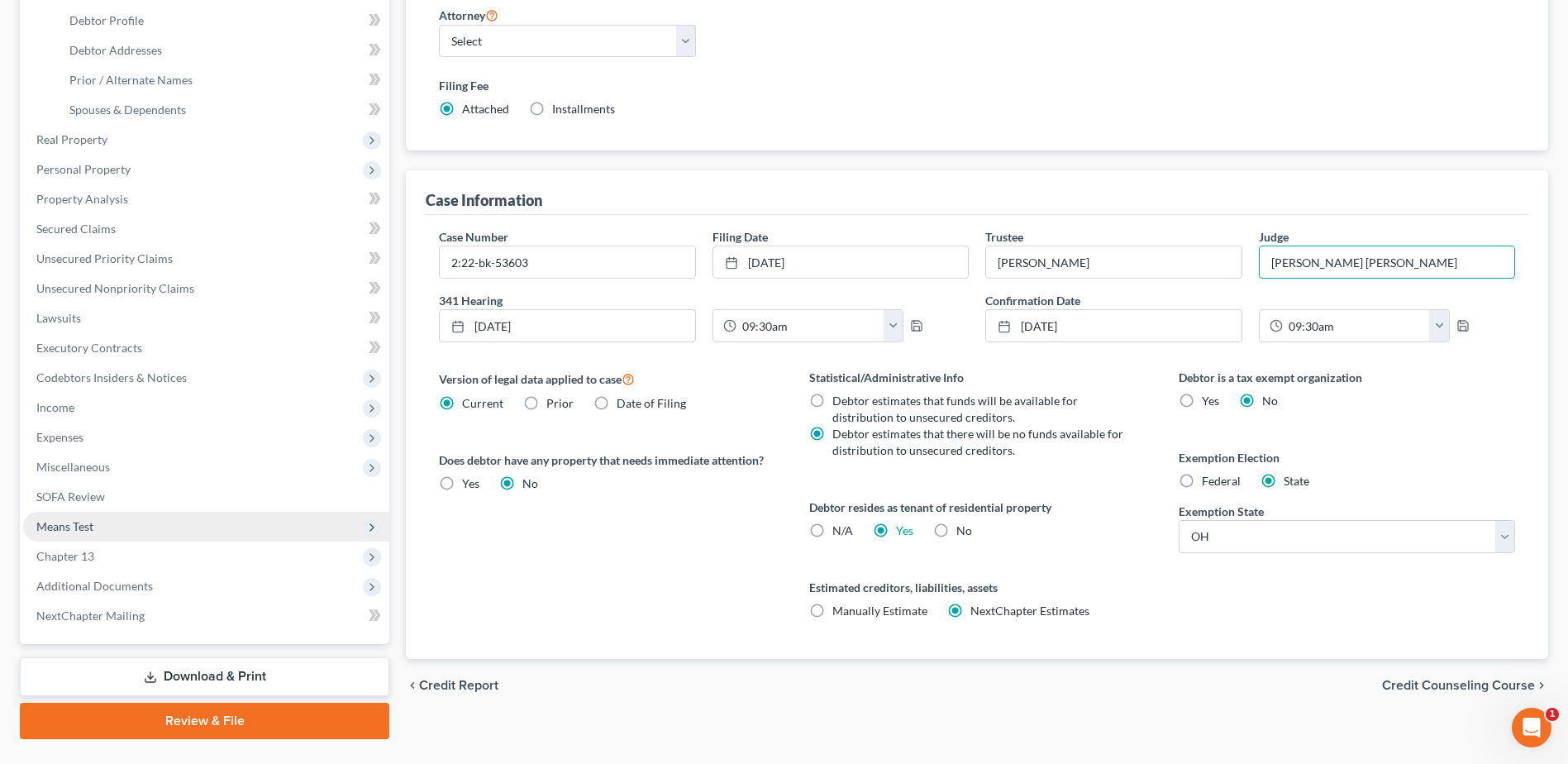
scroll to position [331, 0]
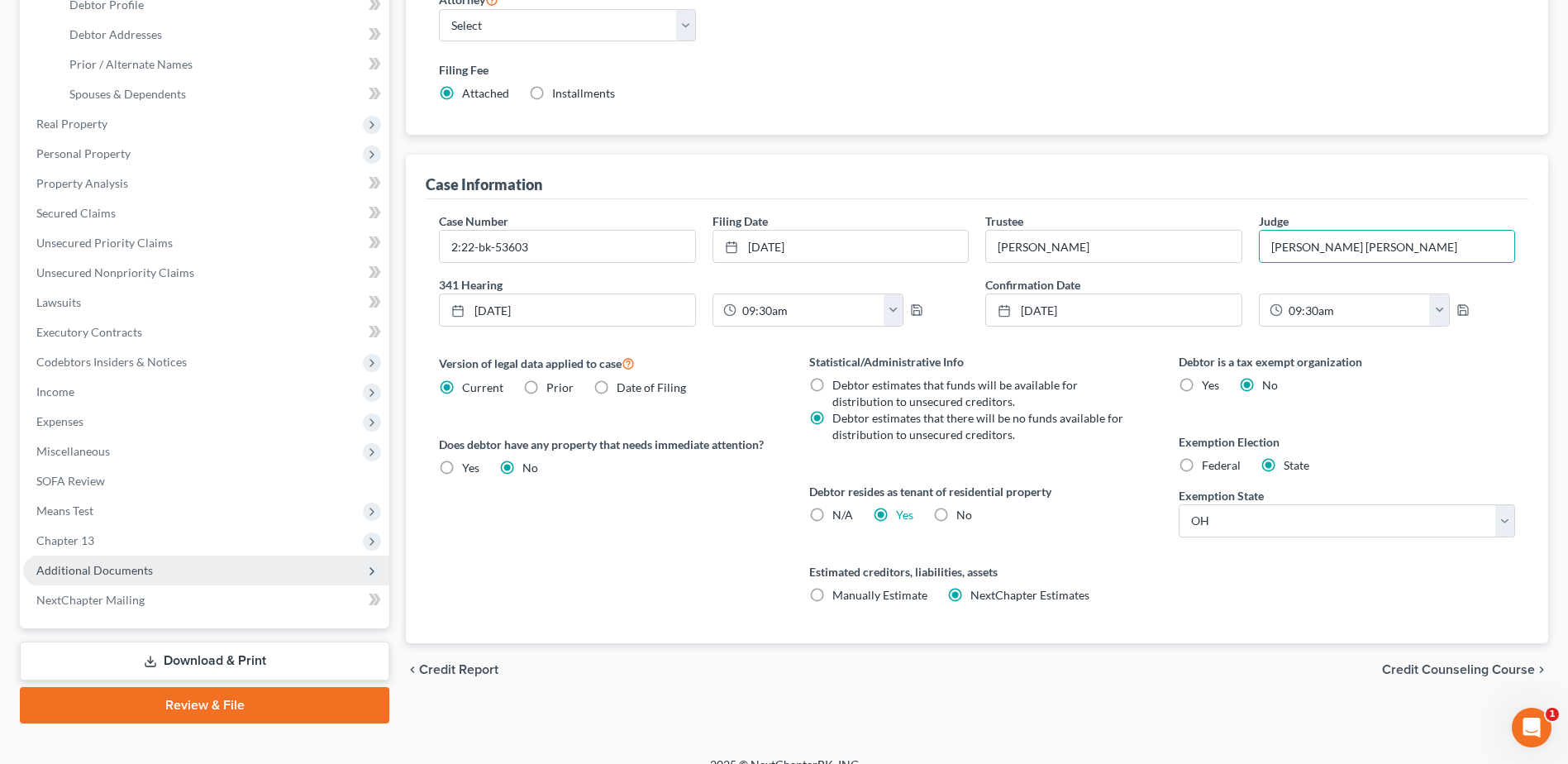
click at [112, 576] on span "Additional Documents" at bounding box center [95, 570] width 116 height 14
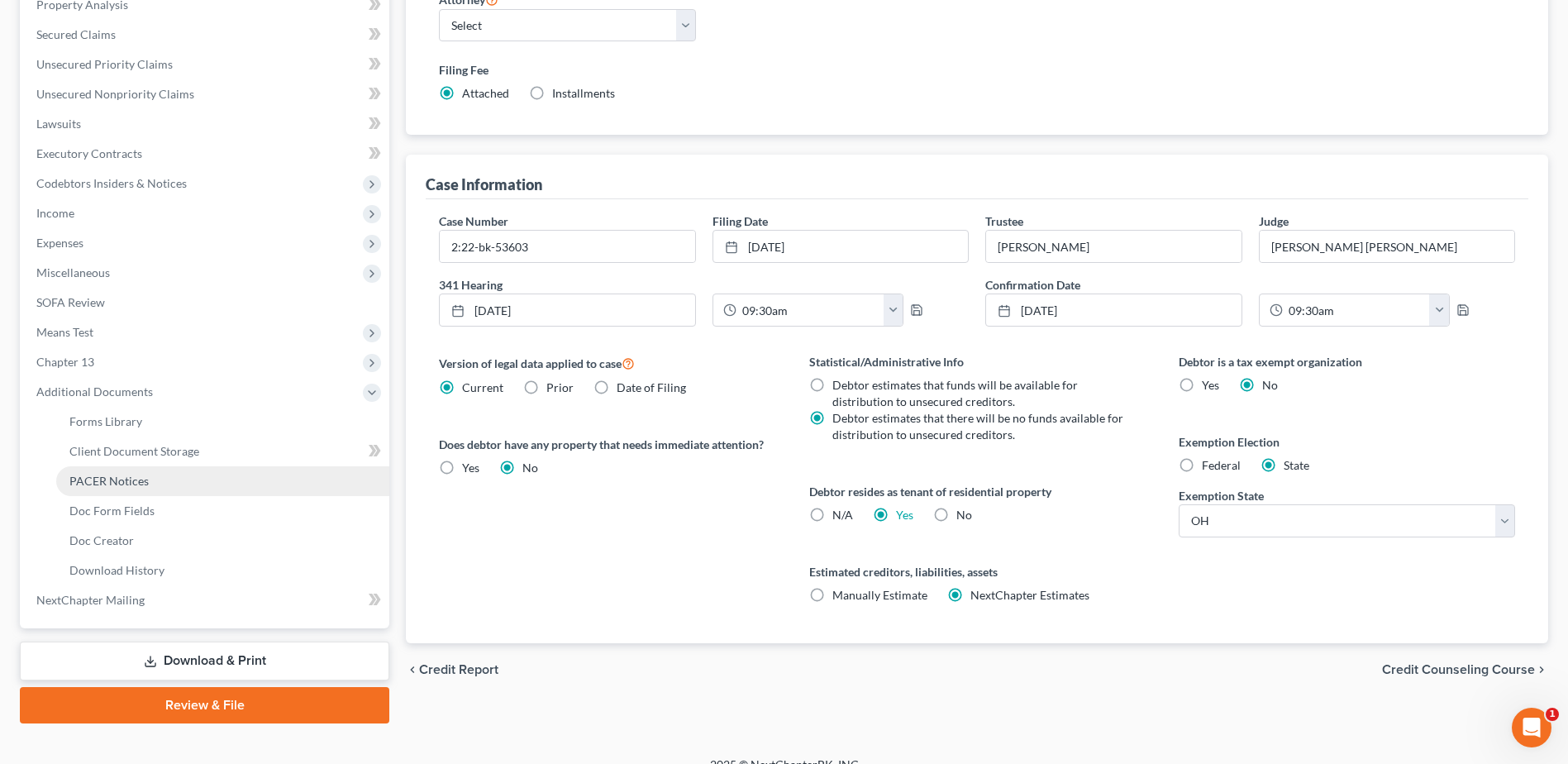
click at [121, 478] on span "PACER Notices" at bounding box center [110, 481] width 79 height 14
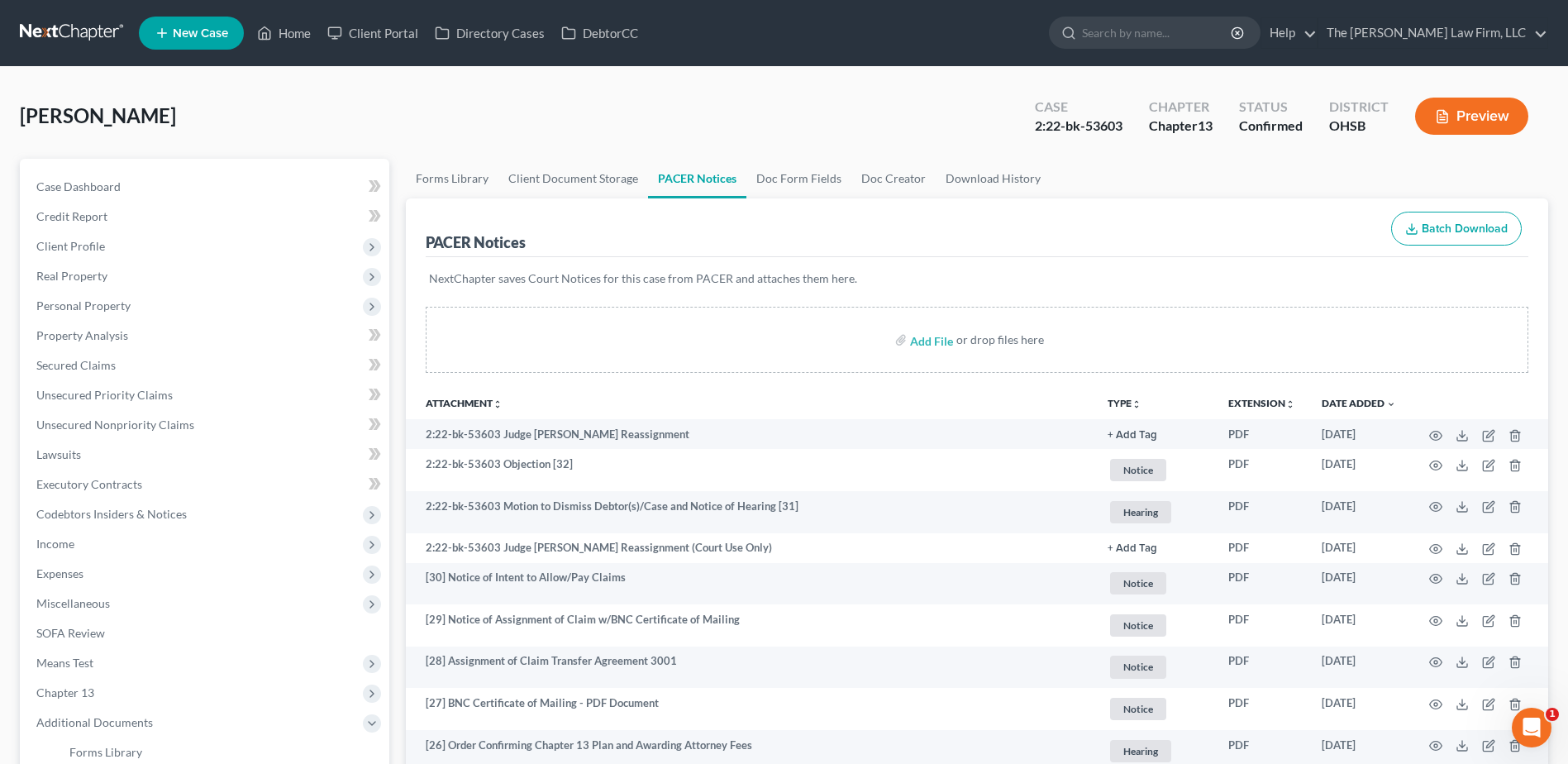
click at [65, 28] on link at bounding box center [72, 33] width 106 height 30
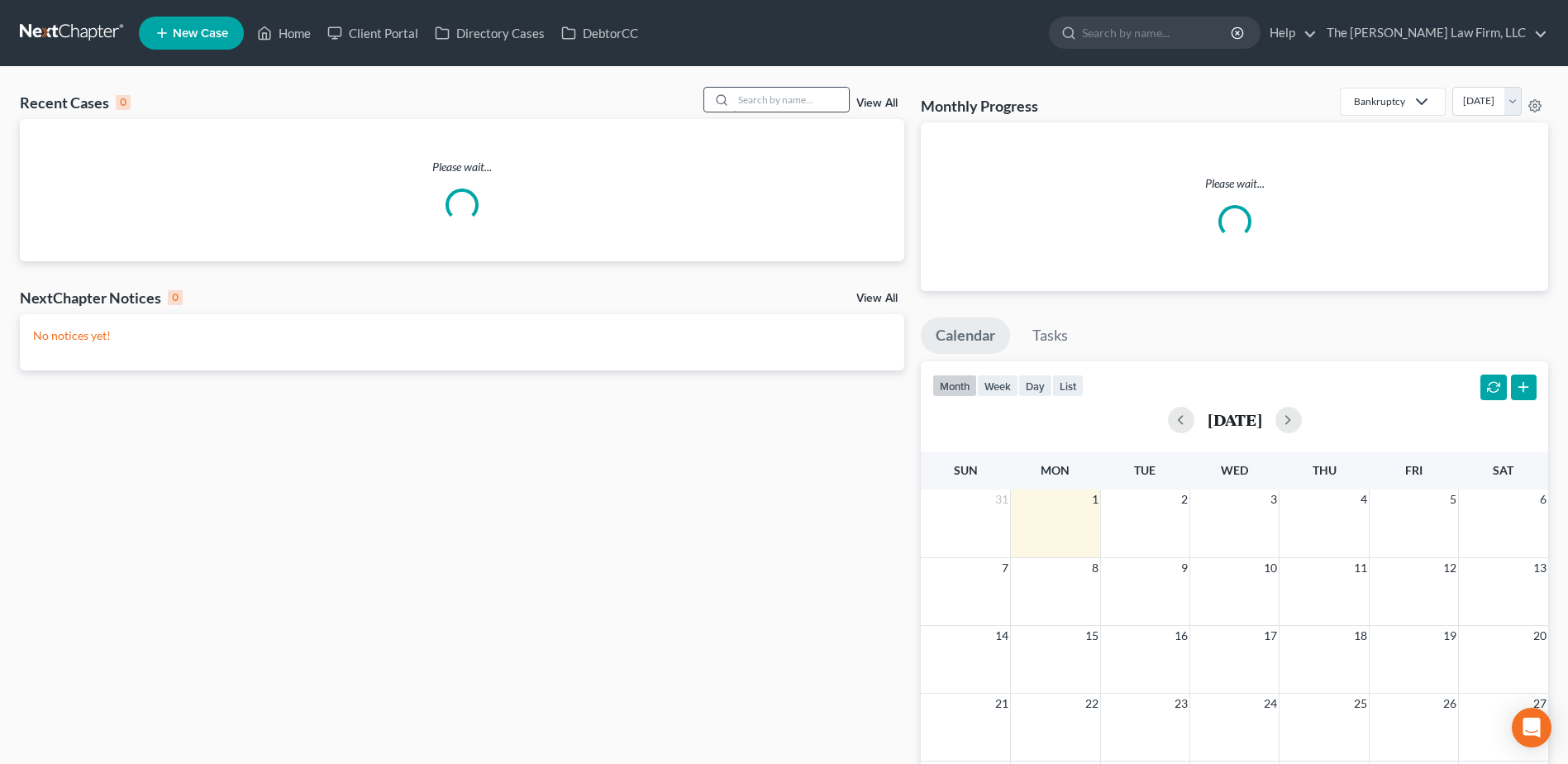
click at [778, 102] on input "search" at bounding box center [790, 99] width 115 height 24
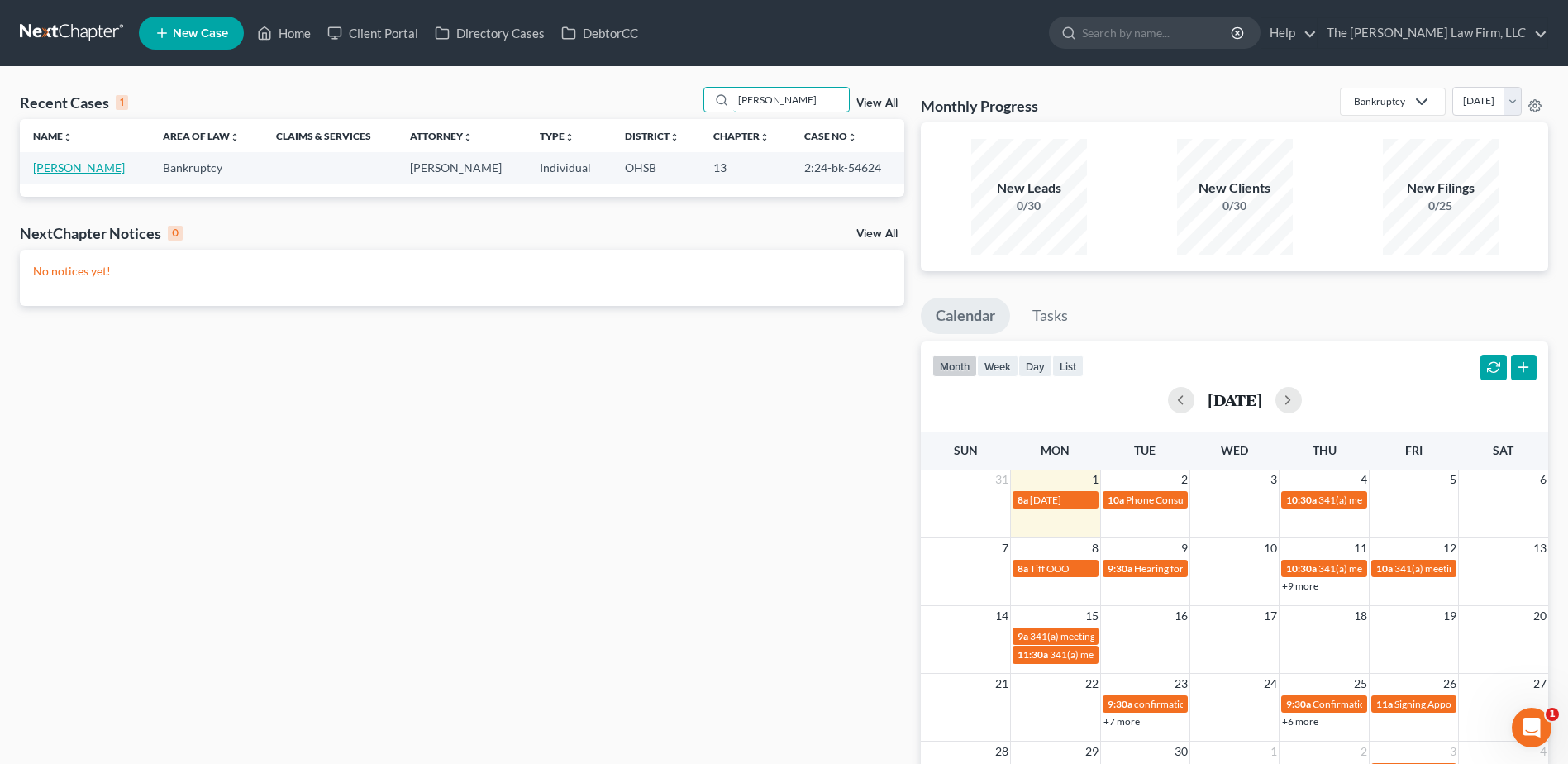
type input "rubbins"
click at [85, 161] on link "[PERSON_NAME]" at bounding box center [78, 167] width 92 height 14
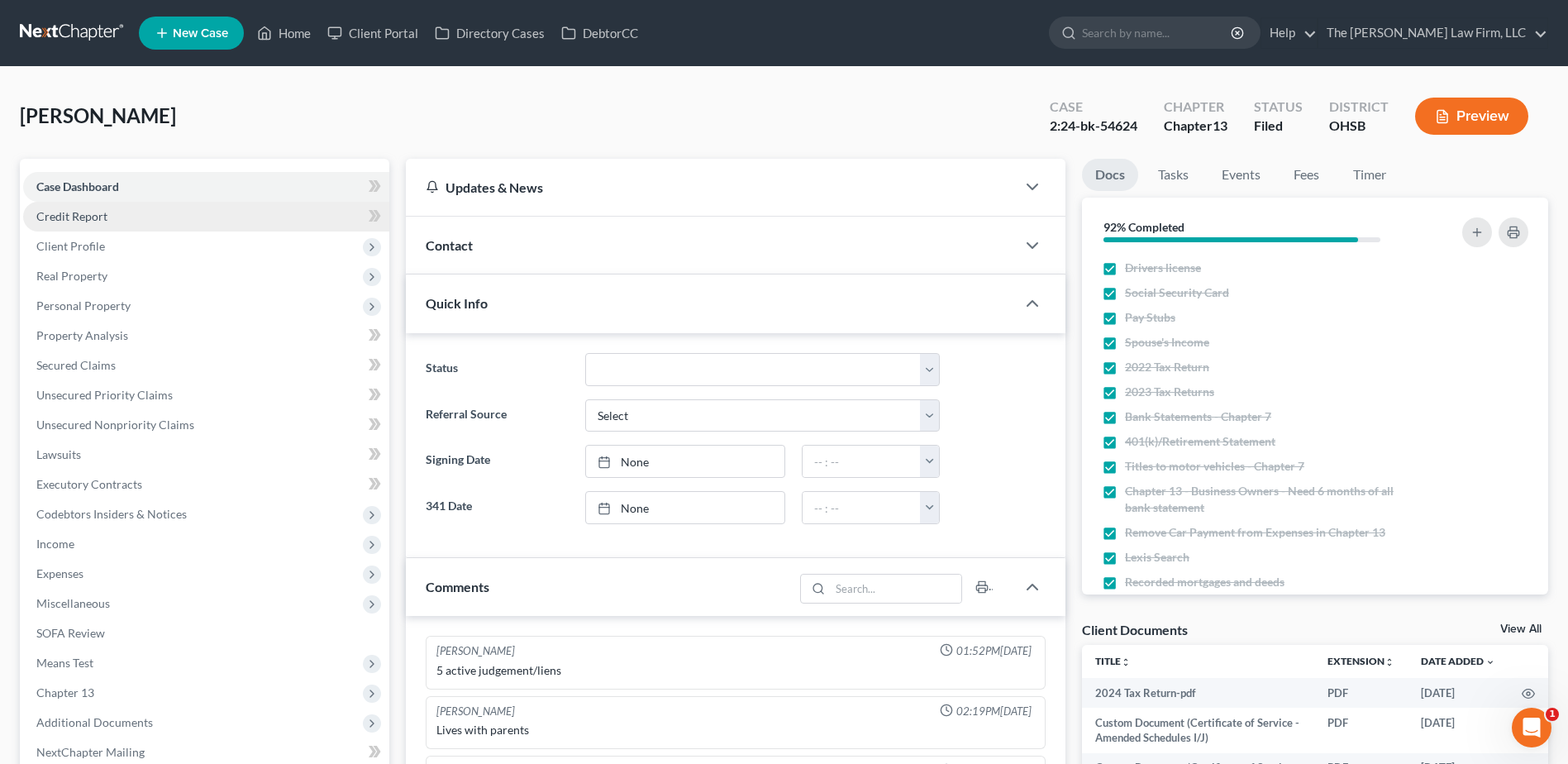
scroll to position [279, 0]
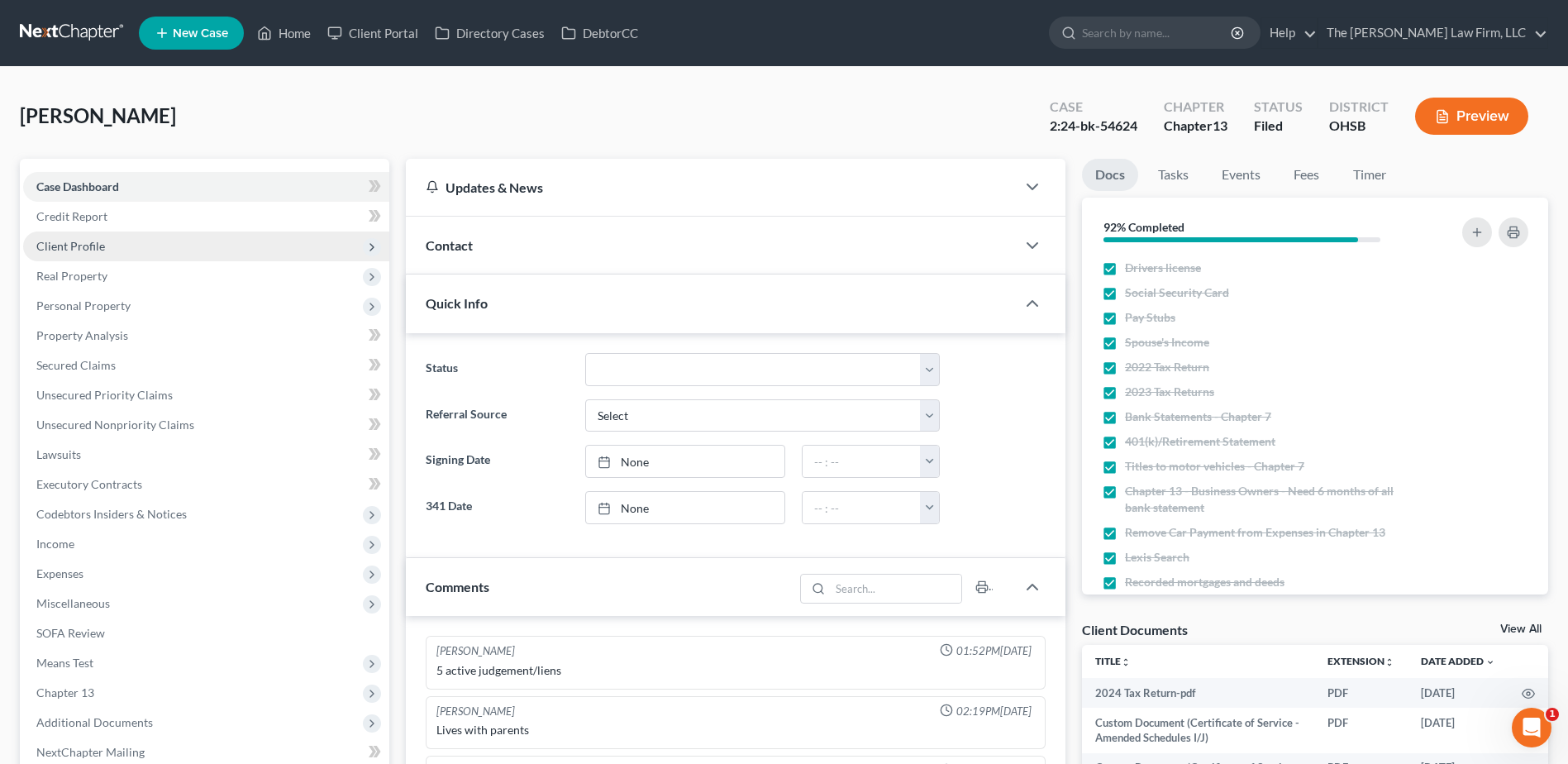
click at [101, 240] on span "Client Profile" at bounding box center [71, 245] width 69 height 14
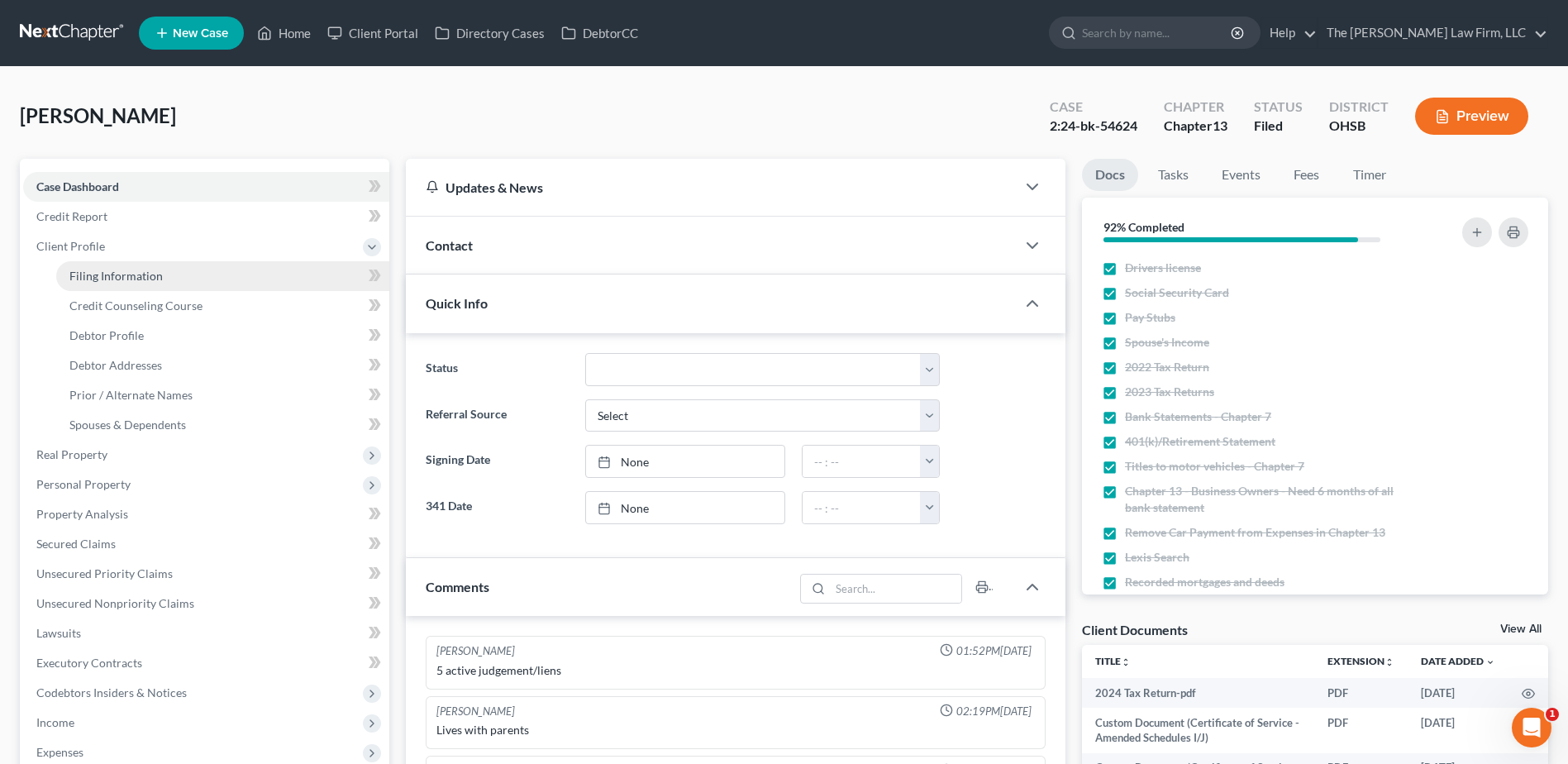
click at [110, 272] on span "Filing Information" at bounding box center [116, 275] width 93 height 14
select select "1"
select select "0"
select select "3"
select select "36"
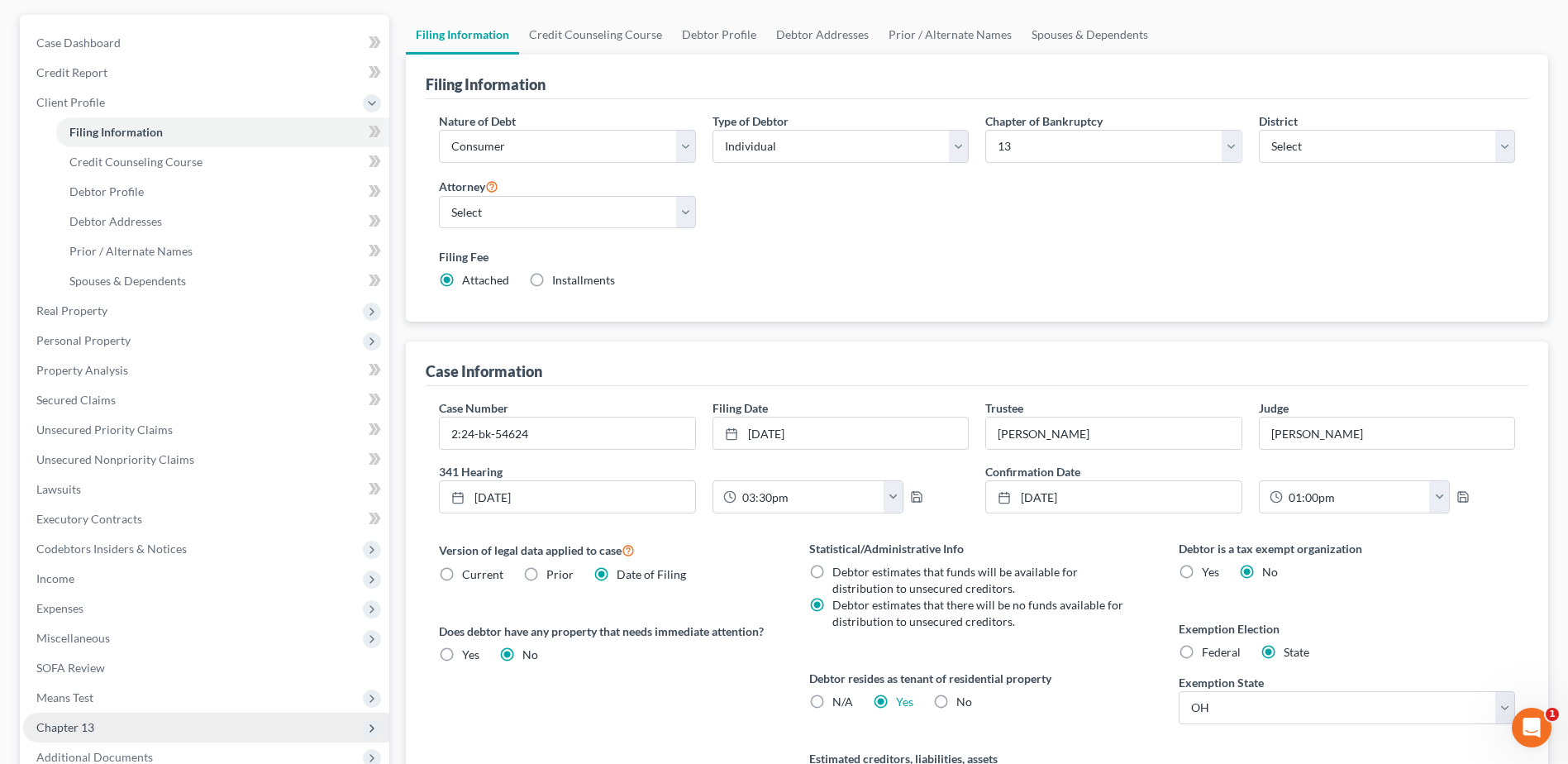
scroll to position [353, 0]
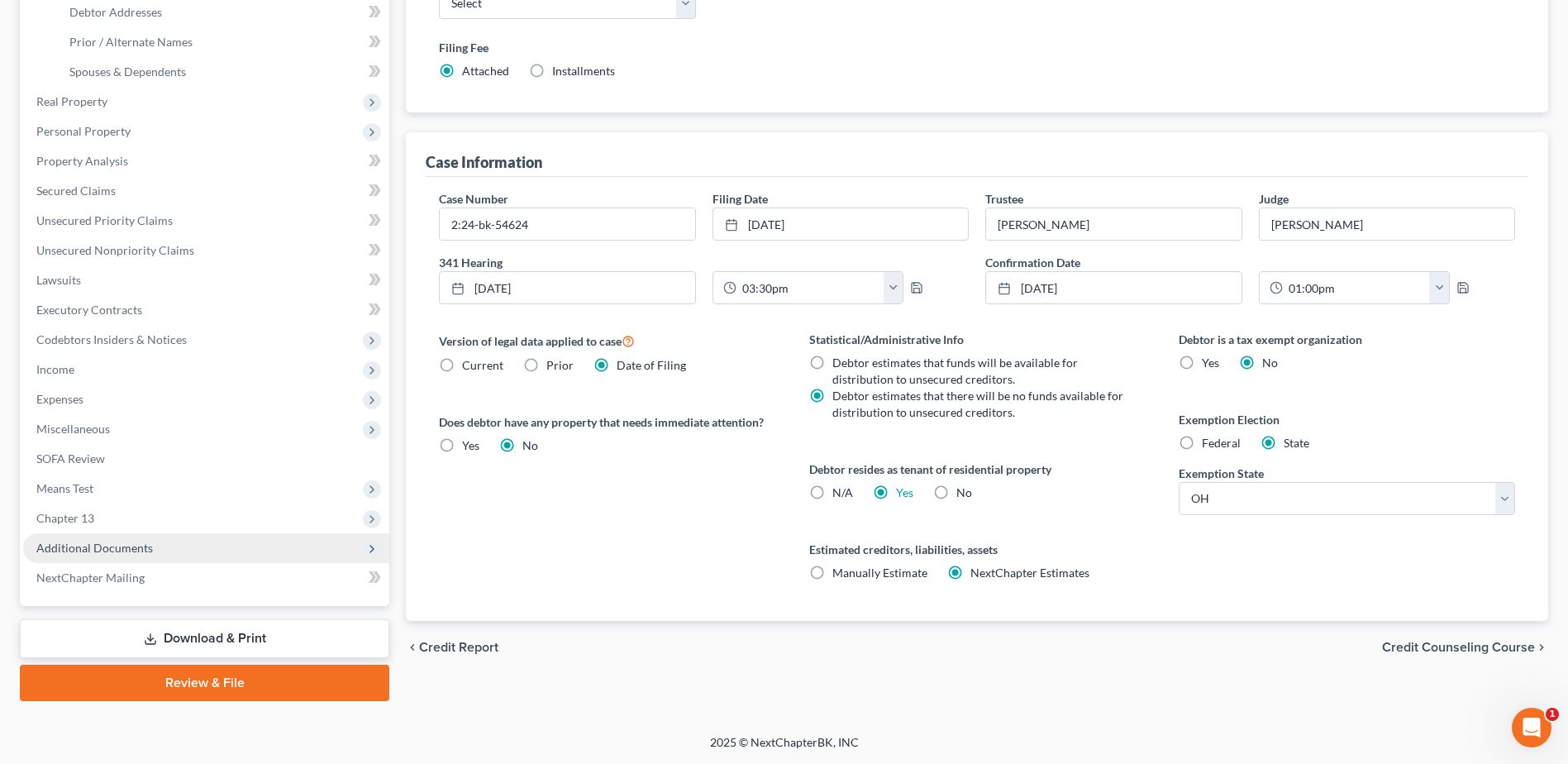
click at [143, 555] on span "Additional Documents" at bounding box center [206, 548] width 366 height 30
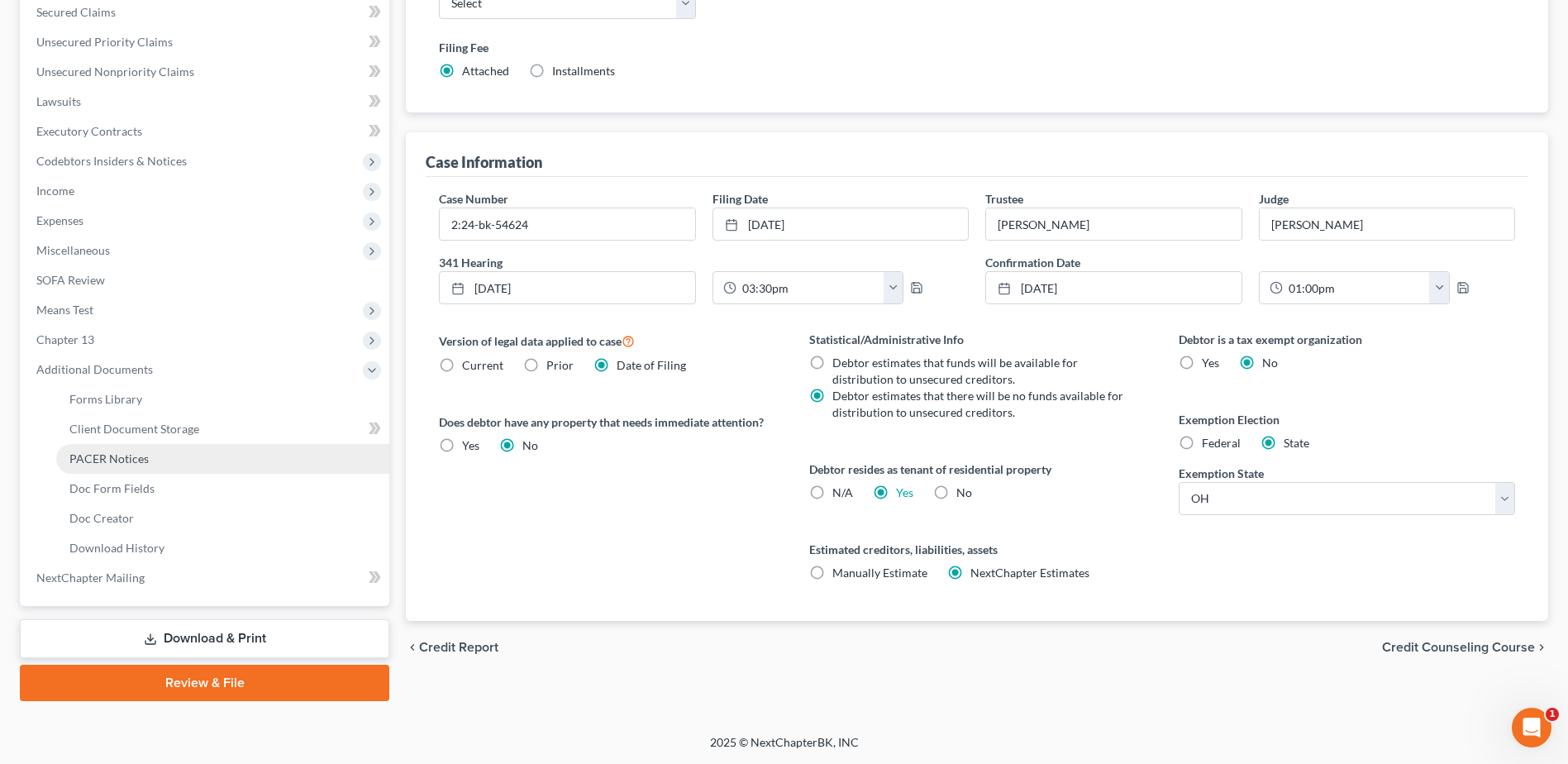
click at [121, 447] on link "PACER Notices" at bounding box center [223, 459] width 333 height 30
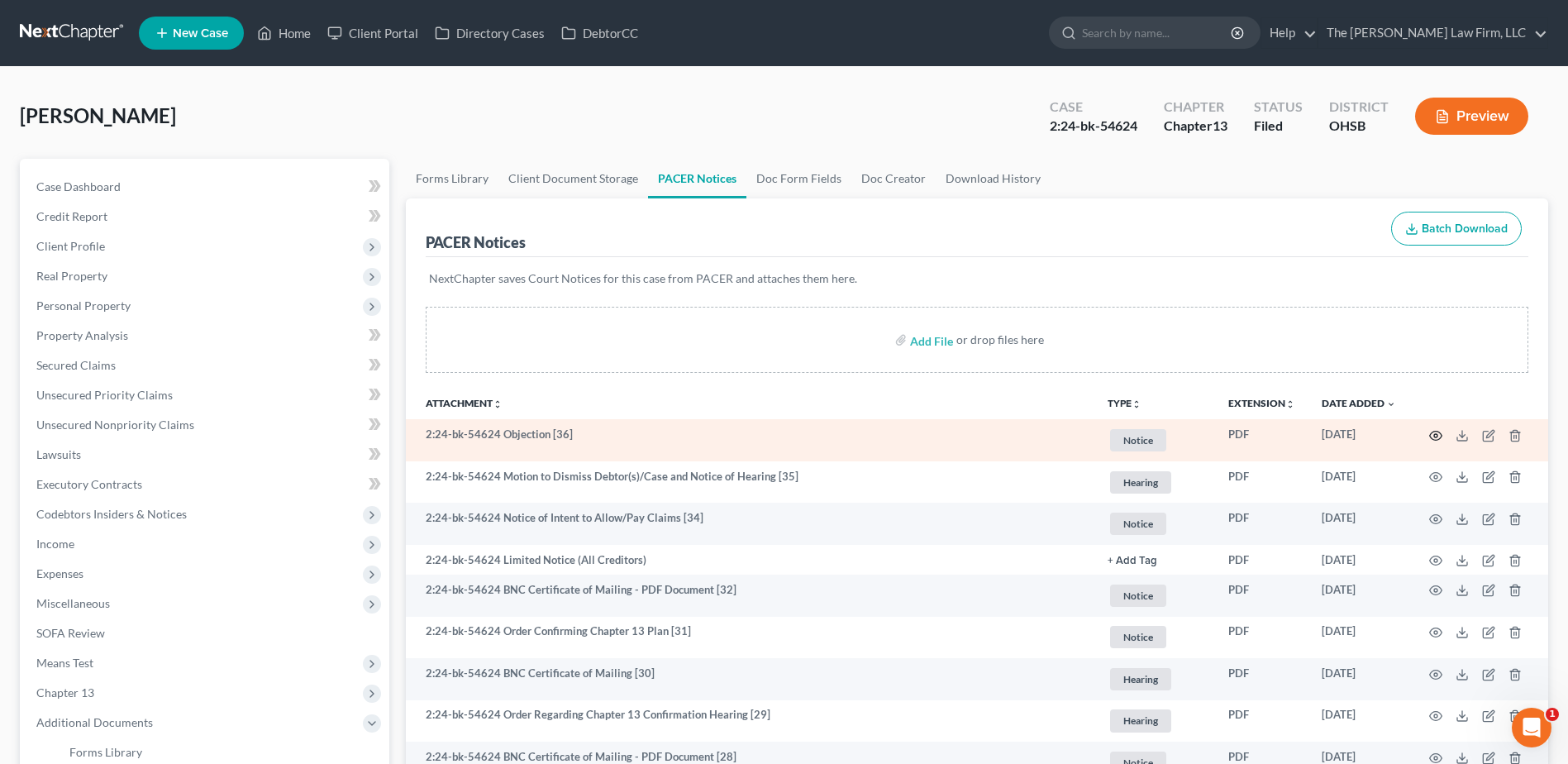
click at [1433, 437] on icon "button" at bounding box center [1436, 436] width 14 height 14
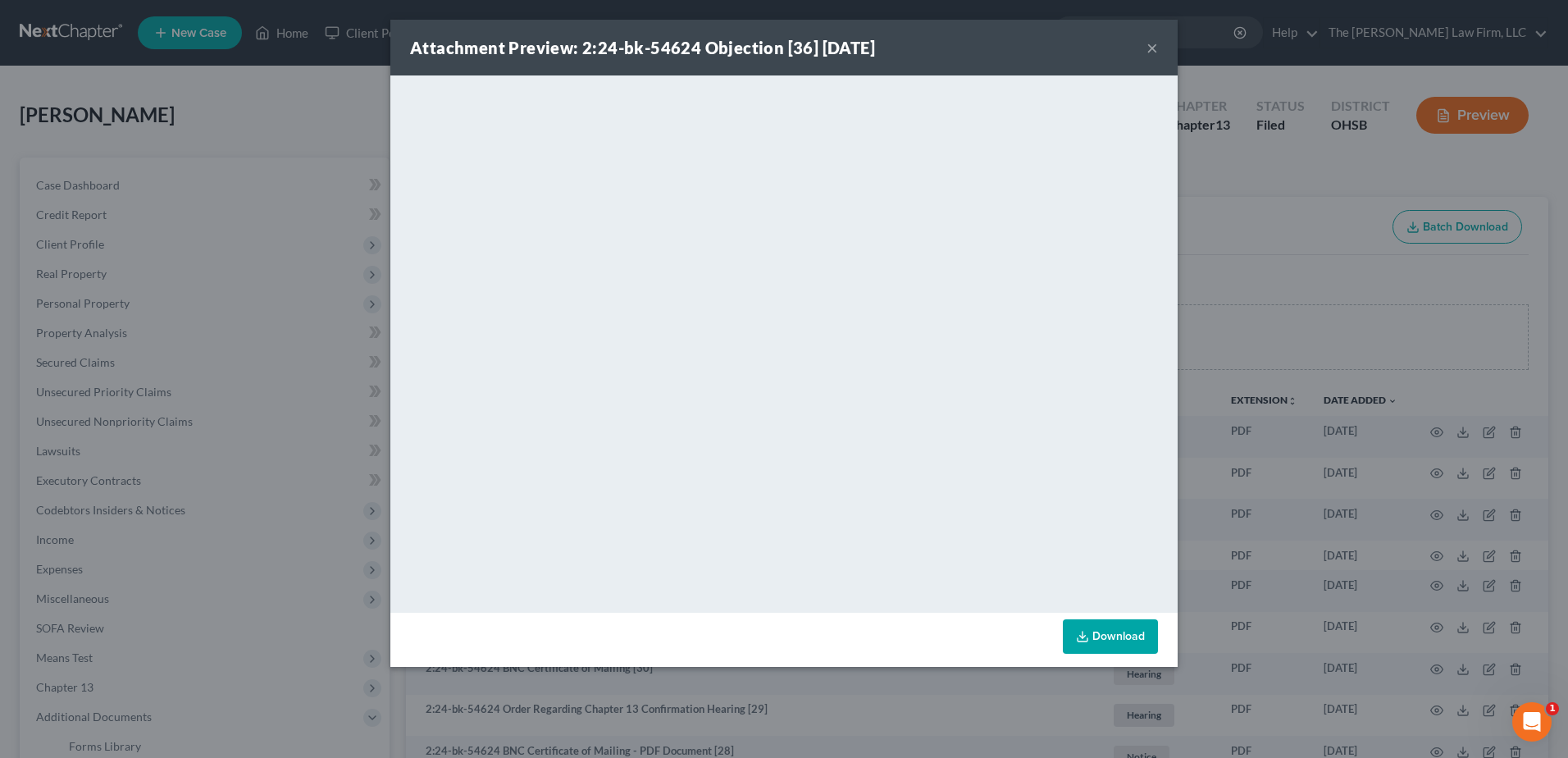
click at [1148, 47] on button "×" at bounding box center [1152, 47] width 12 height 19
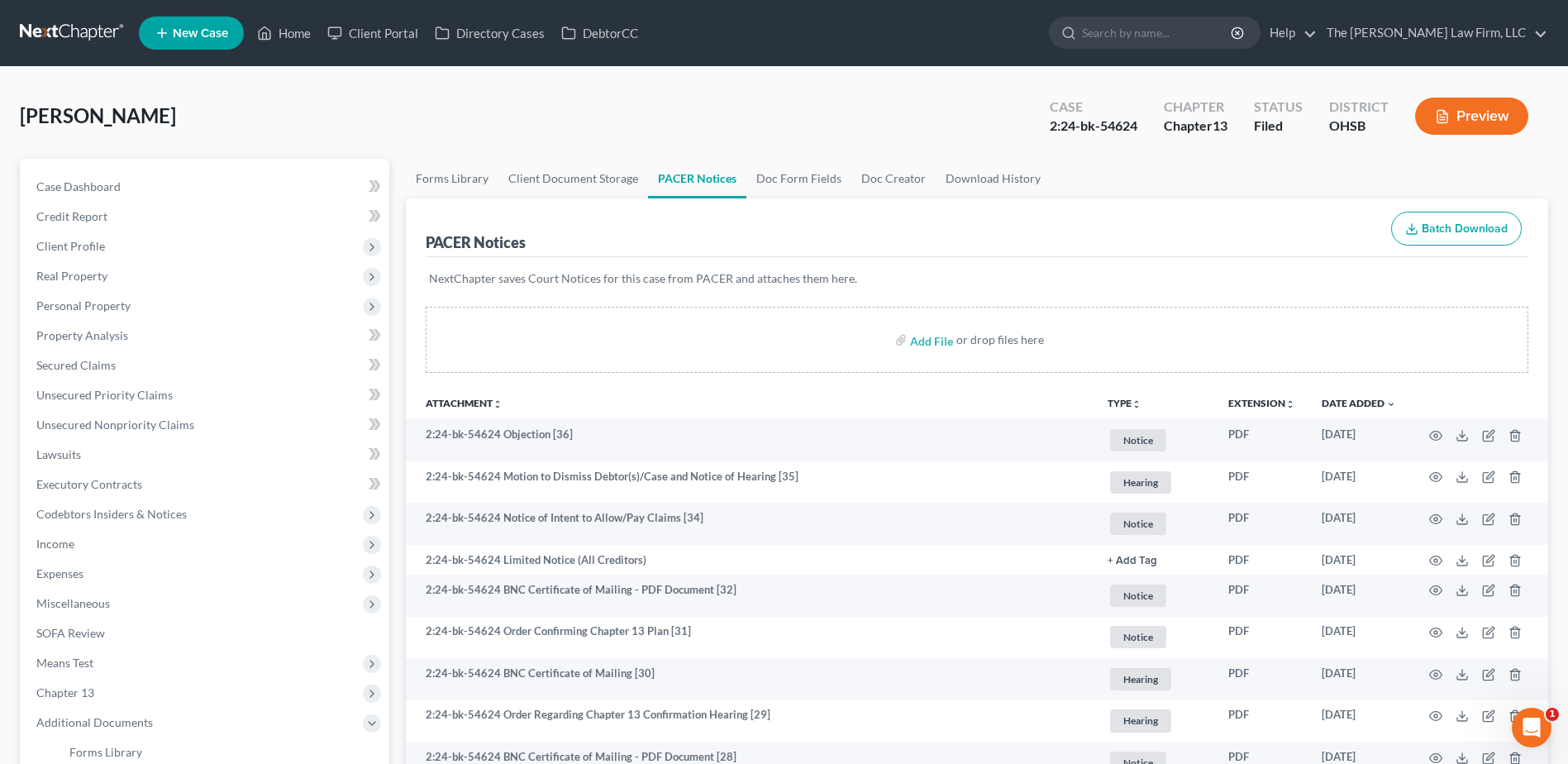
click at [105, 23] on link at bounding box center [72, 33] width 106 height 30
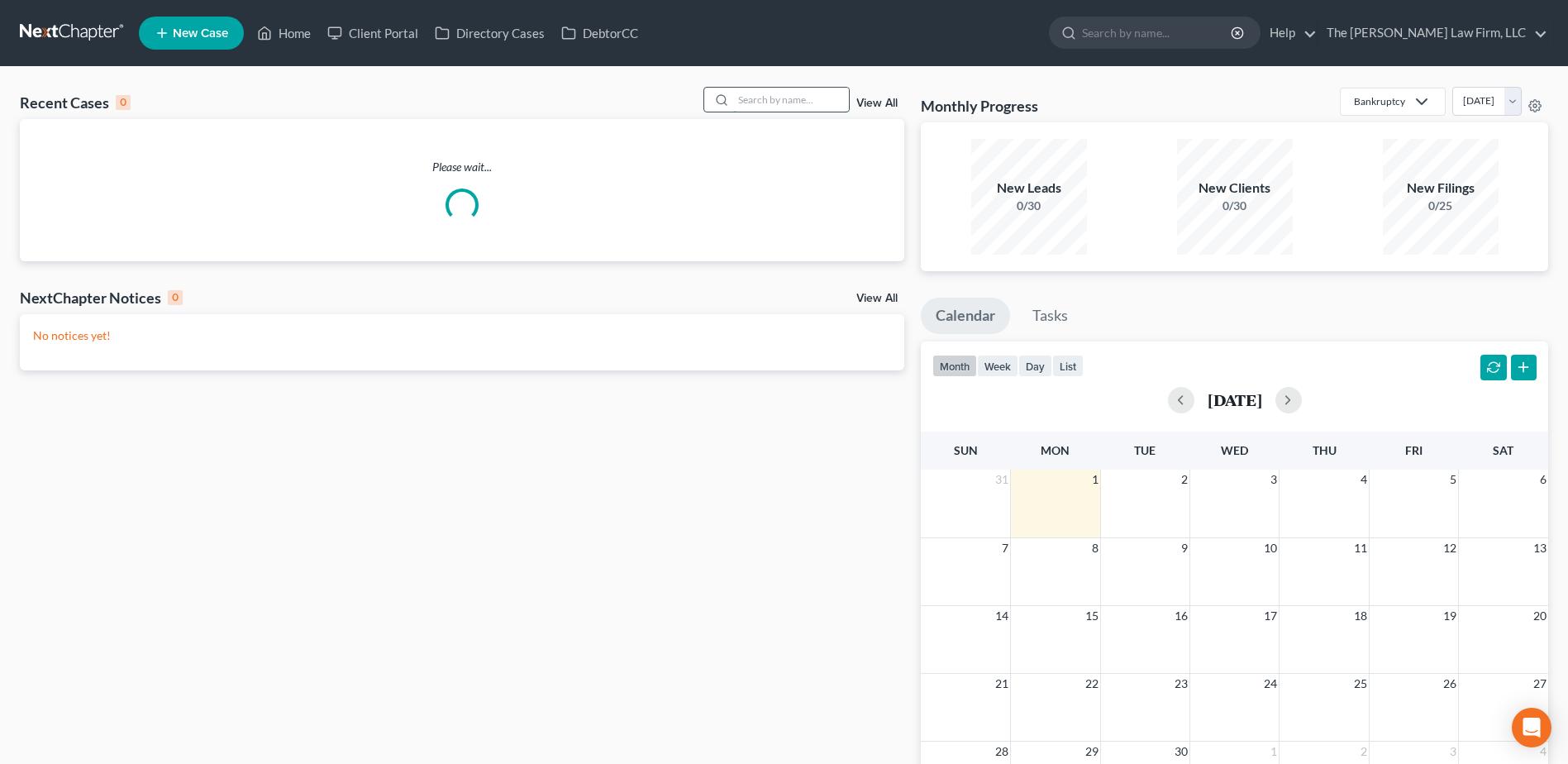
click at [793, 91] on input "search" at bounding box center [790, 99] width 115 height 24
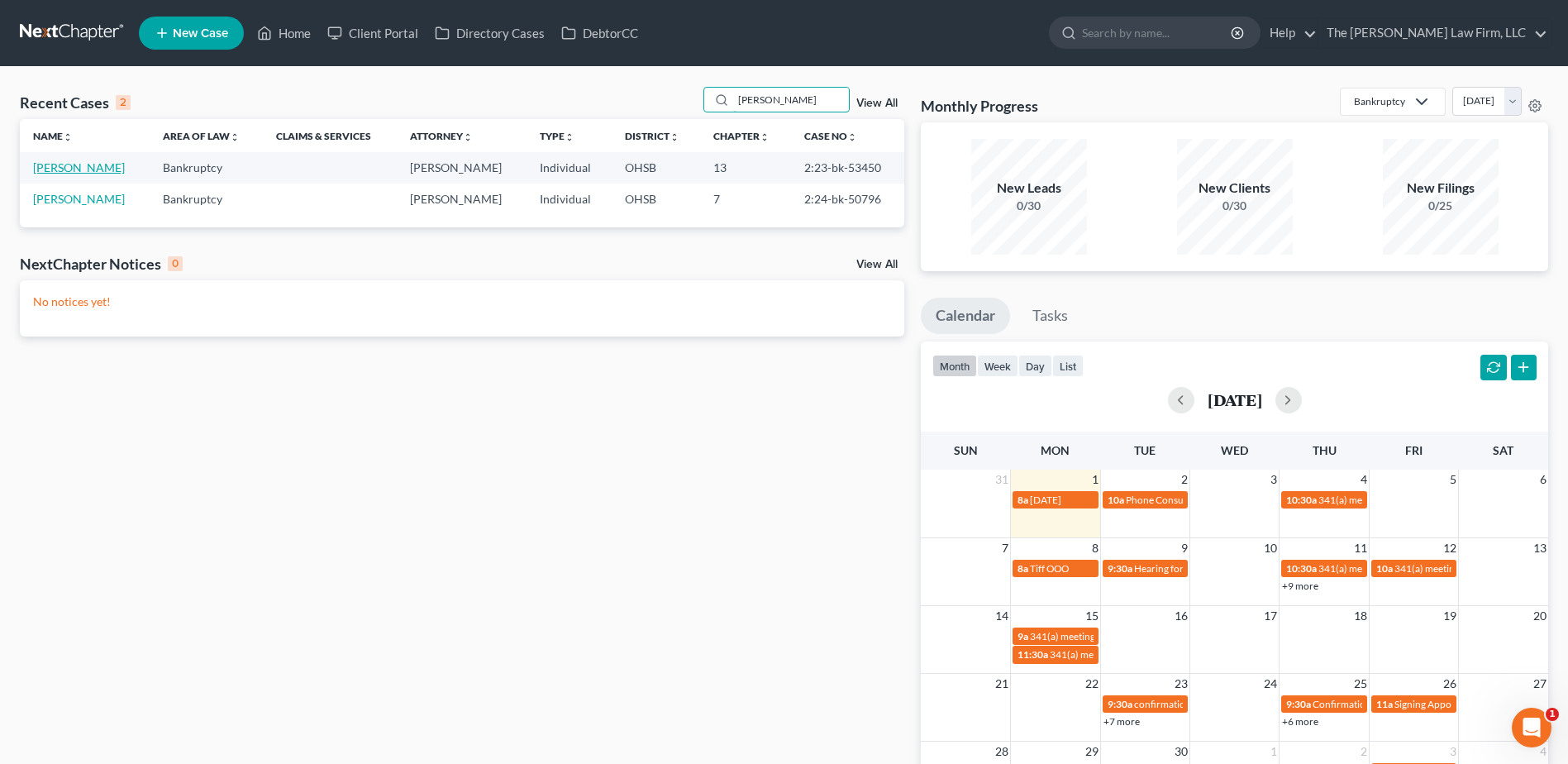
type input "[PERSON_NAME]"
click at [70, 172] on link "[PERSON_NAME]" at bounding box center [78, 167] width 92 height 14
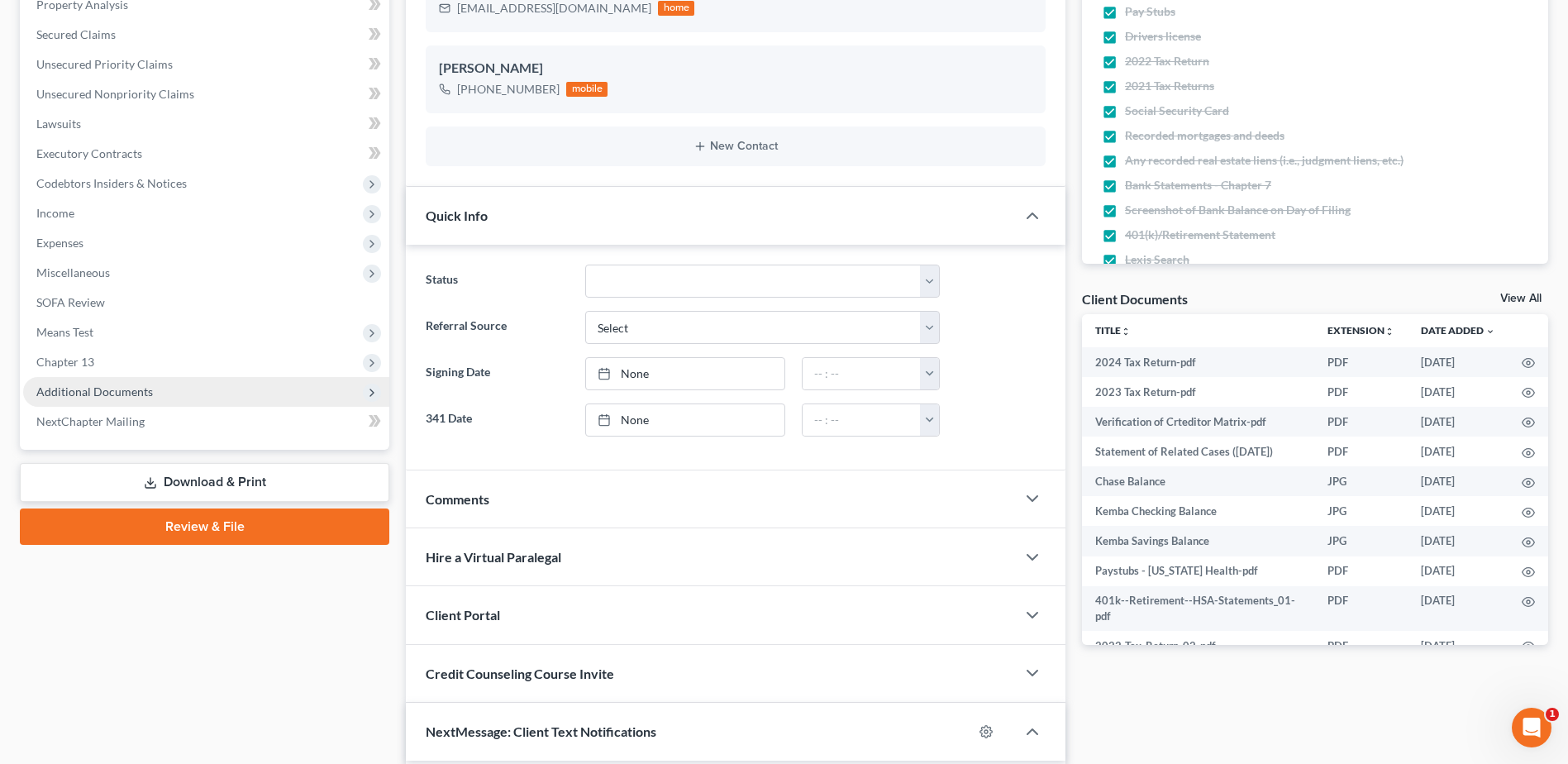
scroll to position [2051, 0]
click at [93, 385] on span "Additional Documents" at bounding box center [95, 392] width 116 height 14
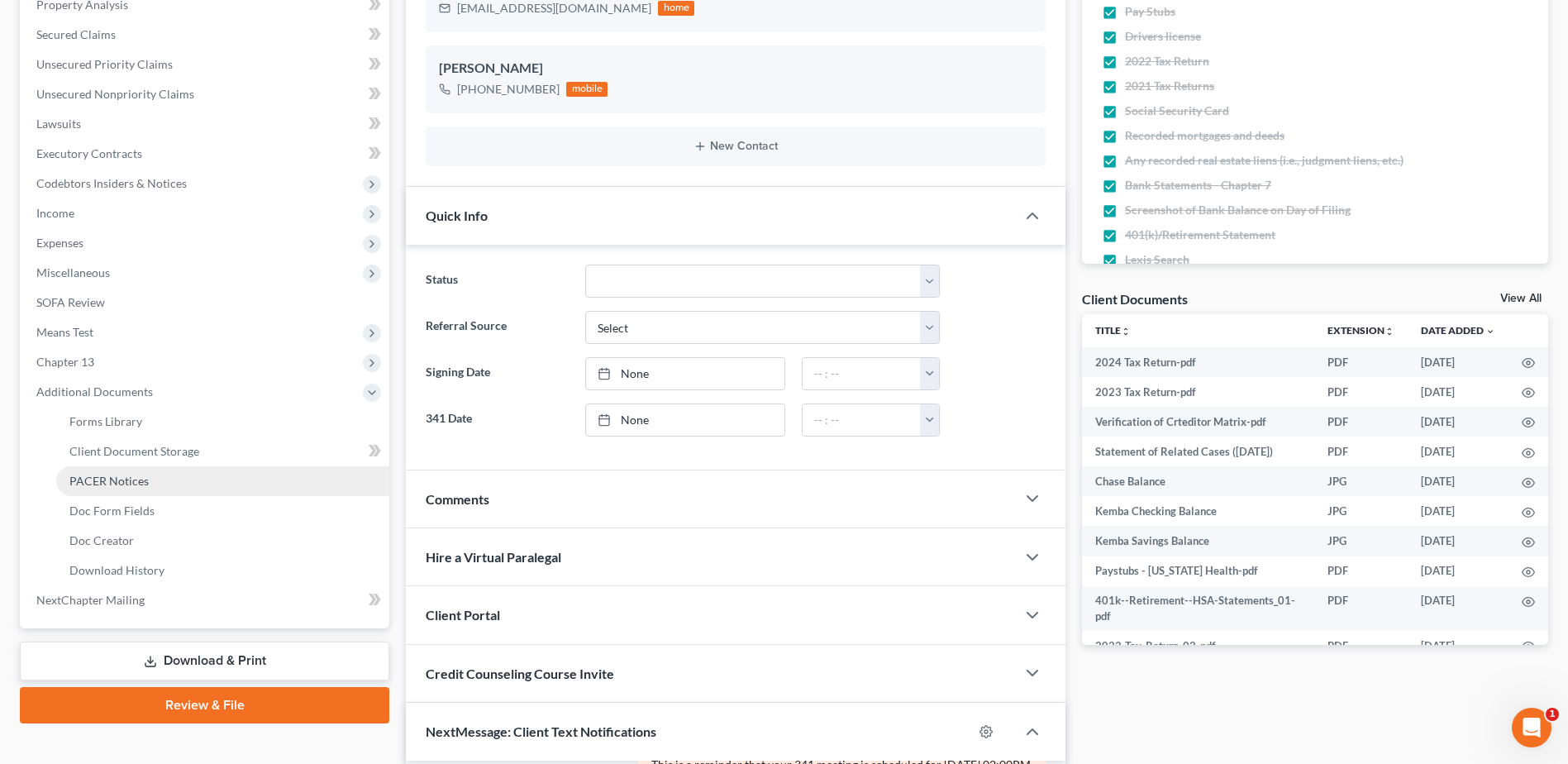
click at [100, 474] on span "PACER Notices" at bounding box center [110, 481] width 79 height 14
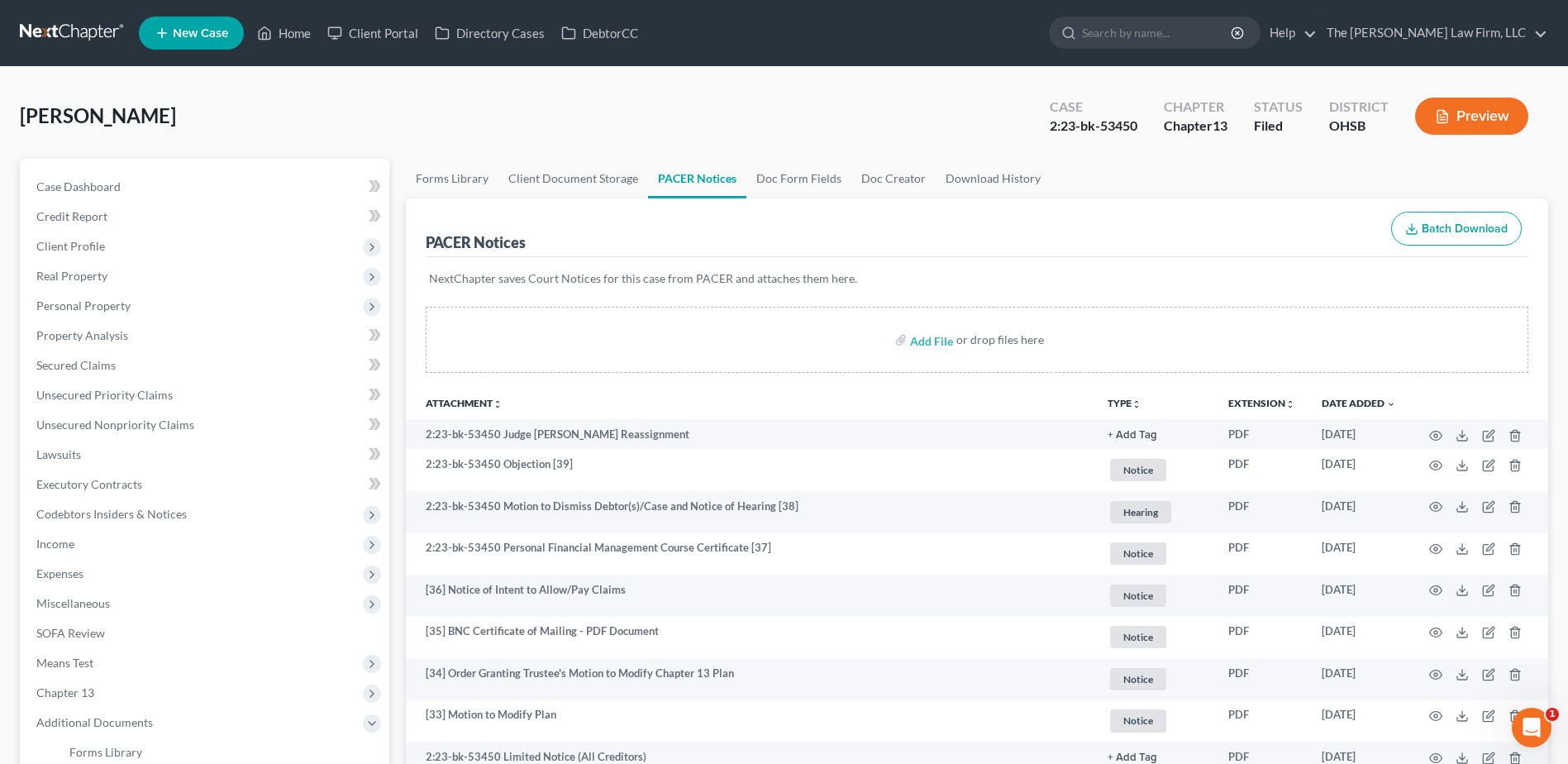
click at [87, 27] on link at bounding box center [72, 33] width 106 height 30
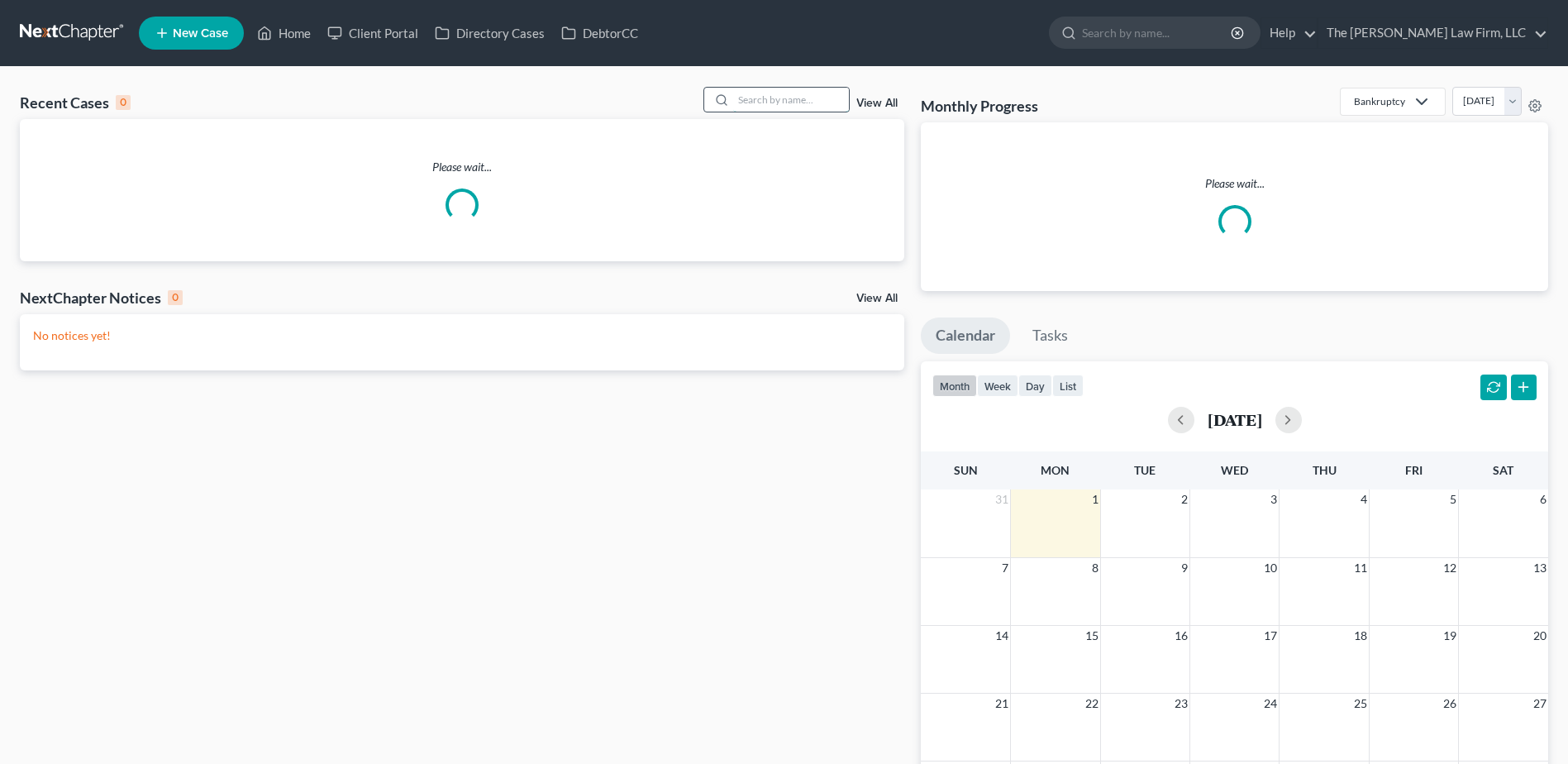
click at [813, 104] on input "search" at bounding box center [790, 99] width 115 height 24
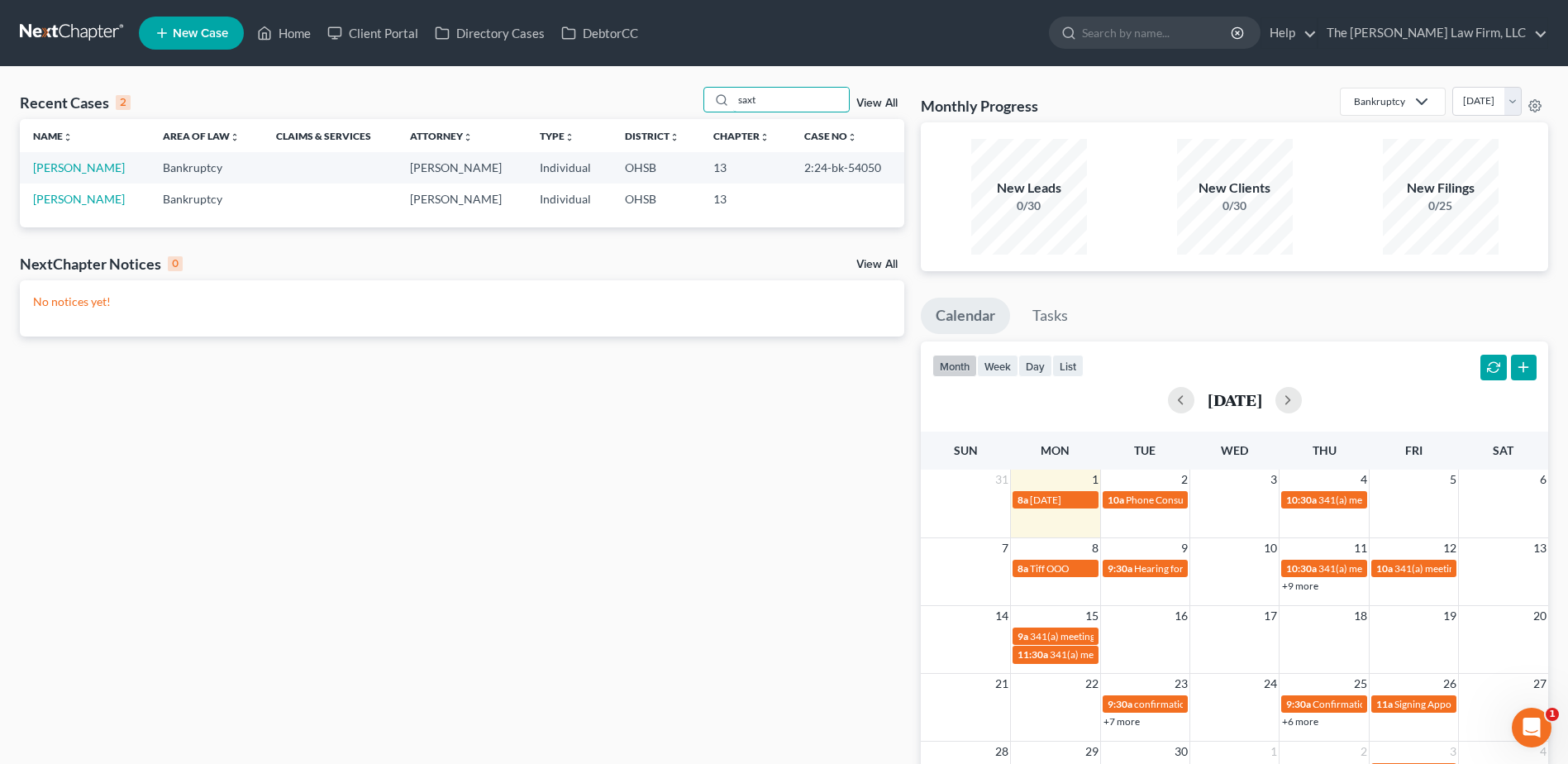
type input "saxt"
click at [85, 165] on link "[PERSON_NAME]" at bounding box center [78, 167] width 92 height 14
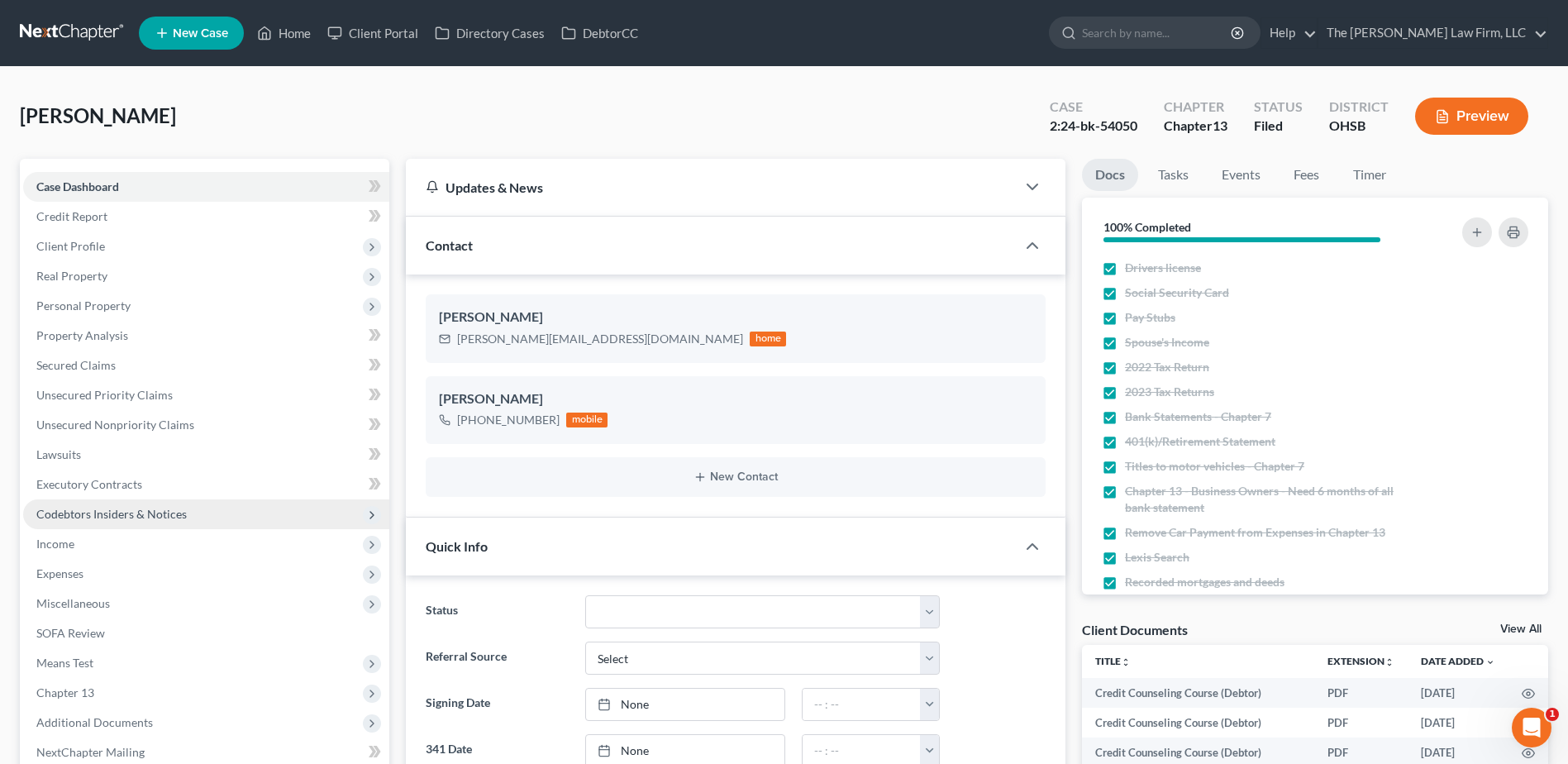
scroll to position [248, 0]
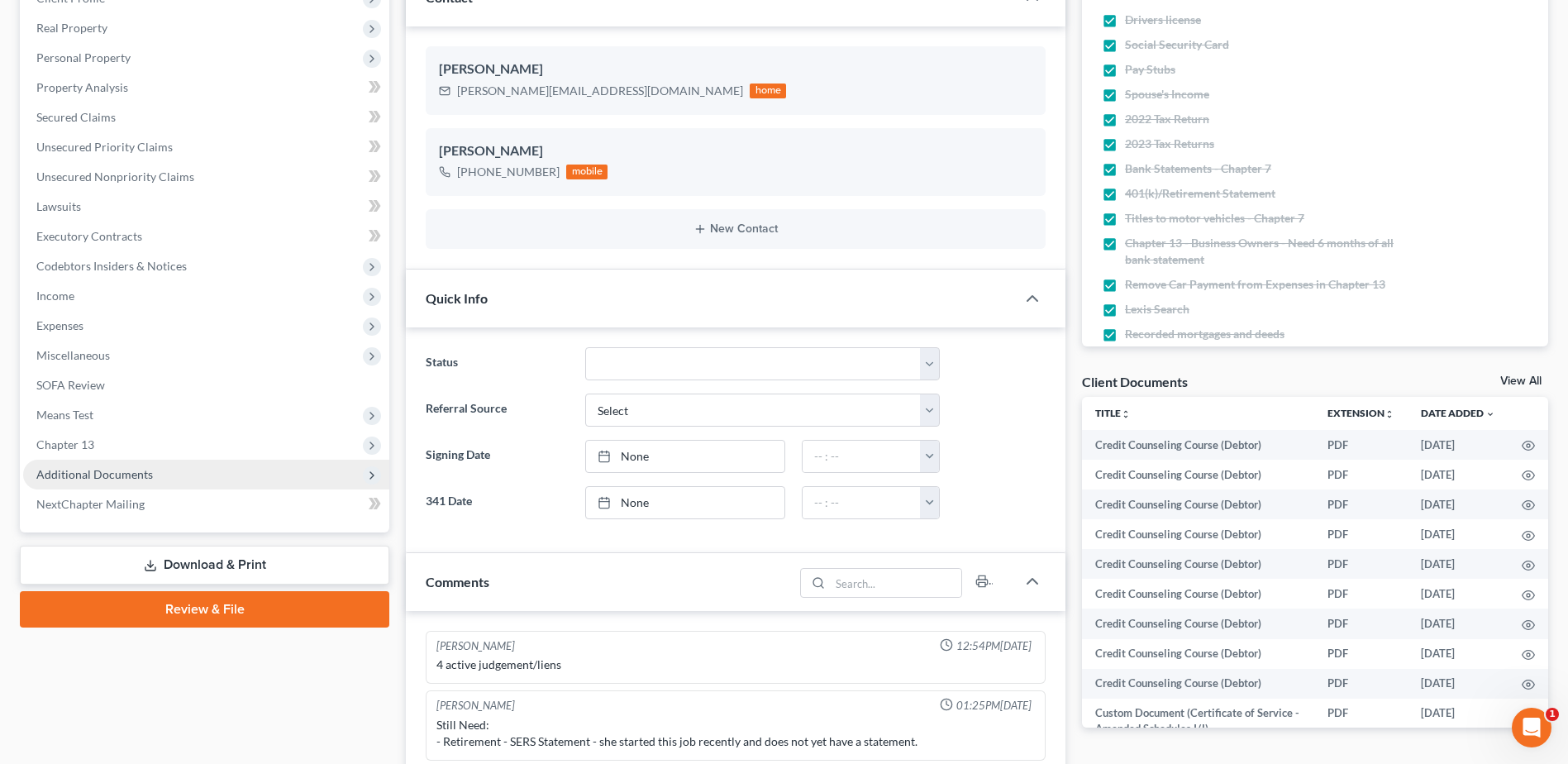
click at [98, 469] on span "Additional Documents" at bounding box center [95, 474] width 116 height 14
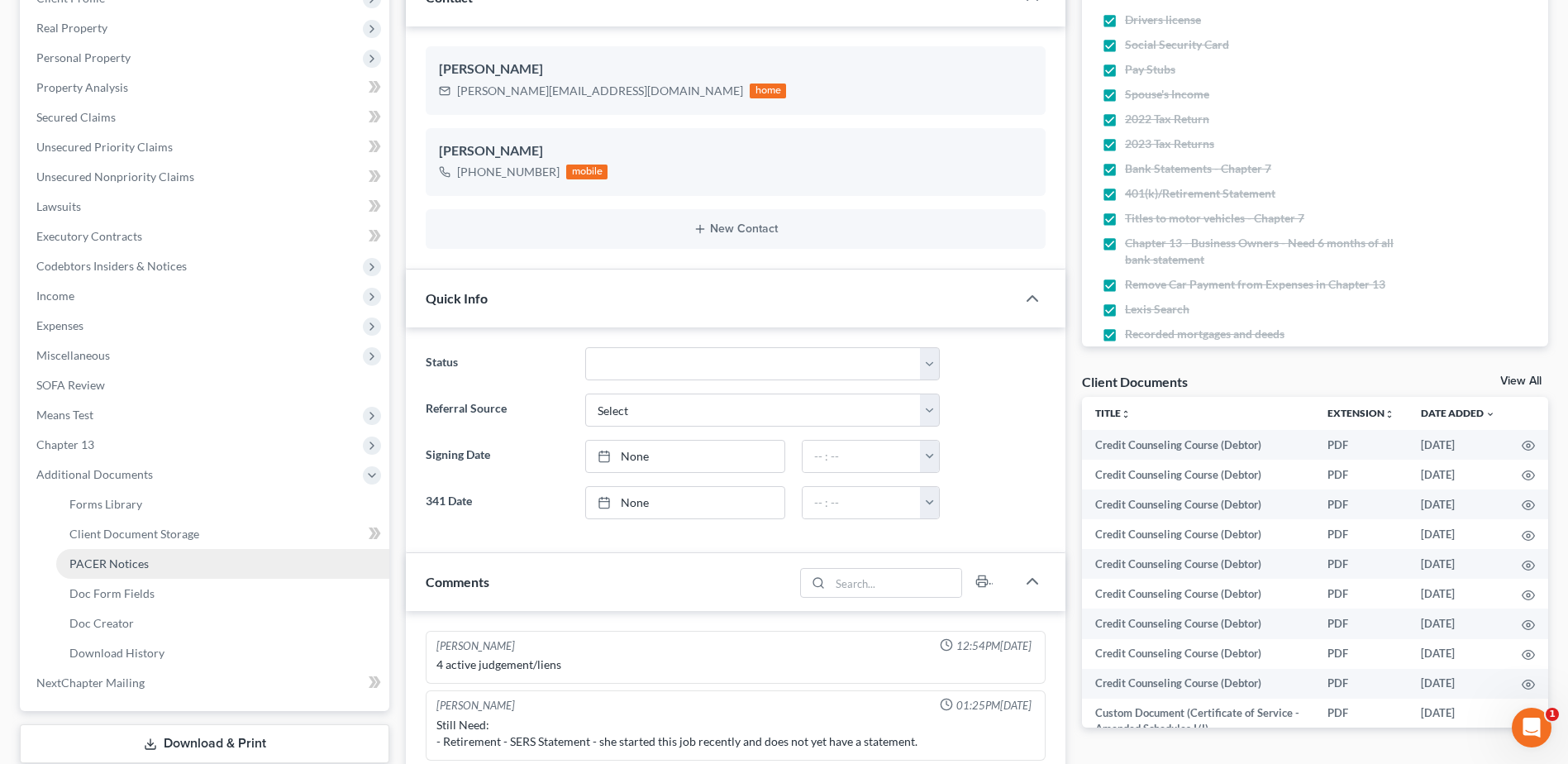
click at [111, 561] on span "PACER Notices" at bounding box center [110, 563] width 79 height 14
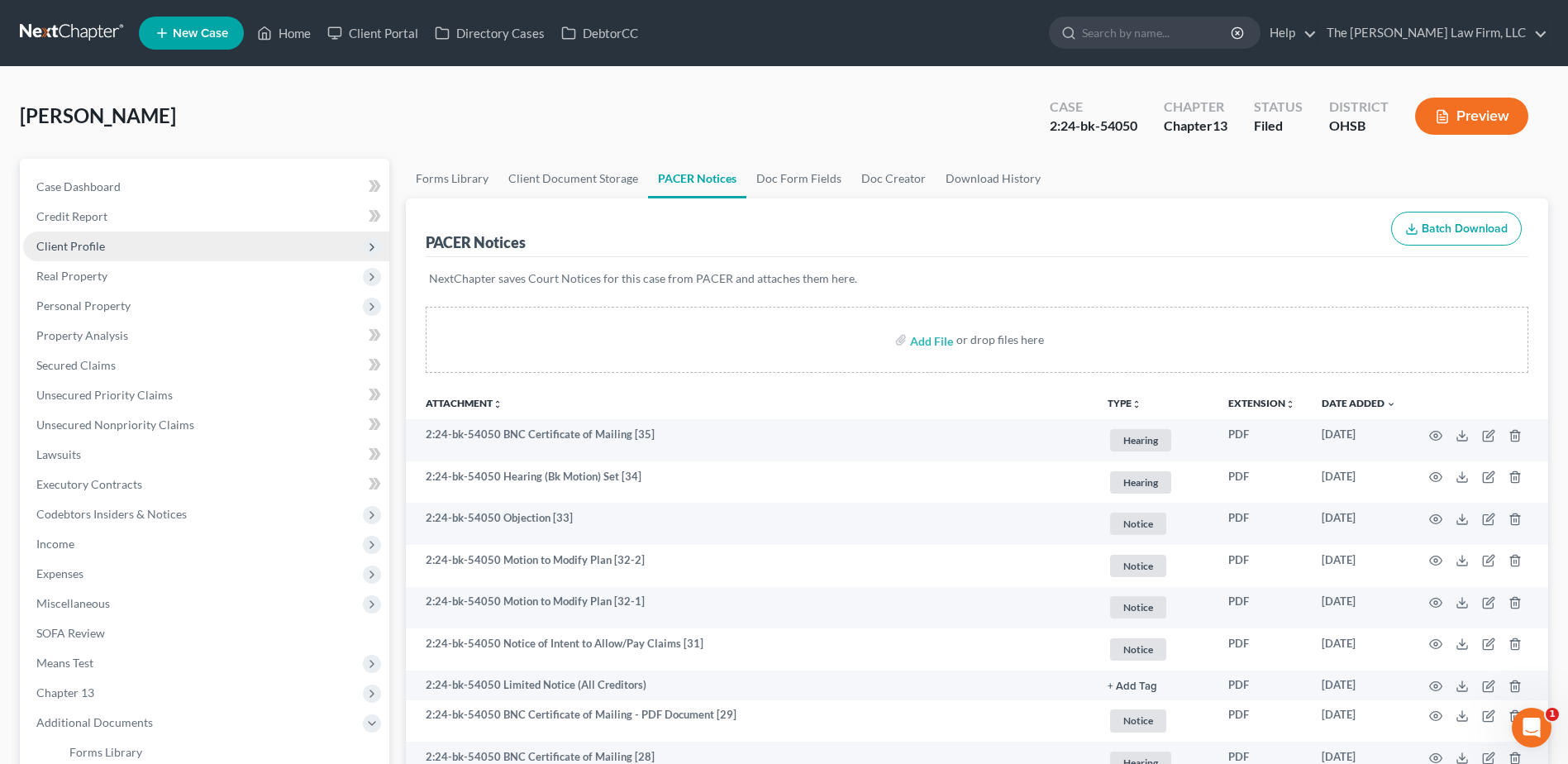
click at [75, 241] on span "Client Profile" at bounding box center [71, 245] width 69 height 14
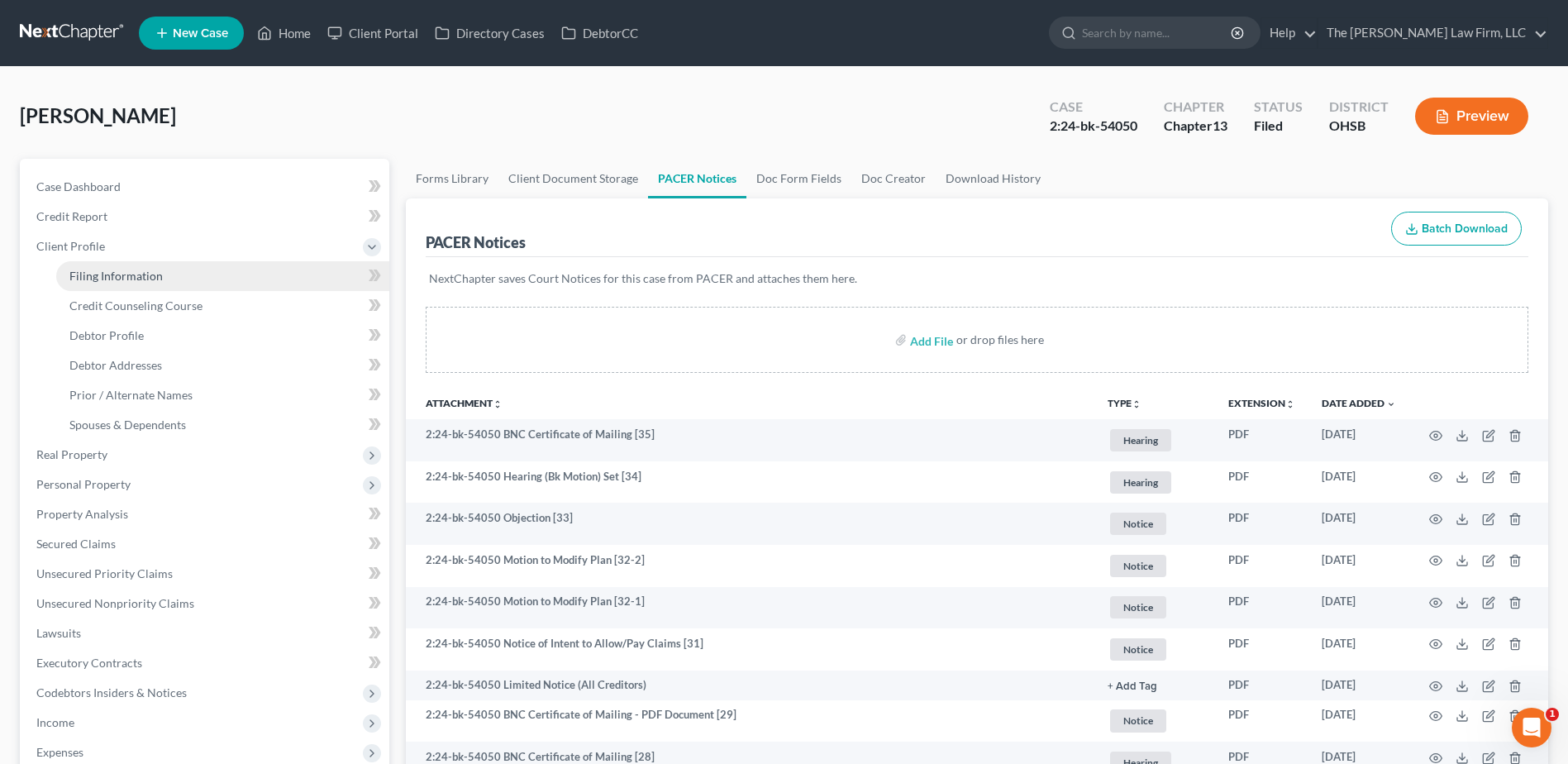
click at [90, 282] on span "Filing Information" at bounding box center [116, 275] width 93 height 14
select select "1"
select select "0"
select select "3"
select select "36"
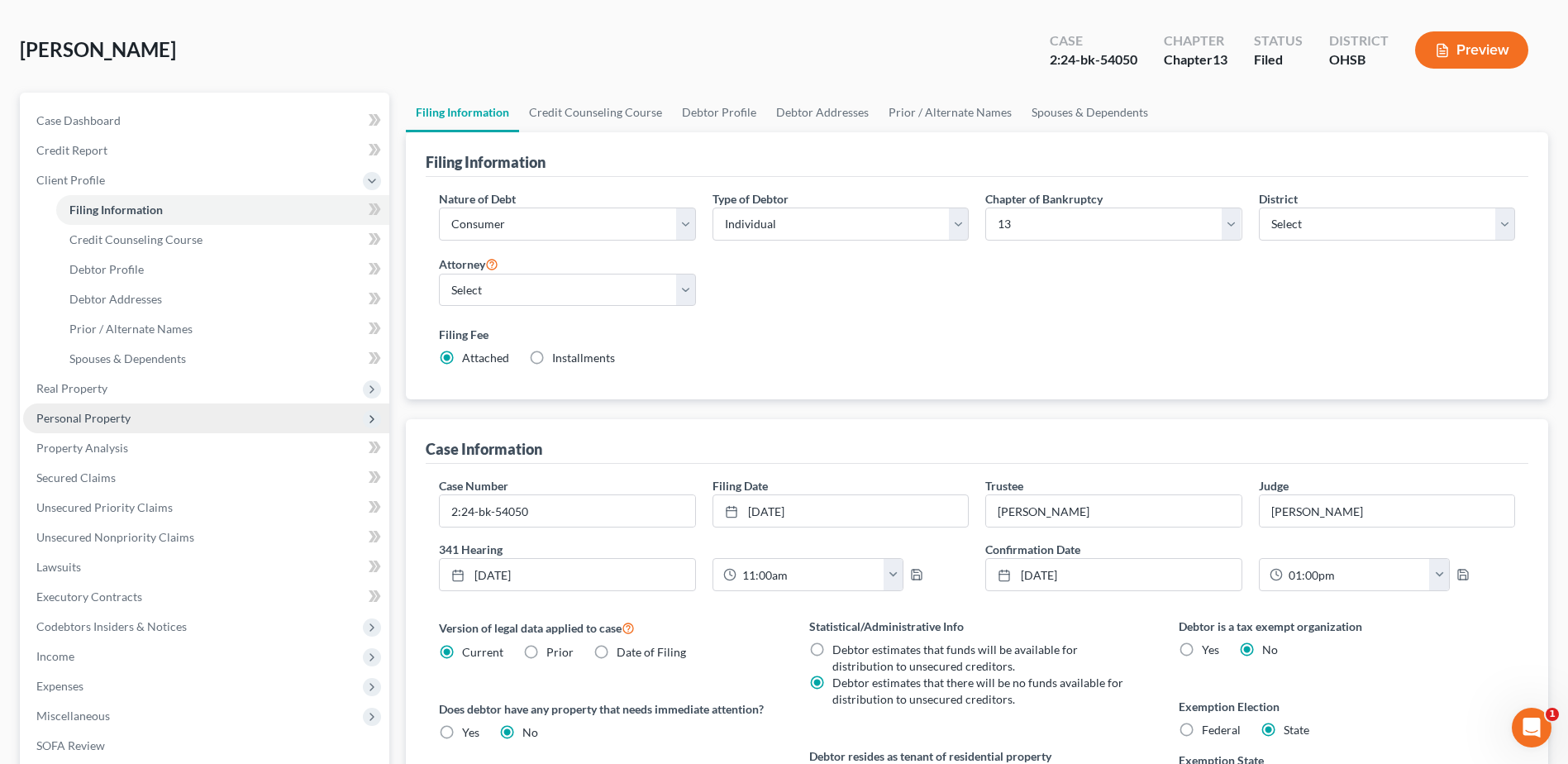
scroll to position [353, 0]
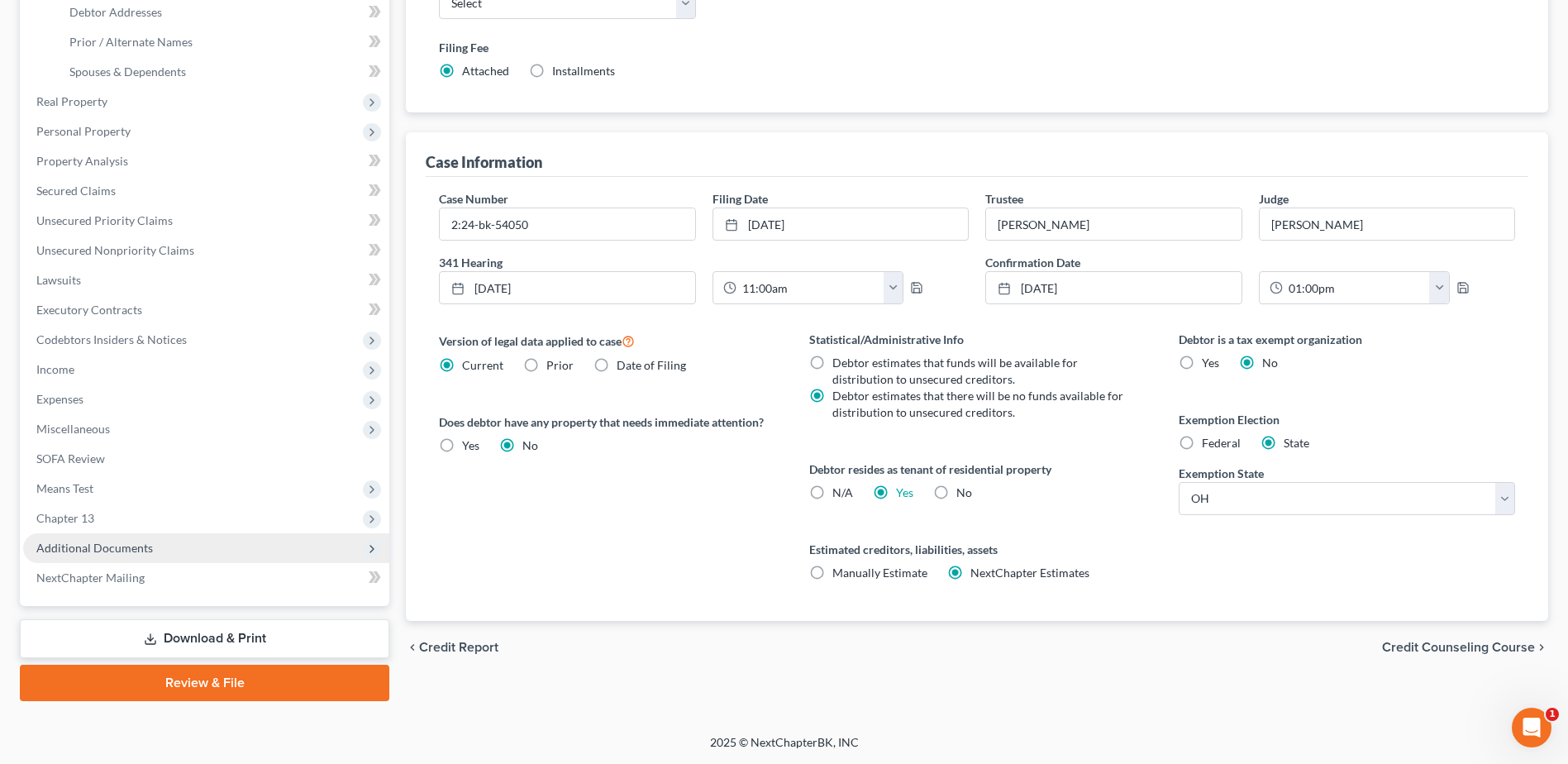
click at [112, 542] on span "Additional Documents" at bounding box center [95, 548] width 116 height 14
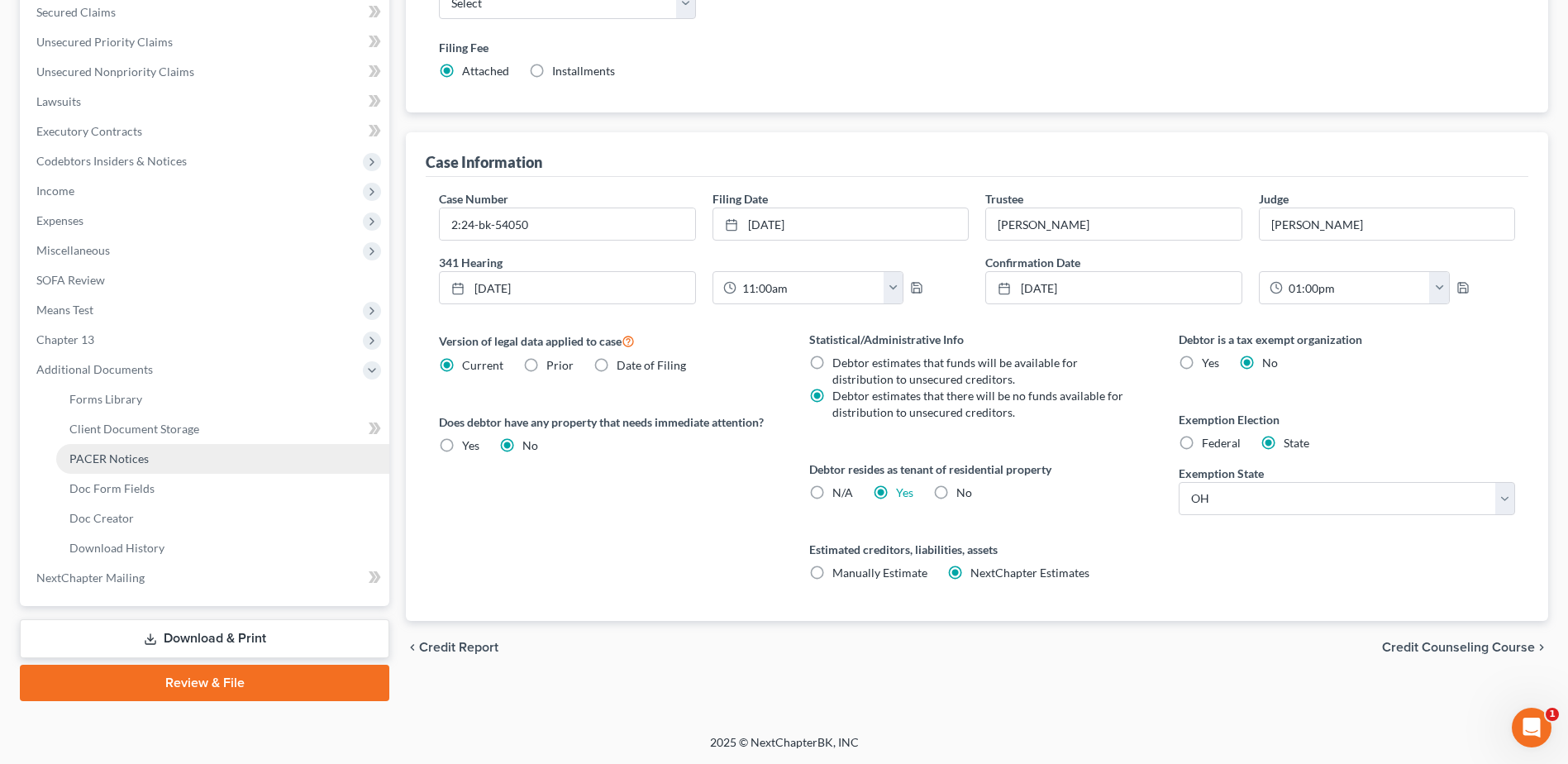
click at [115, 465] on link "PACER Notices" at bounding box center [223, 459] width 333 height 30
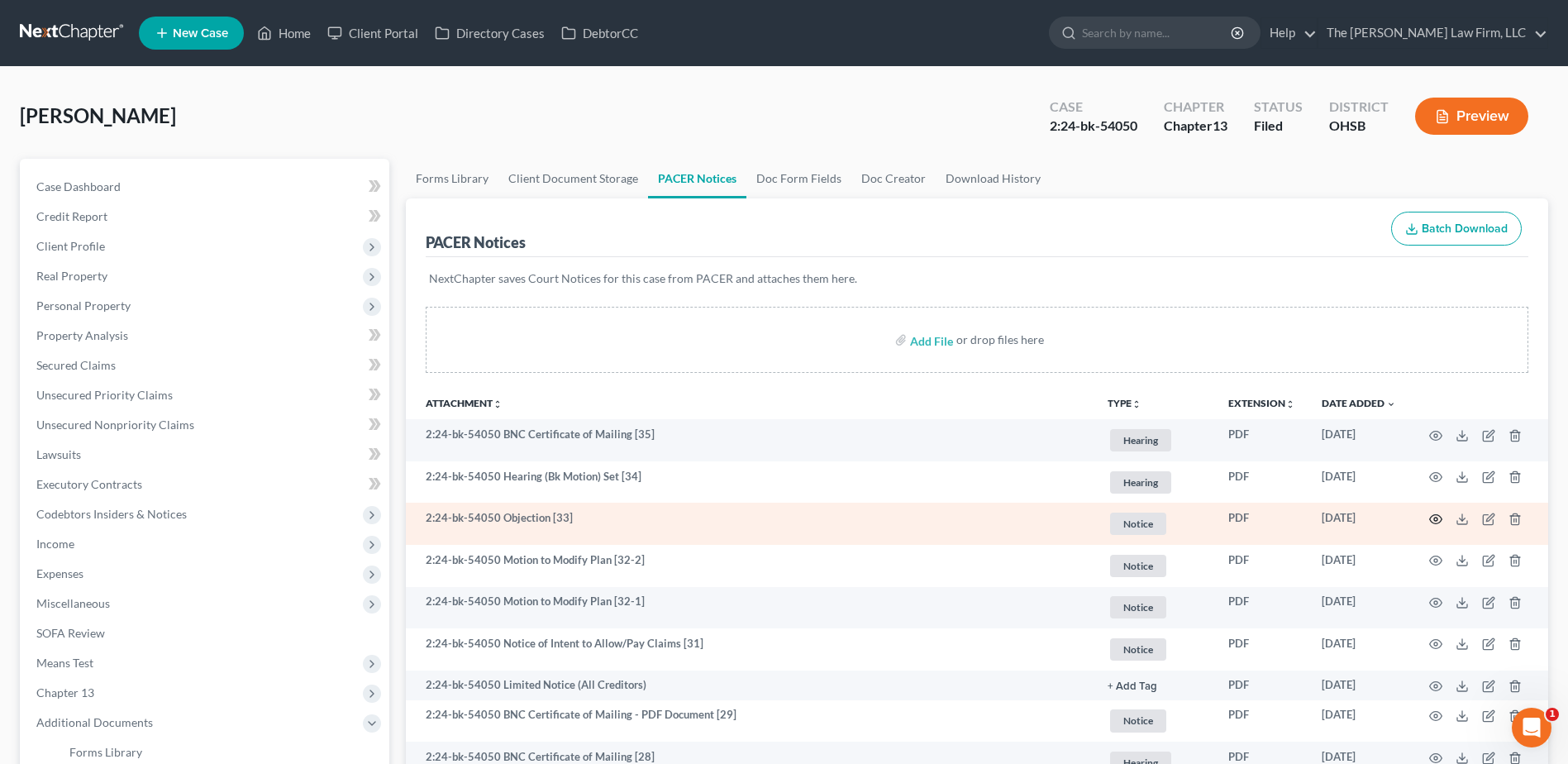
click at [1435, 515] on icon "button" at bounding box center [1435, 519] width 13 height 9
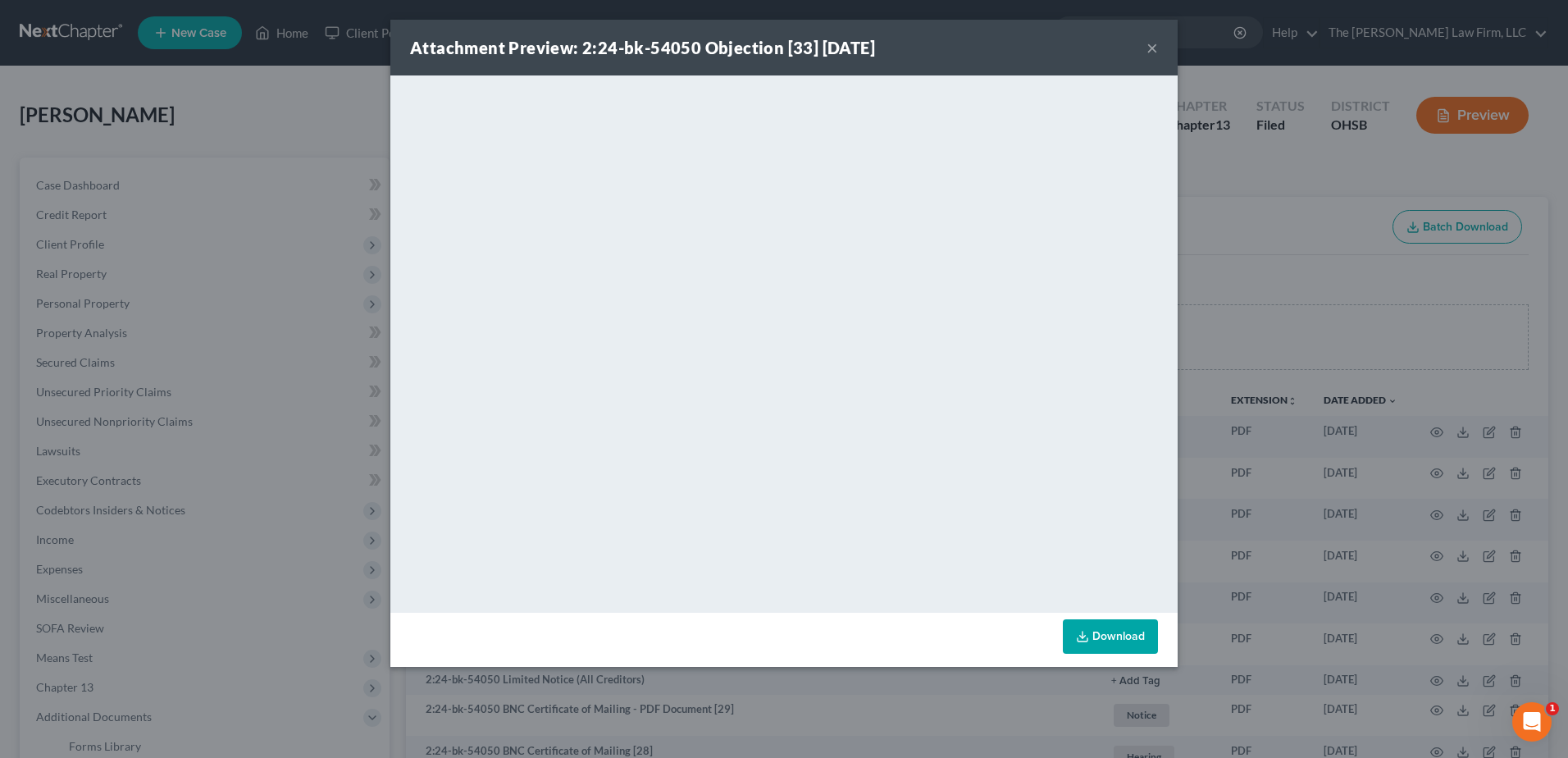
click at [1157, 49] on button "×" at bounding box center [1152, 47] width 12 height 19
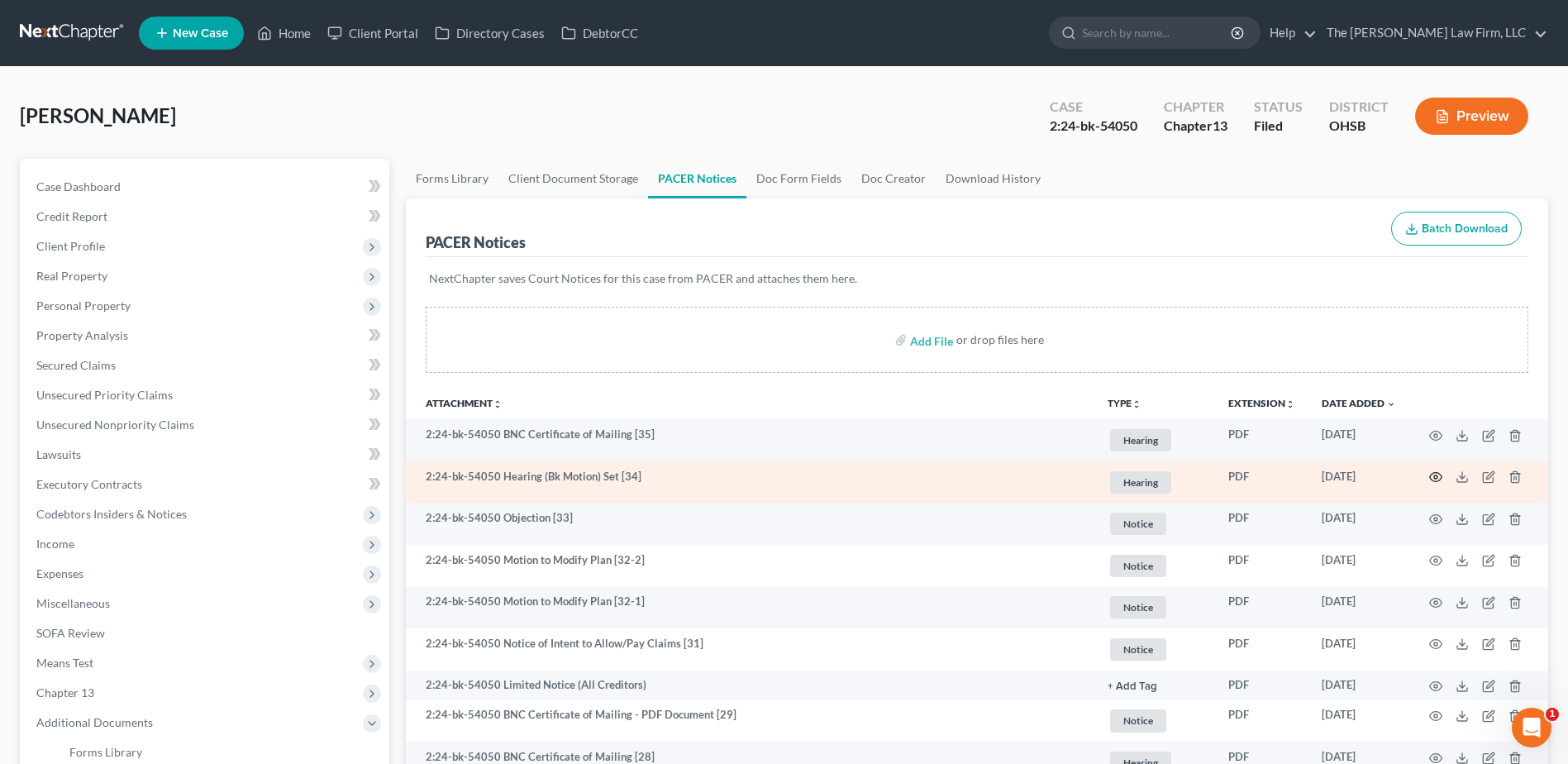
click at [1438, 476] on icon "button" at bounding box center [1436, 477] width 14 height 14
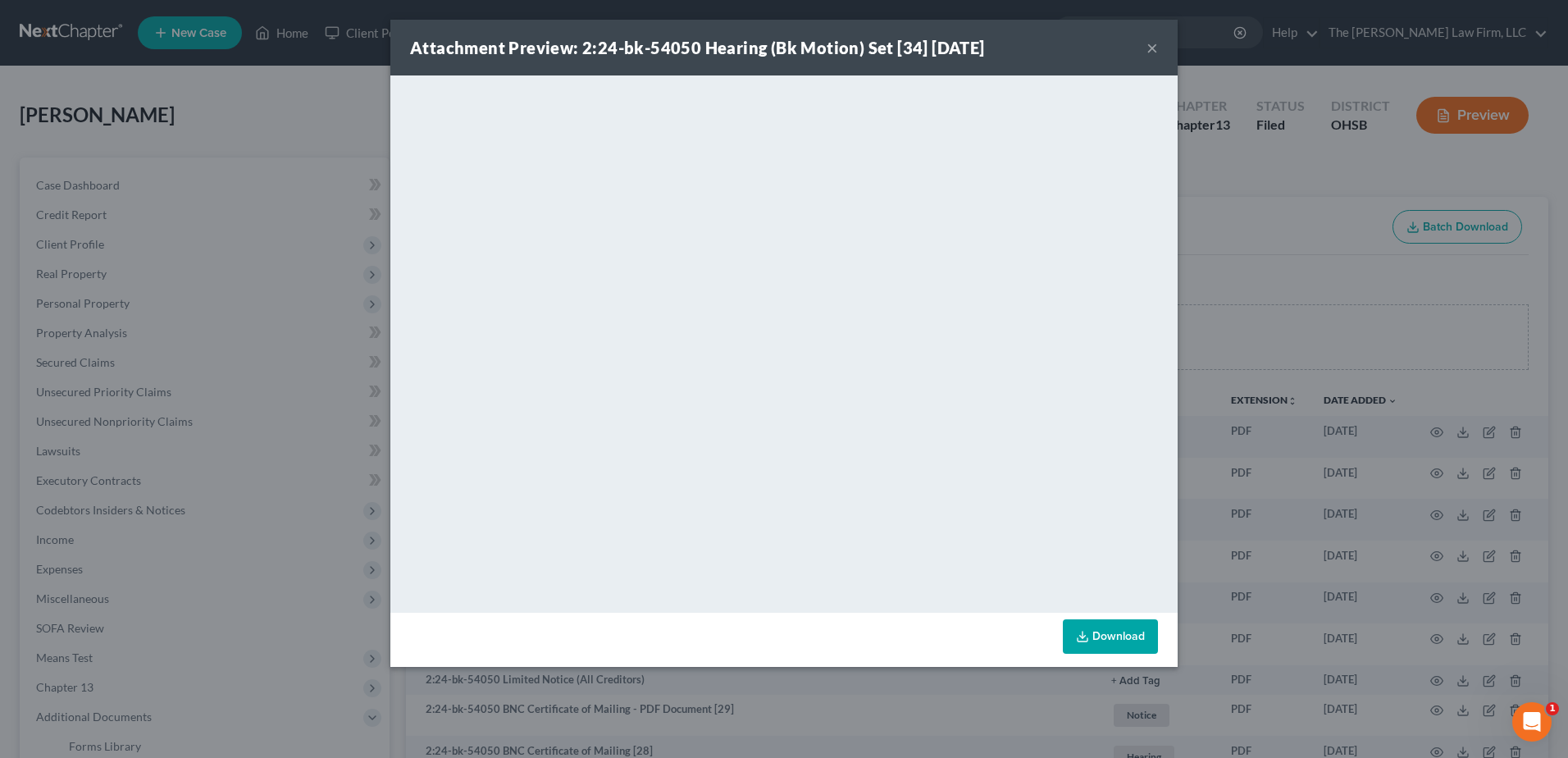
click at [1157, 47] on button "×" at bounding box center [1152, 47] width 12 height 19
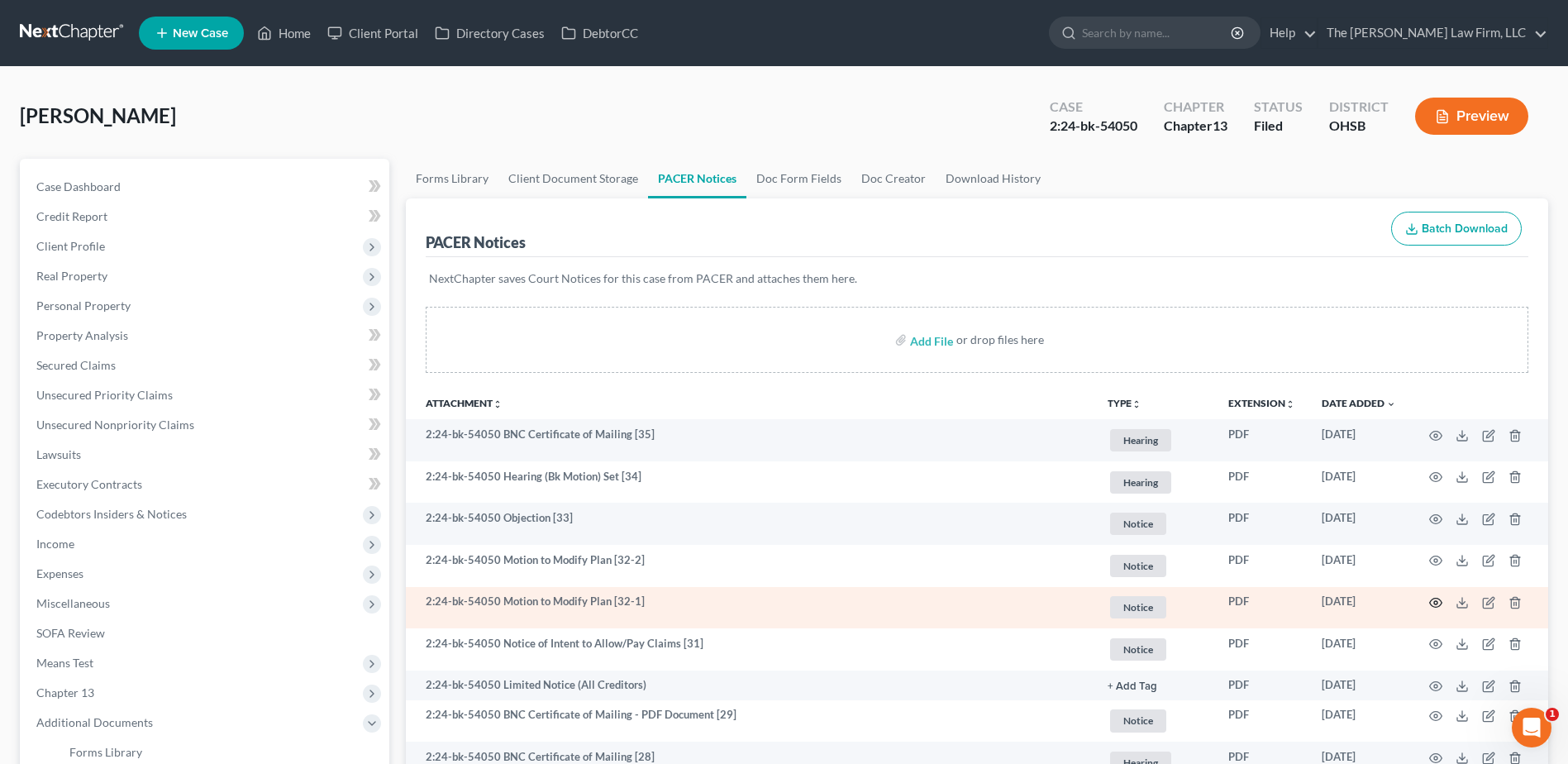
click at [1433, 604] on icon "button" at bounding box center [1436, 603] width 14 height 14
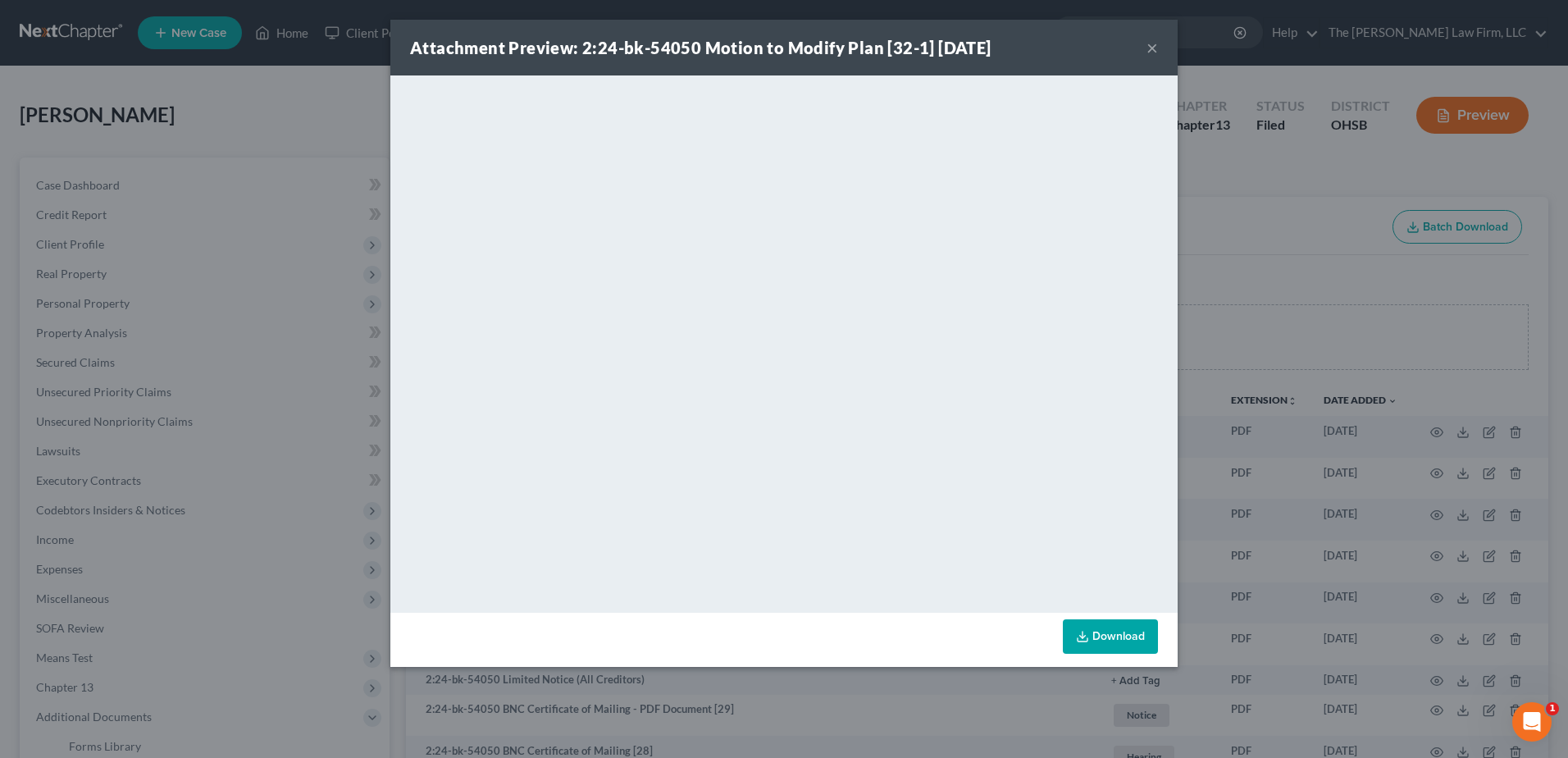
click at [1146, 44] on button "×" at bounding box center [1152, 47] width 12 height 19
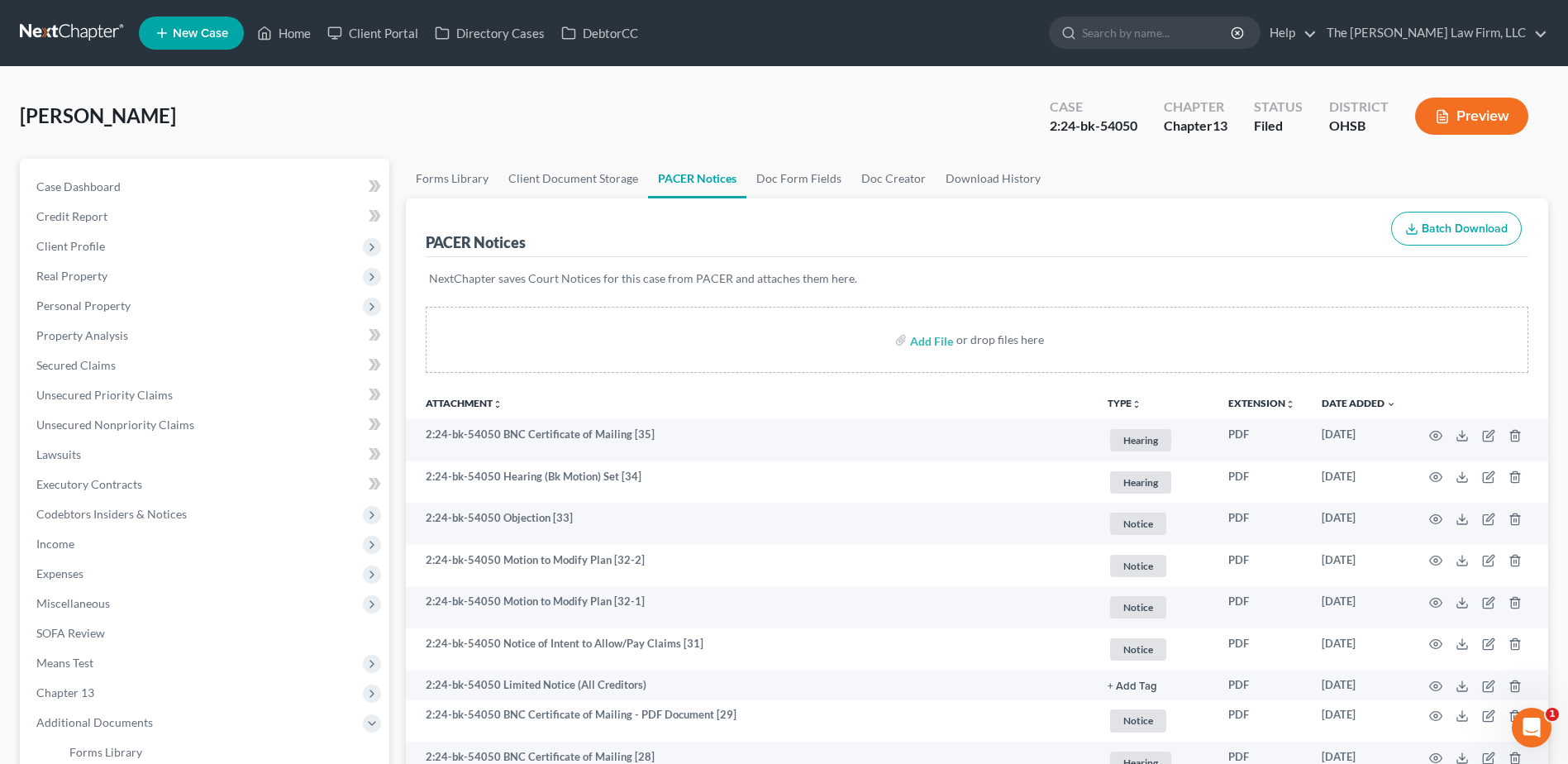
click at [53, 28] on link at bounding box center [72, 33] width 106 height 30
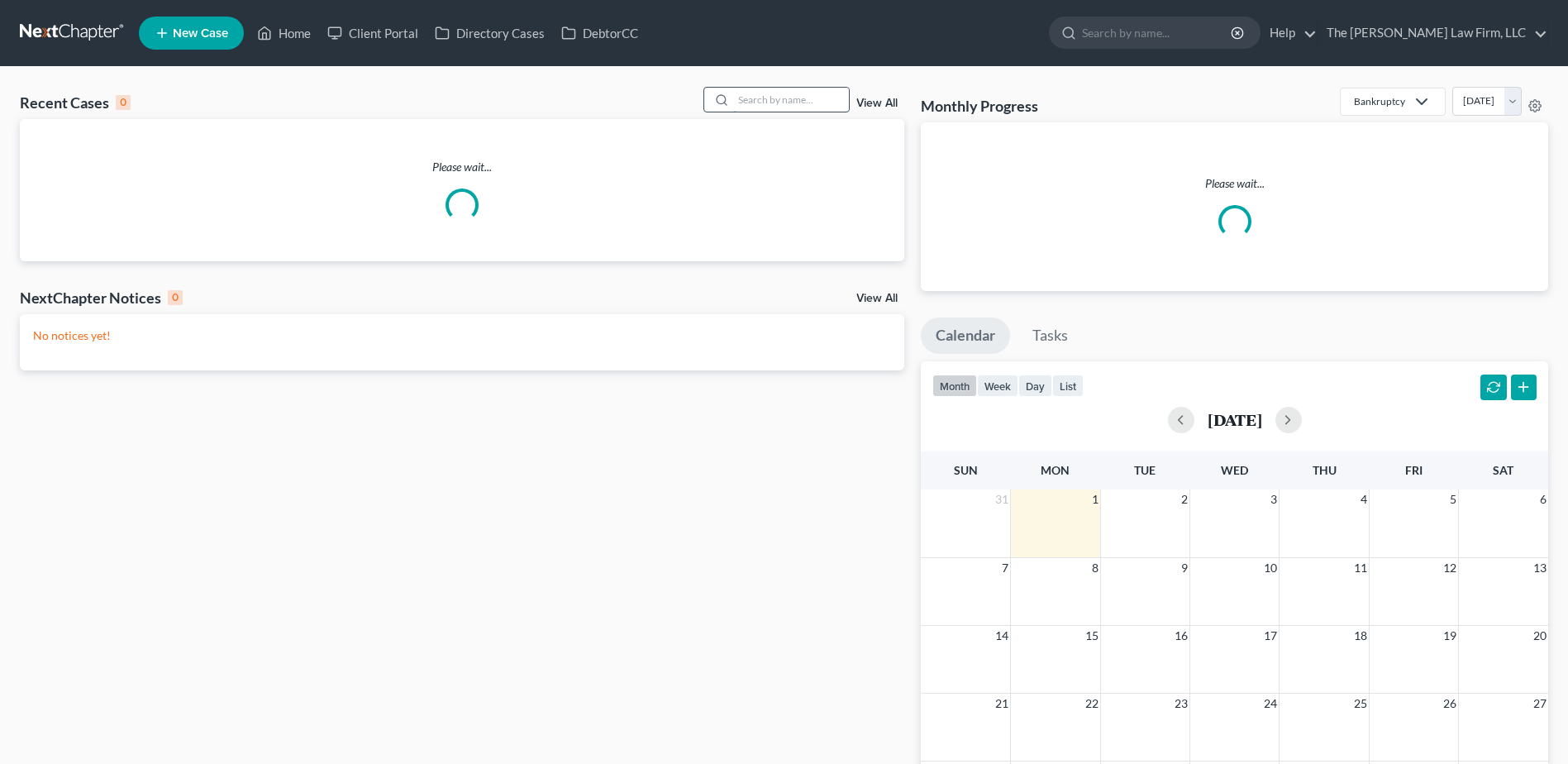
click at [768, 99] on input "search" at bounding box center [790, 99] width 115 height 24
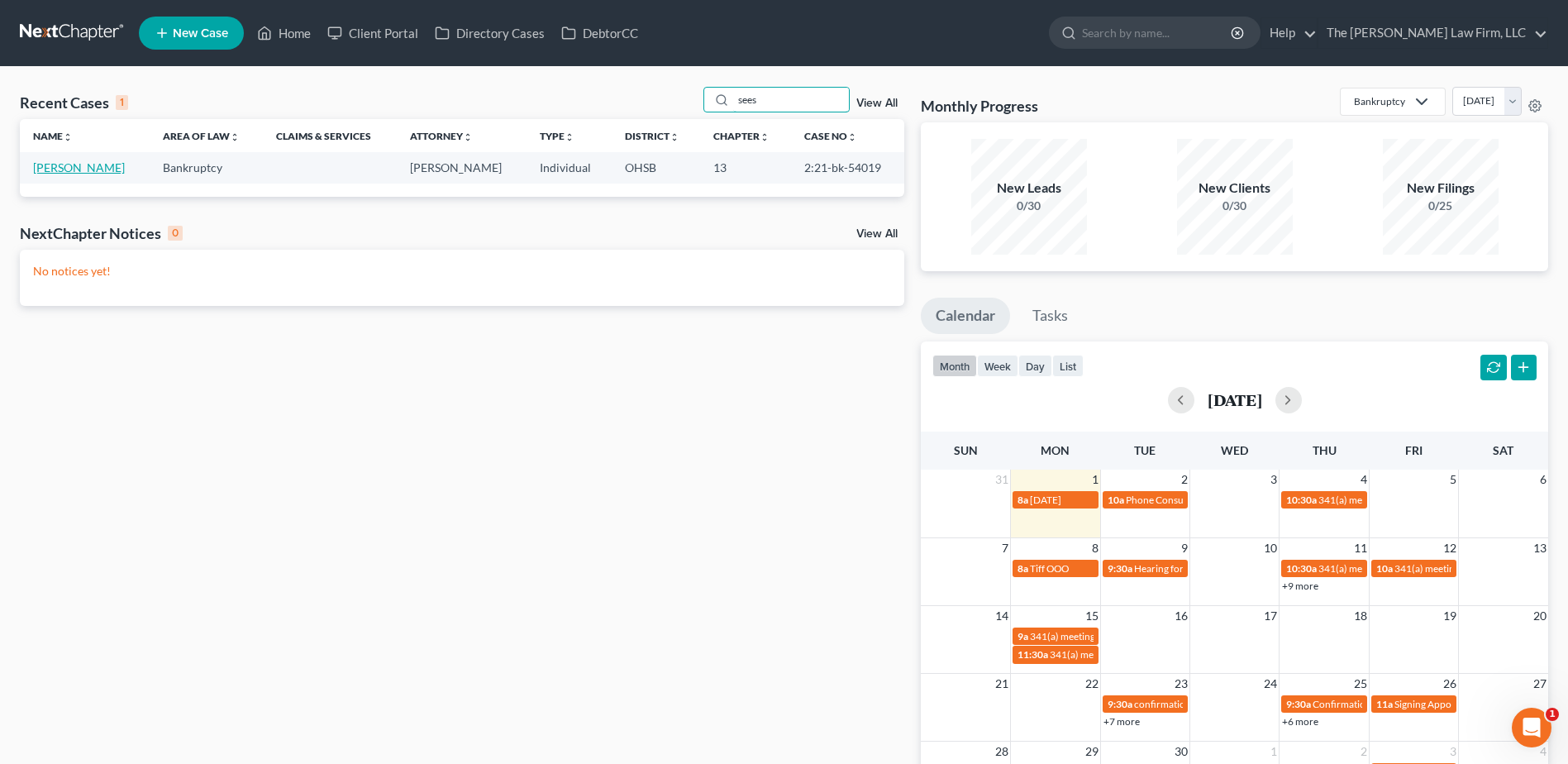
type input "sees"
click at [75, 163] on link "[PERSON_NAME]" at bounding box center [78, 167] width 92 height 14
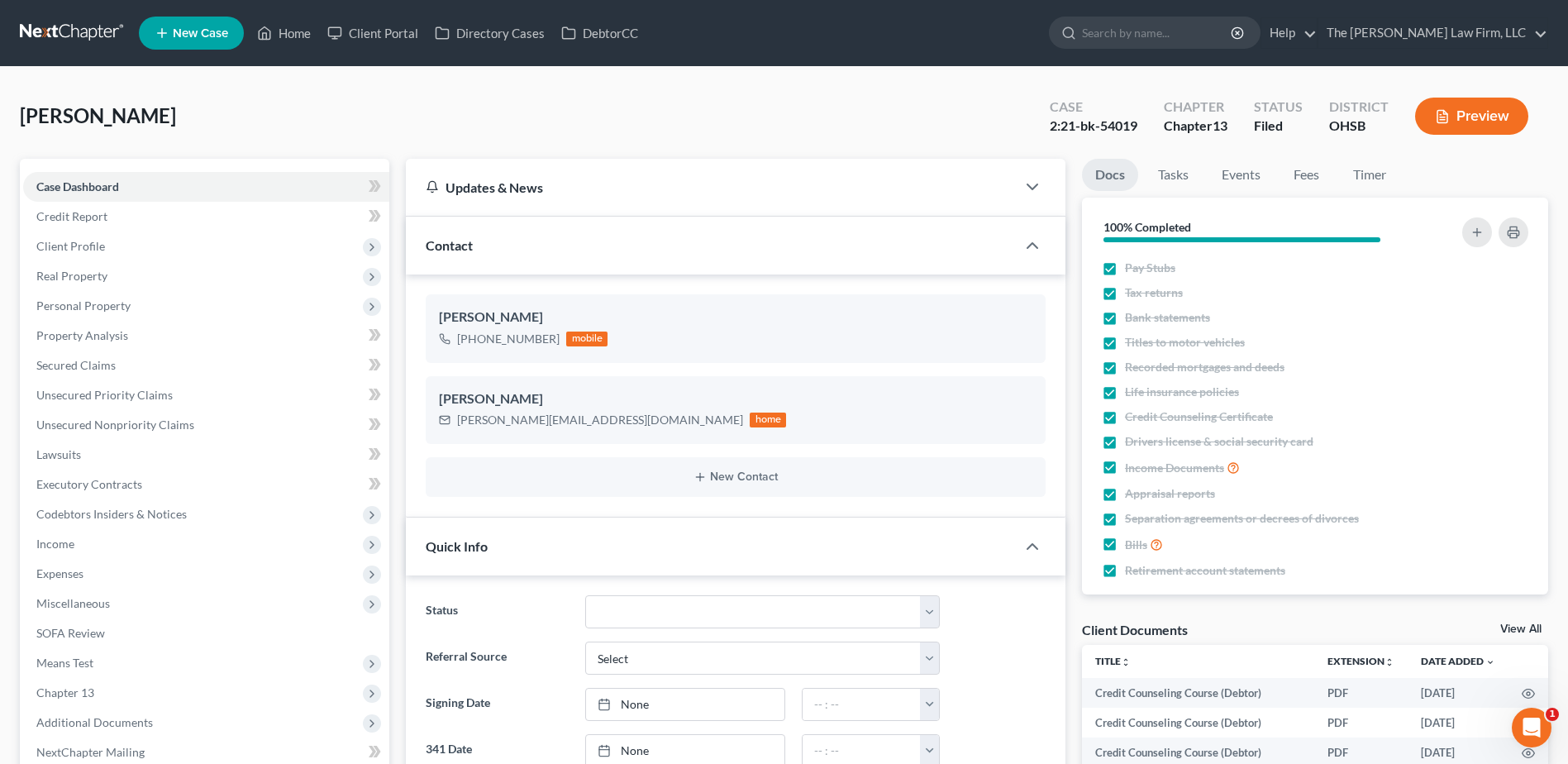
scroll to position [735, 0]
click at [161, 244] on span "Client Profile" at bounding box center [206, 246] width 366 height 30
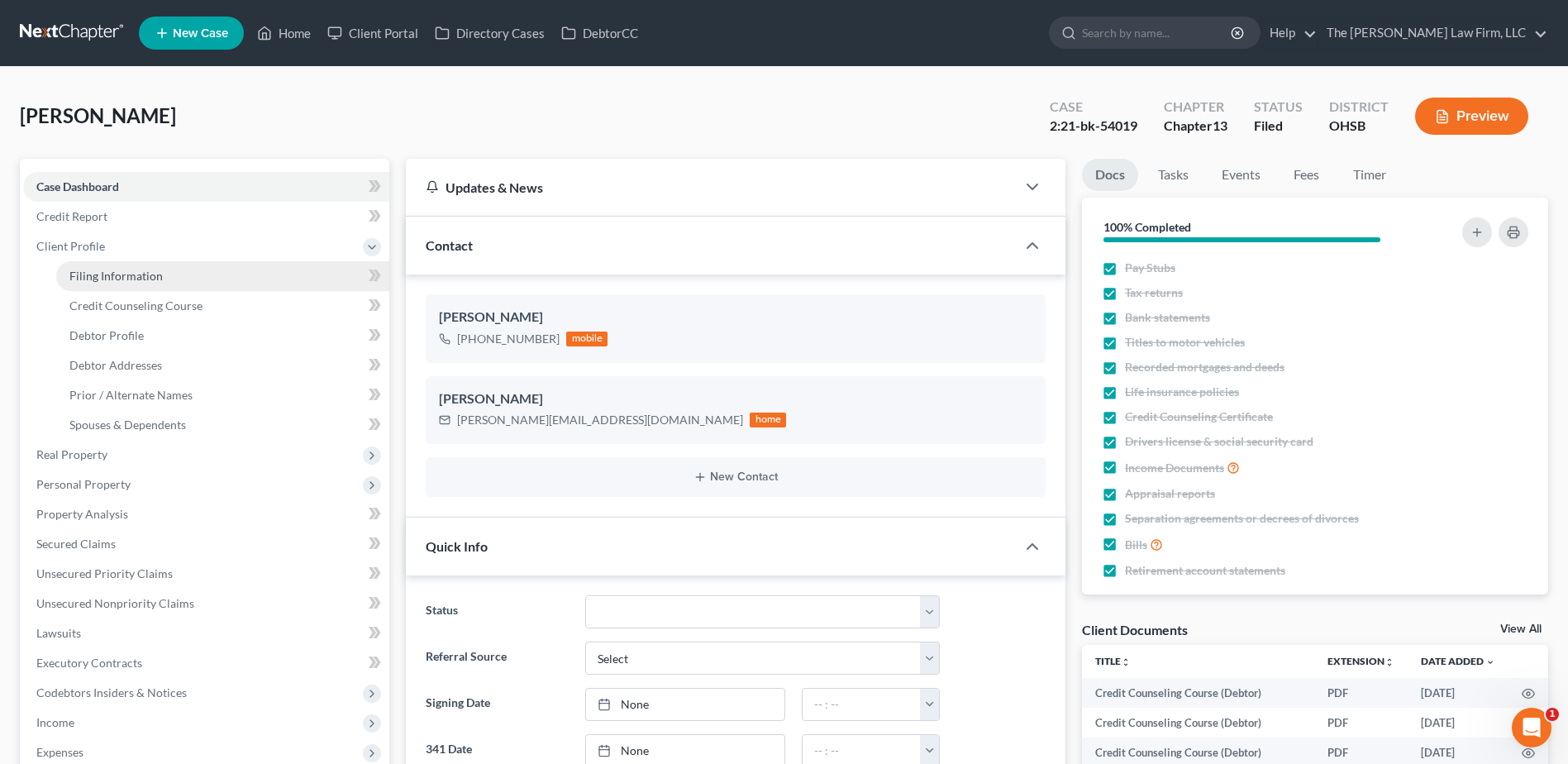
click at [149, 278] on span "Filing Information" at bounding box center [116, 275] width 93 height 14
select select "1"
select select "0"
select select "3"
select select "36"
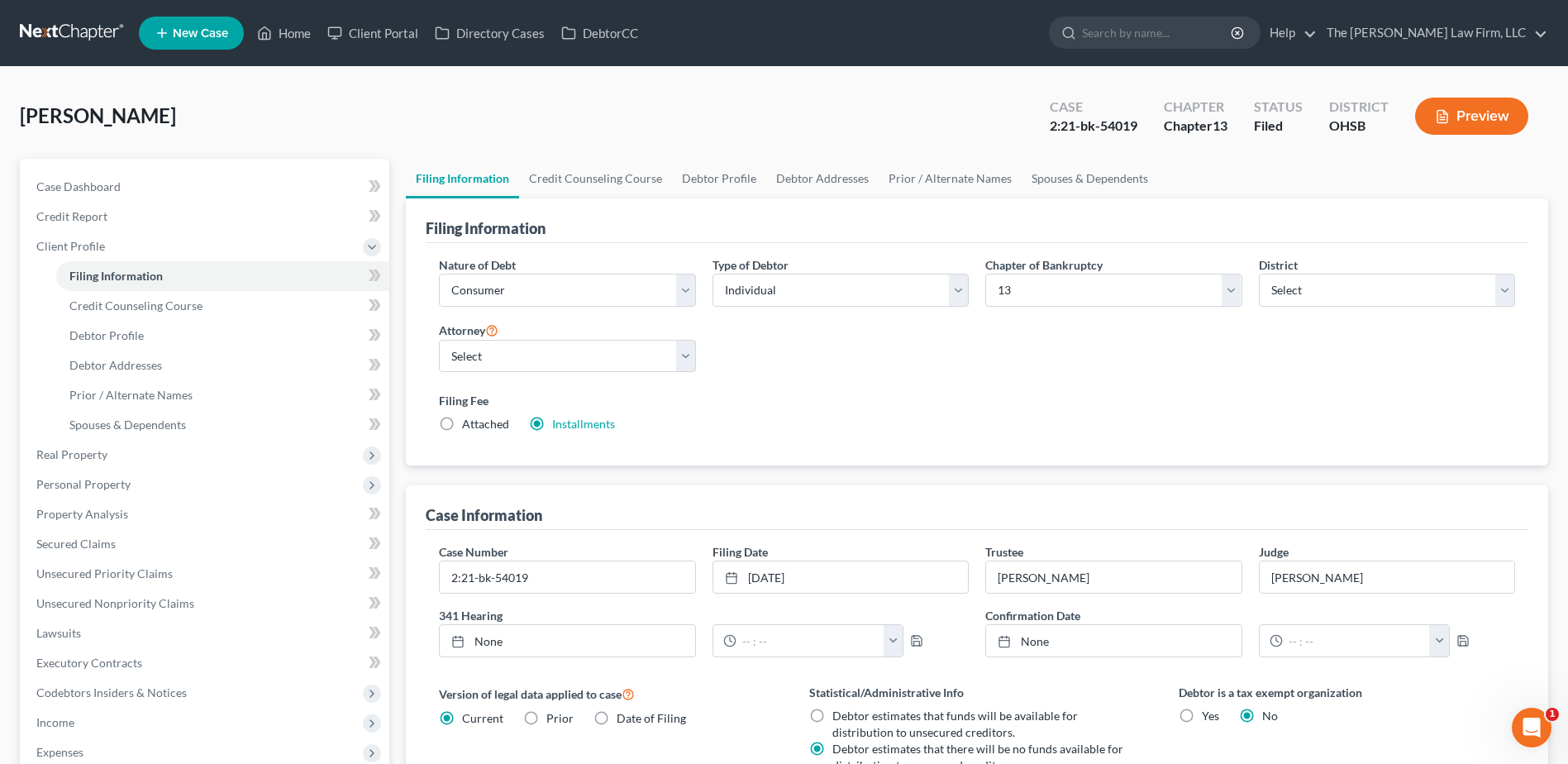
click at [70, 35] on link at bounding box center [72, 33] width 106 height 30
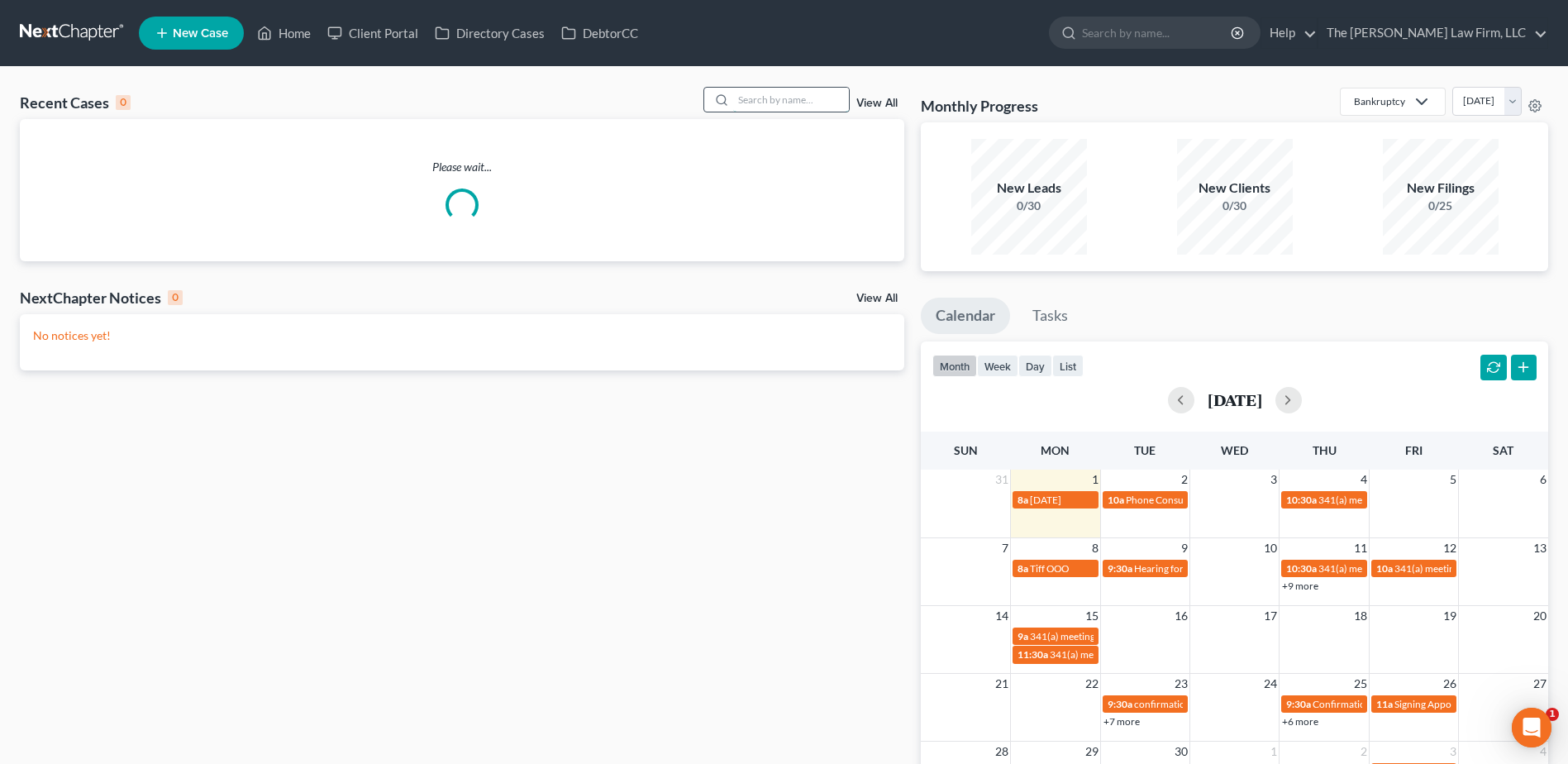
click at [784, 97] on input "search" at bounding box center [790, 99] width 115 height 24
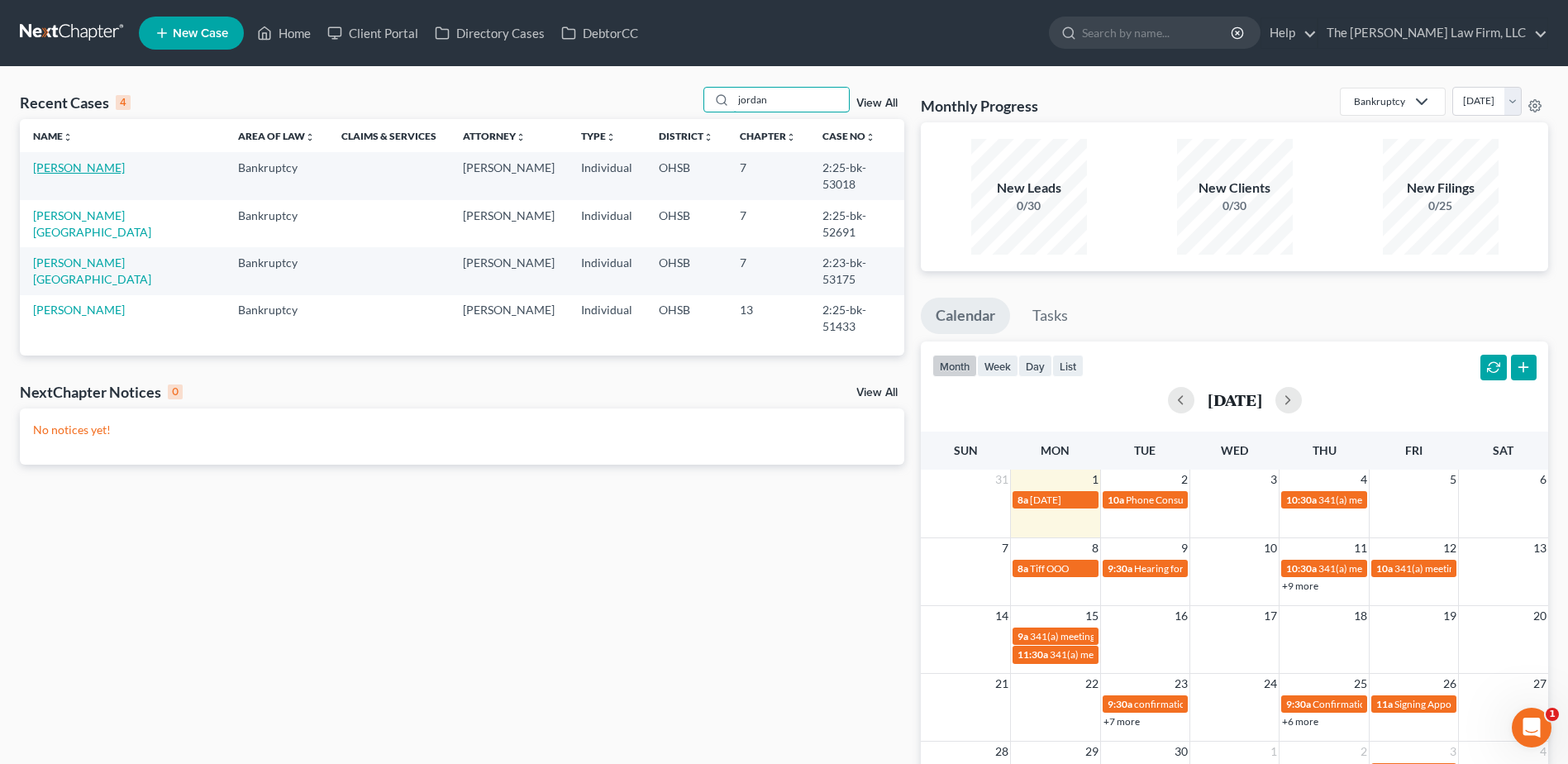
type input "jordan"
click at [93, 163] on link "[PERSON_NAME]" at bounding box center [78, 167] width 92 height 14
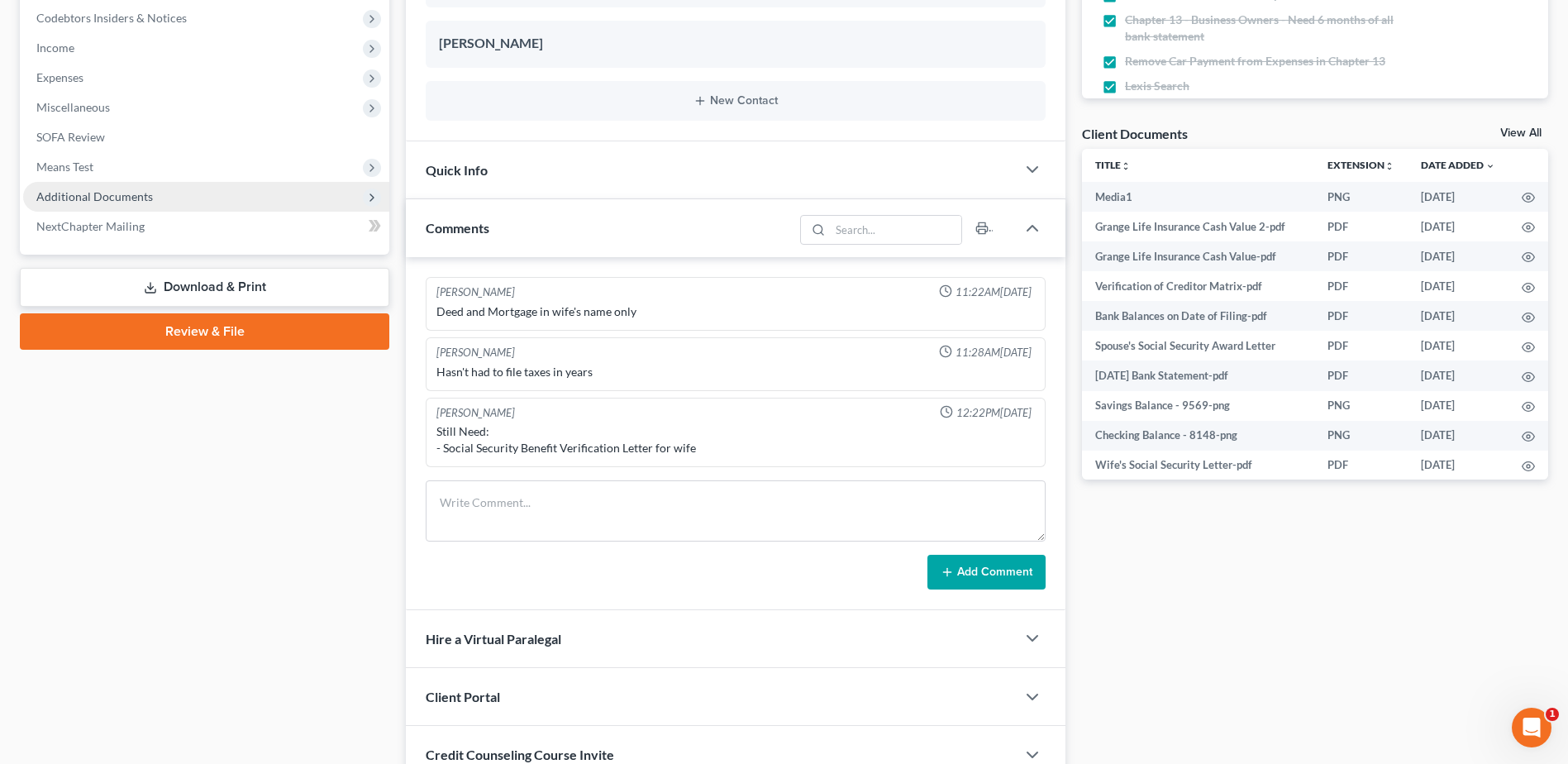
scroll to position [897, 0]
click at [116, 197] on span "Additional Documents" at bounding box center [95, 196] width 116 height 14
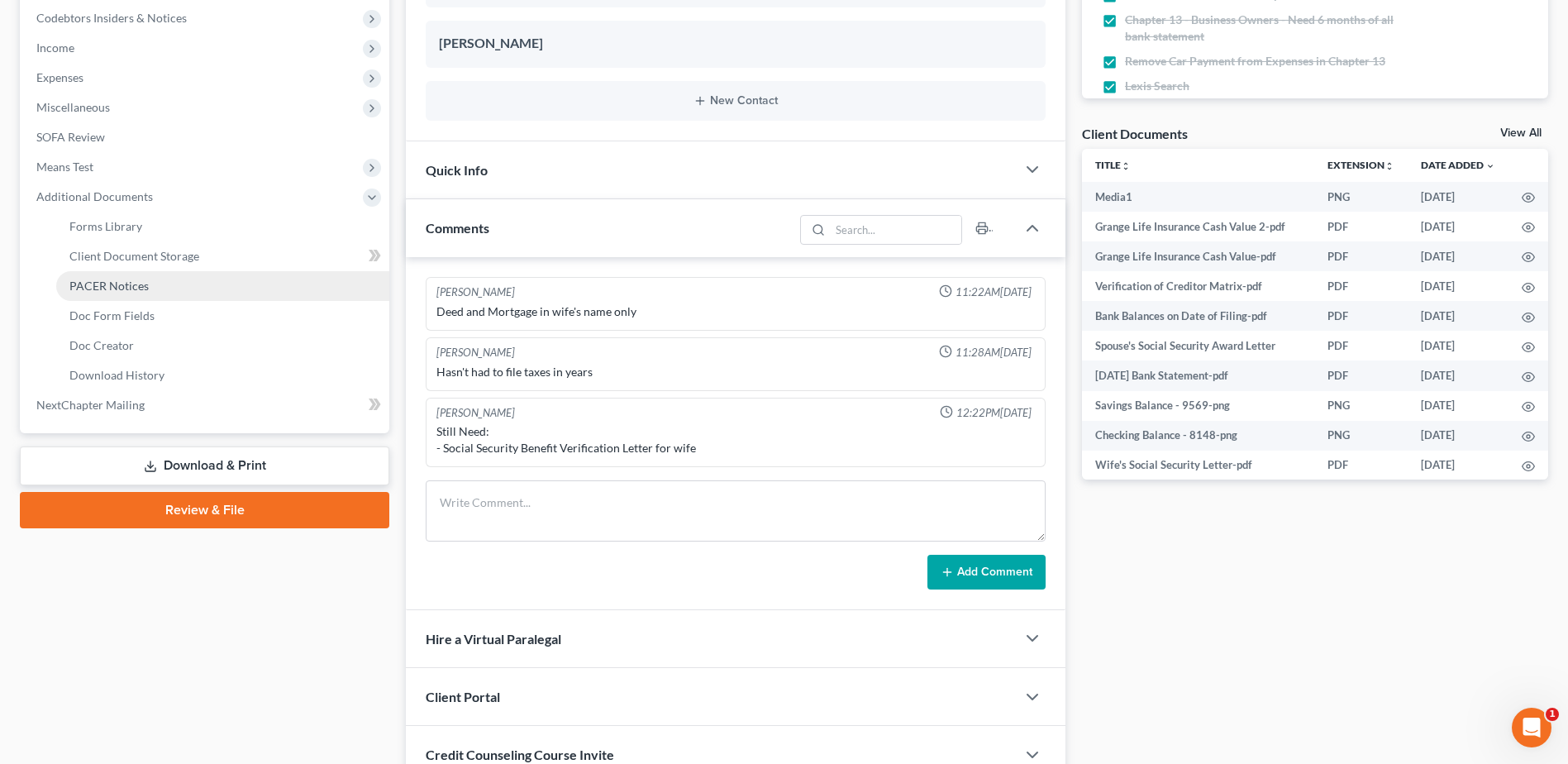
click at [119, 278] on span "PACER Notices" at bounding box center [110, 285] width 79 height 14
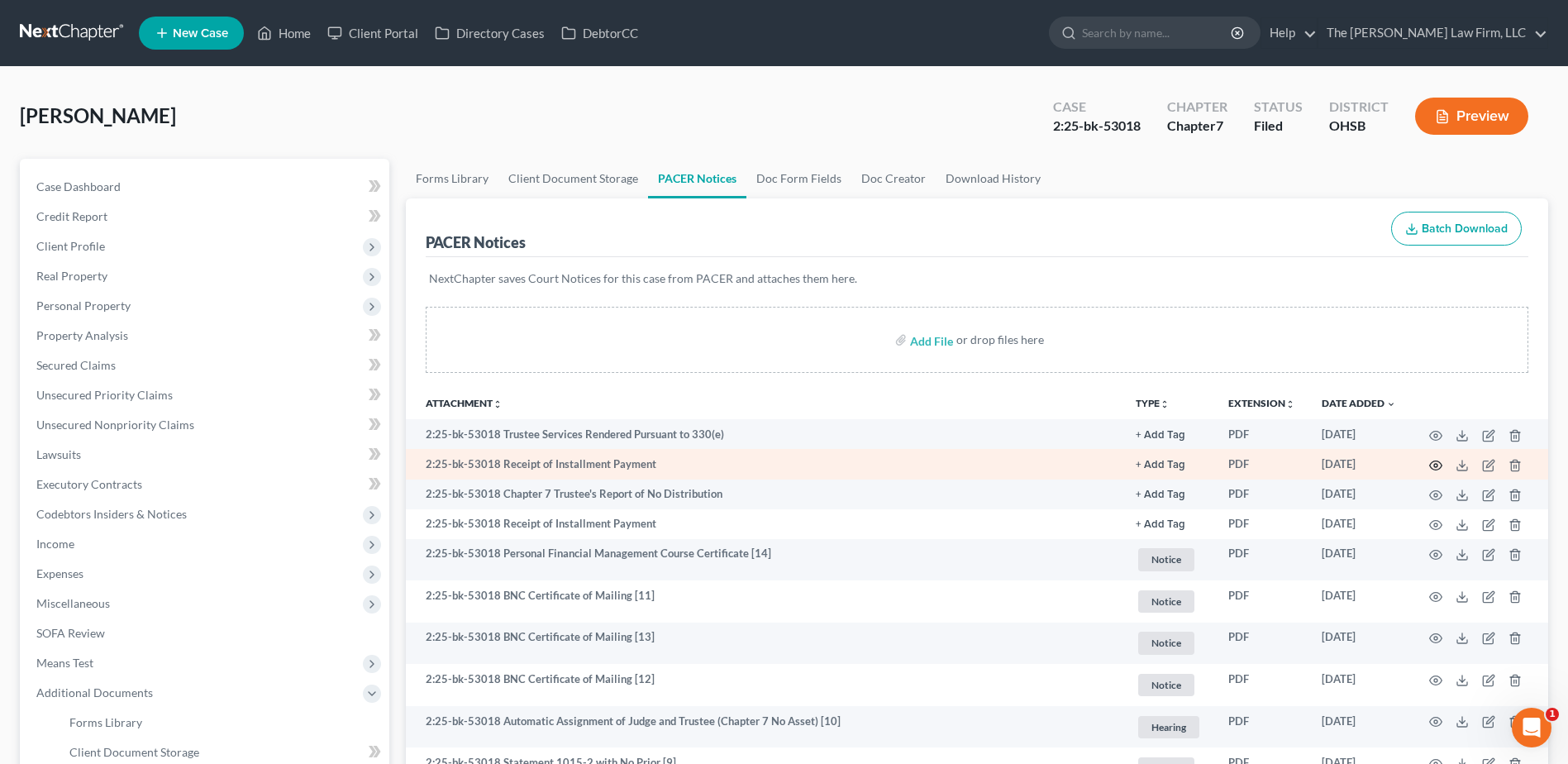
click at [1437, 463] on icon "button" at bounding box center [1436, 465] width 14 height 14
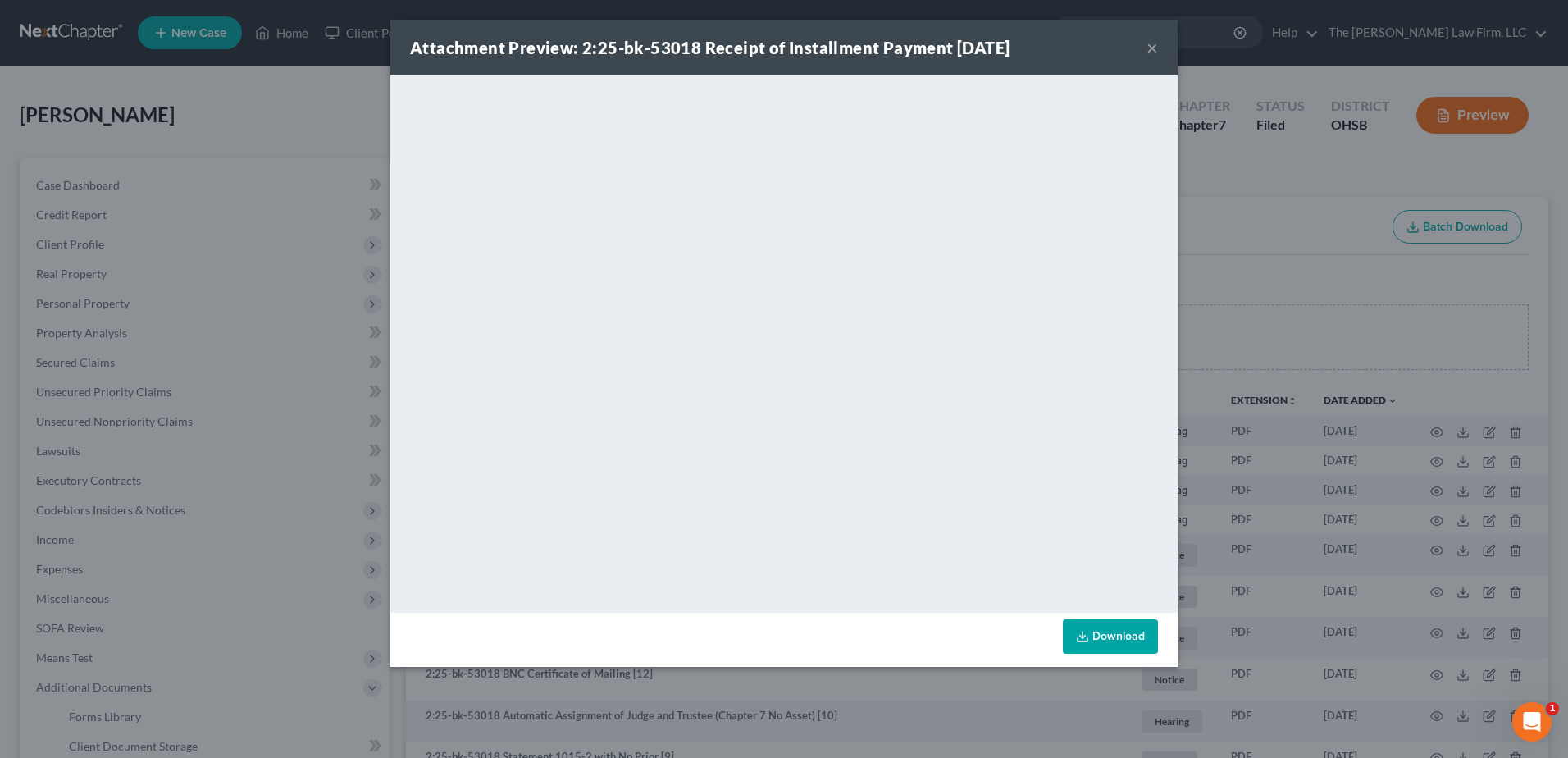
click at [1149, 47] on button "×" at bounding box center [1152, 47] width 12 height 19
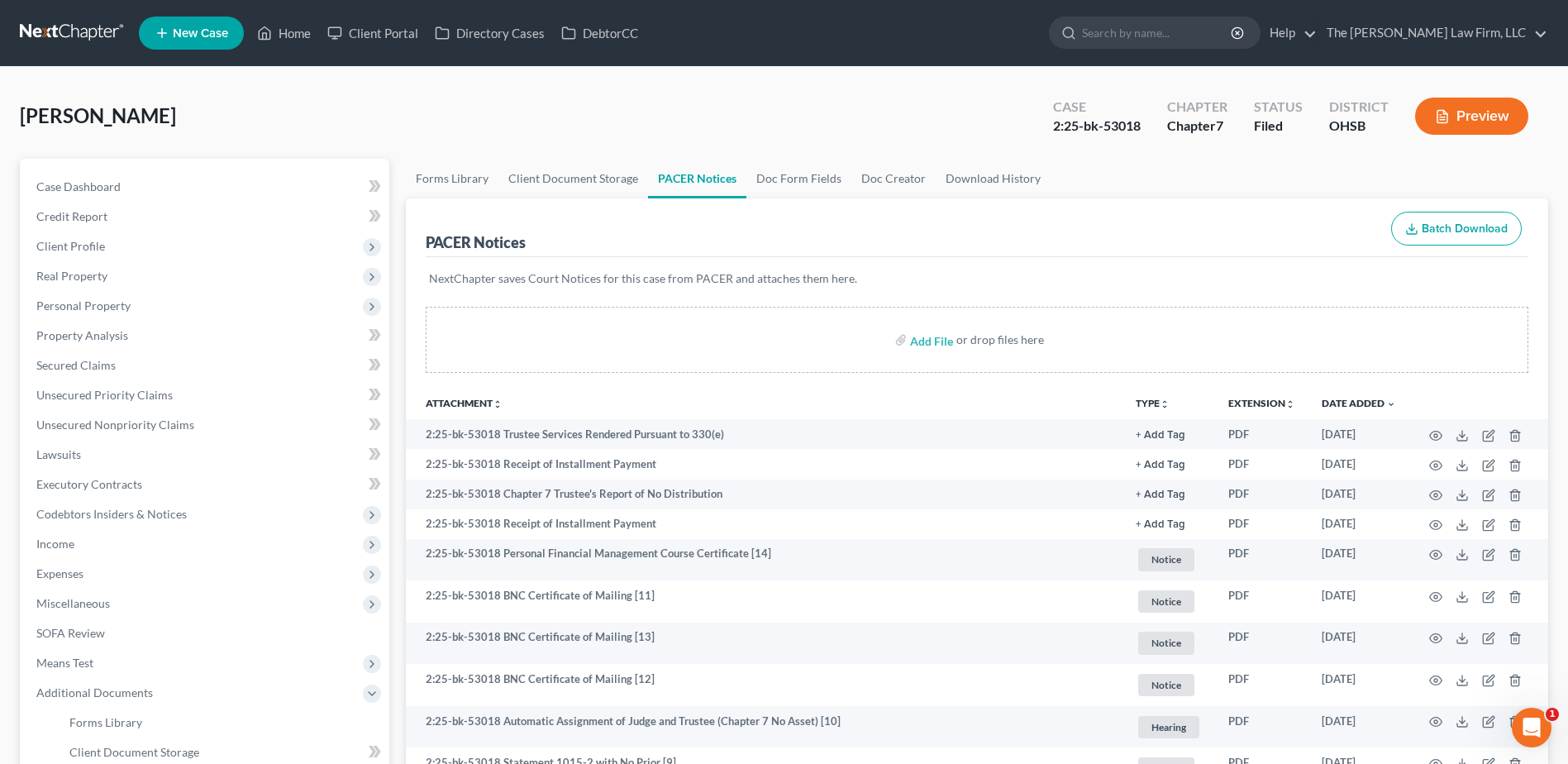
click at [42, 48] on nav "Home New Case Client Portal Directory Cases DebtorCC The Jones Law Firm, LLC mj…" at bounding box center [784, 33] width 1568 height 66
click at [53, 19] on link at bounding box center [72, 33] width 106 height 30
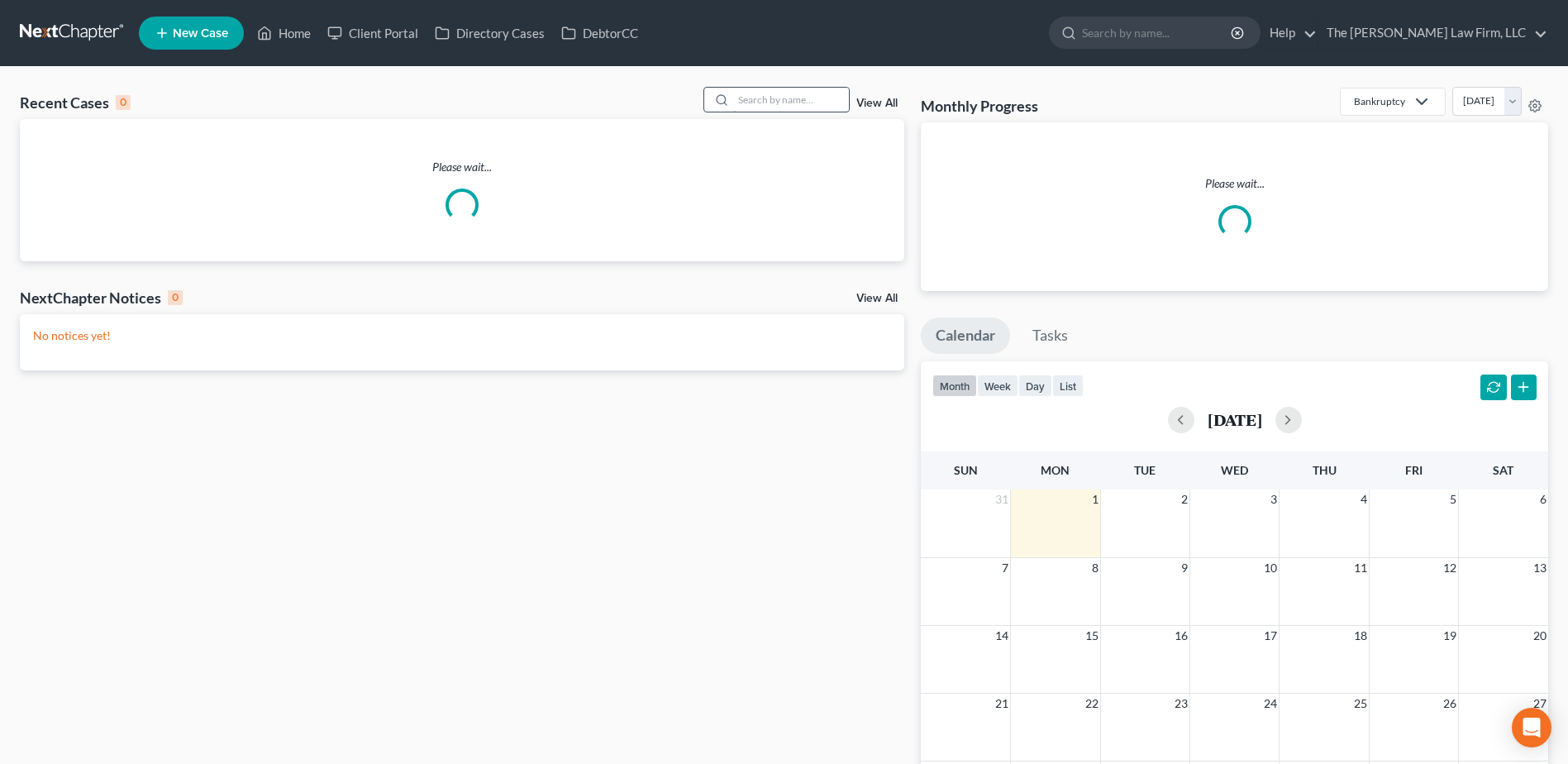
click at [792, 102] on input "search" at bounding box center [790, 99] width 115 height 24
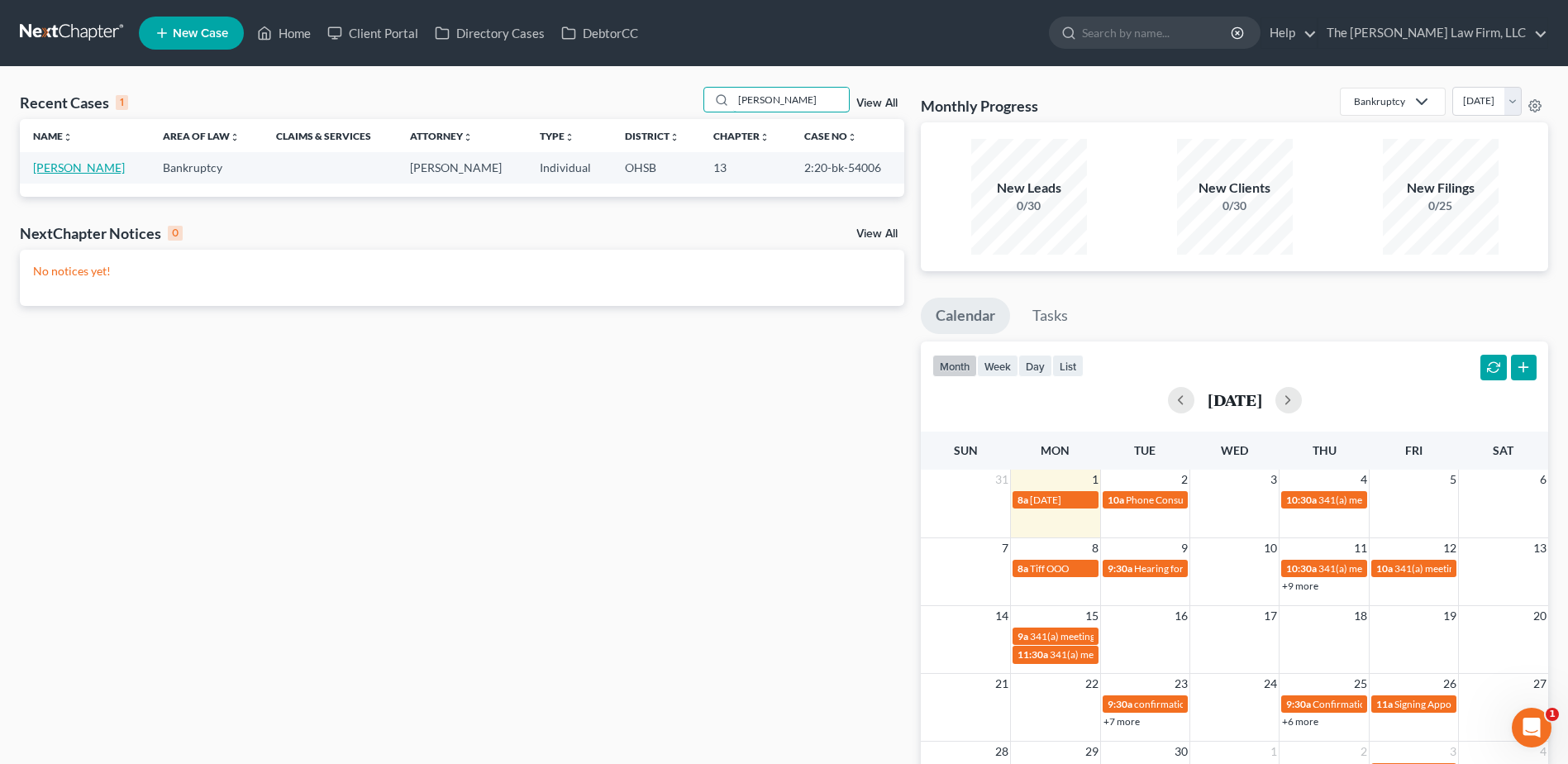
type input "[PERSON_NAME]"
click at [91, 173] on link "[PERSON_NAME]" at bounding box center [78, 167] width 92 height 14
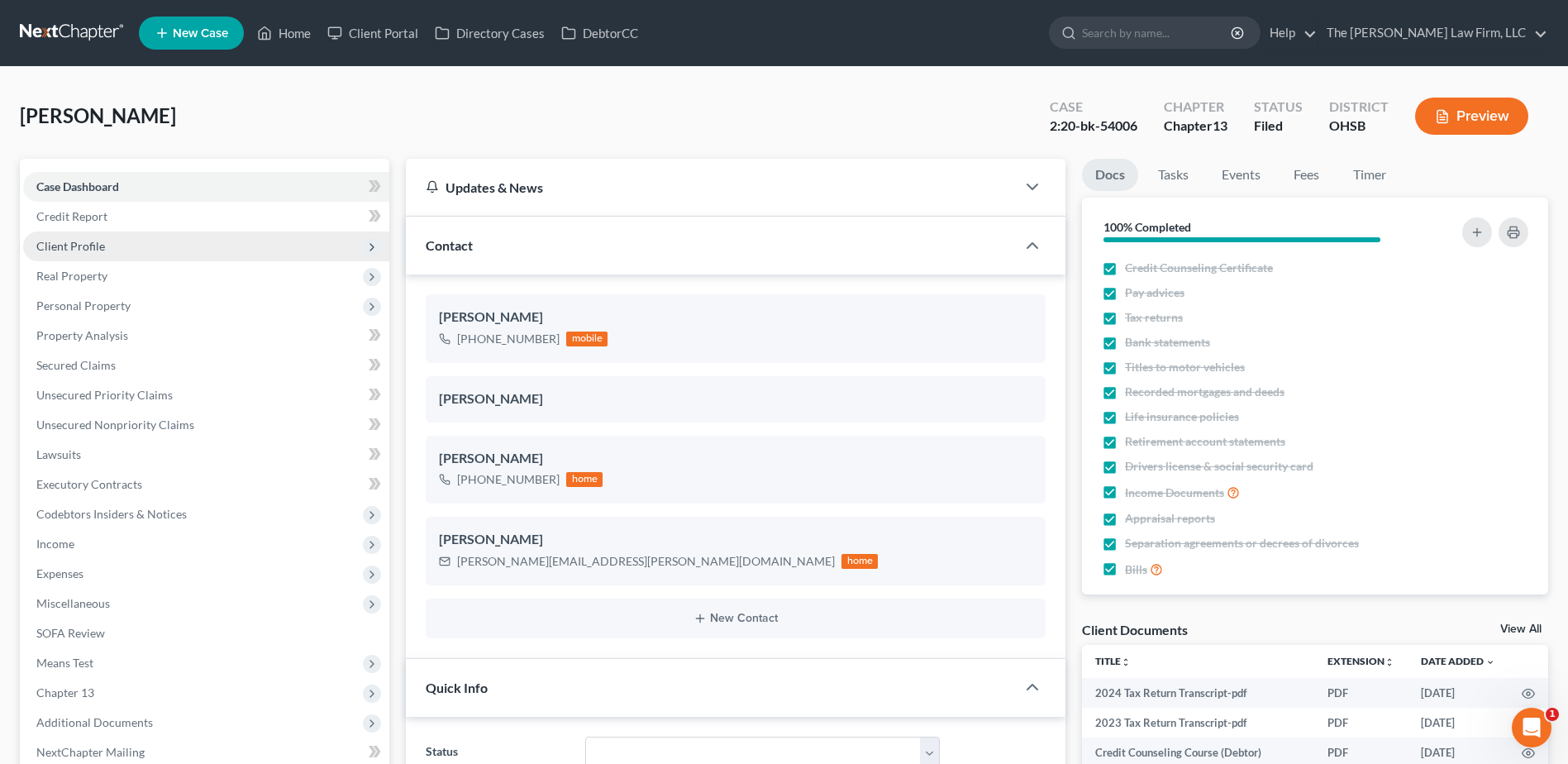
scroll to position [371, 0]
click at [119, 239] on span "Client Profile" at bounding box center [206, 246] width 366 height 30
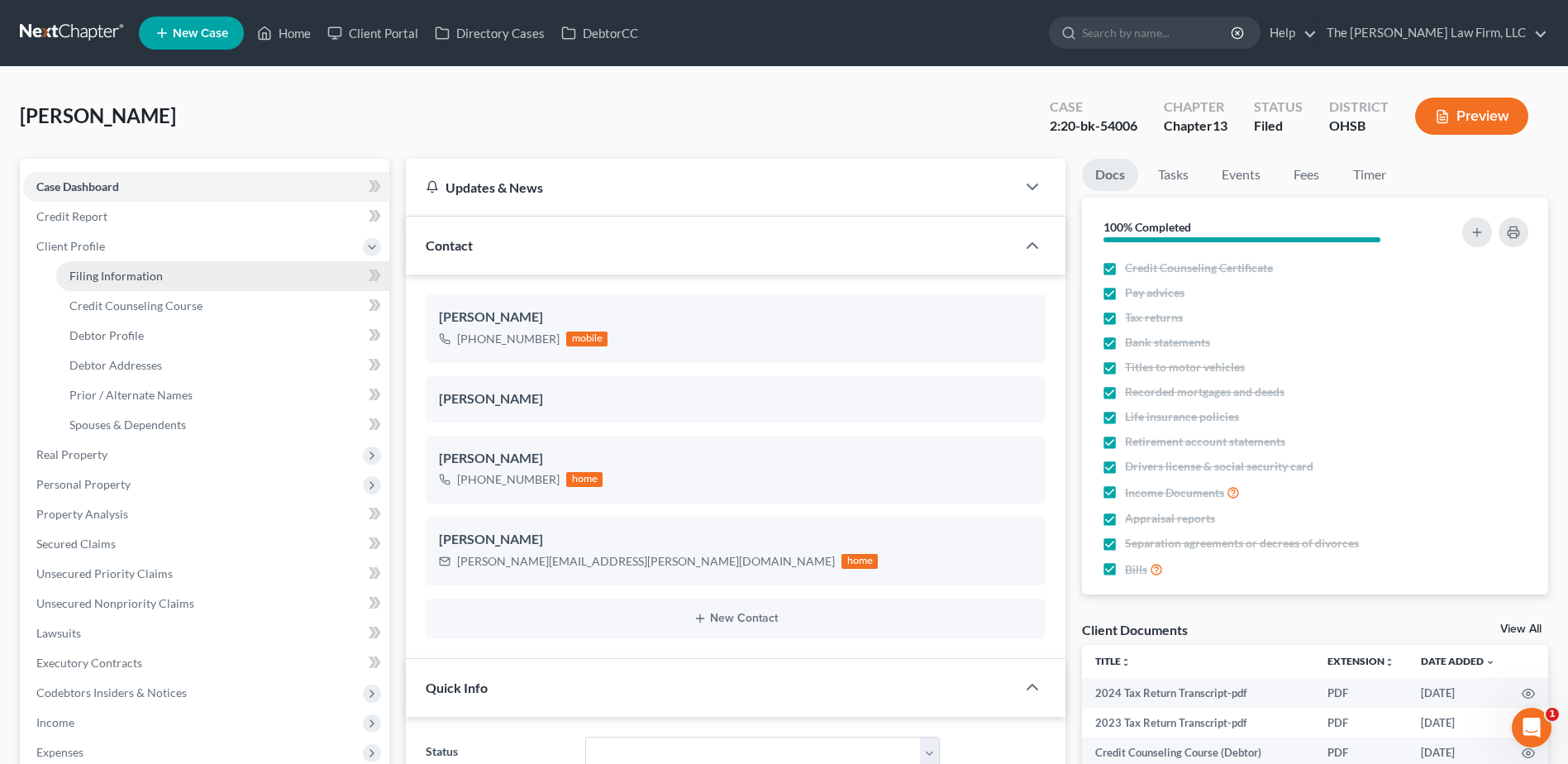
click at [114, 272] on span "Filing Information" at bounding box center [116, 275] width 93 height 14
select select "1"
select select "0"
select select "3"
select select "36"
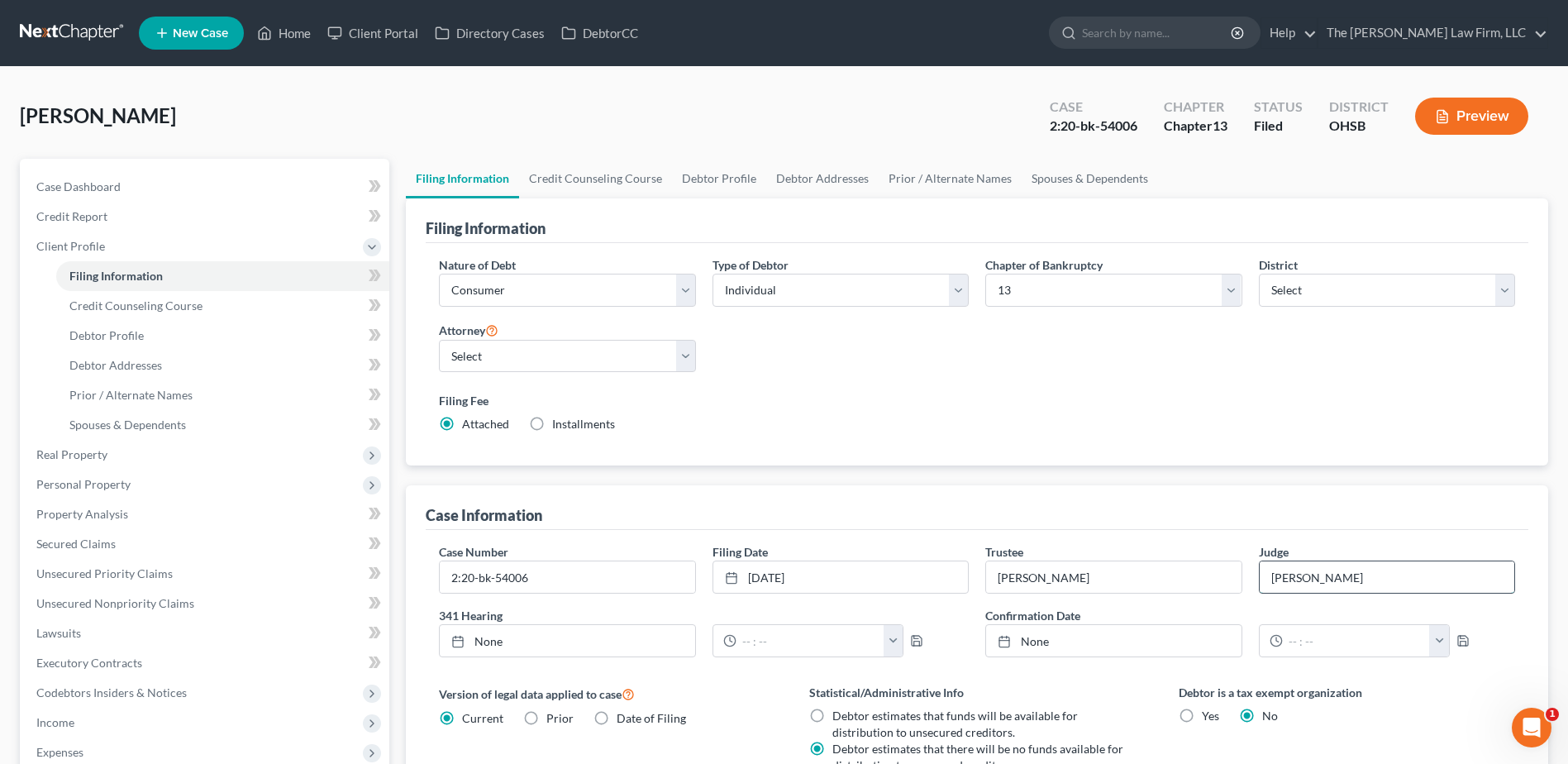
click at [1305, 569] on input "Hoffman" at bounding box center [1387, 577] width 255 height 31
type input "[PERSON_NAME] [PERSON_NAME]"
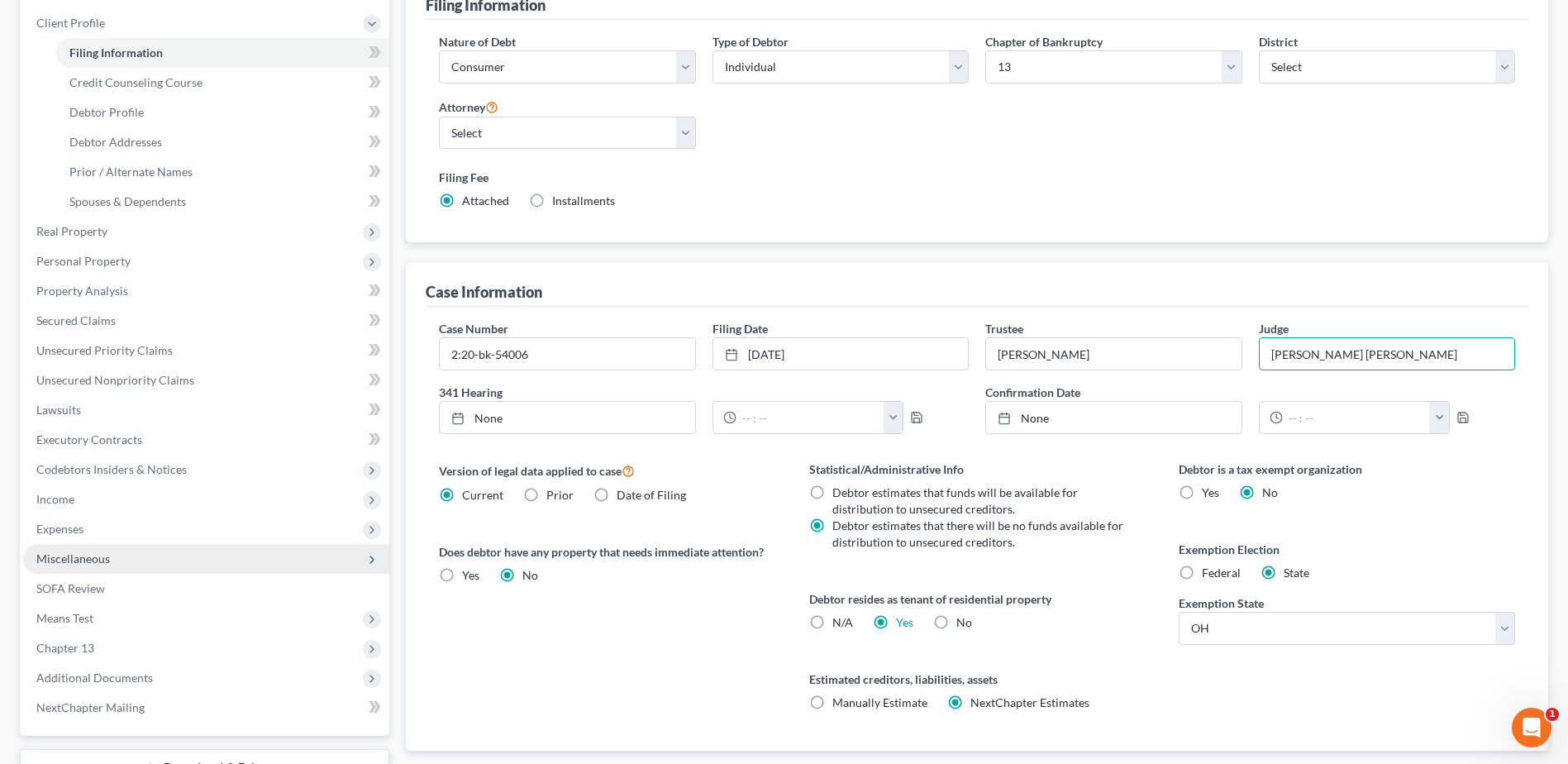
scroll to position [248, 0]
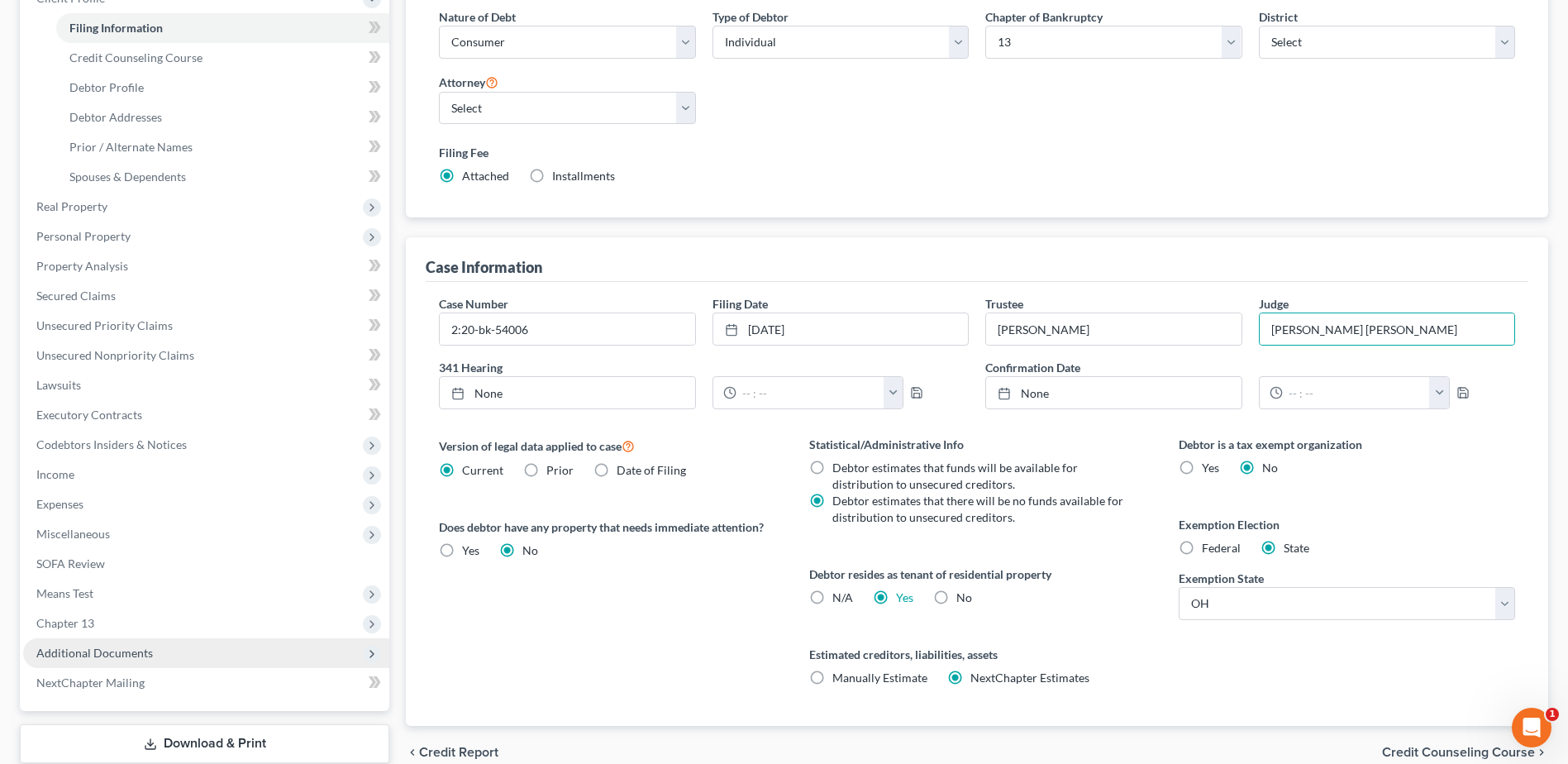
click at [139, 653] on span "Additional Documents" at bounding box center [95, 653] width 116 height 14
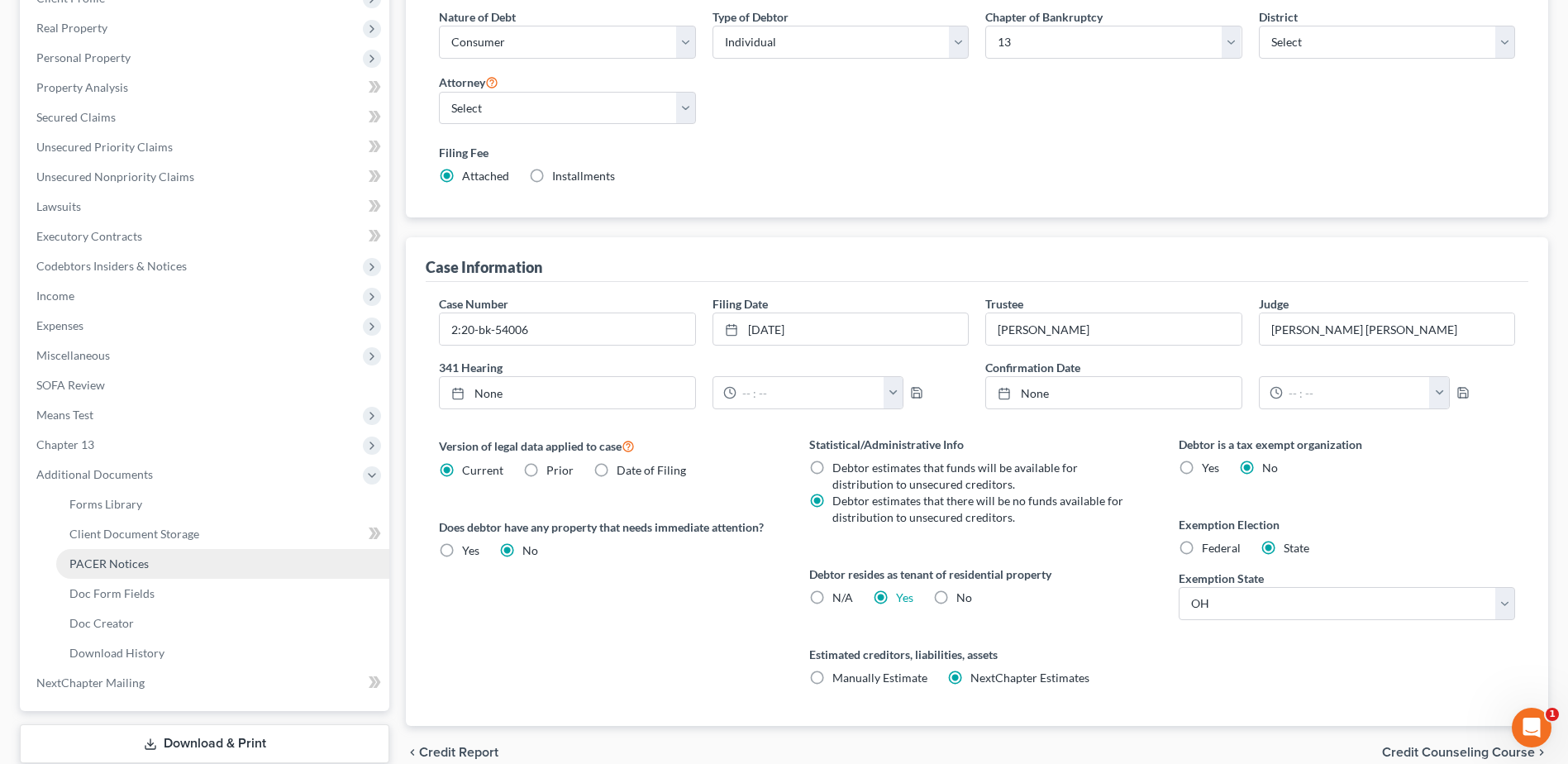
click at [126, 563] on span "PACER Notices" at bounding box center [110, 563] width 79 height 14
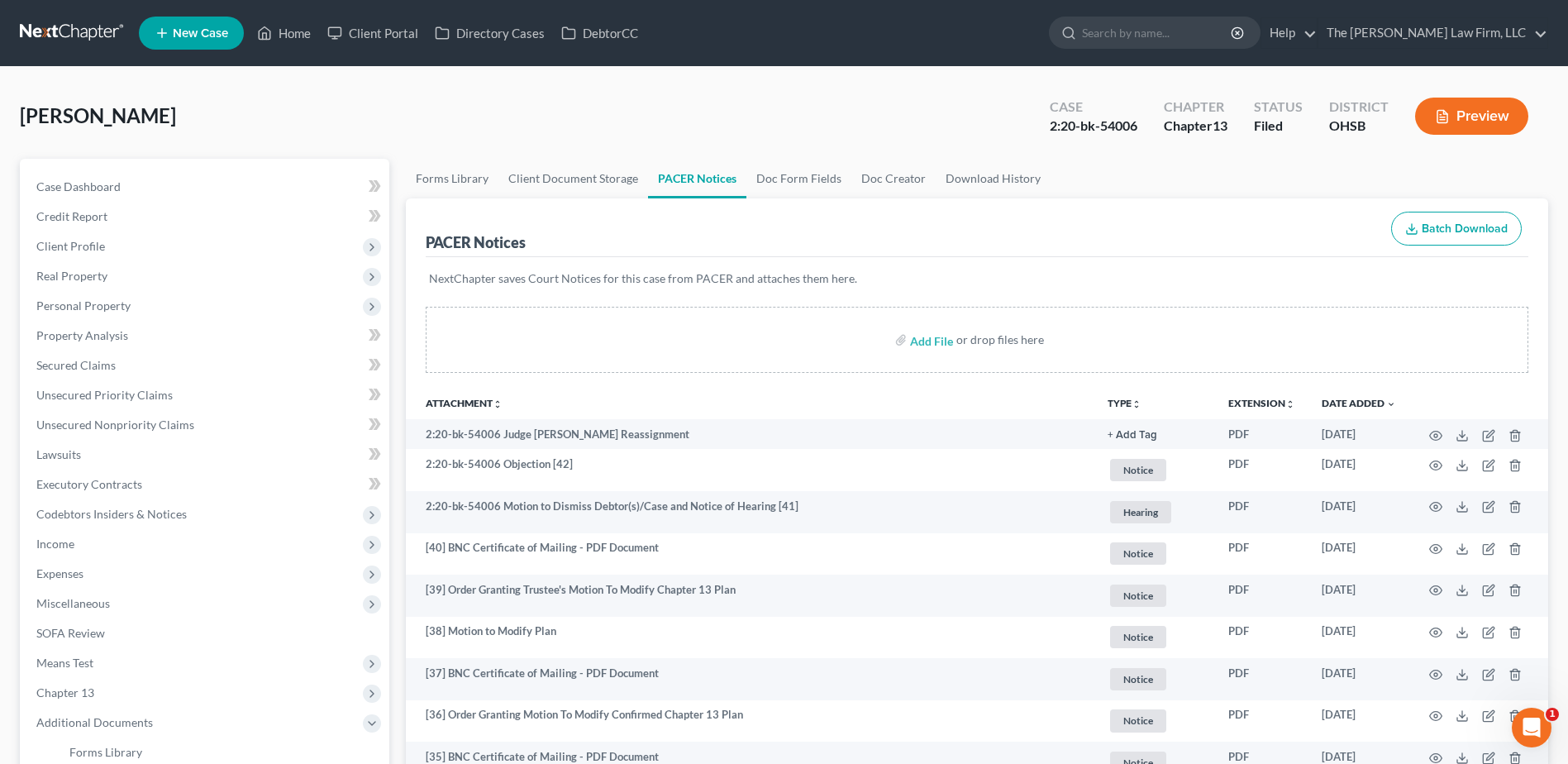
click at [59, 23] on link at bounding box center [72, 33] width 106 height 30
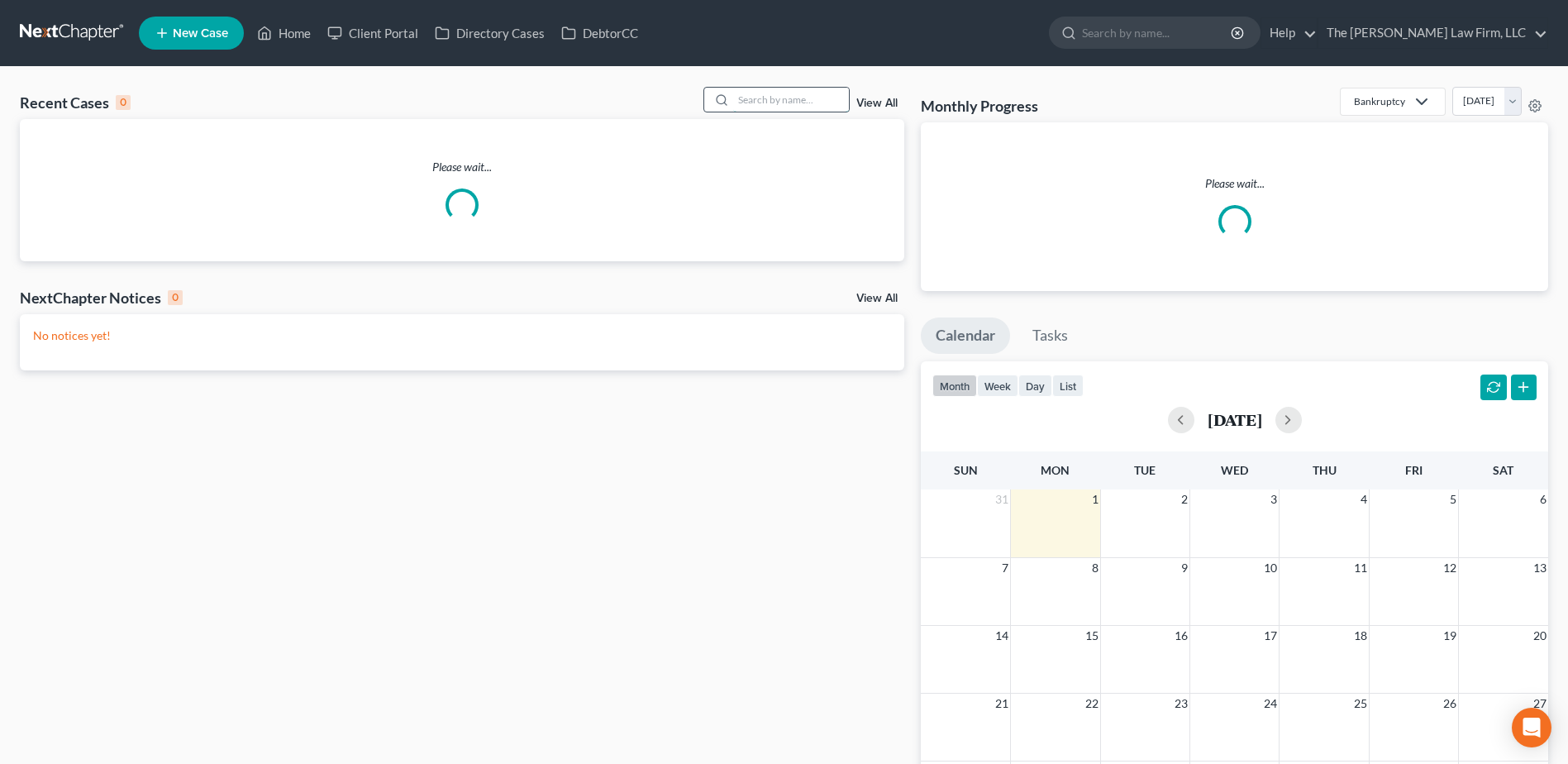
click at [810, 99] on input "search" at bounding box center [790, 99] width 115 height 24
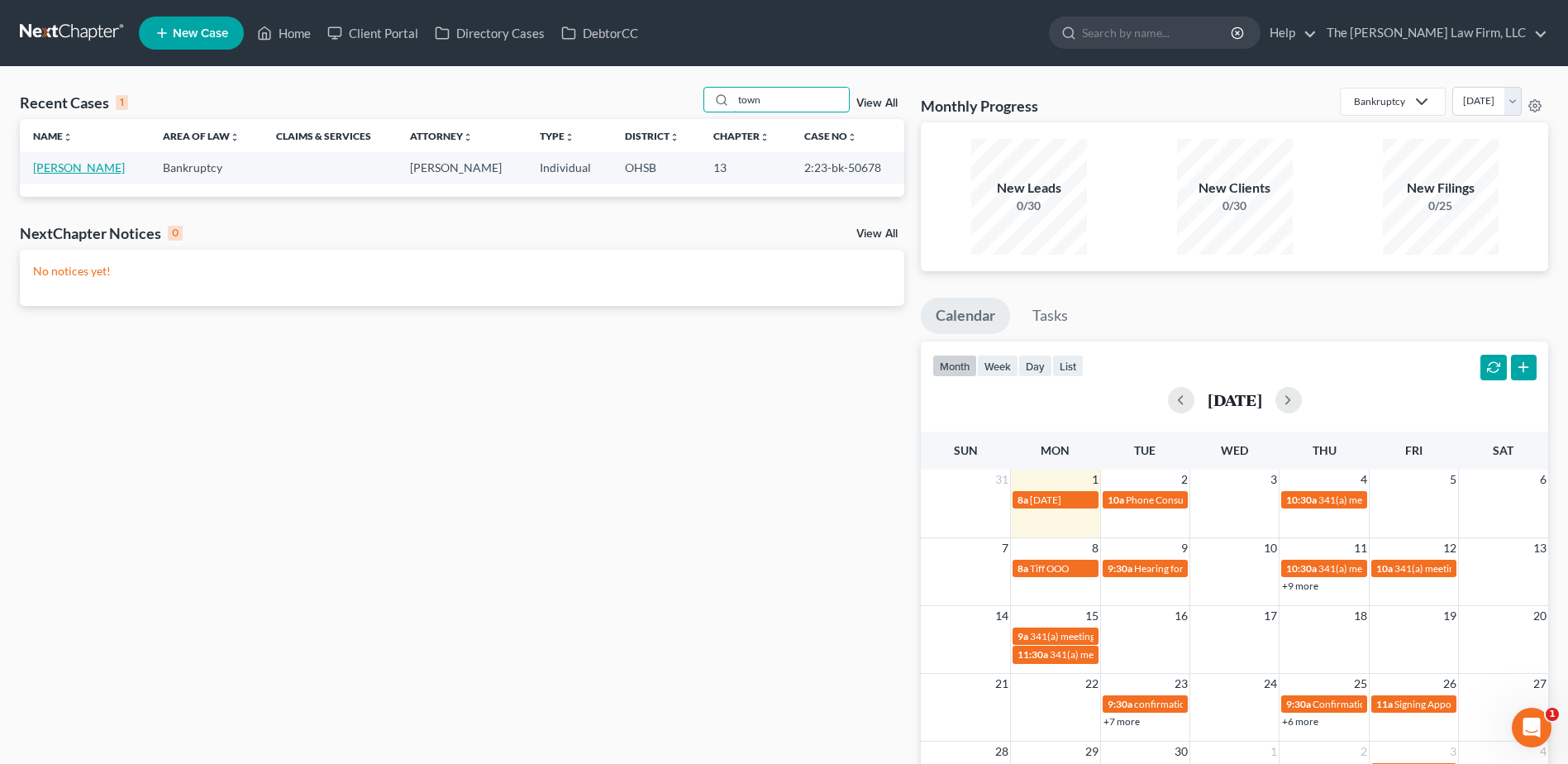
type input "town"
click at [94, 160] on link "[PERSON_NAME]" at bounding box center [78, 167] width 92 height 14
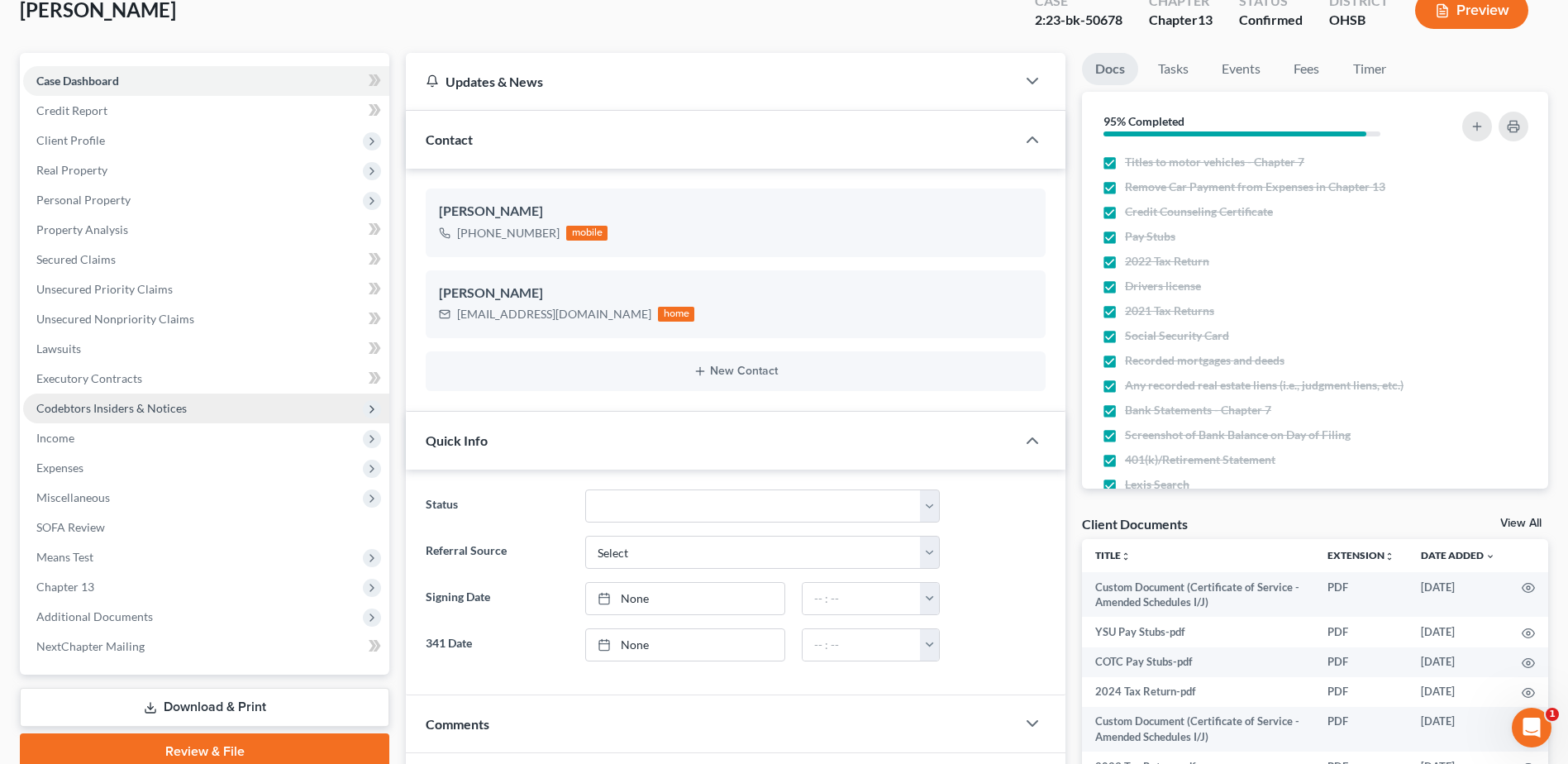
scroll to position [331, 0]
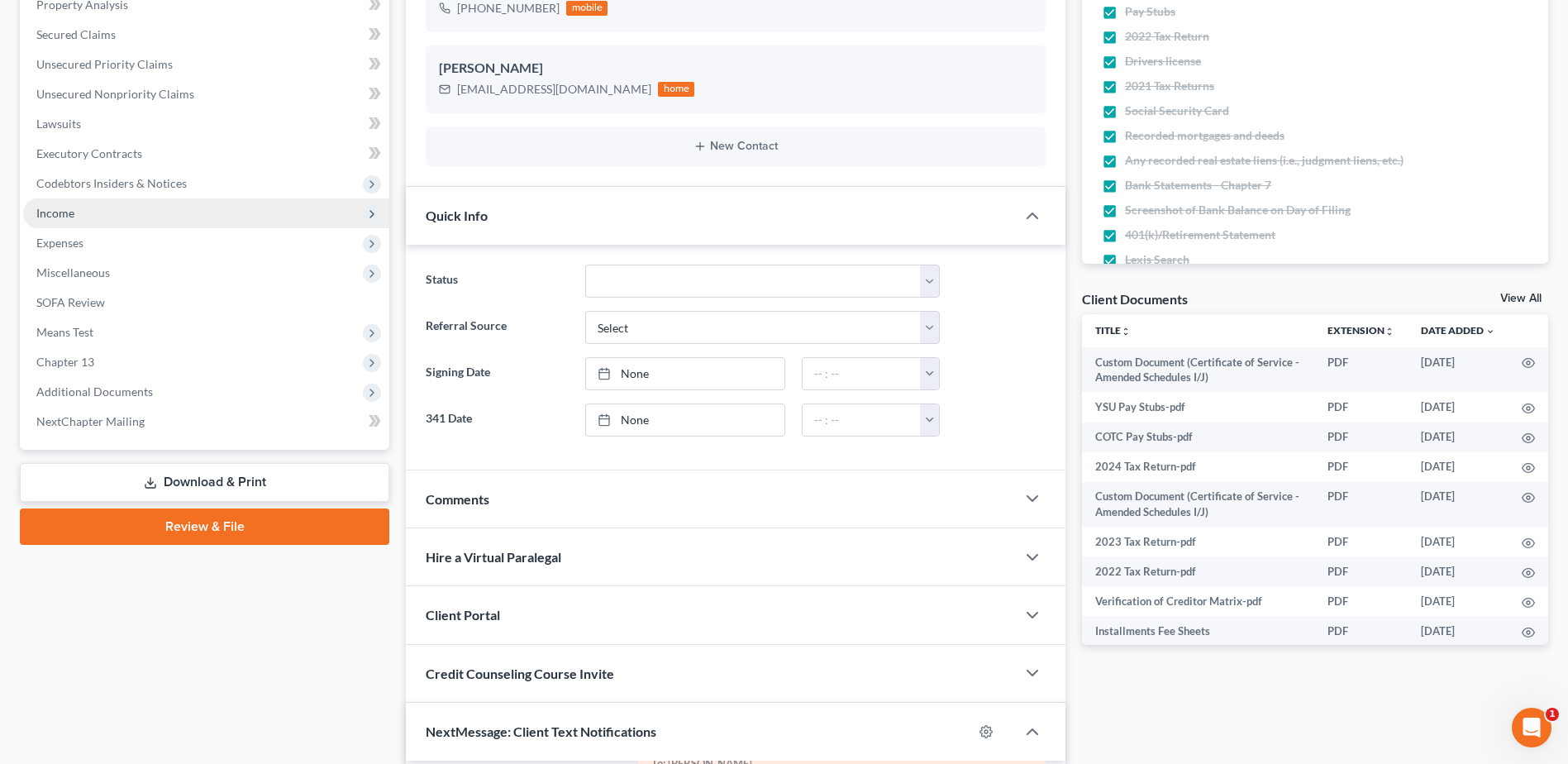
click at [93, 211] on span "Income" at bounding box center [206, 213] width 366 height 30
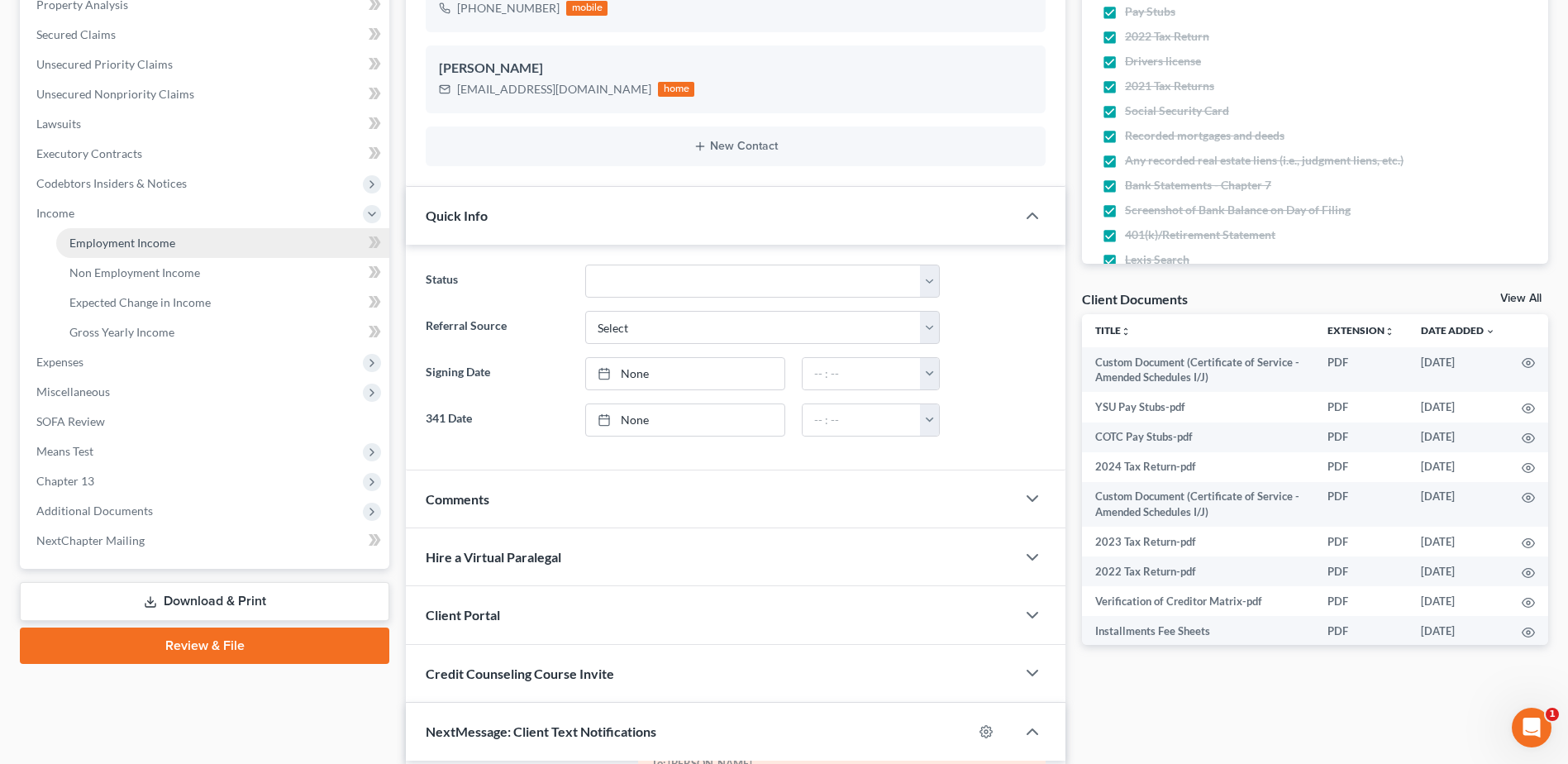
click at [110, 241] on span "Employment Income" at bounding box center [122, 242] width 106 height 14
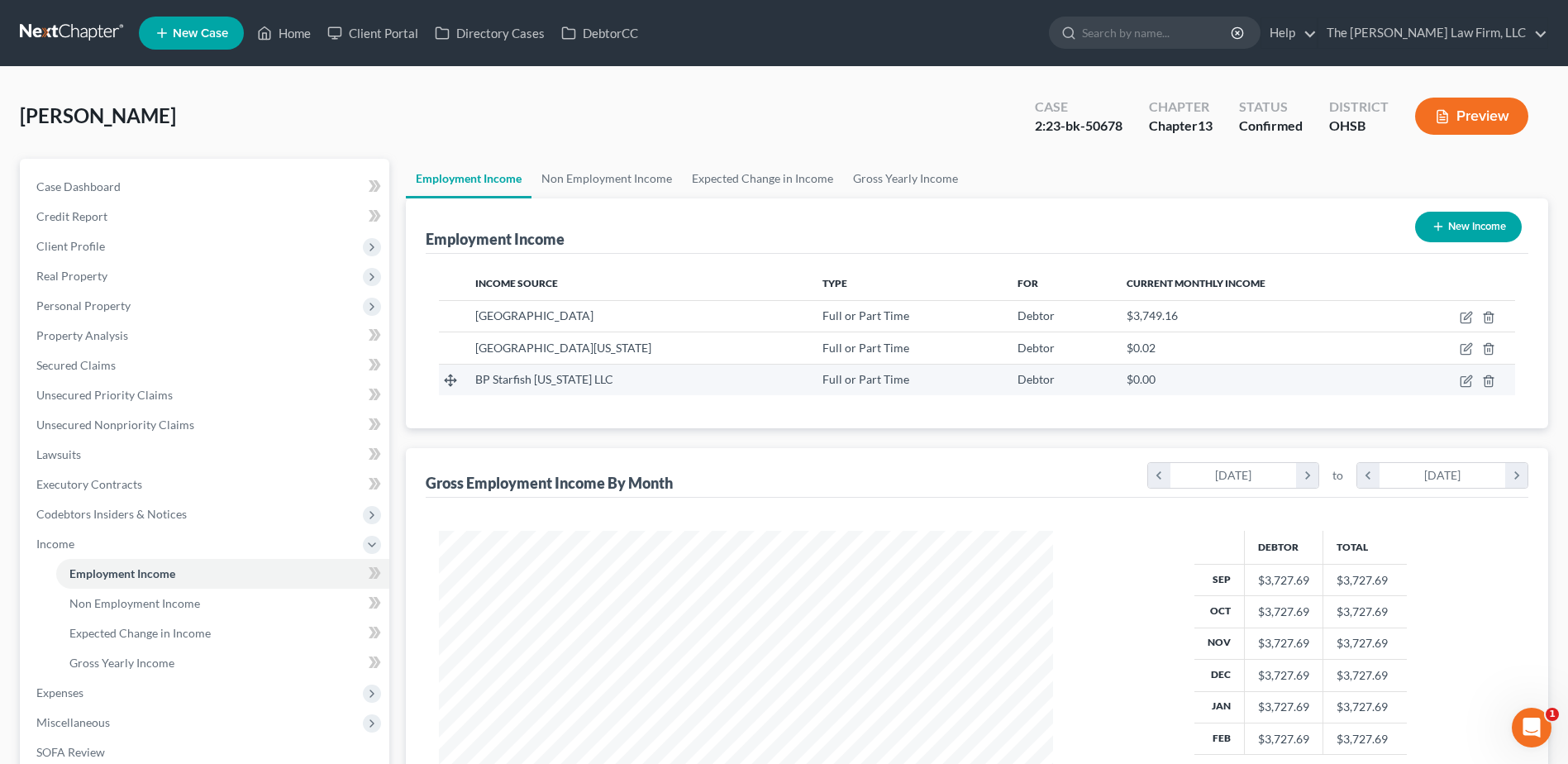
scroll to position [306, 646]
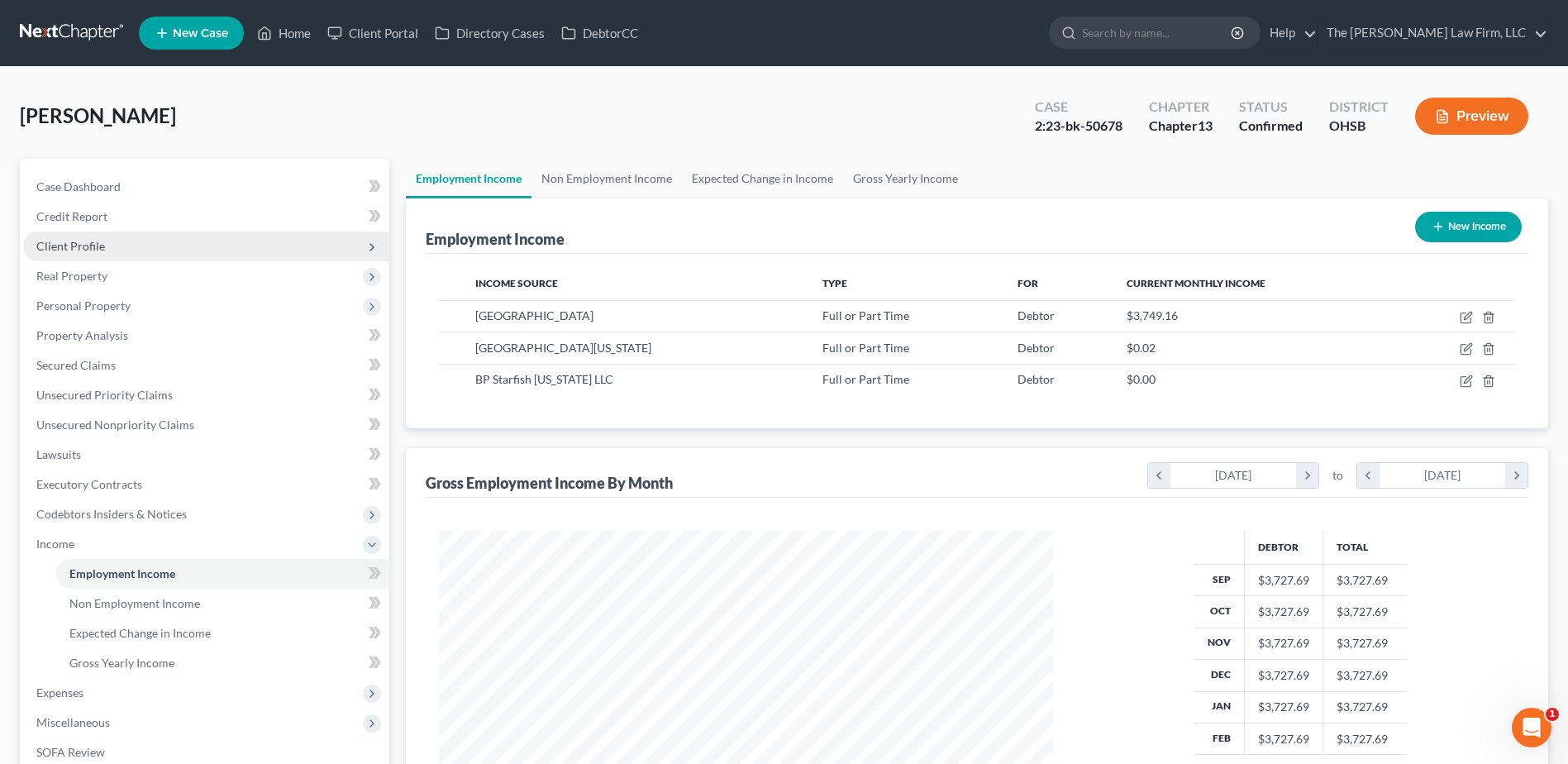
click at [115, 243] on span "Client Profile" at bounding box center [206, 246] width 366 height 30
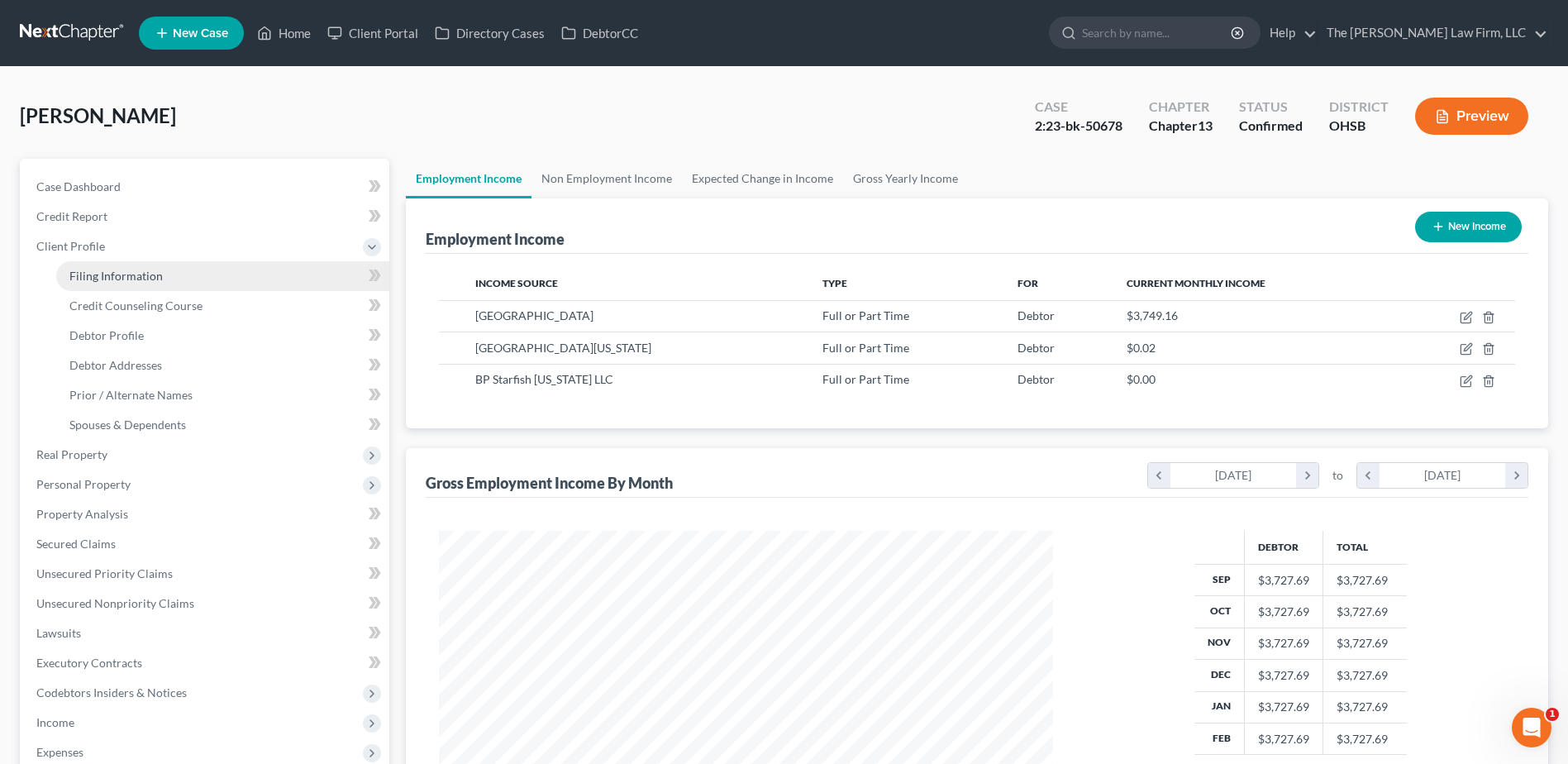
click at [110, 282] on span "Filing Information" at bounding box center [116, 275] width 93 height 14
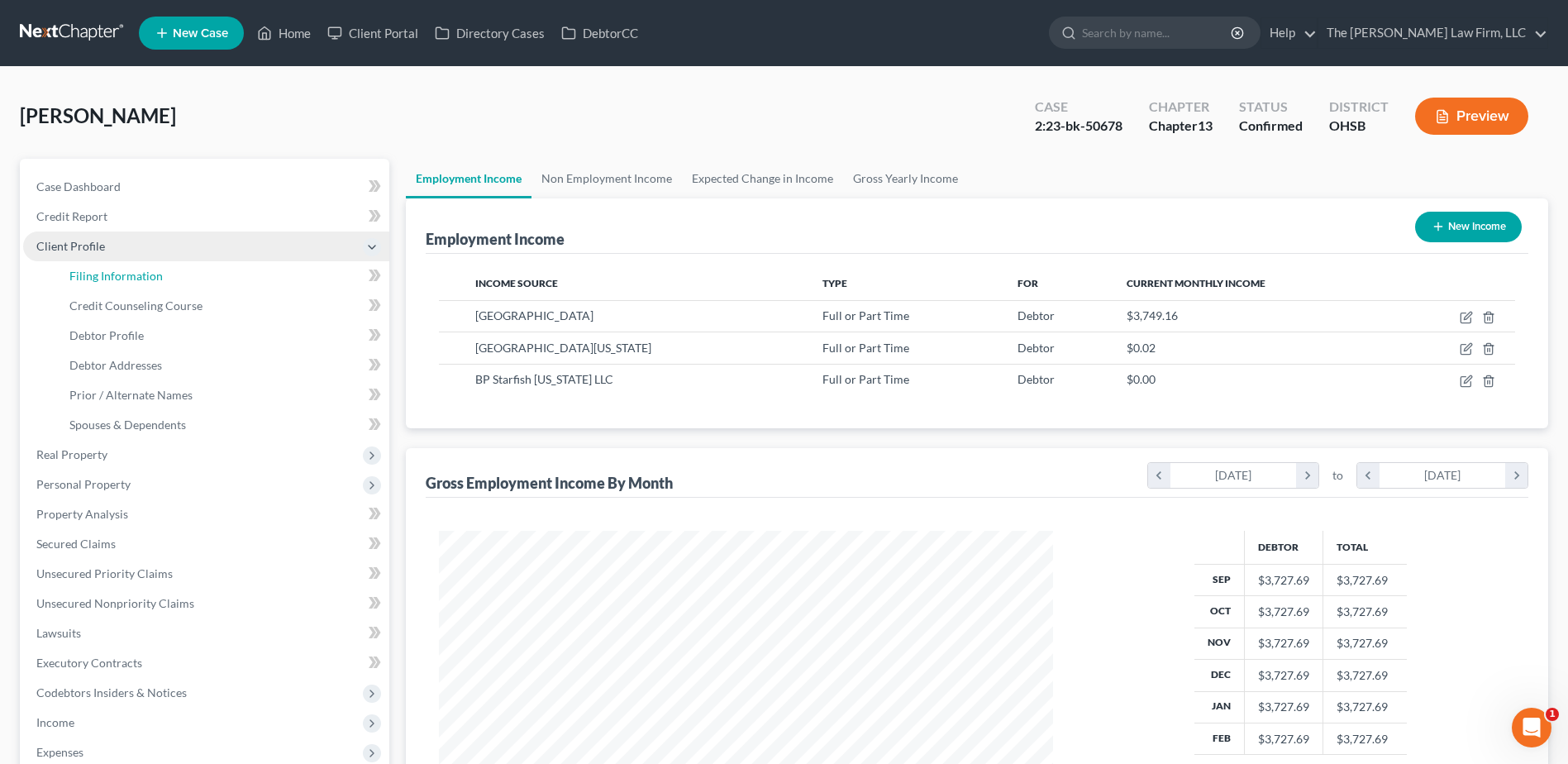
select select "1"
select select "0"
select select "3"
select select "36"
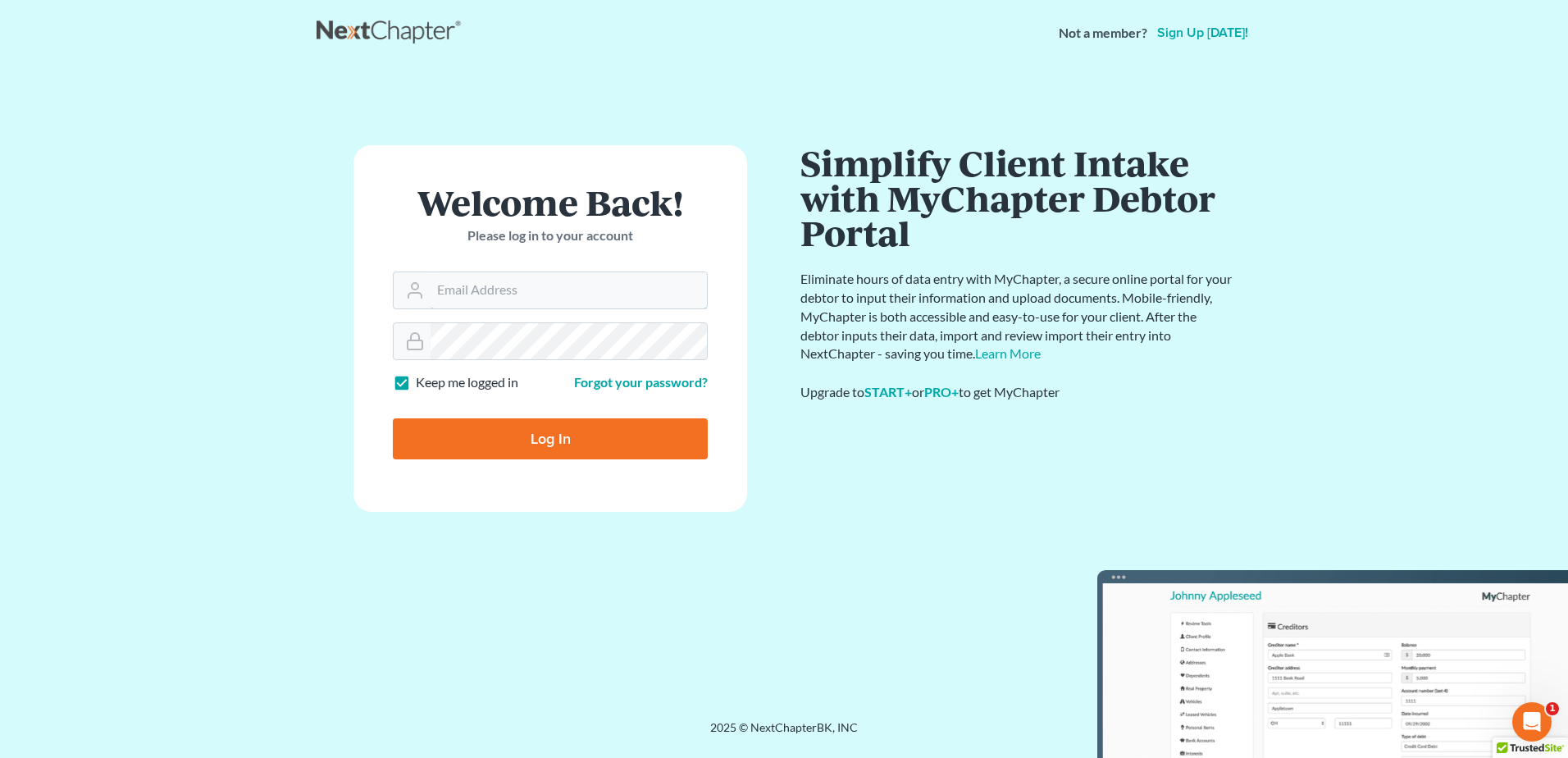
type input "mjones@jonesbankruptcy.com"
click at [571, 433] on input "Log In" at bounding box center [550, 439] width 314 height 41
type input "Thinking..."
